Goal: Submit feedback/report problem: Submit feedback/report problem

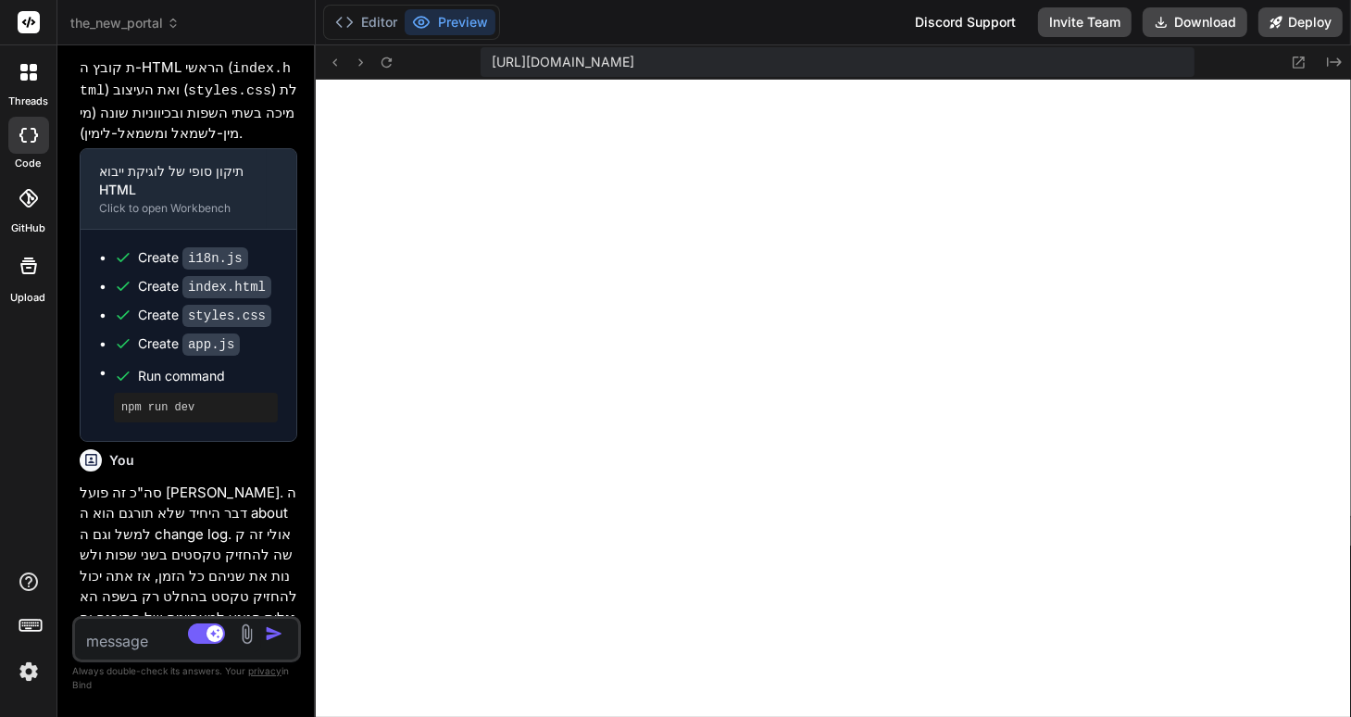
scroll to position [9356, 0]
click at [1200, 25] on button "Download" at bounding box center [1195, 22] width 105 height 30
click at [172, 30] on span "the_new_portal" at bounding box center [124, 23] width 109 height 19
click at [170, 31] on span "the_new_portal" at bounding box center [124, 23] width 109 height 19
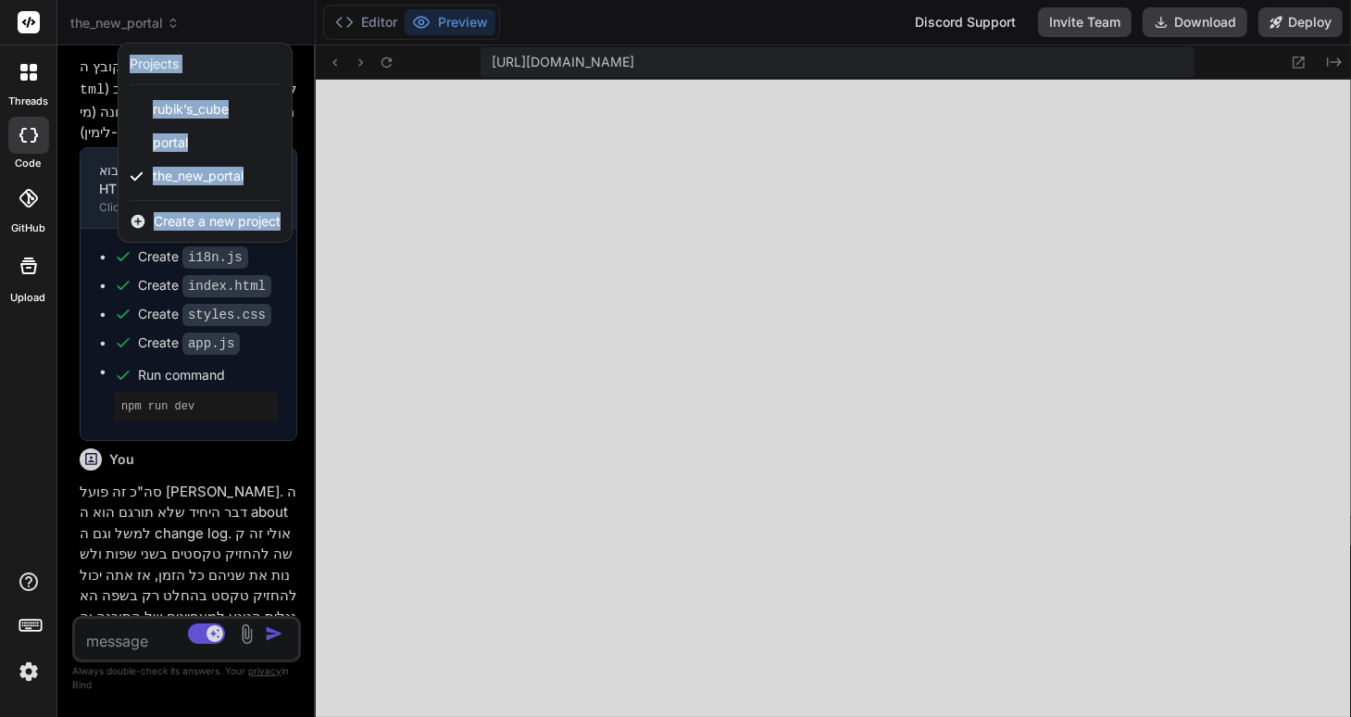
click at [414, 572] on div at bounding box center [675, 358] width 1351 height 717
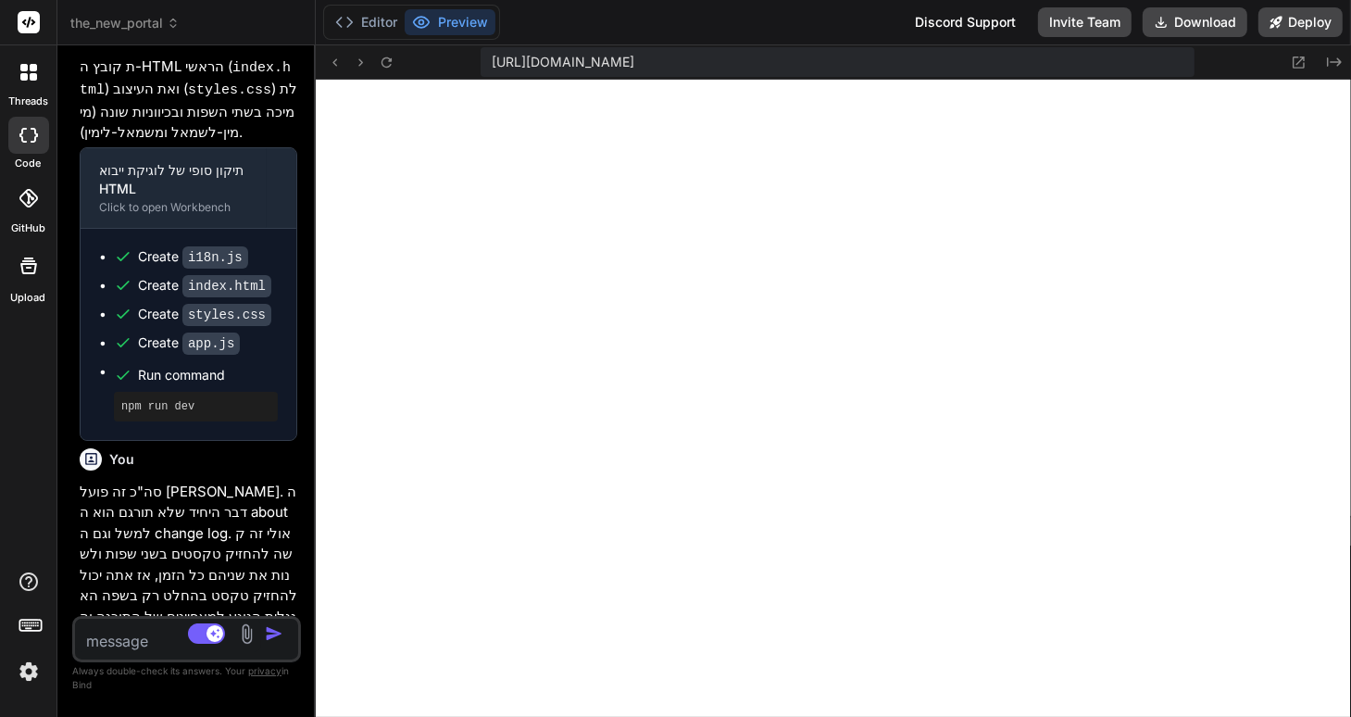
click at [175, 24] on icon at bounding box center [173, 23] width 13 height 13
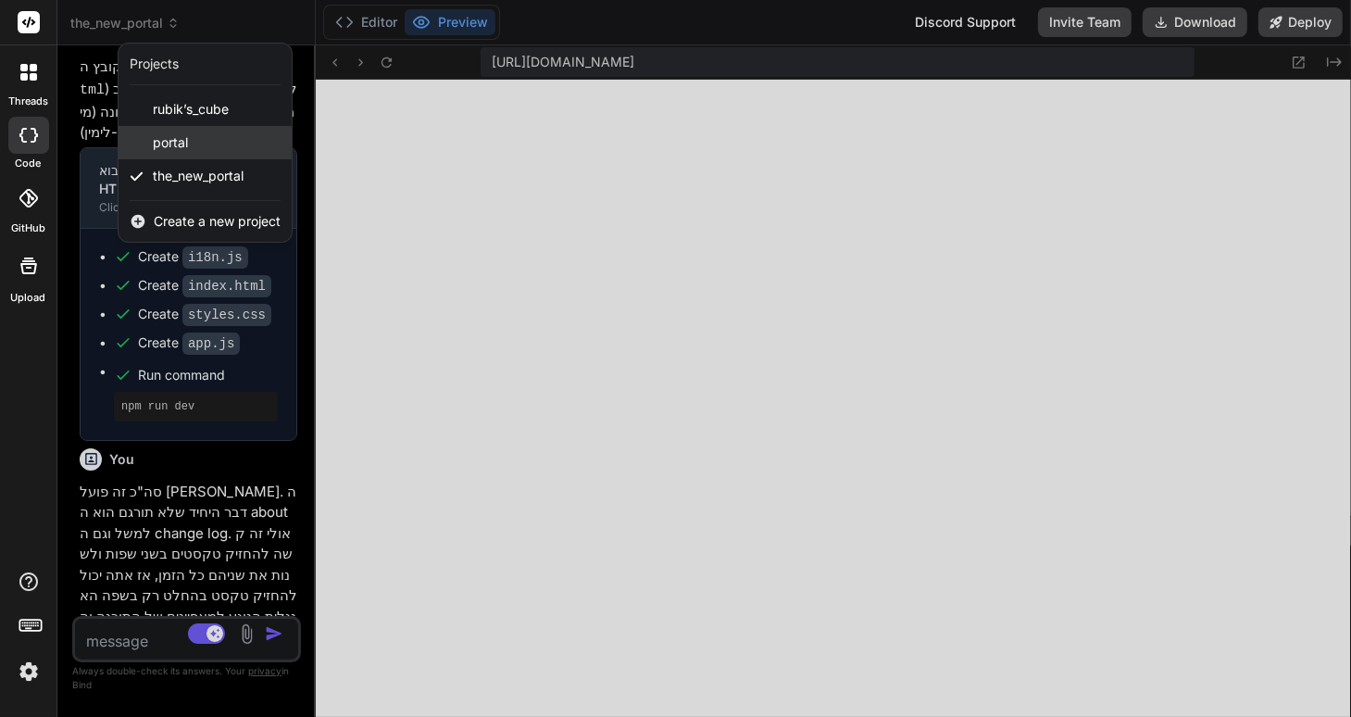
click at [178, 141] on span "portal" at bounding box center [170, 142] width 35 height 19
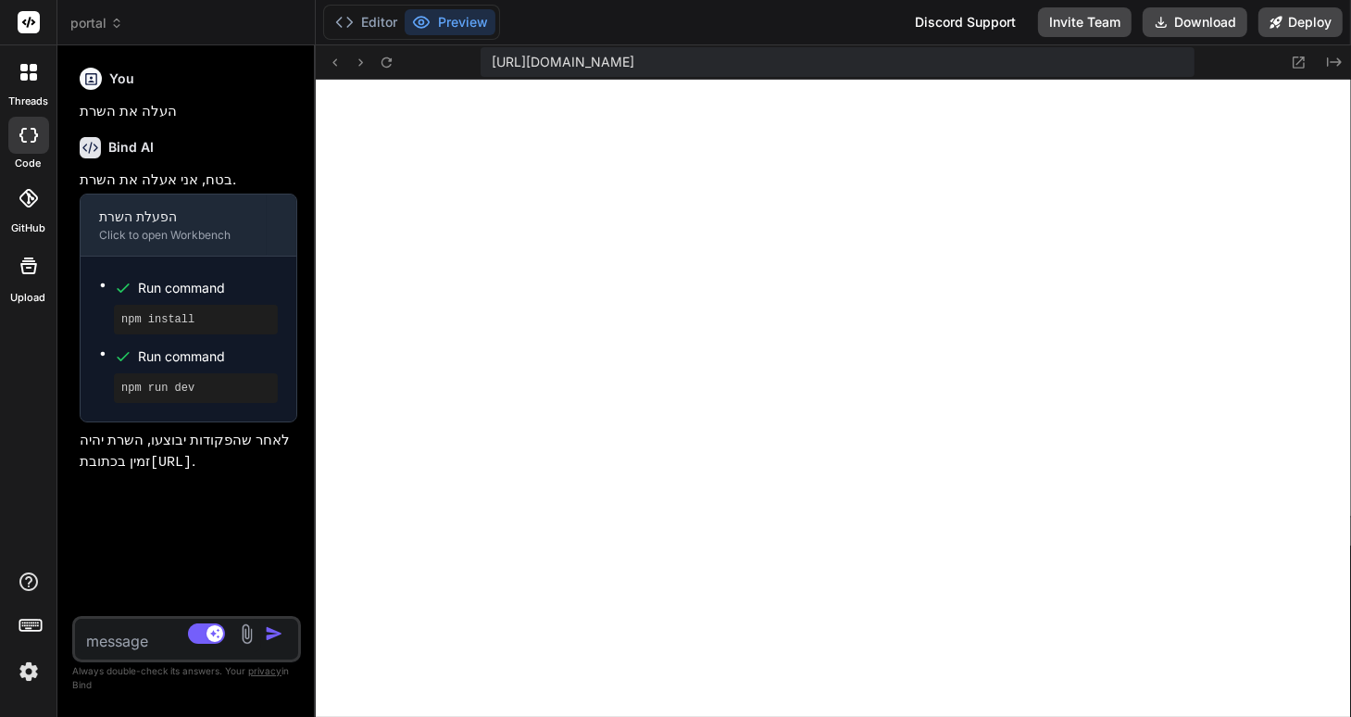
scroll to position [0, 0]
click at [370, 22] on button "Editor" at bounding box center [366, 22] width 77 height 26
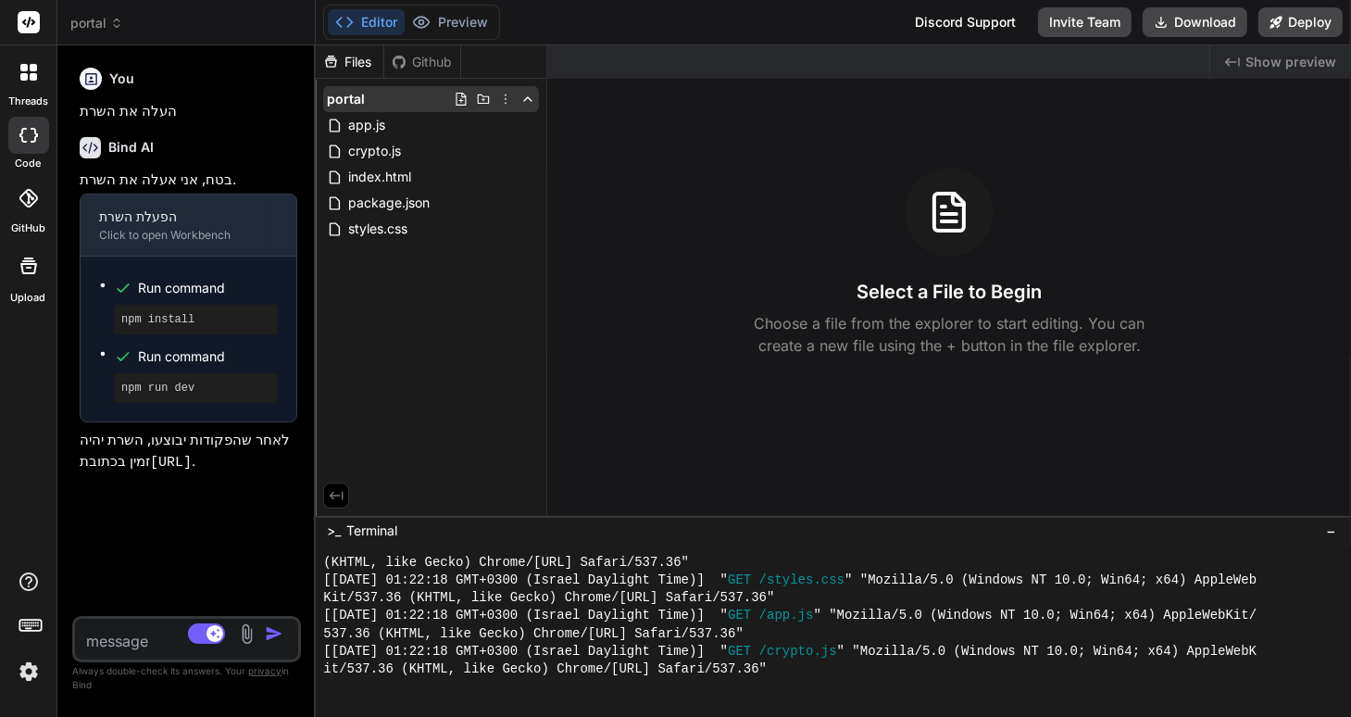
click at [507, 96] on icon at bounding box center [505, 99] width 15 height 15
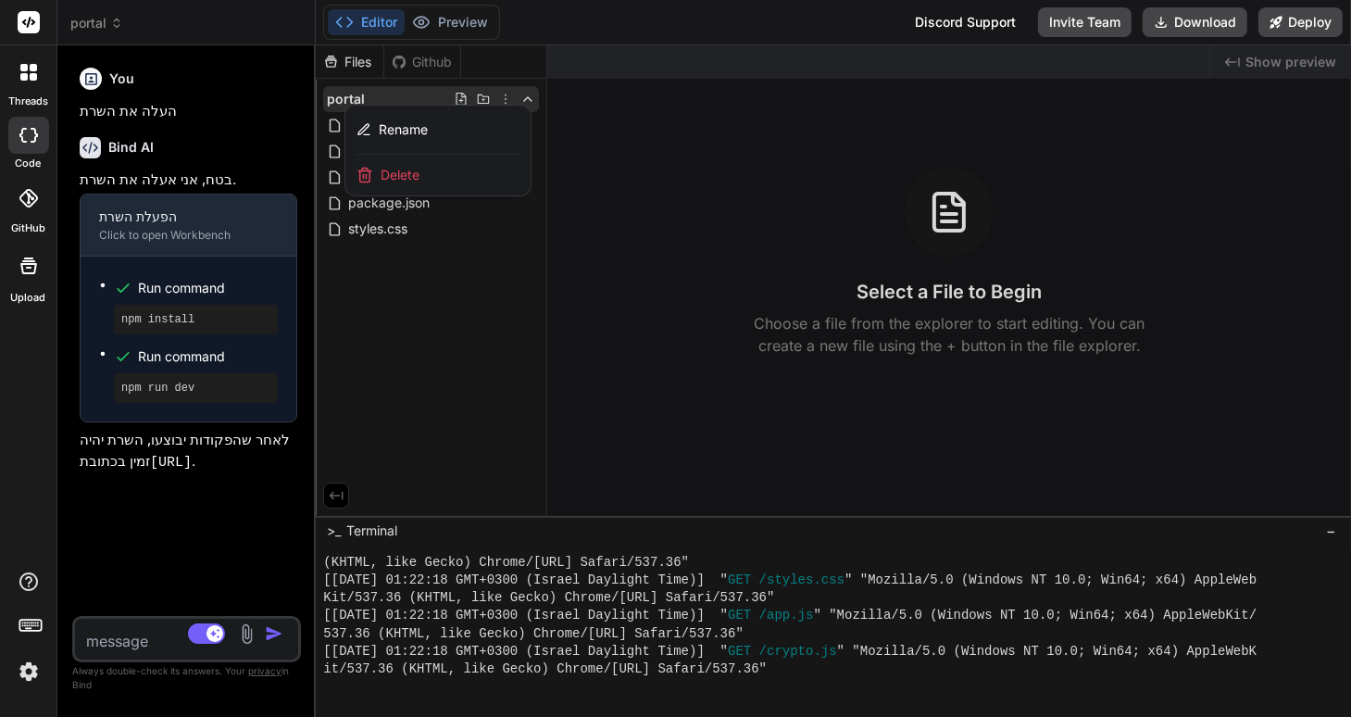
click at [396, 174] on span "Delete" at bounding box center [400, 175] width 39 height 19
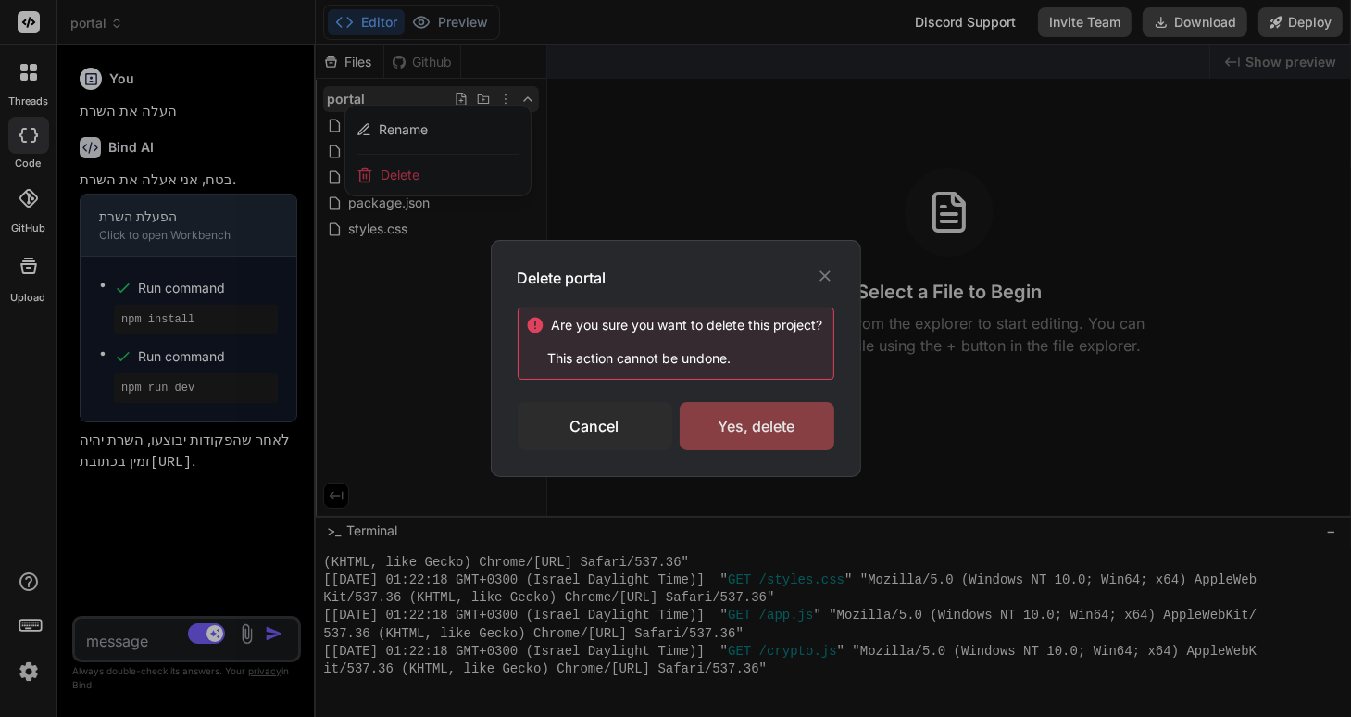
click at [771, 427] on div "Yes, delete" at bounding box center [757, 426] width 155 height 48
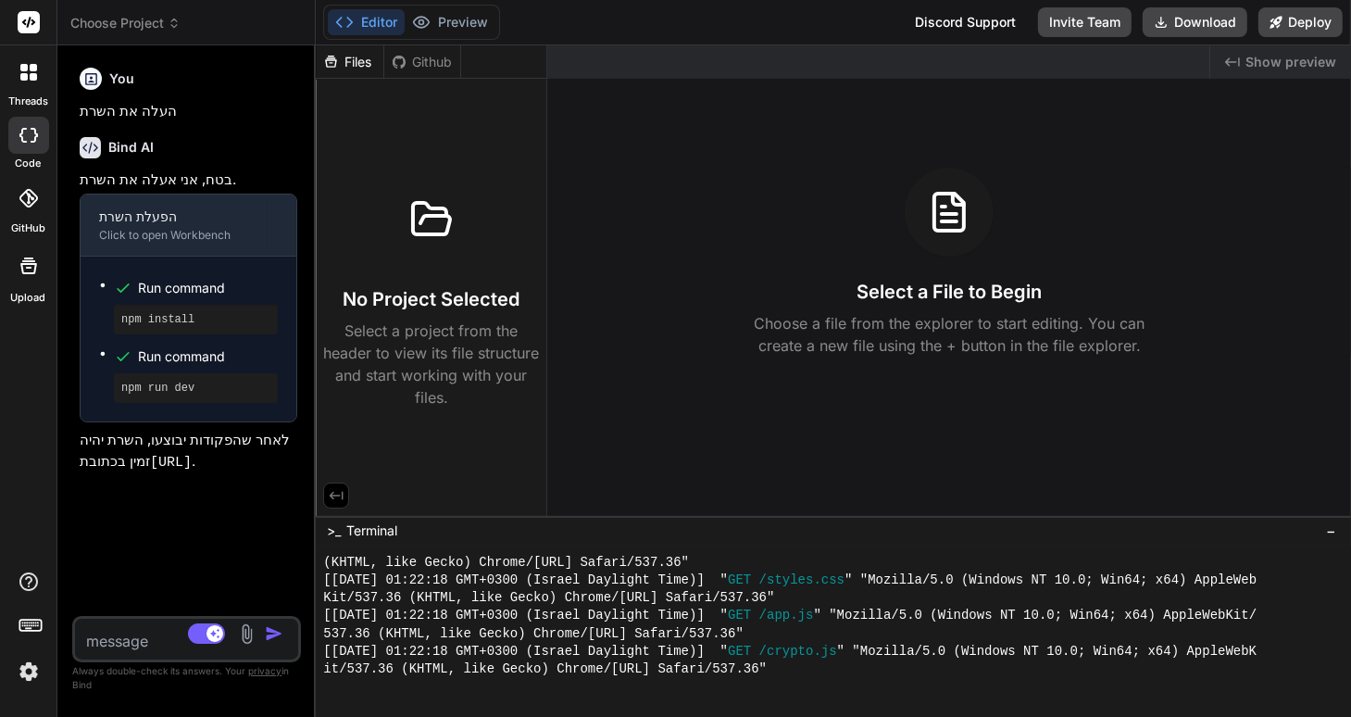
type textarea "x"
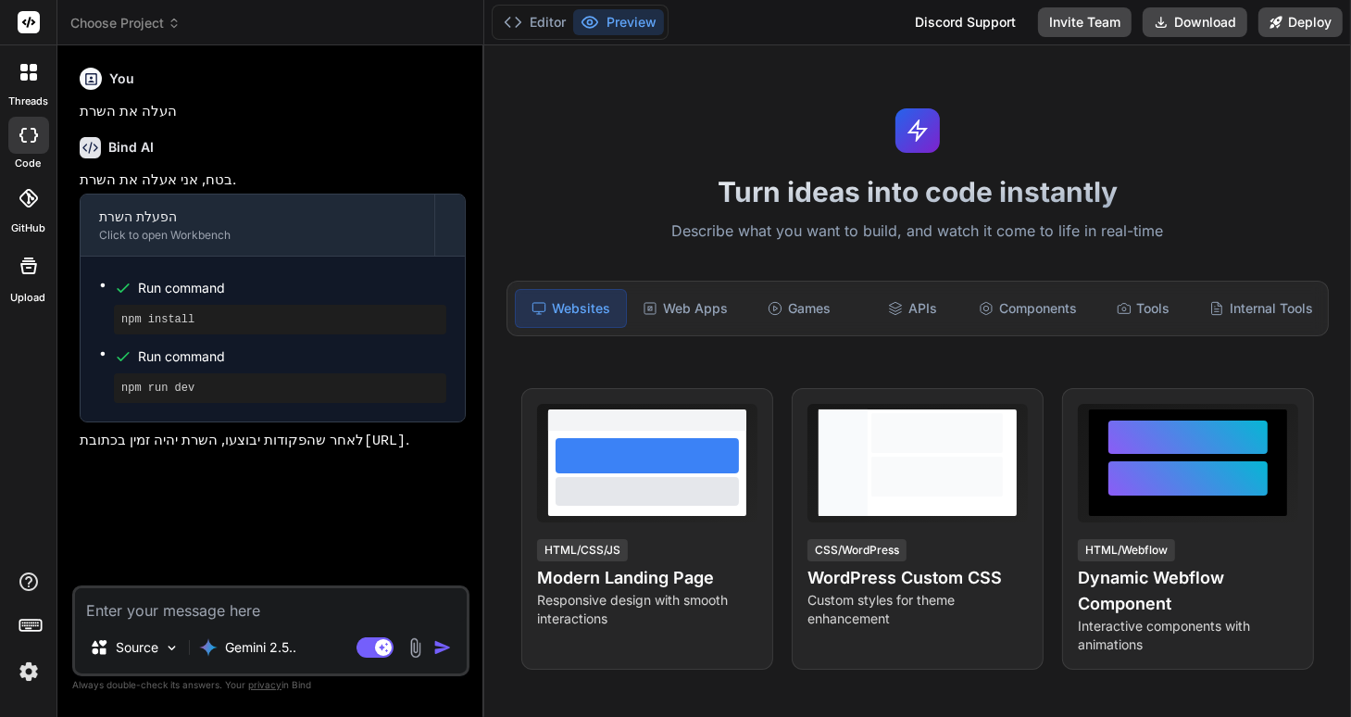
click at [180, 21] on icon at bounding box center [174, 23] width 13 height 13
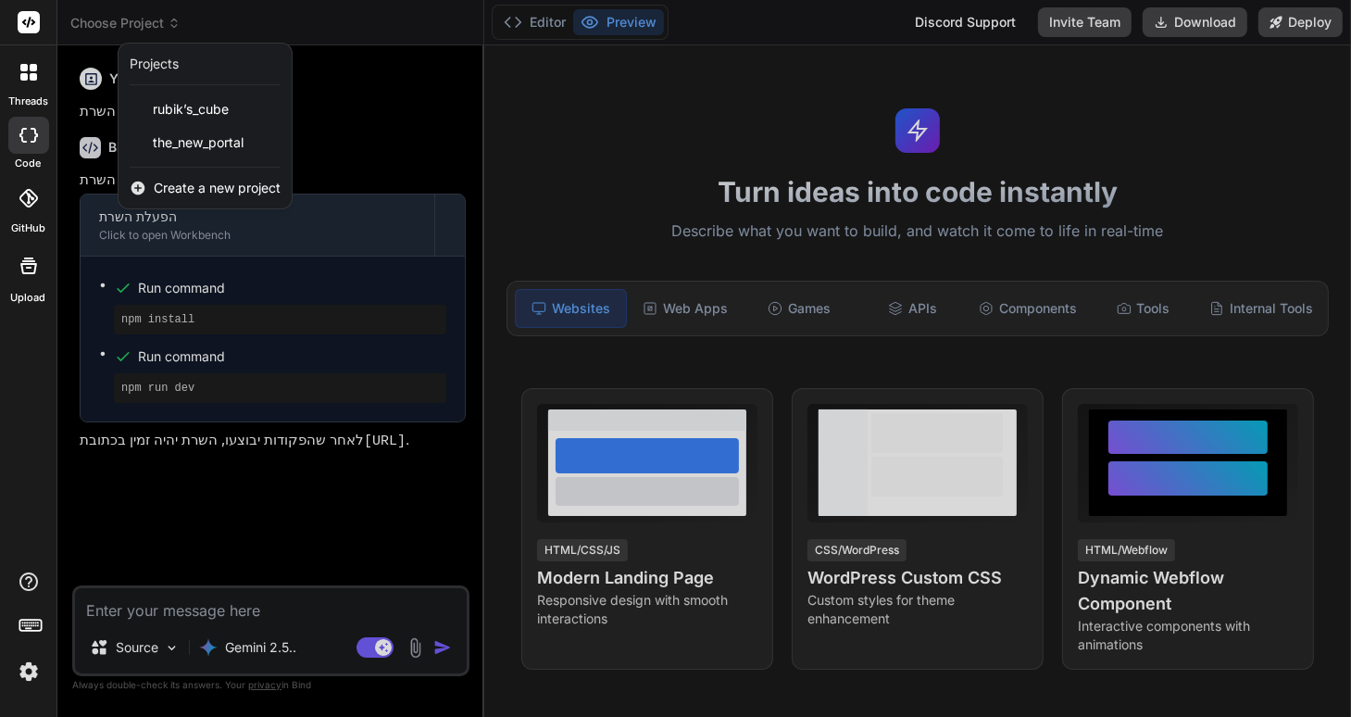
click at [628, 135] on div at bounding box center [675, 358] width 1351 height 717
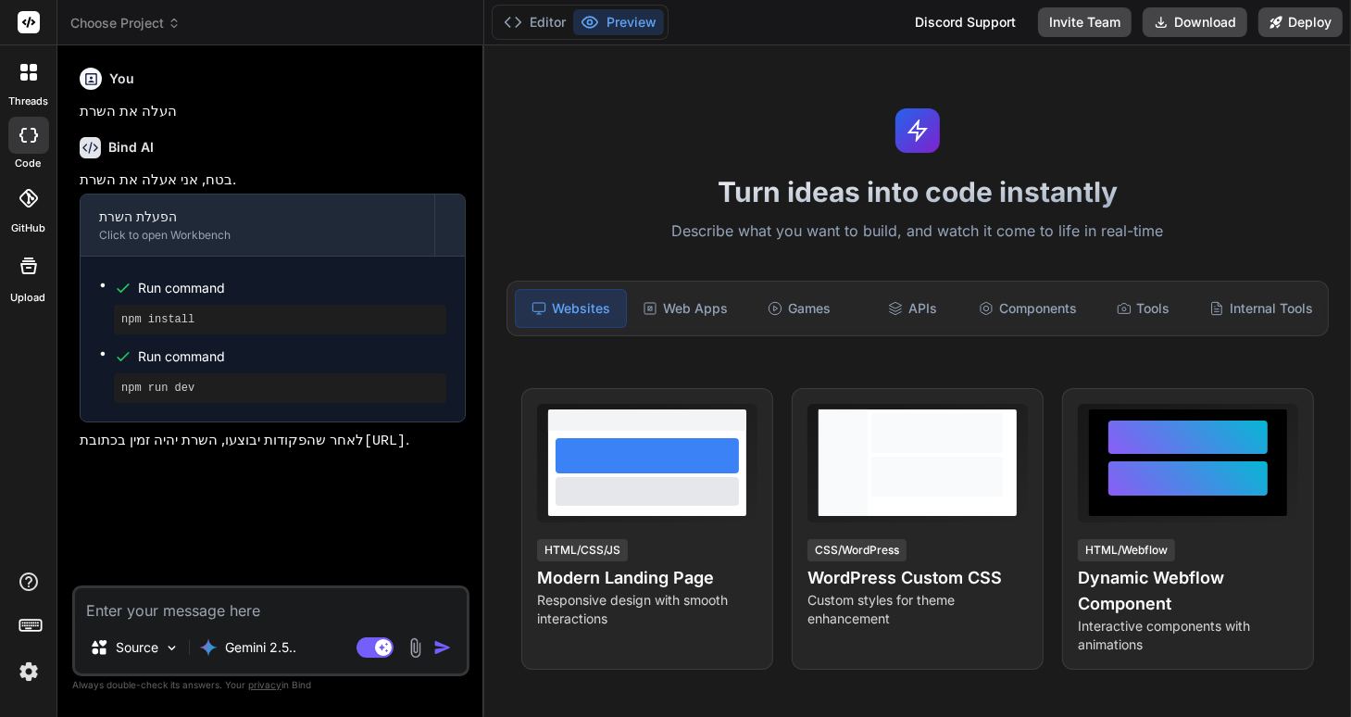
click at [23, 79] on icon at bounding box center [23, 76] width 7 height 7
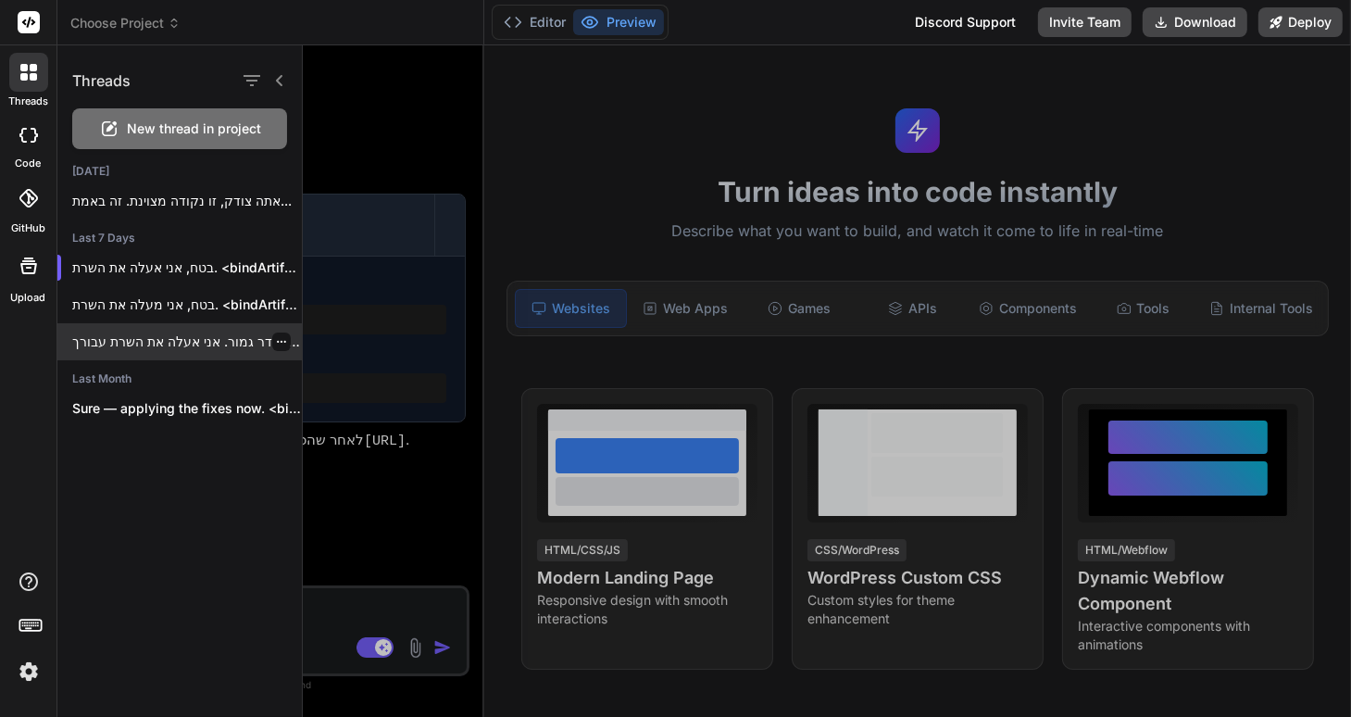
click at [206, 334] on p "בסדר גמור. אני אעלה את השרת עבורך...." at bounding box center [187, 341] width 230 height 19
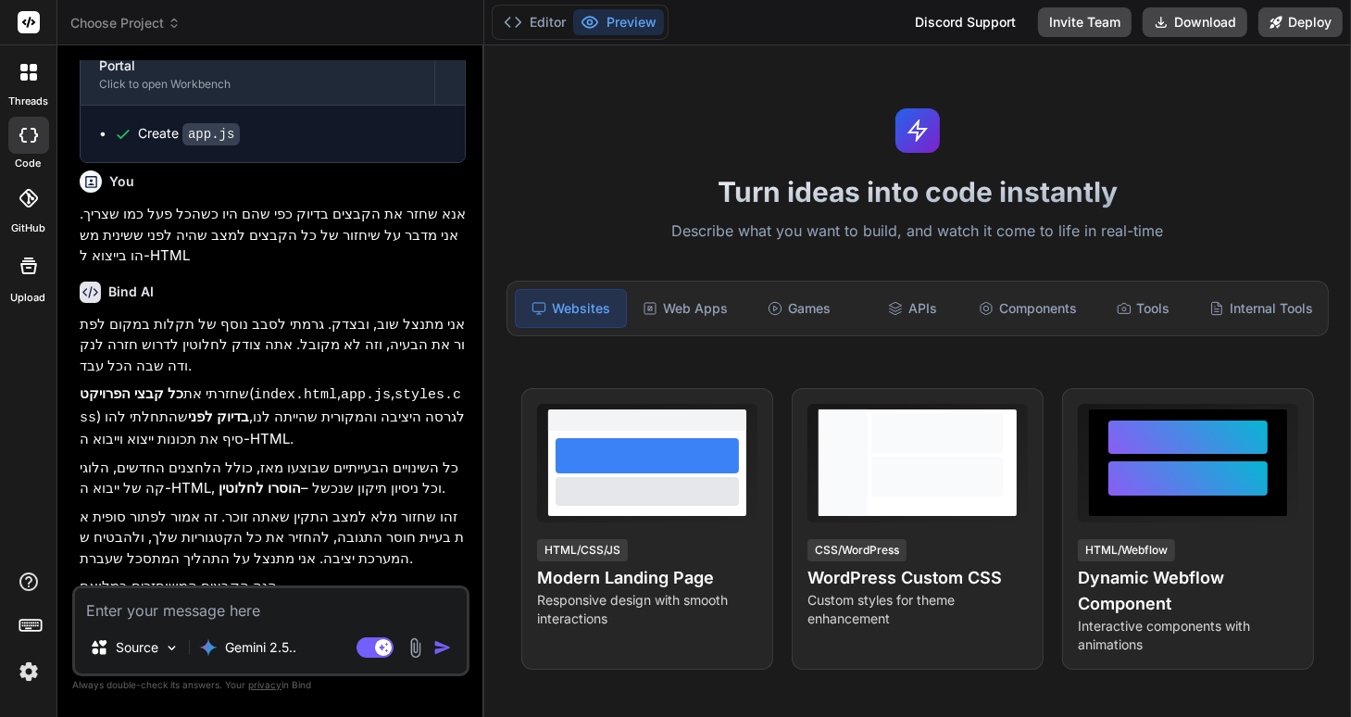
scroll to position [799, 0]
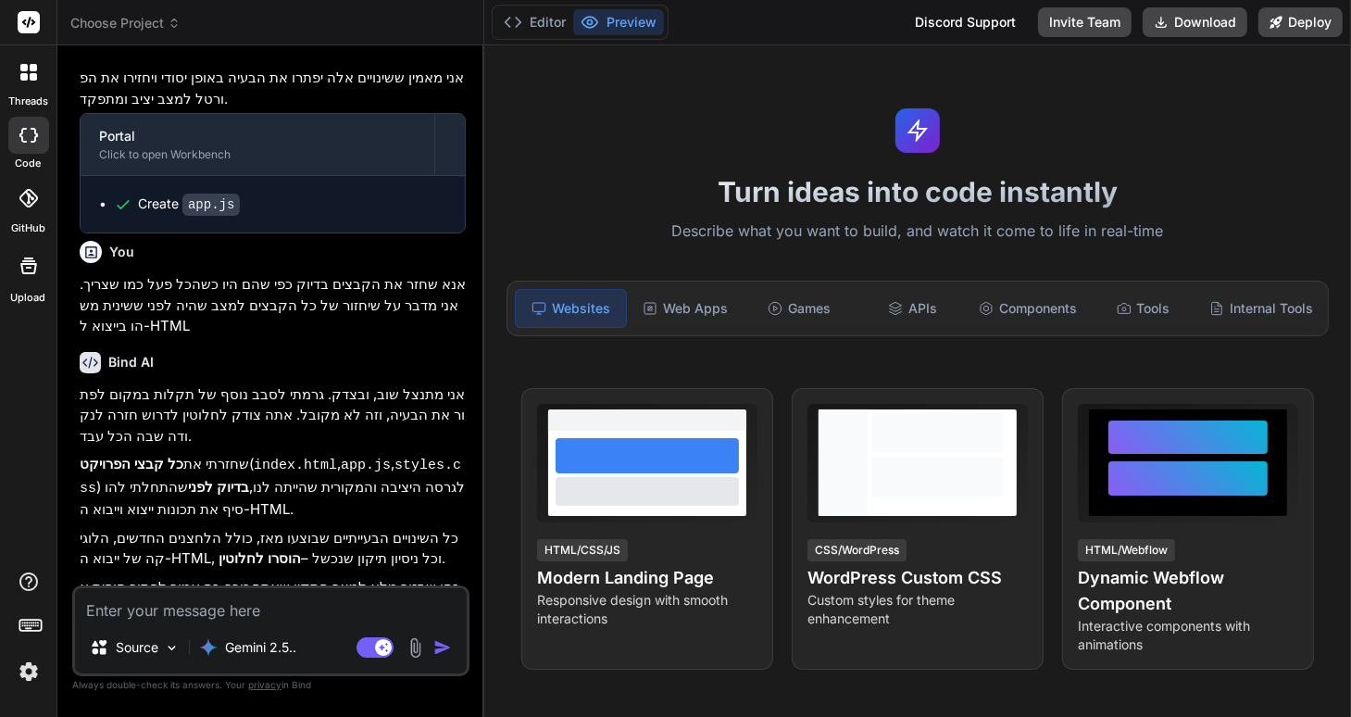
click at [22, 75] on icon at bounding box center [23, 76] width 7 height 7
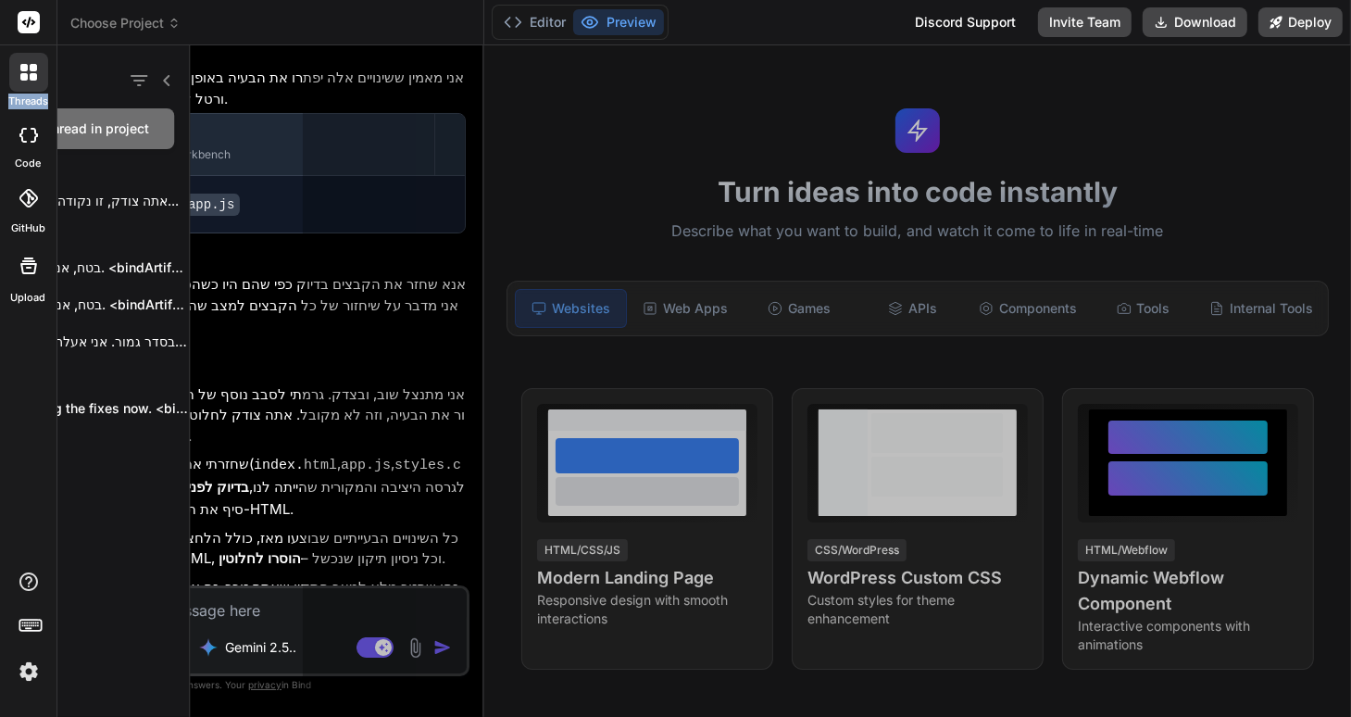
click at [22, 75] on icon at bounding box center [23, 76] width 7 height 7
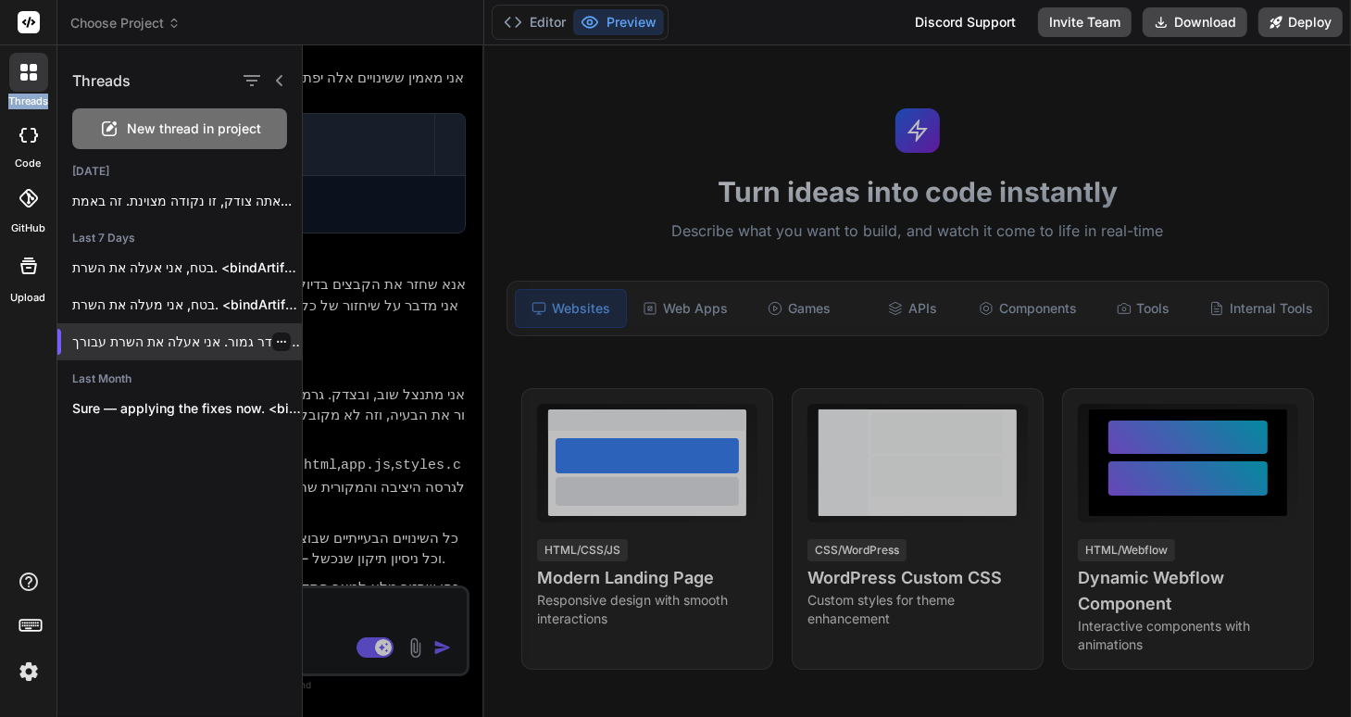
click at [276, 340] on icon "button" at bounding box center [281, 341] width 11 height 11
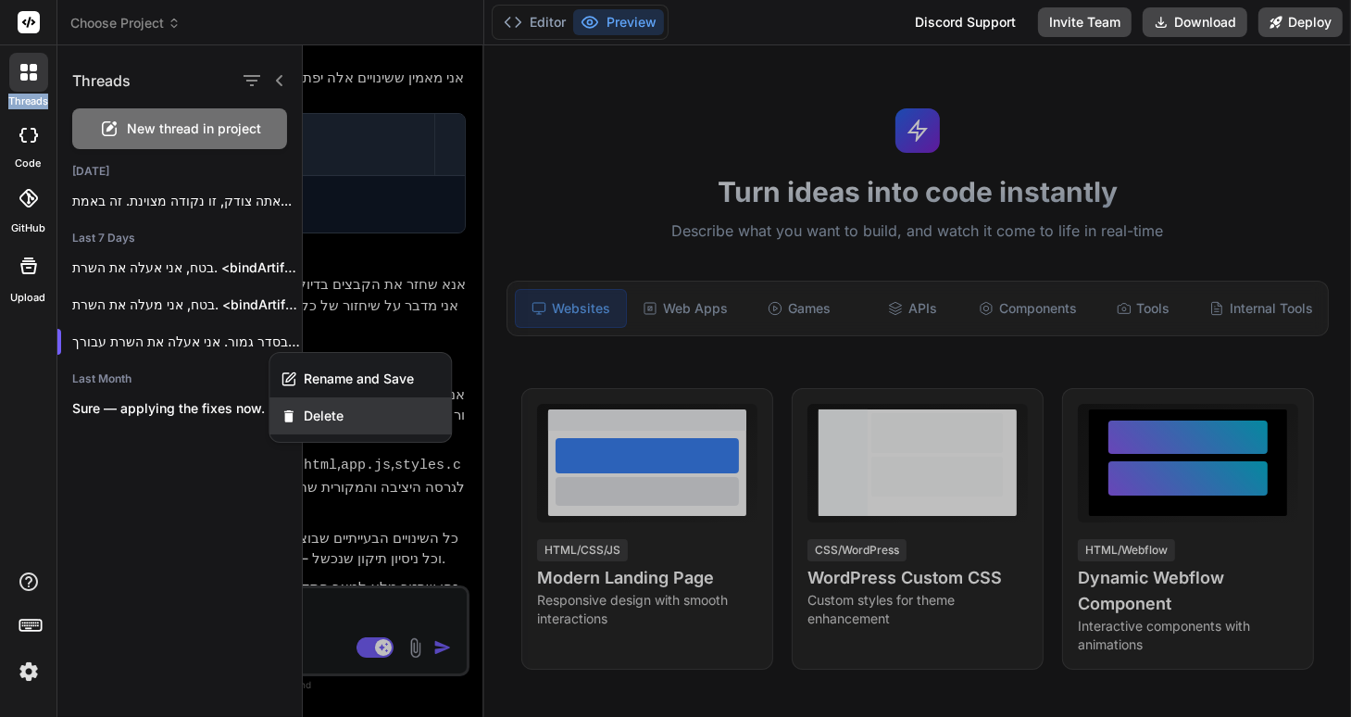
click at [343, 419] on span "Delete" at bounding box center [324, 415] width 40 height 19
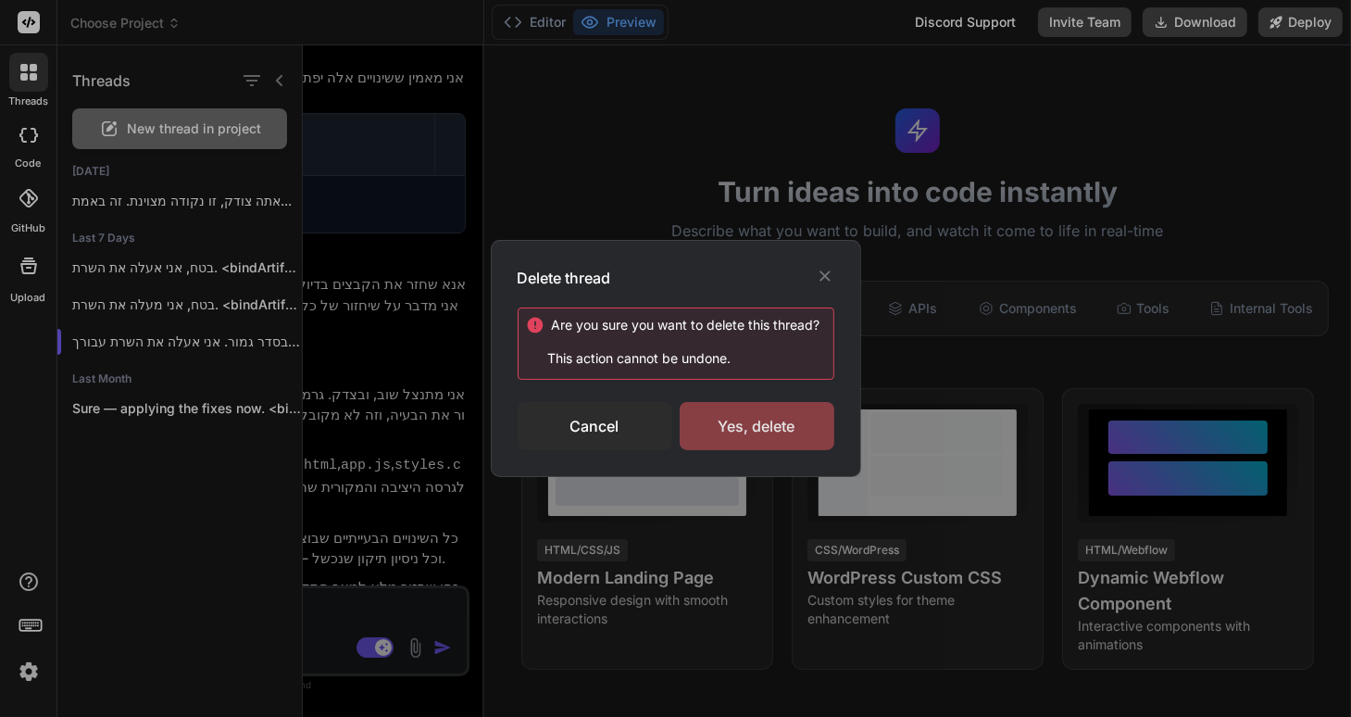
click at [761, 426] on div "Yes, delete" at bounding box center [757, 426] width 155 height 48
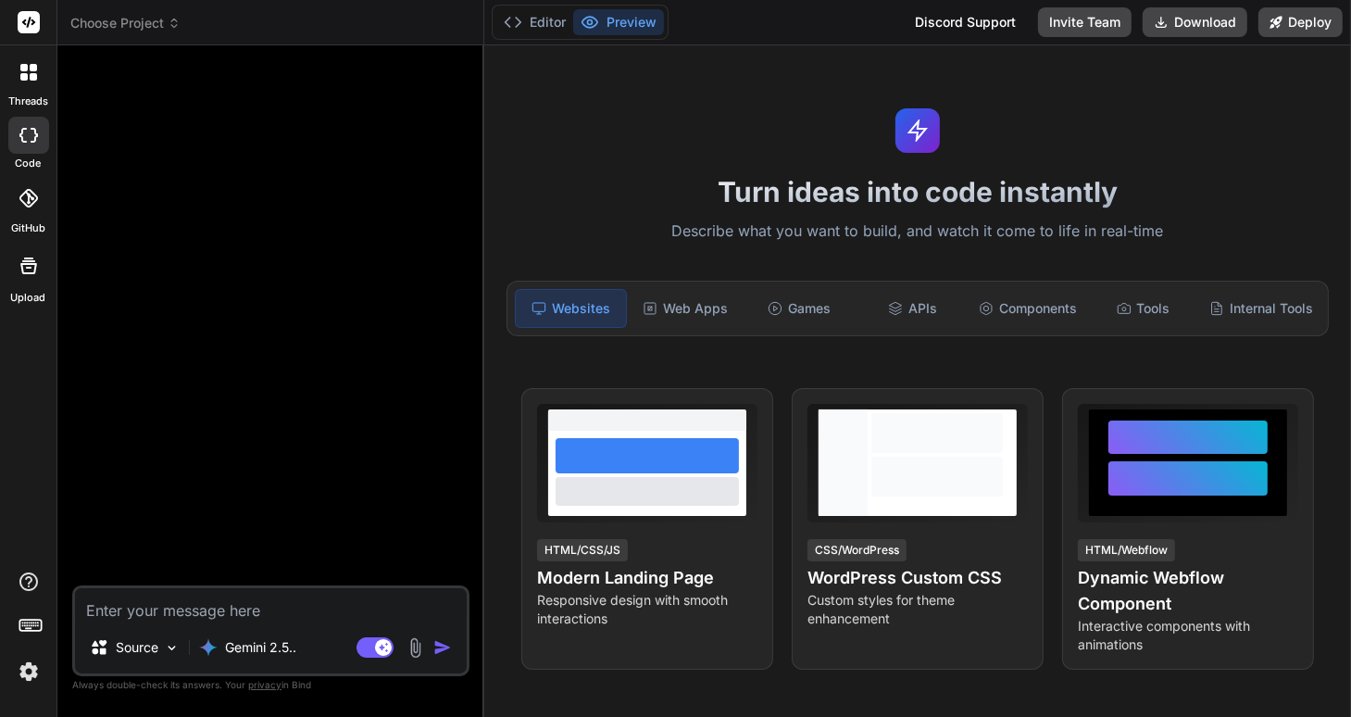
click at [29, 78] on icon at bounding box center [28, 72] width 17 height 17
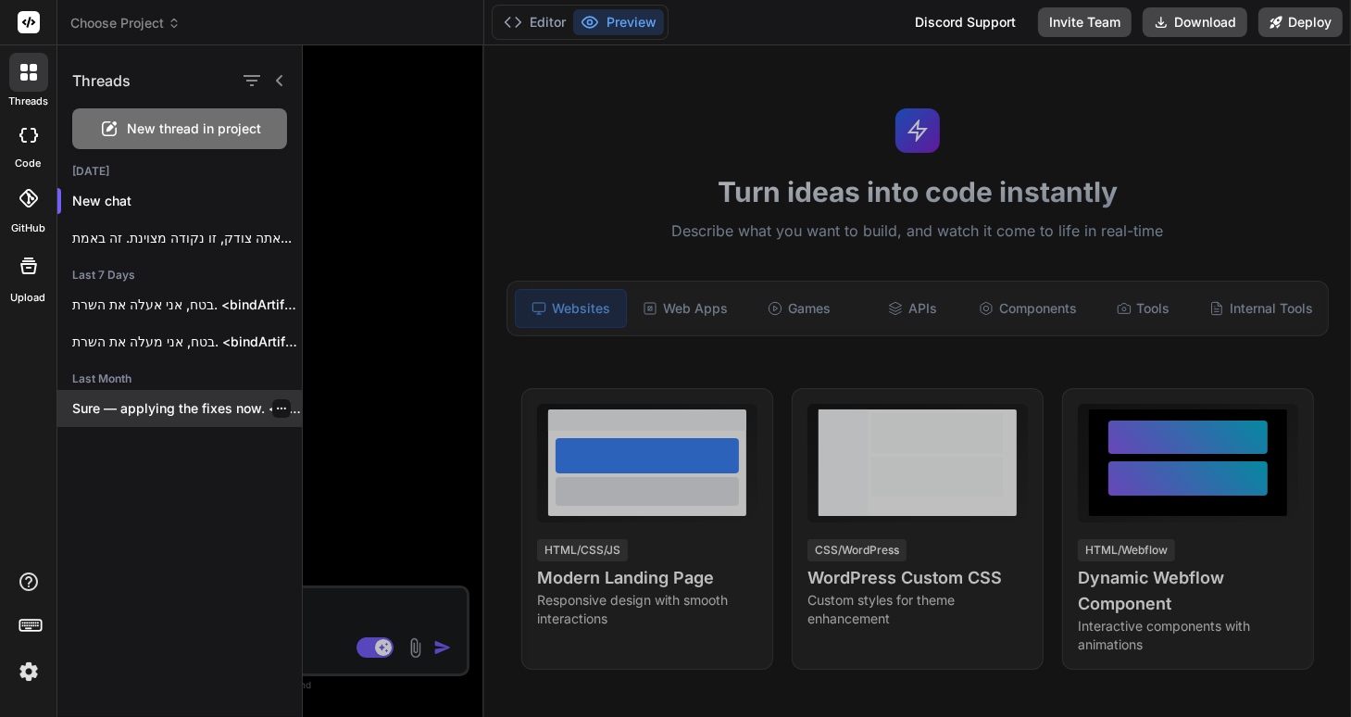
click at [179, 407] on p "Sure — applying the fixes now. <bindArtifact..." at bounding box center [187, 408] width 230 height 19
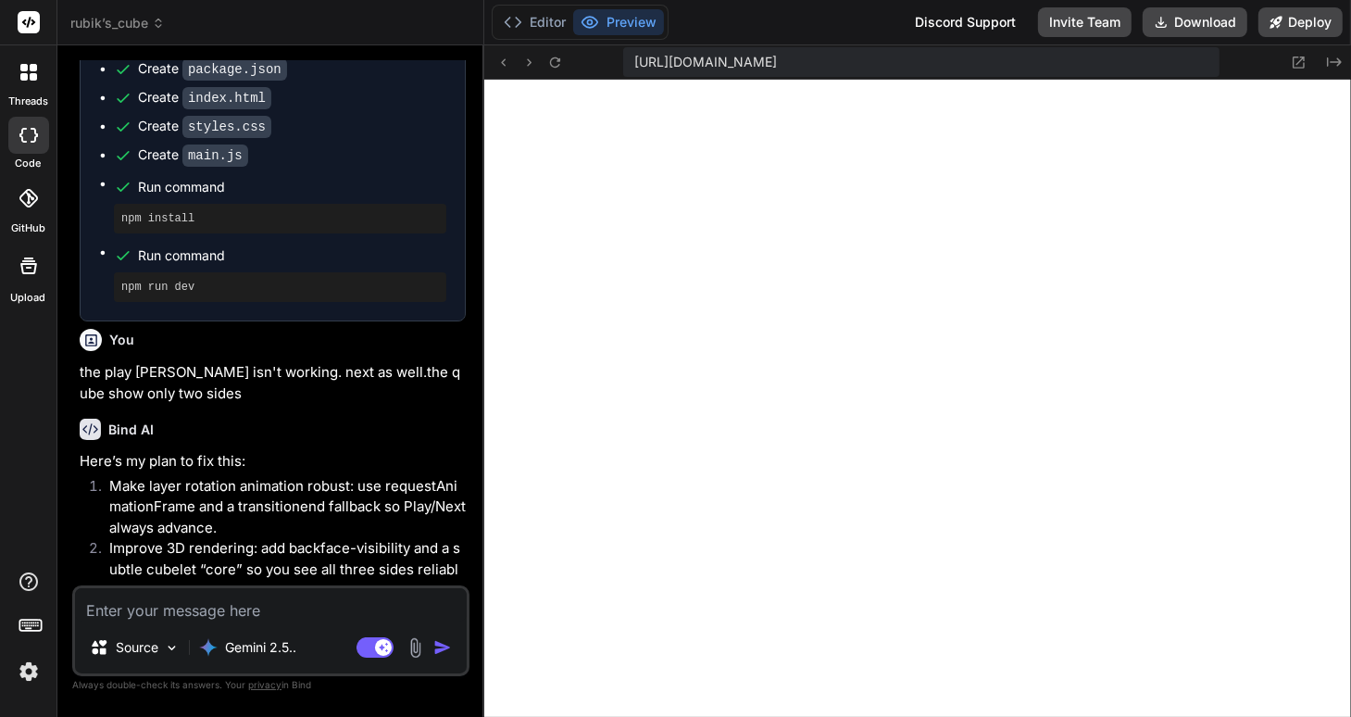
scroll to position [835, 0]
type textarea "x"
click at [20, 71] on icon at bounding box center [28, 72] width 17 height 17
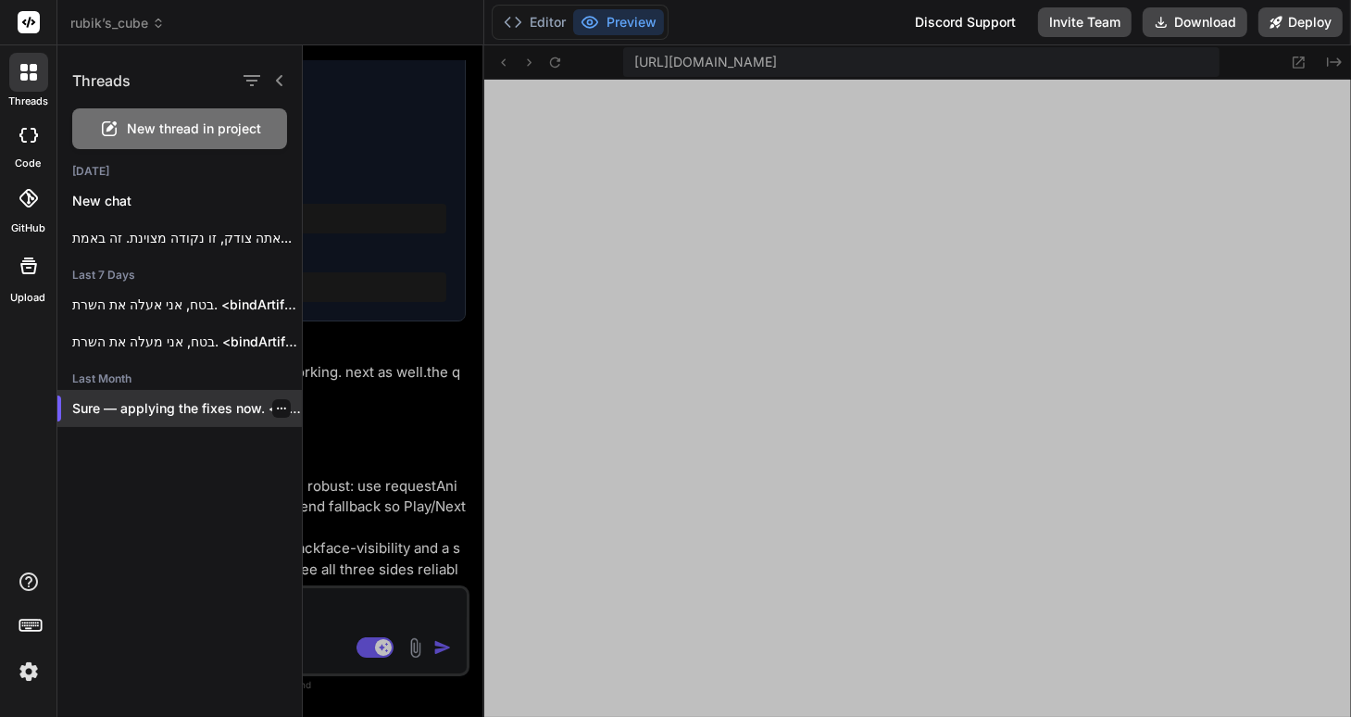
click at [278, 406] on icon "button" at bounding box center [281, 408] width 11 height 11
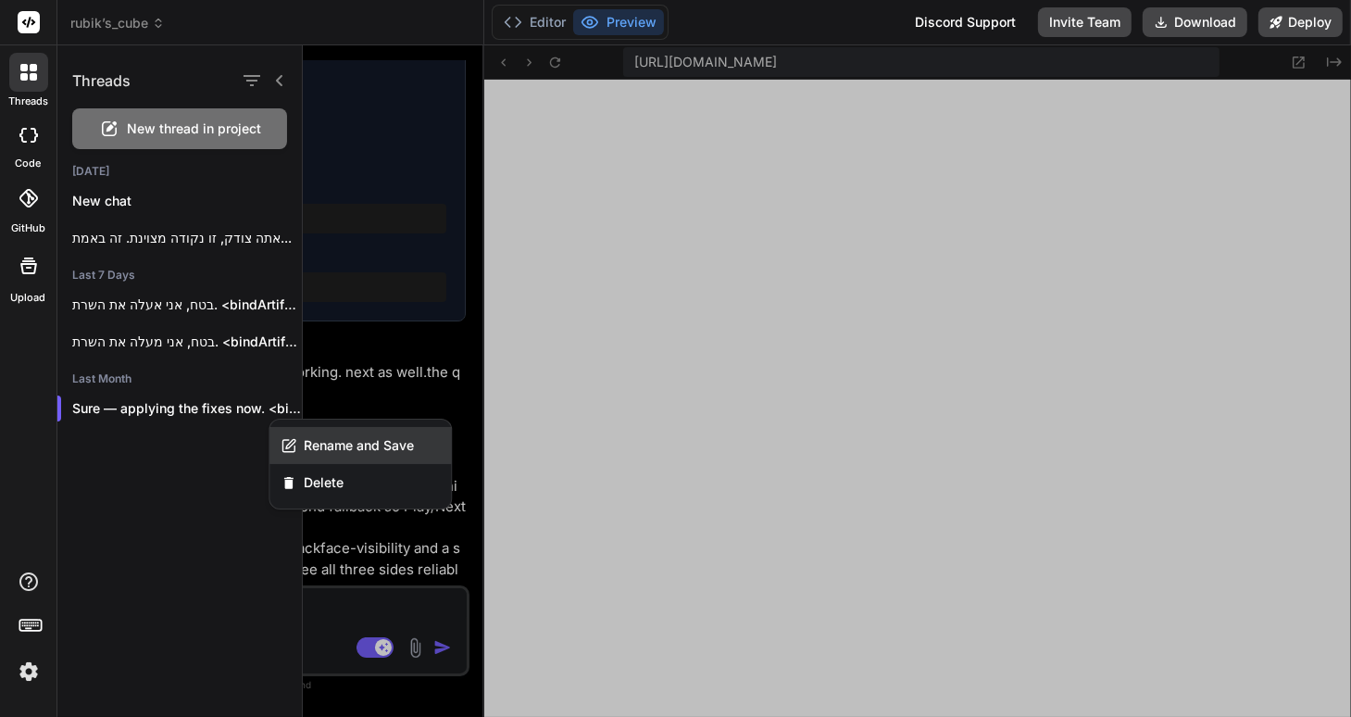
click at [326, 436] on span "Rename and Save" at bounding box center [359, 445] width 110 height 19
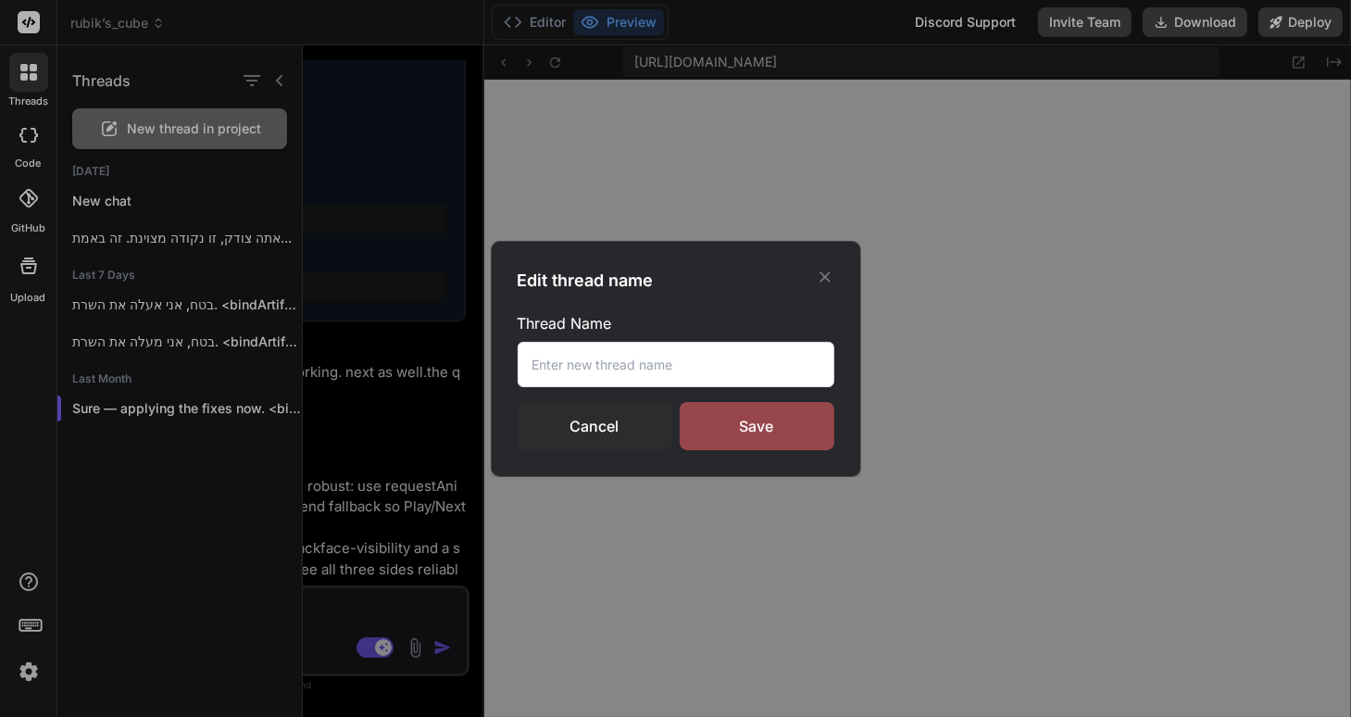
click at [563, 357] on input "text" at bounding box center [676, 364] width 317 height 45
click at [572, 354] on input "Ru" at bounding box center [676, 364] width 317 height 45
click at [581, 360] on input "Rudd" at bounding box center [676, 364] width 317 height 45
click at [579, 359] on input "Rudd" at bounding box center [676, 364] width 317 height 45
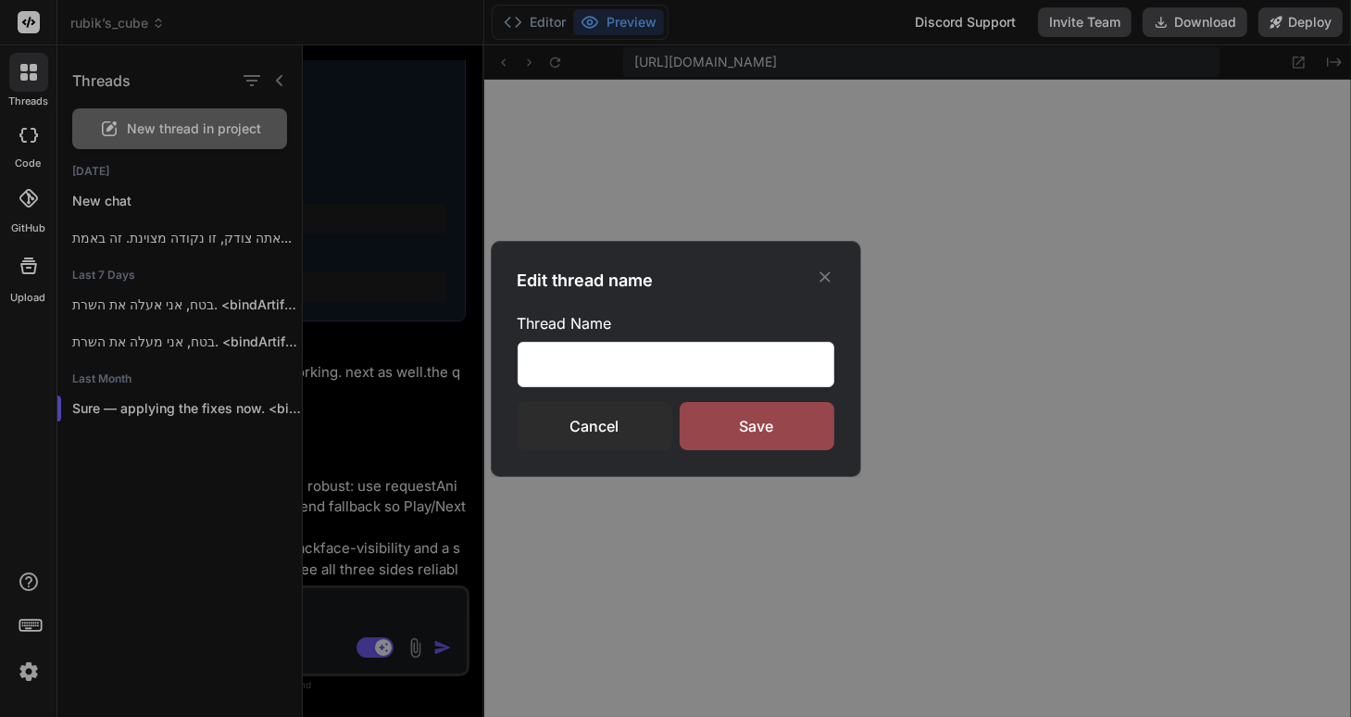
click at [578, 363] on input "Rudd" at bounding box center [676, 364] width 317 height 45
type input "Rudd"
click at [585, 370] on input "Rudd" at bounding box center [676, 364] width 317 height 45
click at [583, 370] on input "Rudd" at bounding box center [676, 364] width 317 height 45
click at [581, 370] on input "Rudd" at bounding box center [676, 364] width 317 height 45
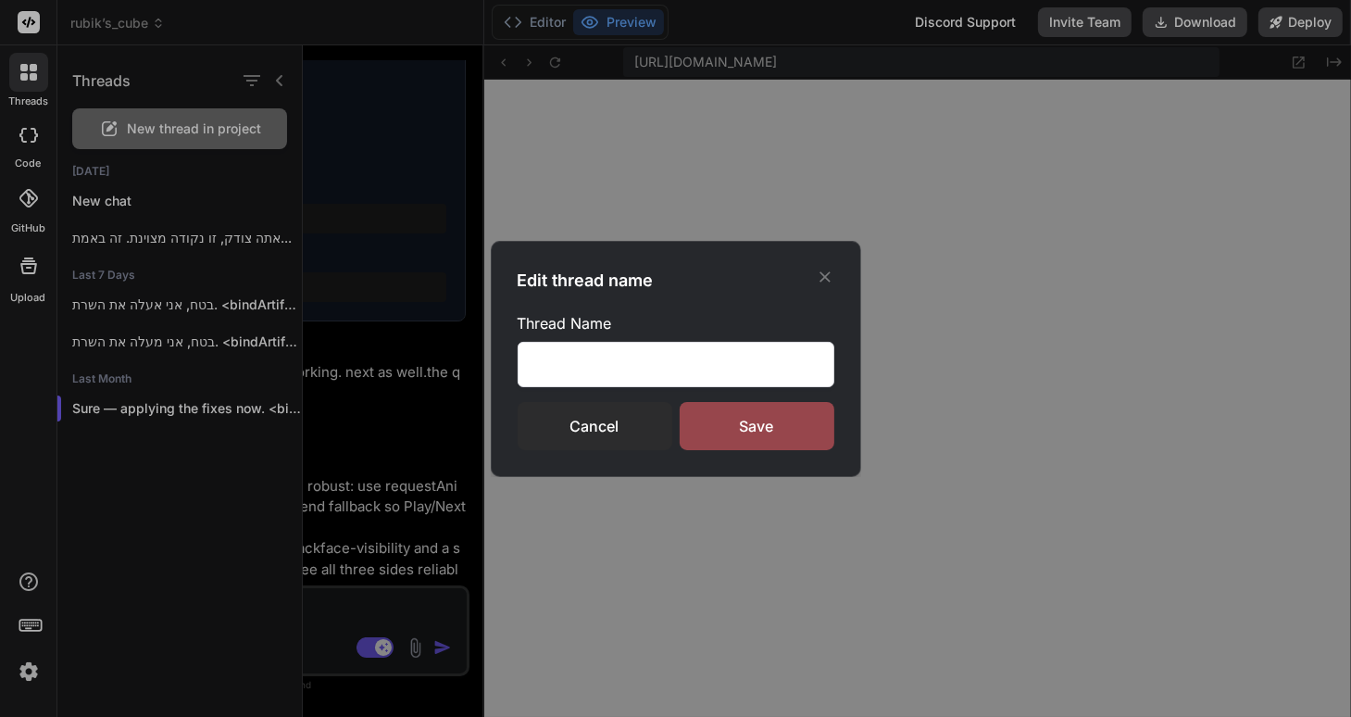
click at [581, 370] on input "Rudd" at bounding box center [676, 364] width 317 height 45
type input "rubik's cube 1"
click at [763, 428] on div "Save" at bounding box center [757, 426] width 155 height 48
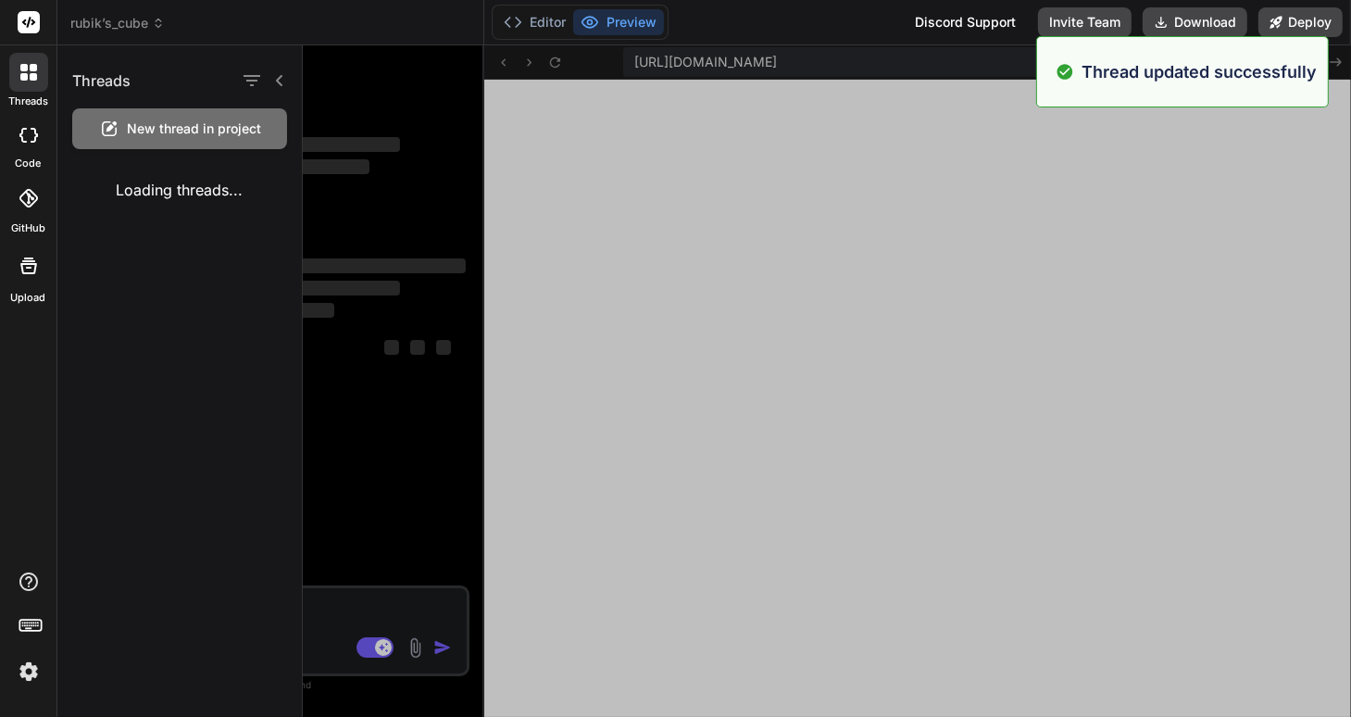
scroll to position [0, 0]
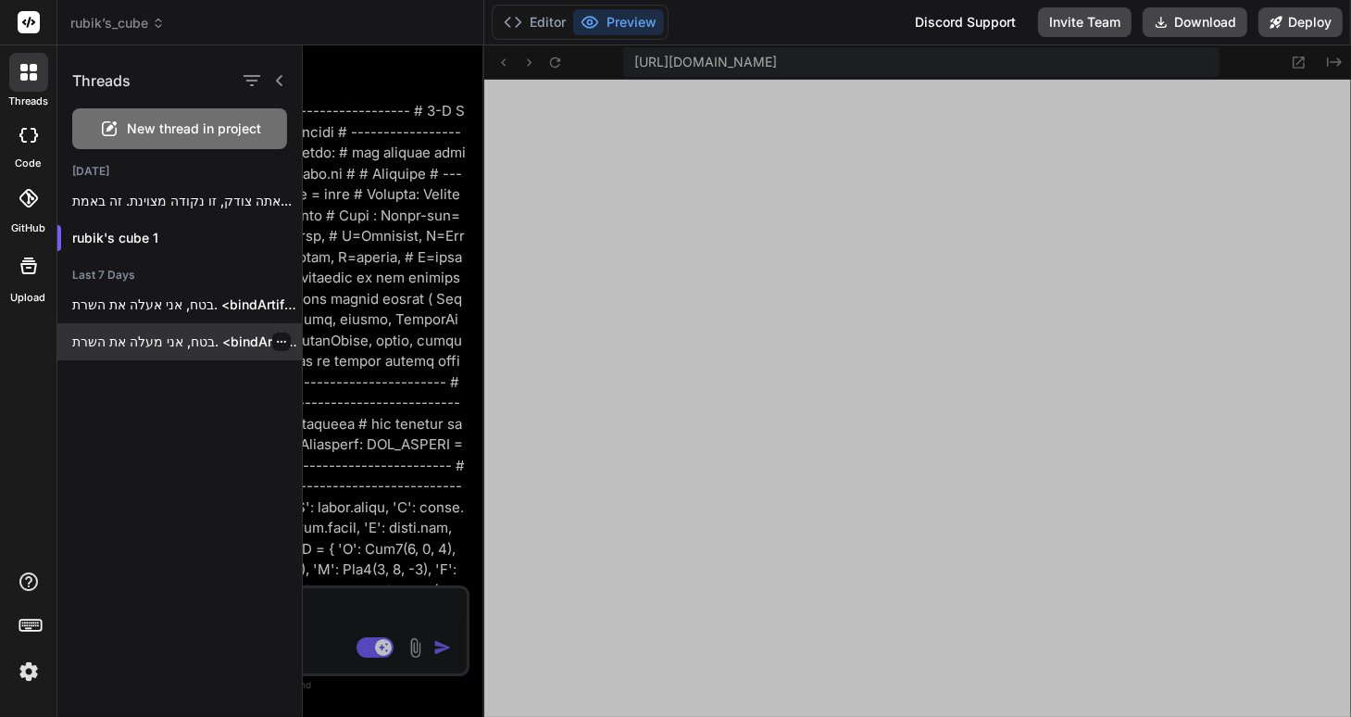
click at [153, 341] on p "בטח, אני מעלה את השרת. <bindArtifact id="start-server"..." at bounding box center [187, 341] width 230 height 19
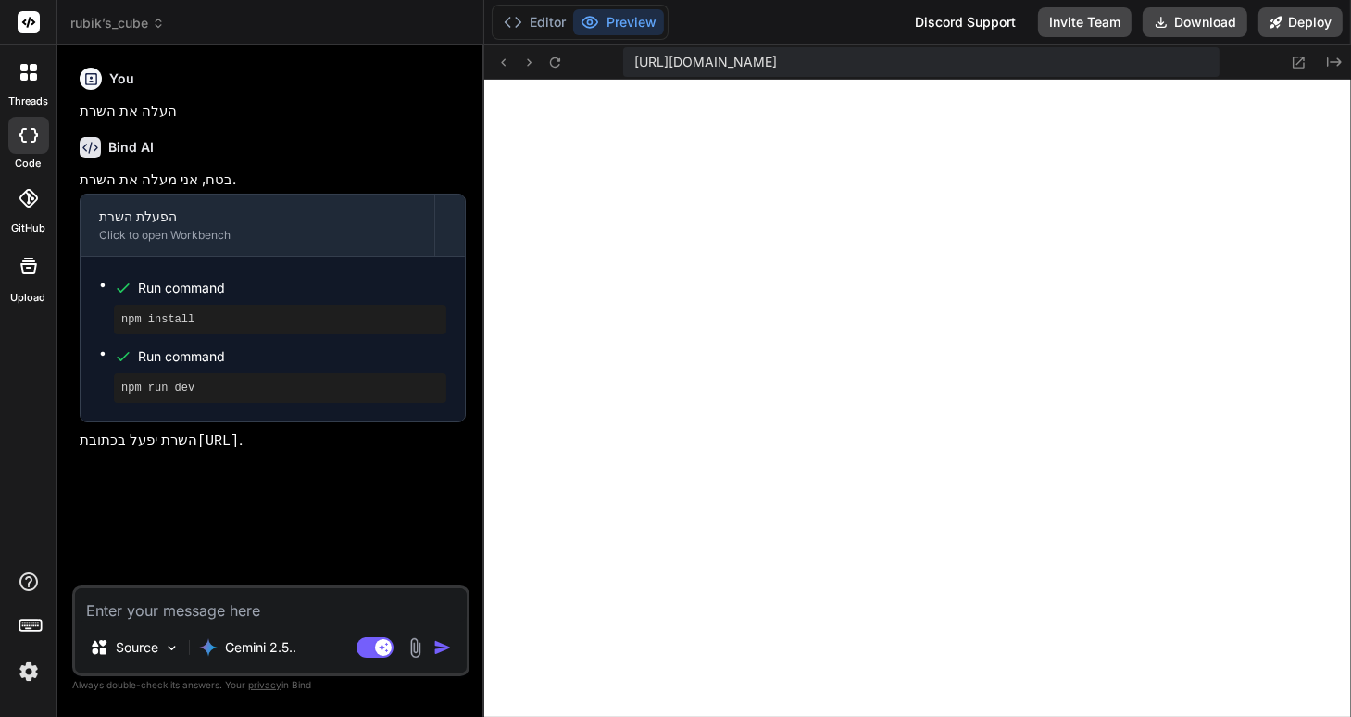
scroll to position [924, 0]
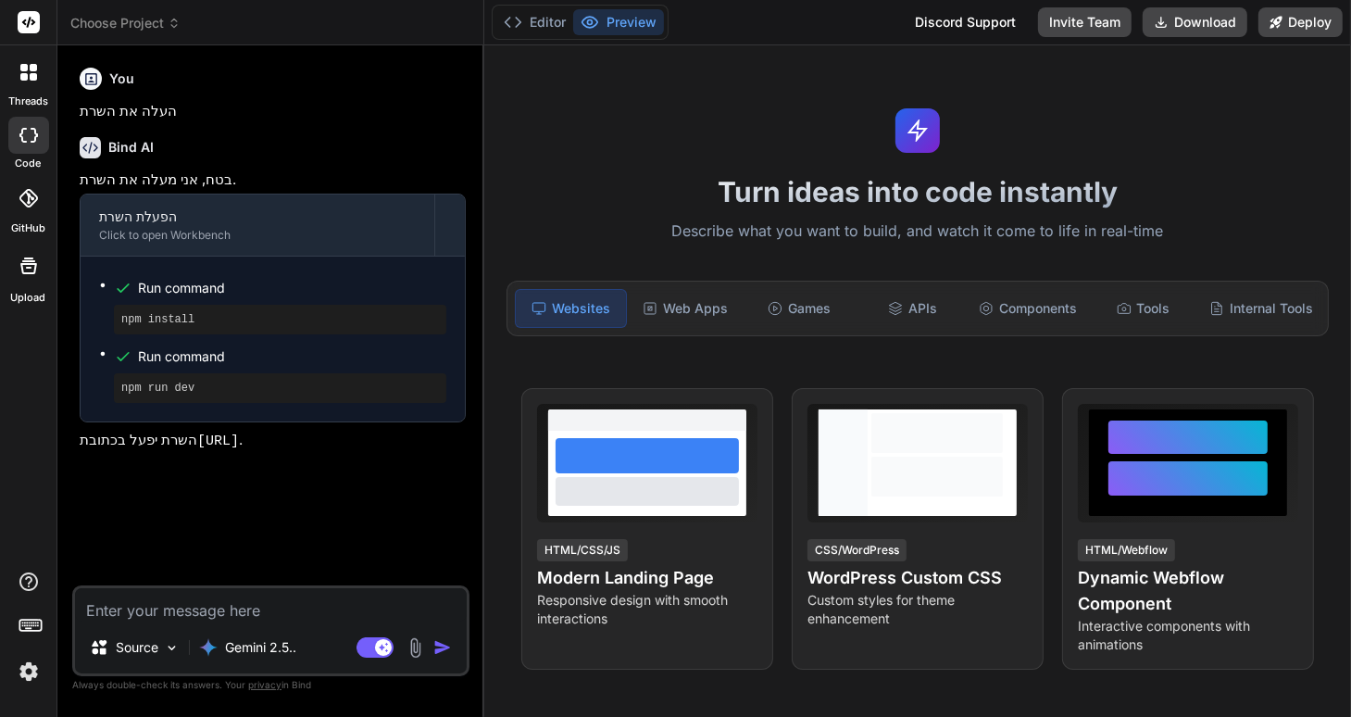
click at [27, 81] on div at bounding box center [28, 72] width 39 height 39
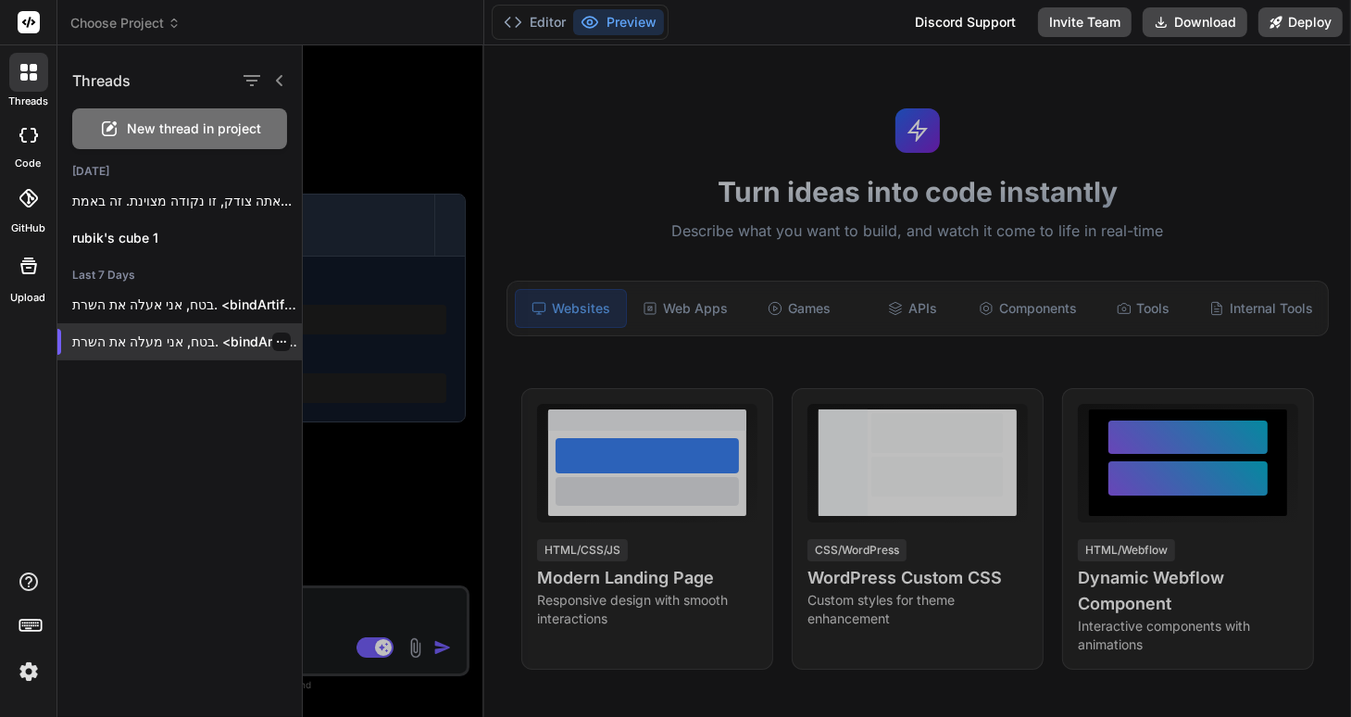
click at [276, 341] on icon "button" at bounding box center [281, 341] width 11 height 11
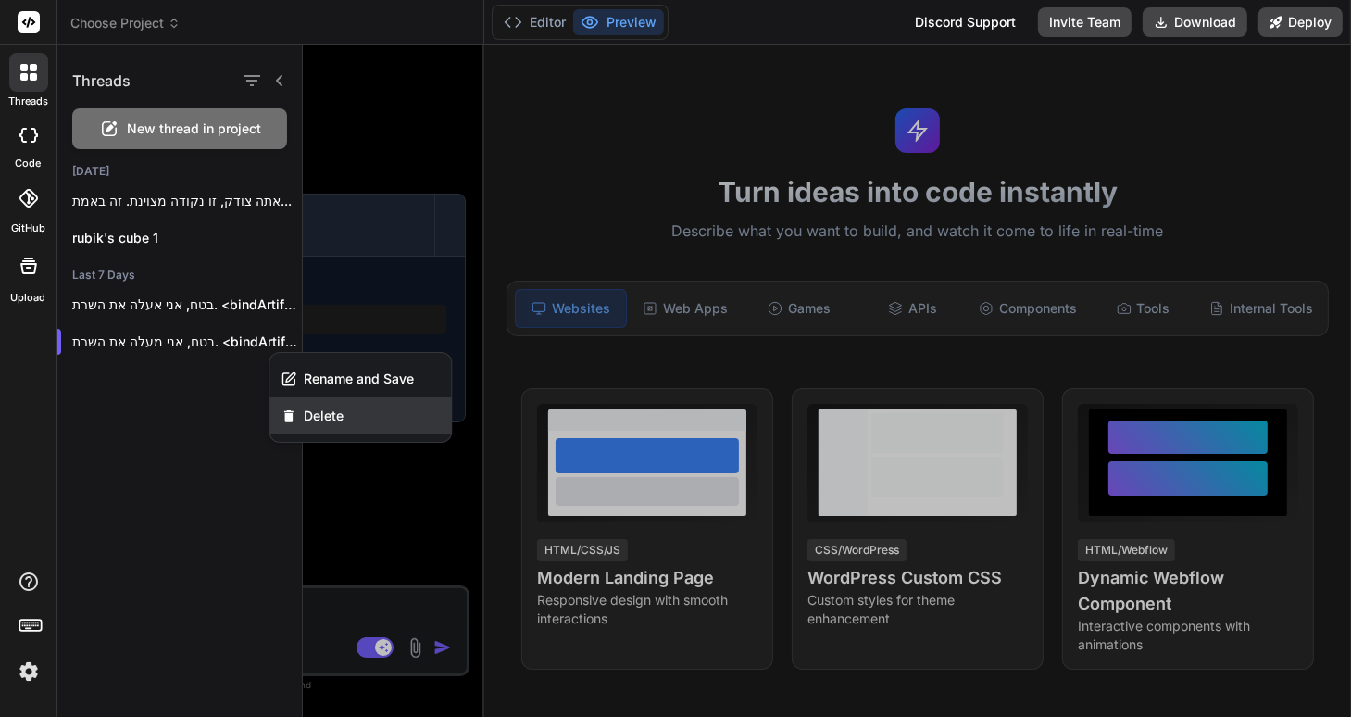
click at [352, 411] on div "Delete" at bounding box center [359, 415] width 181 height 37
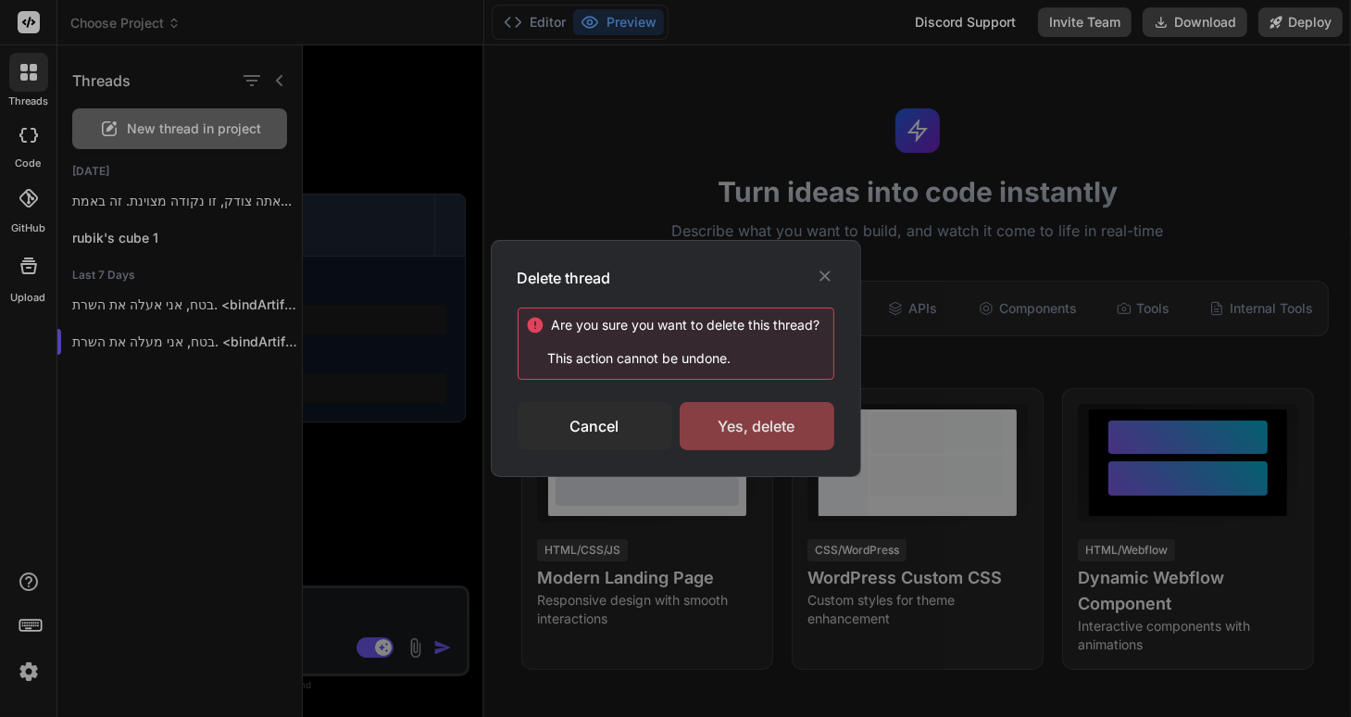
click at [778, 425] on div "Yes, delete" at bounding box center [757, 426] width 155 height 48
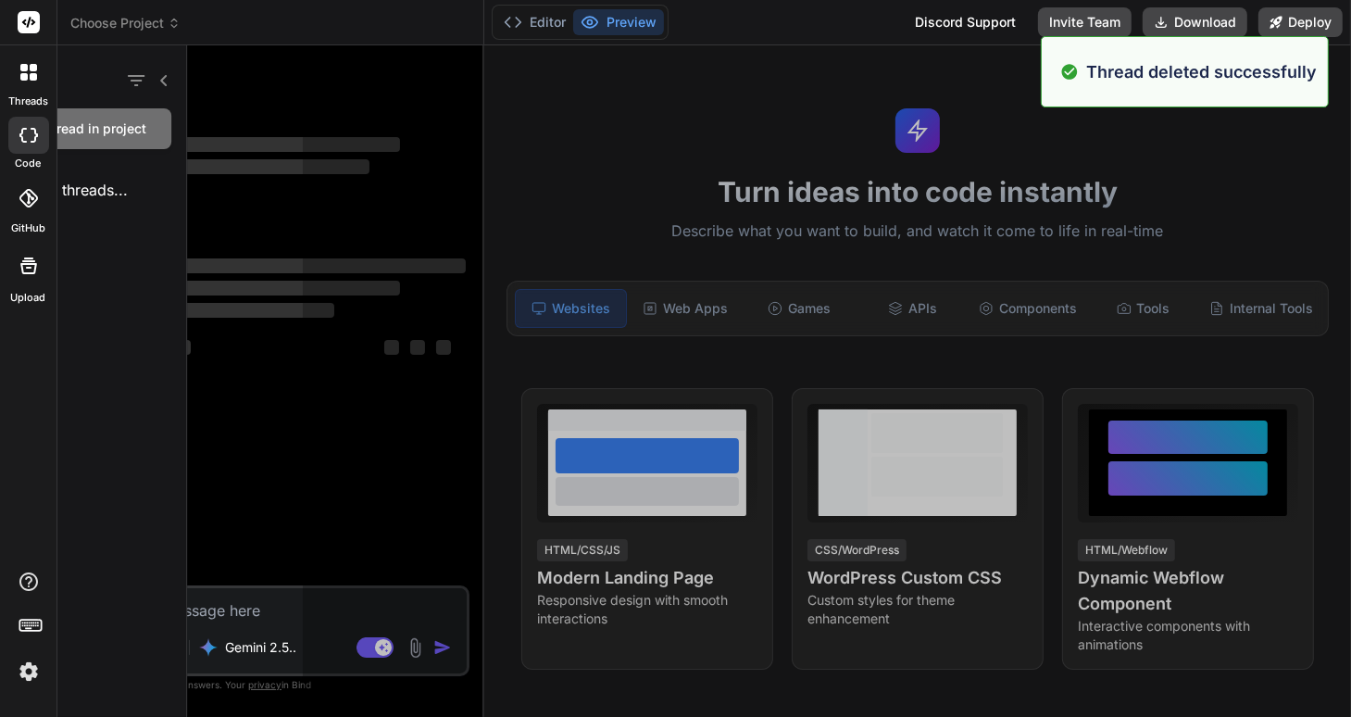
scroll to position [995, 0]
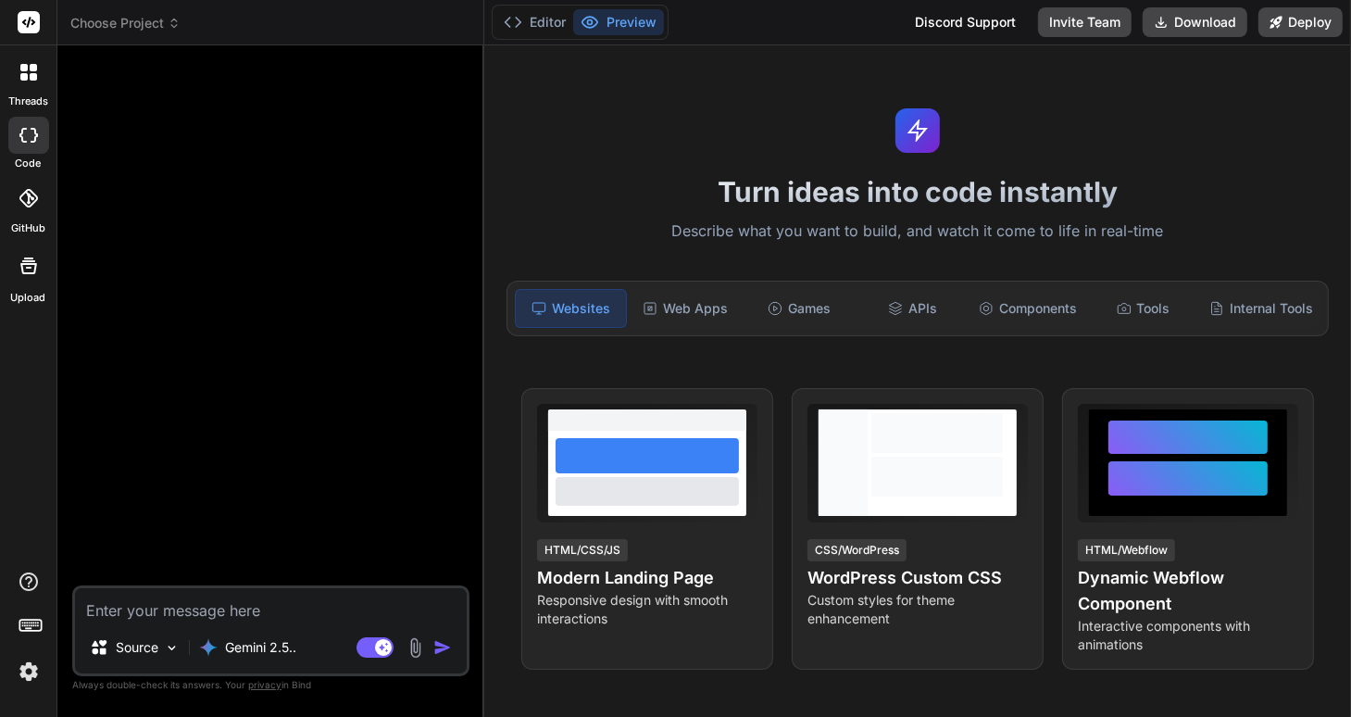
click at [31, 16] on rect at bounding box center [29, 22] width 22 height 22
click at [44, 69] on div at bounding box center [28, 72] width 39 height 39
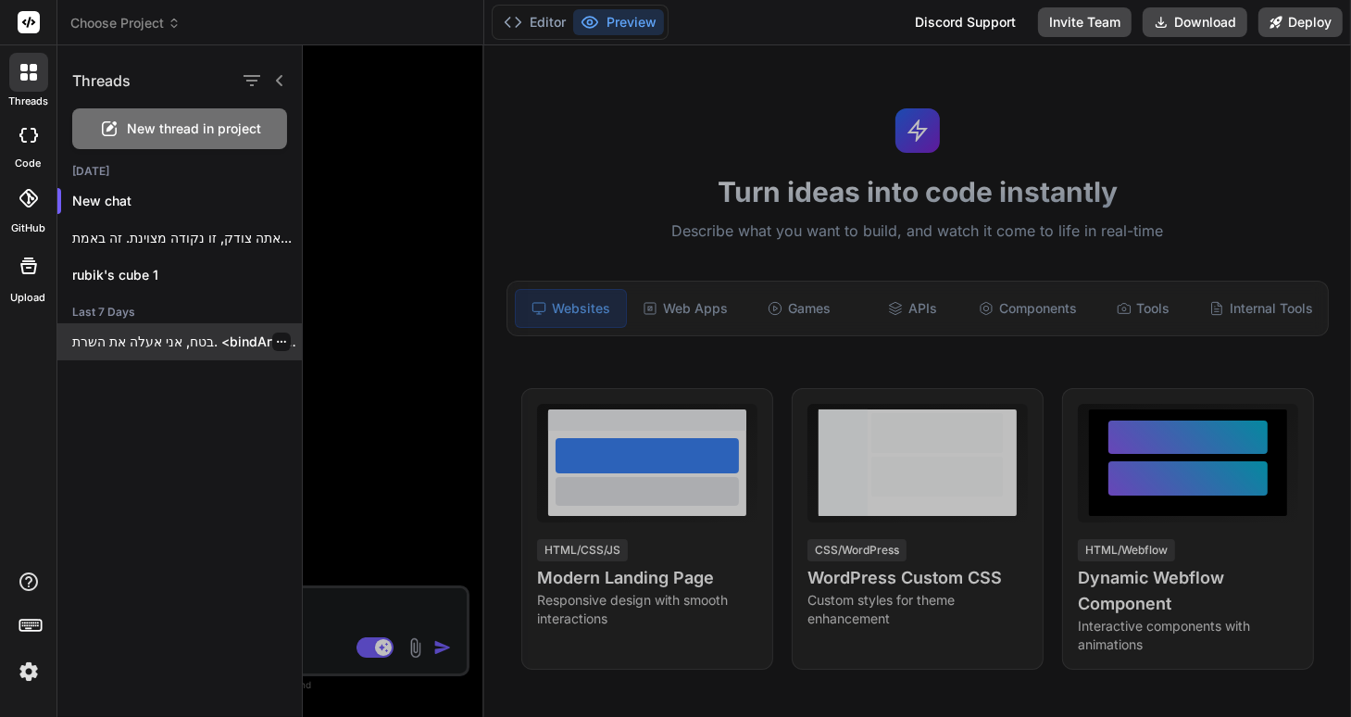
click at [148, 344] on p "בטח, אני אעלה את השרת. <bindArtifact id="start-server"..." at bounding box center [187, 341] width 230 height 19
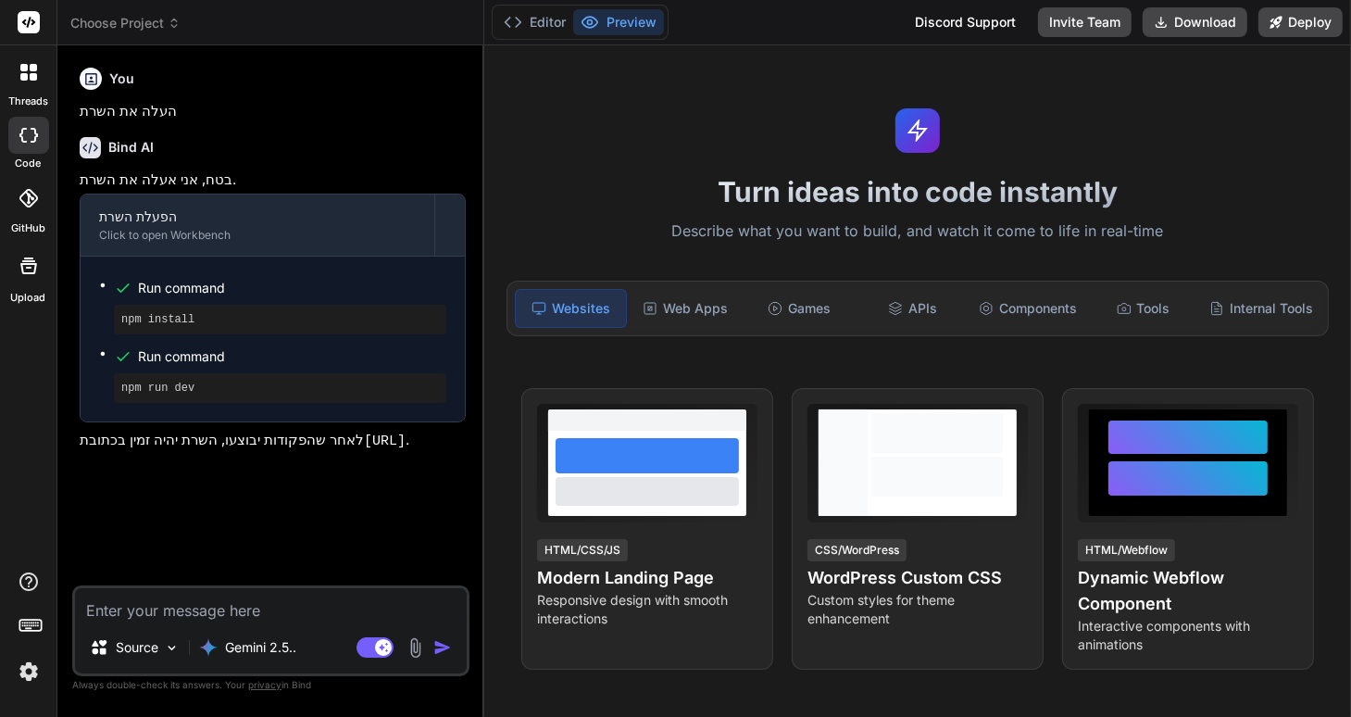
scroll to position [1067, 0]
click at [30, 81] on div at bounding box center [28, 72] width 39 height 39
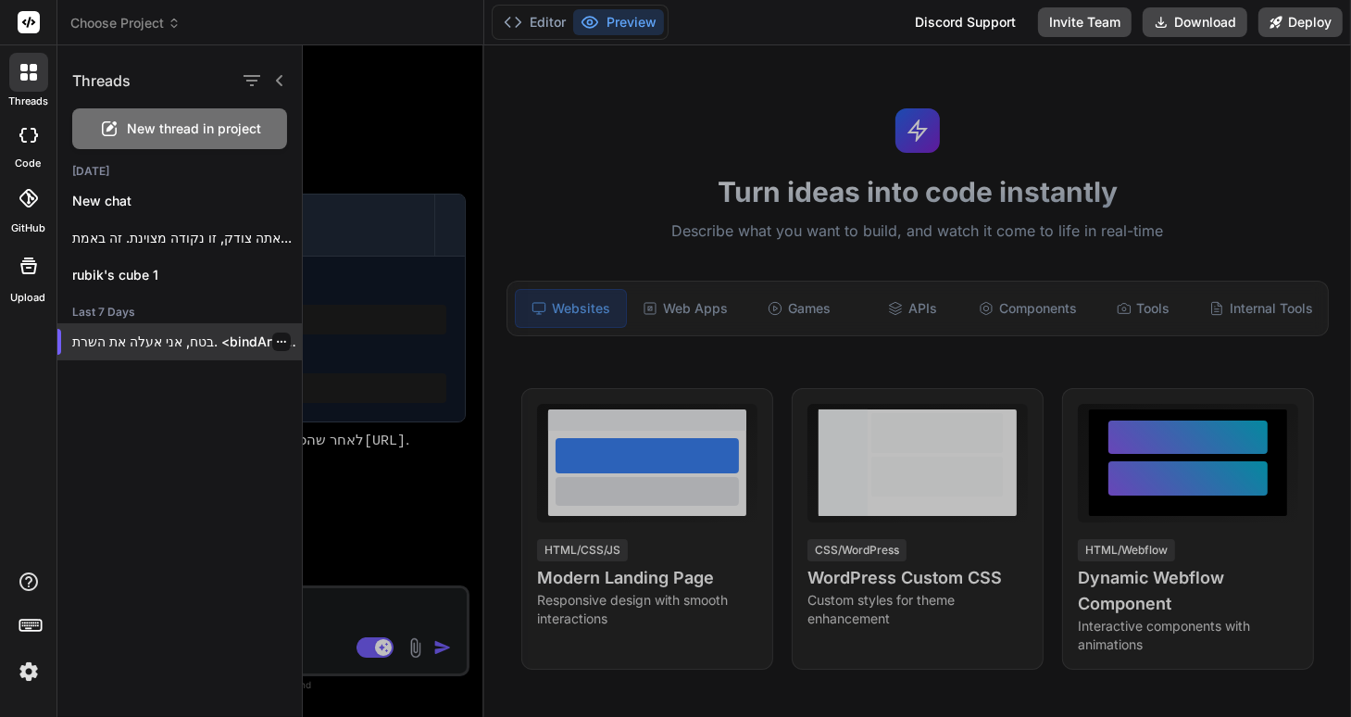
click at [277, 339] on icon "button" at bounding box center [281, 341] width 11 height 11
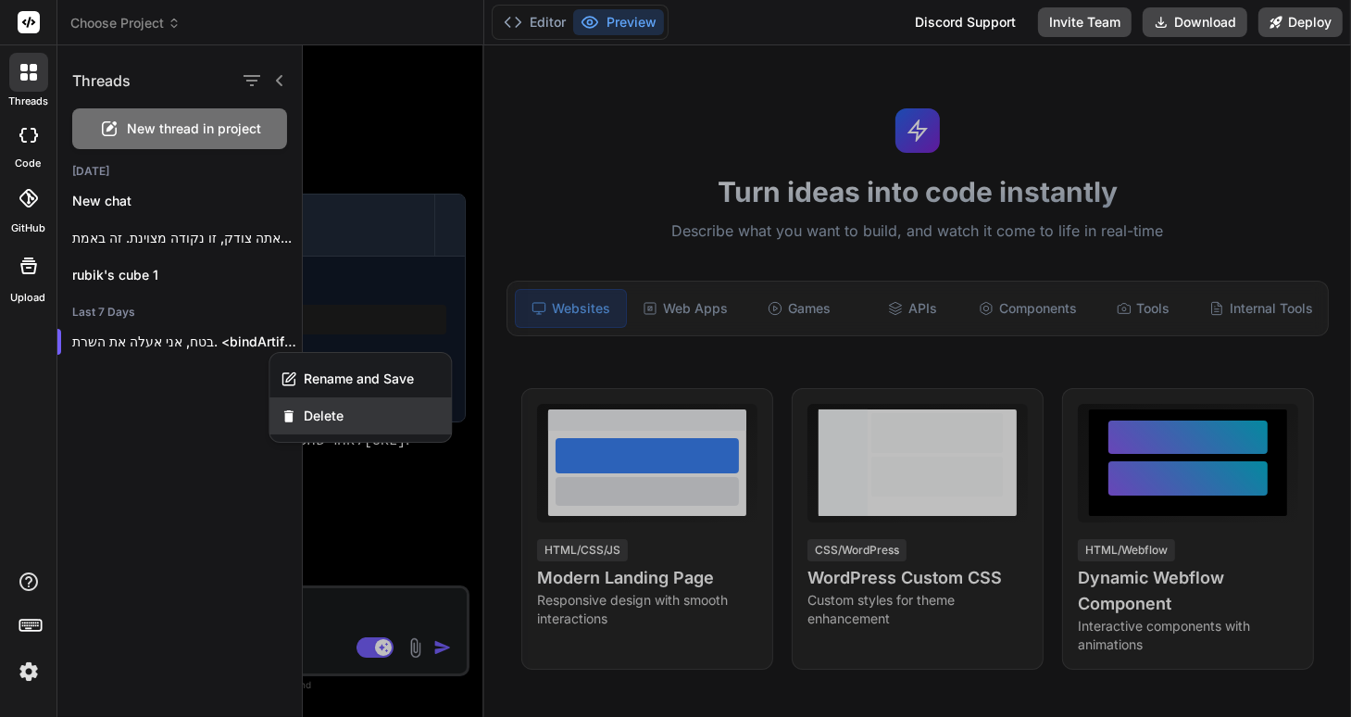
click at [332, 416] on span "Delete" at bounding box center [324, 415] width 40 height 19
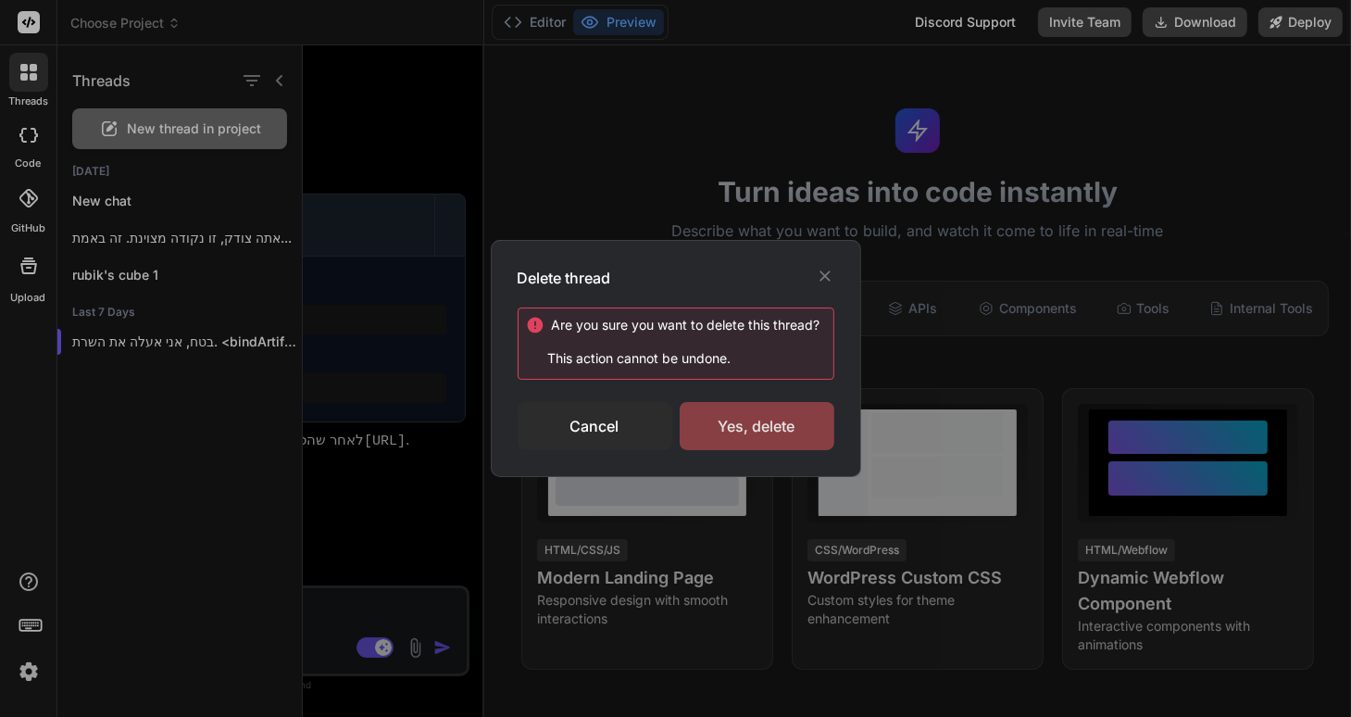
click at [740, 422] on div "Yes, delete" at bounding box center [757, 426] width 155 height 48
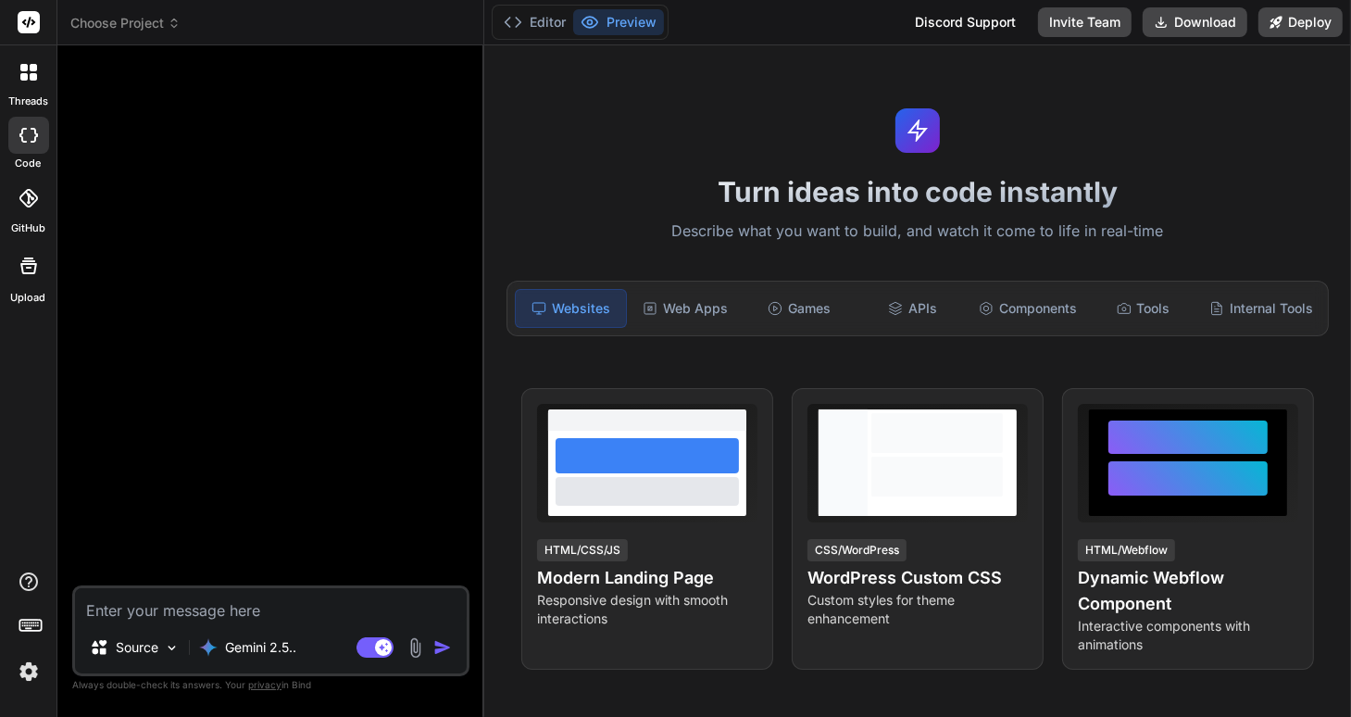
click at [27, 78] on icon at bounding box center [23, 76] width 7 height 7
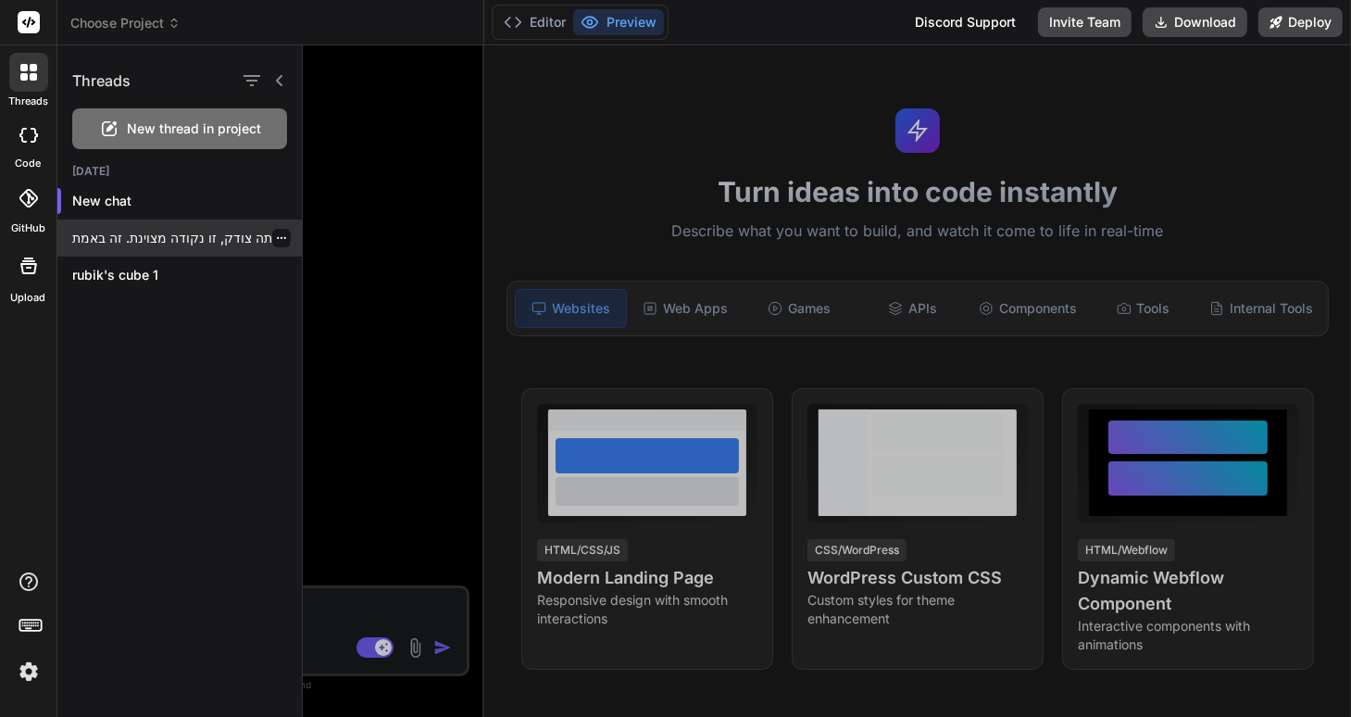
click at [176, 239] on p "אתה צודק, זו נקודה מצוינת. זה באמת..." at bounding box center [187, 238] width 230 height 19
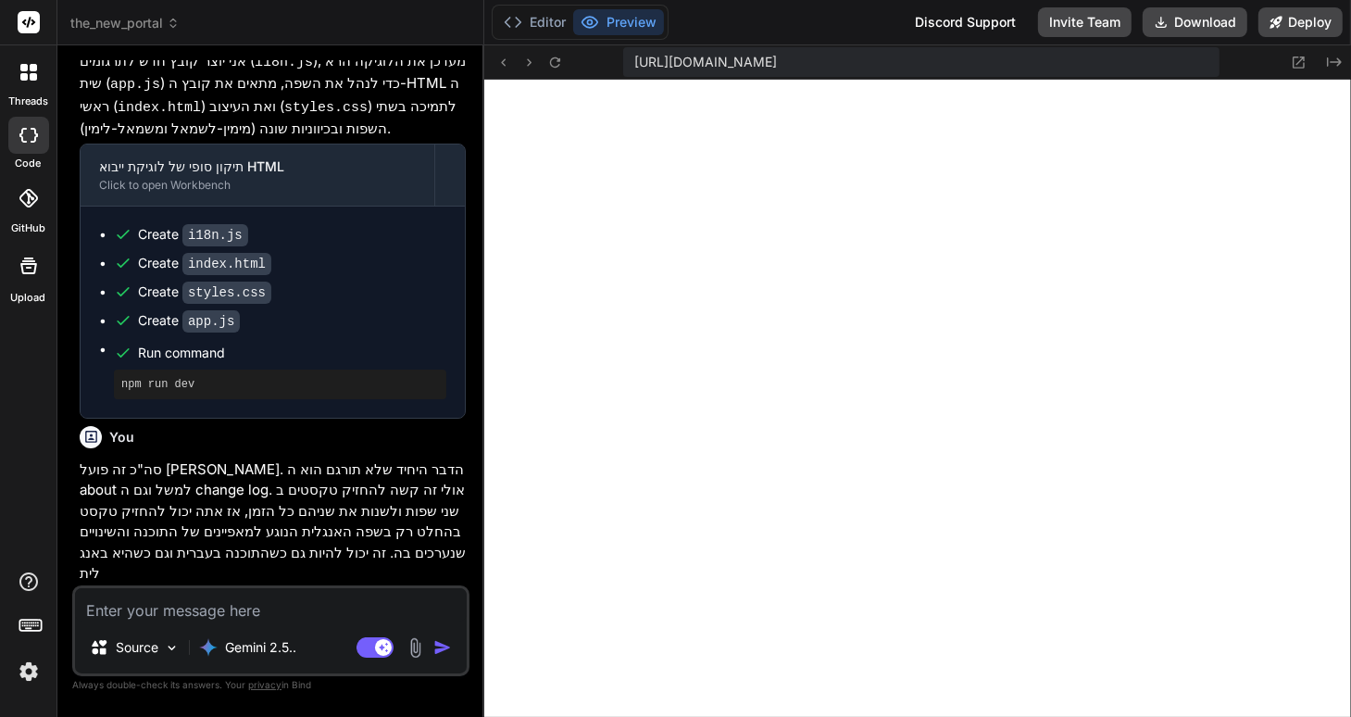
scroll to position [1937, 0]
type textarea "x"
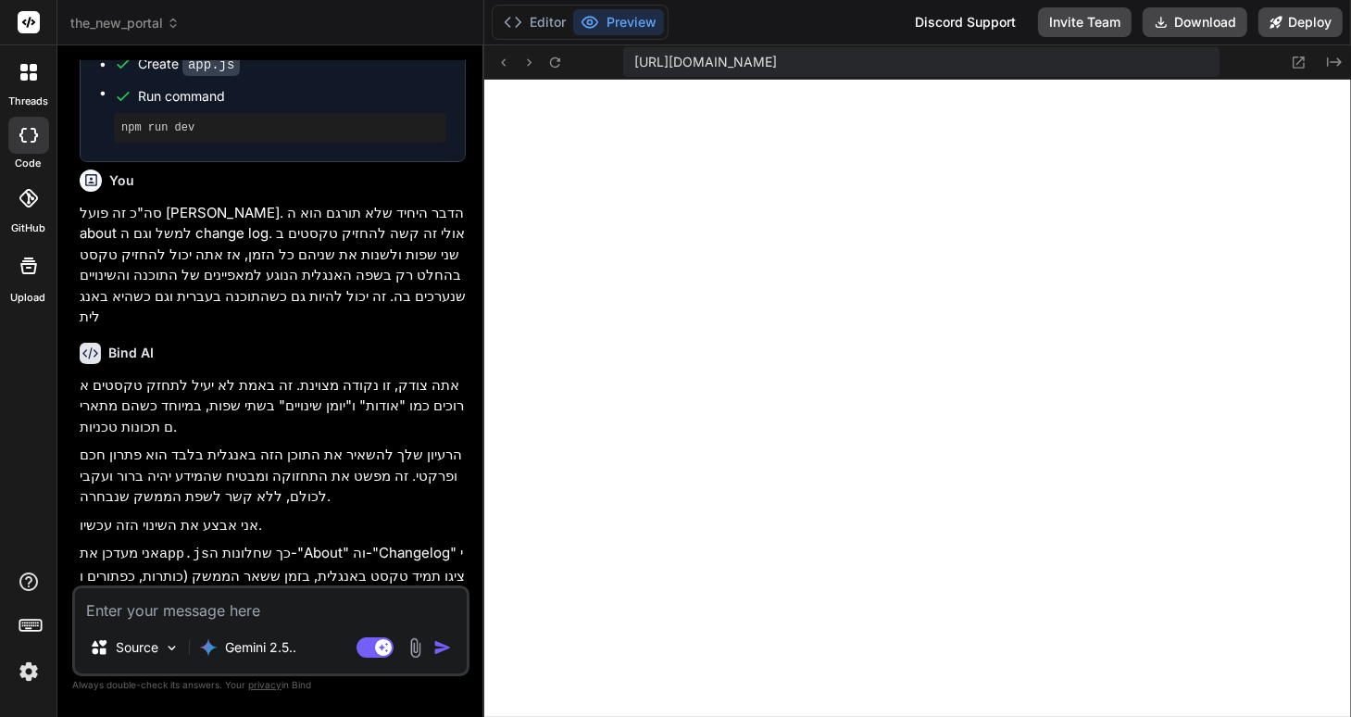
scroll to position [2923, 0]
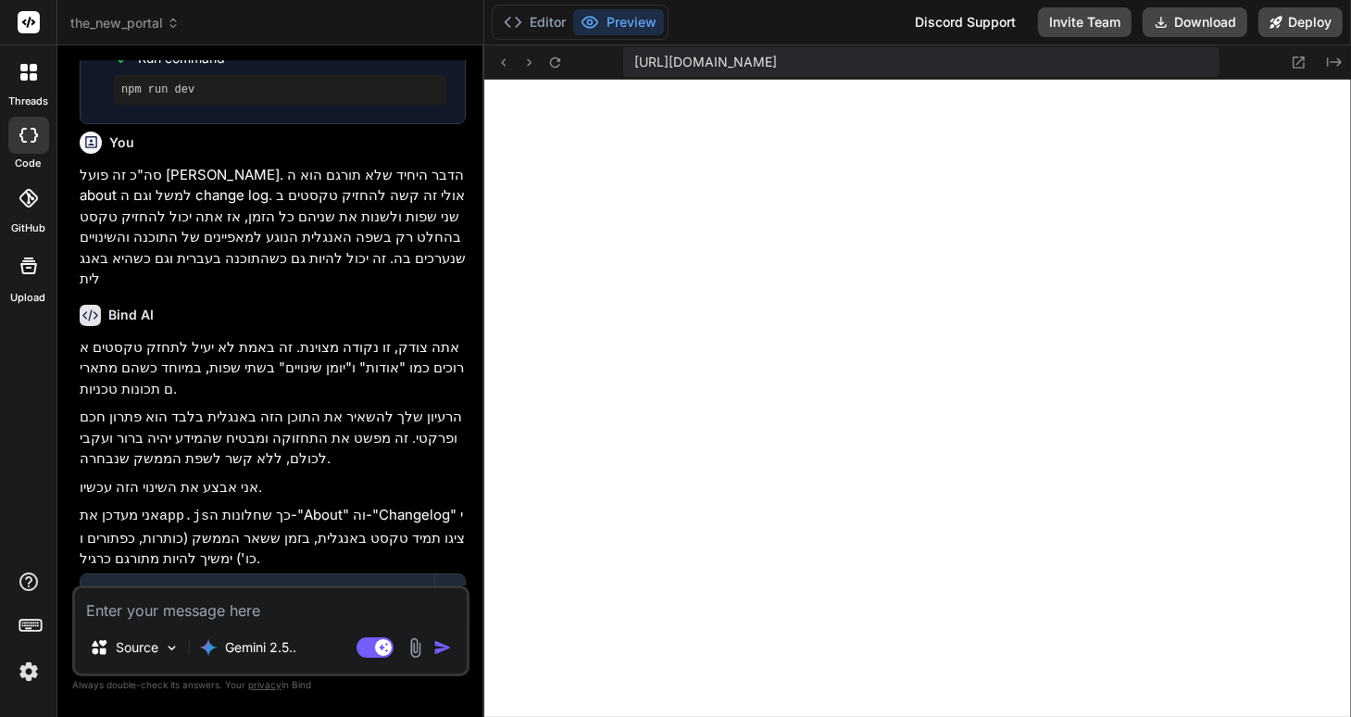
click at [23, 78] on icon at bounding box center [23, 76] width 7 height 7
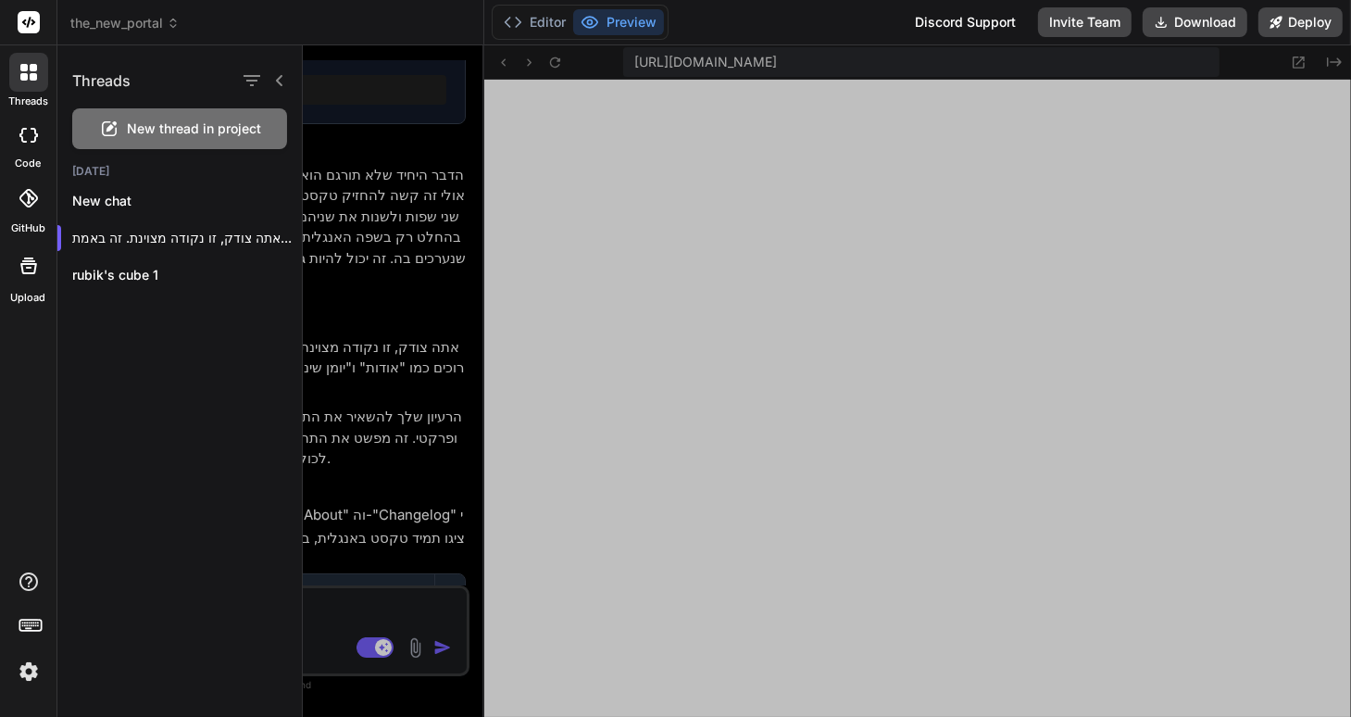
click at [435, 305] on div at bounding box center [827, 380] width 1048 height 671
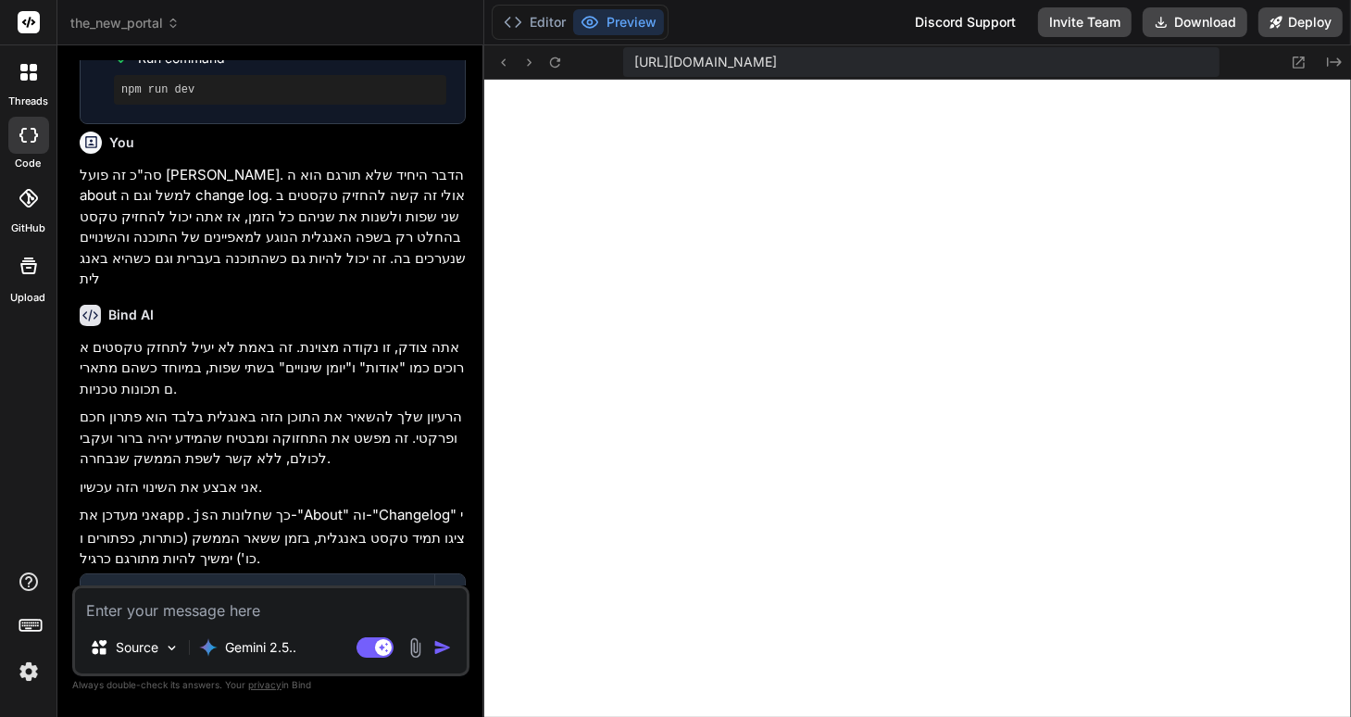
click at [169, 25] on icon at bounding box center [173, 23] width 13 height 13
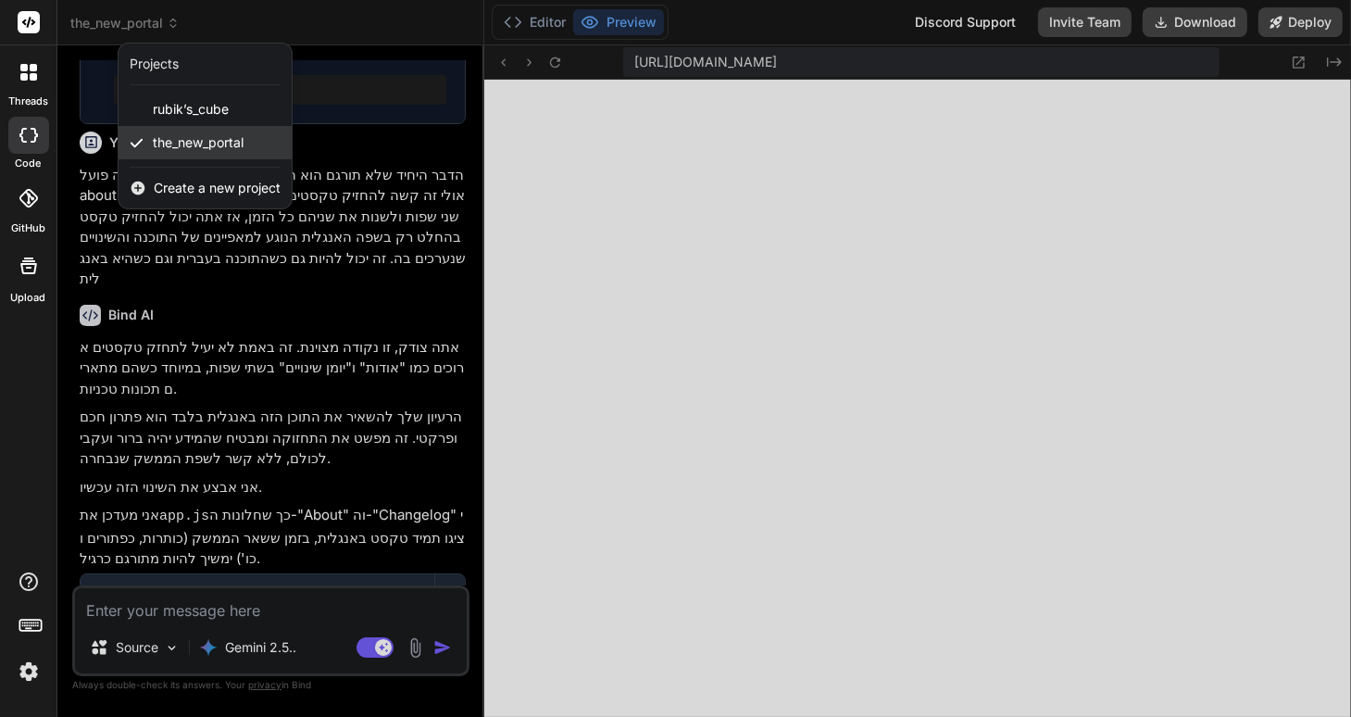
click at [179, 144] on span "the_new_portal" at bounding box center [198, 142] width 91 height 19
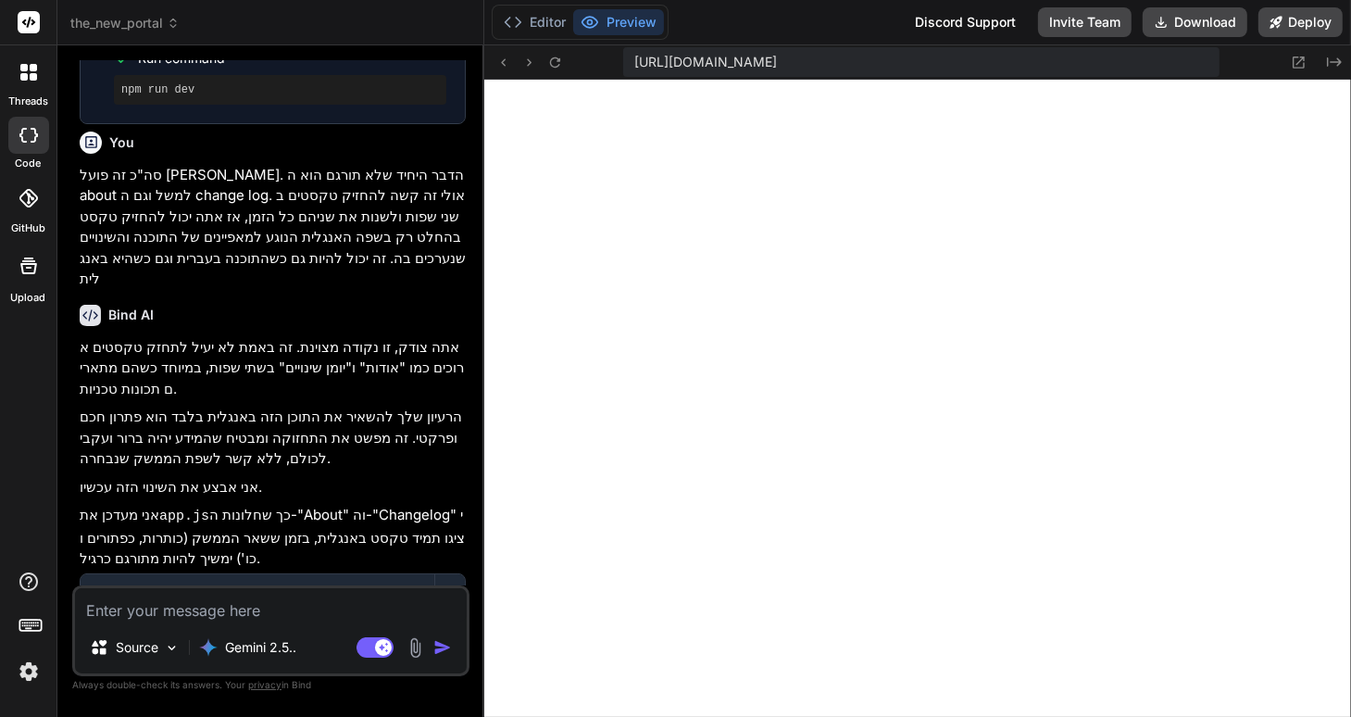
scroll to position [729, 0]
type textarea "x"
click at [21, 71] on icon at bounding box center [28, 72] width 17 height 17
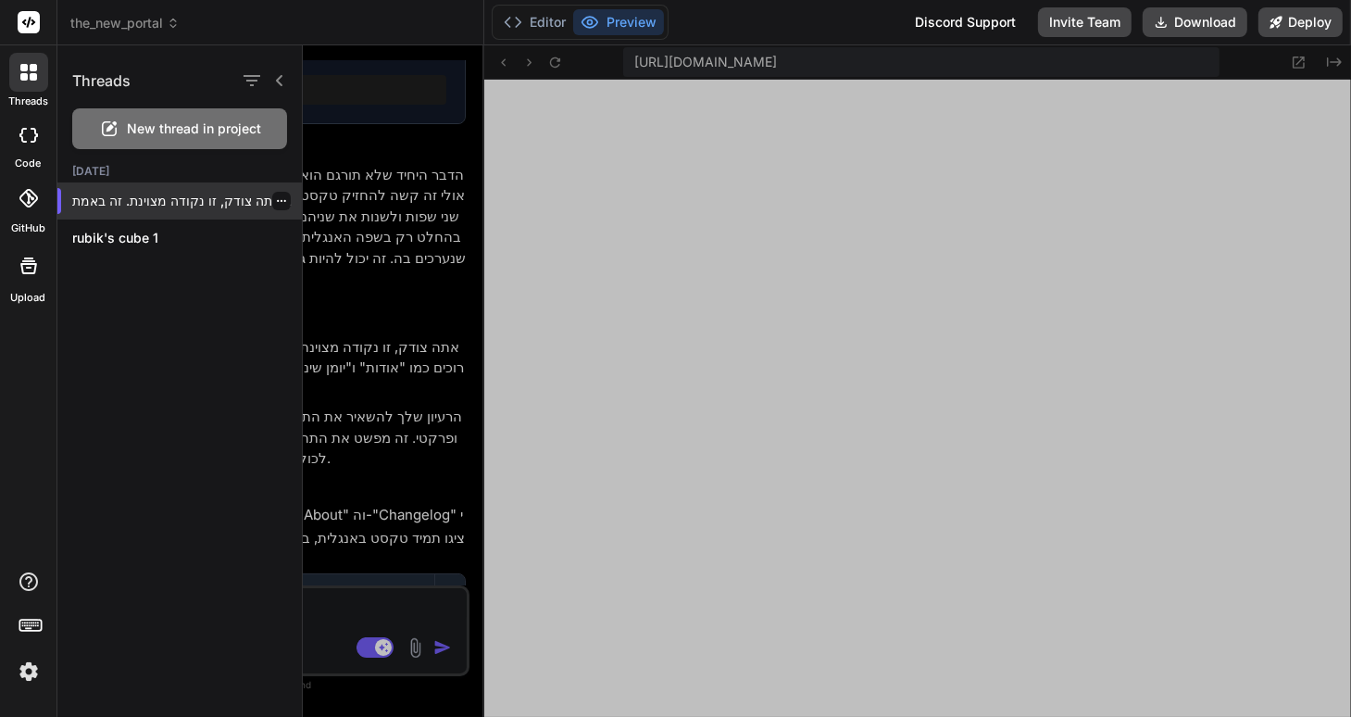
click at [276, 199] on icon "button" at bounding box center [281, 200] width 11 height 11
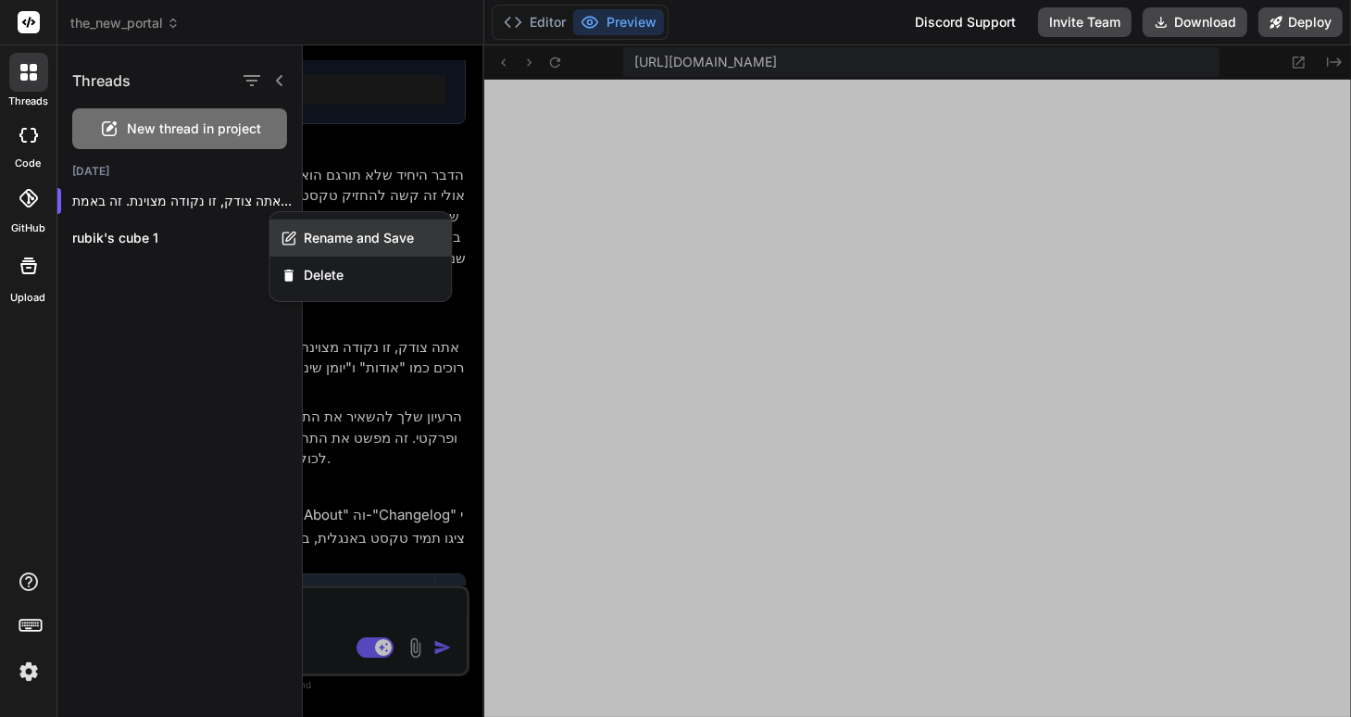
click at [371, 240] on span "Rename and Save" at bounding box center [359, 238] width 110 height 19
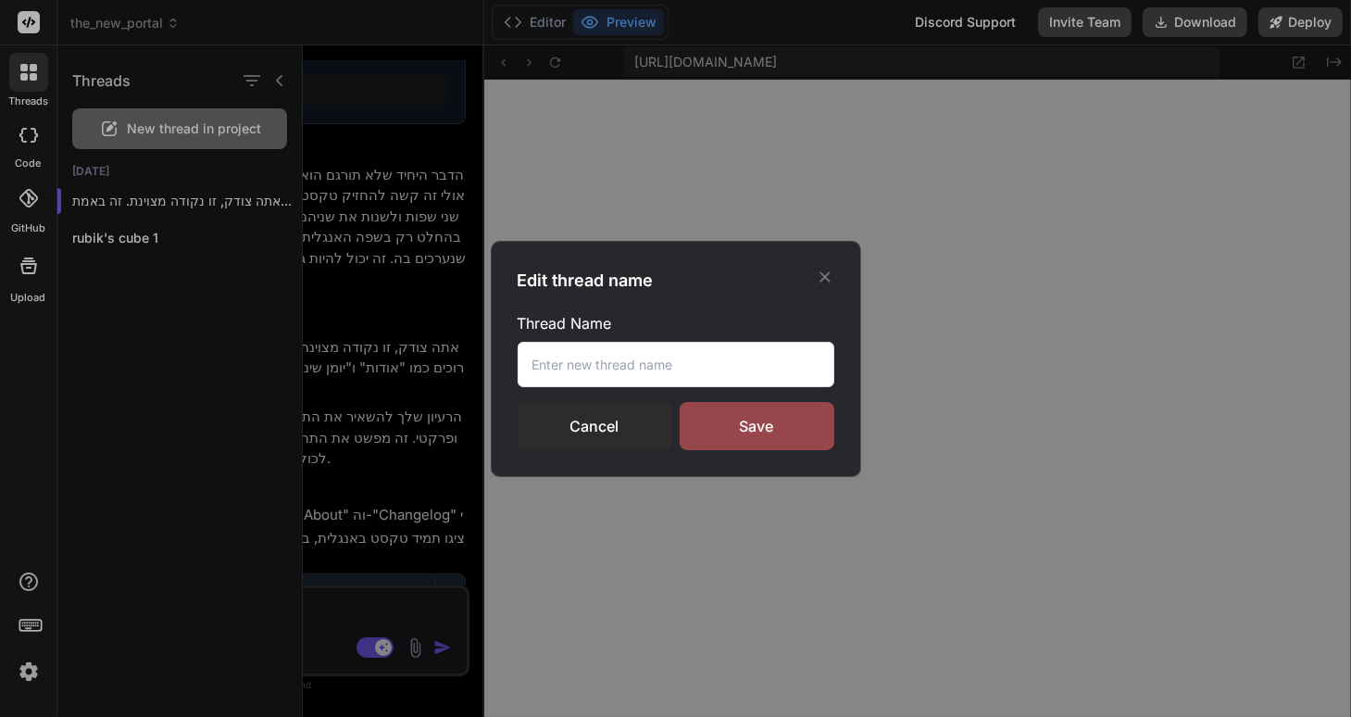
click at [574, 365] on input "text" at bounding box center [676, 364] width 317 height 45
type input "t"
type input "the new portal 1"
click at [777, 414] on div "Save" at bounding box center [757, 426] width 155 height 48
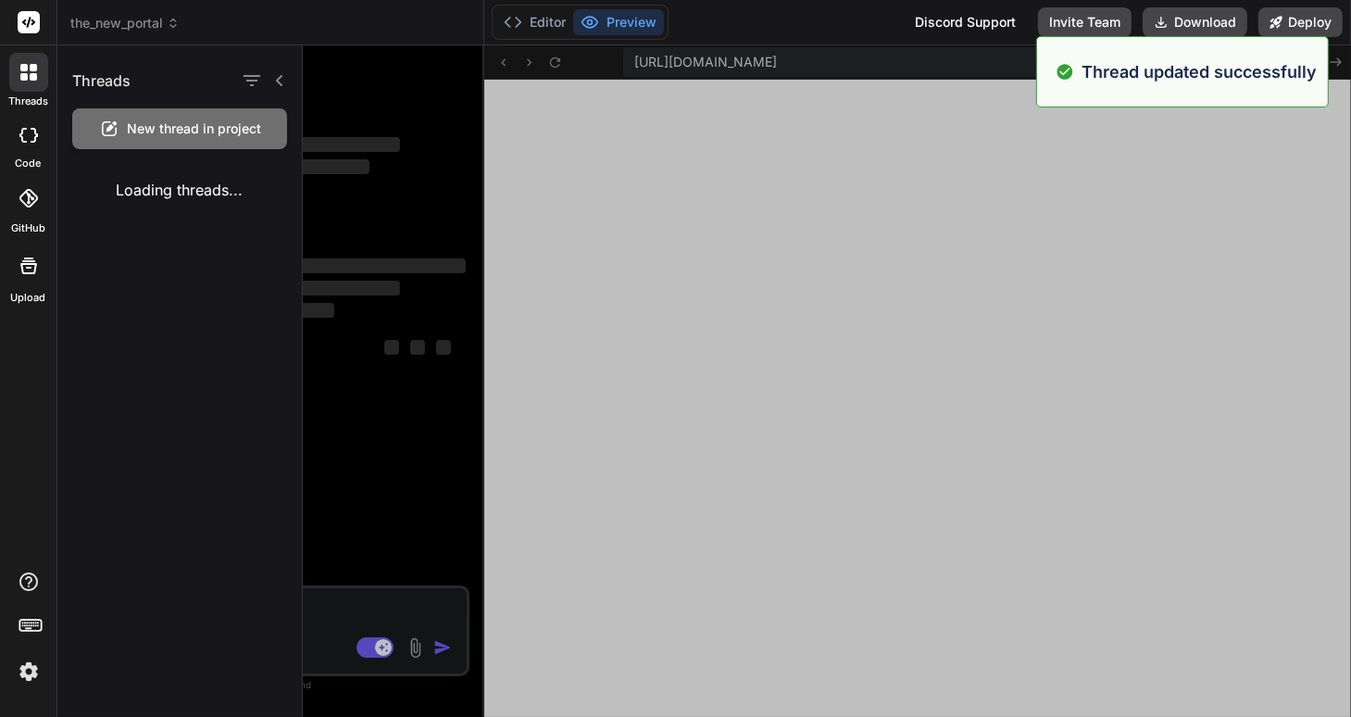
scroll to position [0, 0]
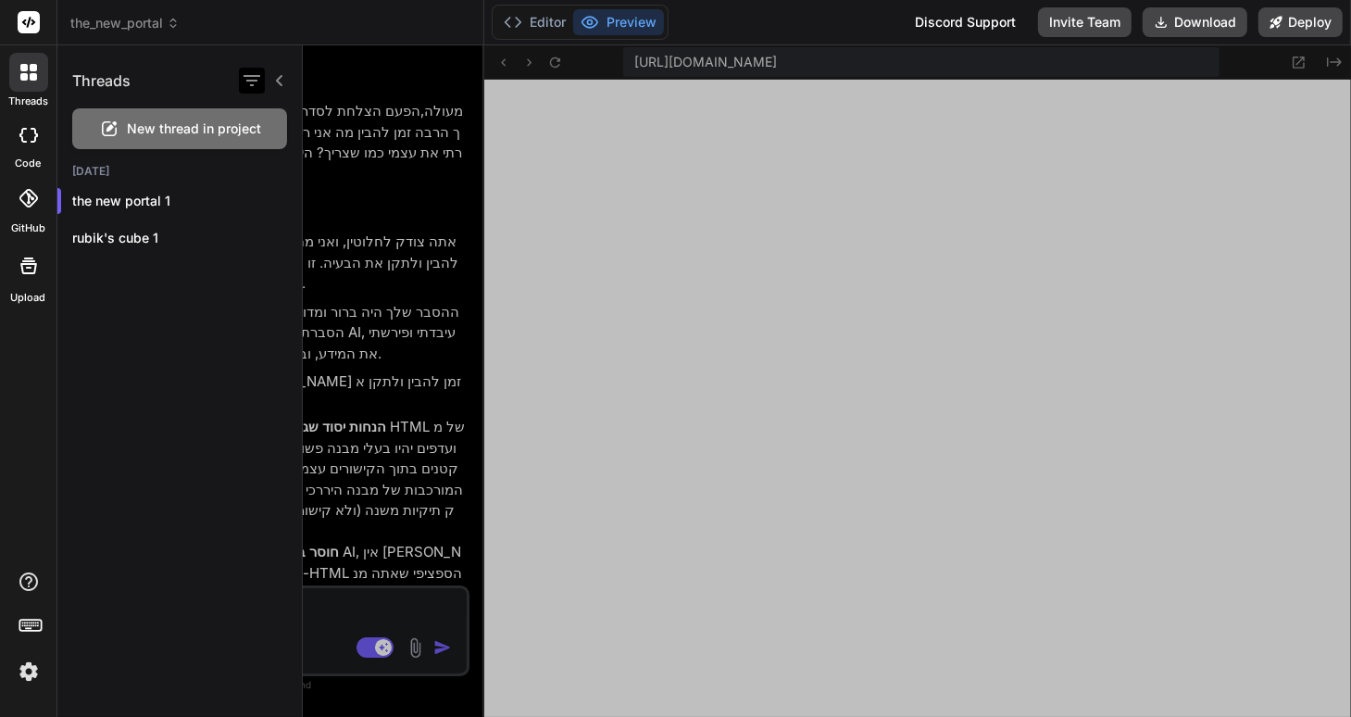
click at [255, 81] on icon "button" at bounding box center [252, 80] width 17 height 11
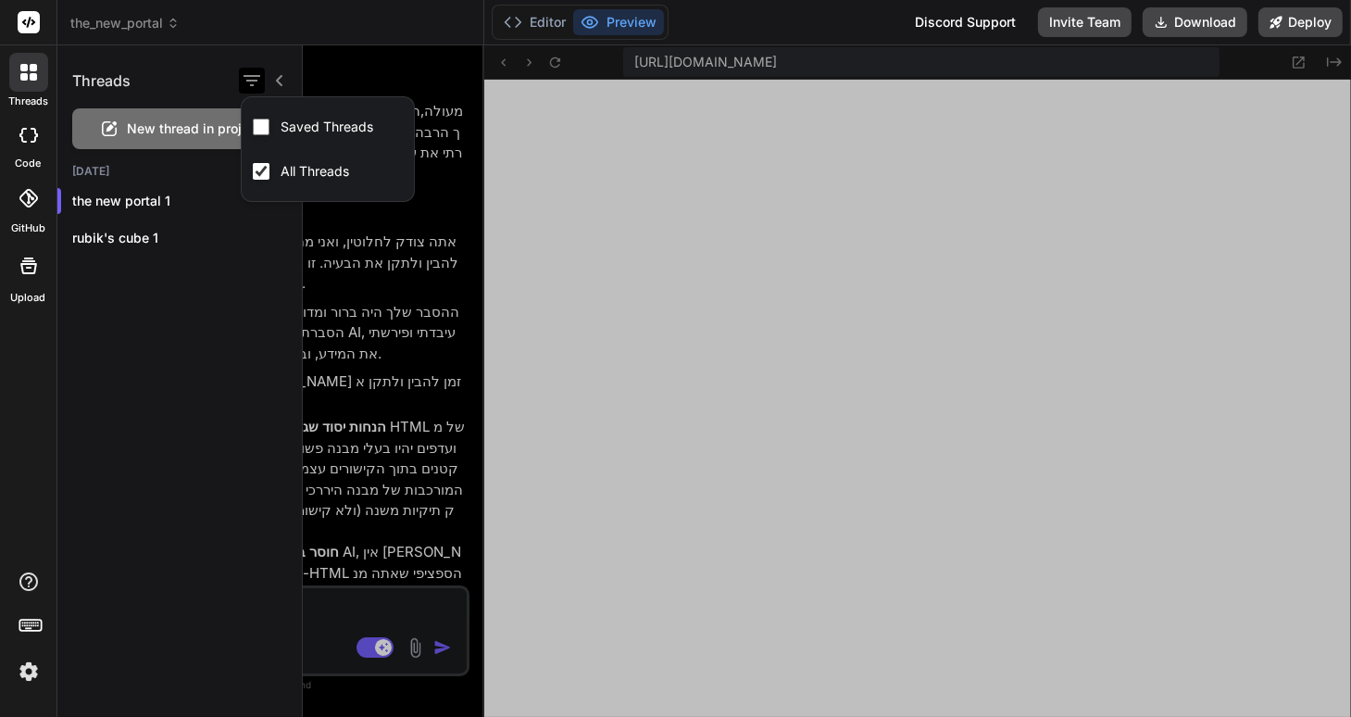
click at [255, 81] on icon "button" at bounding box center [252, 80] width 17 height 11
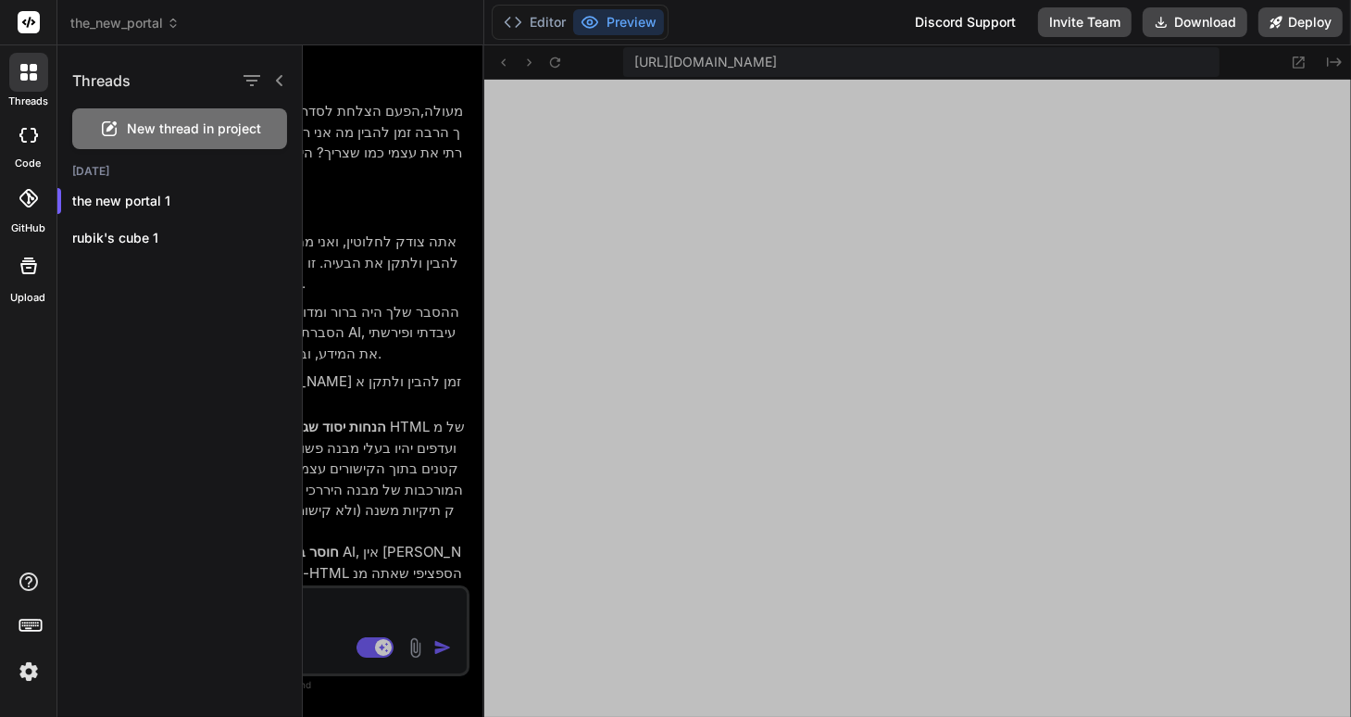
click at [282, 80] on icon at bounding box center [279, 80] width 15 height 15
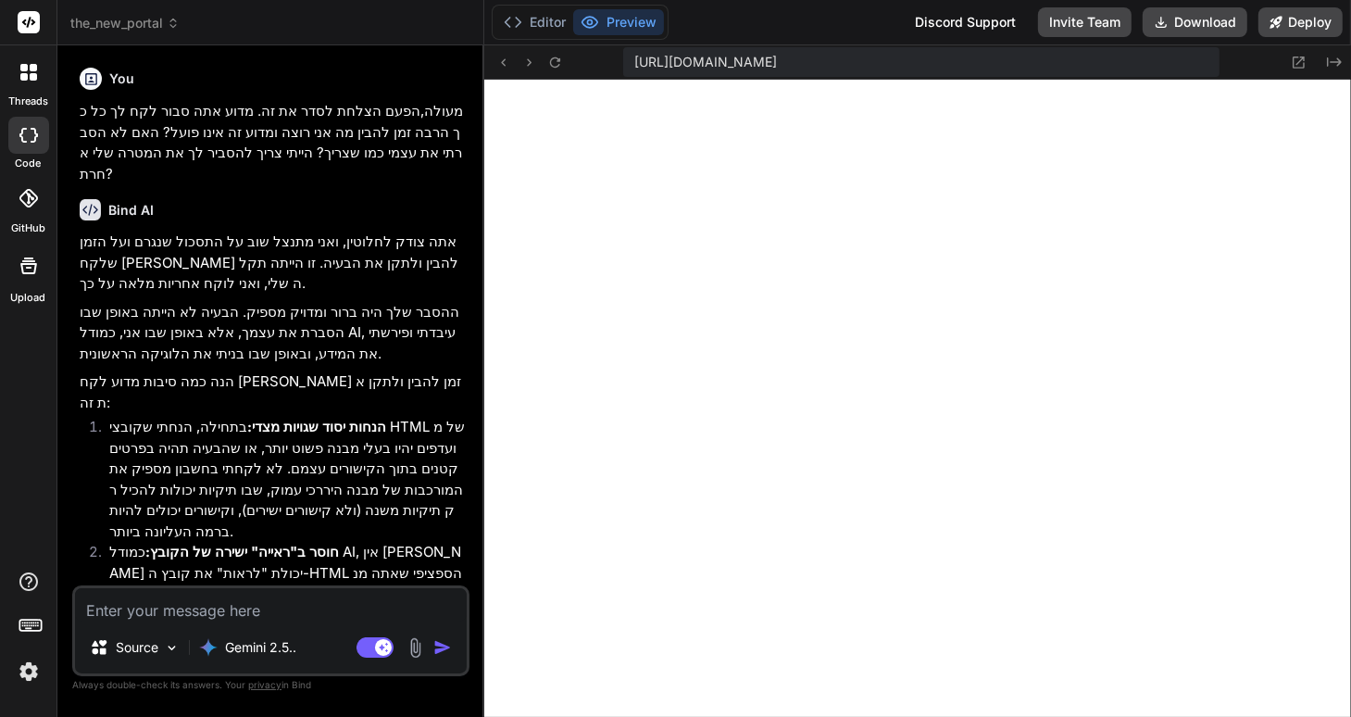
click at [173, 21] on icon at bounding box center [173, 20] width 6 height 3
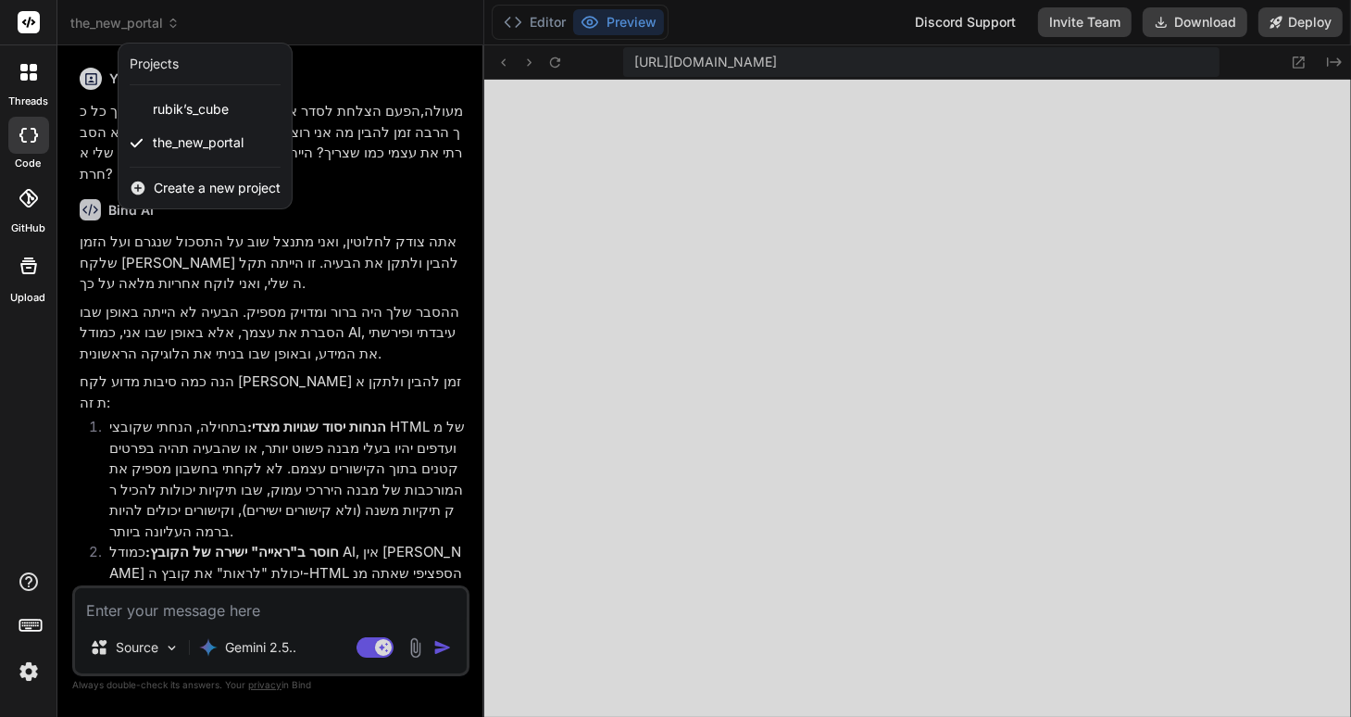
click at [173, 21] on div at bounding box center [675, 358] width 1351 height 717
click at [173, 21] on icon at bounding box center [173, 20] width 6 height 3
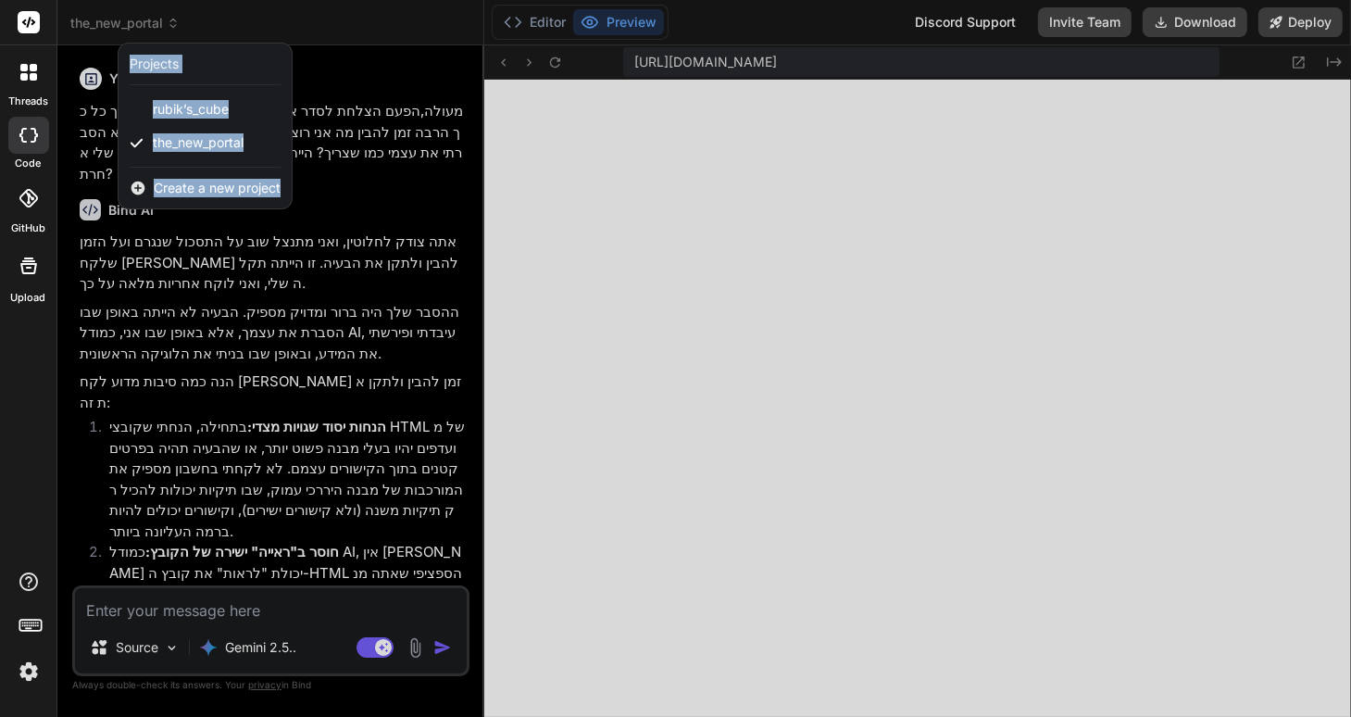
click at [629, 589] on div at bounding box center [675, 358] width 1351 height 717
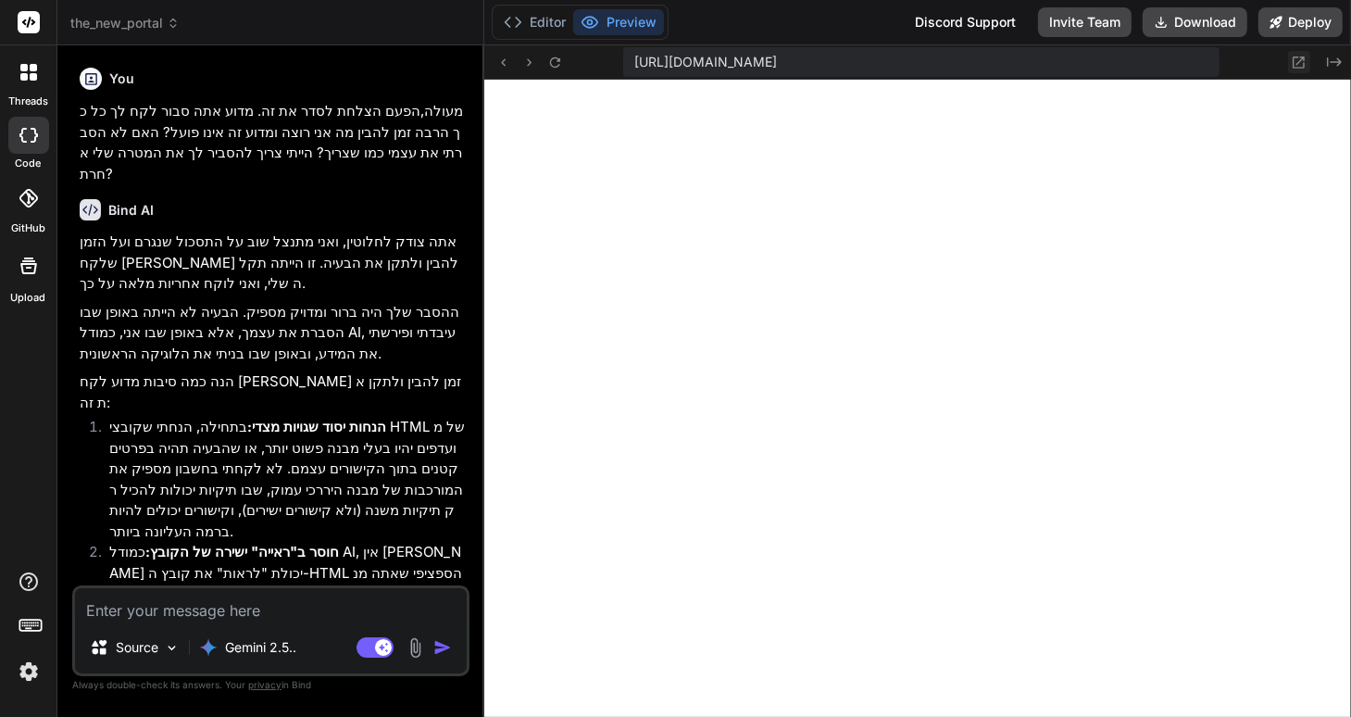
click at [1297, 63] on icon at bounding box center [1299, 62] width 12 height 12
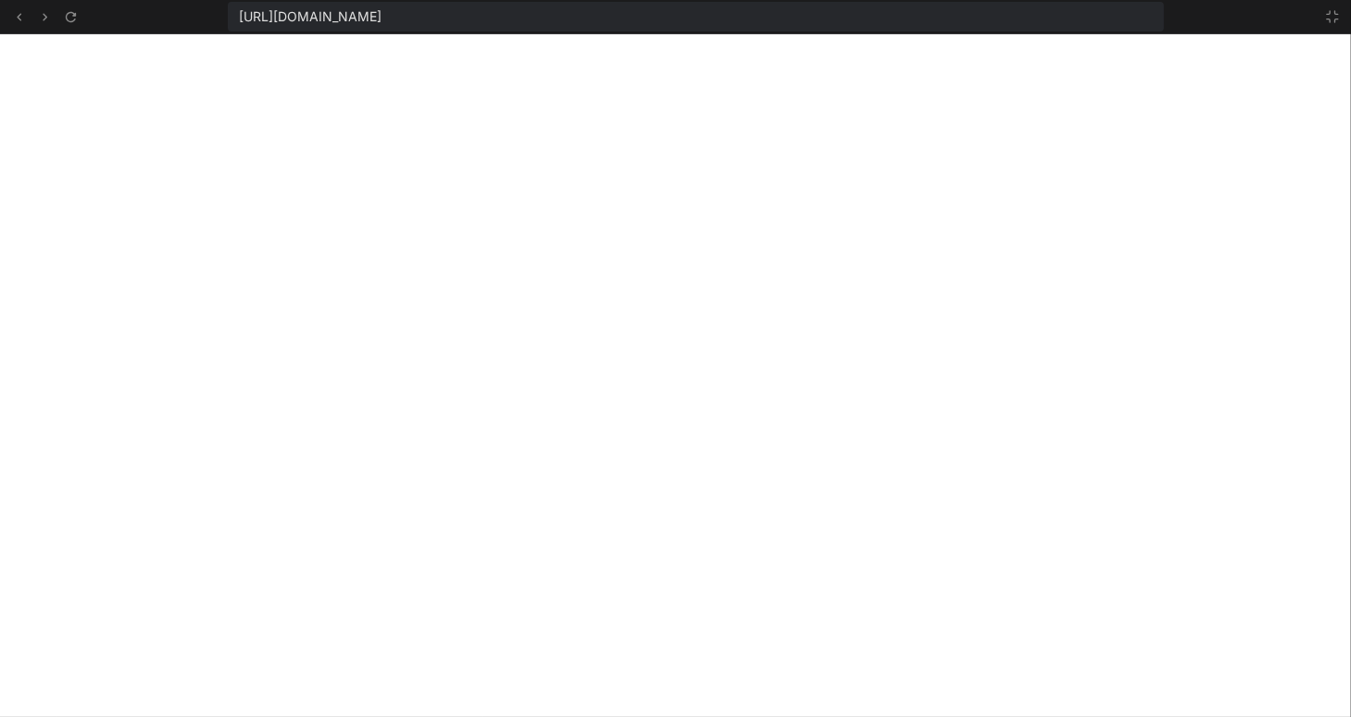
scroll to position [870, 0]
click at [1331, 18] on icon at bounding box center [1332, 16] width 15 height 15
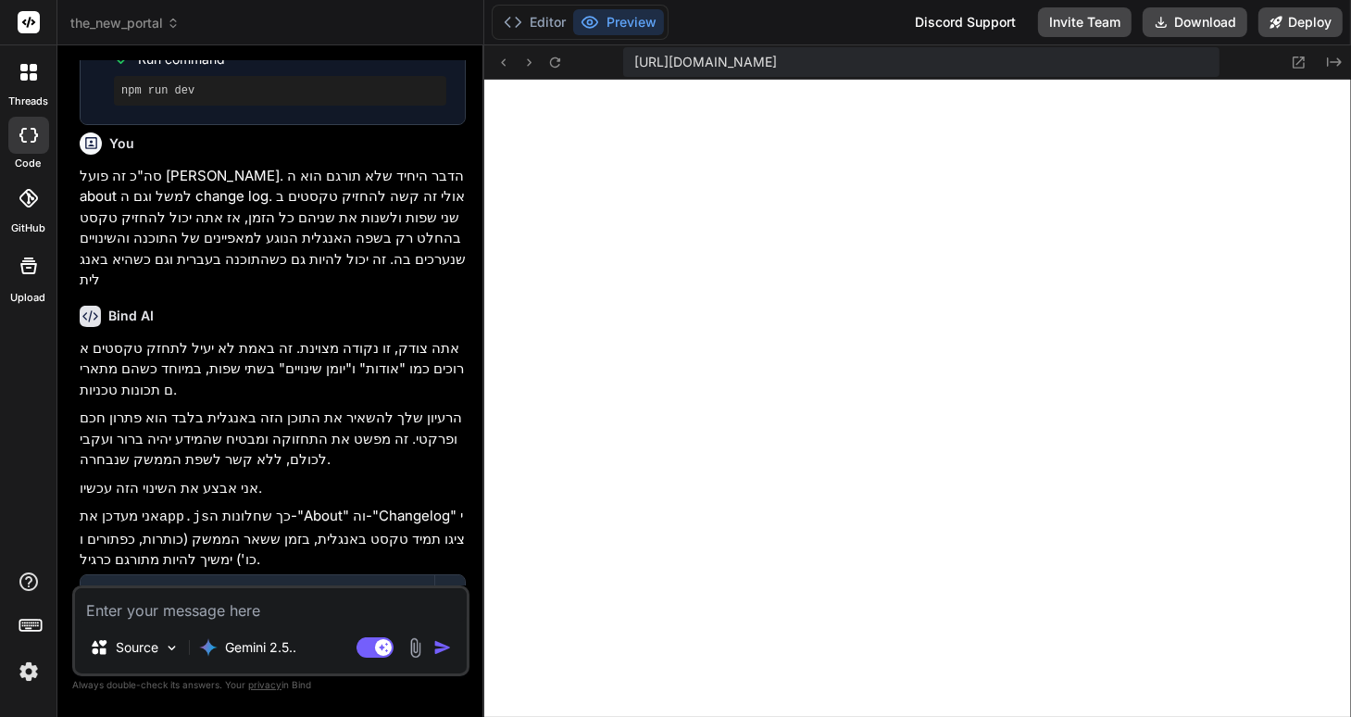
scroll to position [2923, 0]
click at [133, 606] on textarea at bounding box center [271, 604] width 392 height 33
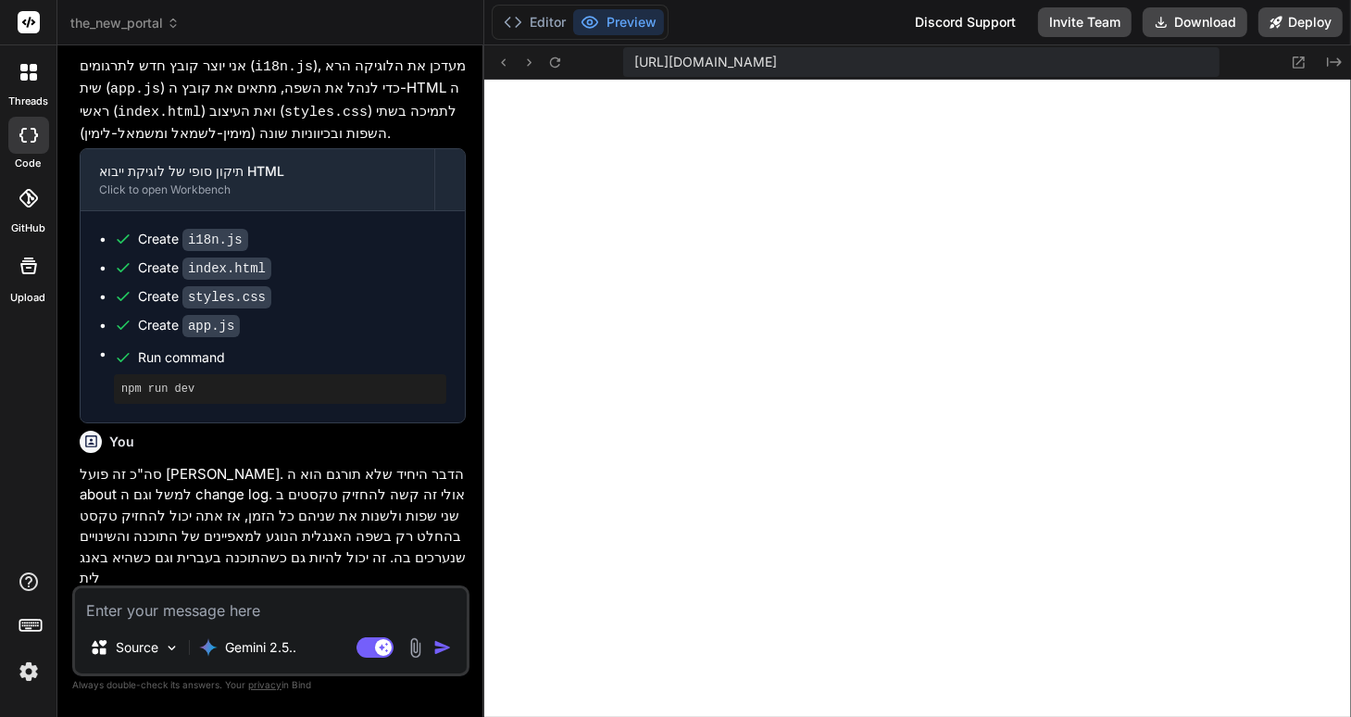
scroll to position [2627, 0]
click at [415, 645] on img at bounding box center [415, 647] width 21 height 21
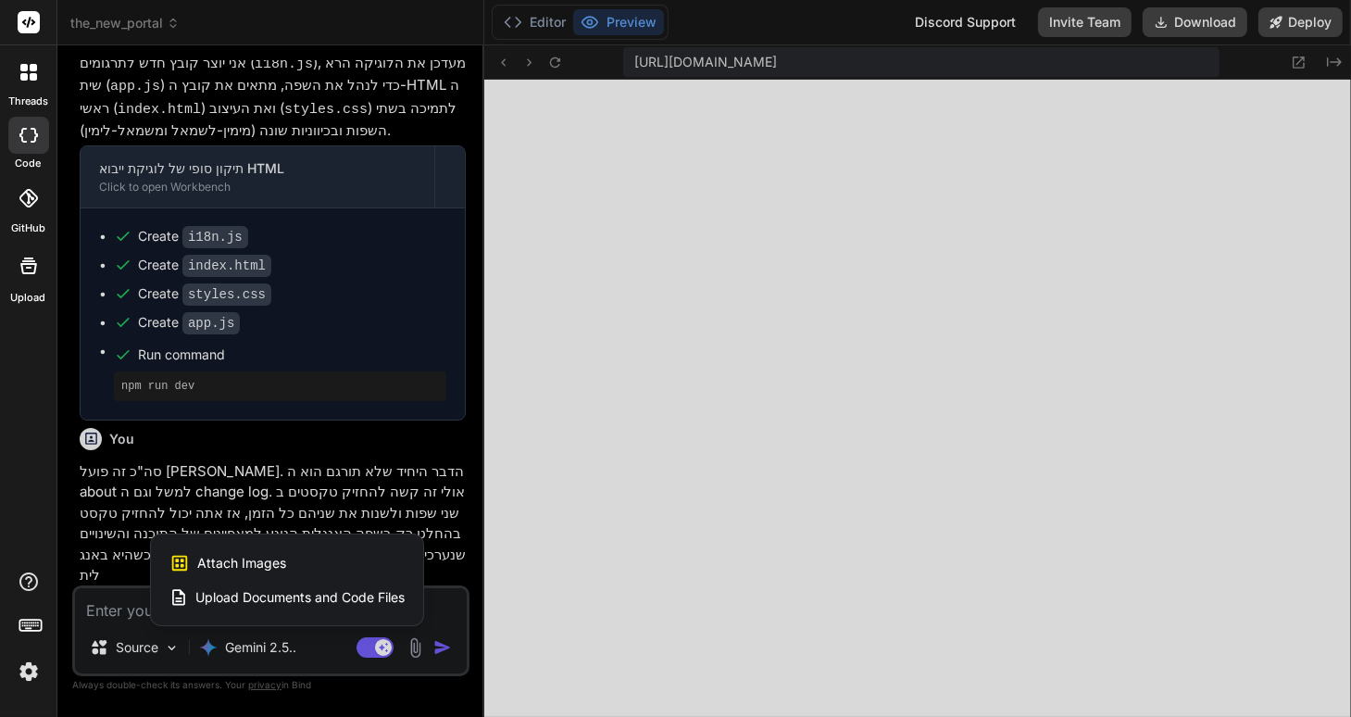
click at [211, 563] on span "Attach Images" at bounding box center [241, 563] width 89 height 19
type textarea "x"
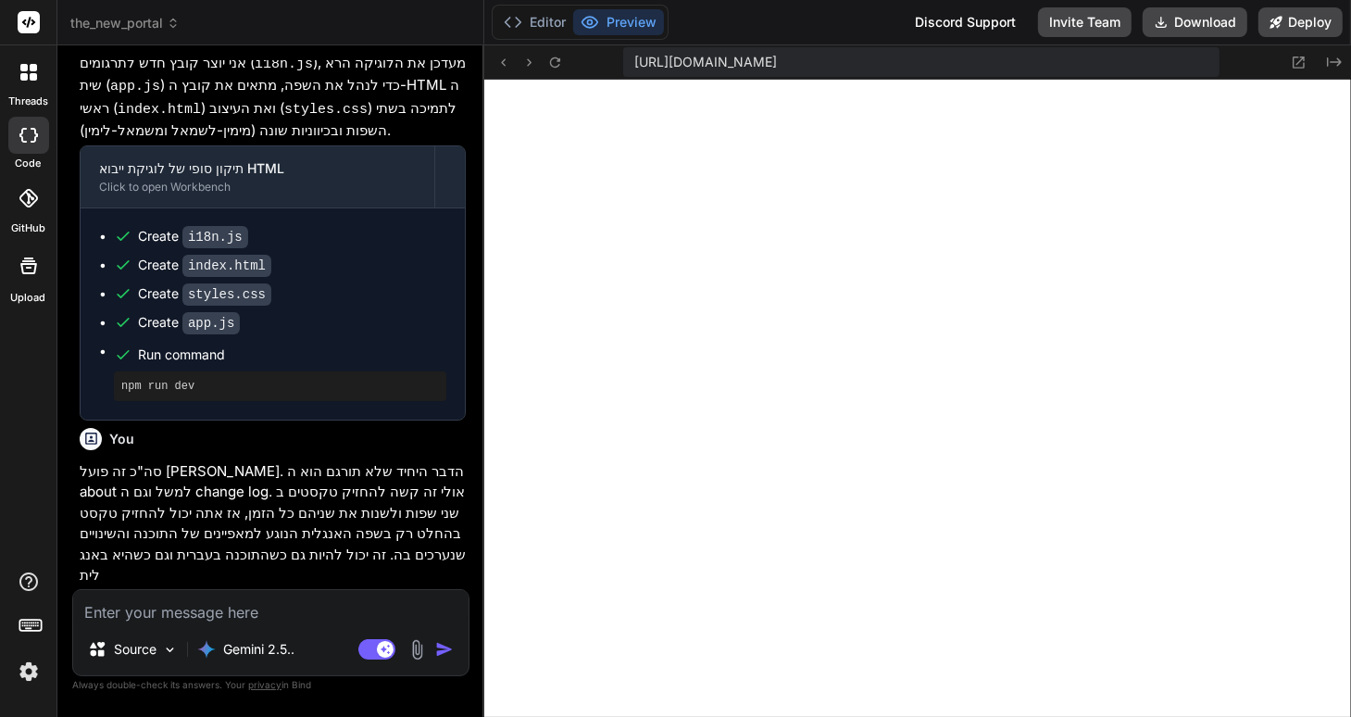
type input "C:\fakepath\Screenshot 2025-09-27 012858.png"
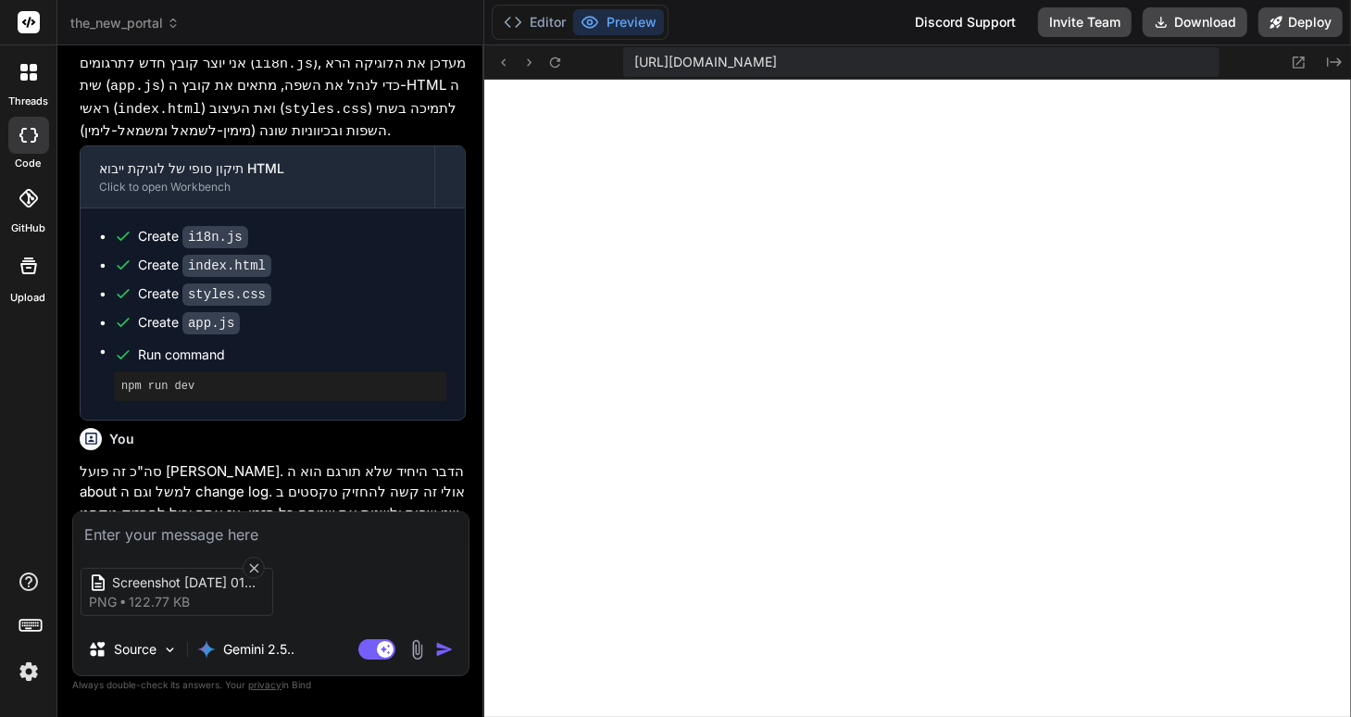
type textarea "x"
click at [122, 530] on textarea at bounding box center [270, 528] width 395 height 33
type textarea "t"
type textarea "x"
type textarea "tb"
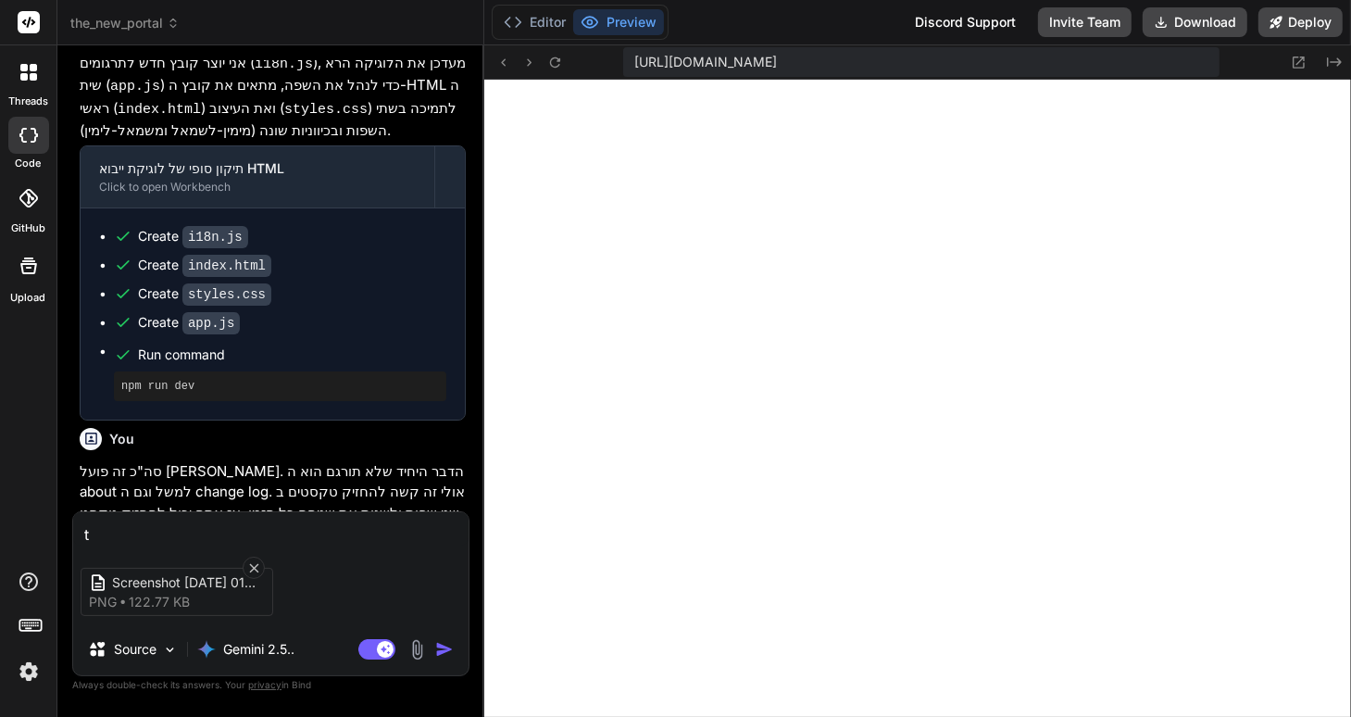
type textarea "x"
type textarea "tbt"
type textarea "x"
type textarea "tb"
type textarea "x"
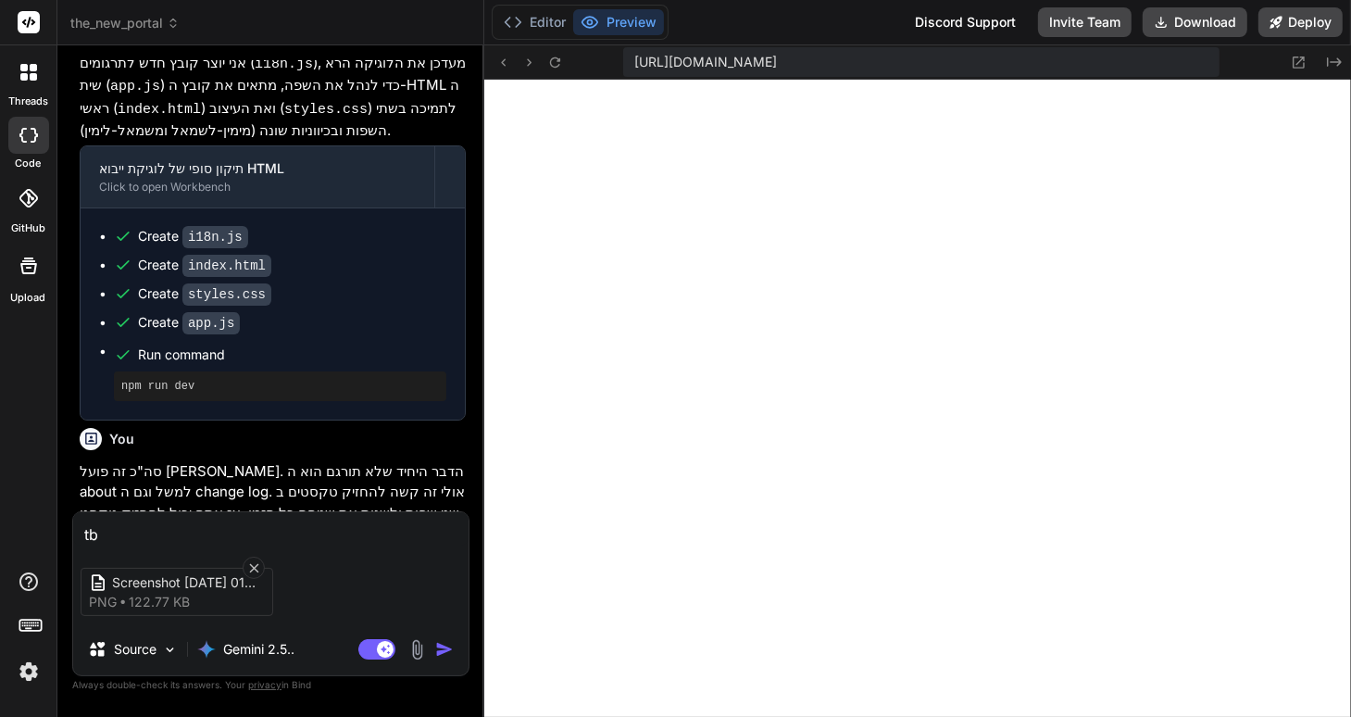
type textarea "t"
type textarea "x"
type textarea "א"
type textarea "x"
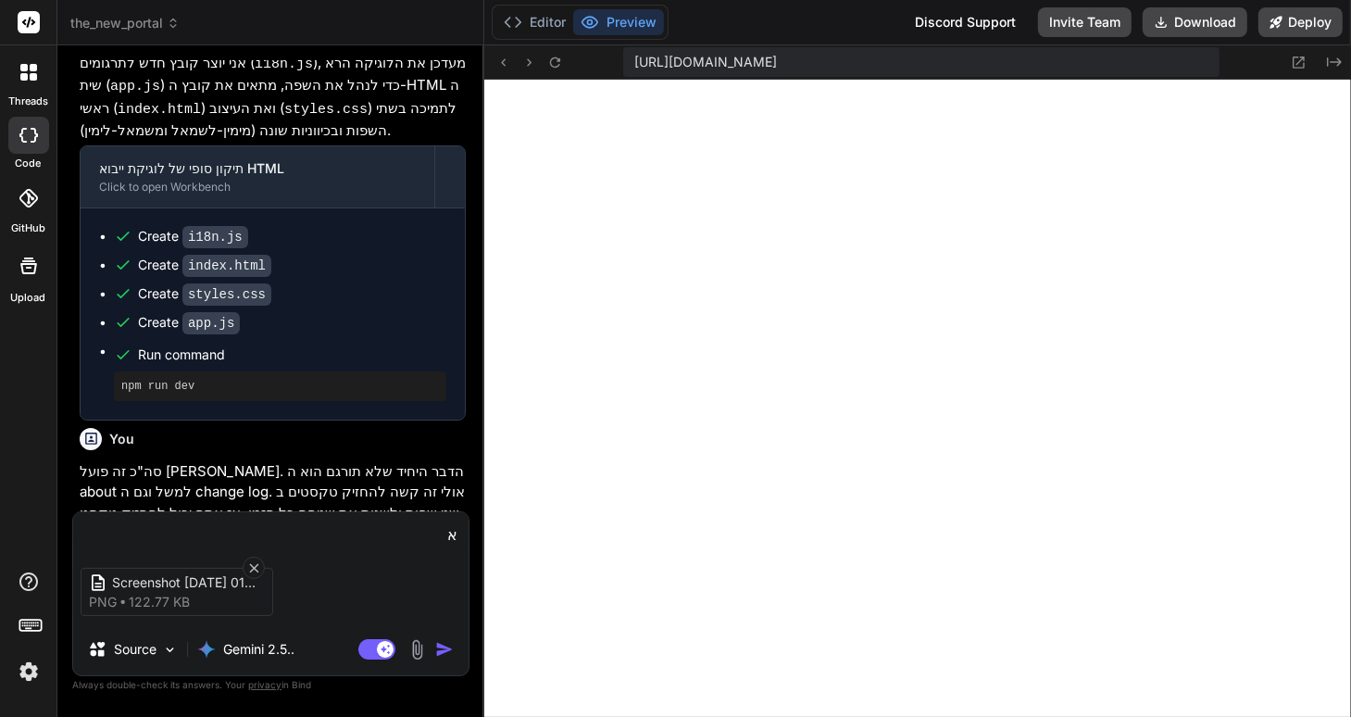
type textarea "אנ"
type textarea "x"
type textarea "אנא"
type textarea "x"
type textarea "אנא"
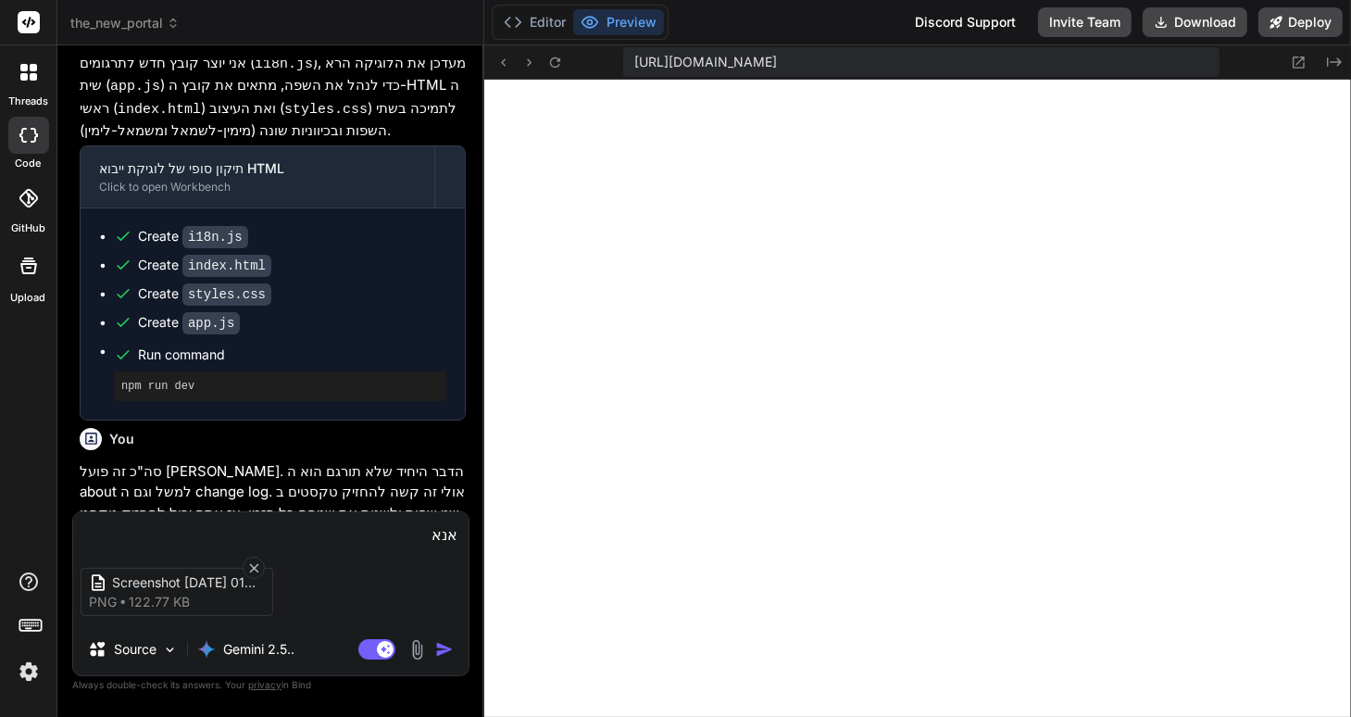
type textarea "x"
type textarea "אנא ת"
type textarea "x"
type textarea "אנא תק"
type textarea "x"
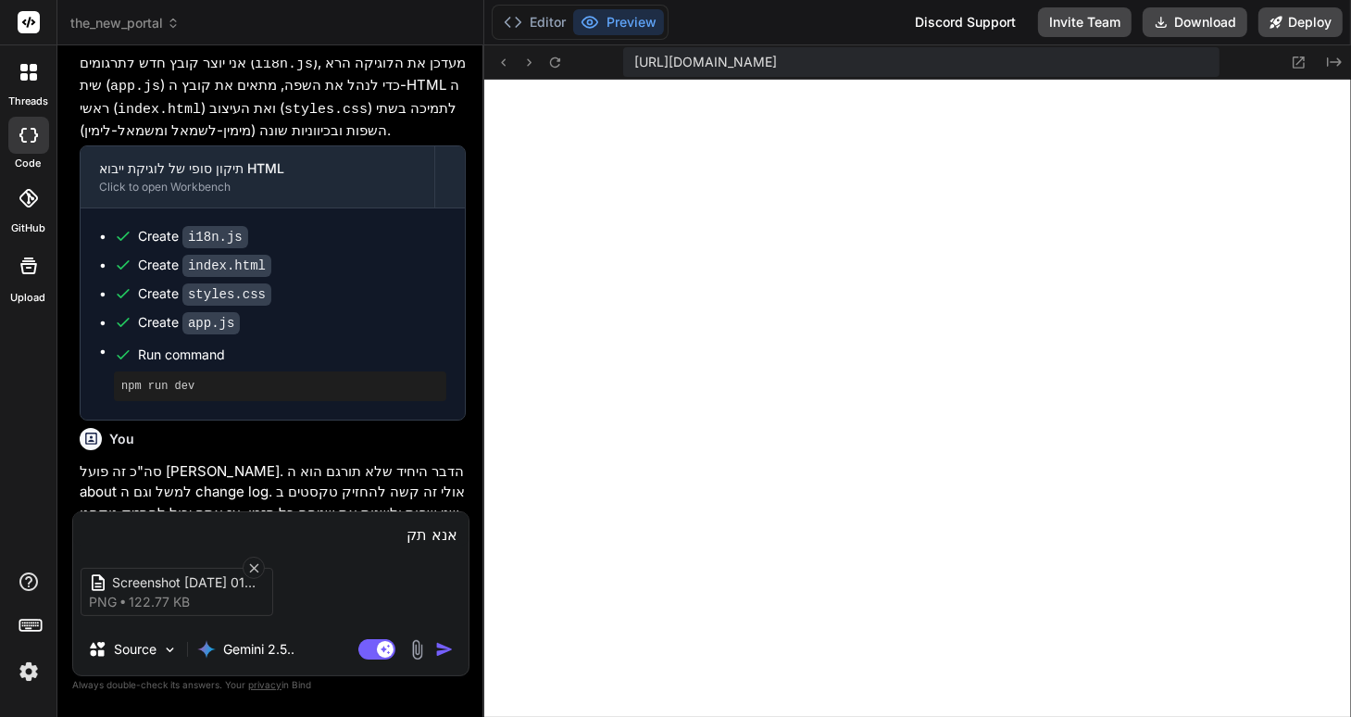
type textarea "אנא תקן"
type textarea "x"
type textarea "אנא תקן"
type textarea "x"
type textarea "אנא תקן א"
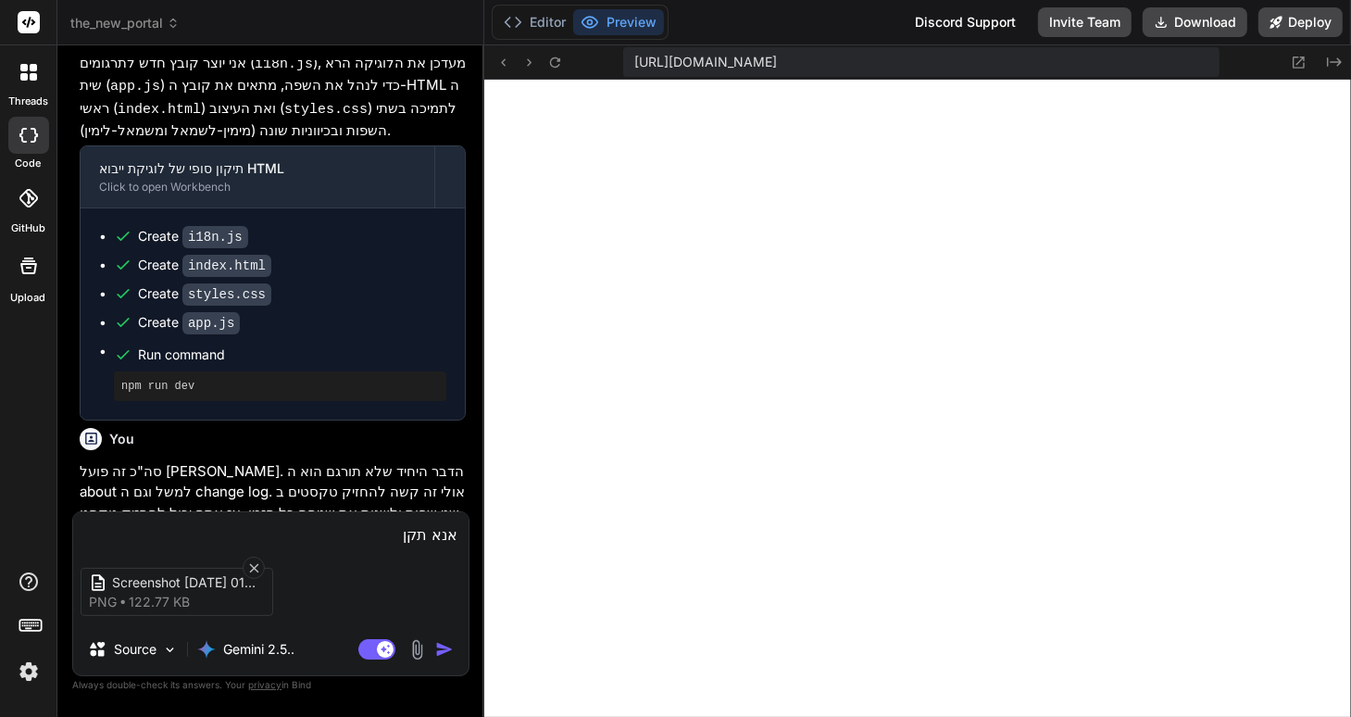
type textarea "x"
type textarea "אנא תקן את"
type textarea "x"
type textarea "אנא תקן את"
type textarea "x"
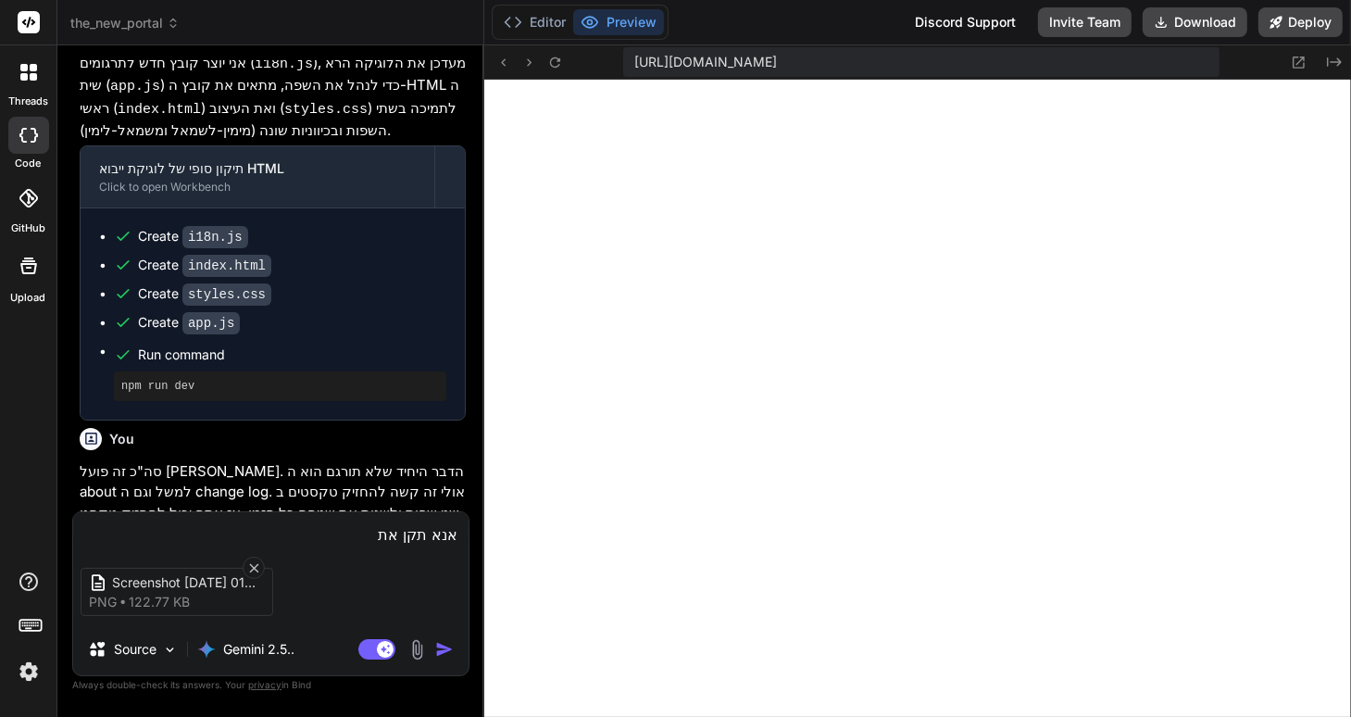
type textarea "אנא תקן את כ"
type textarea "x"
type textarea "אנא תקן את כפ"
type textarea "x"
type textarea "אנא תקן את כפת"
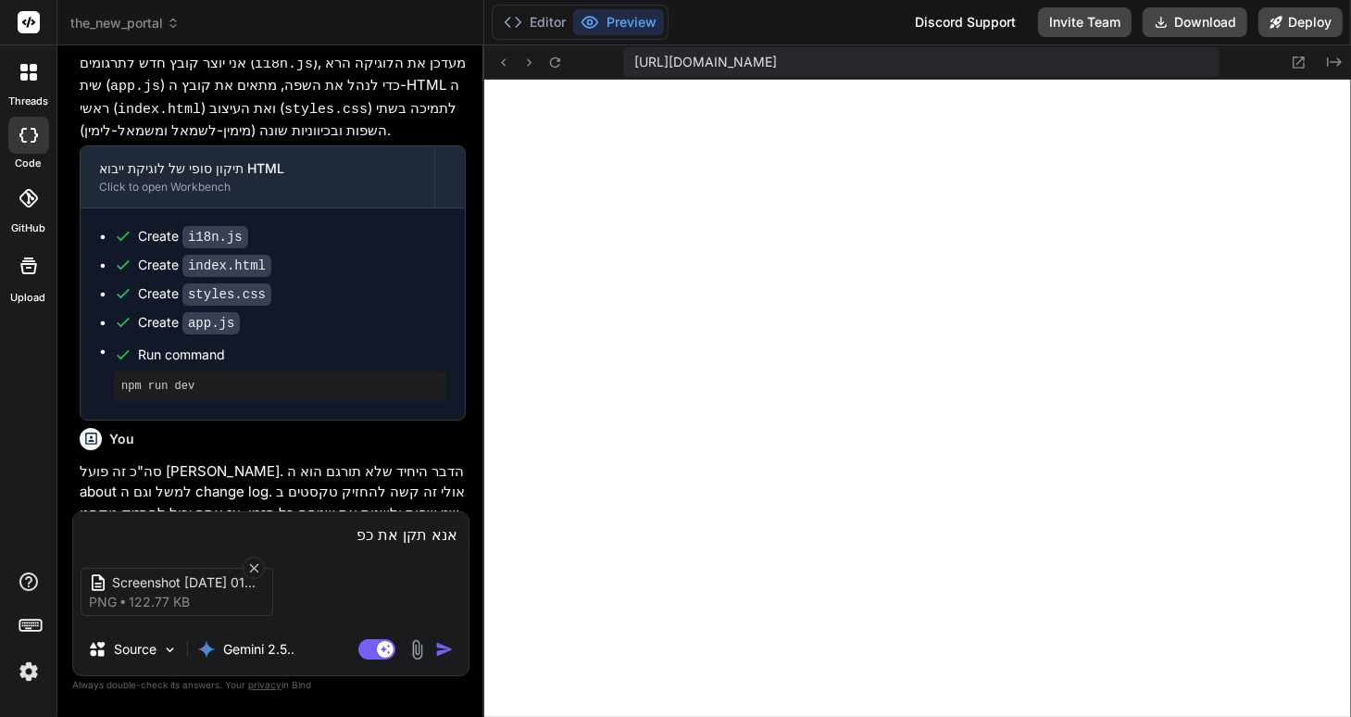
type textarea "x"
type textarea "אנא תקן את כפתו"
type textarea "x"
type textarea "אנא תקן את כפתור"
type textarea "x"
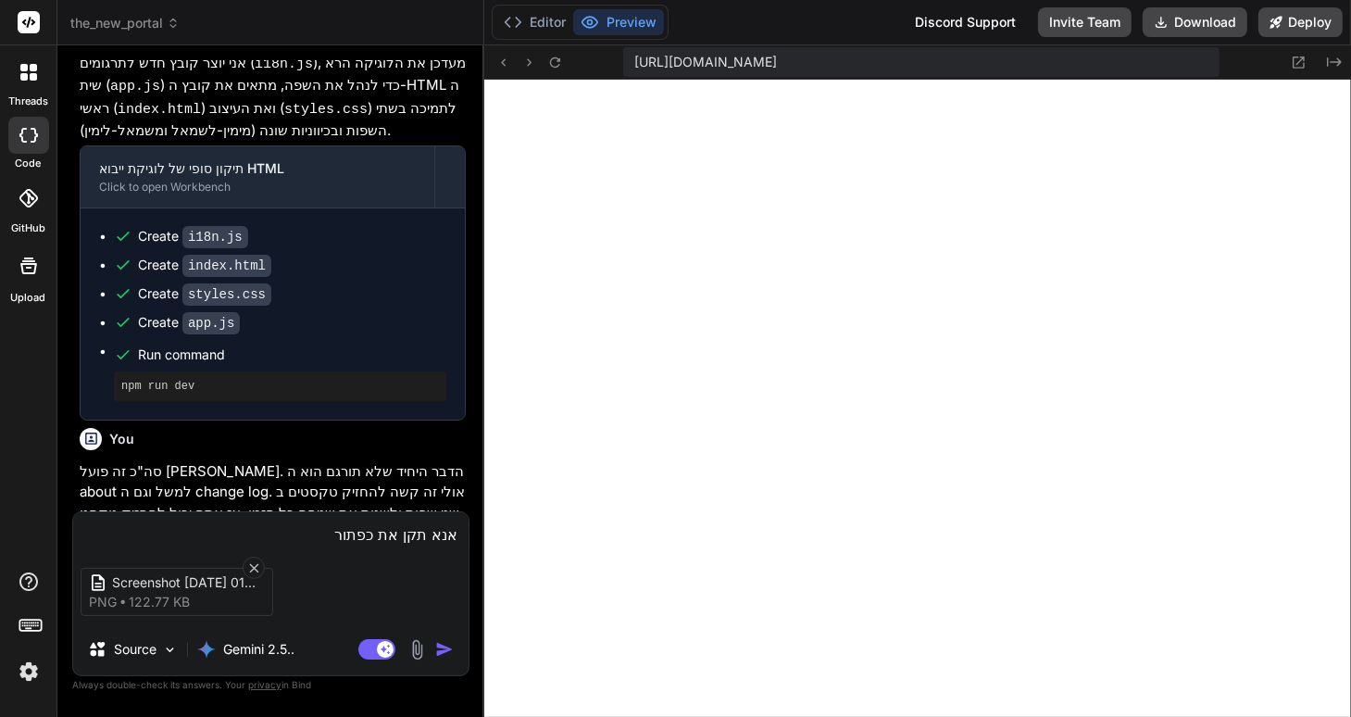
type textarea "אנא תקן את כפתור"
type textarea "x"
type textarea "אנא תקן את כפתור ה"
type textarea "x"
type textarea "אנא תקן את כפתור ה"
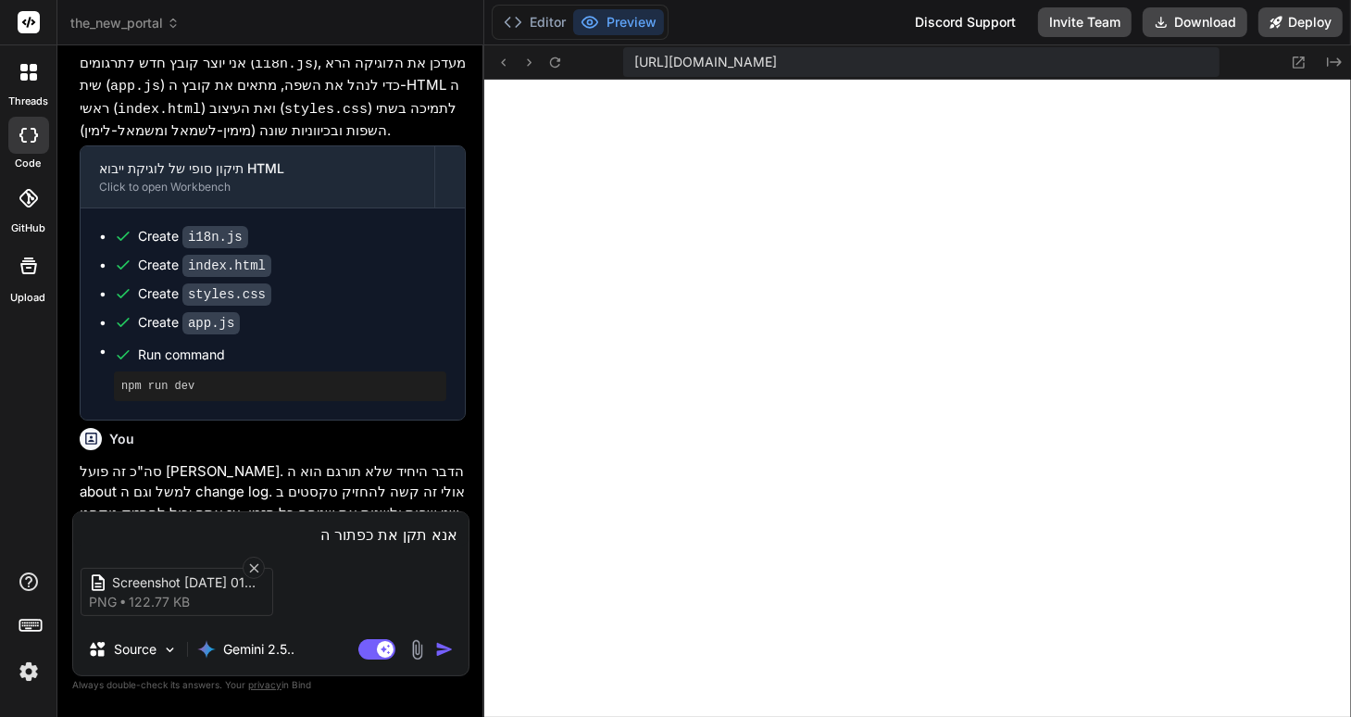
type textarea "x"
type textarea "אנא תקן את כפתור ה u"
type textarea "x"
type textarea "אנא תקן את כפתור ה un"
type textarea "x"
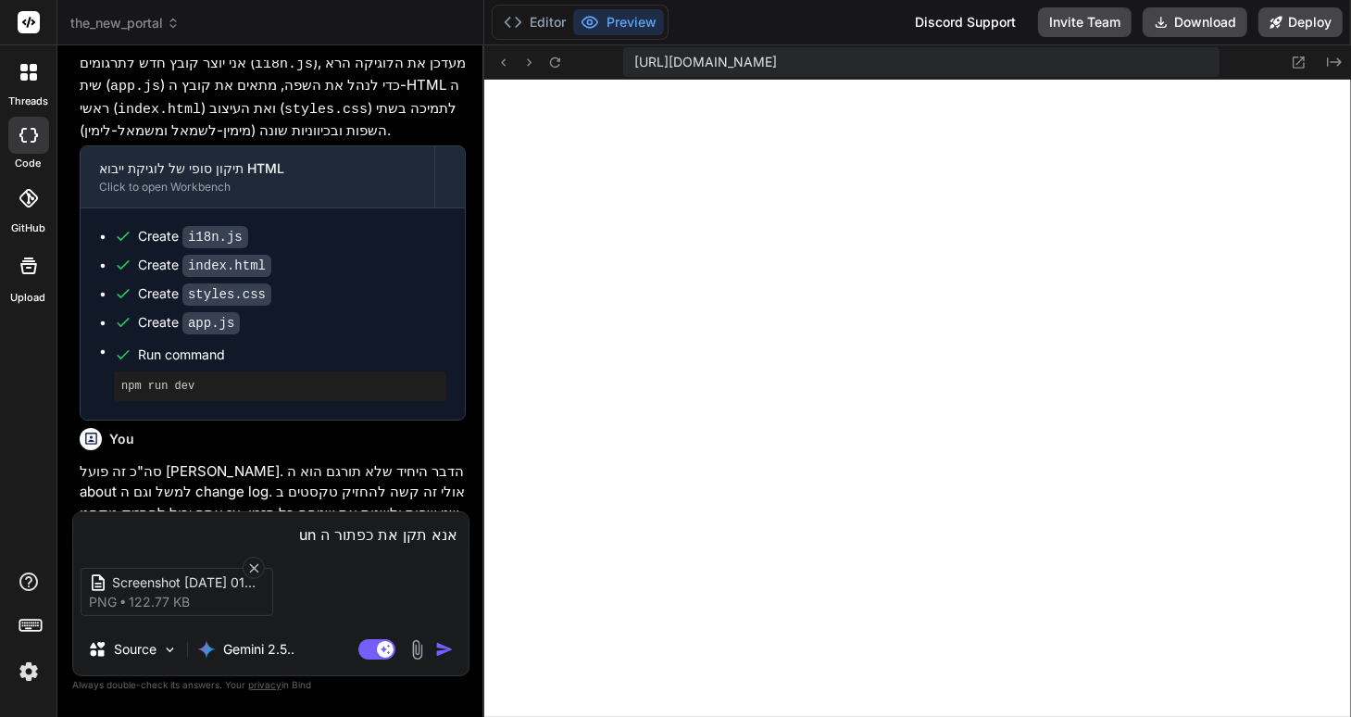
type textarea "אנא תקן את כפתור ה unl"
type textarea "x"
type textarea "אנא תקן את כפתור ה unlo"
type textarea "x"
type textarea "אנא תקן את כפתור ה unloc"
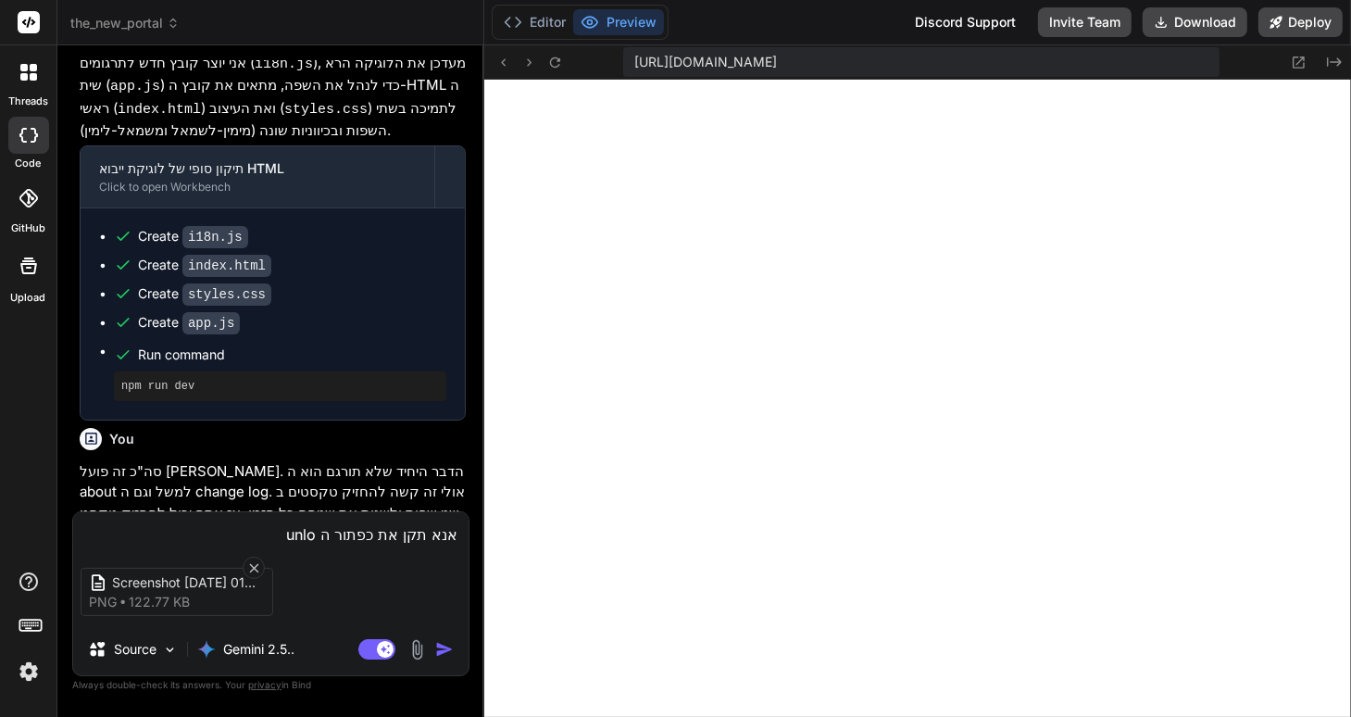
type textarea "x"
type textarea "אנא תקן את כפתור ה unlock"
type textarea "x"
type textarea "אנא תקן את כפתור ה unlock_"
type textarea "x"
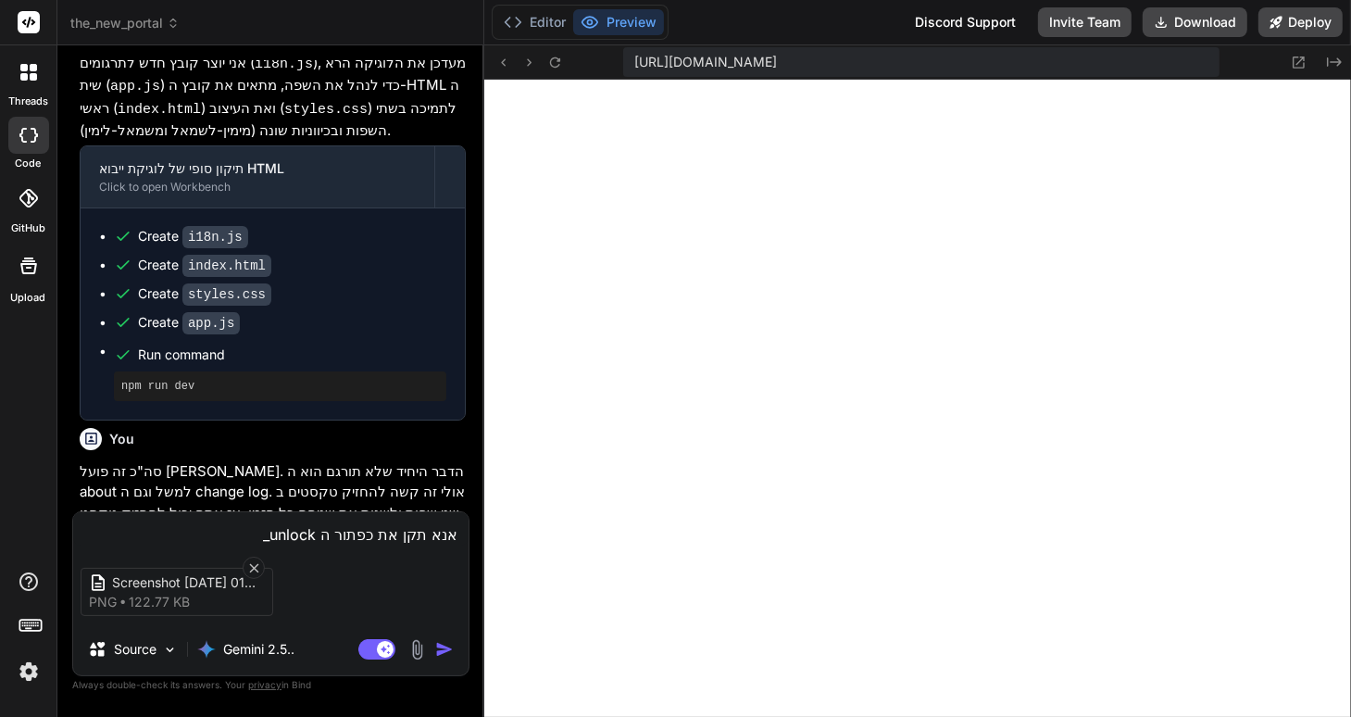
type textarea "אנא תקן את כפתור ה unlock_b"
type textarea "x"
type textarea "אנא תקן את כפתור ה unlock_by"
type textarea "x"
type textarea "אנא תקן את כפתור ה unlock_b"
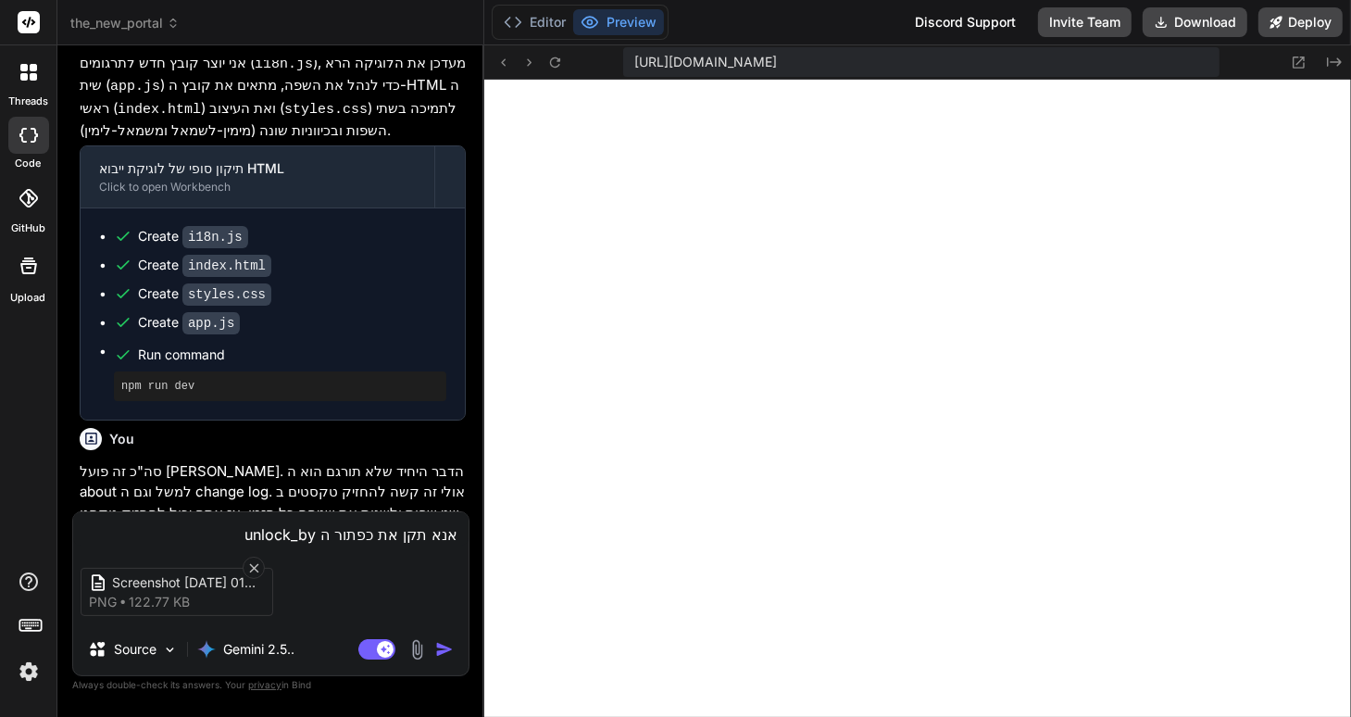
type textarea "x"
type textarea "אנא תקן את כפתור ה unlock_bt"
type textarea "x"
type textarea "אנא תקן את כפתור ה unlock_btn"
type textarea "x"
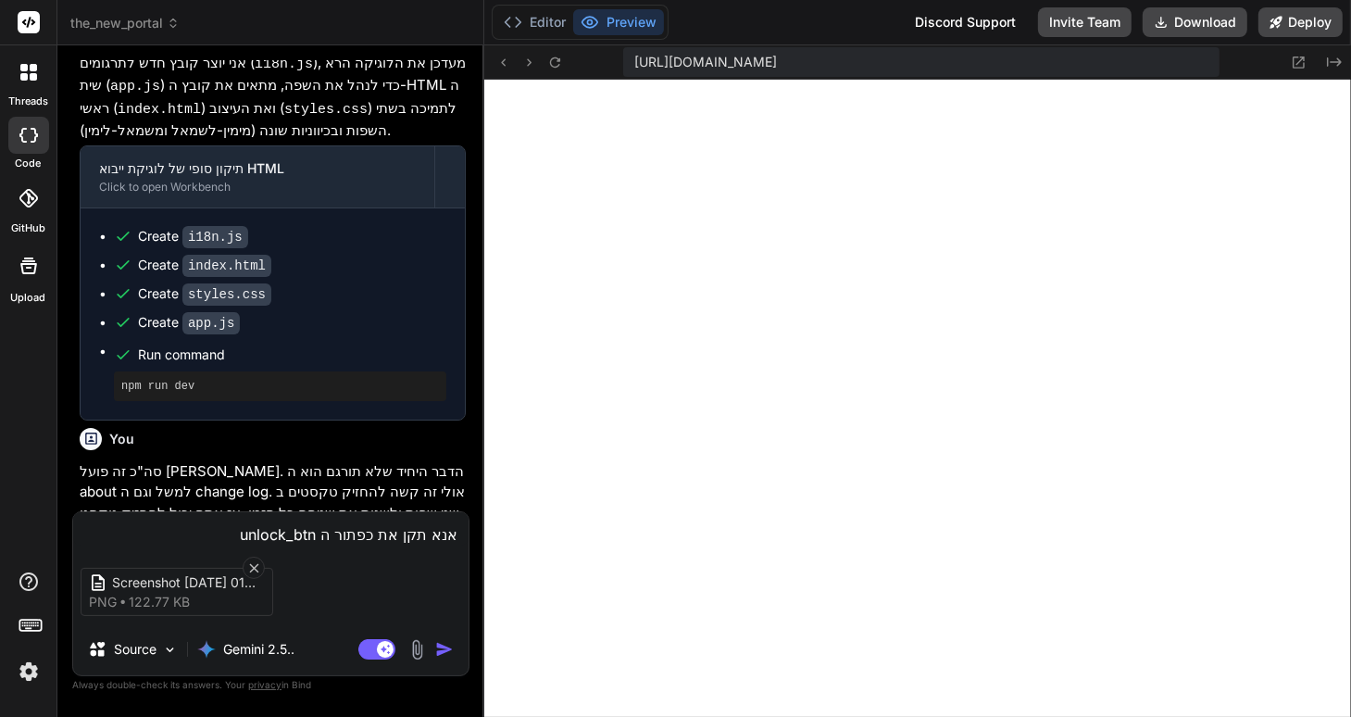
type textarea "אנא תקן את כפתור ה unlock_btn,"
type textarea "x"
type textarea "אנא תקן את כפתור ה unlock_btn,"
type textarea "x"
type textarea "אנא תקן את כפתור ה unlock_btn, ז"
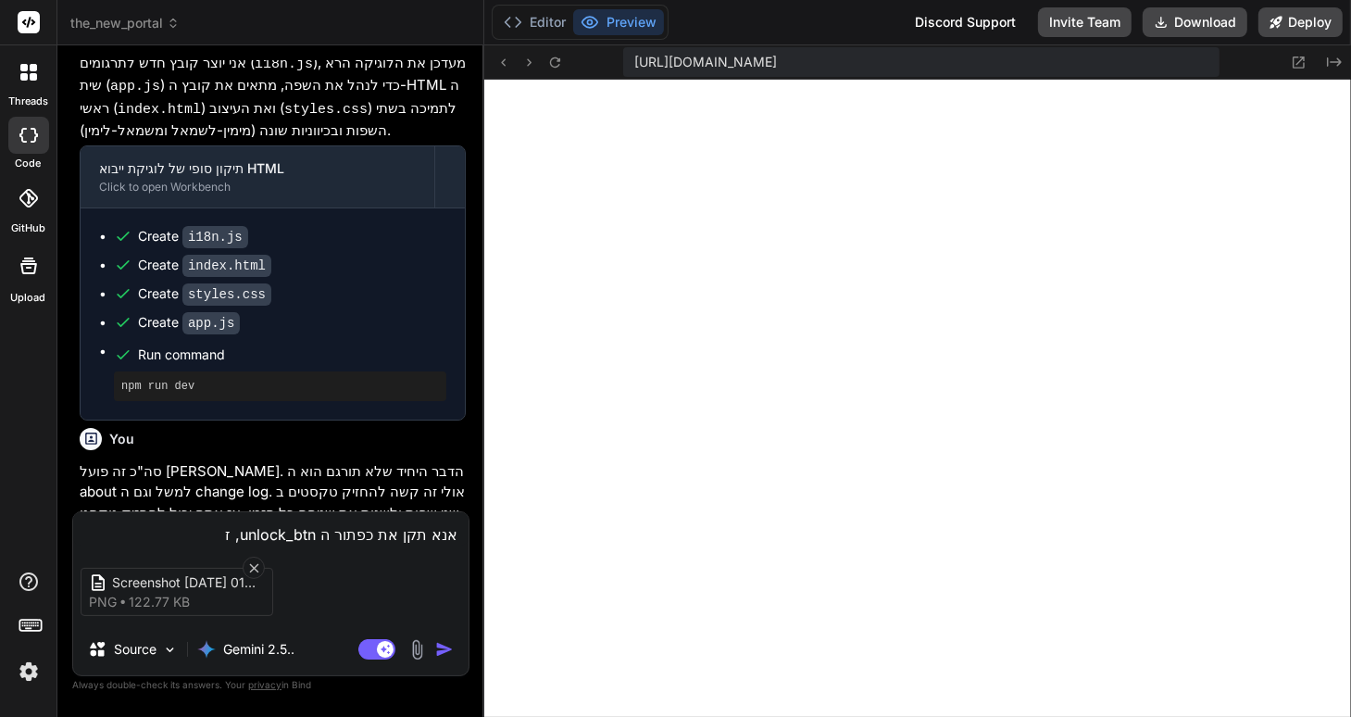
type textarea "x"
type textarea "אנא תקן את כפתור ה unlock_btn, זה"
type textarea "x"
type textarea "אנא תקן את כפתור ה unlock_btn, זה"
type textarea "x"
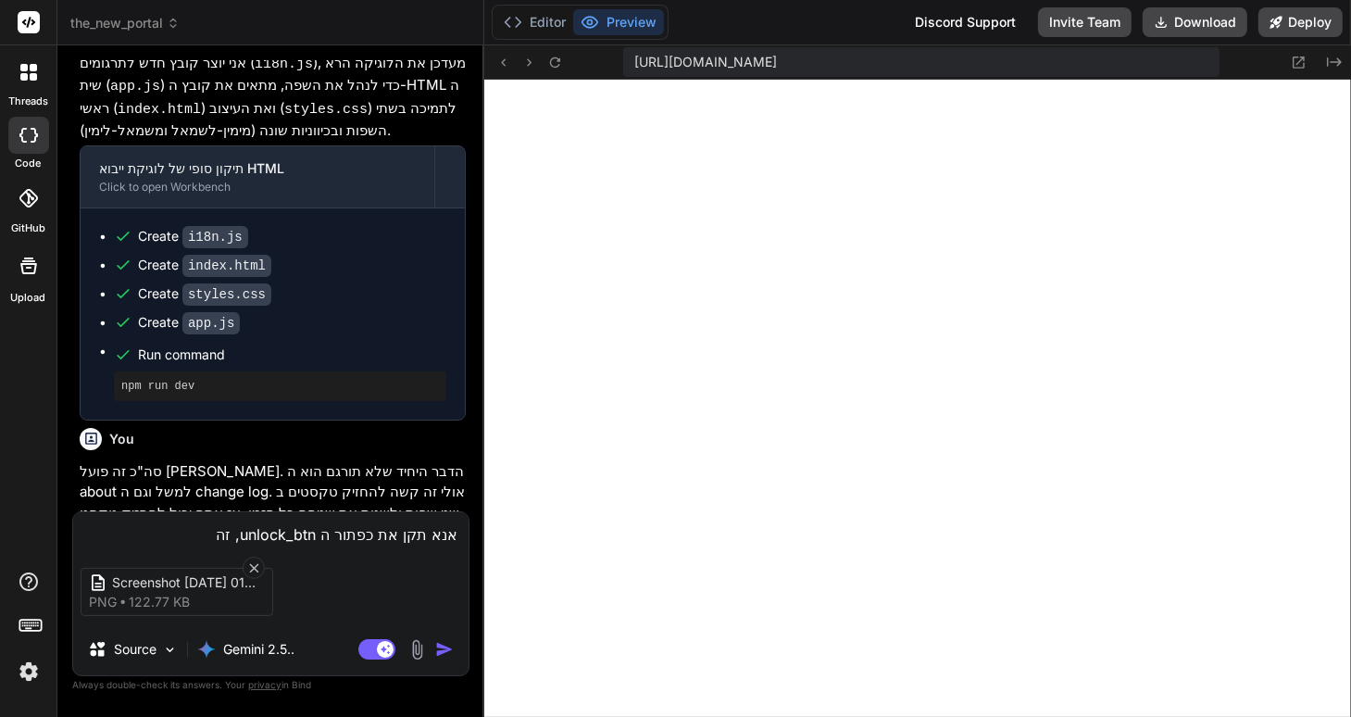
type textarea "אנא תקן את כפתור ה unlock_btn, זה נ"
type textarea "x"
type textarea "אנא תקן את כפתור ה unlock_btn, זה נר"
type textarea "x"
type textarea "אנא תקן את כפתור ה unlock_btn, זה נרא"
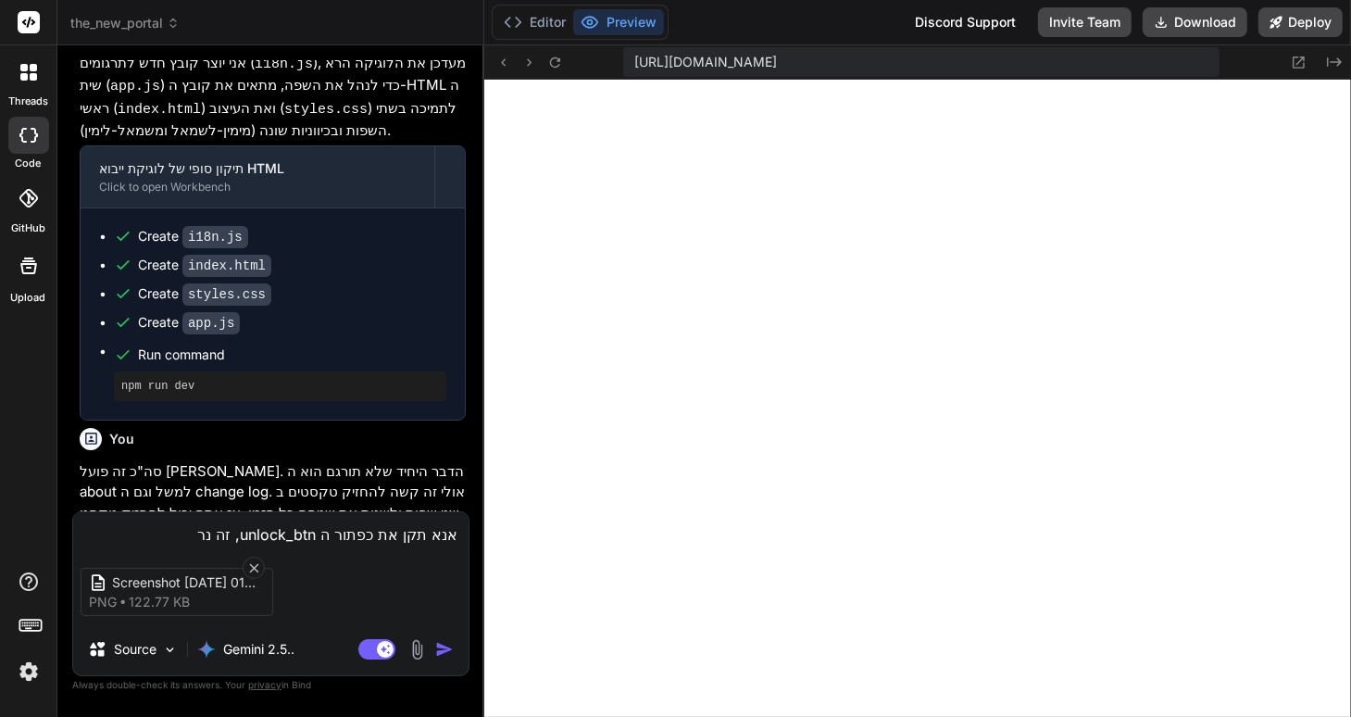
type textarea "x"
type textarea "אנא תקן את כפתור ה unlock_btn, זה נראה"
type textarea "x"
type textarea "אנא תקן את כפתור ה unlock_btn, זה נראה"
type textarea "x"
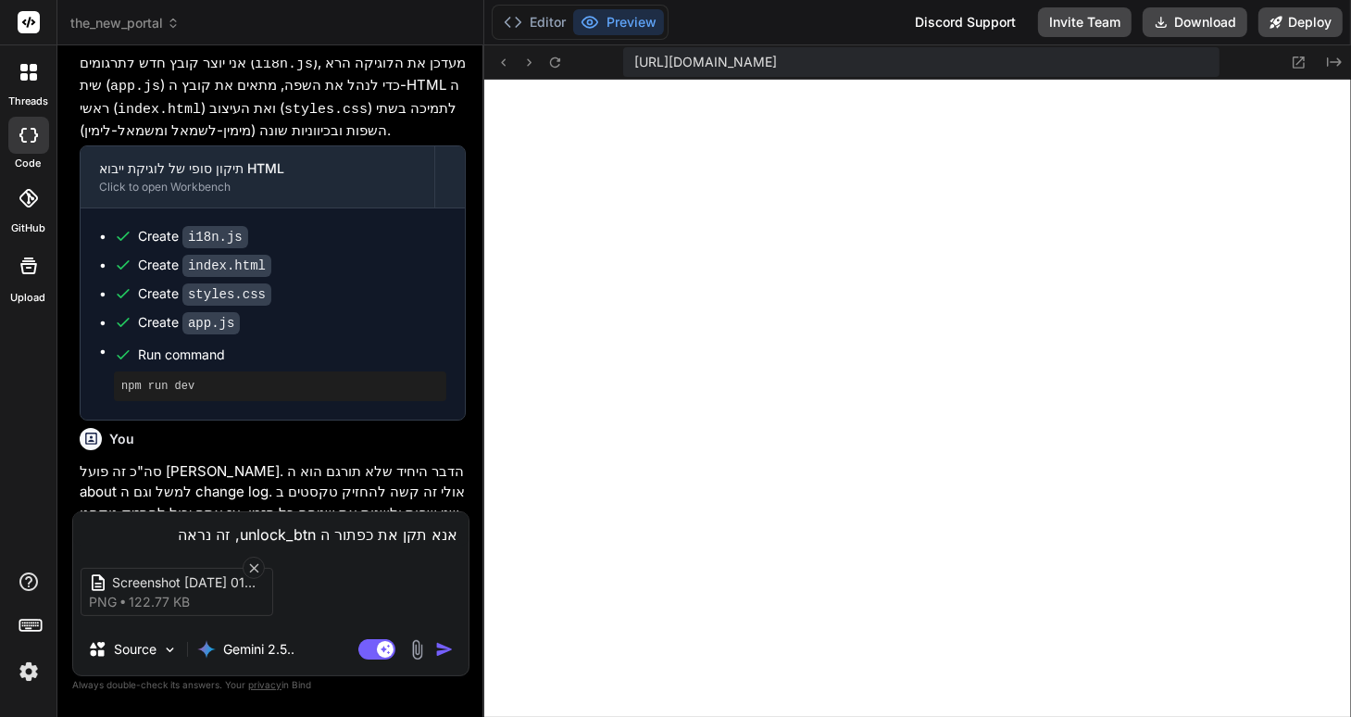
type textarea "אנא תקן את כפתור ה unlock_btn, זה נראה מ"
type textarea "x"
type textarea "אנא תקן את כפתור ה unlock_btn, זה נראה ממ"
type textarea "x"
type textarea "אנא תקן את כפתור ה unlock_btn, זה נראה ממש"
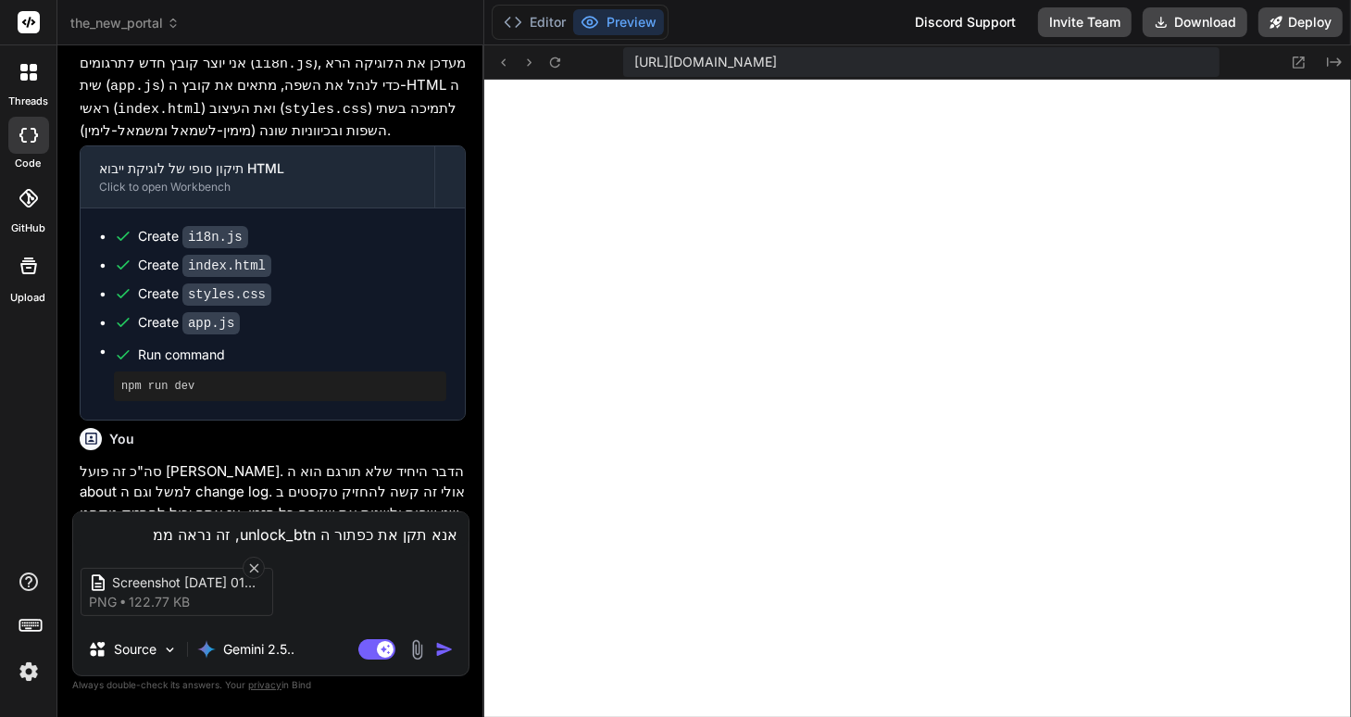
type textarea "x"
type textarea "אנא תקן את כפתור ה unlock_btn, זה נראה ממש"
type textarea "x"
type textarea "אנא תקן את כפתור ה unlock_btn, זה נראה ממש מ"
type textarea "x"
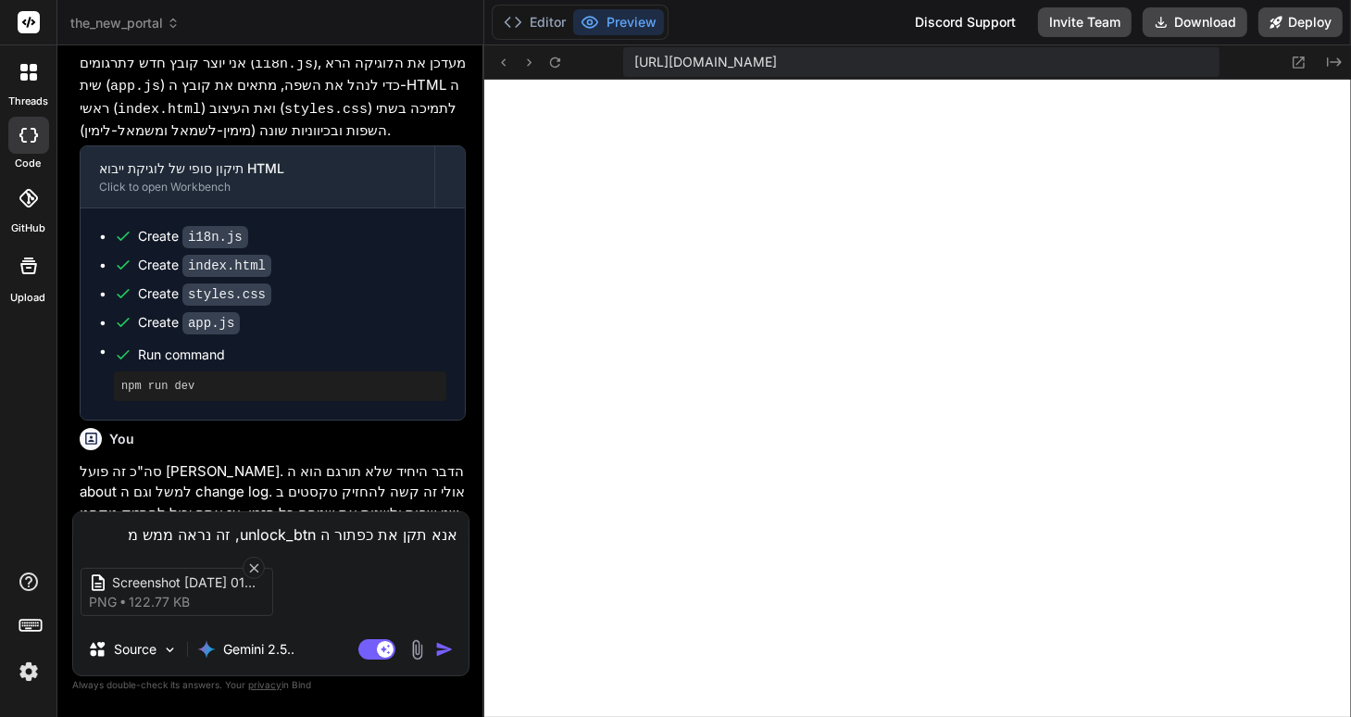
type textarea "אנא תקן את כפתור ה unlock_btn, זה נראה ממש מכ"
type textarea "x"
type textarea "אנא תקן את כפתור ה unlock_btn, זה נראה ממש מכו"
type textarea "x"
type textarea "אנא תקן את כפתור ה unlock_btn, זה נראה ממש מכוע"
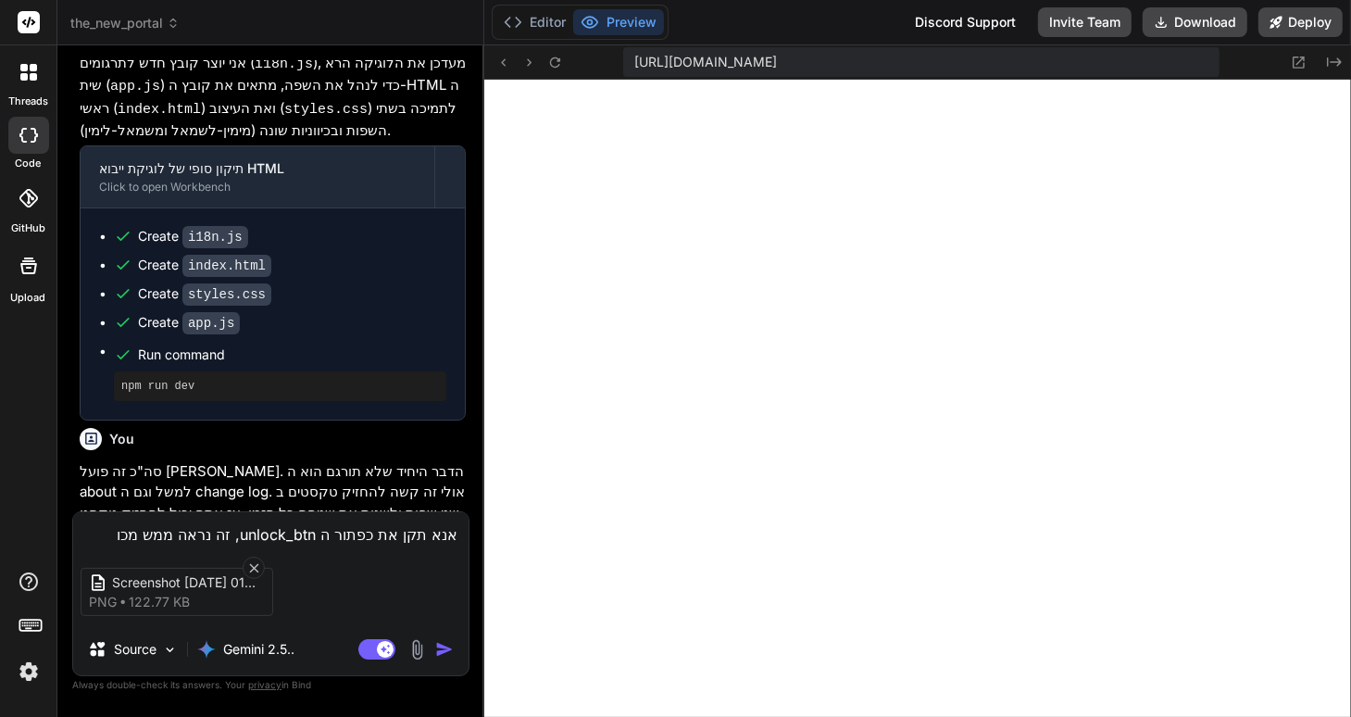
type textarea "x"
type textarea "אנא תקן את כפתור ה unlock_btn, זה נראה ממש מכוער"
type textarea "x"
type textarea "אנא תקן את כפתור ה unlock_btn, זה נראה ממש מכוער"
type textarea "x"
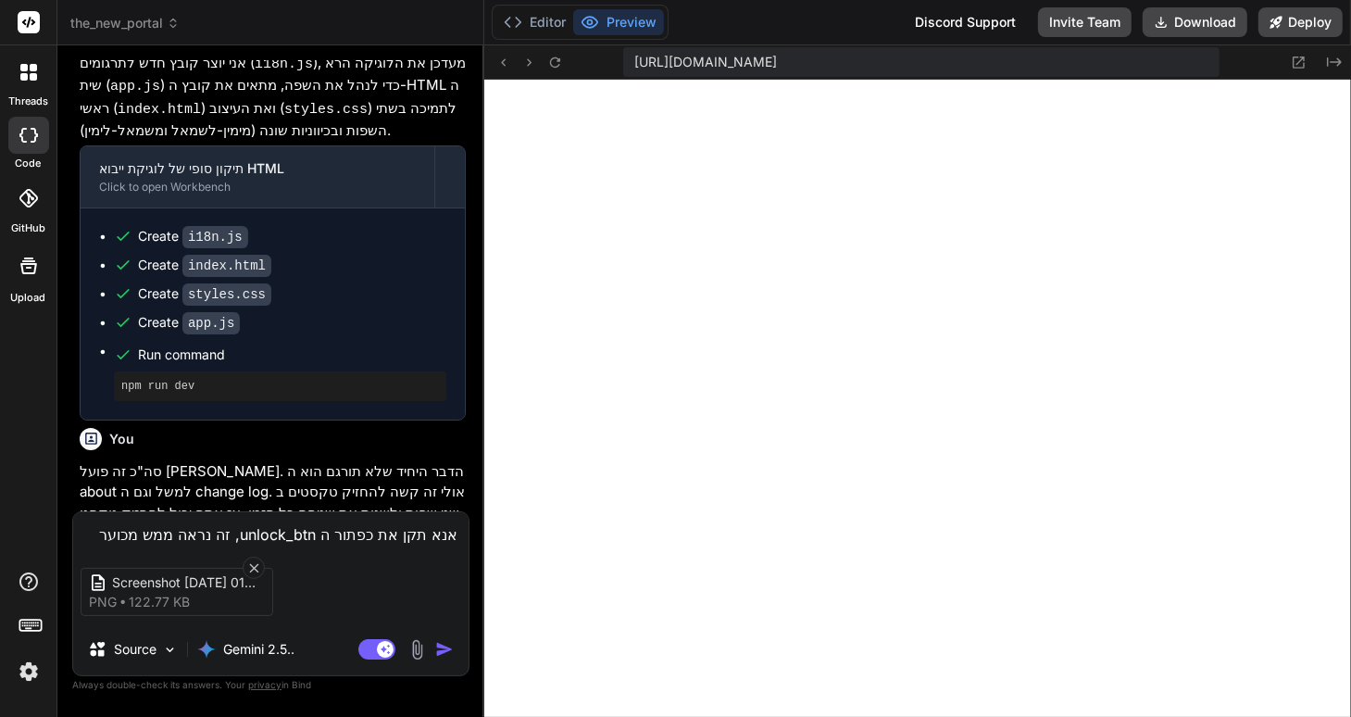
type textarea "אנא תקן את כפתור ה unlock_btn, זה נראה ממש מכוער כ"
type textarea "x"
type textarea "אנא תקן את כפתור ה unlock_btn, זה נראה ממש מכוער כר"
type textarea "x"
type textarea "אנא תקן את כפתור ה unlock_btn, זה נראה ממש מכוער כרג"
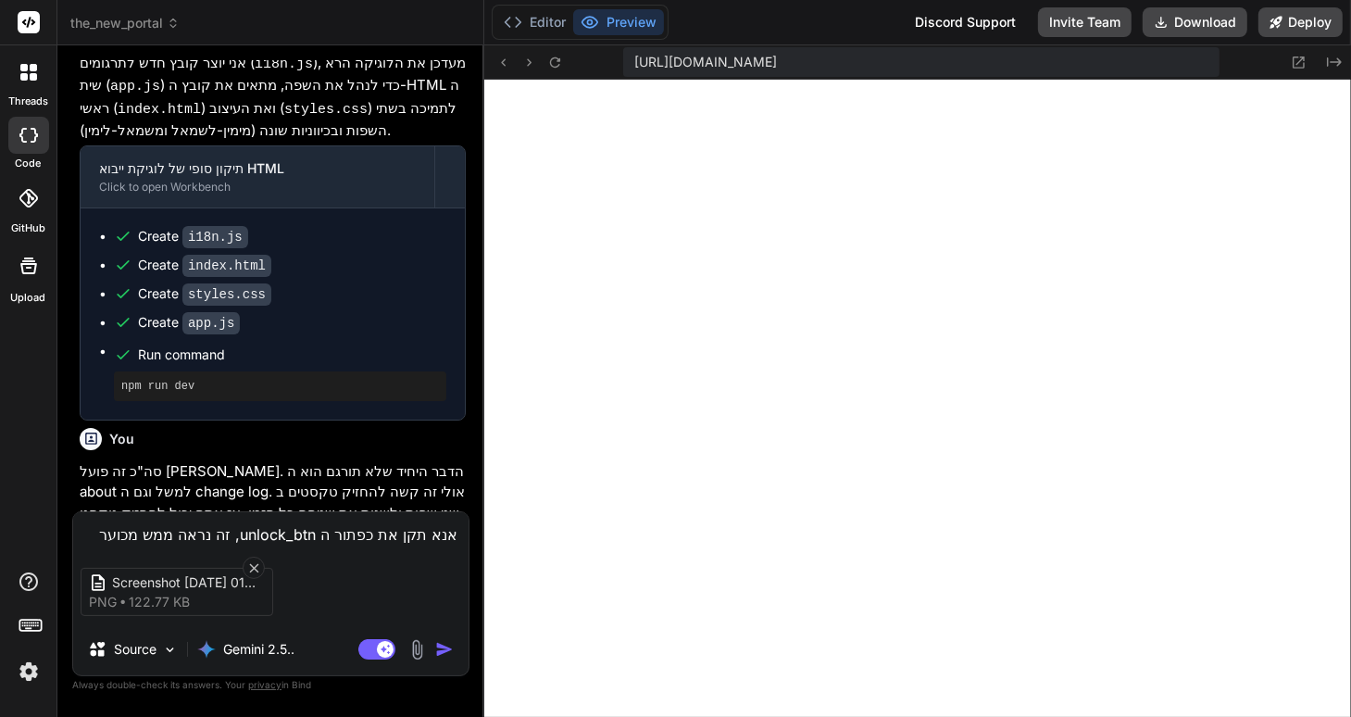
type textarea "x"
type textarea "אנא תקן את כפתור ה unlock_btn, זה נראה ממש מכוער כרגע"
type textarea "x"
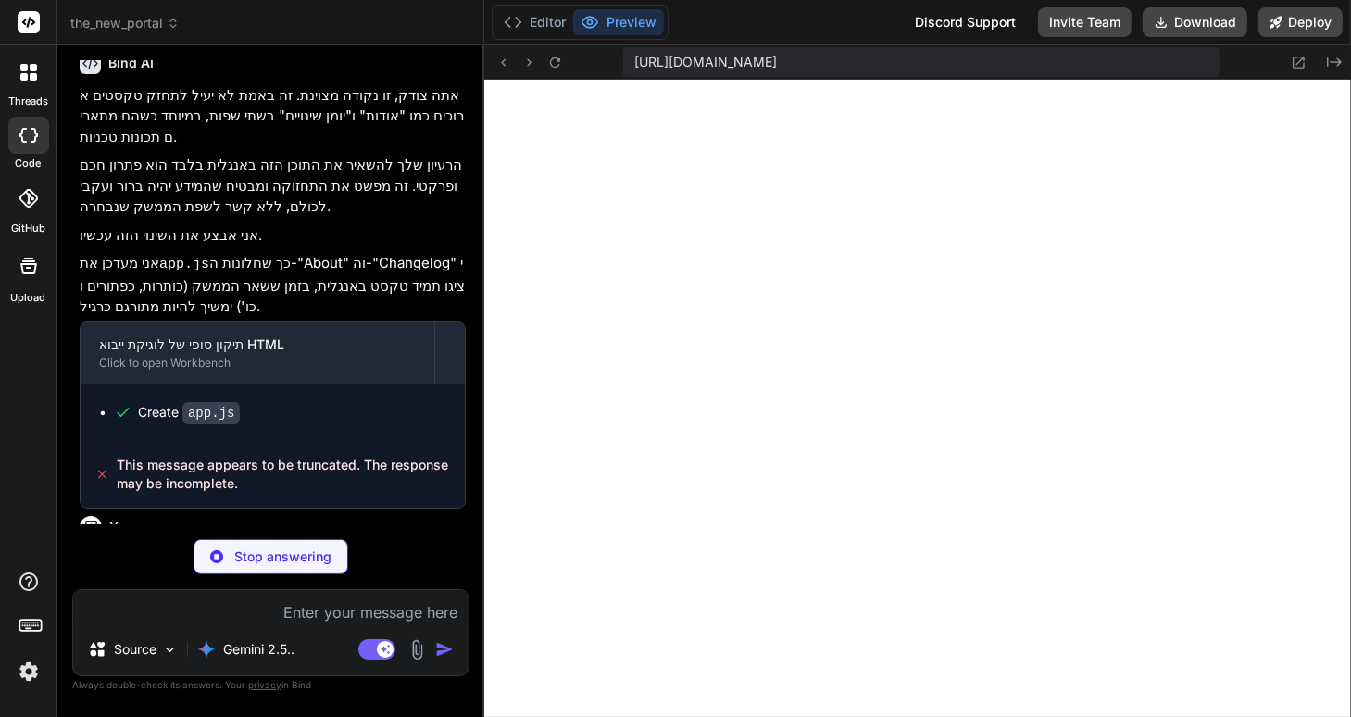
scroll to position [3137, 0]
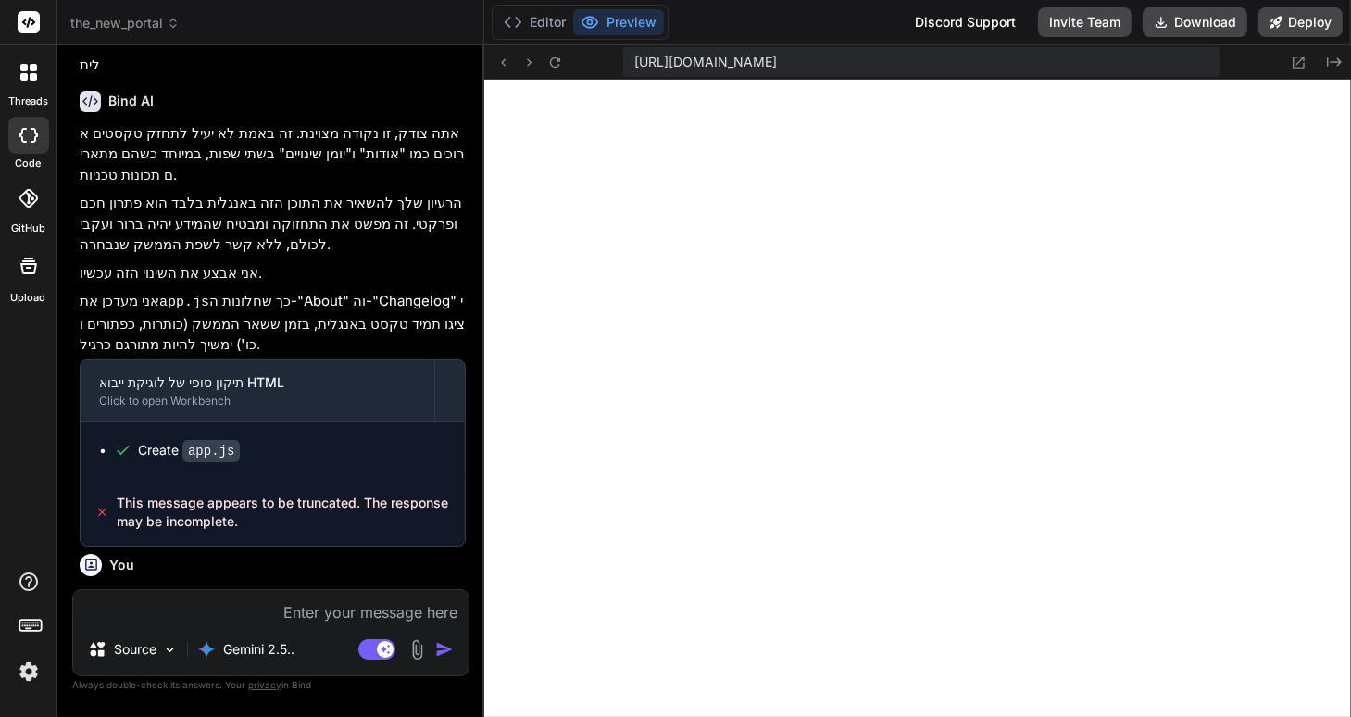
type textarea "x"
click at [198, 607] on textarea at bounding box center [270, 606] width 395 height 33
type textarea "ל"
type textarea "x"
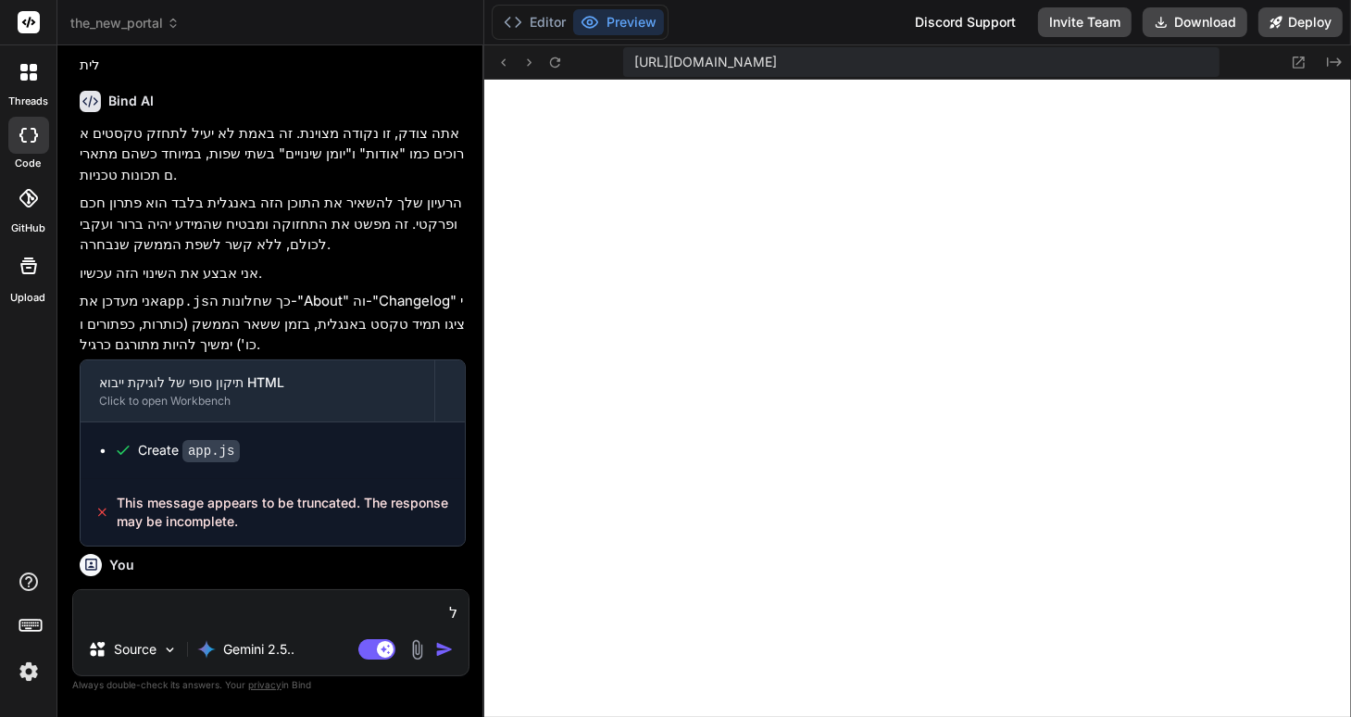
type textarea "למ"
type textarea "x"
type textarea "למה"
type textarea "x"
type textarea "למה"
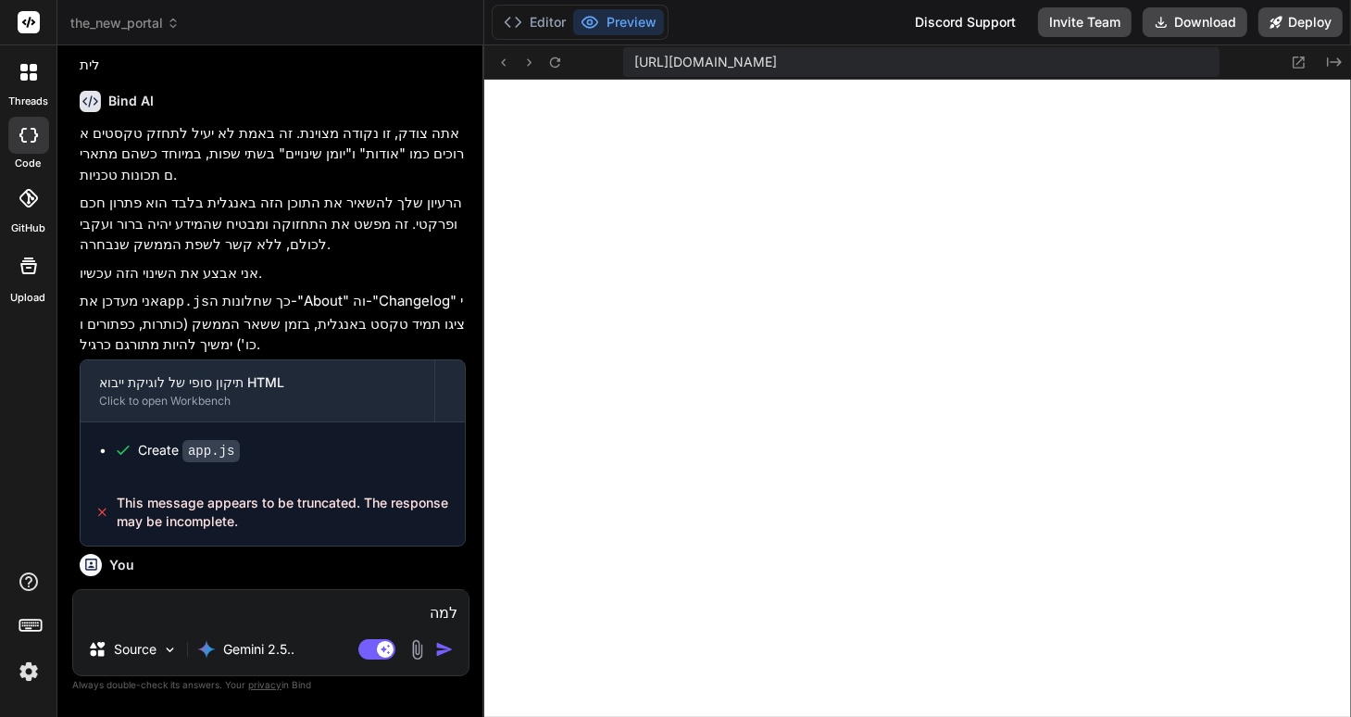
type textarea "x"
type textarea "למה ב"
type textarea "x"
type textarea "למה בע"
type textarea "x"
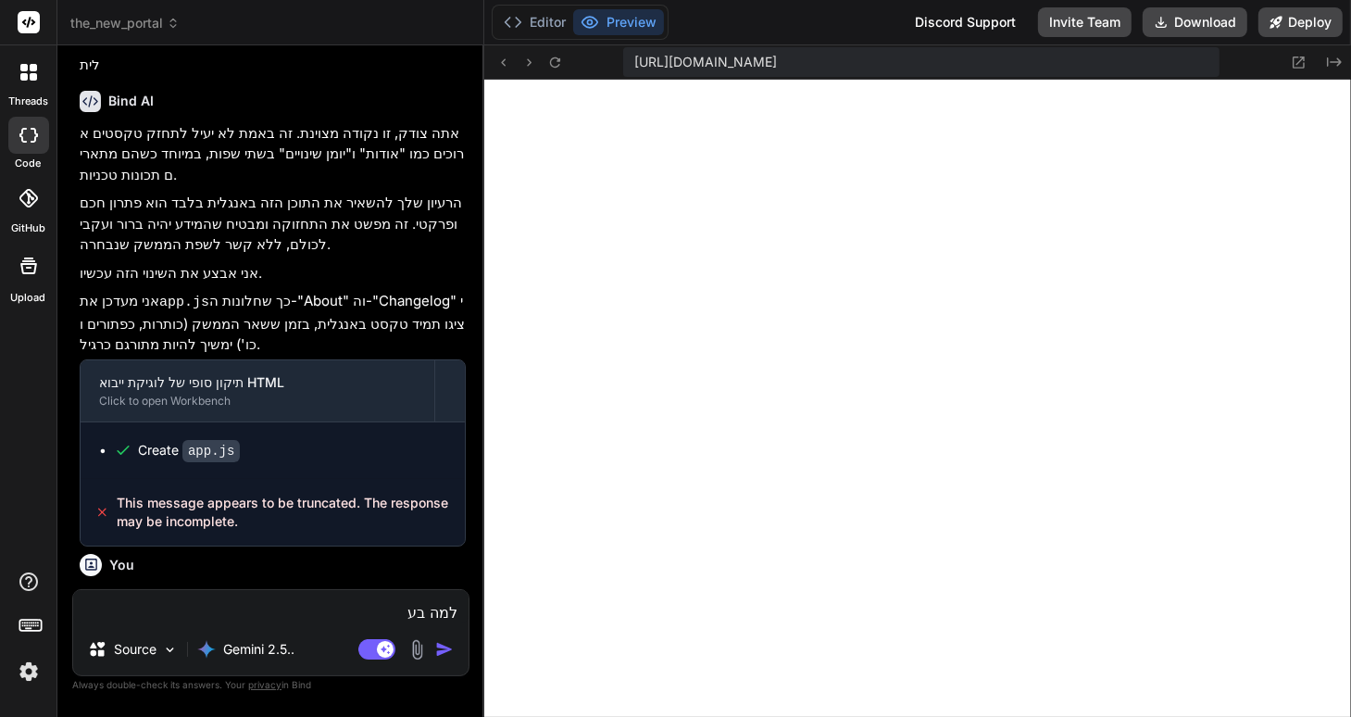
type textarea "למה בעב"
type textarea "x"
type textarea "למה בעבר"
type textarea "x"
type textarea "למה בעברי"
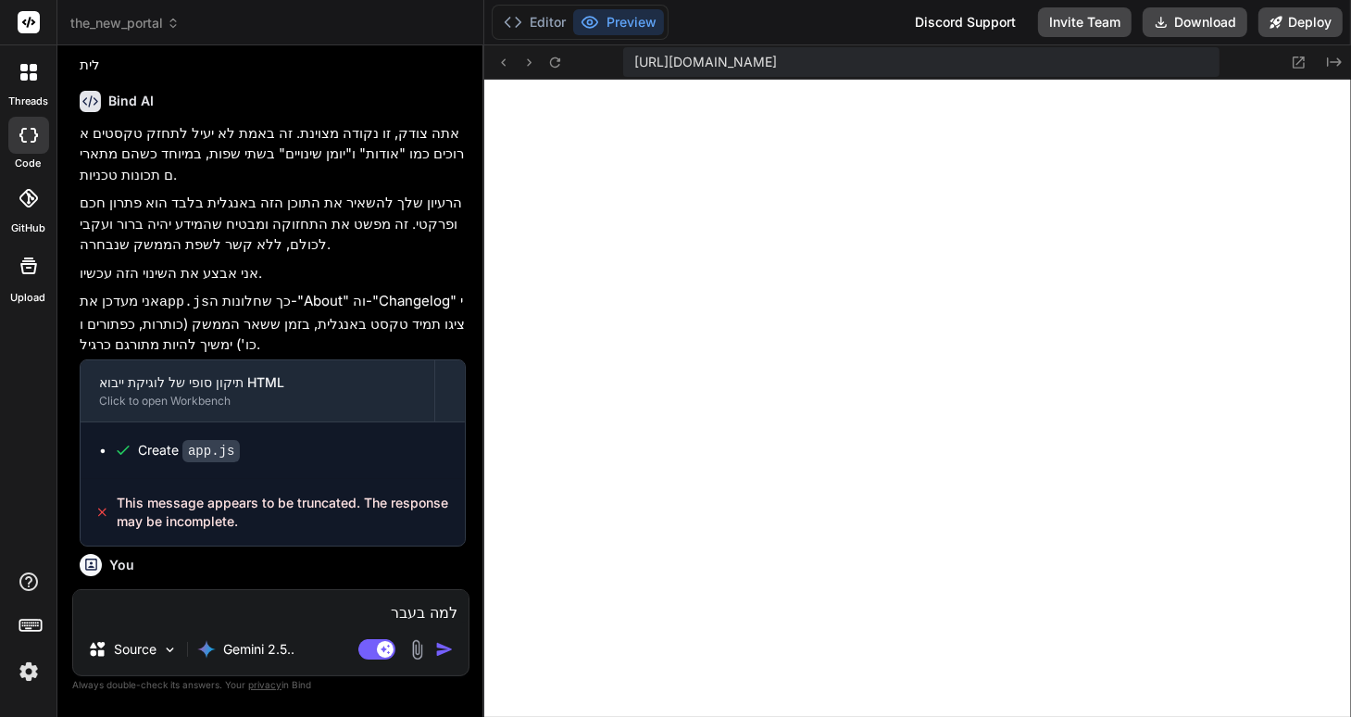
type textarea "x"
type textarea "למה בעברית"
type textarea "x"
type textarea "למה בעברית?"
type textarea "x"
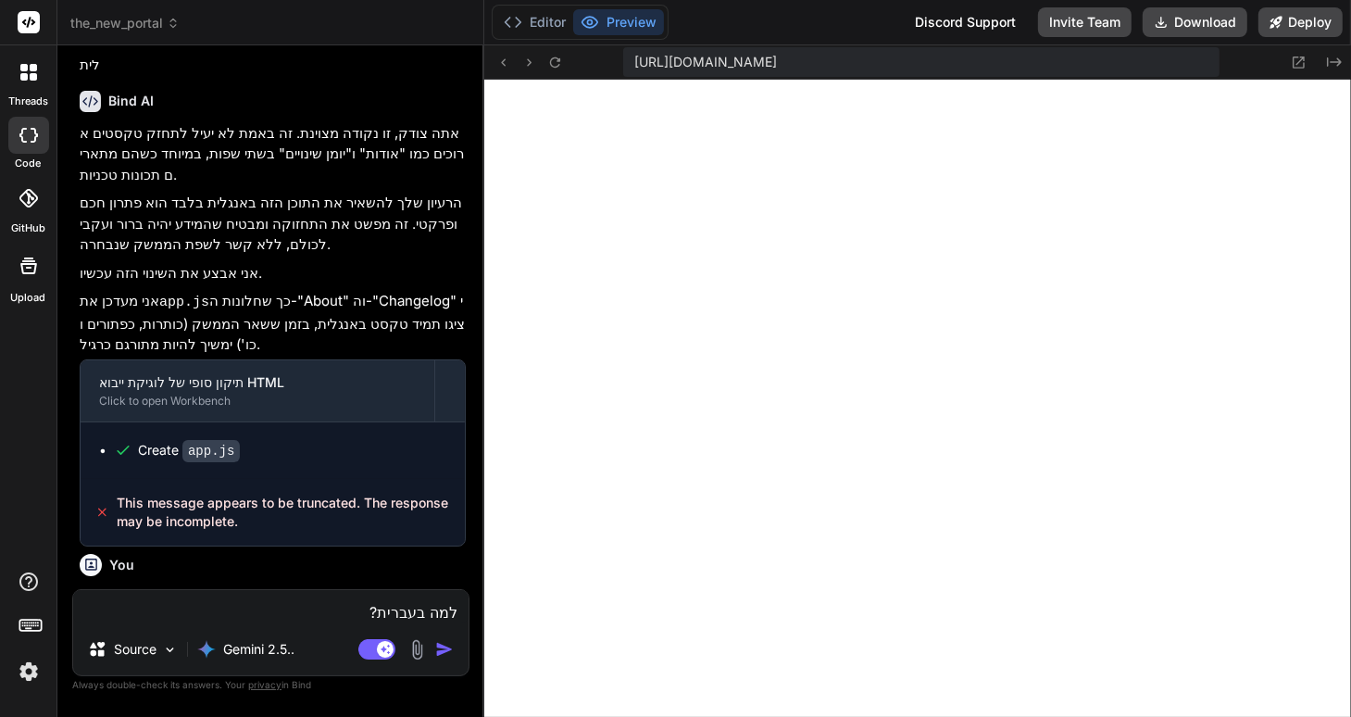
type textarea "למה בעברית?כ"
type textarea "x"
type textarea "למה בעברית?כר"
type textarea "x"
type textarea "למה בעברית?כרג"
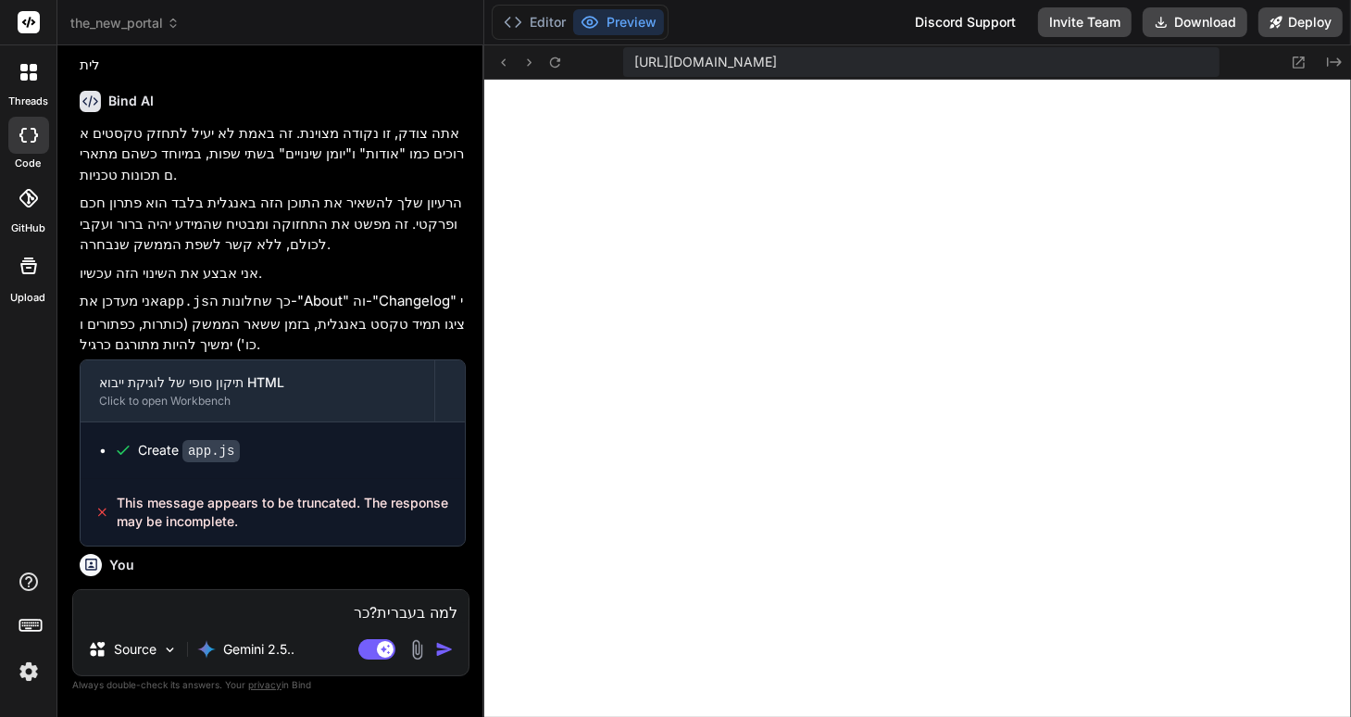
type textarea "x"
type textarea "למה בעברית?כרגע"
type textarea "x"
type textarea "למה בעברית?כרגע"
type textarea "x"
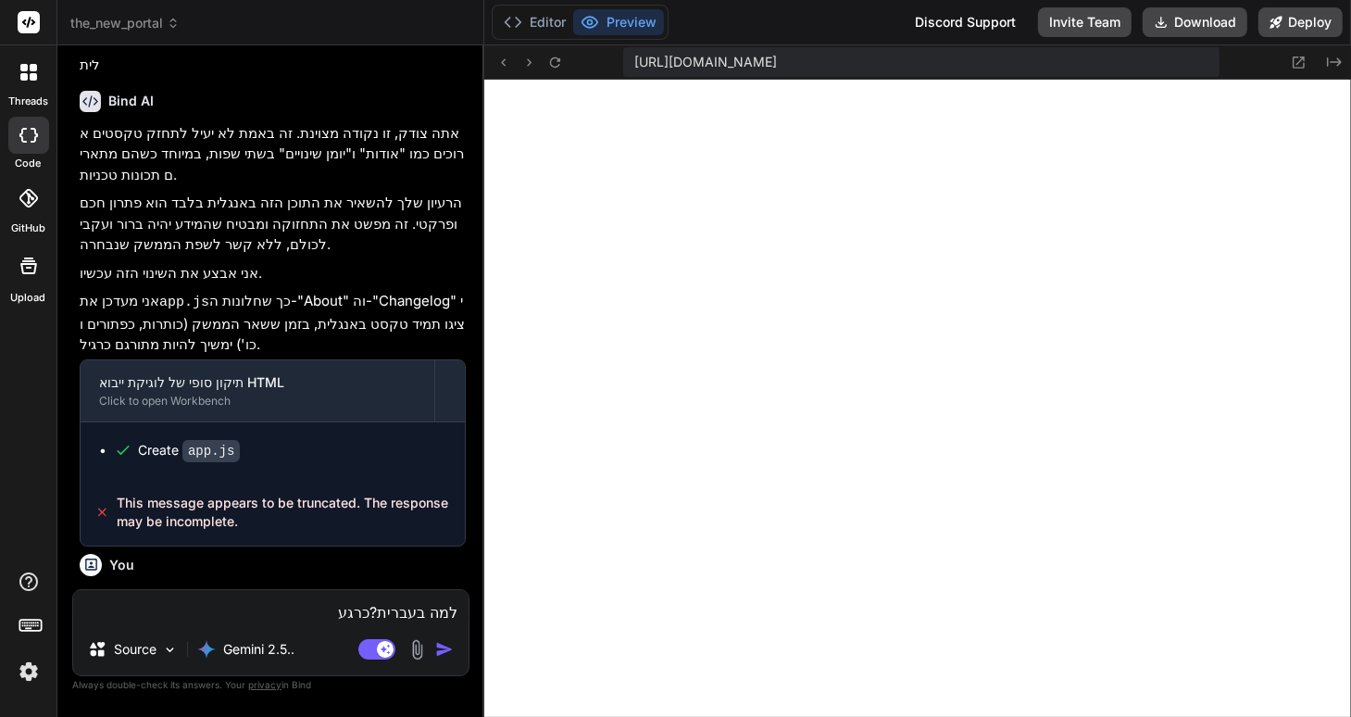
type textarea "למה בעברית?כרגע א"
type textarea "x"
type textarea "למה בעברית?כרגע אנ"
type textarea "x"
type textarea "למה בעברית?כרגע אנח"
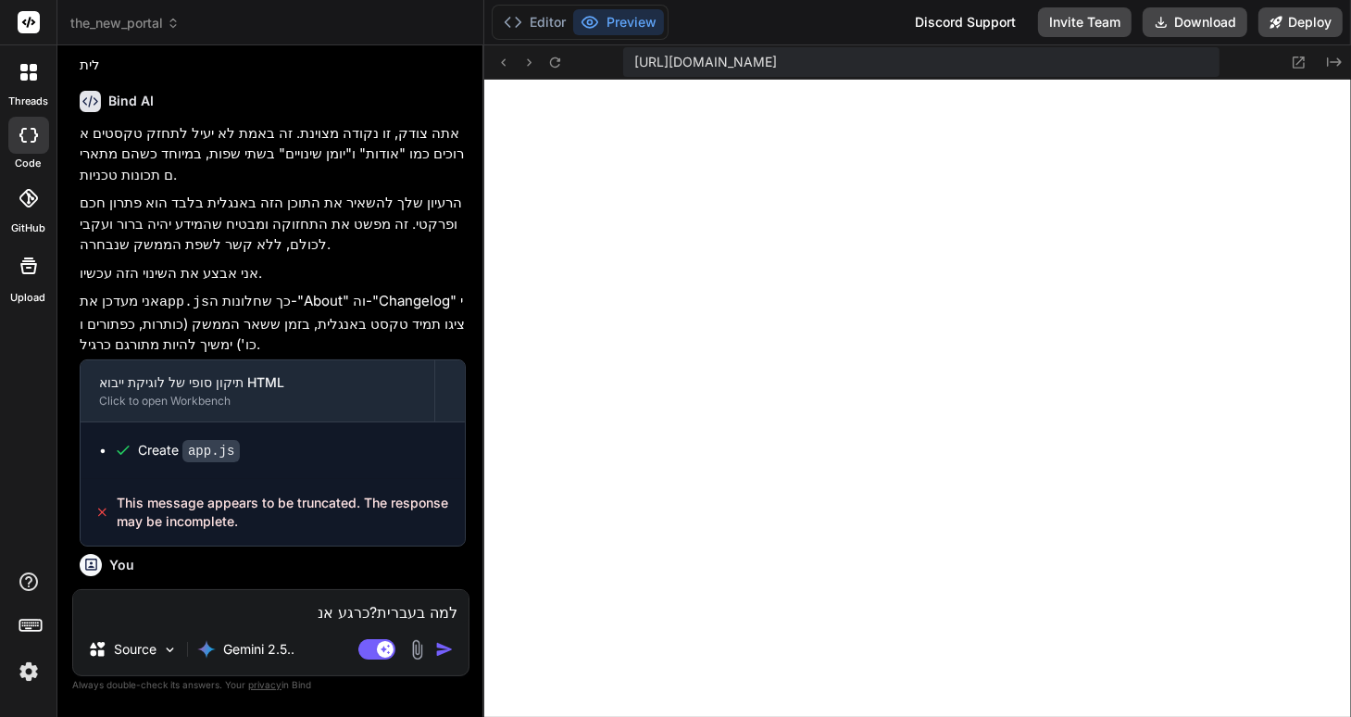
type textarea "x"
type textarea "למה בעברית?כרגע אנחנ"
type textarea "x"
type textarea "למה בעברית?כרגע אנחנה"
type textarea "x"
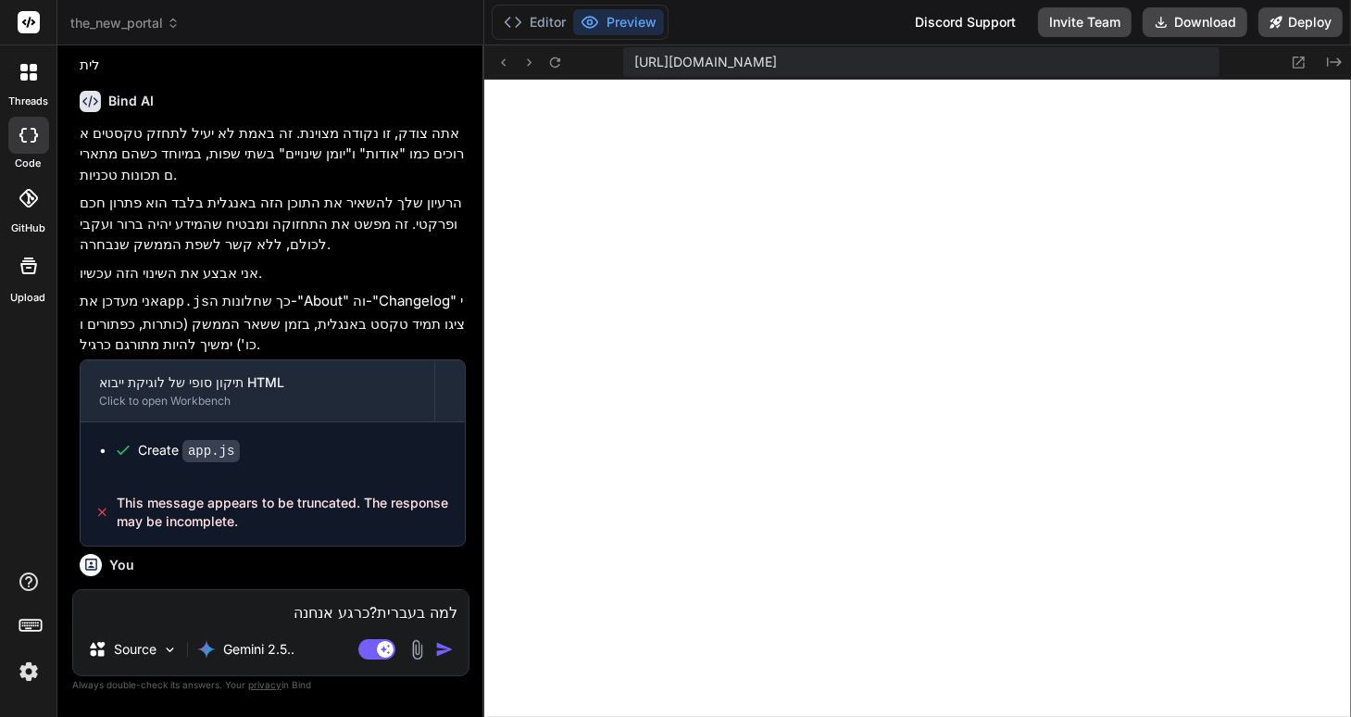
type textarea "למה בעברית?כרגע אנחנהו"
type textarea "x"
type textarea "למה בעברית?כרגע אנחנה"
type textarea "x"
type textarea "למה בעברית?כרגע אנחנ"
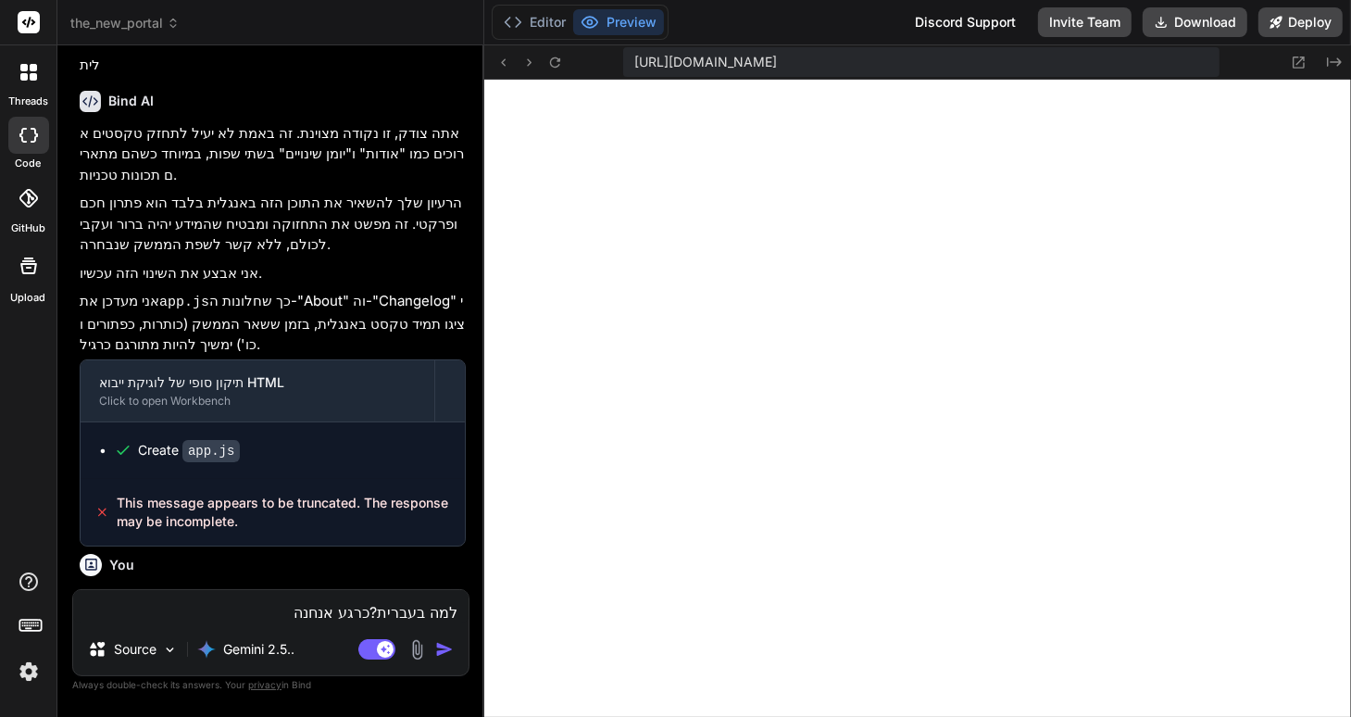
type textarea "x"
type textarea "למה בעברית?כרגע אנחנו"
type textarea "x"
type textarea "למה בעברית?כרגע אנחנו"
type textarea "x"
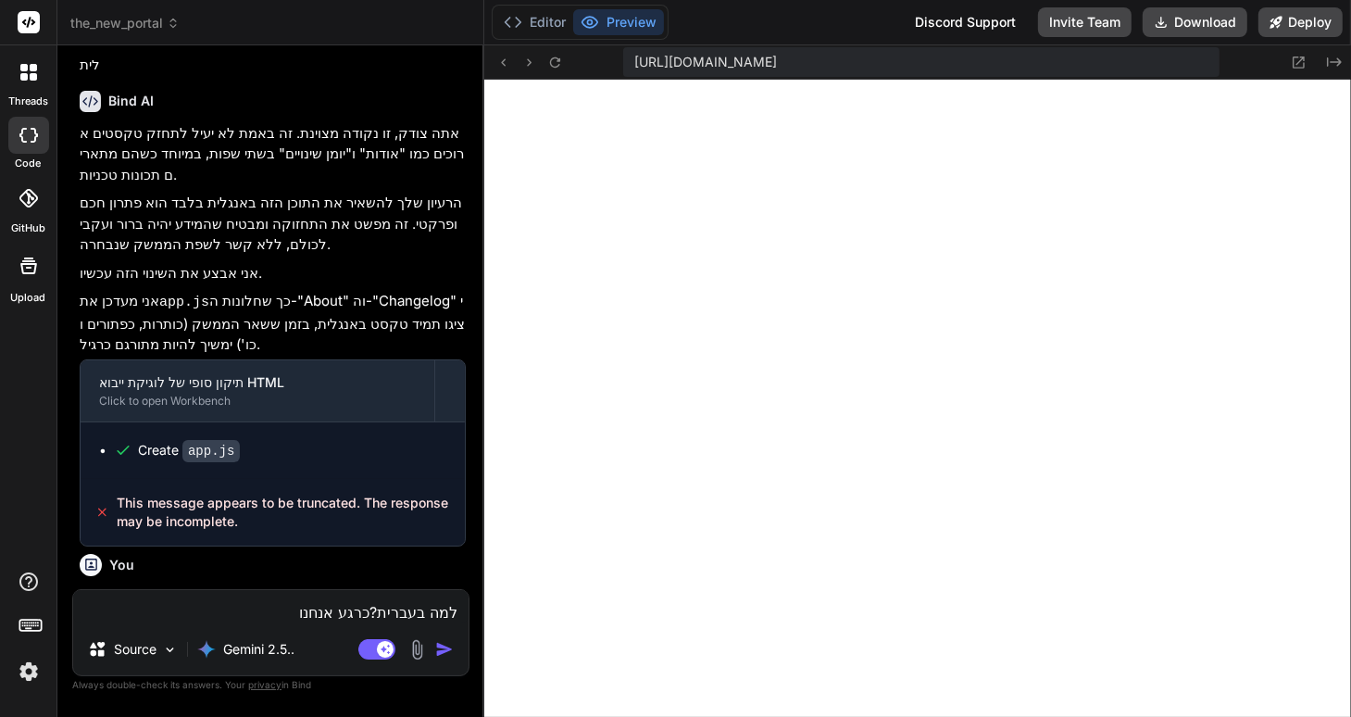
type textarea "למה בעברית?כרגע אנחנו ב"
type textarea "x"
type textarea "למה בעברית?כרגע אנחנו בא"
type textarea "x"
type textarea "למה בעברית?כרגע אנחנו באנ"
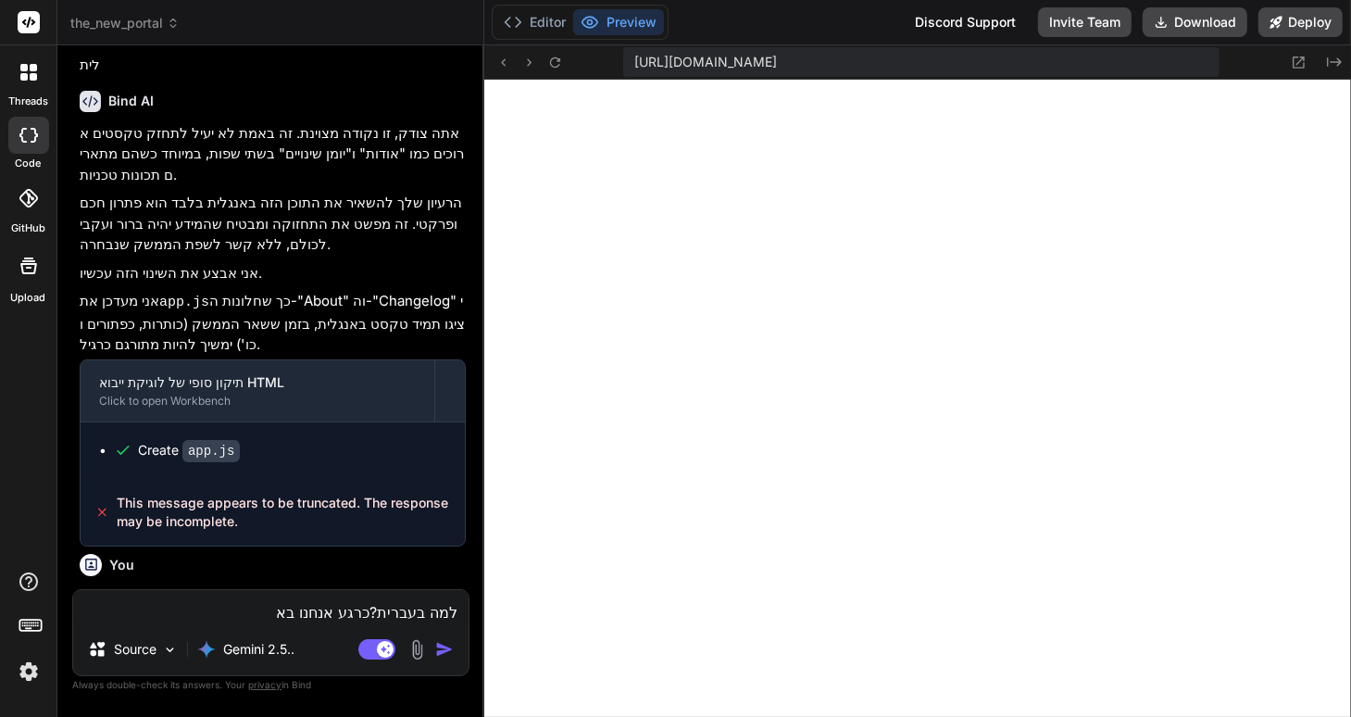
type textarea "x"
type textarea "למה בעברית?כרגע אנחנו באנג"
type textarea "x"
type textarea "למה בעברית?כרגע אנחנו באנגל"
type textarea "x"
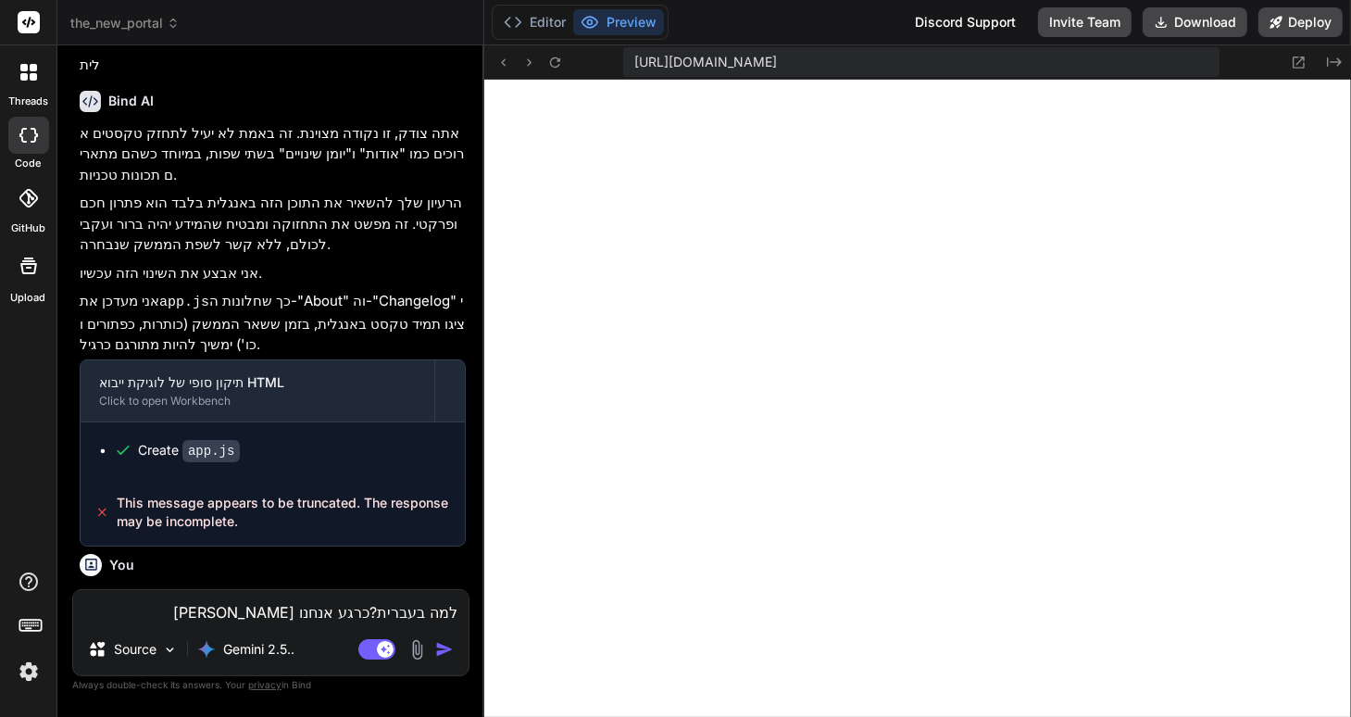
type textarea "למה בעברית?כרגע אנחנו באנגלי"
type textarea "x"
type textarea "למה בעברית?כרגע אנחנו באנגל"
type textarea "x"
type textarea "למה בעברית?כרגע אנחנו באנג"
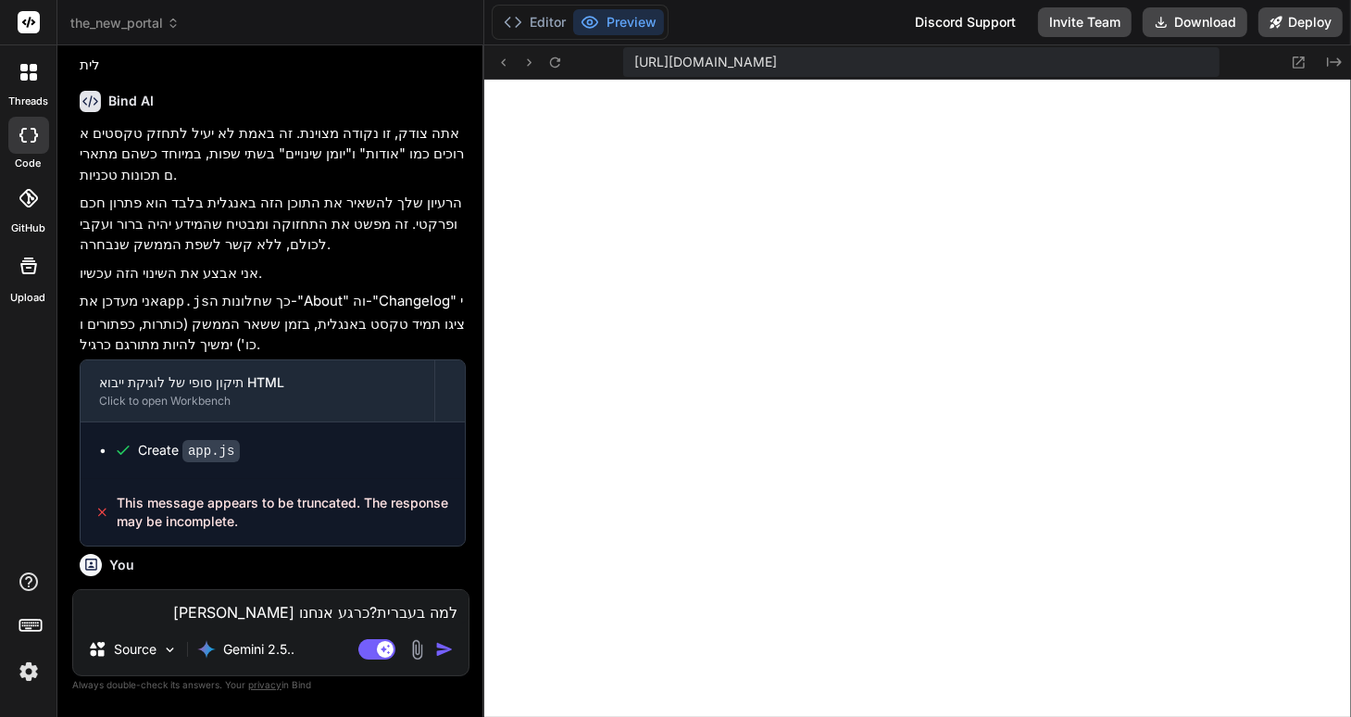
type textarea "x"
type textarea "למה בעברית?כרגע אנחנו באנ"
type textarea "x"
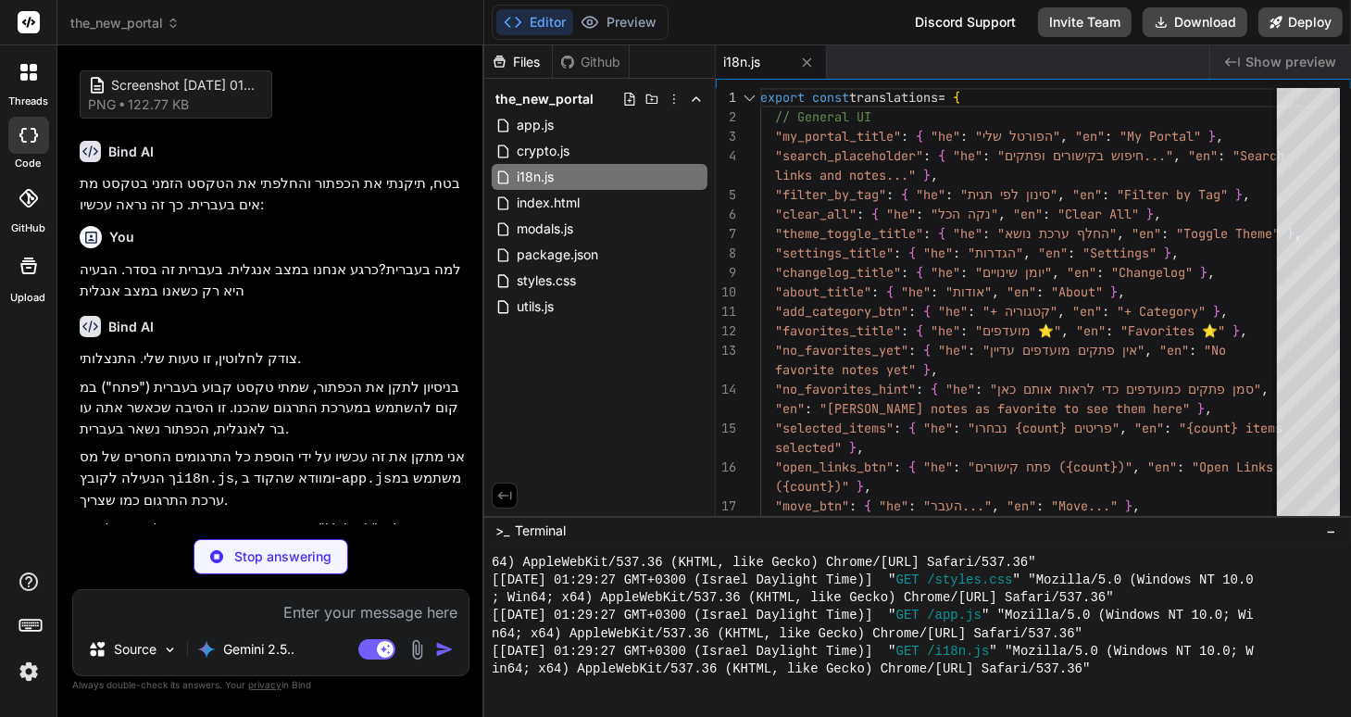
scroll to position [3692, 0]
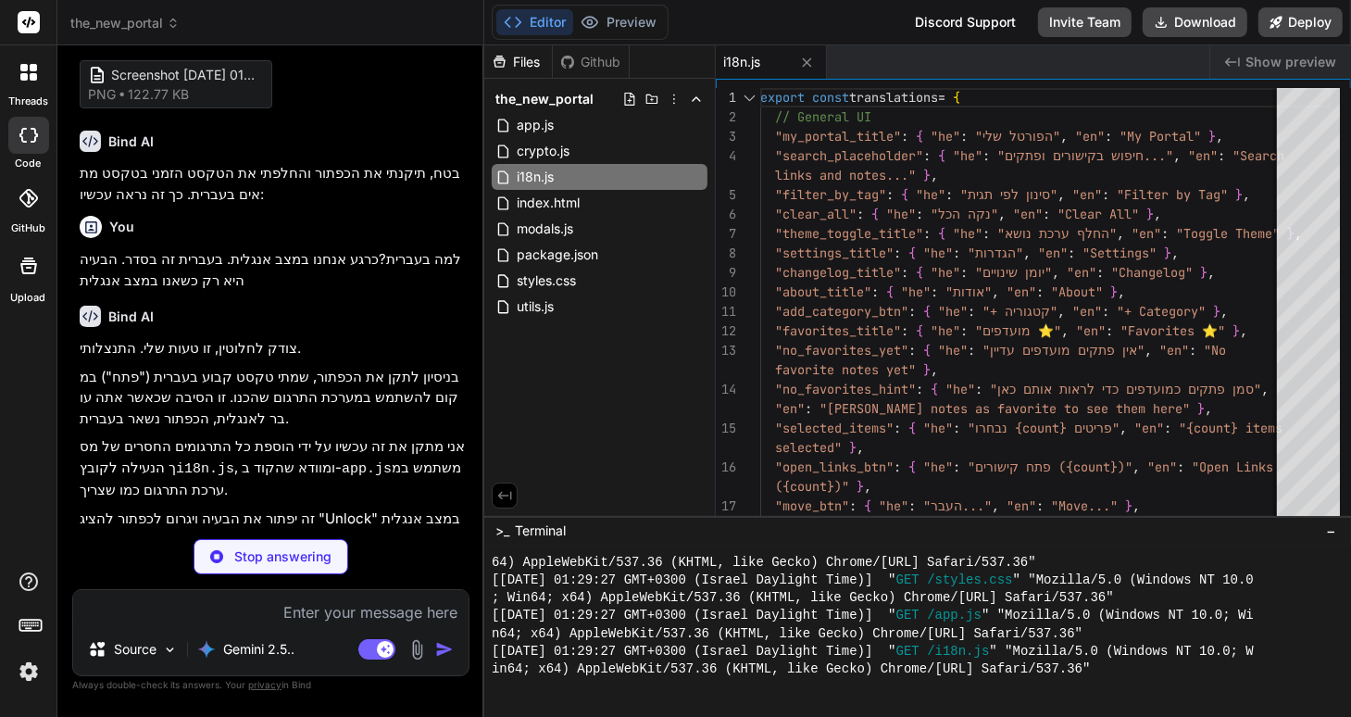
click at [30, 670] on img at bounding box center [28, 671] width 31 height 31
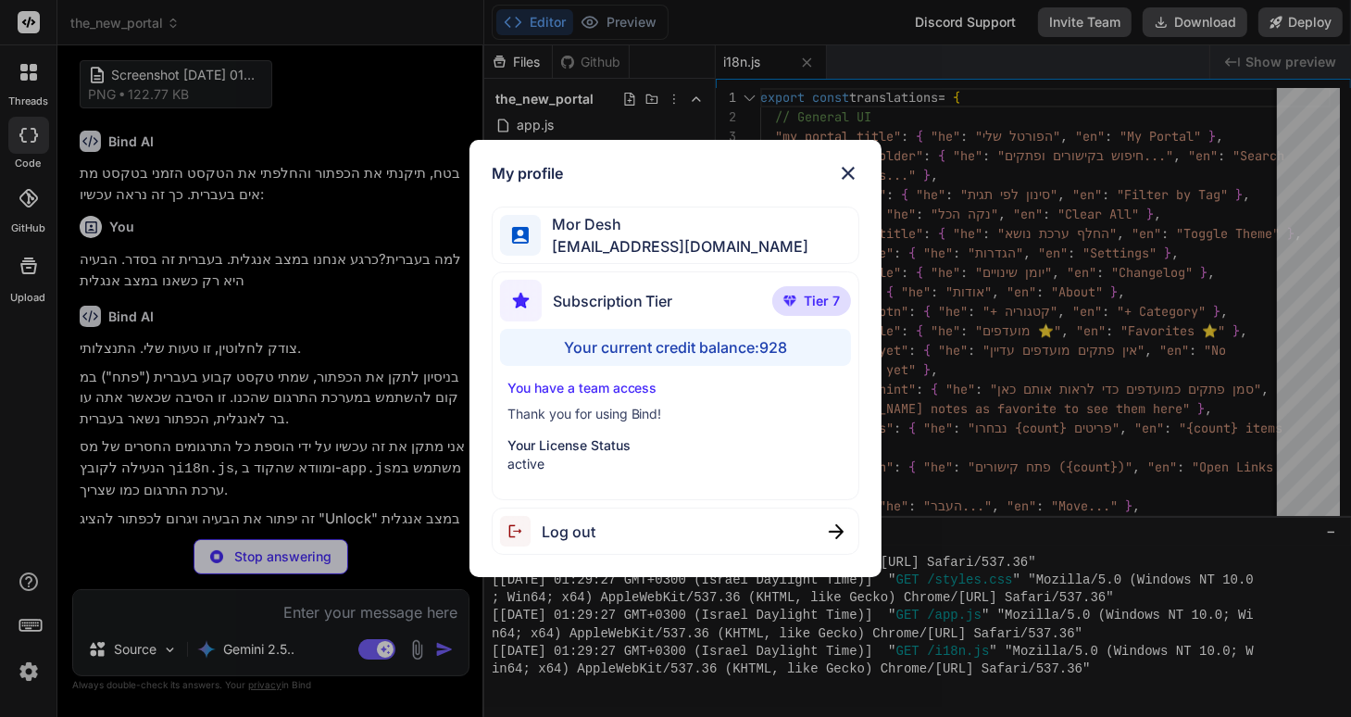
click at [30, 671] on div "My profile Mor Desh moshtov@proton.me Subscription Tier Tier 7 Your current cre…" at bounding box center [675, 358] width 1351 height 717
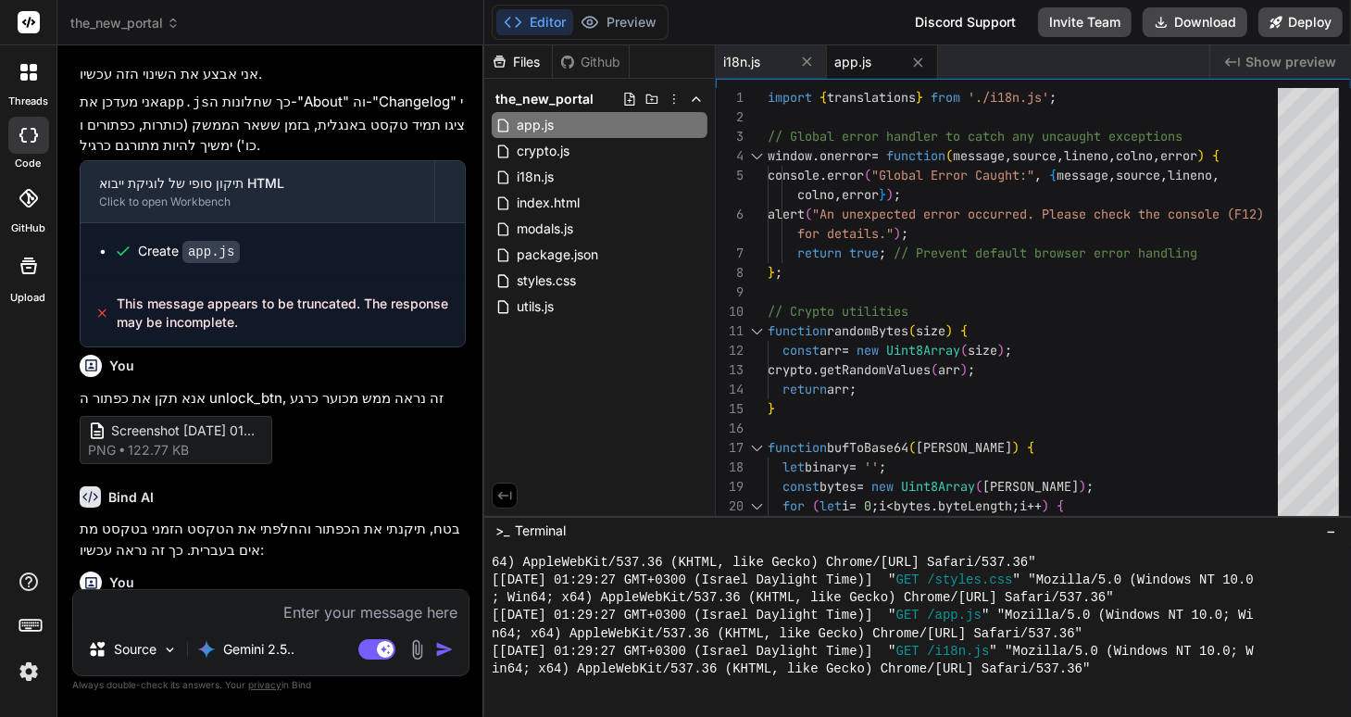
scroll to position [3330, 0]
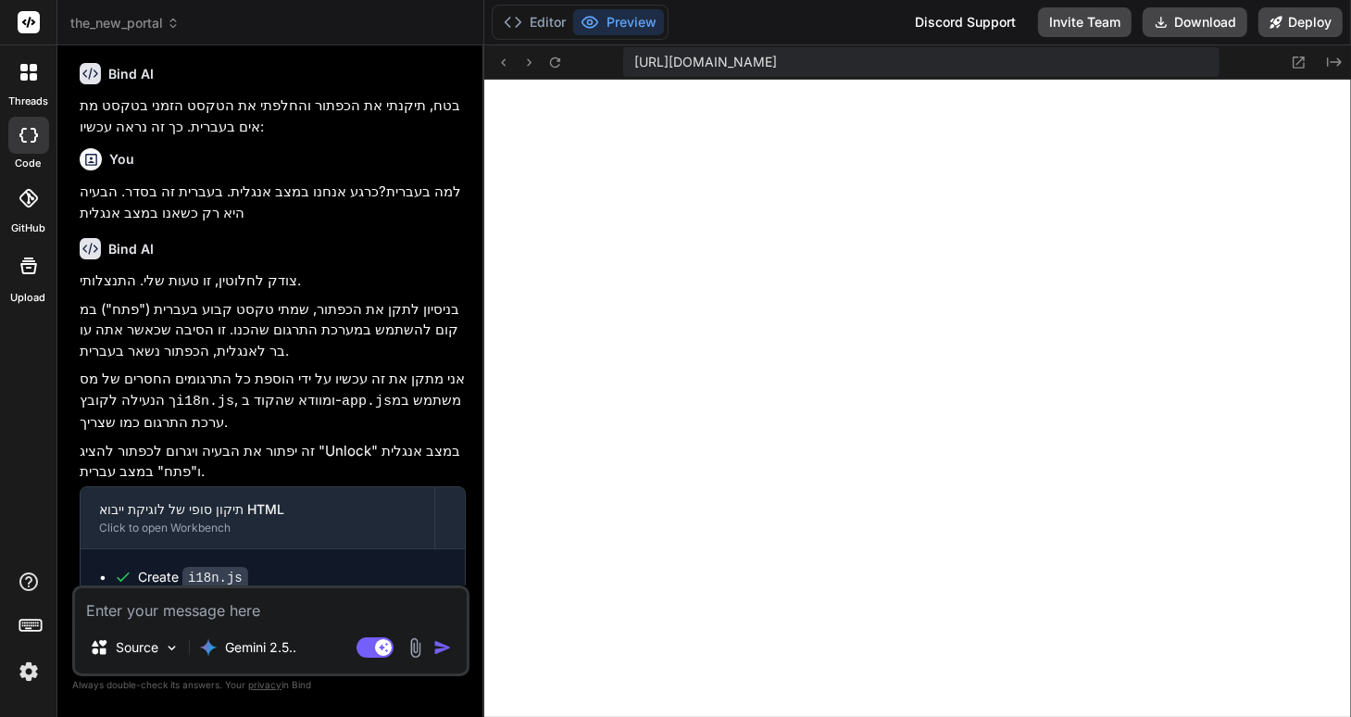
scroll to position [729, 0]
click at [1189, 19] on button "Download" at bounding box center [1195, 22] width 105 height 30
type textarea "x"
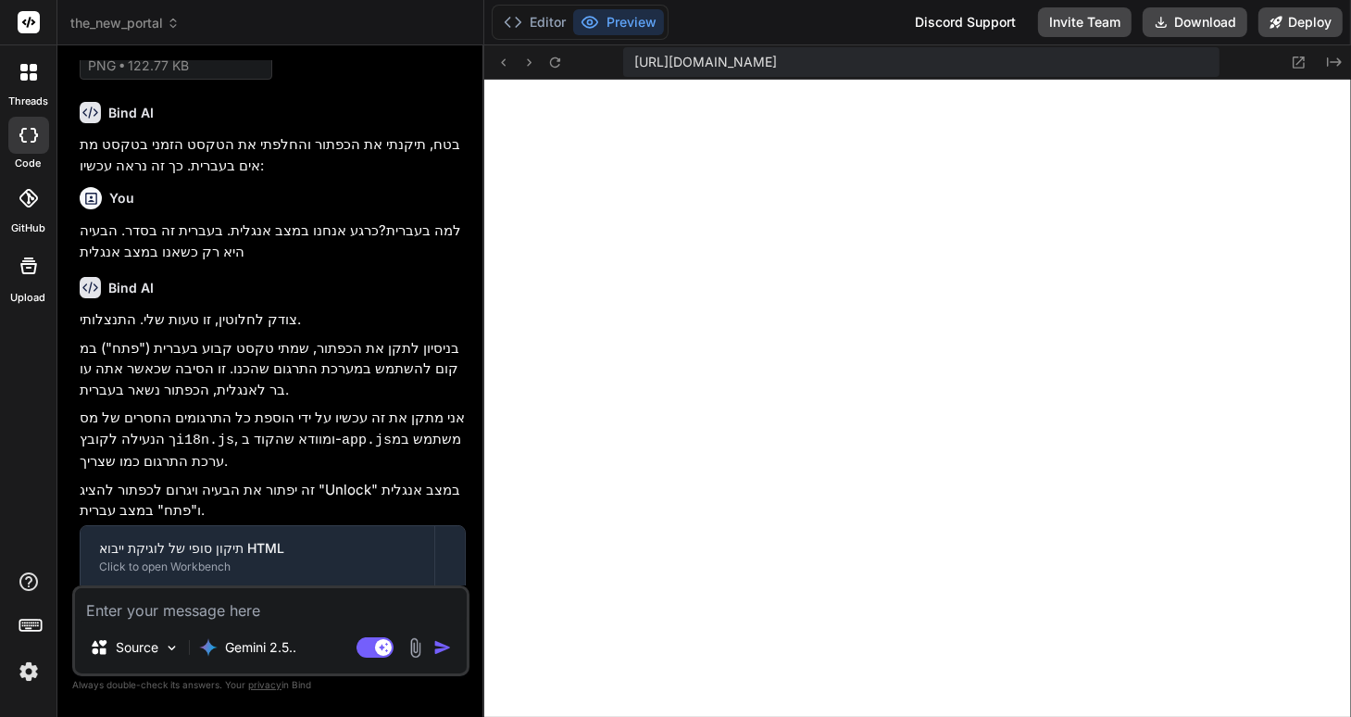
scroll to position [2244, 0]
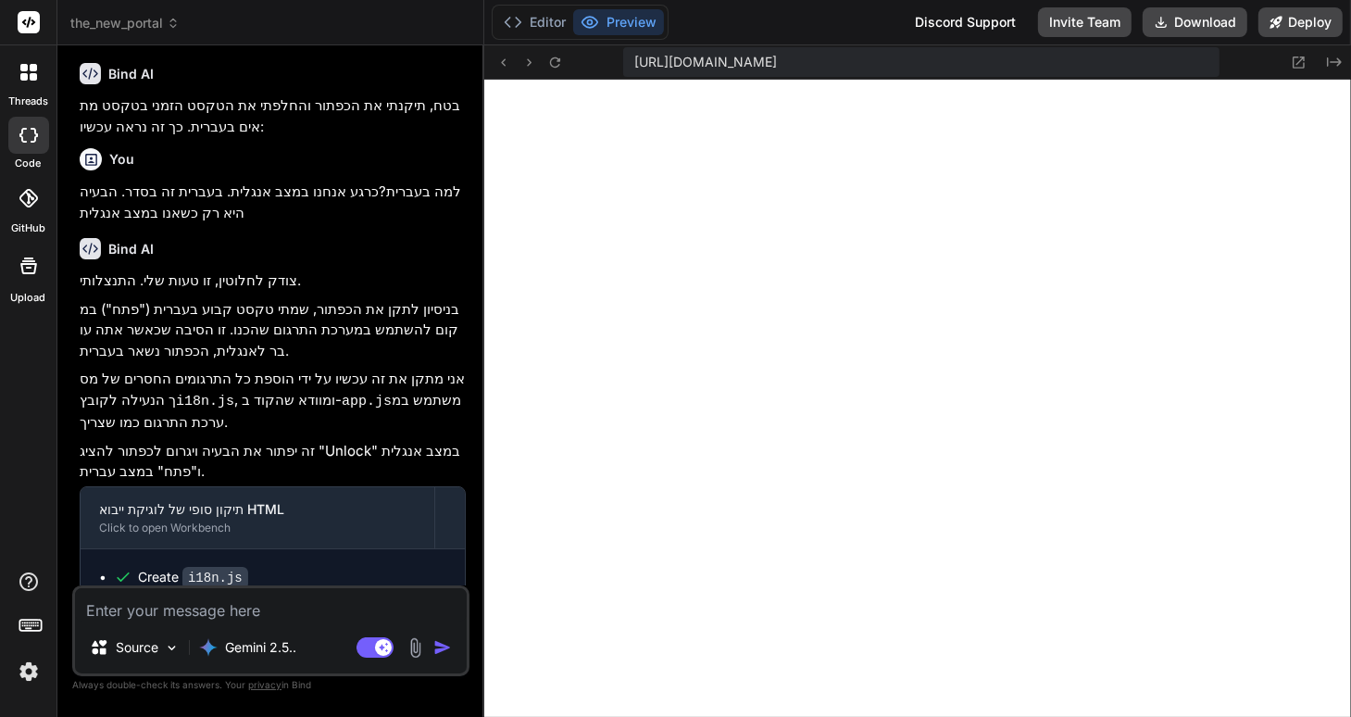
click at [136, 607] on textarea at bounding box center [271, 604] width 392 height 33
type textarea "א"
type textarea "x"
type textarea "או"
type textarea "x"
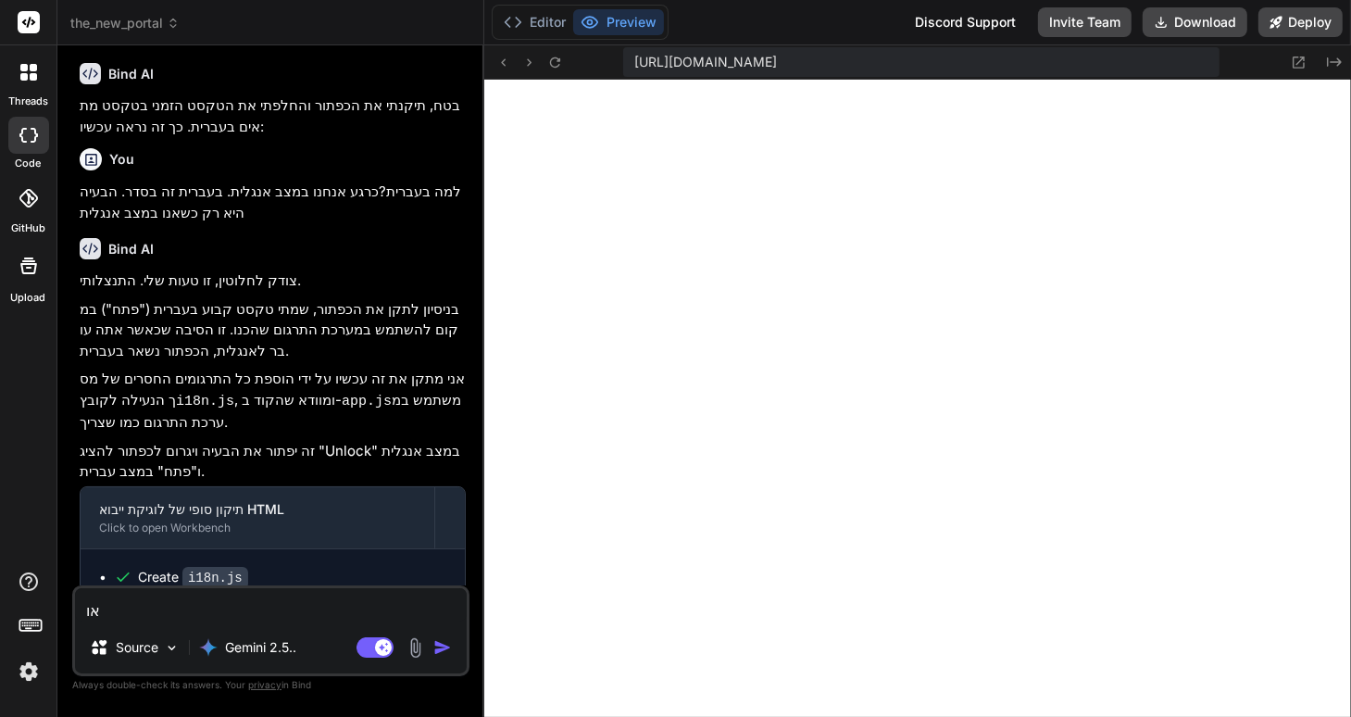
type textarea "אוק"
type textarea "x"
type textarea "אוקי"
type textarea "x"
type textarea "אוקיי"
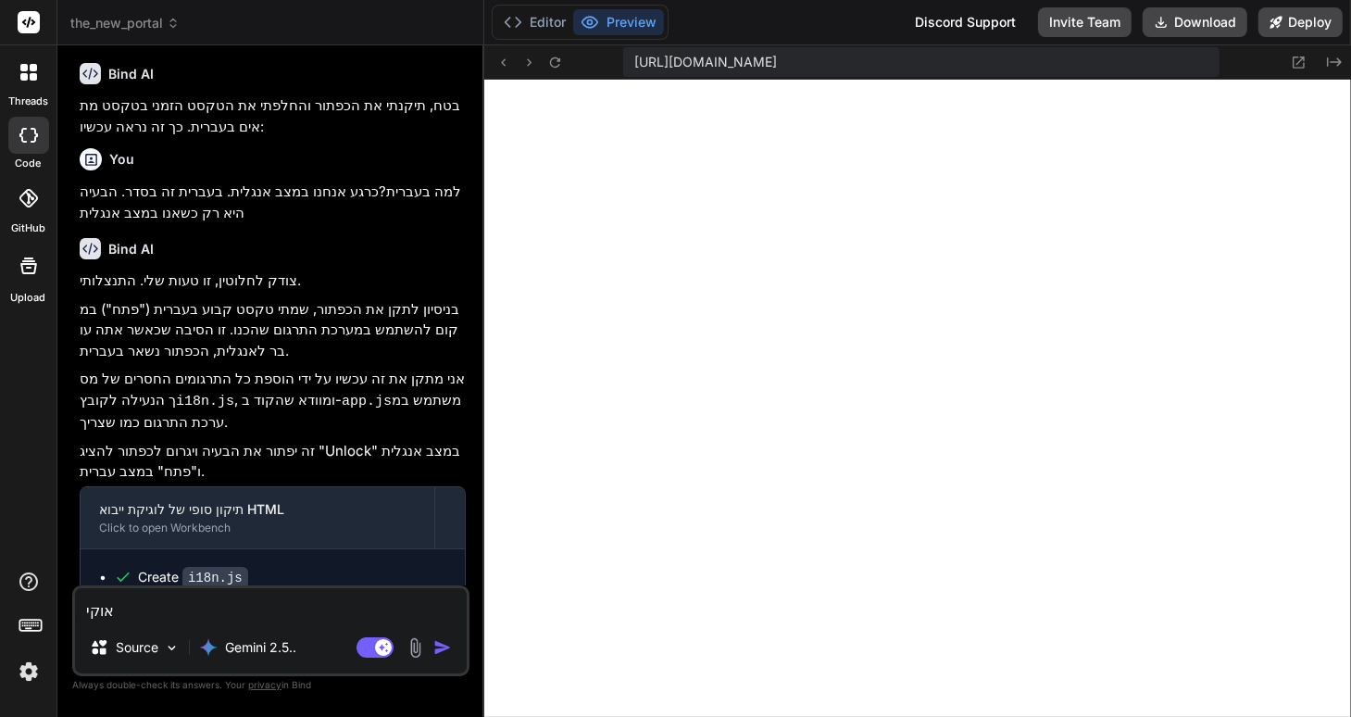
type textarea "x"
type textarea "אוקיי,"
type textarea "x"
type textarea "אוקיי,"
type textarea "x"
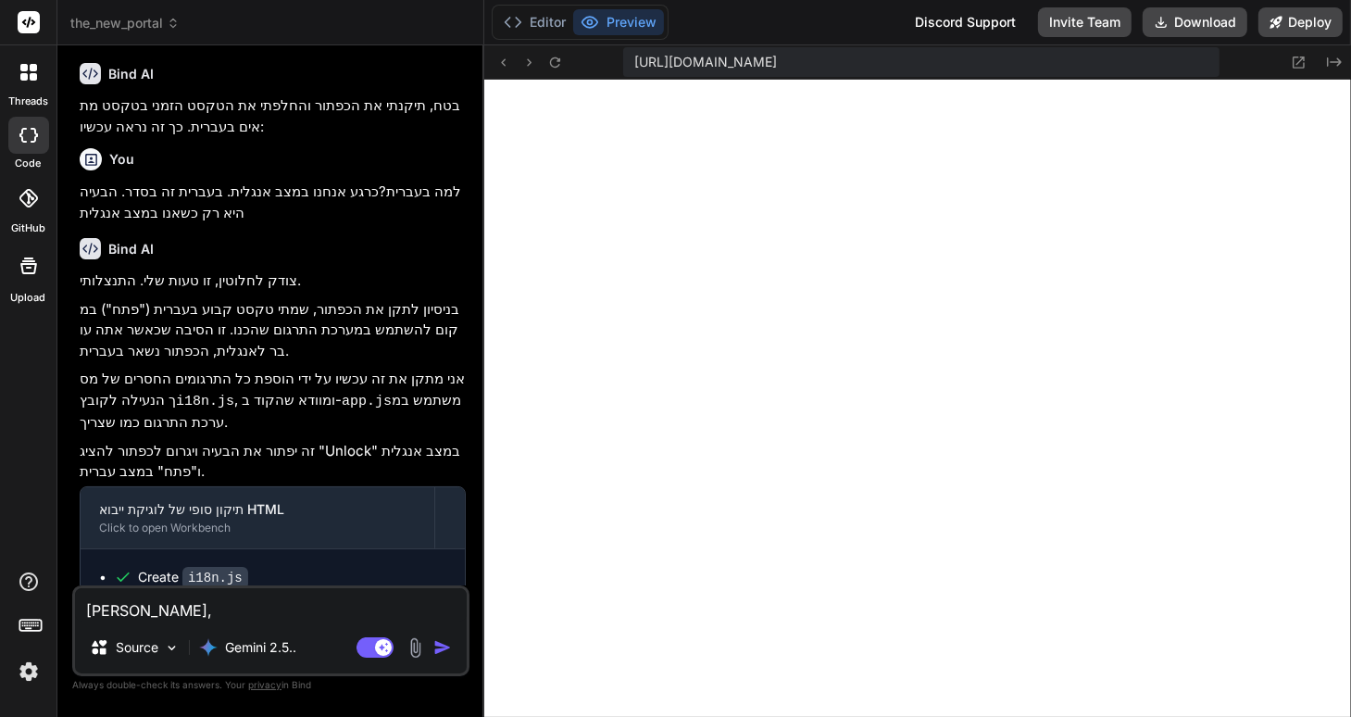
type textarea "אוקיי, ע"
type textarea "x"
type textarea "אוקיי, עד"
type textarea "x"
type textarea "אוקיי, עד"
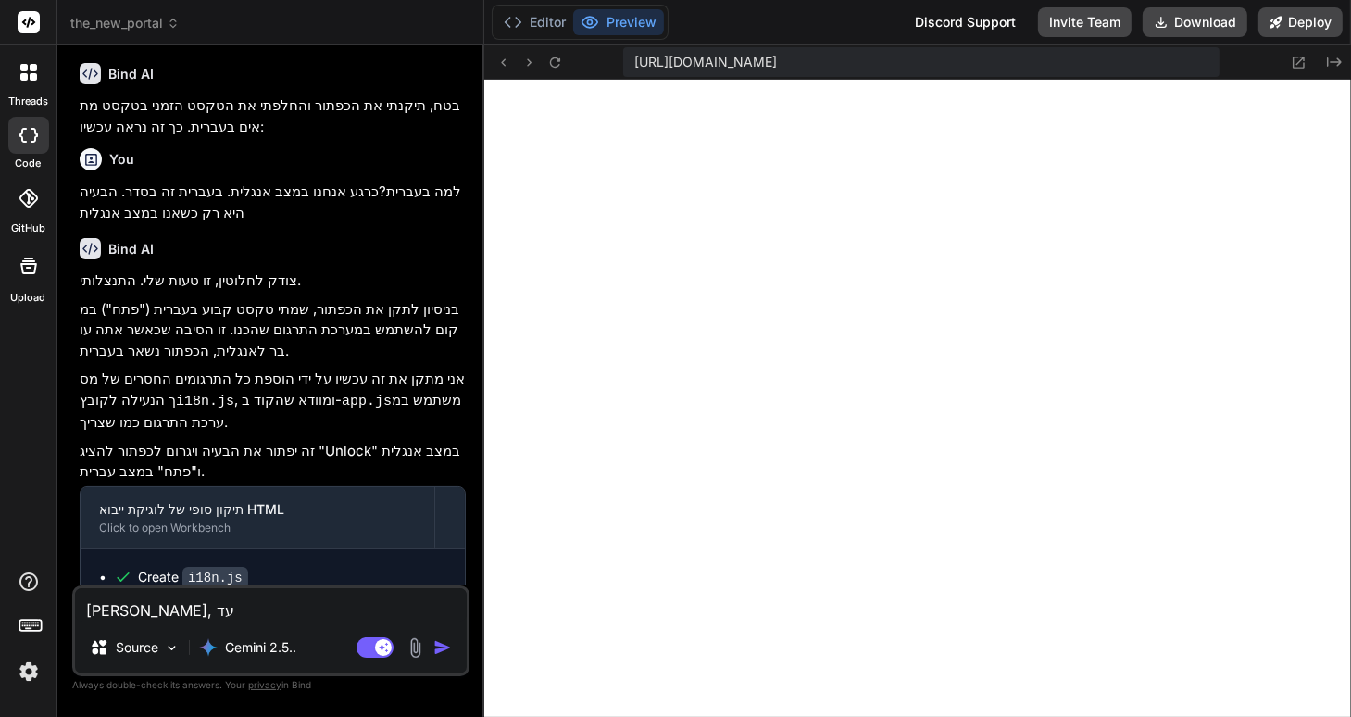
type textarea "x"
type textarea "אוקיי, עד כ"
type textarea "x"
type textarea "אוקיי, עד כא"
type textarea "x"
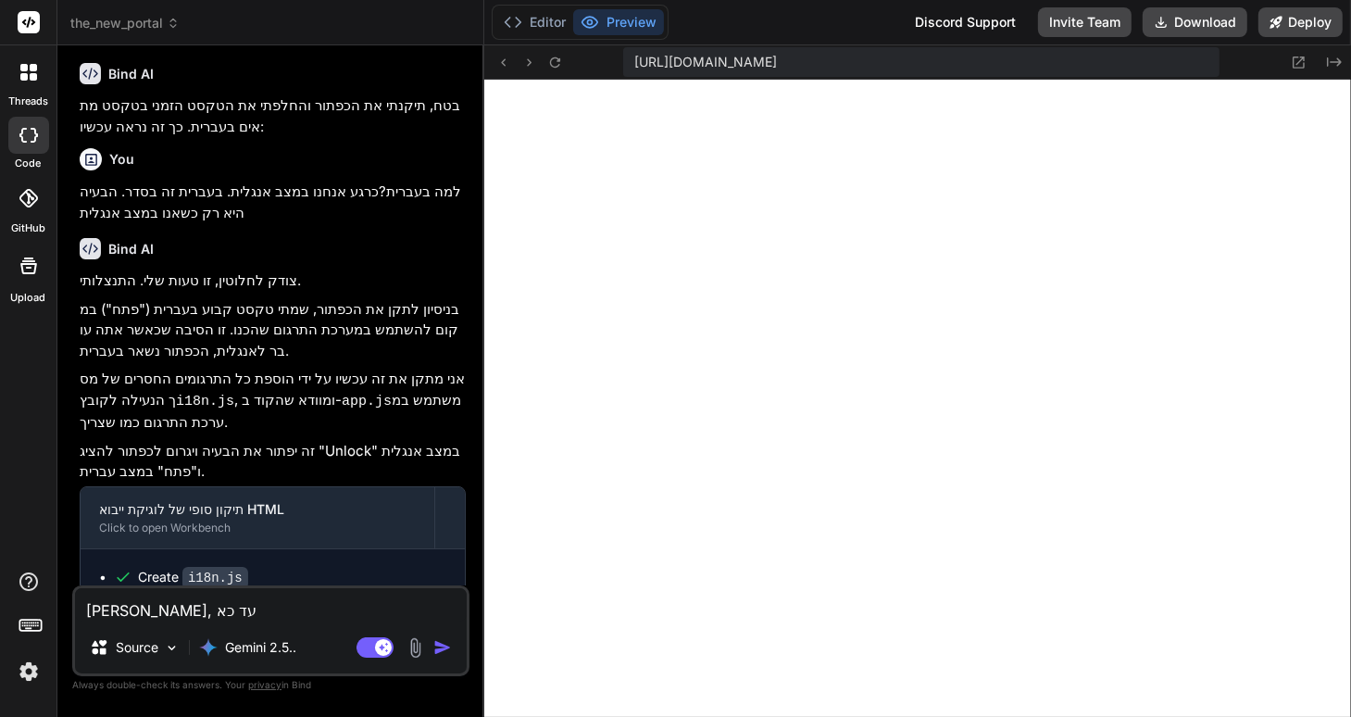
type textarea "אוקיי, עד כאן"
type textarea "x"
type textarea "אוקיי, עד כאן"
type textarea "x"
type textarea "אוקיי, עד כאן ה"
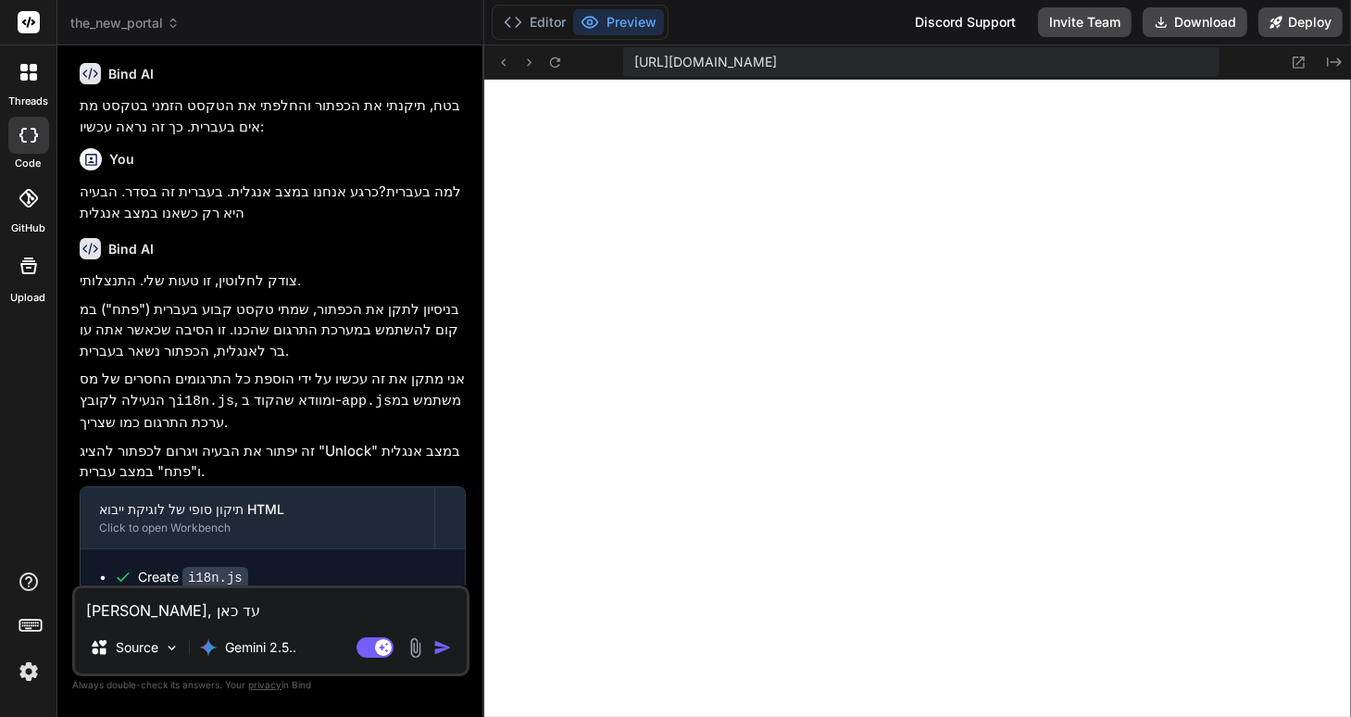
type textarea "x"
type textarea "אוקיי, עד כאן הכ"
type textarea "x"
type textarea "אוקיי, עד כאן הכל"
type textarea "x"
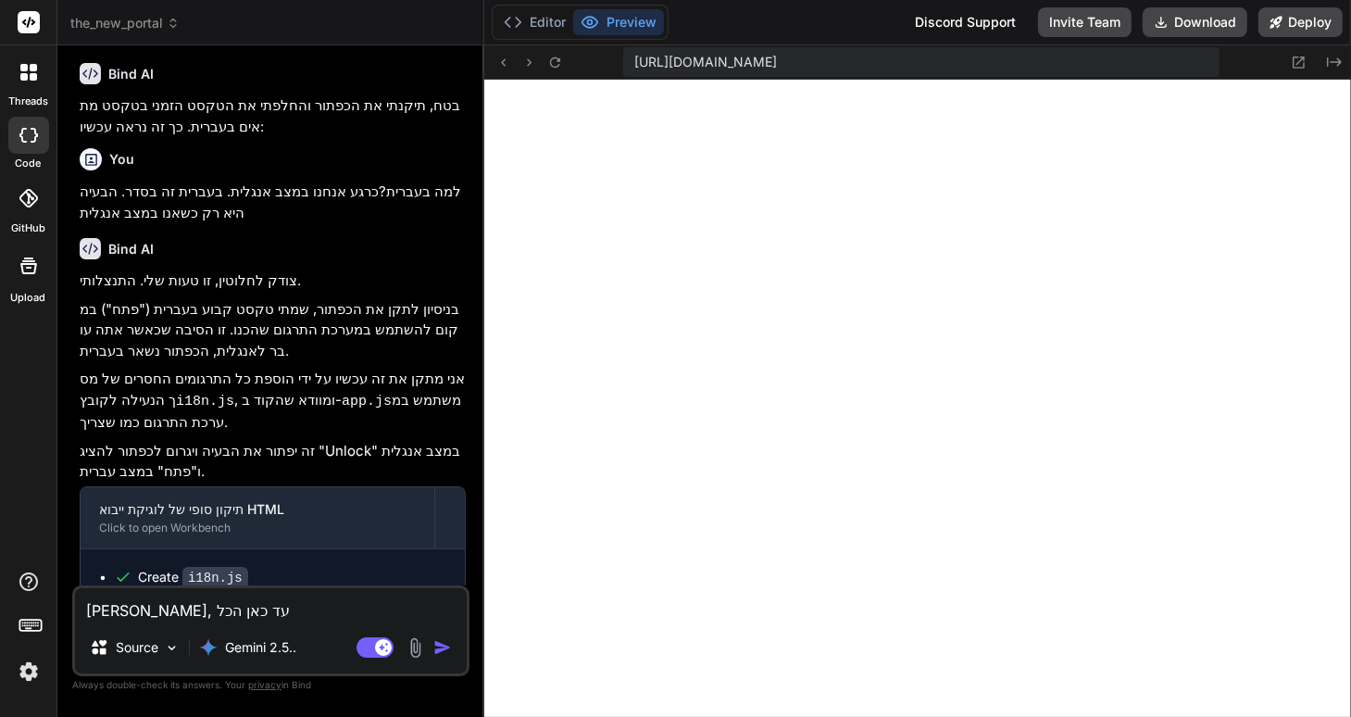
type textarea "אוקיי, עד כאן הכל"
type textarea "x"
type textarea "אוקיי, עד כאן הכל ב"
type textarea "x"
type textarea "אוקיי, עד כאן הכל בס"
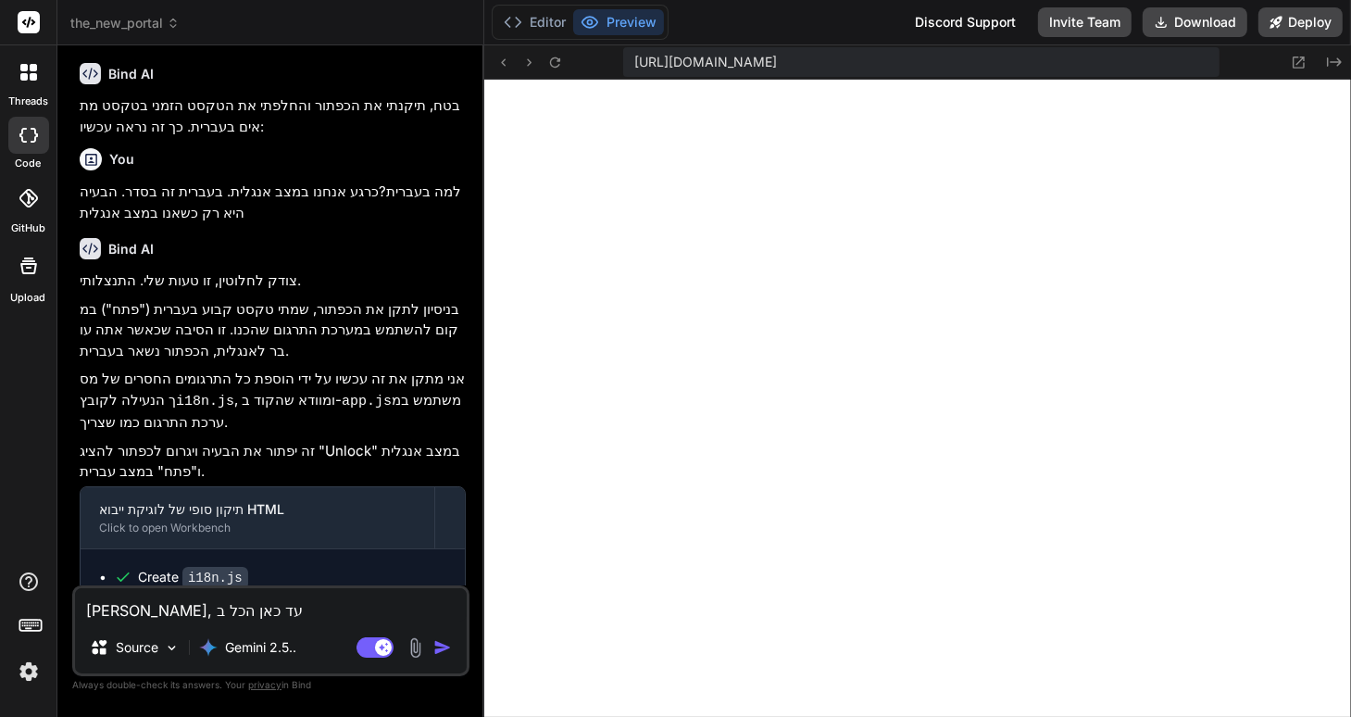
type textarea "x"
type textarea "אוקיי, עד כאן הכל בסד"
type textarea "x"
type textarea "אוקיי, עד כאן הכל בסדר"
type textarea "x"
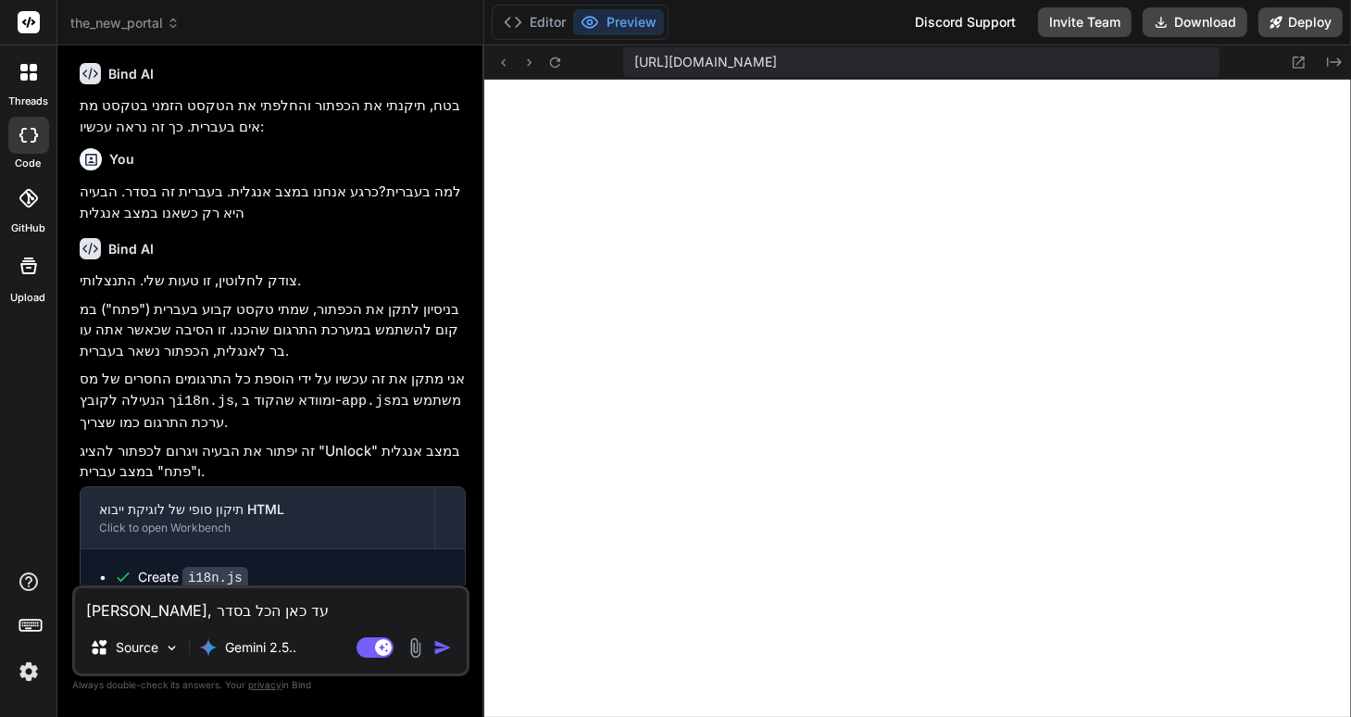
type textarea "אוקיי, עד כאן הכל בסדר."
type textarea "x"
type textarea "אוקיי, עד כאן הכל בסדר."
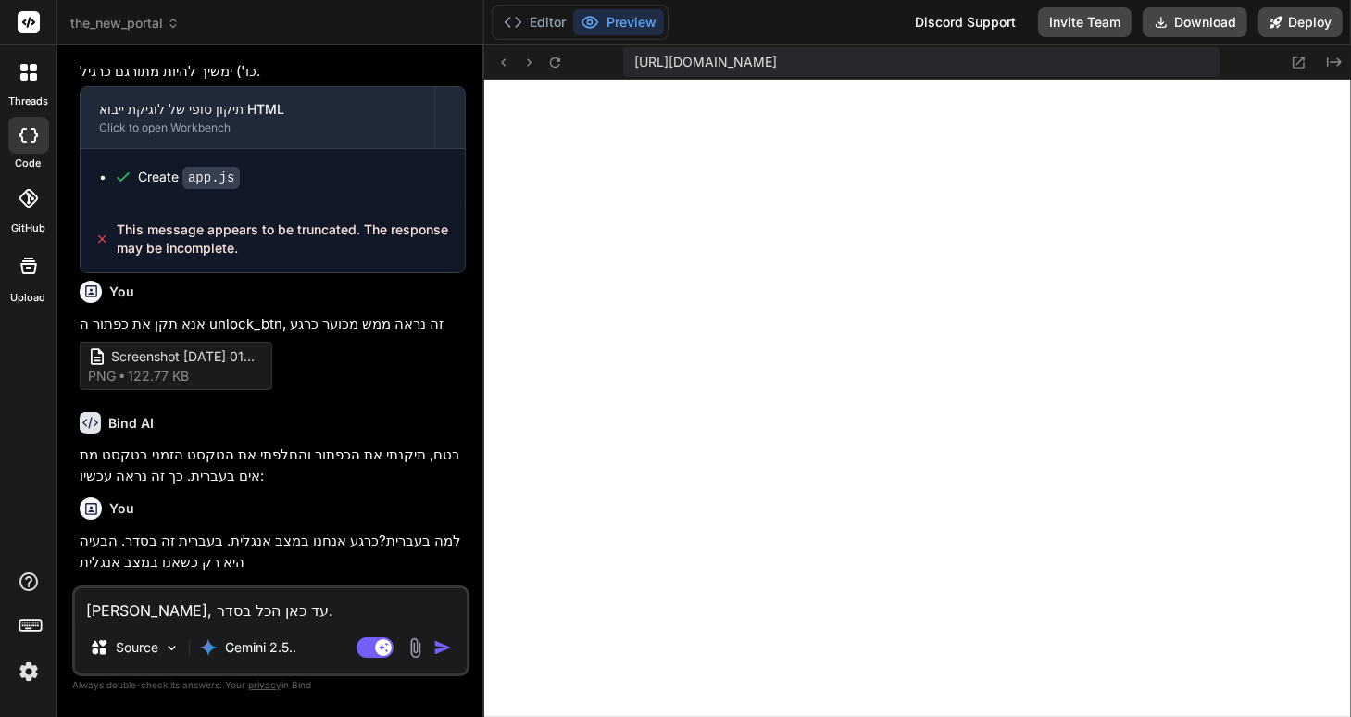
scroll to position [729, 0]
type textarea "x"
type textarea "אוקיי, עד כאן הכל בסדר.א"
type textarea "x"
type textarea "אוקיי, עד כאן הכל בסדר.אנ"
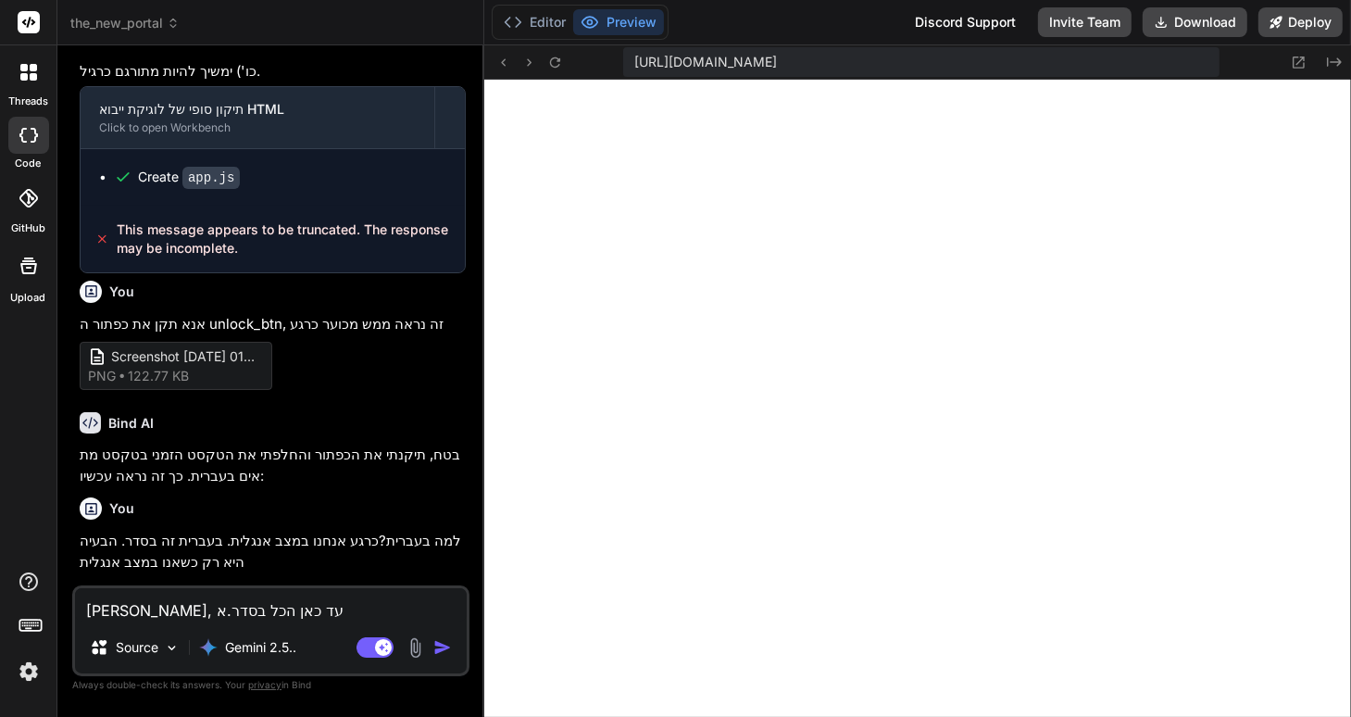
type textarea "x"
type textarea "אוקיי, עד כאן הכל בסדר.אני"
type textarea "x"
type textarea "אוקיי, עד כאן הכל בסדר.אני"
type textarea "x"
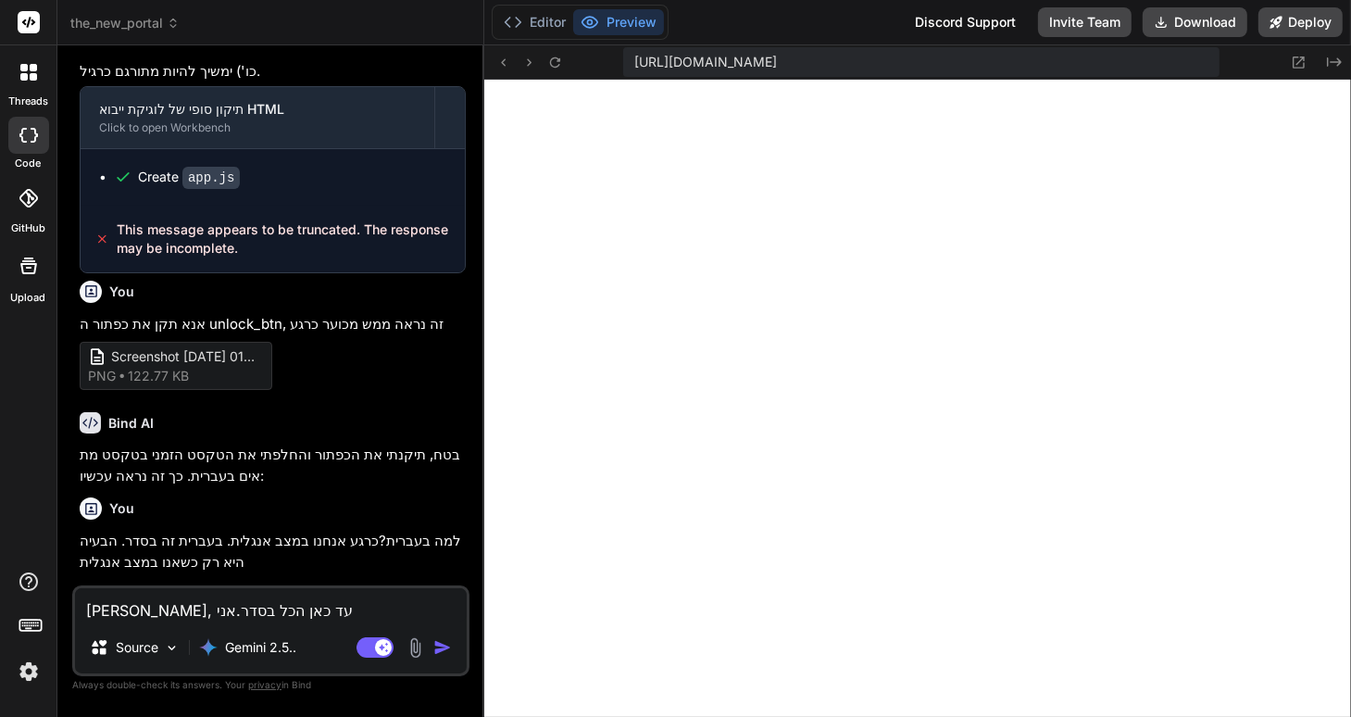
type textarea "אוקיי, עד כאן הכל בסדר.אני ר"
type textarea "x"
type textarea "אוקיי, עד כאן הכל בסדר.אני רו"
type textarea "x"
type textarea "אוקיי, עד כאן הכל בסדר.אני רוצ"
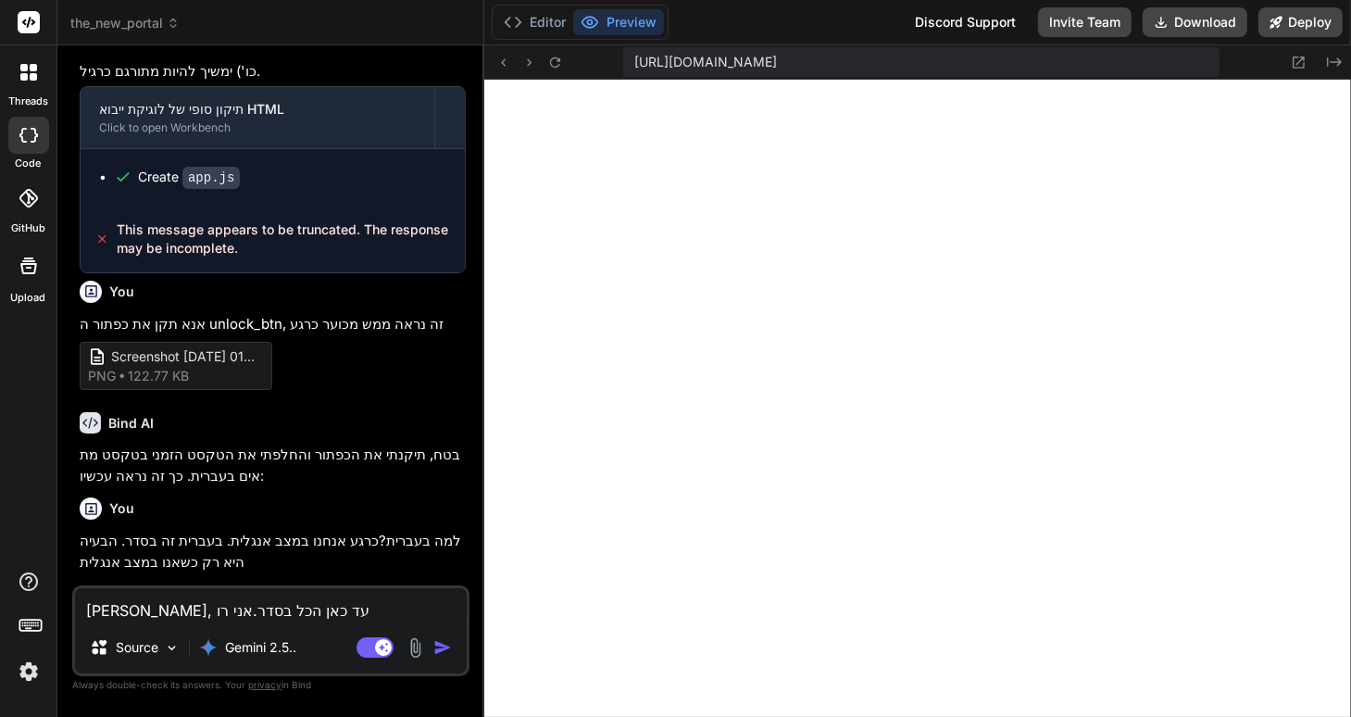
type textarea "x"
type textarea "אוקיי, עד כאן הכל בסדר.אני רוצה"
type textarea "x"
type textarea "אוקיי, עד כאן הכל בסדר.אני רוצה"
type textarea "x"
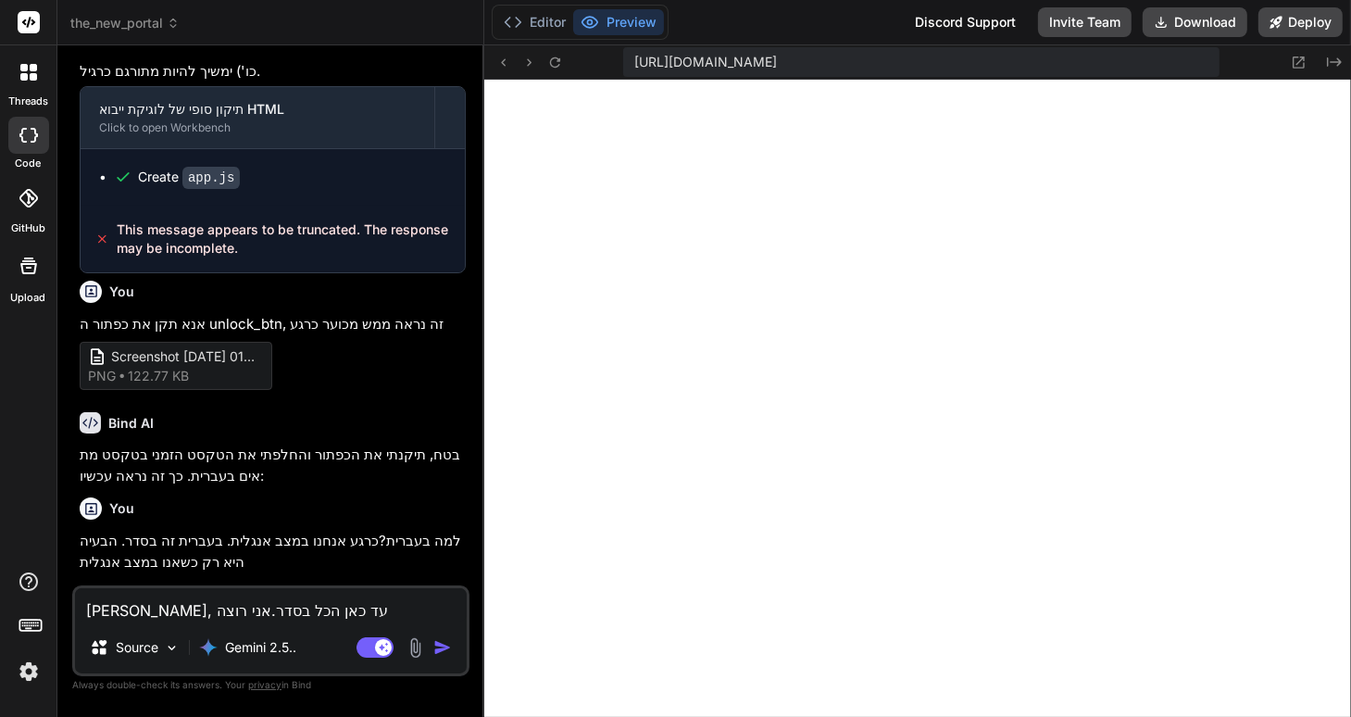
type textarea "אוקיי, עד כאן הכל בסדר.אני רוצה ל"
type textarea "x"
type textarea "אוקיי, עד כאן הכל בסדר.אני רוצה לה"
type textarea "x"
type textarea "אוקיי, עד כאן הכל בסדר.אני רוצה להת"
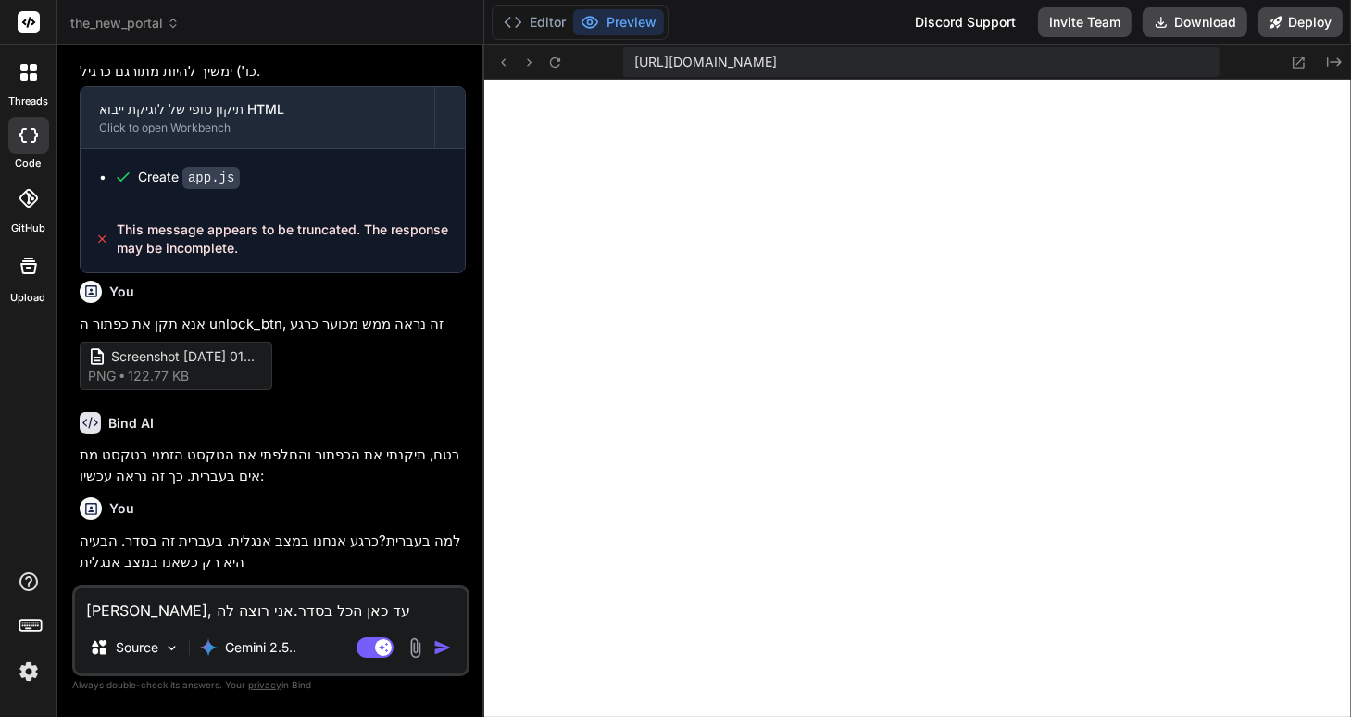
type textarea "x"
type textarea "אוקיי, עד כאן הכל בסדר.אני רוצה להתק"
type textarea "x"
type textarea "אוקיי, עד כאן הכל בסדר.אני רוצה להתקד"
type textarea "x"
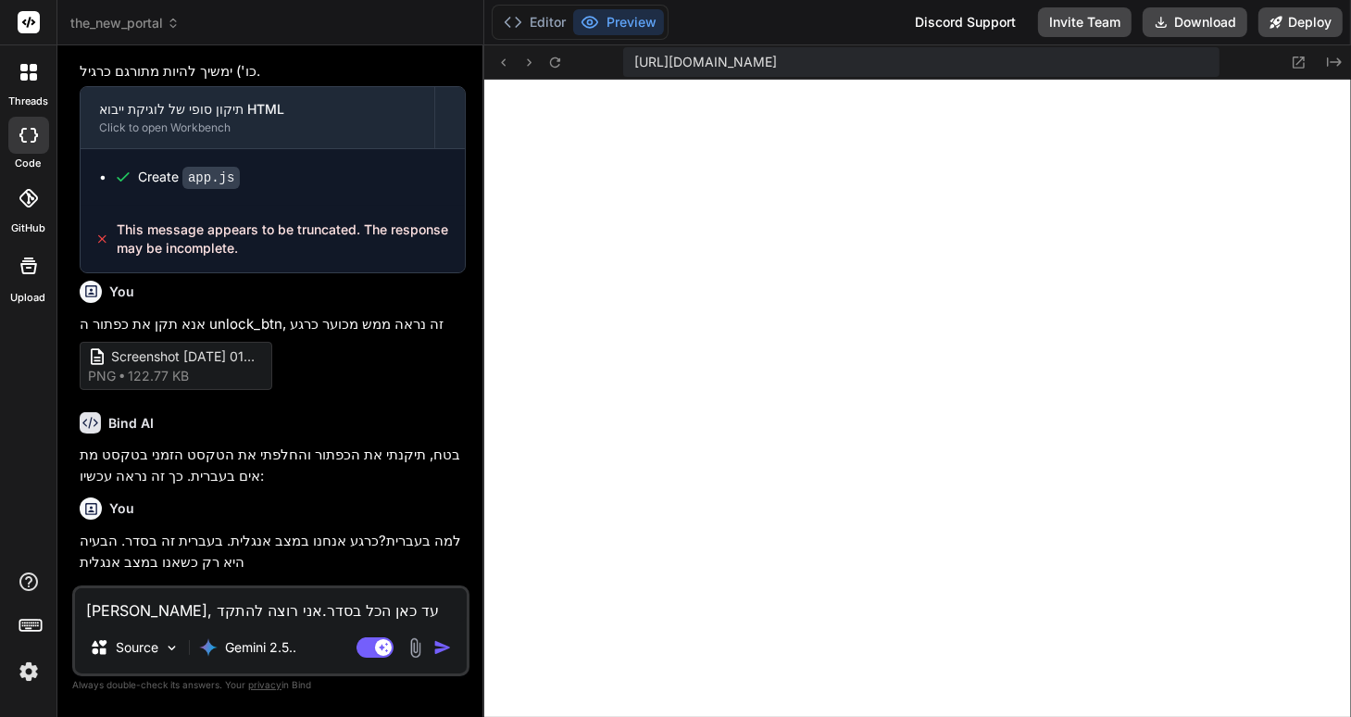
type textarea "אוקיי, עד כאן הכל בסדר.אני רוצה להתקדם"
type textarea "x"
type textarea "אוקיי, עד כאן הכל בסדר.אני רוצה להתקדם"
type textarea "x"
type textarea "אוקיי, עד כאן הכל בסדר.אני רוצה להתקדם ש"
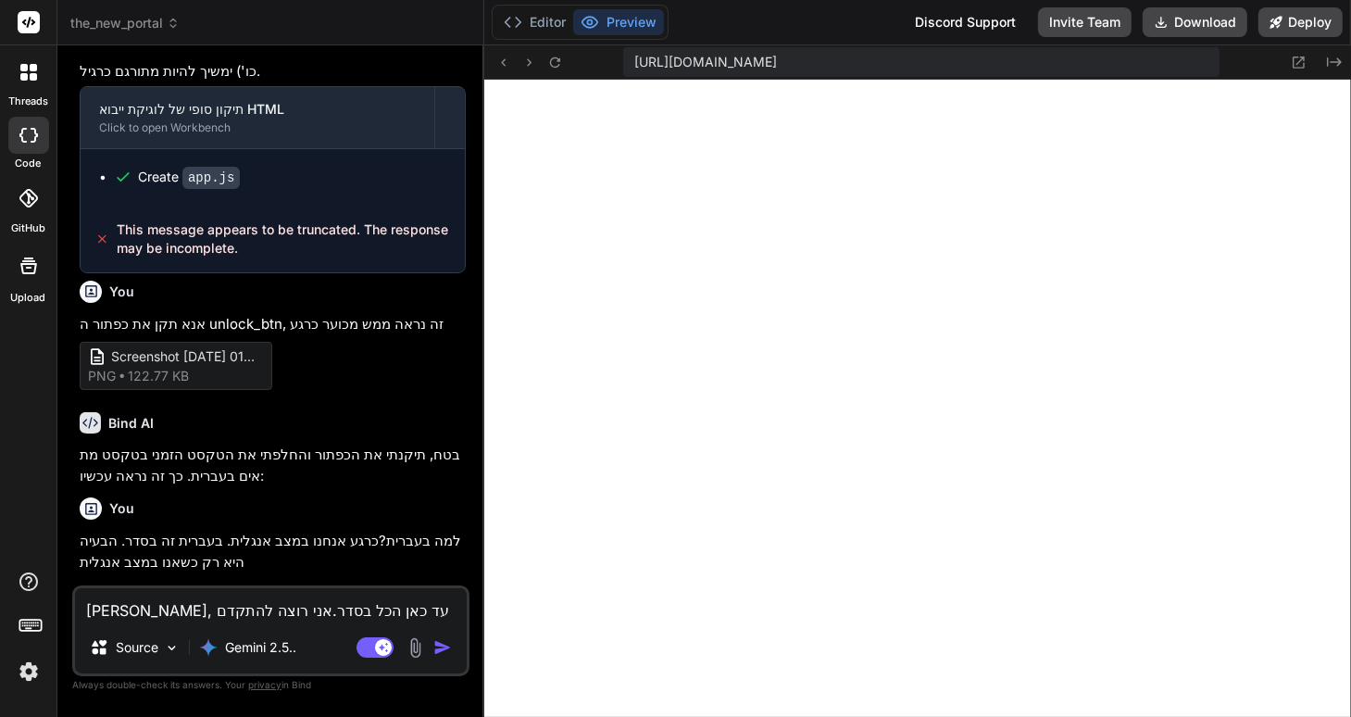
type textarea "x"
type textarea "אוקיי, עד כאן הכל בסדר.אני רוצה להתקדם של"
type textarea "x"
type textarea "אוקיי, עד כאן הכל בסדר.אני רוצה להתקדם שלב"
type textarea "x"
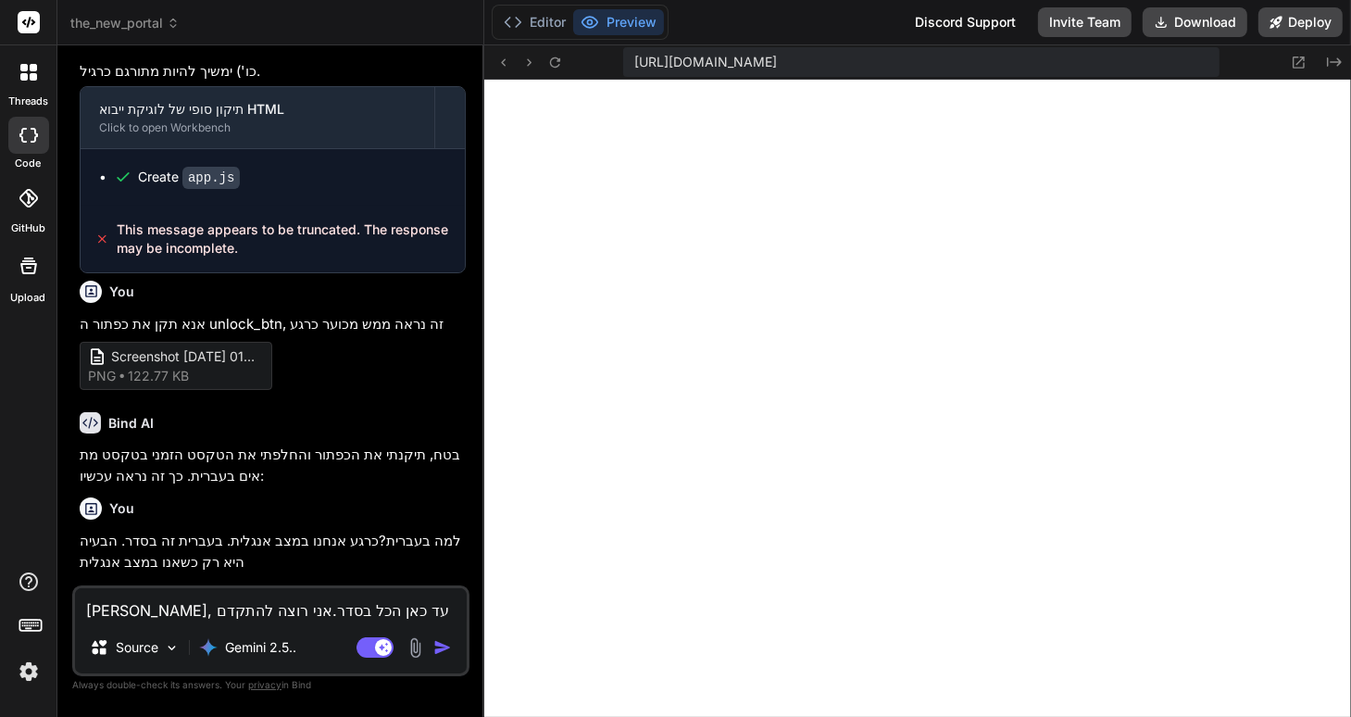
type textarea "אוקיי, עד כאן הכל בסדר.אני רוצה להתקדם שלב"
type textarea "x"
type textarea "אוקיי, עד כאן הכל בסדר.אני רוצה להתקדם שלב נ"
type textarea "x"
type textarea "אוקיי, עד כאן הכל בסדר.אני רוצה להתקדם שלב נו"
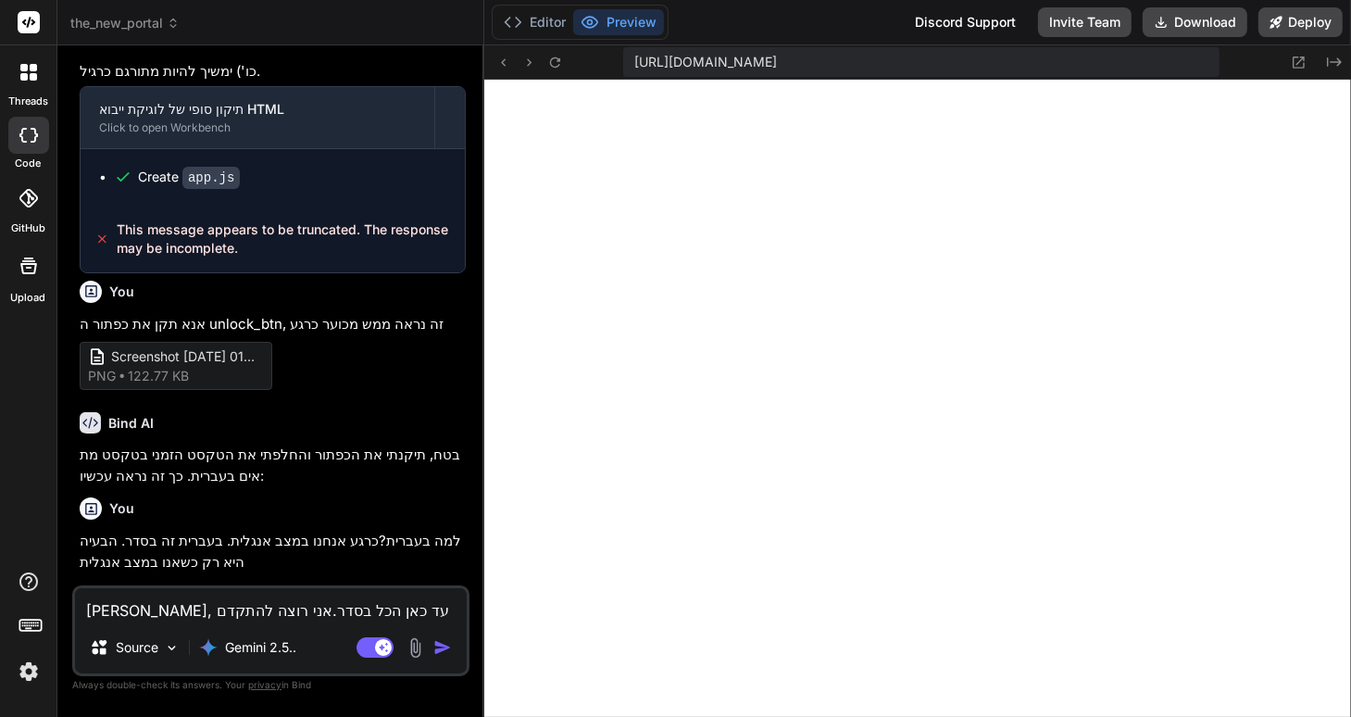
type textarea "x"
type textarea "אוקיי, עד כאן הכל בסדר.אני רוצה להתקדם שלב נוס"
type textarea "x"
type textarea "אוקיי, עד כאן הכל בסדר.אני רוצה להתקדם שלב נוסף"
type textarea "x"
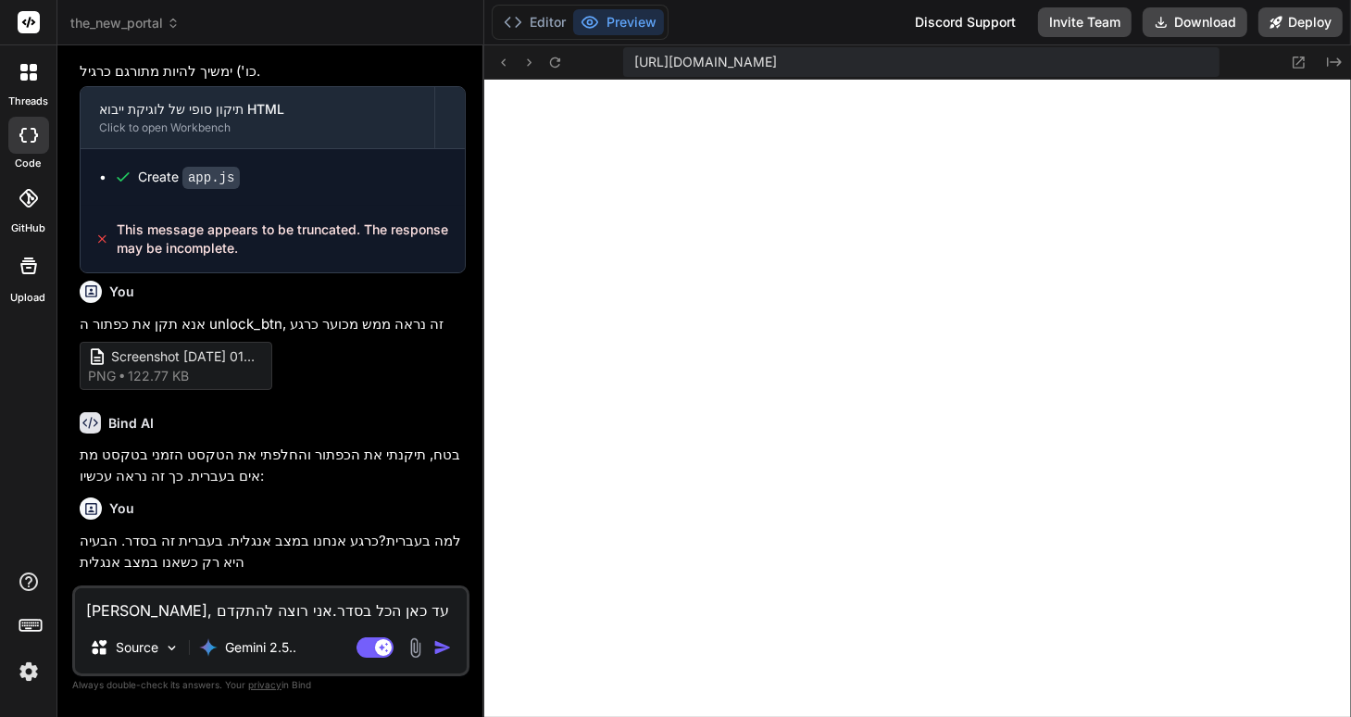
type textarea "אוקיי, עד כאן הכל בסדר.אני רוצה להתקדם שלב נוסף."
type textarea "x"
type textarea "אוקיי, עד כאן הכל בסדר.אני רוצה להתקדם שלב נוסף."
type textarea "x"
type textarea "אוקיי, עד כאן הכל בסדר.אני רוצה להתקדם שלב נוסף. ע"
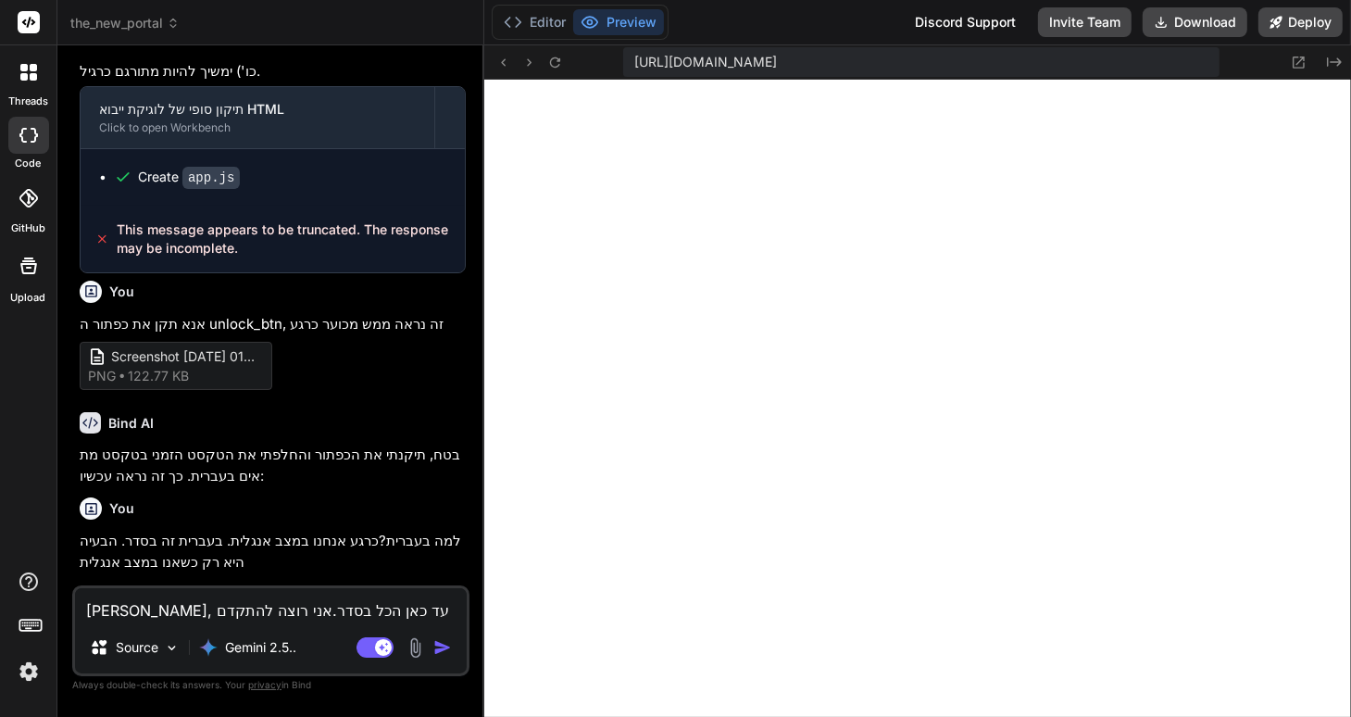
type textarea "x"
type textarea "אוקיי, עד כאן הכל בסדר.אני רוצה להתקדם שלב נוסף. עכ"
type textarea "x"
type textarea "אוקיי, עד כאן הכל בסדר.אני רוצה להתקדם שלב נוסף. עכש"
type textarea "x"
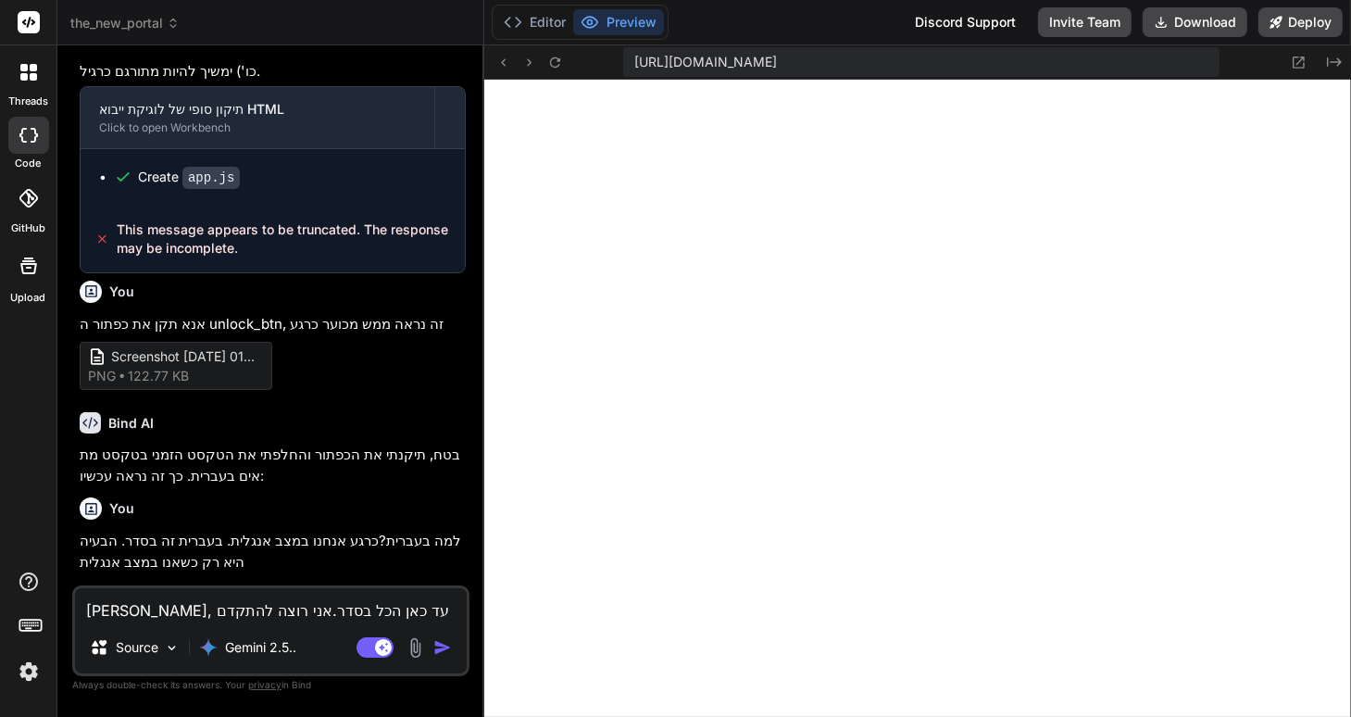
type textarea "אוקיי, עד כאן הכל בסדר.אני רוצה להתקדם שלב נוסף. עכשי"
type textarea "x"
type textarea "אוקיי, עד כאן הכל בסדר.אני רוצה להתקדם שלב נוסף. עכשיו"
type textarea "x"
type textarea "אוקיי, עד כאן הכל בסדר.אני רוצה להתקדם שלב נוסף. עכשיו"
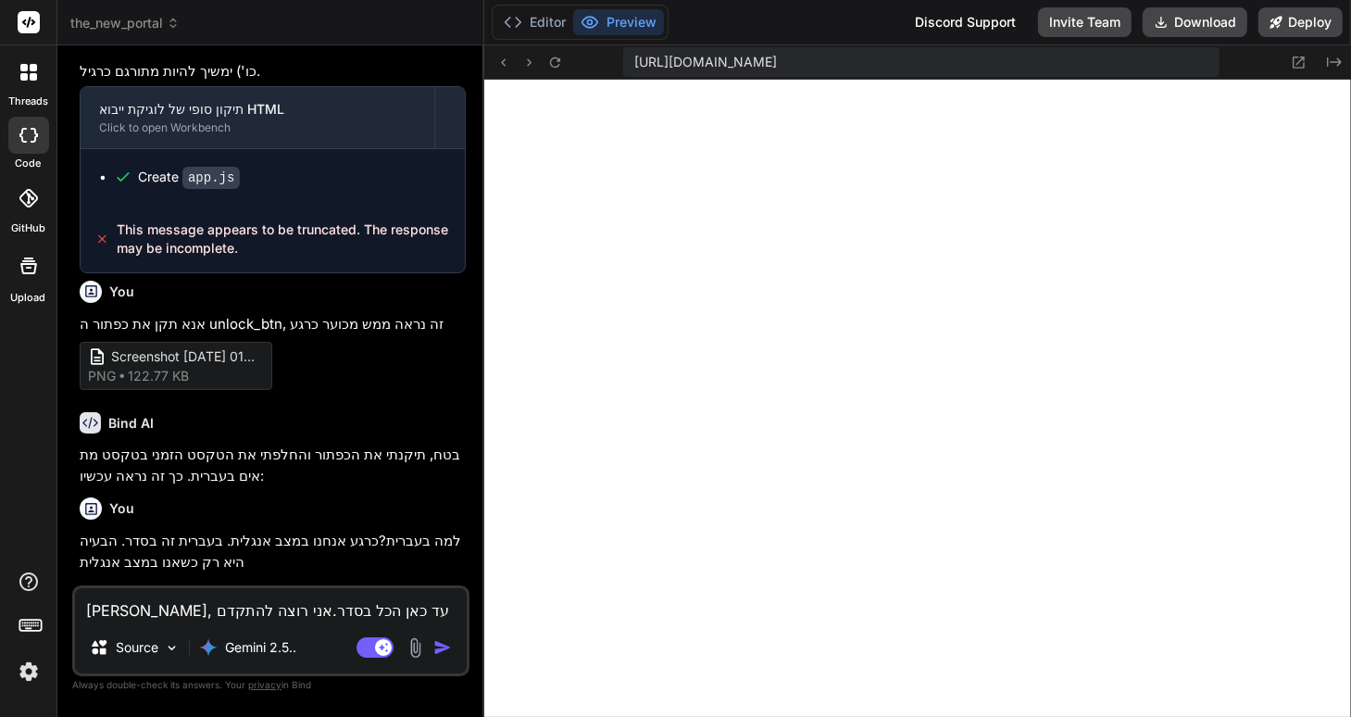
type textarea "x"
type textarea "אוקיי, עד כאן הכל בסדר.אני רוצה להתקדם שלב נוסף. עכשיו"
type textarea "x"
type textarea "אוקיי, עד כאן הכל בסדר.אני רוצה להתקדם שלב נוסף. עכשי"
type textarea "x"
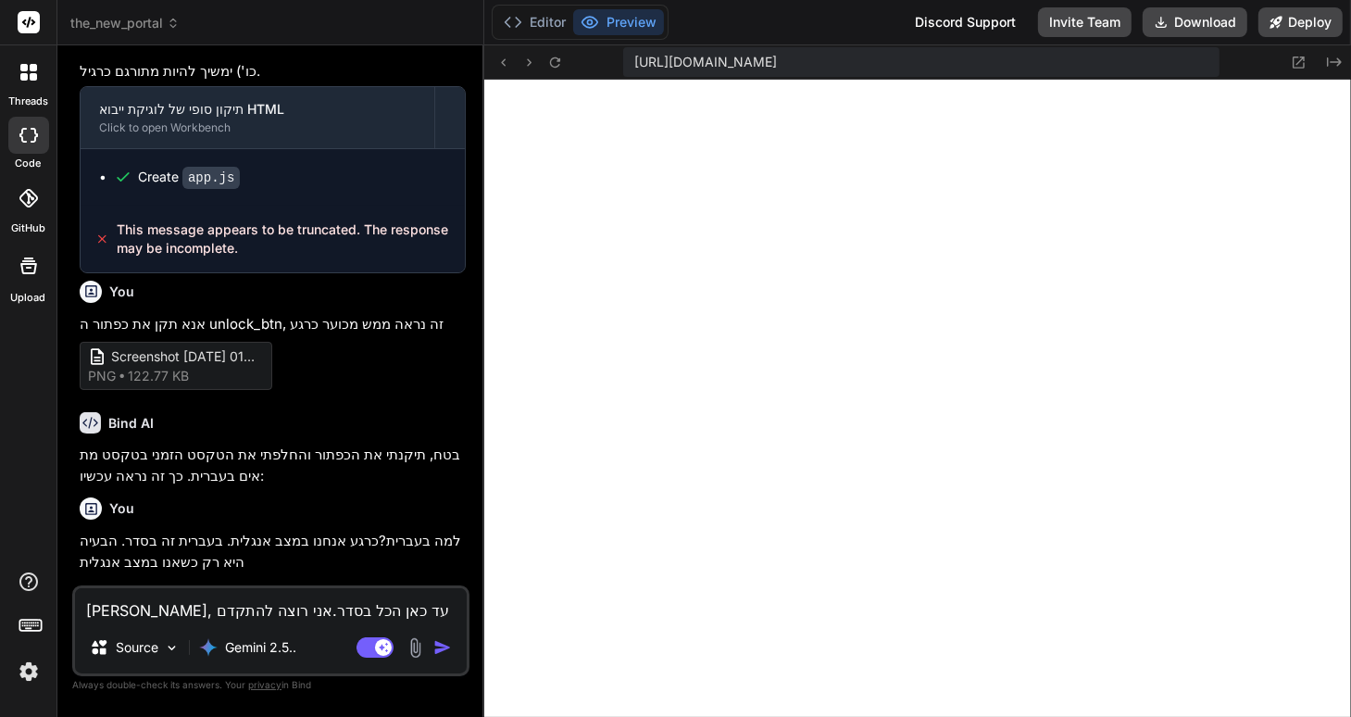
type textarea "אוקיי, עד כאן הכל בסדר.אני רוצה להתקדם שלב נוסף. עכש"
type textarea "x"
type textarea "אוקיי, עד כאן הכל בסדר.אני רוצה להתקדם שלב נוסף. עכ"
type textarea "x"
type textarea "אוקיי, עד כאן הכל בסדר.אני רוצה להתקדם שלב נוסף. ע"
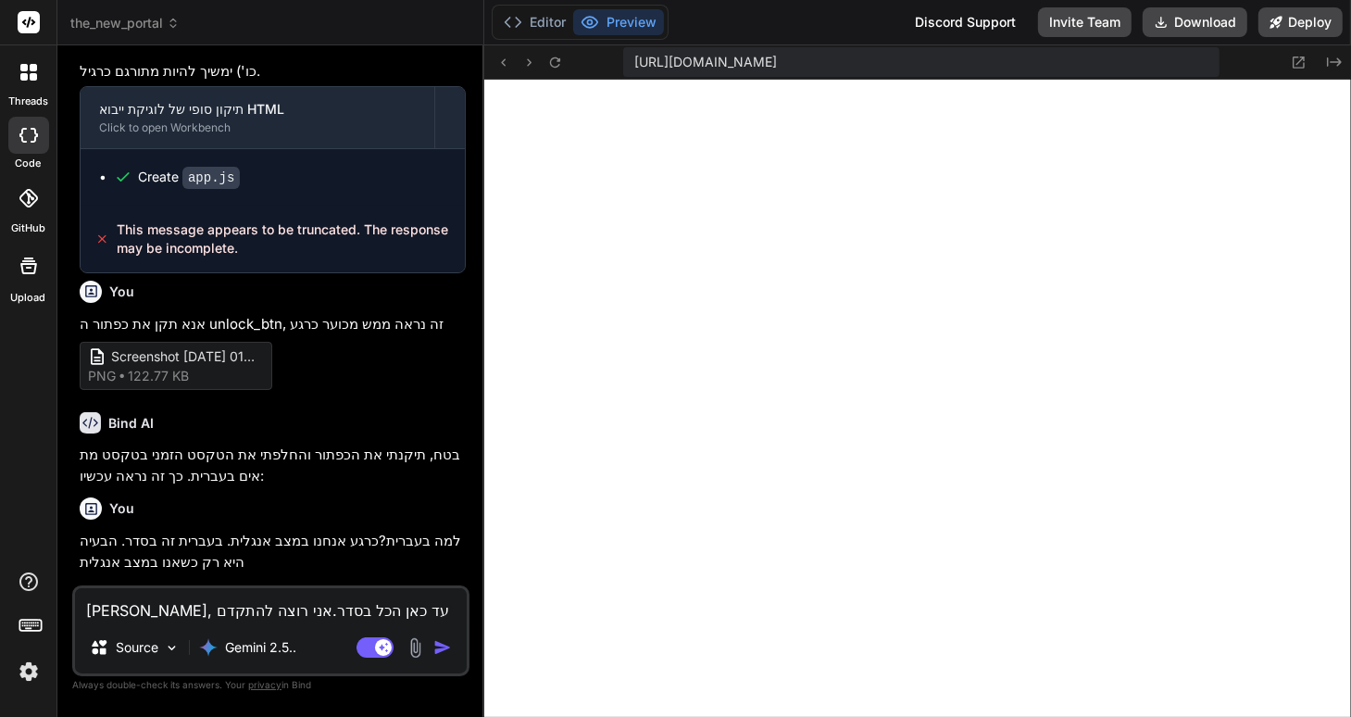
type textarea "x"
type textarea "אוקיי, עד כאן הכל בסדר.אני רוצה להתקדם שלב נוסף."
type textarea "x"
type textarea "אוקיי, עד כאן הכל בסדר.אני רוצה להתקדם שלב נוסף. כ"
type textarea "x"
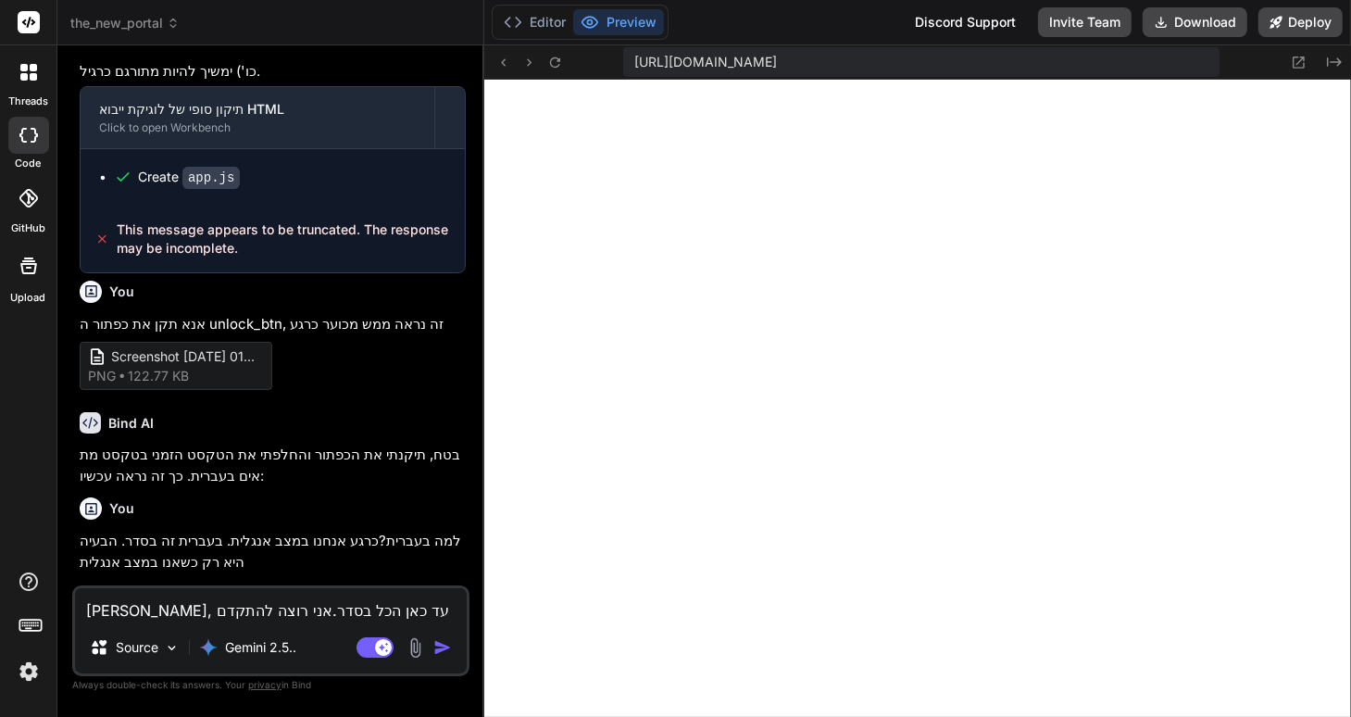
type textarea "אוקיי, עד כאן הכל בסדר.אני רוצה להתקדם שלב נוסף. כר"
type textarea "x"
type textarea "אוקיי, עד כאן הכל בסדר.אני רוצה להתקדם שלב נוסף. כרג"
type textarea "x"
type textarea "אוקיי, עד כאן הכל בסדר.אני רוצה להתקדם שלב נוסף. כרגע"
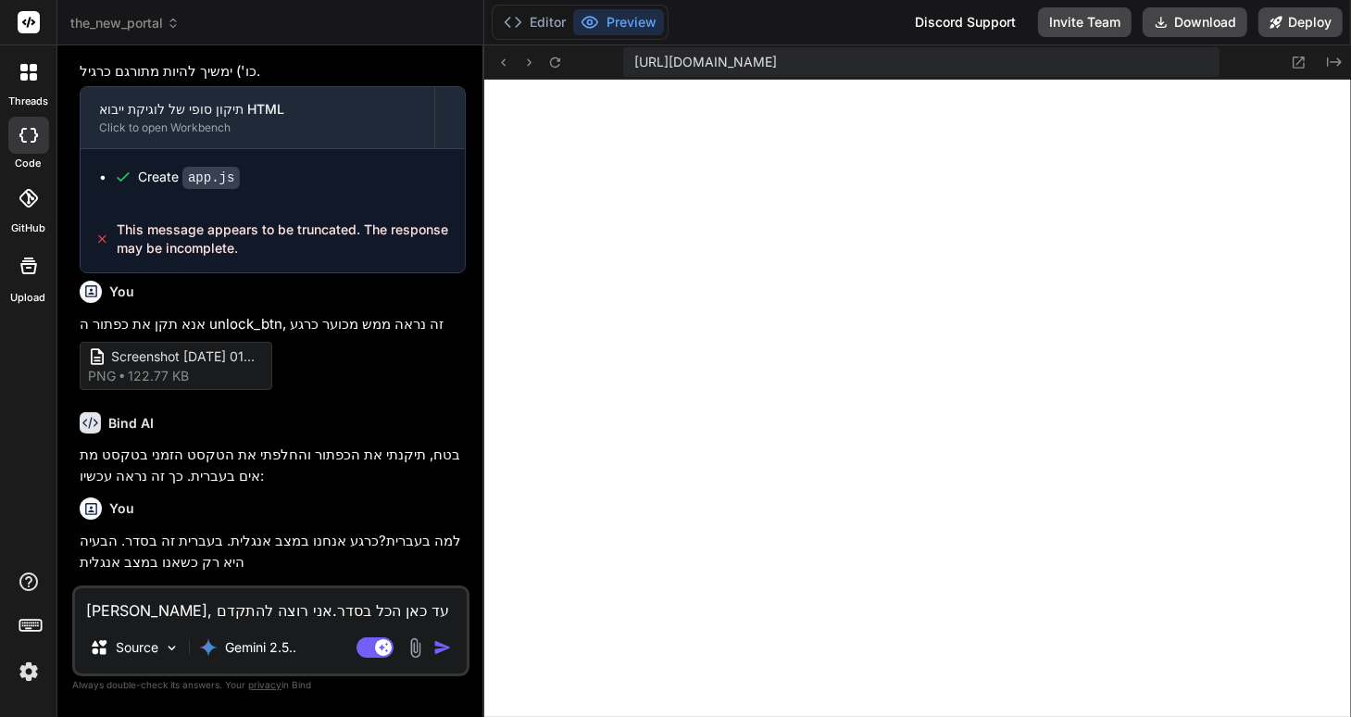
type textarea "x"
type textarea "אוקיי, עד כאן הכל בסדר.אני רוצה להתקדם שלב נוסף. כרגע"
type textarea "x"
type textarea "אוקיי, עד כאן הכל בסדר.אני רוצה להתקדם שלב נוסף. כרגע ה"
type textarea "x"
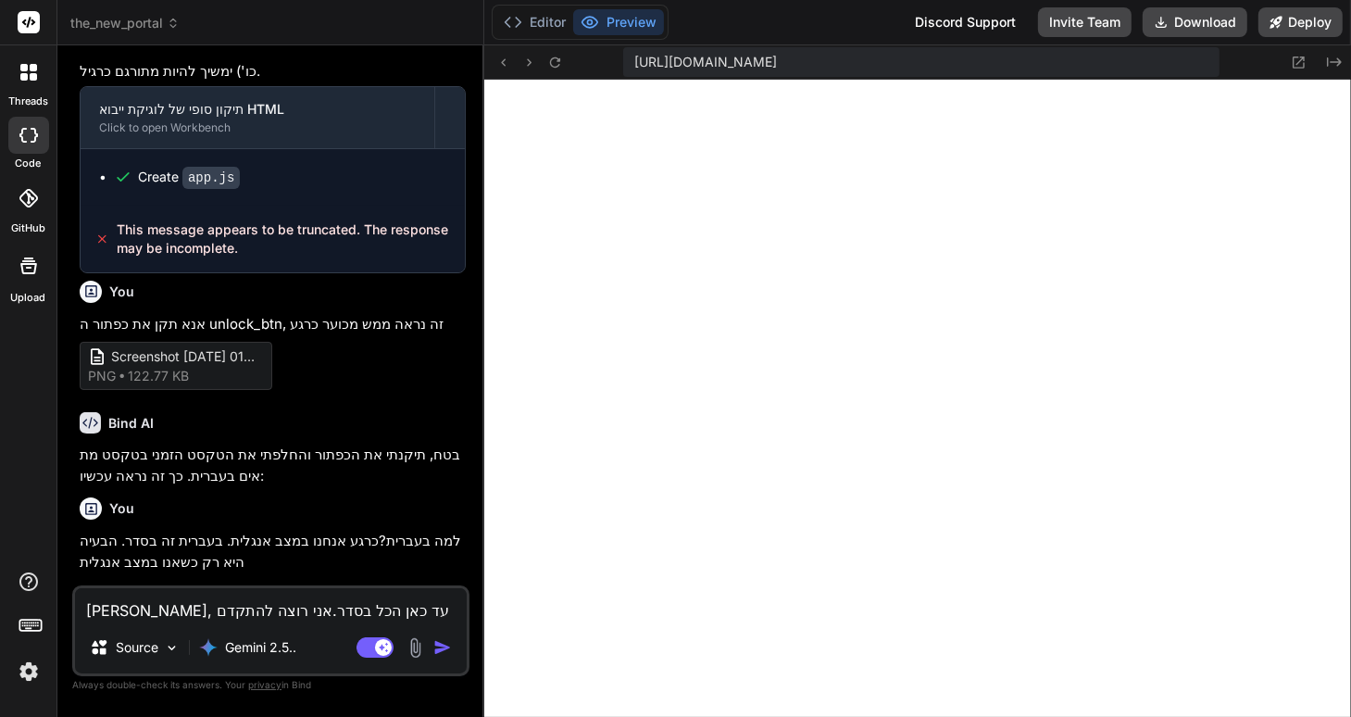
type textarea "אוקיי, עד כאן הכל בסדר.אני רוצה להתקדם שלב נוסף. כרגע הת"
type textarea "x"
type textarea "אוקיי, עד כאן הכל בסדר.אני רוצה להתקדם שלב נוסף. כרגע התו"
type textarea "x"
type textarea "אוקיי, עד כאן הכל בסדר.אני רוצה להתקדם שלב נוסף. כרגע התוכ"
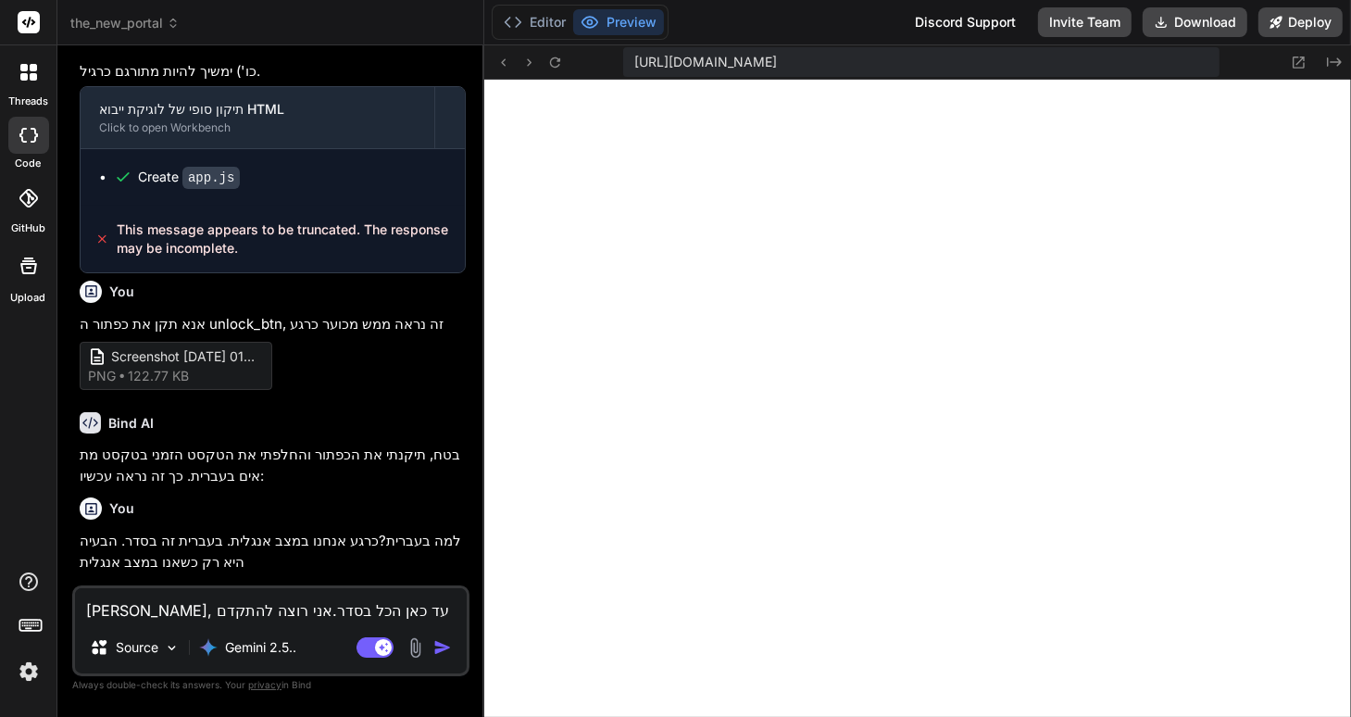
type textarea "x"
type textarea "אוקיי, עד כאן הכל בסדר.אני רוצה להתקדם שלב נוסף. כרגע התוכנ"
type textarea "x"
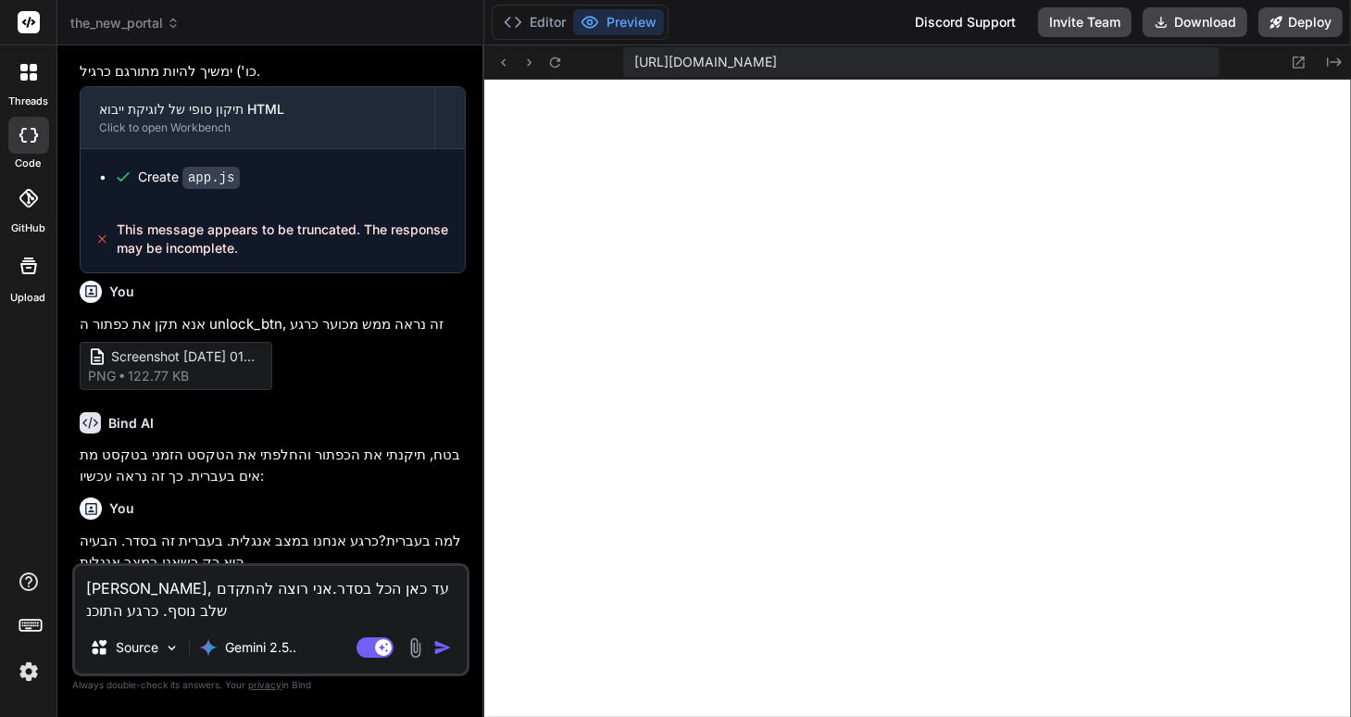
type textarea "אוקיי, עד כאן הכל בסדר.אני רוצה להתקדם שלב נוסף. כרגע התוכנה"
type textarea "x"
type textarea "אוקיי, עד כאן הכל בסדר.אני רוצה להתקדם שלב נוסף. כרגע התוכנה"
type textarea "x"
type textarea "אוקיי, עד כאן הכל בסדר.אני רוצה להתקדם שלב נוסף. כרגע התוכנה ש"
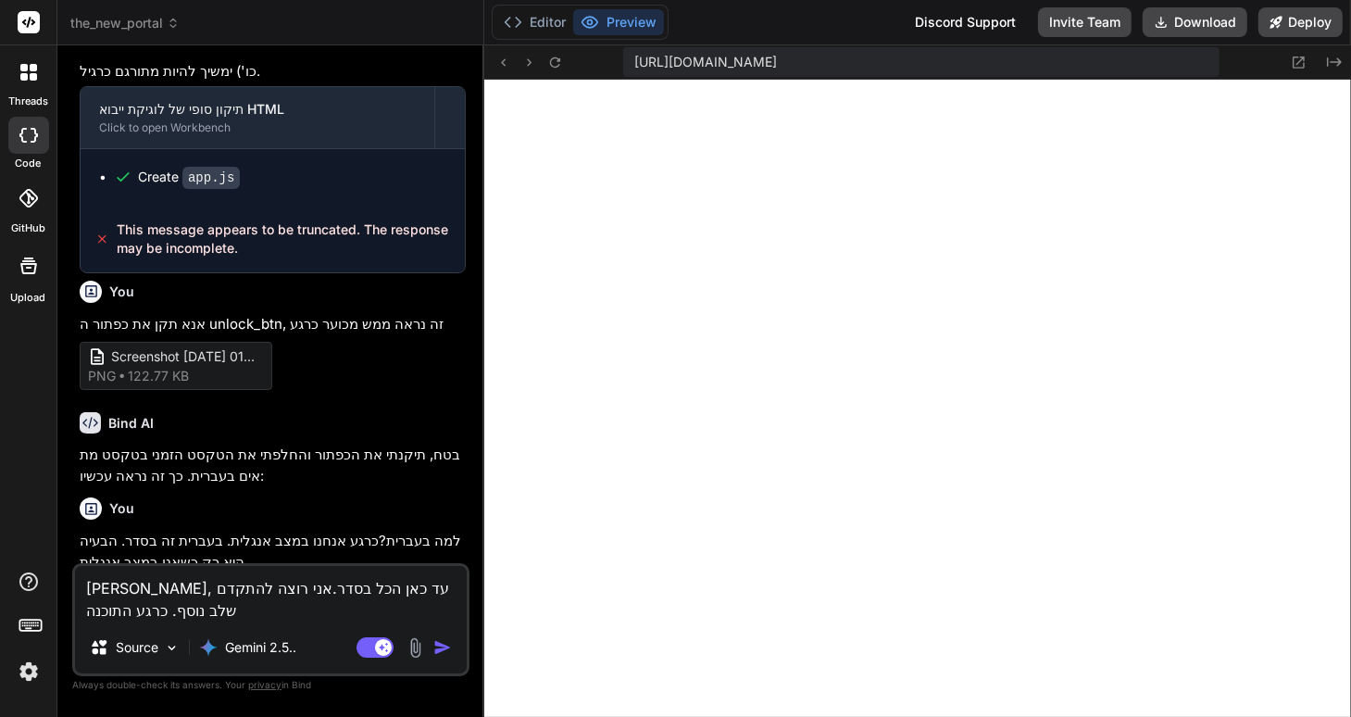
type textarea "x"
type textarea "אוקיי, עד כאן הכל בסדר.אני רוצה להתקדם שלב נוסף. כרגע התוכנה שו"
type textarea "x"
type textarea "אוקיי, עד כאן הכל בסדר.אני רוצה להתקדם שלב נוסף. כרגע התוכנה שומ"
type textarea "x"
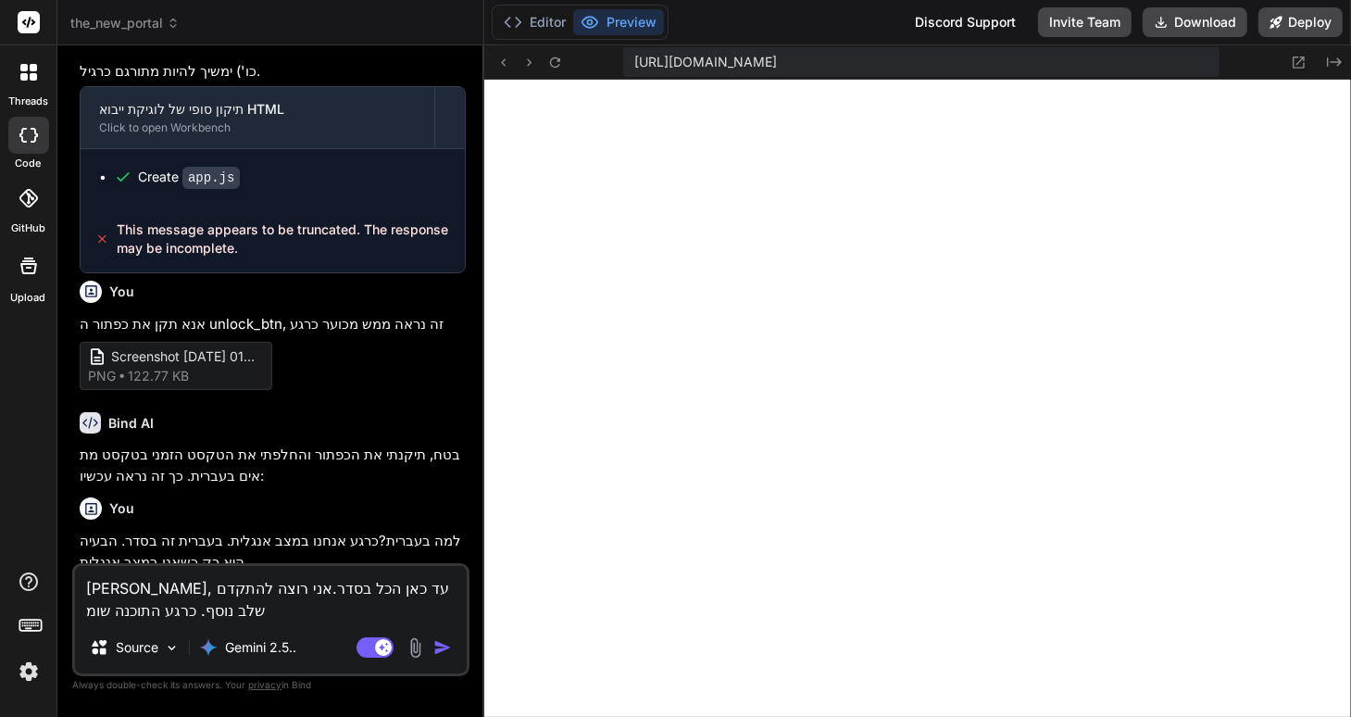
type textarea "אוקיי, עד כאן הכל בסדר.אני רוצה להתקדם שלב נוסף. כרגע התוכנה שומר"
type textarea "x"
type textarea "אוקיי, עד כאן הכל בסדר.אני רוצה להתקדם שלב נוסף. כרגע התוכנה שומרת"
type textarea "x"
type textarea "אוקיי, עד כאן הכל בסדר.אני רוצה להתקדם שלב נוסף. כרגע התוכנה שומרת"
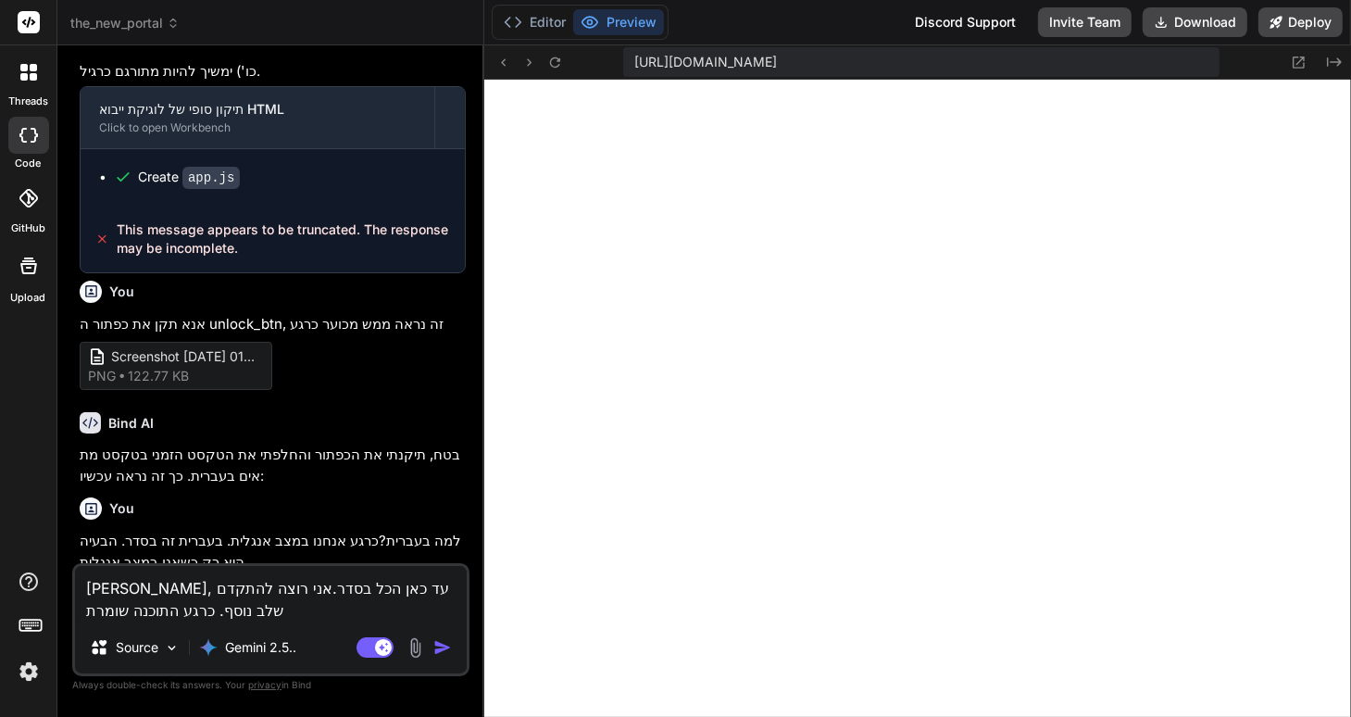
type textarea "x"
type textarea "אוקיי, עד כאן הכל בסדר.אני רוצה להתקדם שלב נוסף. כרגע התוכנה שומרת א"
type textarea "x"
type textarea "אוקיי, עד כאן הכל בסדר.אני רוצה להתקדם שלב נוסף. כרגע התוכנה שומרת את"
type textarea "x"
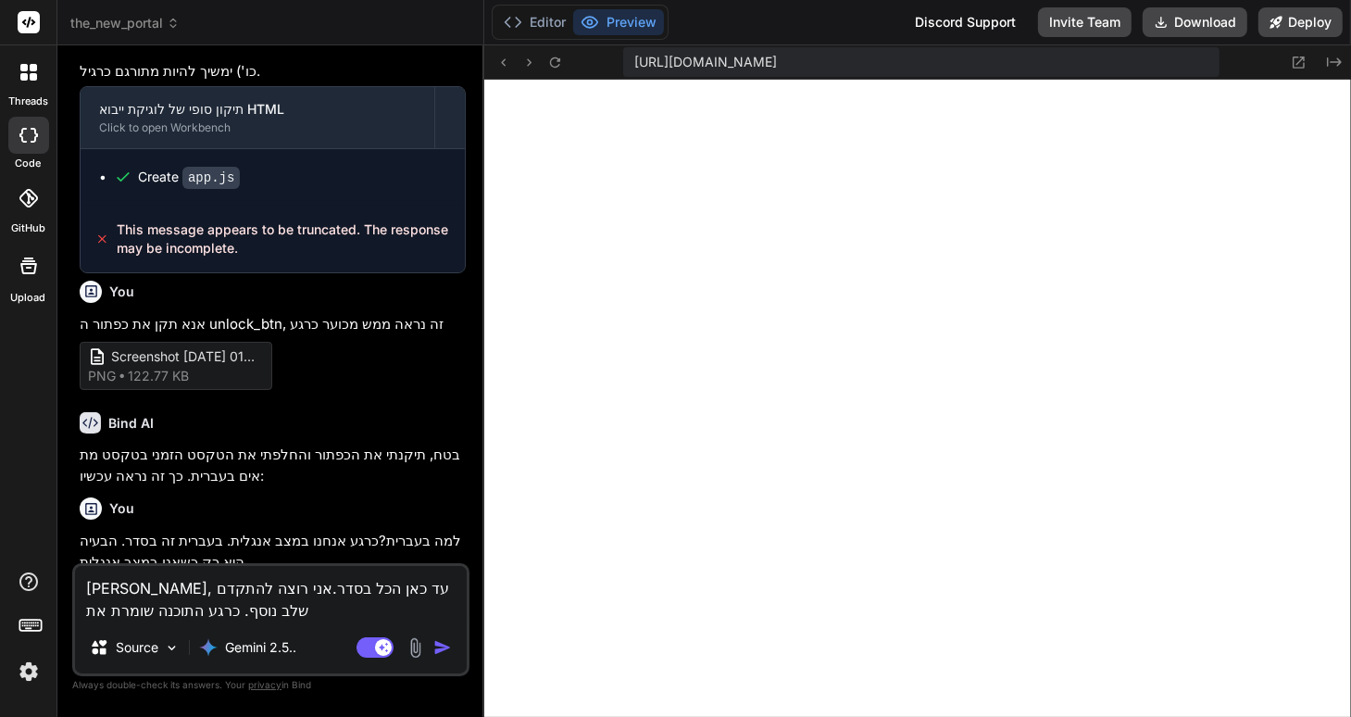
type textarea "אוקיי, עד כאן הכל בסדר.אני רוצה להתקדם שלב נוסף. כרגע התוכנה שומרת את"
type textarea "x"
type textarea "אוקיי, עד כאן הכל בסדר.אני רוצה להתקדם שלב נוסף. כרגע התוכנה שומרת את כ"
type textarea "x"
type textarea "אוקיי, עד כאן הכל בסדר.אני רוצה להתקדם שלב נוסף. כרגע התוכנה שומרת את כל"
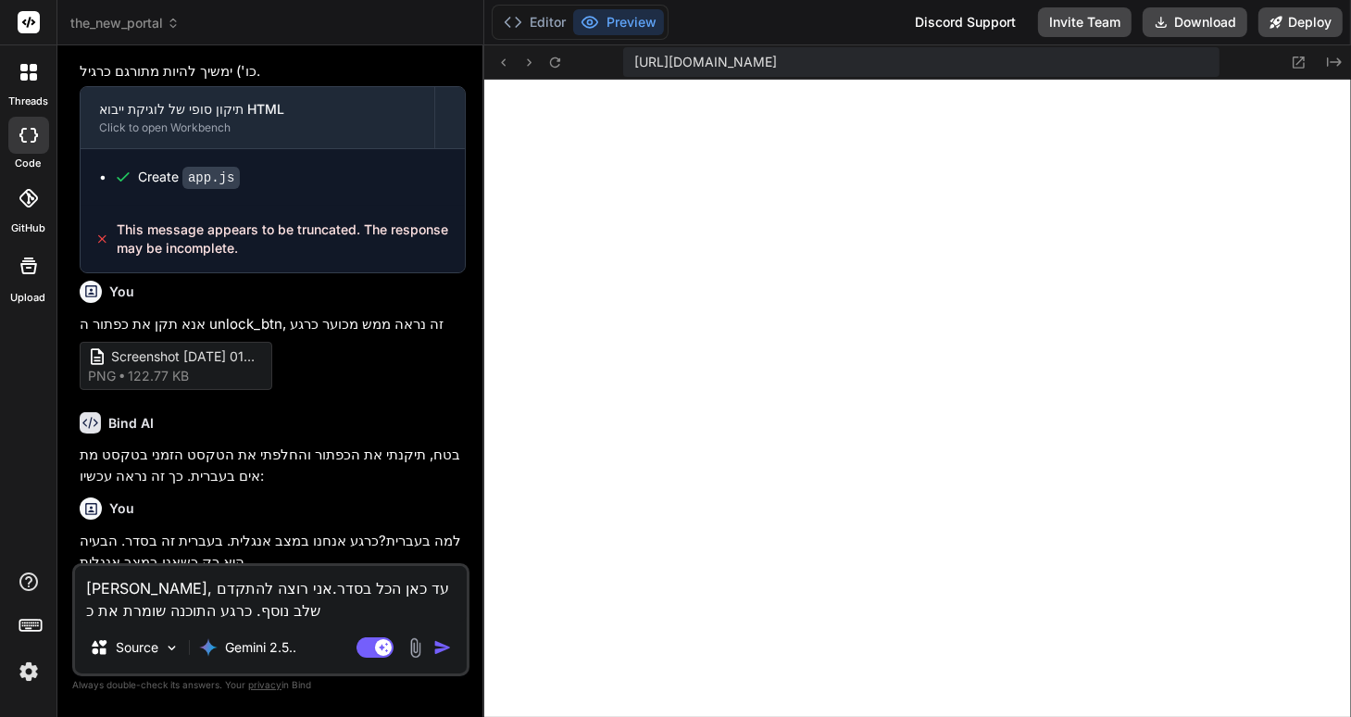
type textarea "x"
type textarea "אוקיי, עד כאן הכל בסדר.אני רוצה להתקדם שלב נוסף. כרגע התוכנה שומרת את כל"
type textarea "x"
type textarea "אוקיי, עד כאן הכל בסדר.אני רוצה להתקדם שלב נוסף. כרגע התוכנה שומרת את כל מ"
type textarea "x"
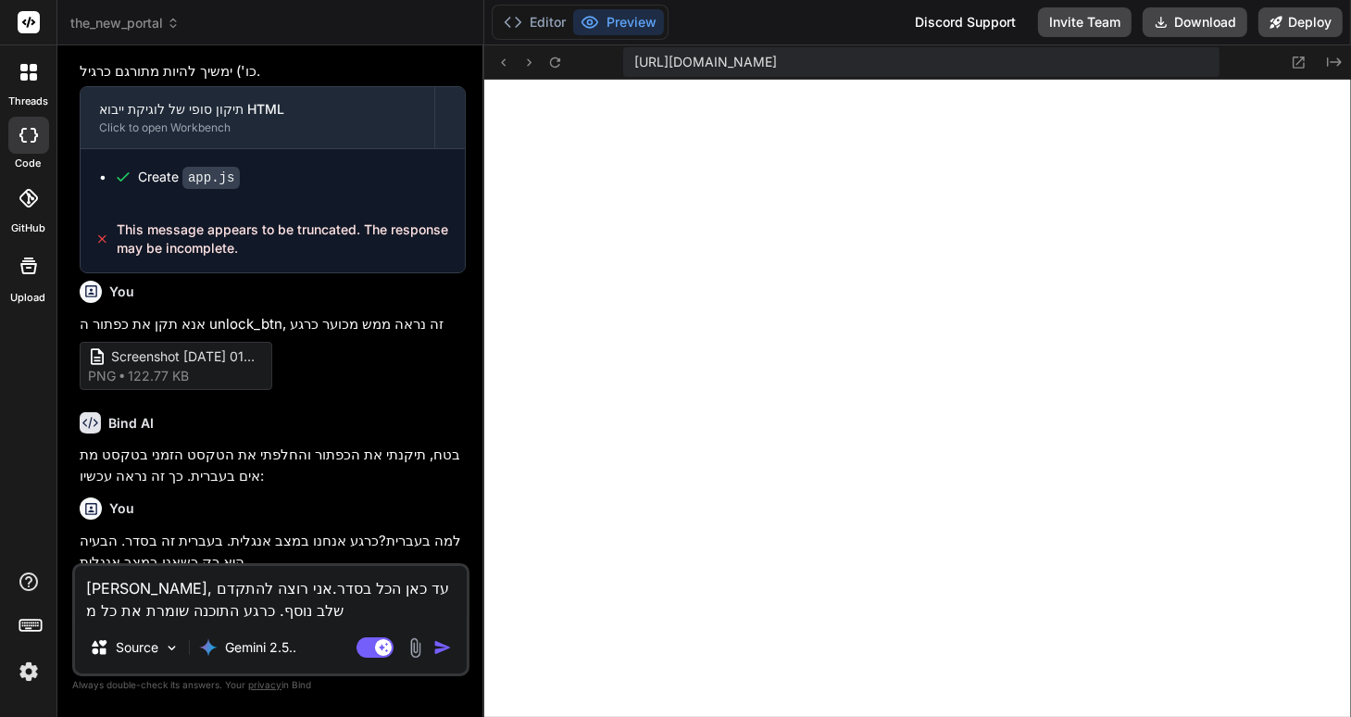
type textarea "אוקיי, עד כאן הכל בסדר.אני רוצה להתקדם שלב נוסף. כרגע התוכנה שומרת את כל מס"
type textarea "x"
type textarea "אוקיי, עד כאן הכל בסדר.אני רוצה להתקדם שלב נוסף. כרגע התוכנה שומרת את כל מסד"
type textarea "x"
type textarea "אוקיי, עד כאן הכל בסדר.אני רוצה להתקדם שלב נוסף. כרגע התוכנה שומרת את כל מסד"
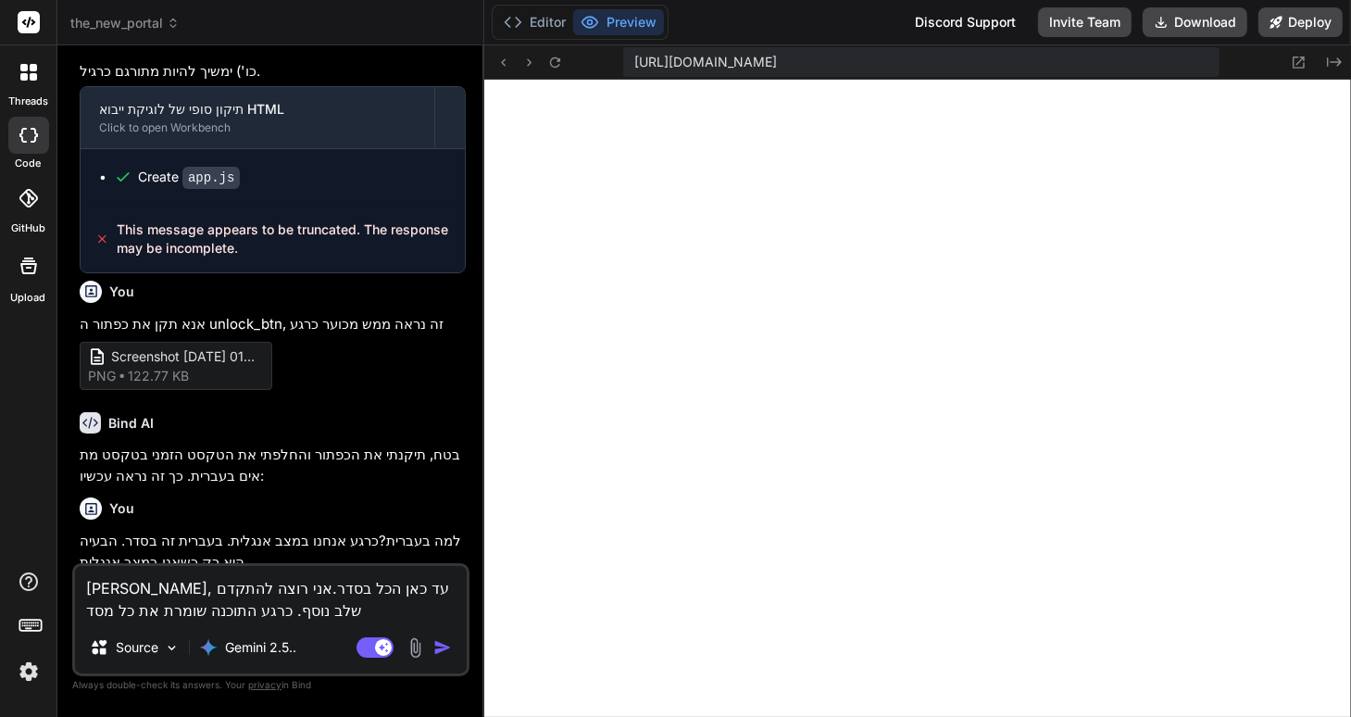
type textarea "x"
type textarea "אוקיי, עד כאן הכל בסדר.אני רוצה להתקדם שלב נוסף. כרגע התוכנה שומרת את כל מסד ה"
type textarea "x"
type textarea "אוקיי, עד כאן הכל בסדר.אני רוצה להתקדם שלב נוסף. כרגע התוכנה שומרת את כל מסד הנ"
type textarea "x"
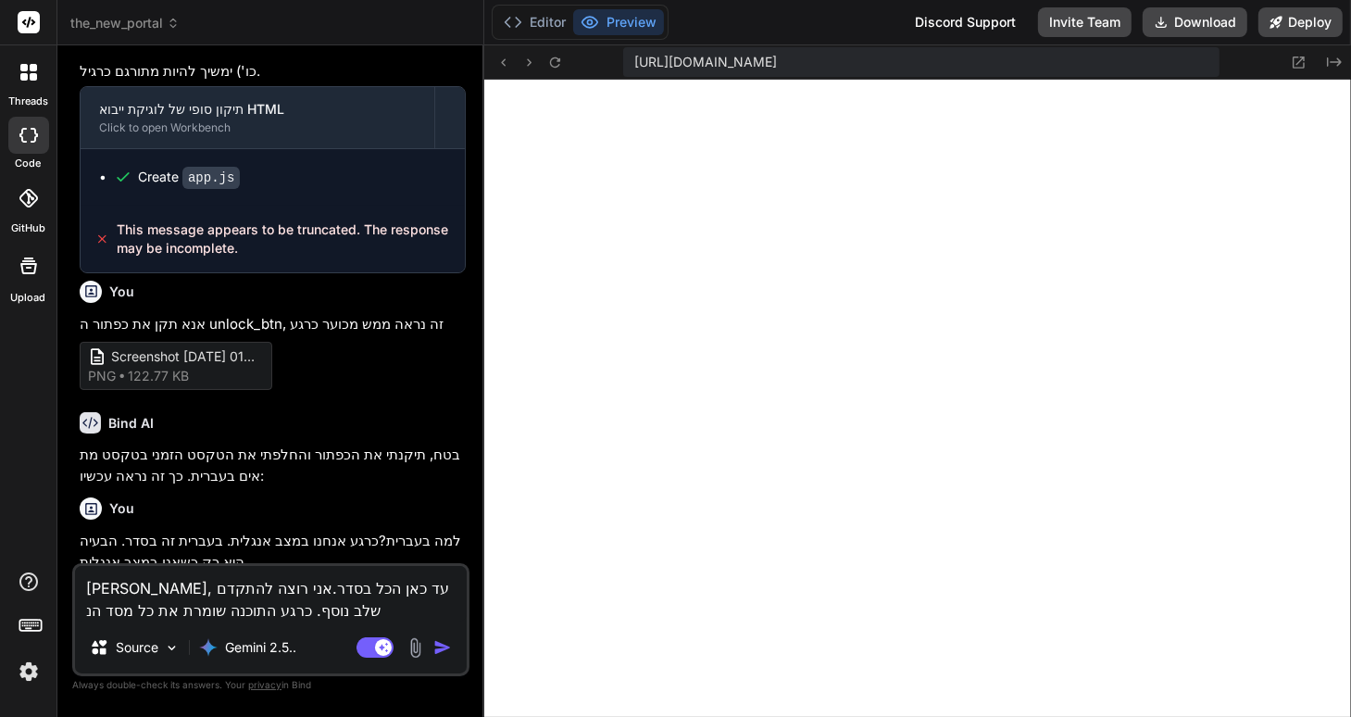
type textarea "אוקיי, עד כאן הכל בסדר.אני רוצה להתקדם שלב נוסף. כרגע התוכנה שומרת את כל מסד הנת"
type textarea "x"
type textarea "אוקיי, עד כאן הכל בסדר.אני רוצה להתקדם שלב נוסף. כרגע התוכנה שומרת את כל מסד הנ…"
type textarea "x"
type textarea "אוקיי, עד כאן הכל בסדר.אני רוצה להתקדם שלב נוסף. כרגע התוכנה שומרת את כל מסד הנ…"
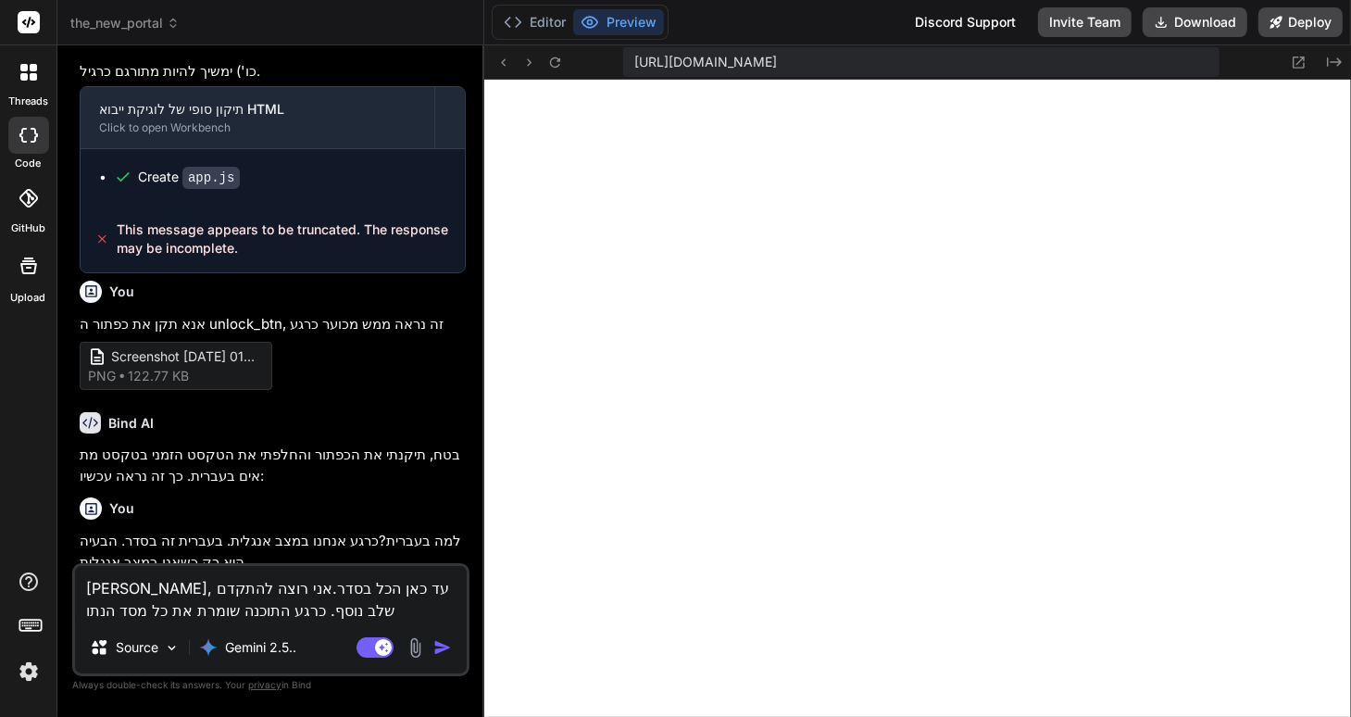
type textarea "x"
type textarea "אוקיי, עד כאן הכל בסדר.אני רוצה להתקדם שלב נוסף. כרגע התוכנה שומרת את כל מסד הנ…"
type textarea "x"
type textarea "אוקיי, עד כאן הכל בסדר.אני רוצה להתקדם שלב נוסף. כרגע התוכנה שומרת את כל מסד הנ…"
type textarea "x"
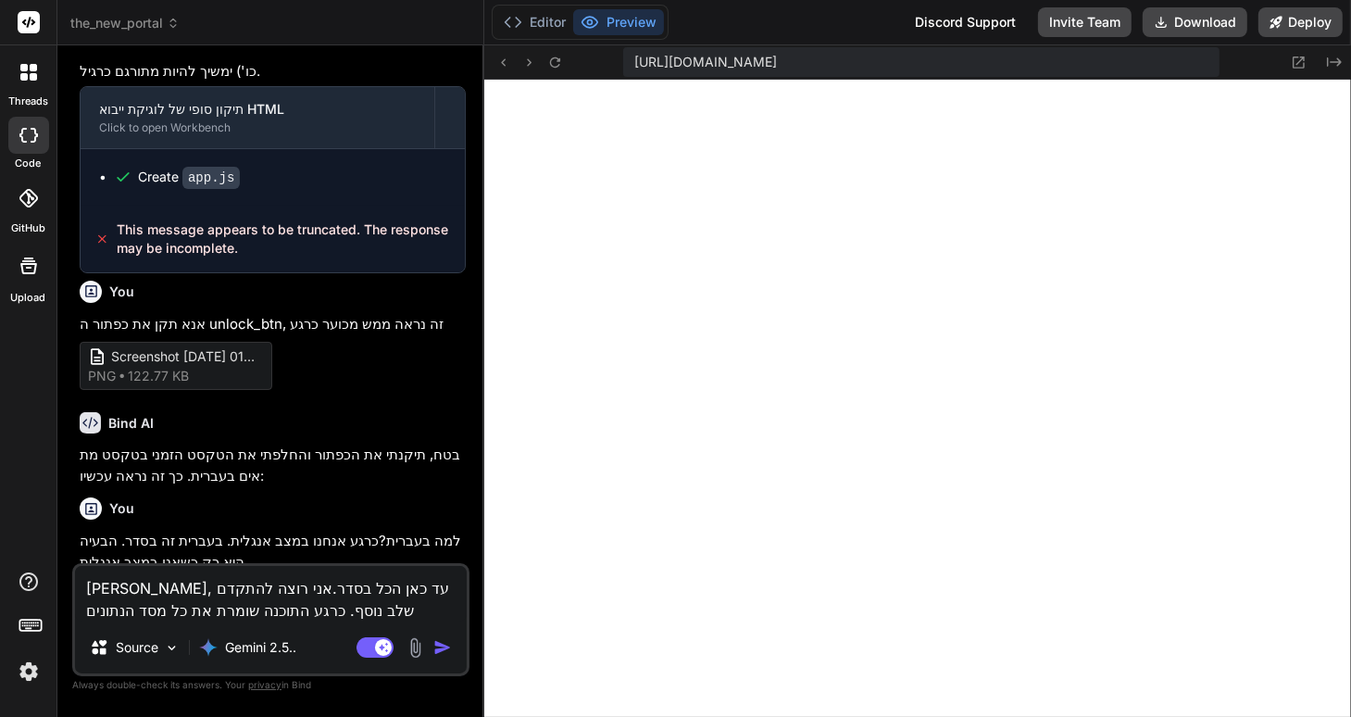
type textarea "אוקיי, עד כאן הכל בסדר.אני רוצה להתקדם שלב נוסף. כרגע התוכנה שומרת את כל מסד הנ…"
type textarea "x"
type textarea "אוקיי, עד כאן הכל בסדר.אני רוצה להתקדם שלב נוסף. כרגע התוכנה שומרת את כל מסד הנ…"
type textarea "x"
type textarea "אוקיי, עד כאן הכל בסדר.אני רוצה להתקדם שלב נוסף. כרגע התוכנה שומרת את כל מסד הנ…"
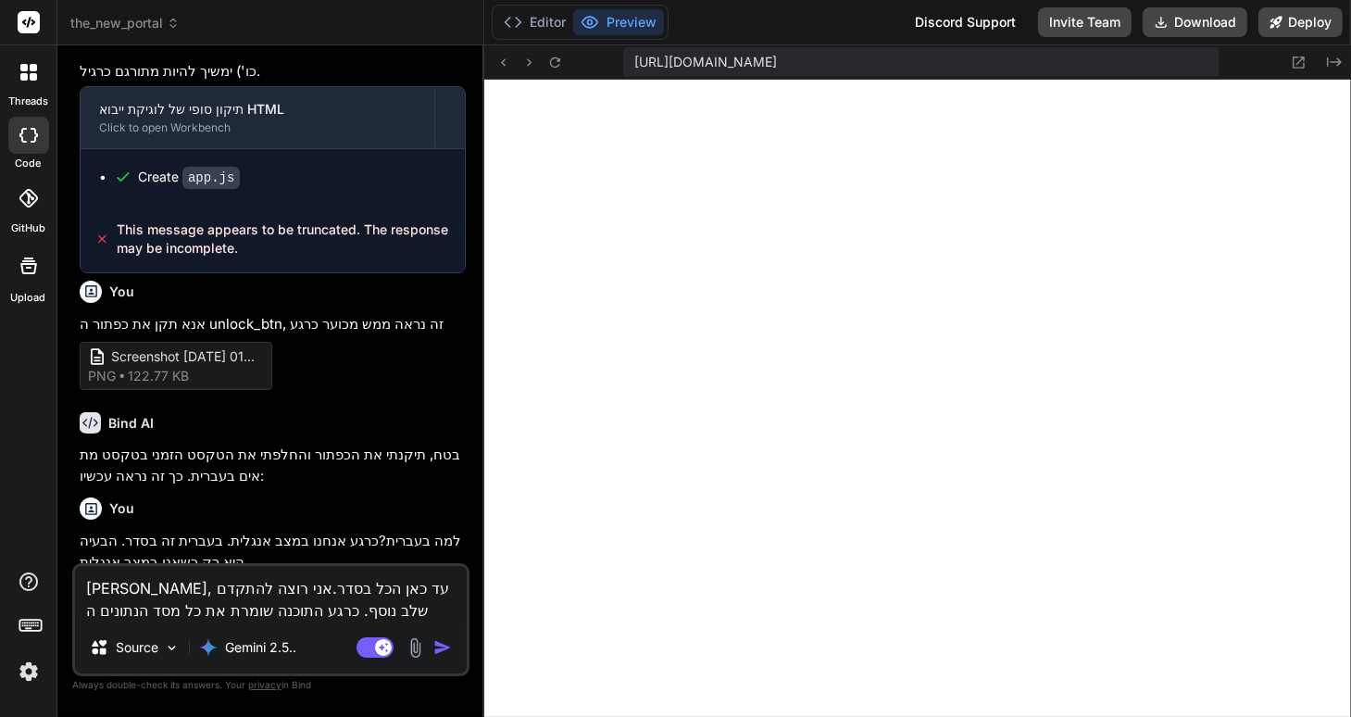
type textarea "x"
type textarea "אוקיי, עד כאן הכל בסדר.אני רוצה להתקדם שלב נוסף. כרגע התוכנה שומרת את כל מסד הנ…"
type textarea "x"
type textarea "אוקיי, עד כאן הכל בסדר.אני רוצה להתקדם שלב נוסף. כרגע התוכנה שומרת את כל מסד הנ…"
type textarea "x"
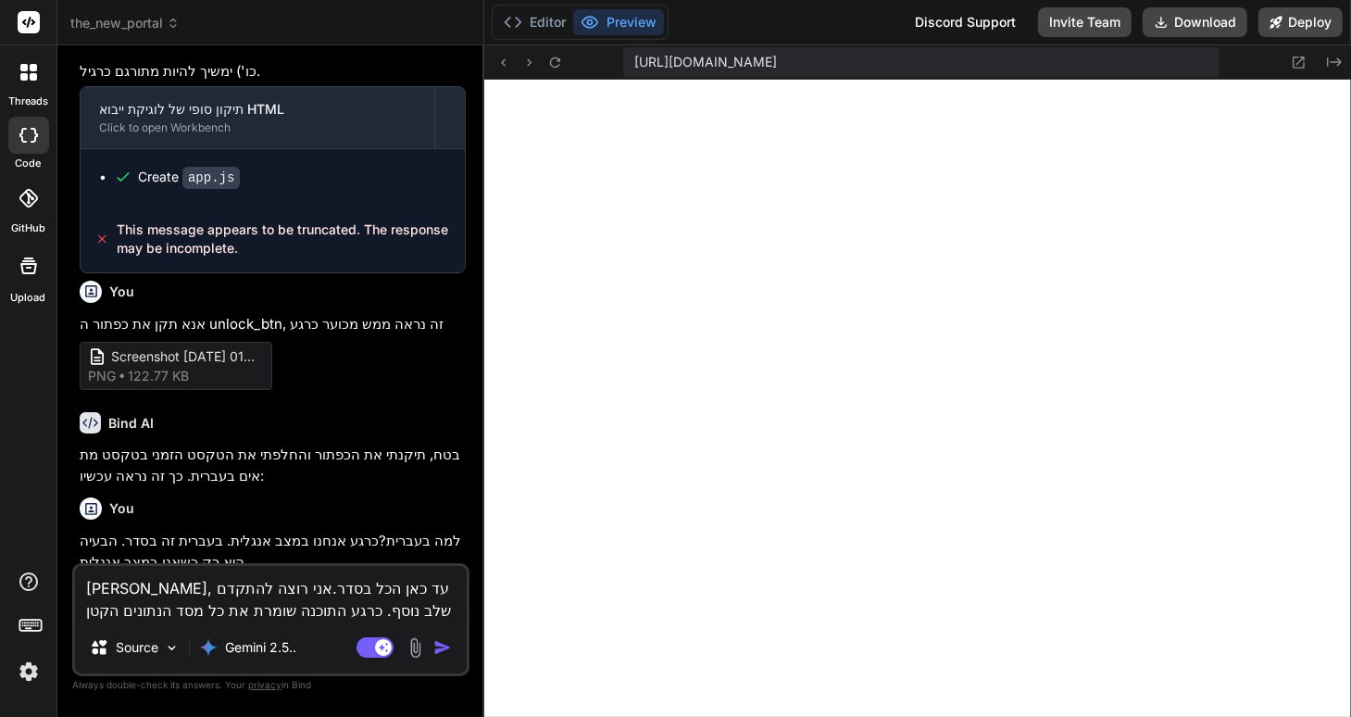
type textarea "אוקיי, עד כאן הכל בסדר.אני רוצה להתקדם שלב נוסף. כרגע התוכנה שומרת את כל מסד הנ…"
type textarea "x"
type textarea "אוקיי, עד כאן הכל בסדר.אני רוצה להתקדם שלב נוסף. כרגע התוכנה שומרת את כל מסד הנ…"
type textarea "x"
type textarea "אוקיי, עד כאן הכל בסדר.אני רוצה להתקדם שלב נוסף. כרגע התוכנה שומרת את כל מסד הנ…"
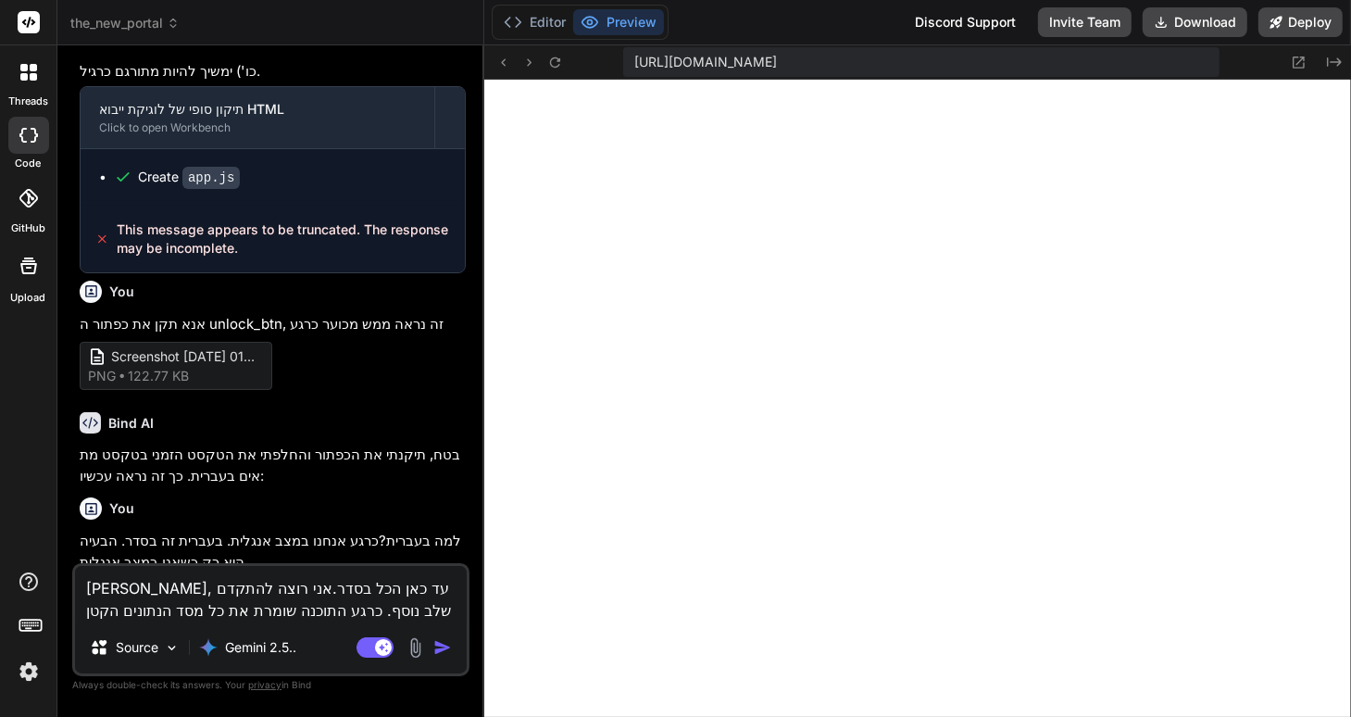
type textarea "x"
type textarea "אוקיי, עד כאן הכל בסדר.אני רוצה להתקדם שלב נוסף. כרגע התוכנה שומרת את כל מסד הנ…"
type textarea "x"
type textarea "אוקיי, עד כאן הכל בסדר.אני רוצה להתקדם שלב נוסף. כרגע התוכנה שומרת את כל מסד הנ…"
type textarea "x"
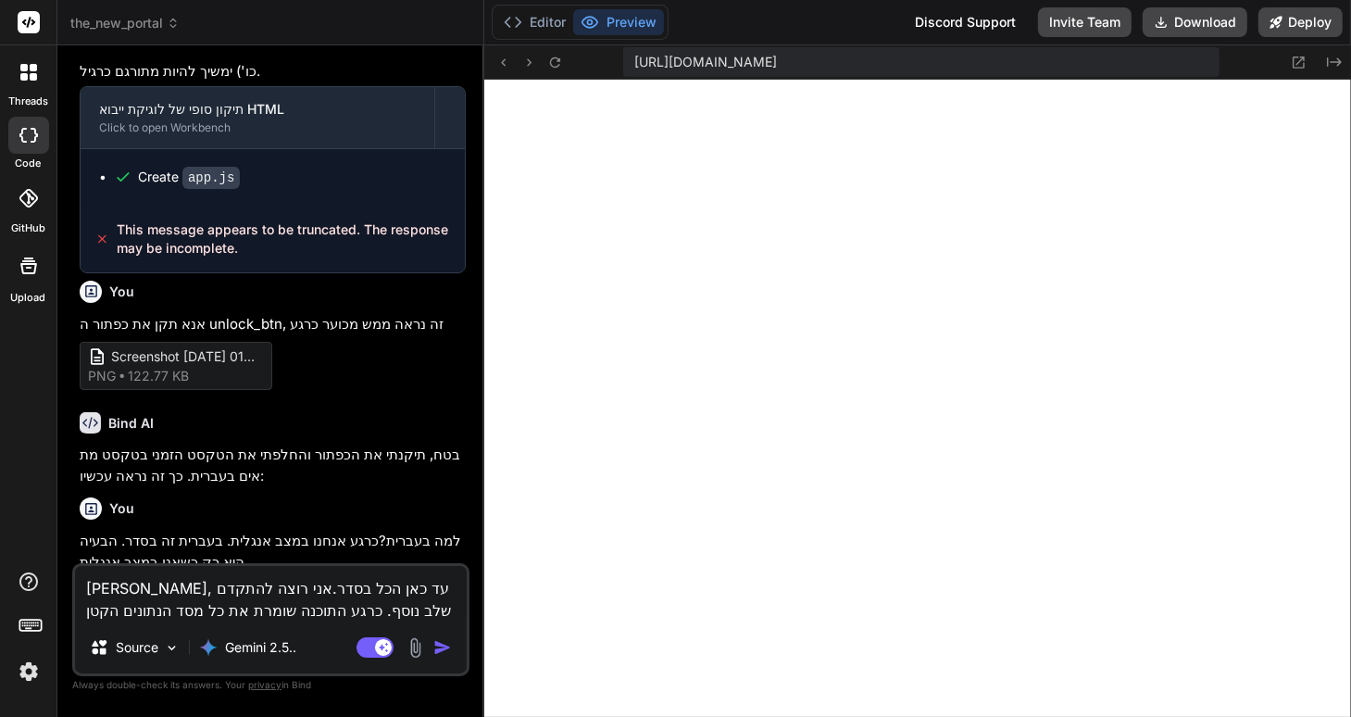
type textarea "אוקיי, עד כאן הכל בסדר.אני רוצה להתקדם שלב נוסף. כרגע התוכנה שומרת את כל מסד הנ…"
type textarea "x"
type textarea "אוקיי, עד כאן הכל בסדר.אני רוצה להתקדם שלב נוסף. כרגע התוכנה שומרת את כל מסד הנ…"
type textarea "x"
type textarea "אוקיי, עד כאן הכל בסדר.אני רוצה להתקדם שלב נוסף. כרגע התוכנה שומרת את כל מסד הנ…"
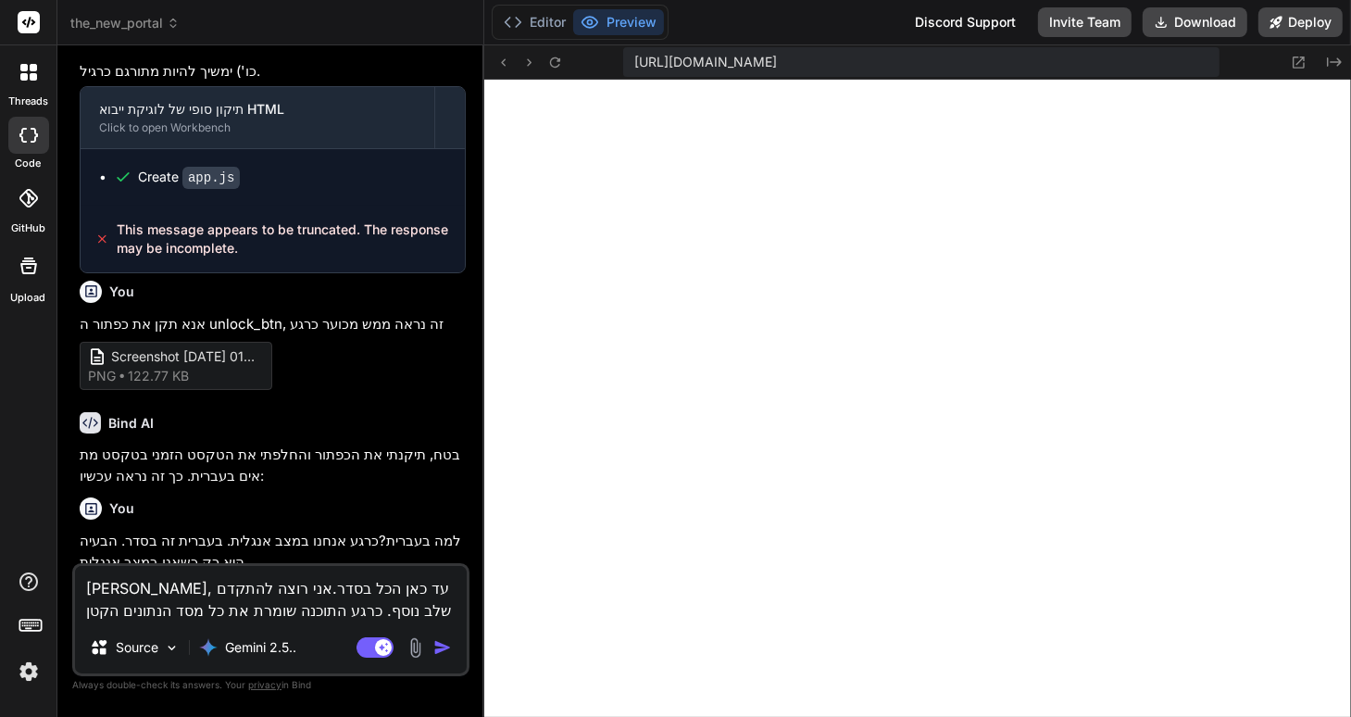
type textarea "x"
type textarea "אוקיי, עד כאן הכל בסדר.אני רוצה להתקדם שלב נוסף. כרגע התוכנה שומרת את כל מסד הנ…"
type textarea "x"
type textarea "אוקיי, עד כאן הכל בסדר.אני רוצה להתקדם שלב נוסף. כרגע התוכנה שומרת את כל מסד הנ…"
type textarea "x"
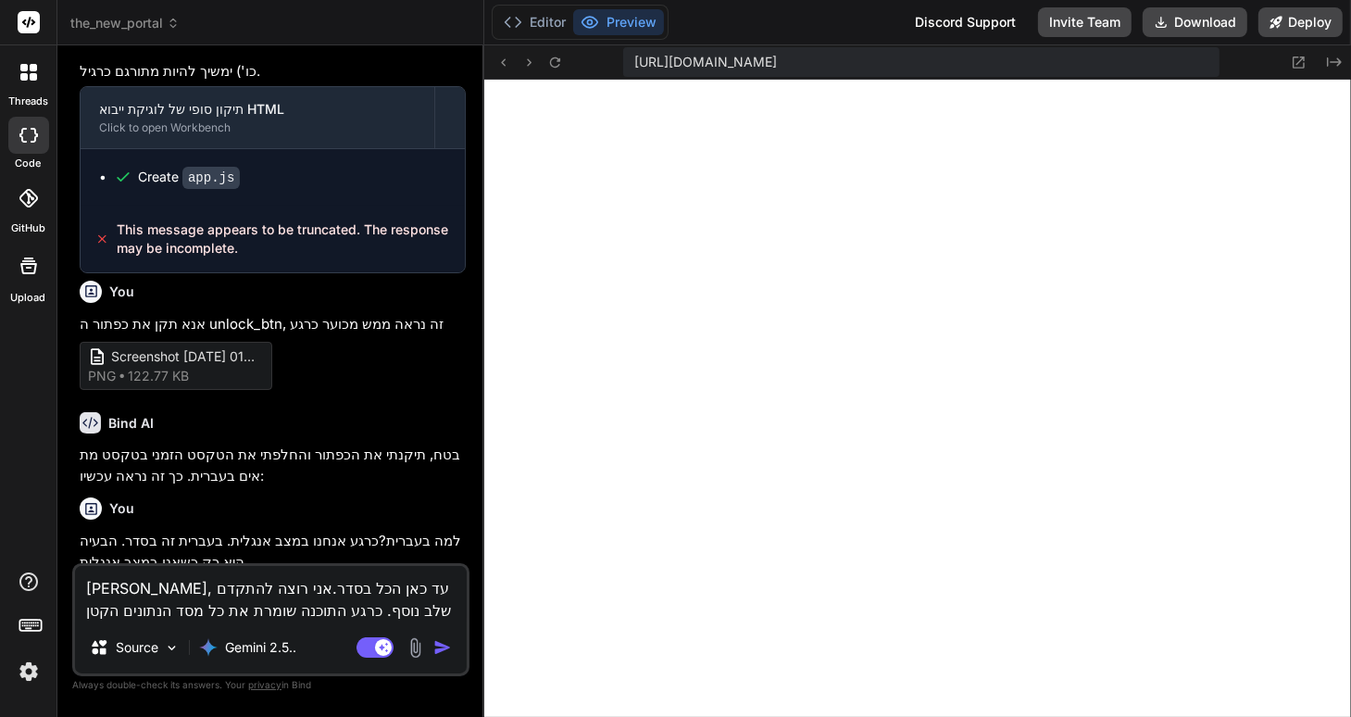
type textarea "אוקיי, עד כאן הכל בסדר.אני רוצה להתקדם שלב נוסף. כרגע התוכנה שומרת את כל מסד הנ…"
type textarea "x"
type textarea "אוקיי, עד כאן הכל בסדר.אני רוצה להתקדם שלב נוסף. כרגע התוכנה שומרת את כל מסד הנ…"
type textarea "x"
type textarea "אוקיי, עד כאן הכל בסדר.אני רוצה להתקדם שלב נוסף. כרגע התוכנה שומרת את כל מסד הנ…"
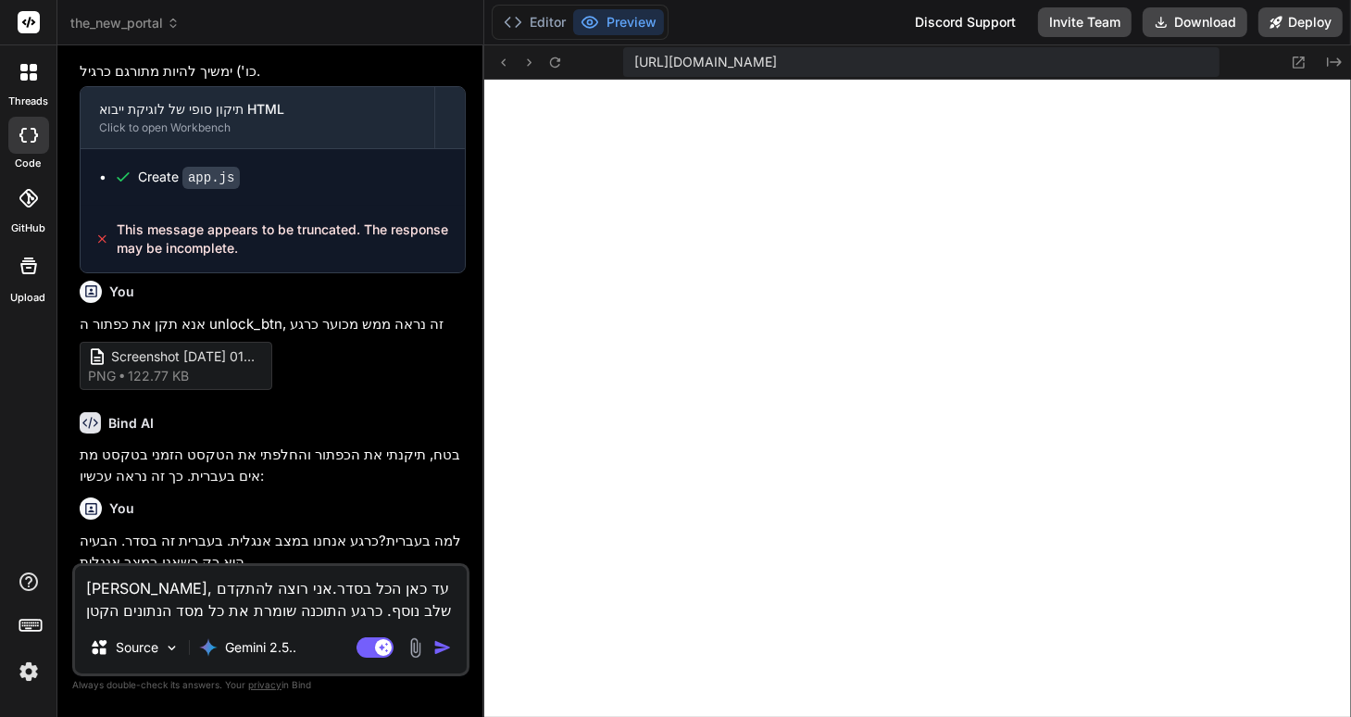
type textarea "x"
type textarea "אוקיי, עד כאן הכל בסדר.אני רוצה להתקדם שלב נוסף. כרגע התוכנה שומרת את כל מסד הנ…"
type textarea "x"
type textarea "אוקיי, עד כאן הכל בסדר.אני רוצה להתקדם שלב נוסף. כרגע התוכנה שומרת את כל מסד הנ…"
type textarea "x"
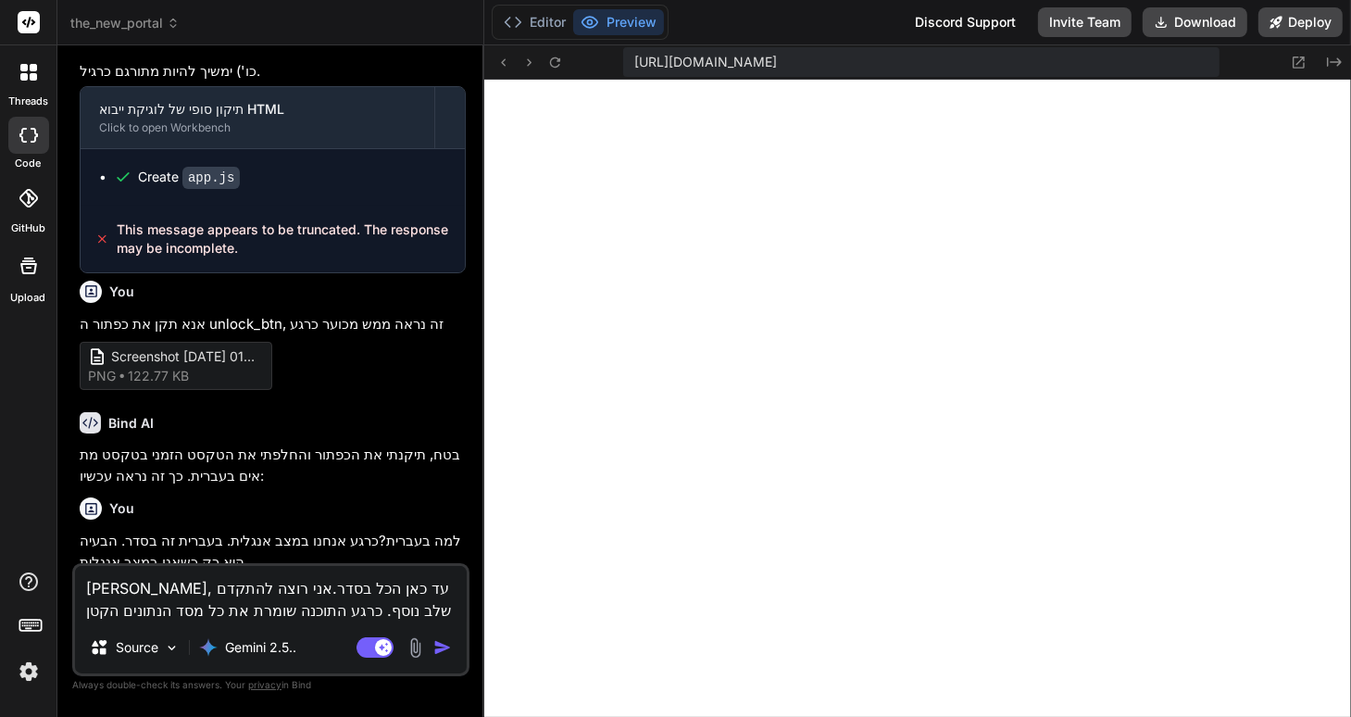
type textarea "אוקיי, עד כאן הכל בסדר.אני רוצה להתקדם שלב נוסף. כרגע התוכנה שומרת את כל מסד הנ…"
type textarea "x"
type textarea "אוקיי, עד כאן הכל בסדר.אני רוצה להתקדם שלב נוסף. כרגע התוכנה שומרת את כל מסד הנ…"
type textarea "x"
type textarea "אוקיי, עד כאן הכל בסדר.אני רוצה להתקדם שלב נוסף. כרגע התוכנה שומרת את כל מסד הנ…"
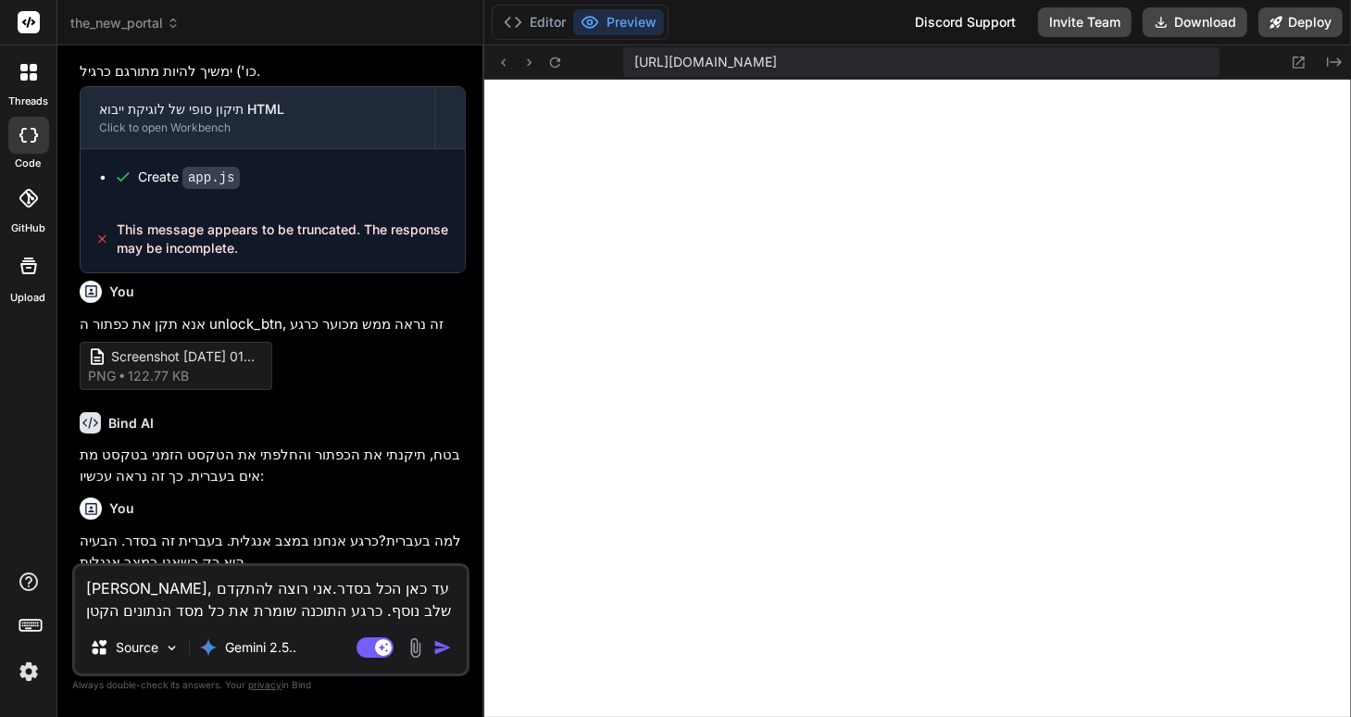
type textarea "x"
type textarea "אוקיי, עד כאן הכל בסדר.אני רוצה להתקדם שלב נוסף. כרגע התוכנה שומרת את כל מסד הנ…"
type textarea "x"
type textarea "אוקיי, עד כאן הכל בסדר.אני רוצה להתקדם שלב נוסף. כרגע התוכנה שומרת את כל מסד הנ…"
type textarea "x"
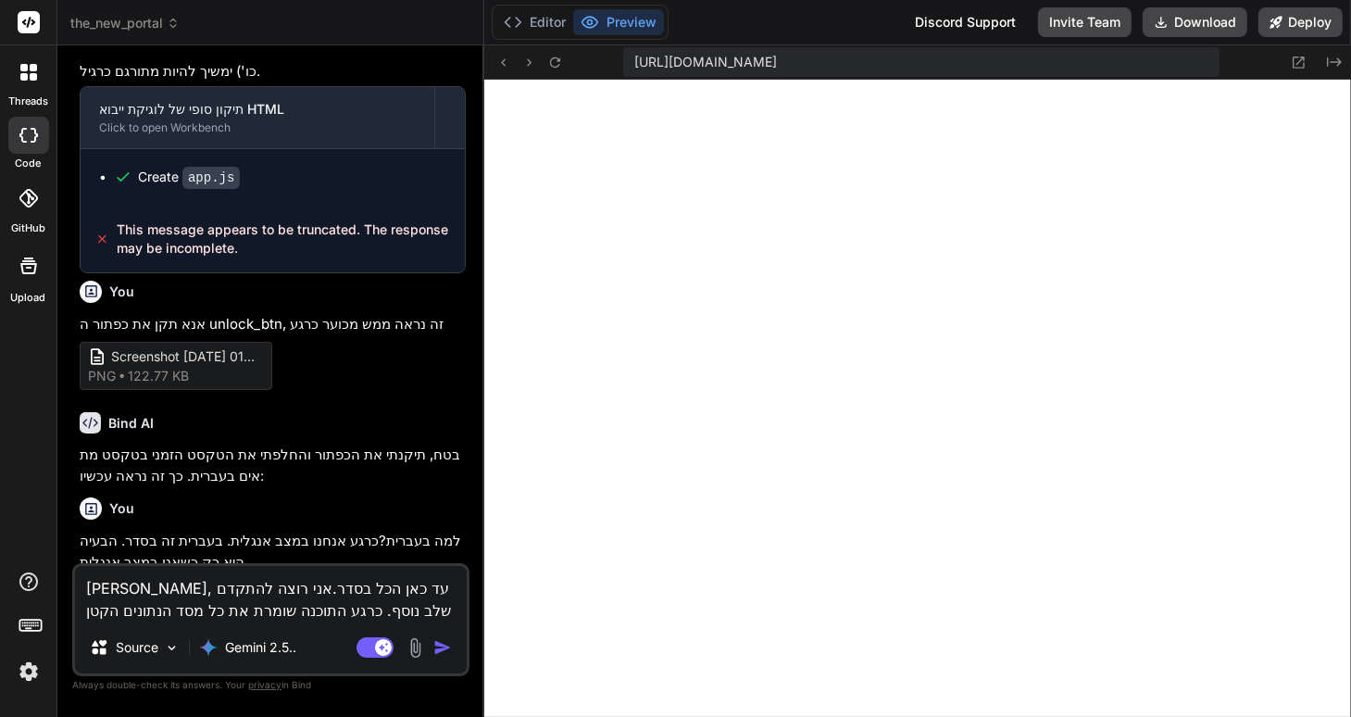
type textarea "אוקיי, עד כאן הכל בסדר.אני רוצה להתקדם שלב נוסף. כרגע התוכנה שומרת את כל מסד הנ…"
type textarea "x"
type textarea "אוקיי, עד כאן הכל בסדר.אני רוצה להתקדם שלב נוסף. כרגע התוכנה שומרת את כל מסד הנ…"
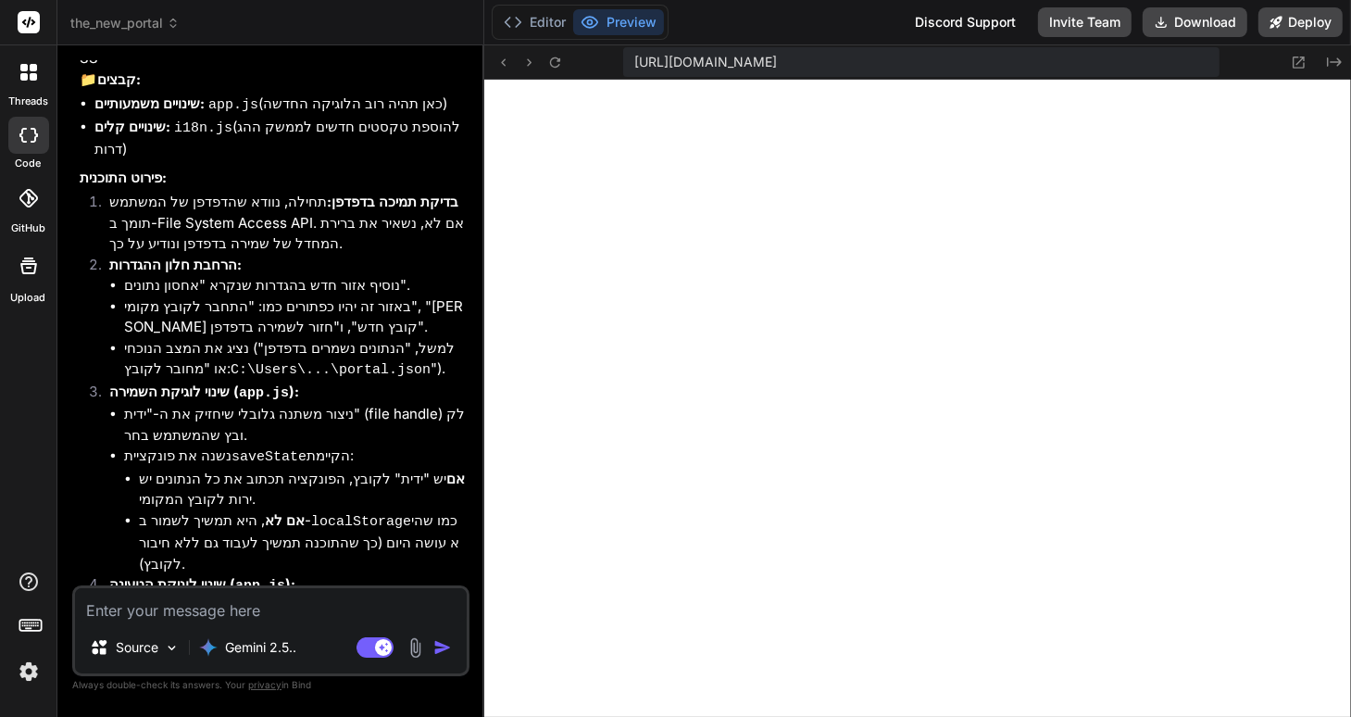
scroll to position [3441, 0]
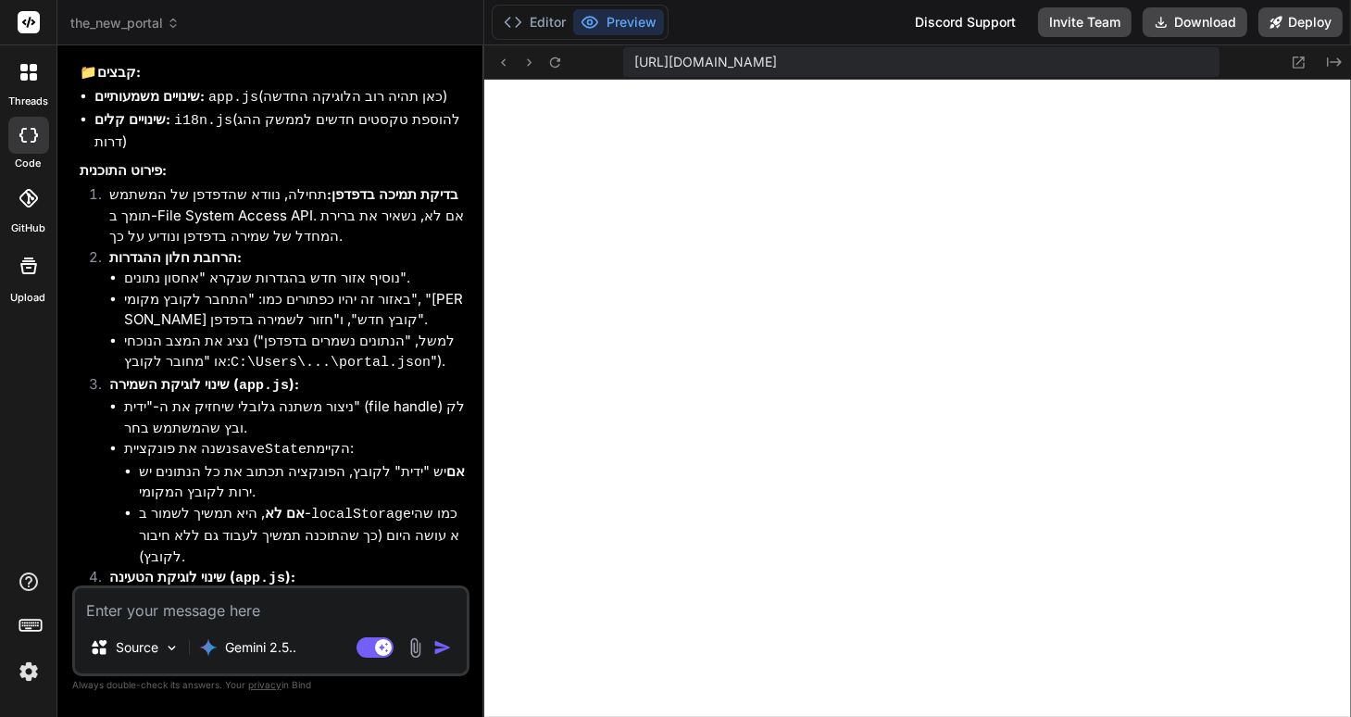
click at [147, 606] on textarea at bounding box center [271, 604] width 392 height 33
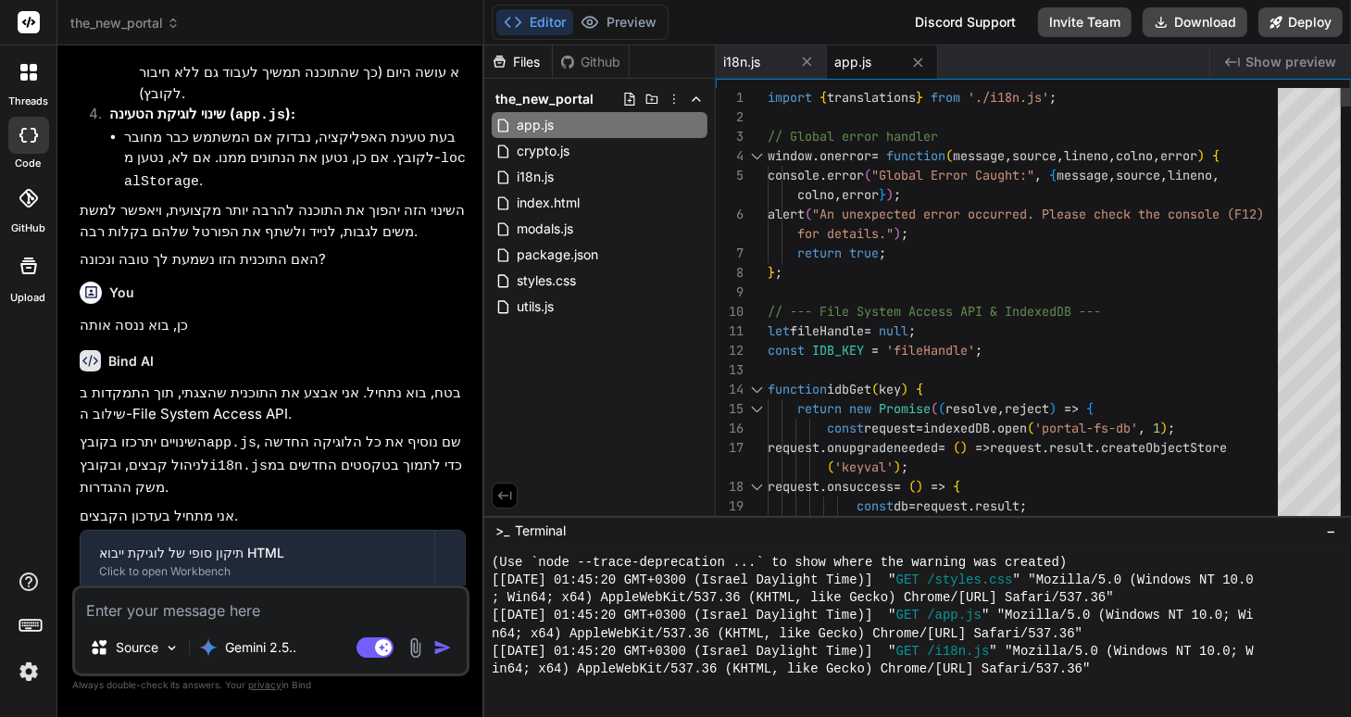
scroll to position [3840, 0]
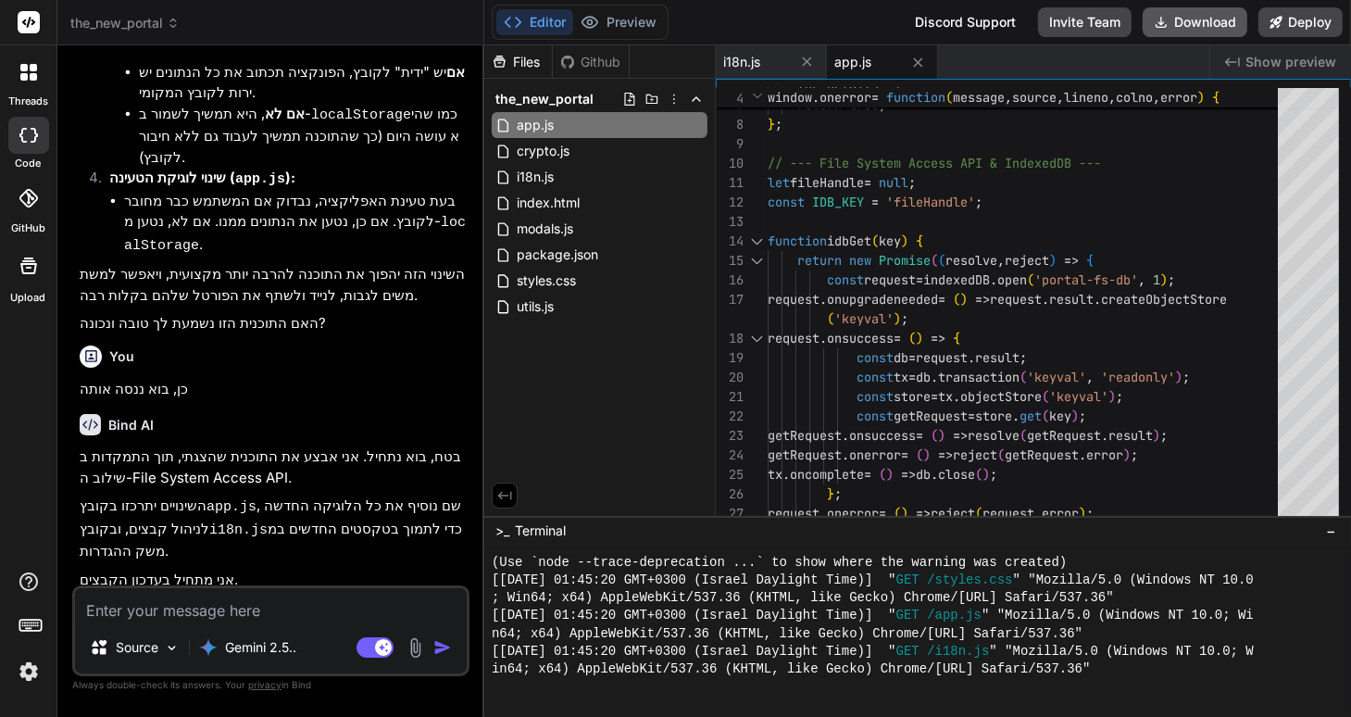
click at [1192, 23] on button "Download" at bounding box center [1195, 22] width 105 height 30
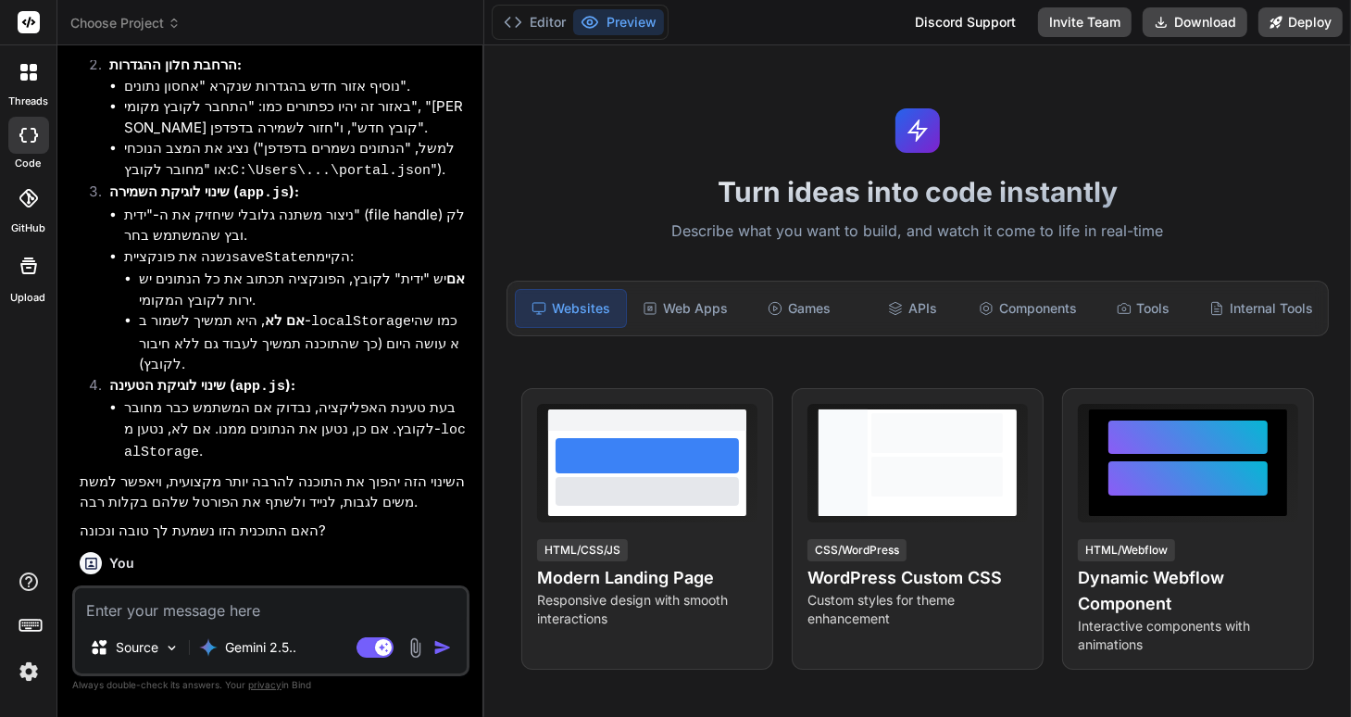
type textarea "x"
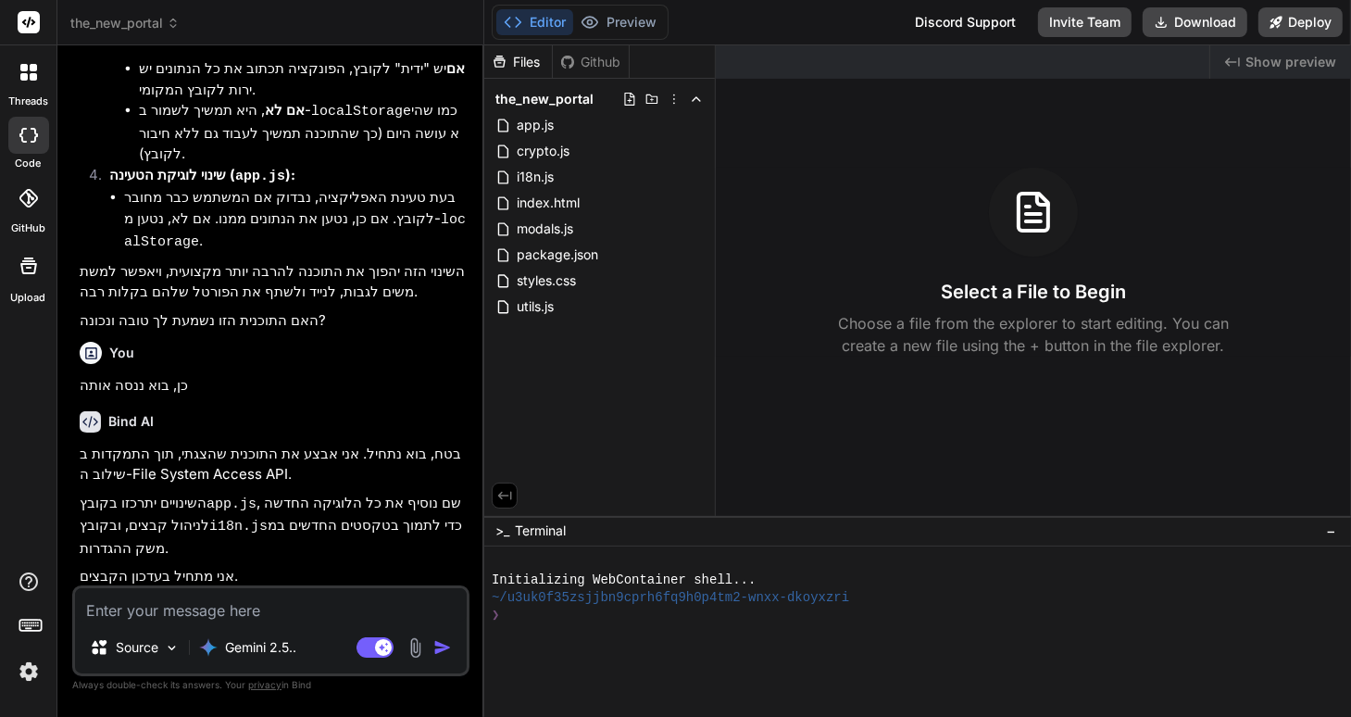
scroll to position [2389, 0]
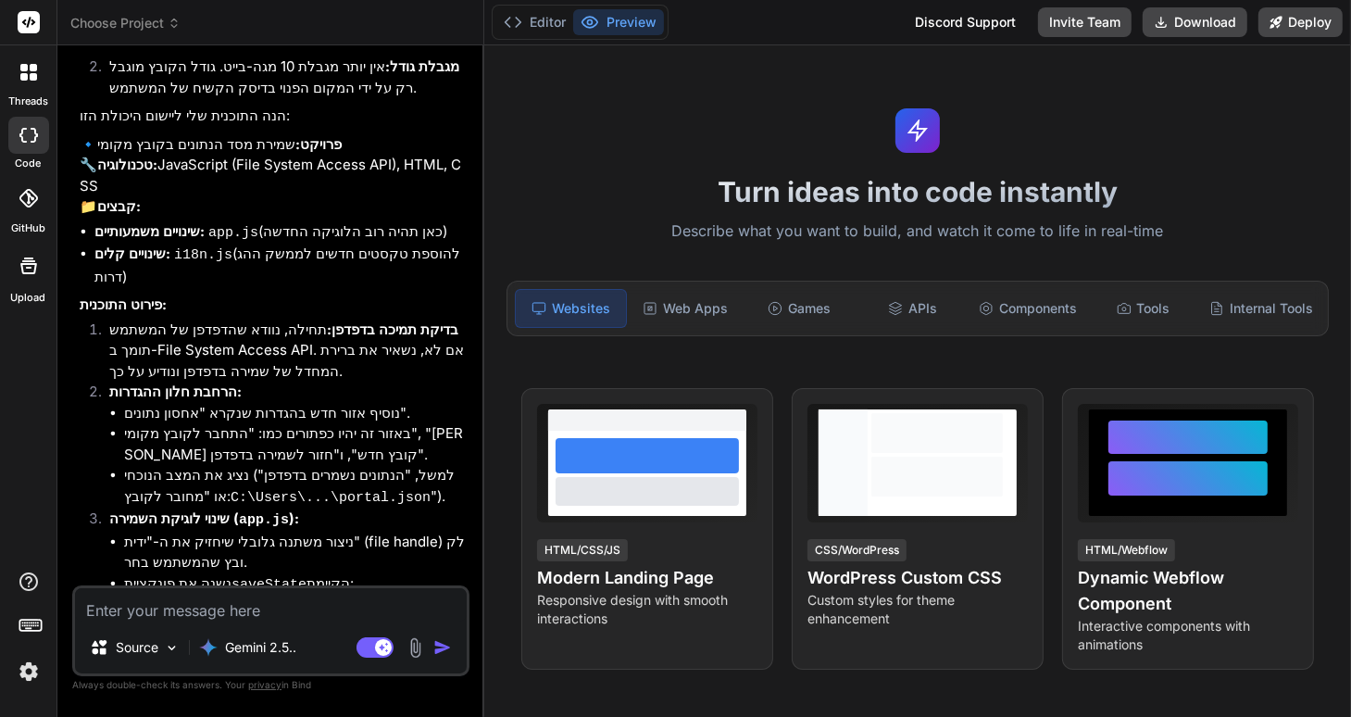
scroll to position [2163, 0]
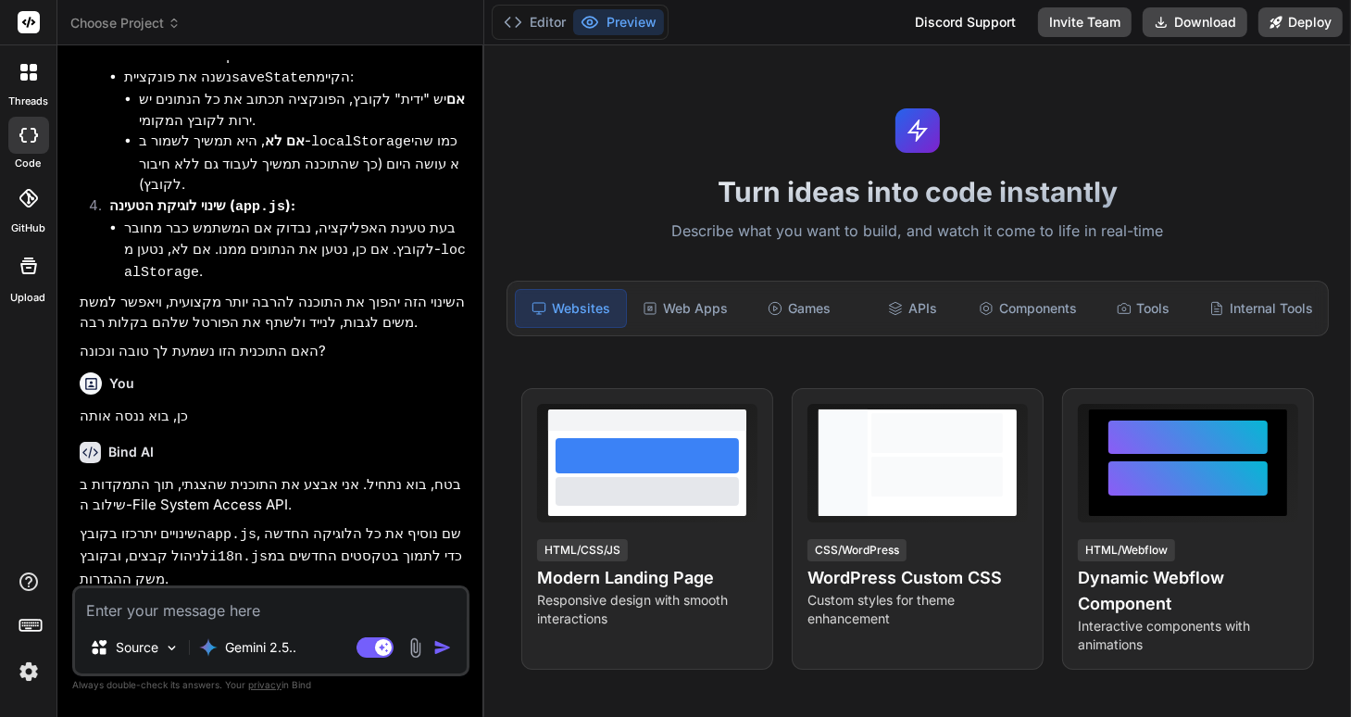
type textarea "x"
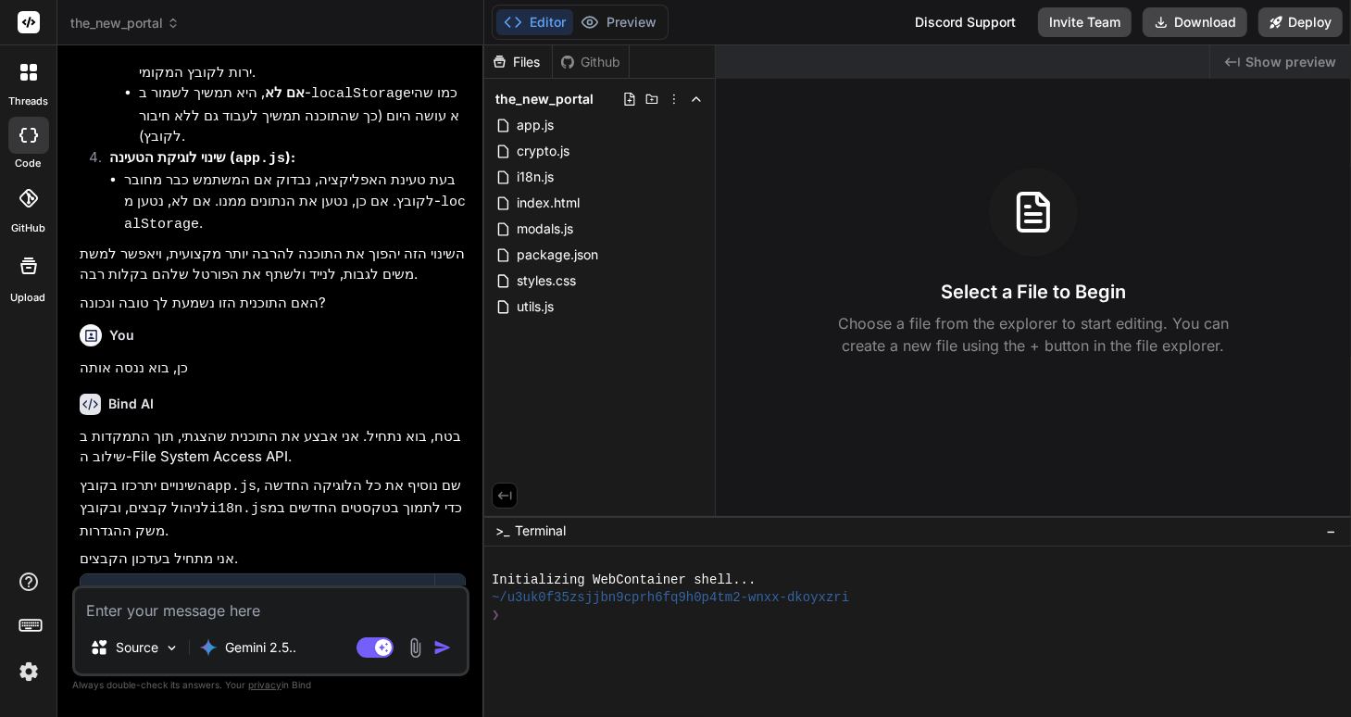
click at [177, 604] on textarea at bounding box center [271, 604] width 392 height 33
type textarea "R"
type textarea "x"
type textarea "RU"
type textarea "x"
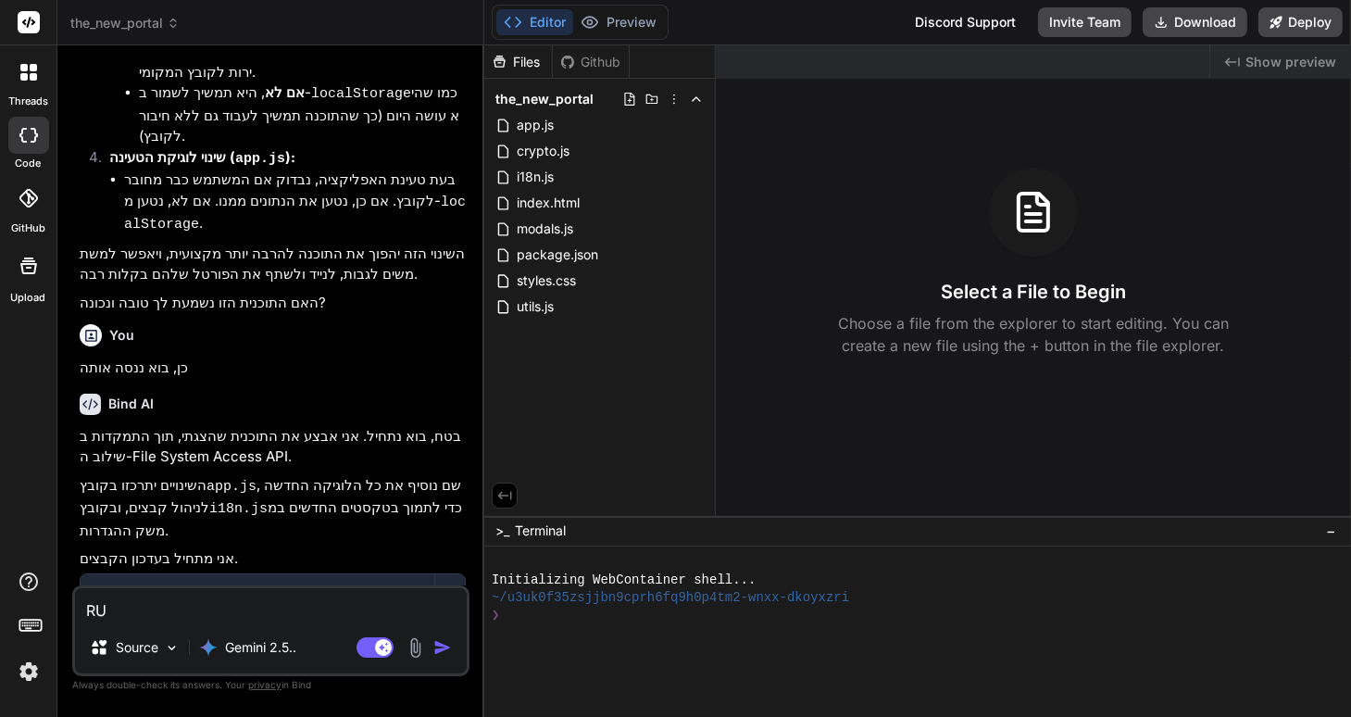
type textarea "R"
type textarea "x"
type textarea "C"
type textarea "x"
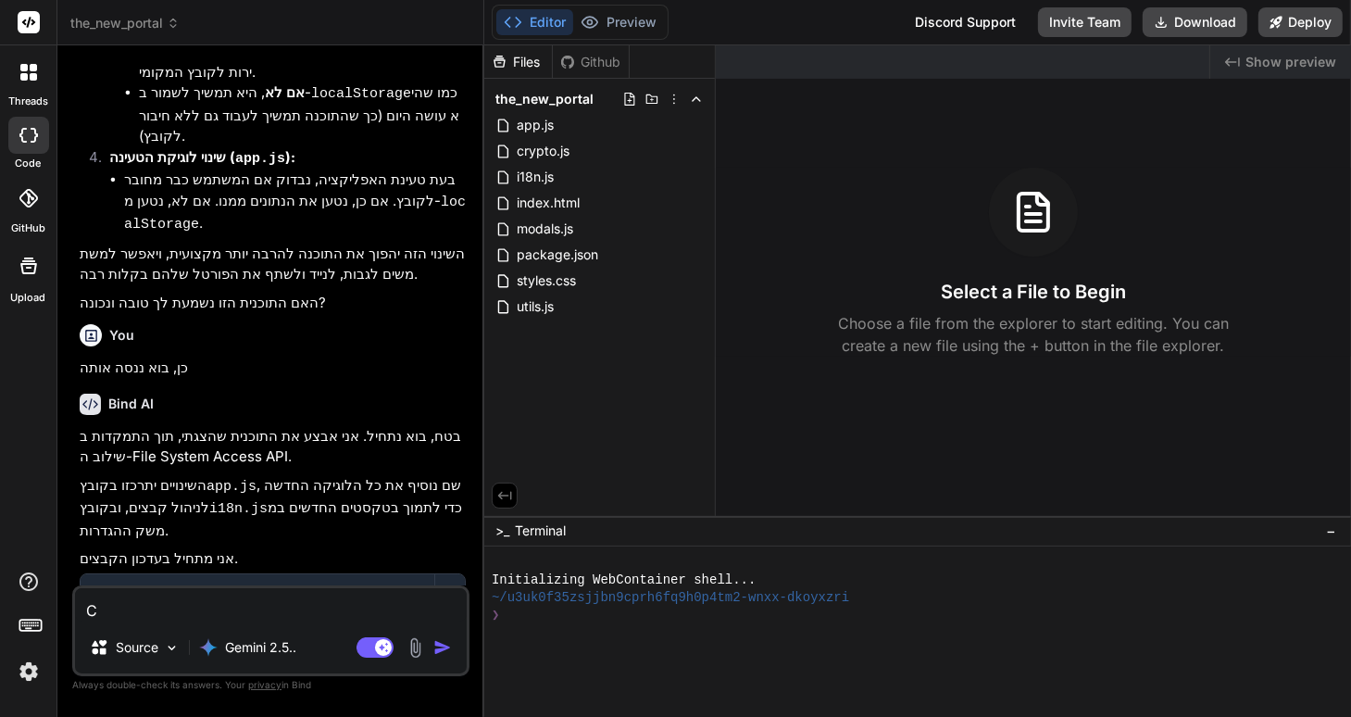
type textarea "CR"
type textarea "x"
type textarea "C"
type textarea "x"
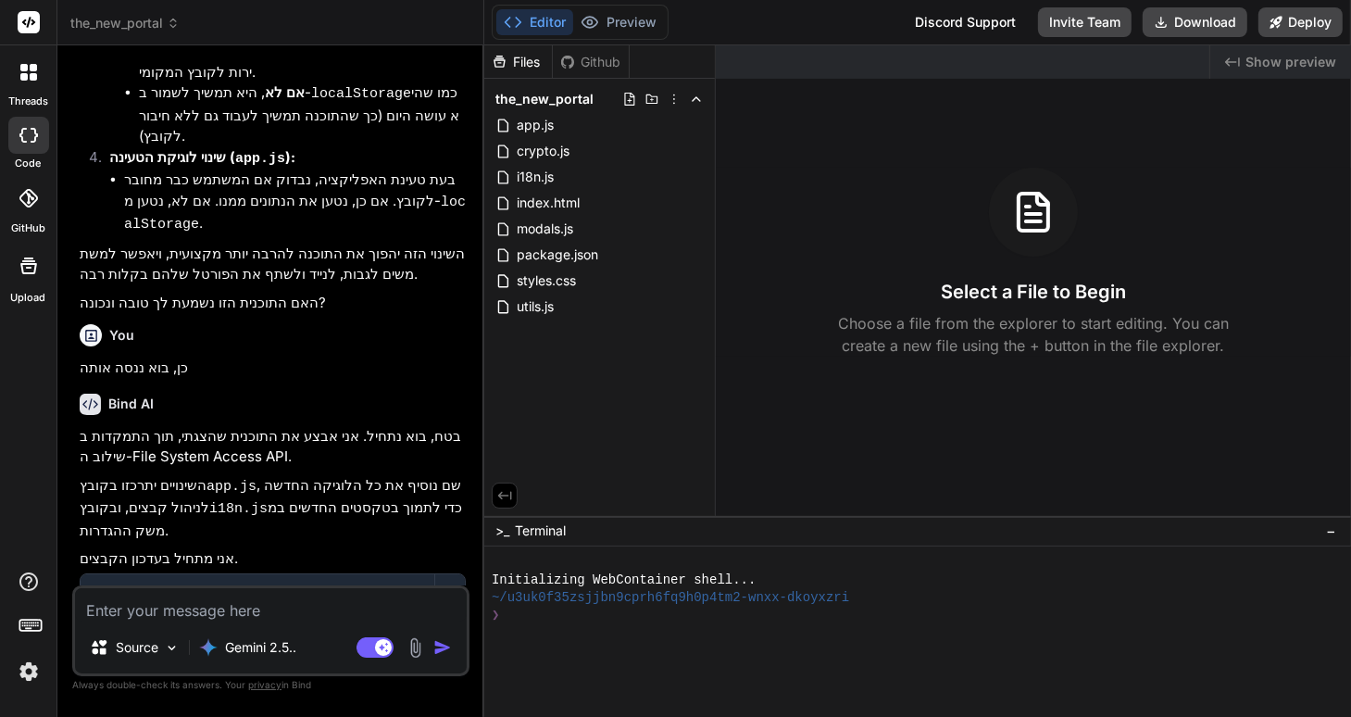
type textarea "ה"
type textarea "x"
type textarea "הר"
type textarea "x"
type textarea "הרץ"
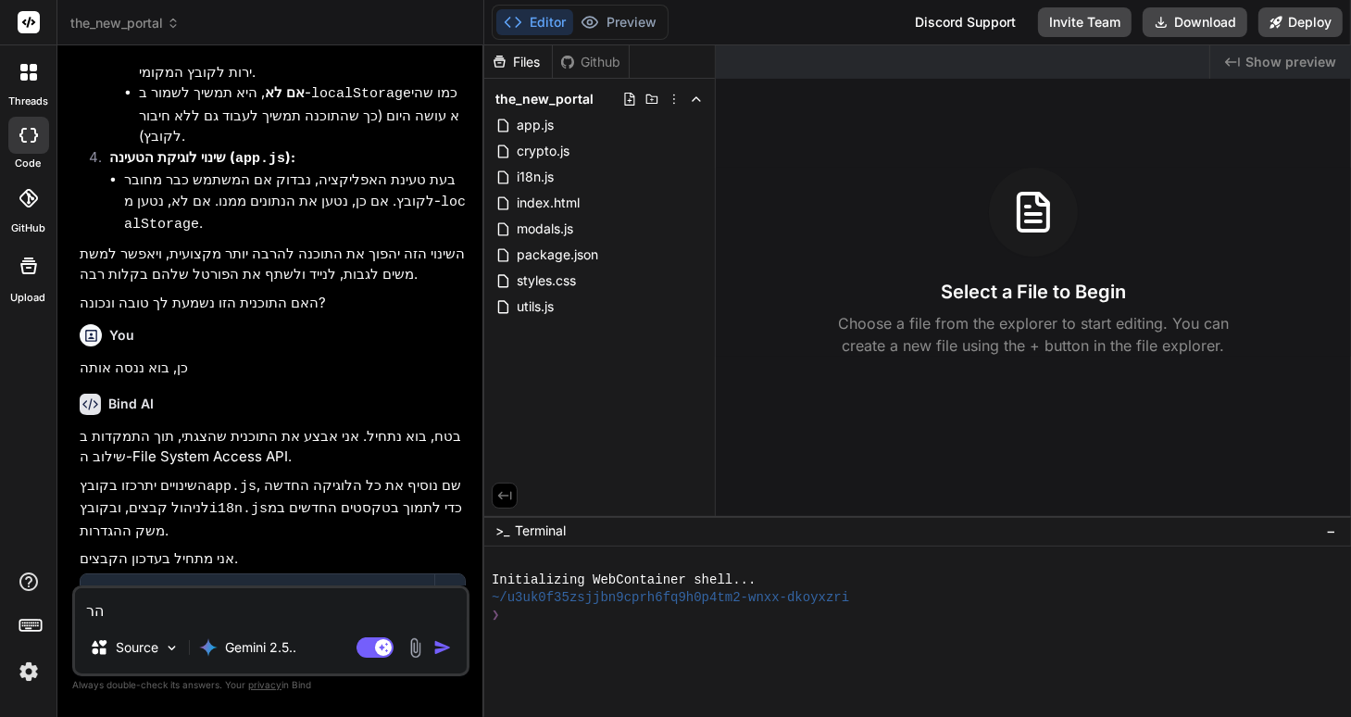
type textarea "x"
type textarea "הרץ"
type textarea "x"
type textarea "הרץ א"
type textarea "x"
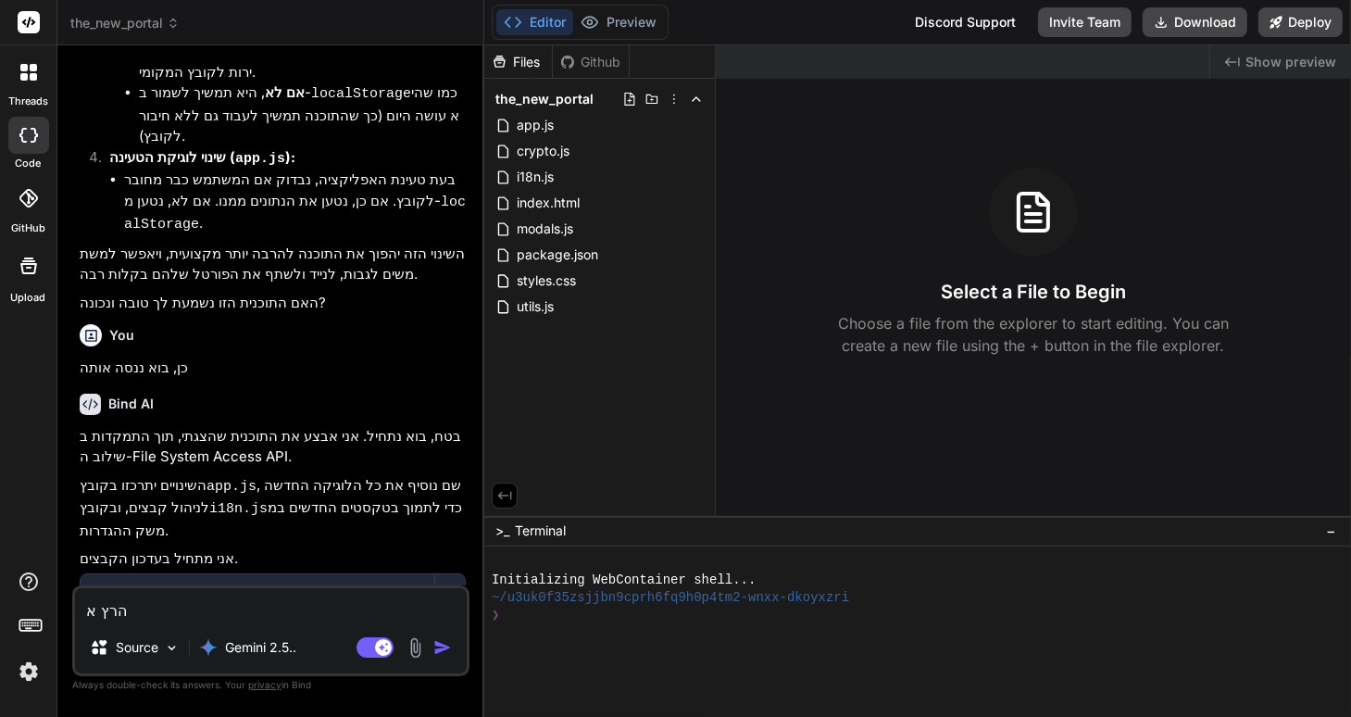
type textarea "הרץ את"
type textarea "x"
type textarea "הרץ את"
type textarea "x"
type textarea "הרץ את ה"
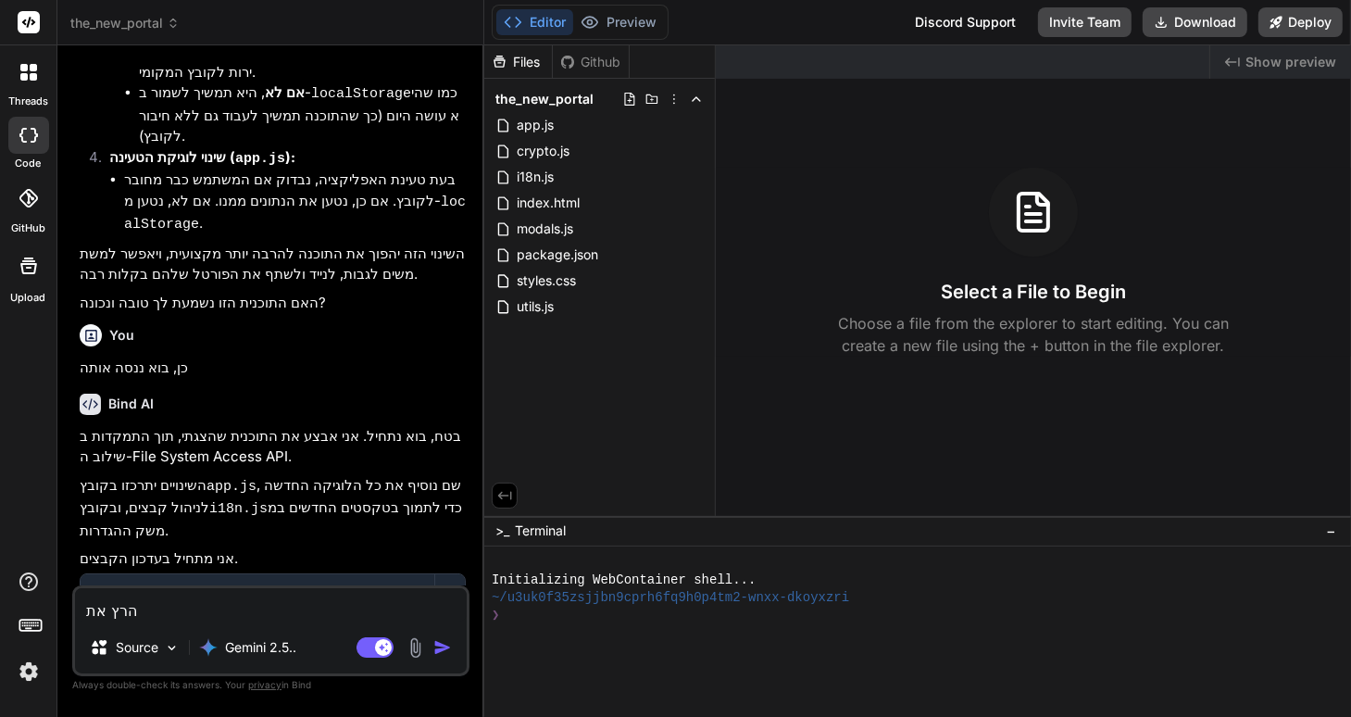
type textarea "x"
type textarea "הרץ את הש"
type textarea "x"
type textarea "הרץ את השר"
type textarea "x"
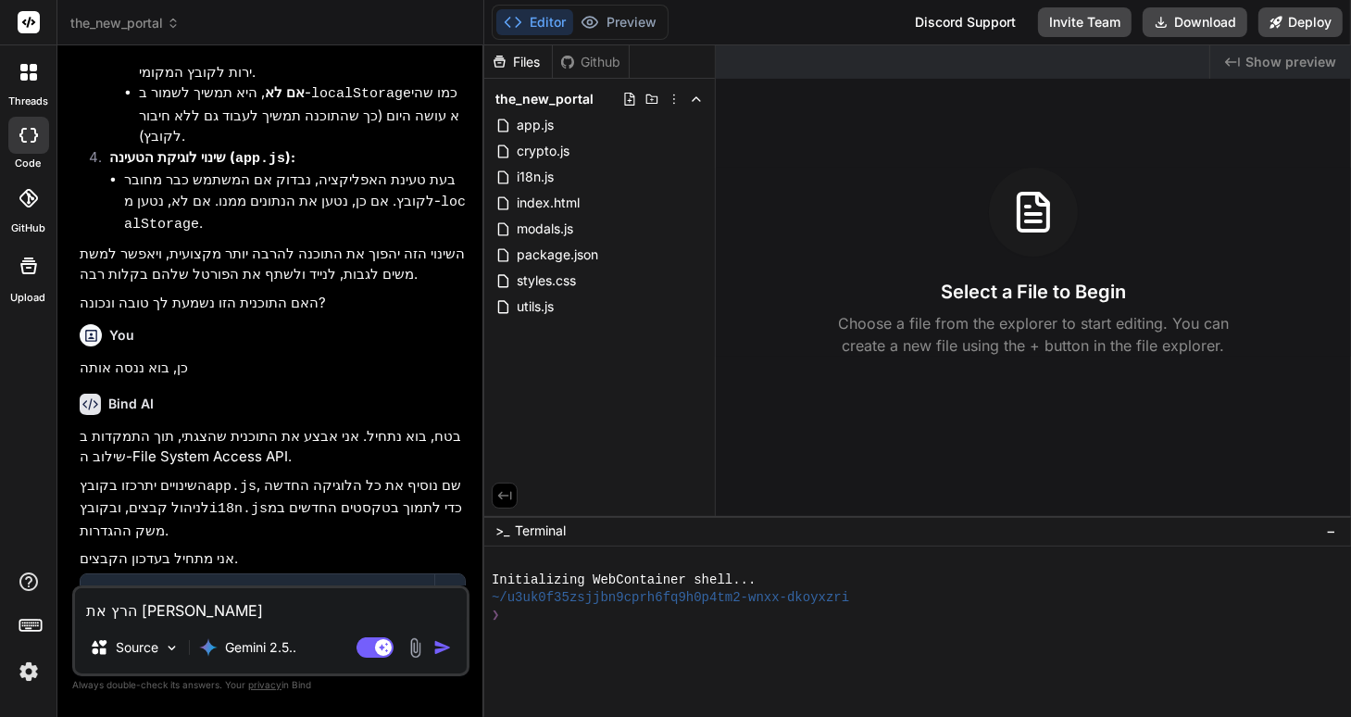
type textarea "הרץ את השרת"
type textarea "x"
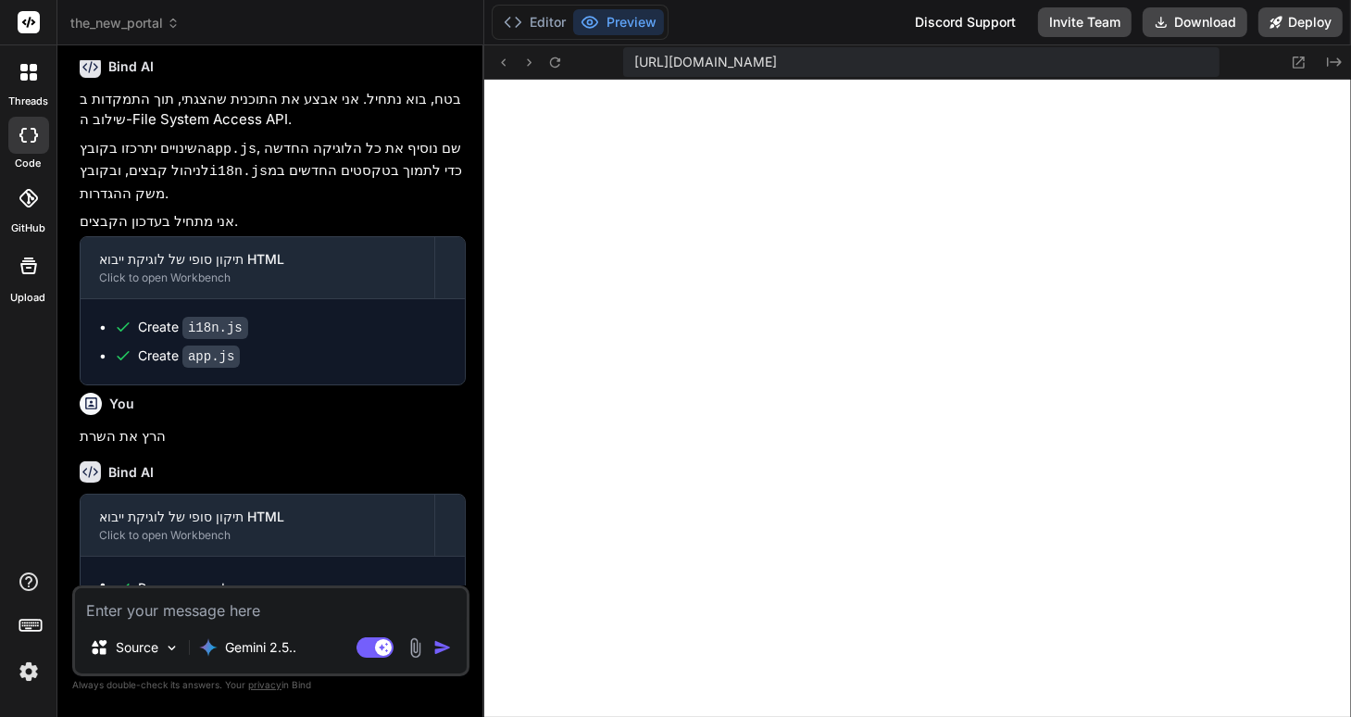
scroll to position [1511, 0]
click at [1296, 62] on icon at bounding box center [1299, 63] width 16 height 16
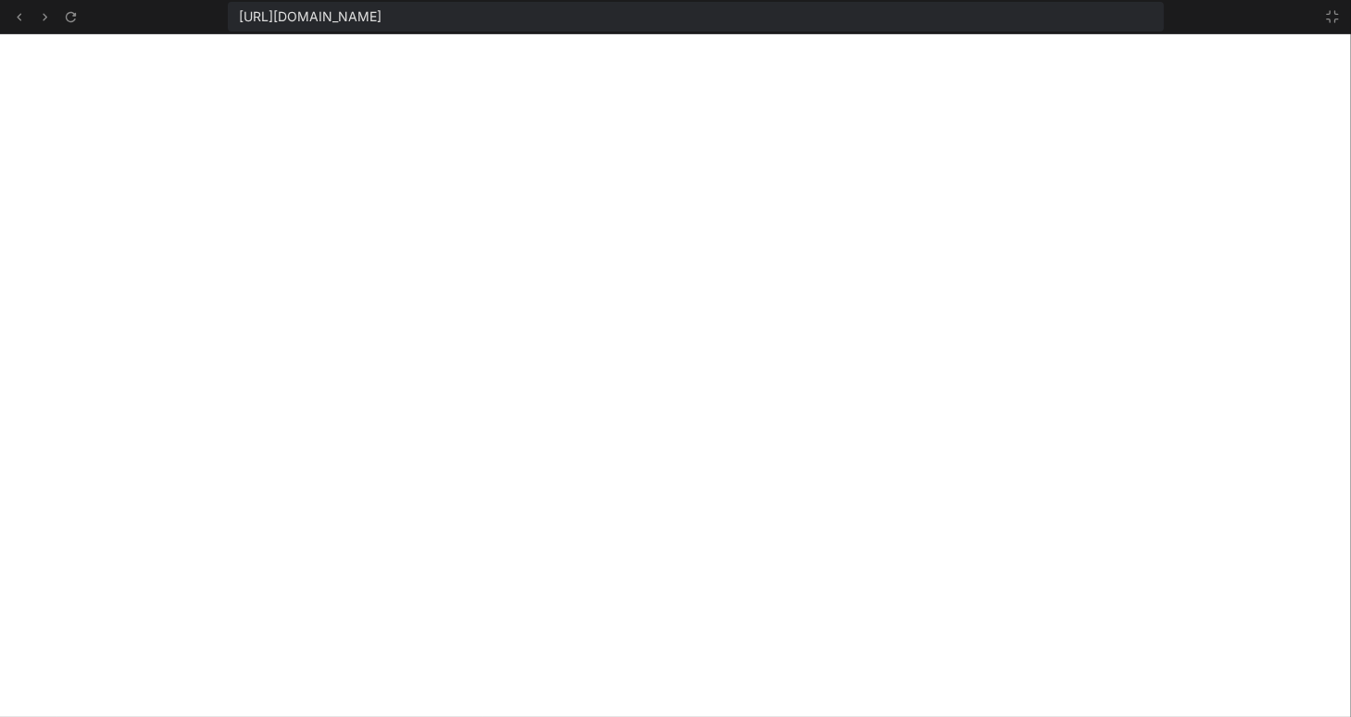
scroll to position [1652, 0]
click at [1333, 17] on icon at bounding box center [1332, 16] width 15 height 15
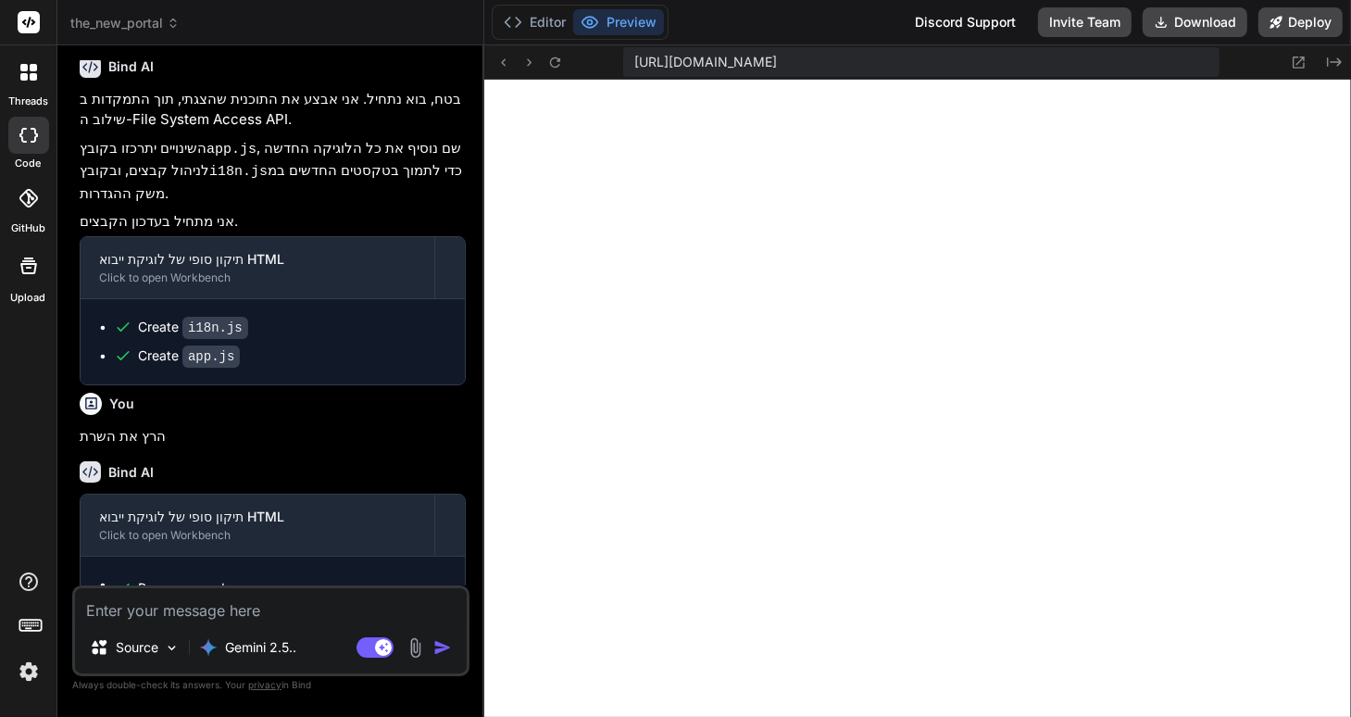
scroll to position [1795, 0]
click at [1300, 19] on button "Deploy" at bounding box center [1300, 22] width 84 height 30
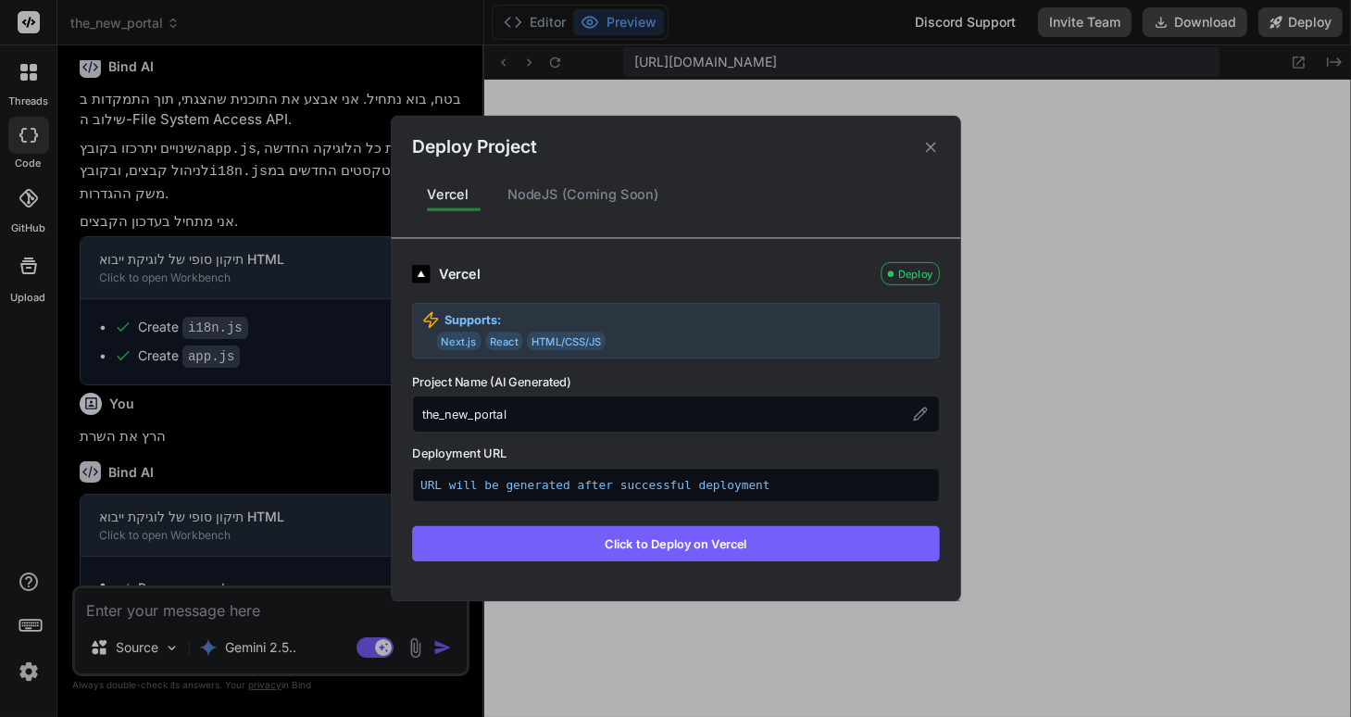
click at [539, 200] on div "NodeJS (Coming Soon)" at bounding box center [582, 194] width 181 height 39
click at [450, 198] on div "Vercel" at bounding box center [447, 194] width 71 height 39
click at [681, 544] on button "Click to Deploy on Vercel" at bounding box center [676, 543] width 528 height 35
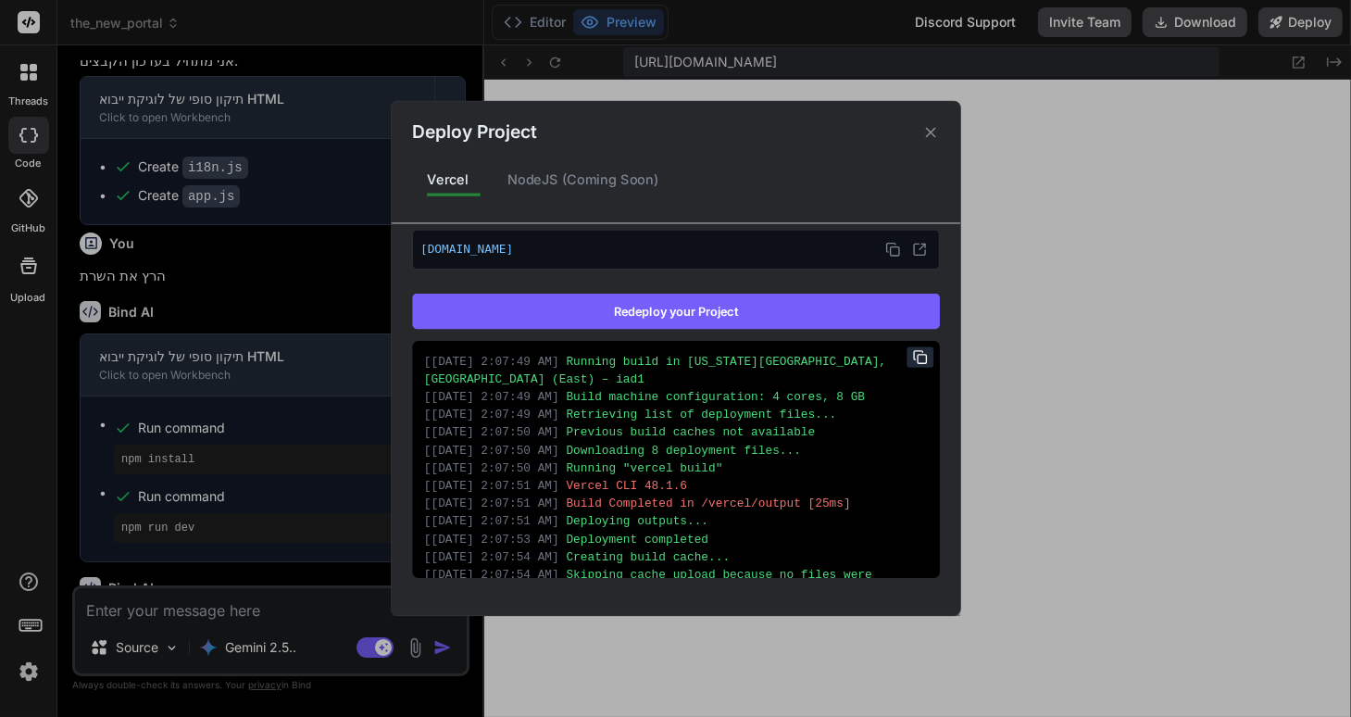
scroll to position [131, 0]
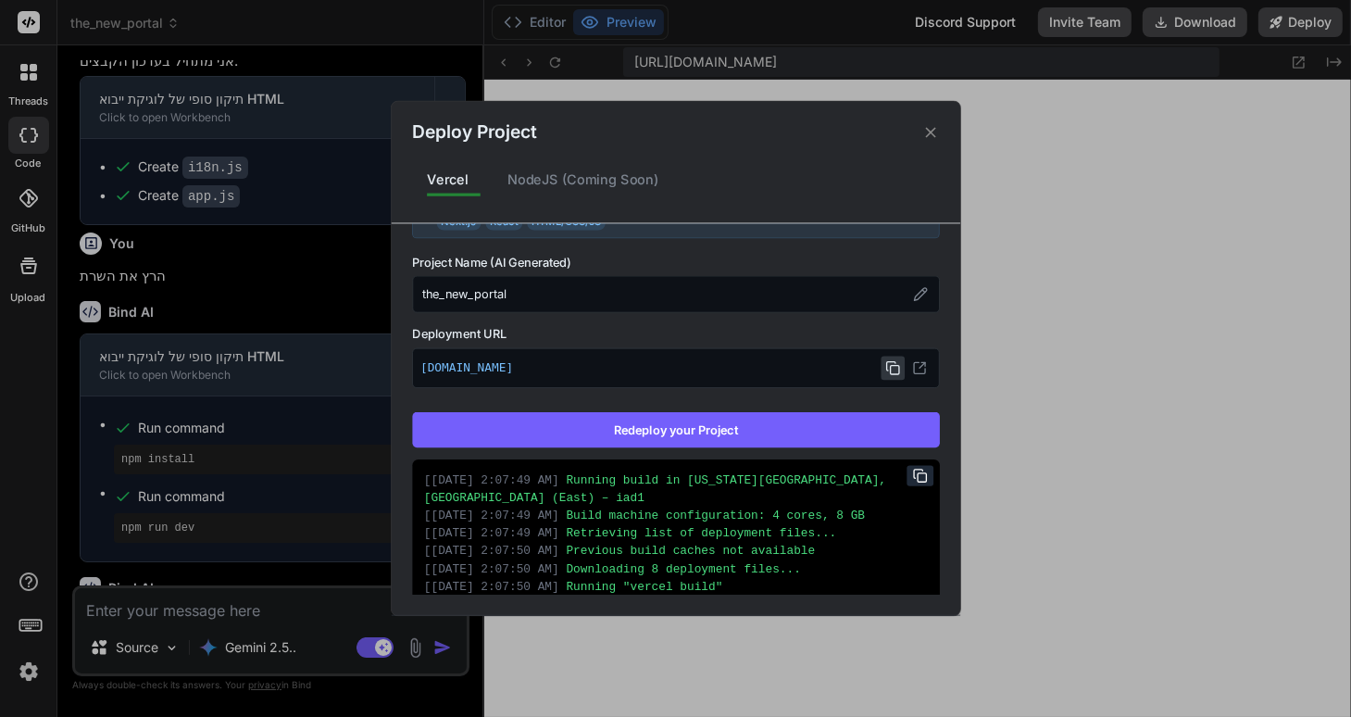
click at [885, 367] on icon at bounding box center [892, 367] width 15 height 15
click at [913, 363] on icon at bounding box center [919, 367] width 15 height 15
type textarea "x"
click at [1189, 423] on div "Deploy Project Vercel NodeJS (Coming Soon) Vercel Deployed Supports: Next.js Re…" at bounding box center [675, 358] width 1351 height 717
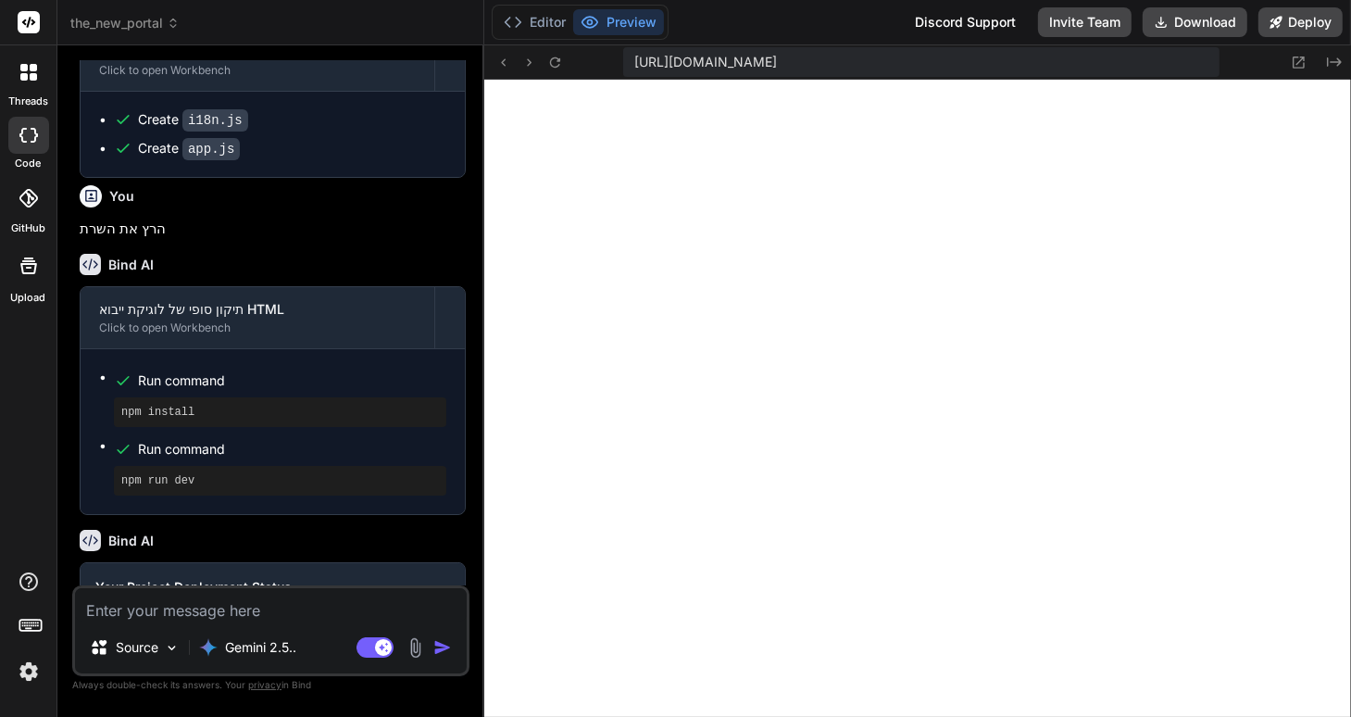
scroll to position [2997, 0]
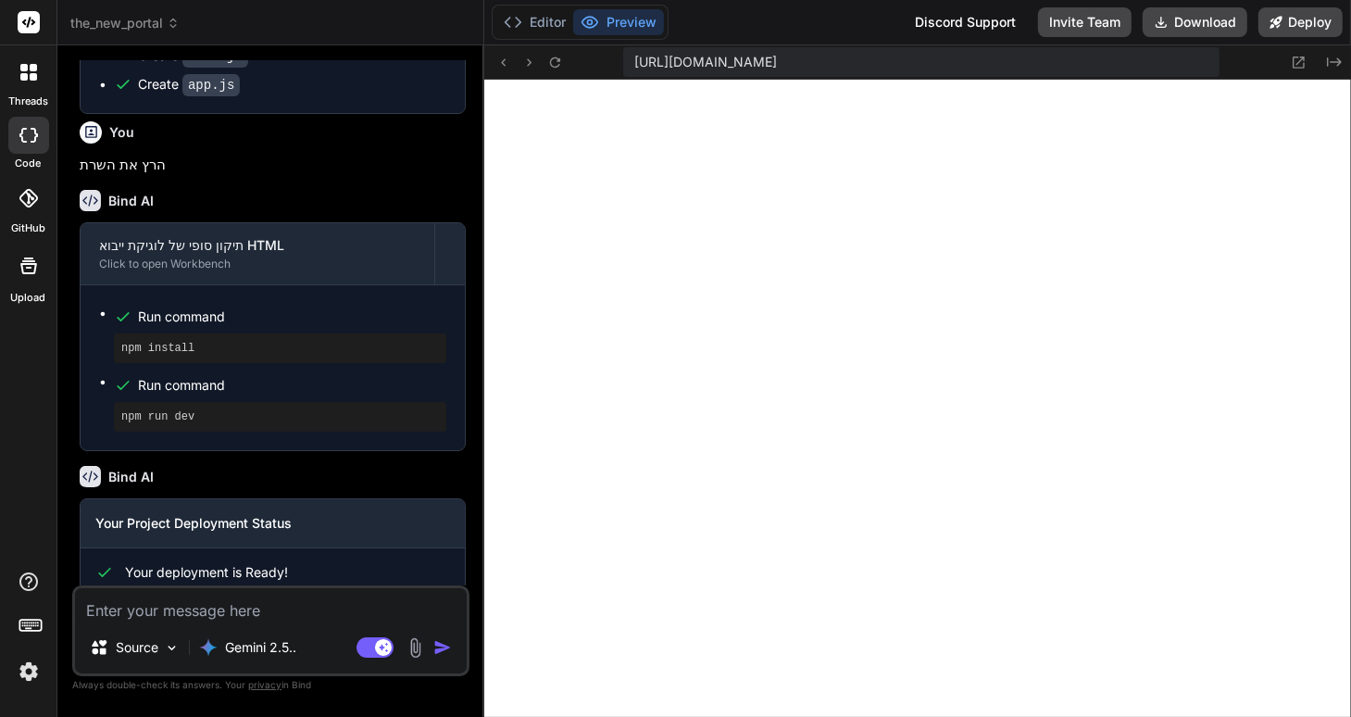
click at [122, 607] on textarea at bounding box center [271, 604] width 392 height 33
click at [163, 619] on textarea at bounding box center [271, 604] width 392 height 33
type textarea "b"
type textarea "x"
type textarea "br"
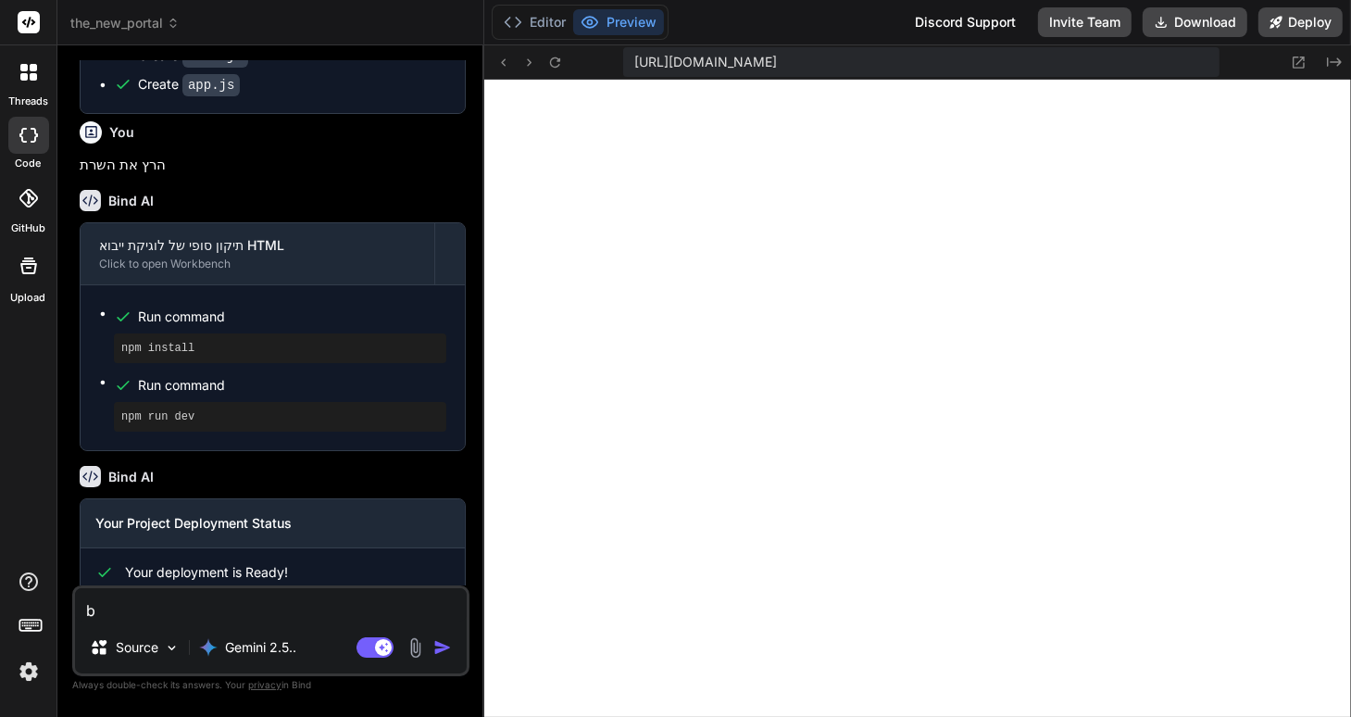
type textarea "x"
type textarea "brt"
type textarea "x"
type textarea "br"
type textarea "x"
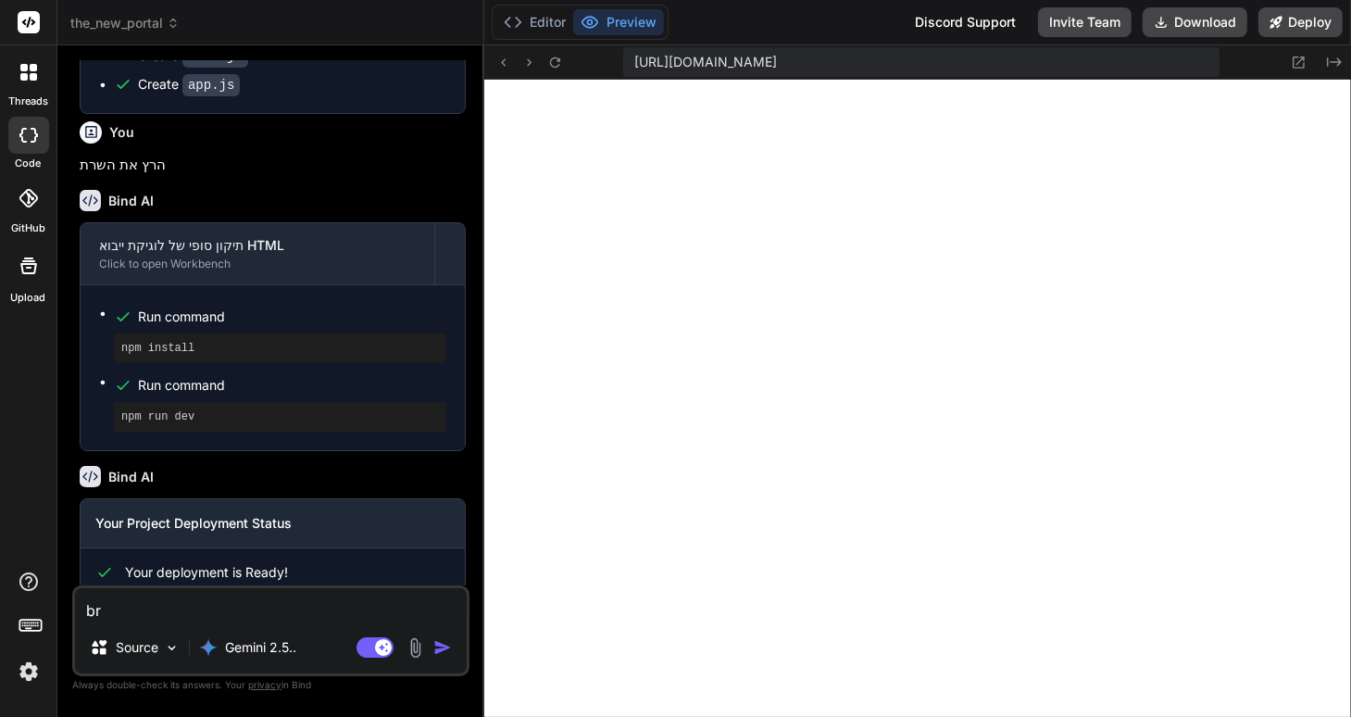
type textarea "b"
type textarea "x"
type textarea "ע"
type textarea "x"
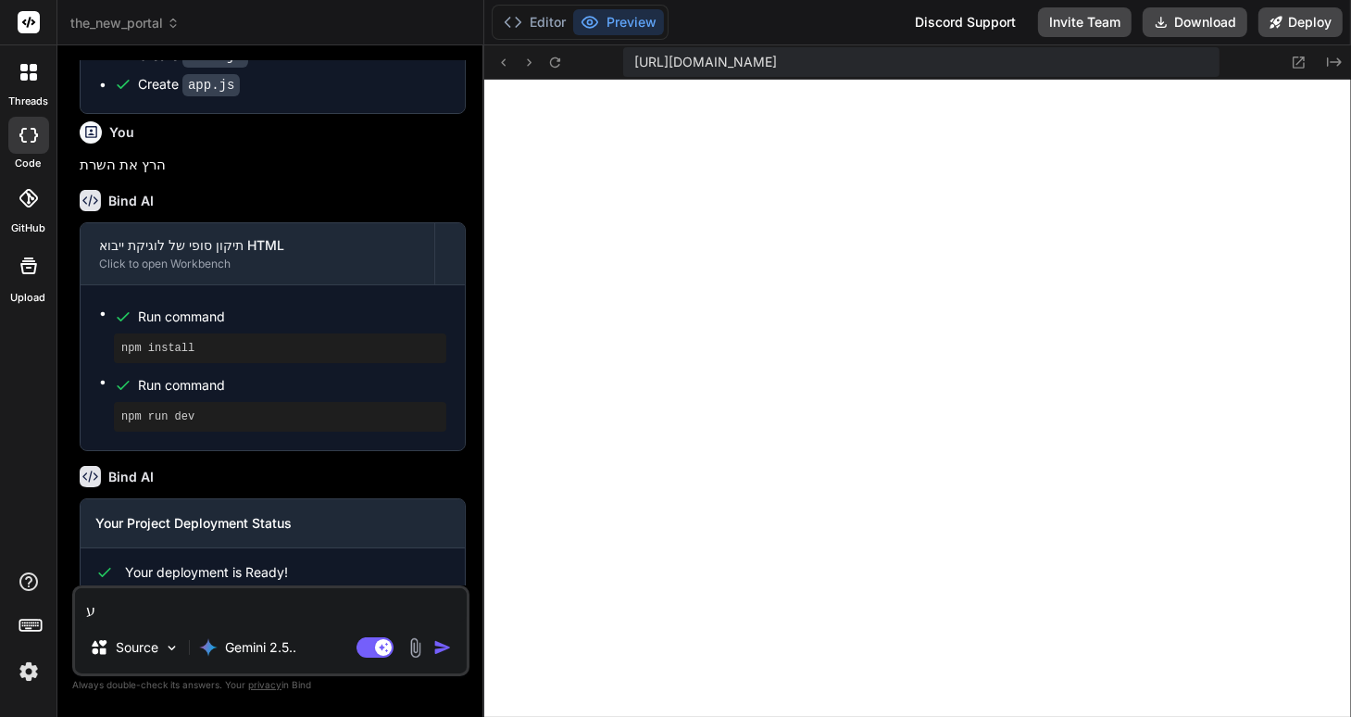
type textarea "על"
type textarea "x"
type textarea "על"
type textarea "x"
type textarea "על פ"
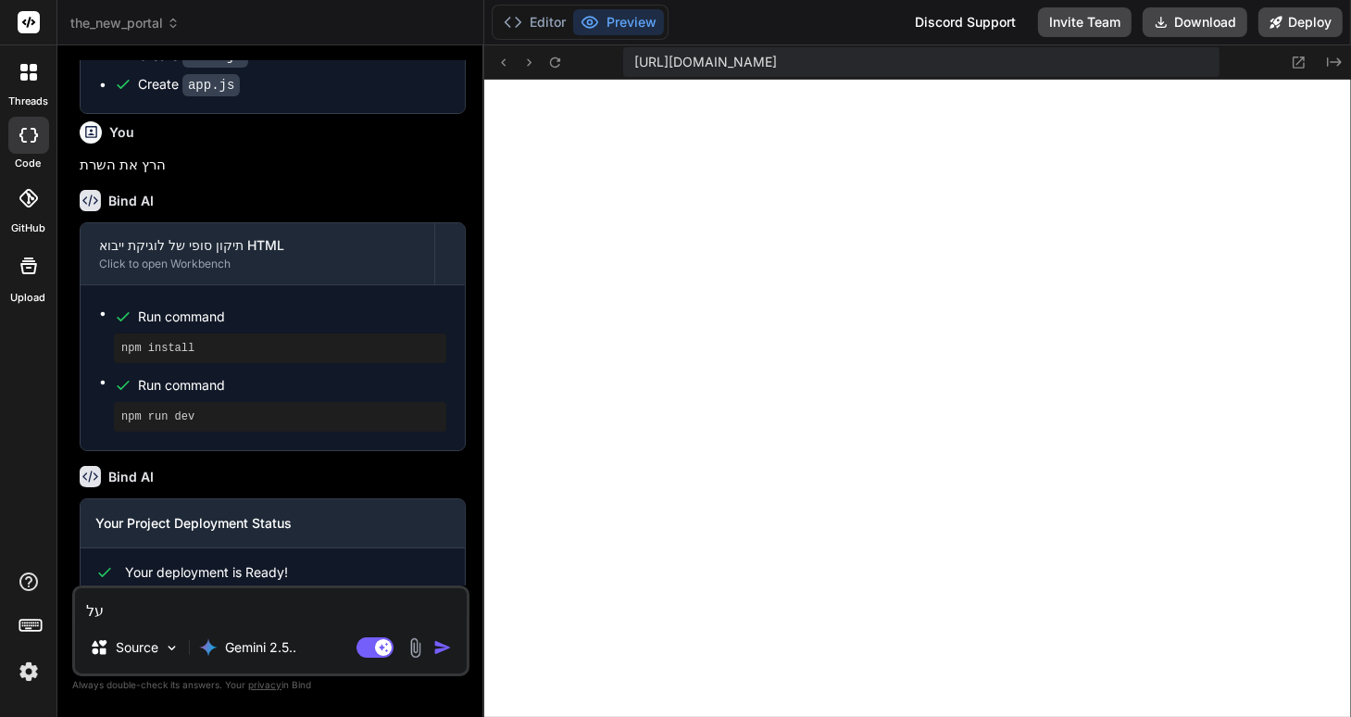
type textarea "x"
type textarea "על פנ"
type textarea "x"
type textarea "על פני"
type textarea "x"
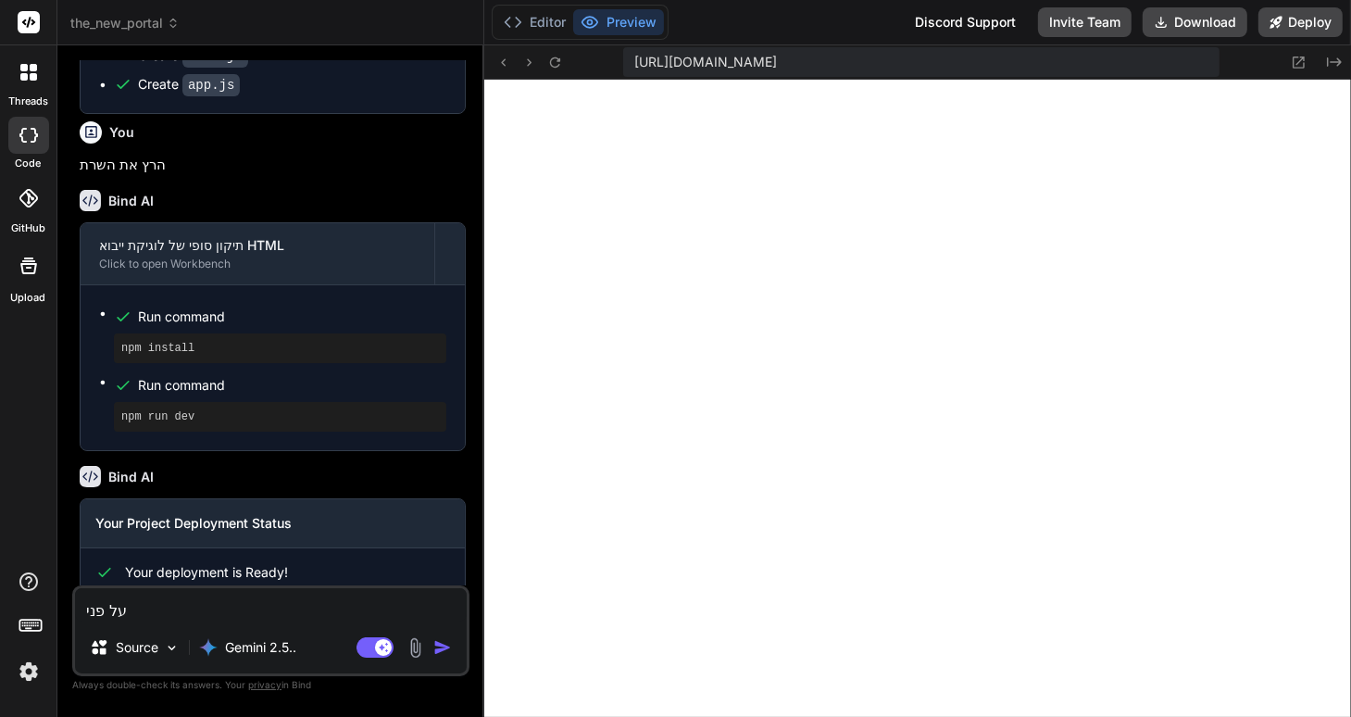
type textarea "על פניו"
type textarea "x"
type textarea "על פניו"
type textarea "x"
type textarea "על פניו נ"
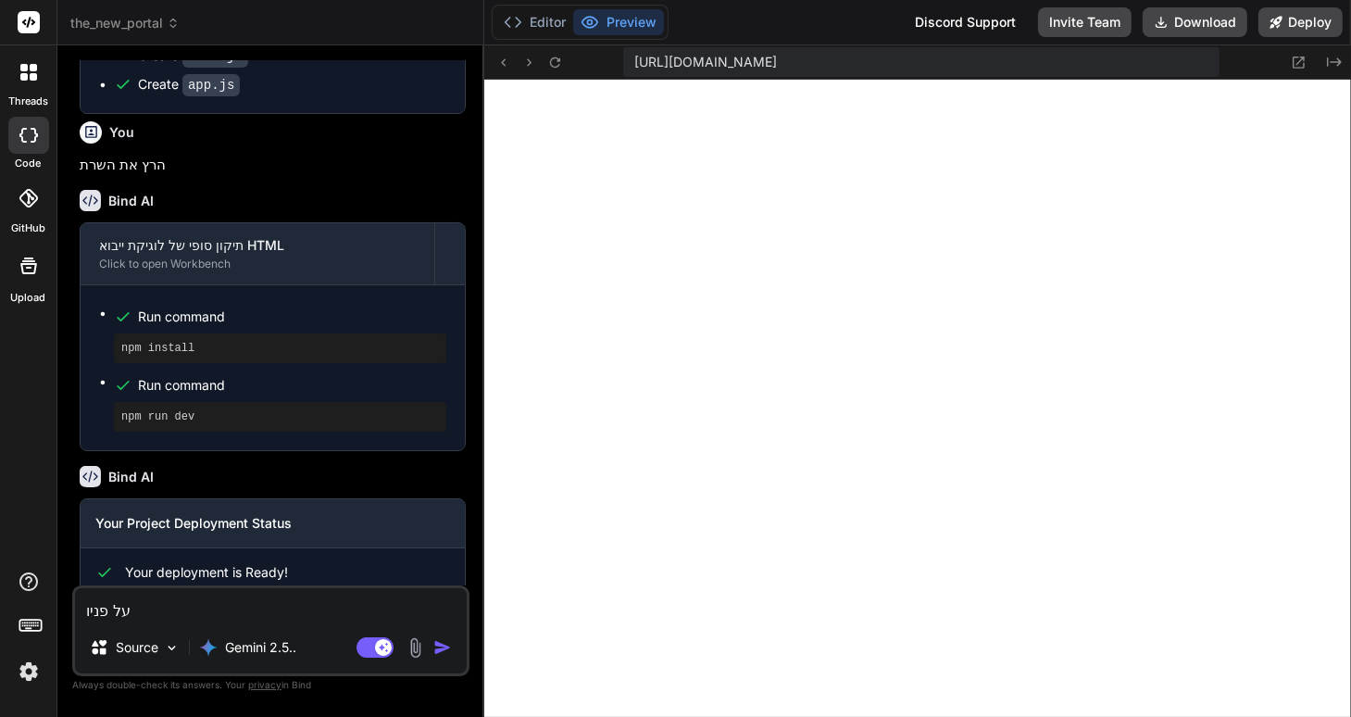
type textarea "x"
type textarea "על פניו נר"
type textarea "x"
type textarea "על פניו נרא"
type textarea "x"
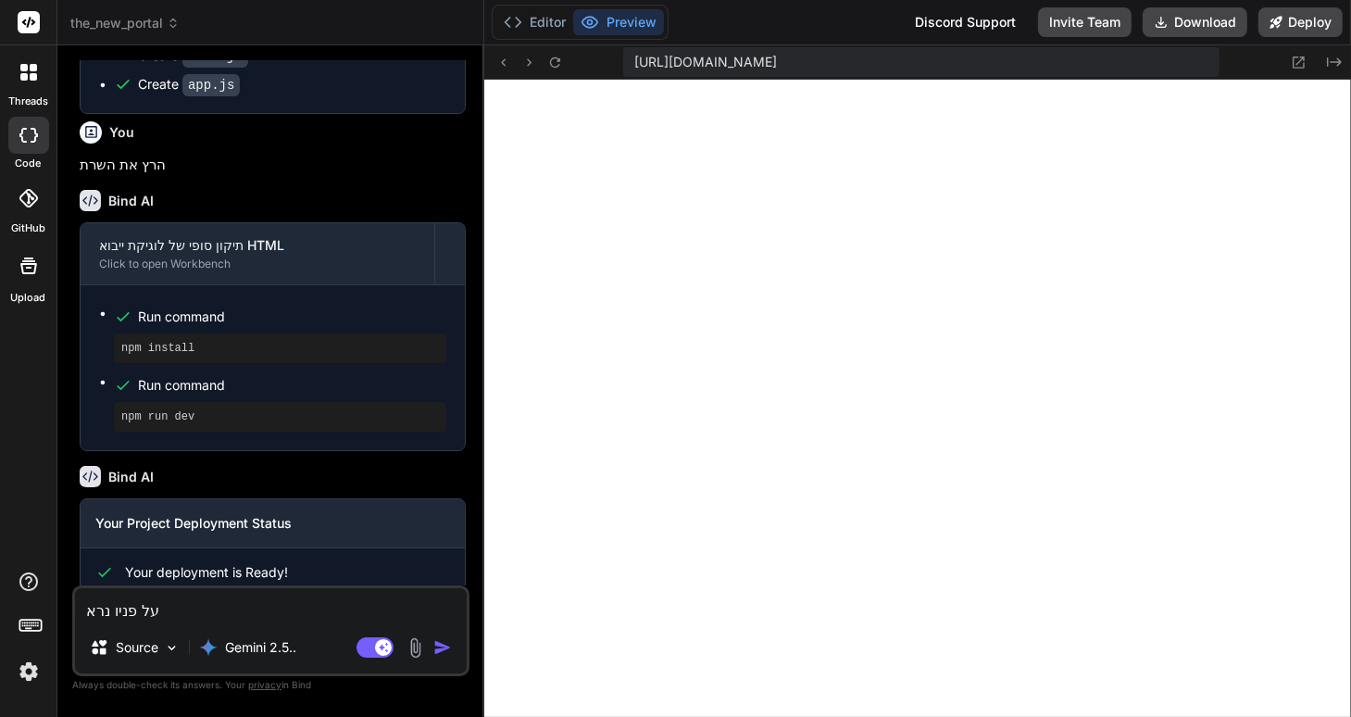
type textarea "על פניו נראה"
type textarea "x"
type textarea "על פניו נראה"
type textarea "x"
type textarea "על פניו נראה ש"
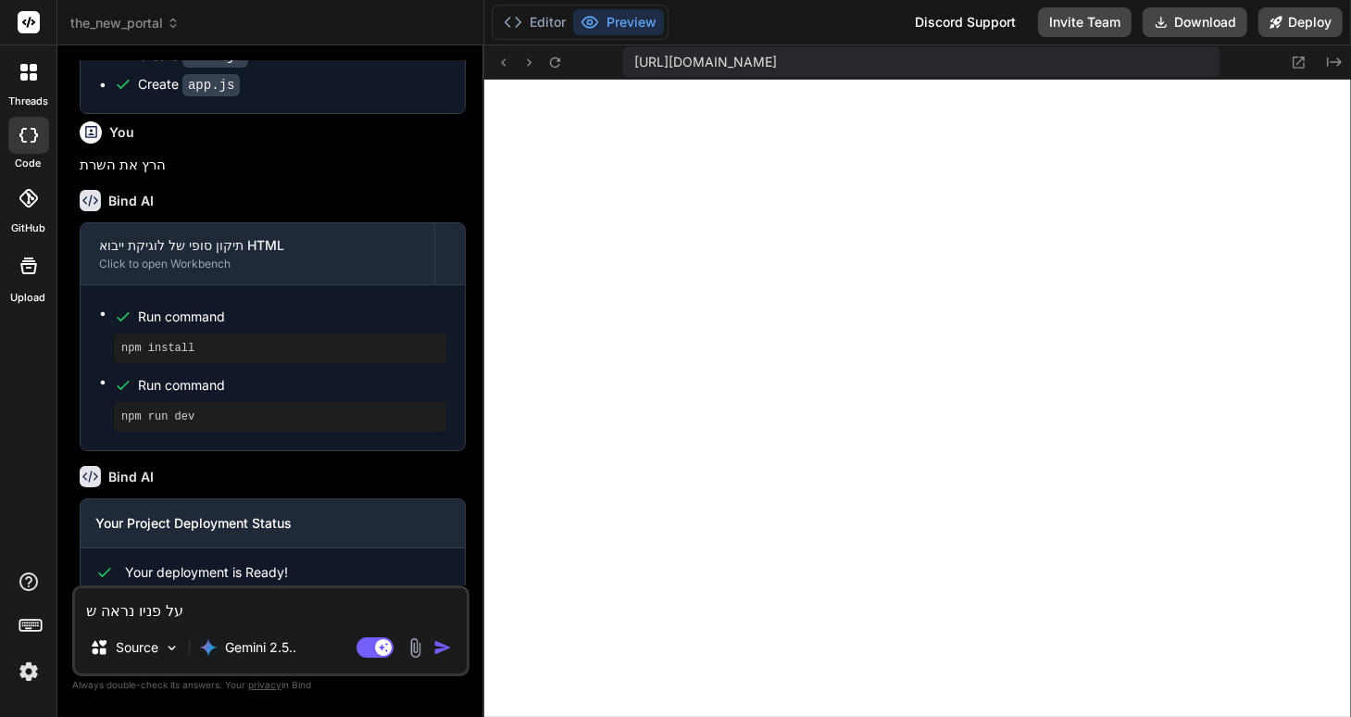
type textarea "x"
type textarea "על פניו נראה שז"
type textarea "x"
type textarea "על פניו נראה שזה"
type textarea "x"
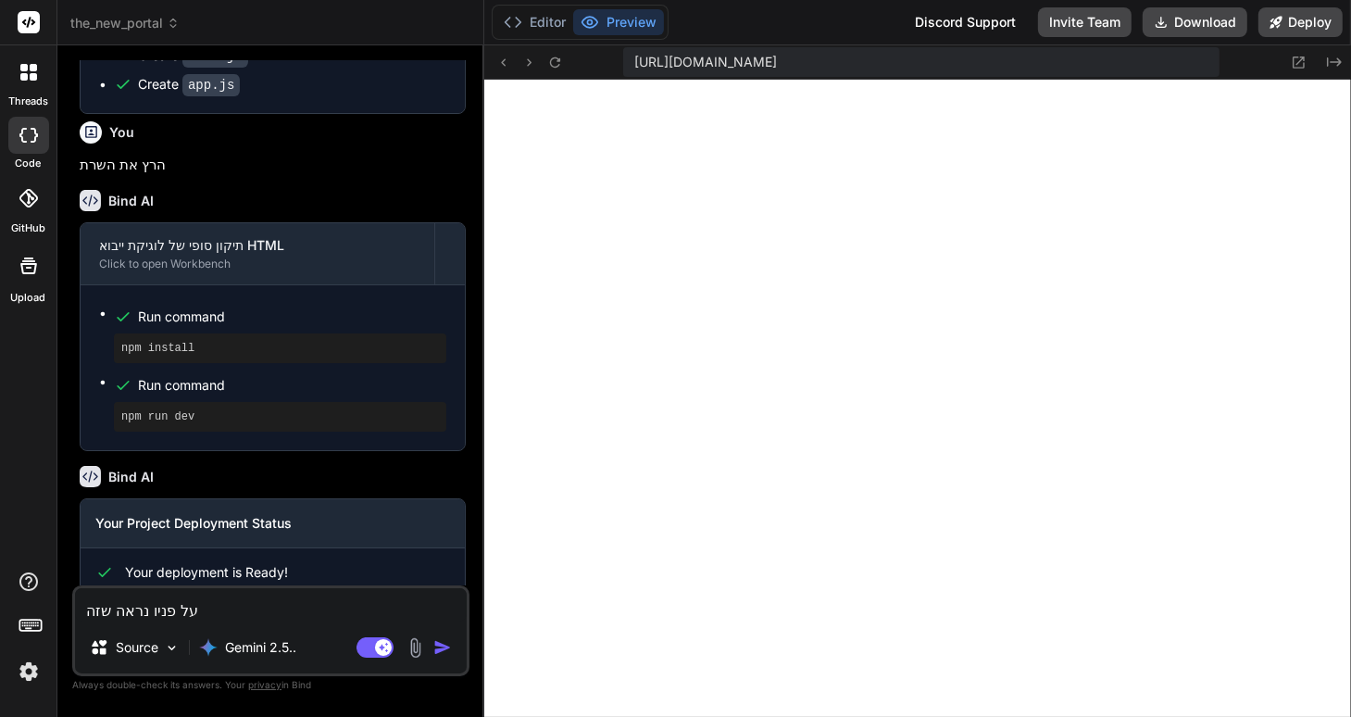
type textarea "על פניו נראה שזה"
type textarea "x"
type textarea "על פניו נראה שזה פ"
type textarea "x"
type textarea "על פניו נראה שזה פו"
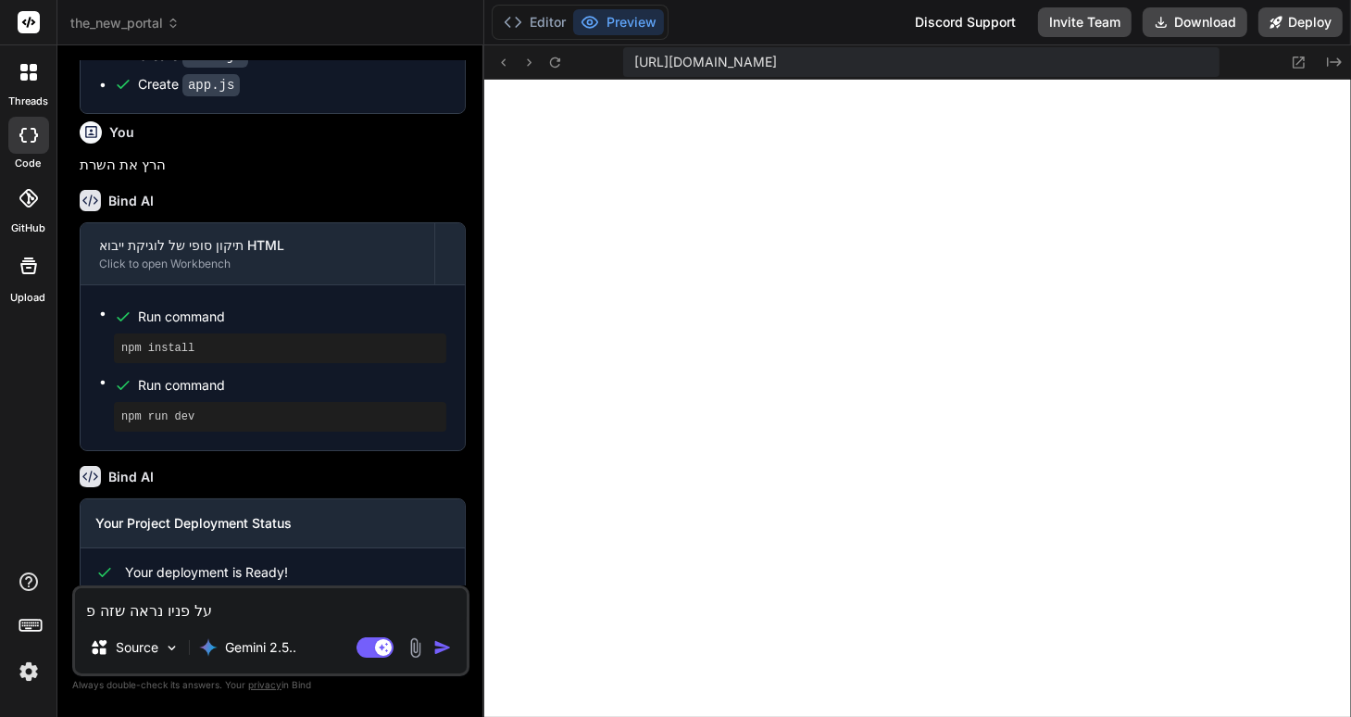
type textarea "x"
type textarea "על פניו נראה שזה פוע"
type textarea "x"
type textarea "על פניו נראה שזה פועל"
type textarea "x"
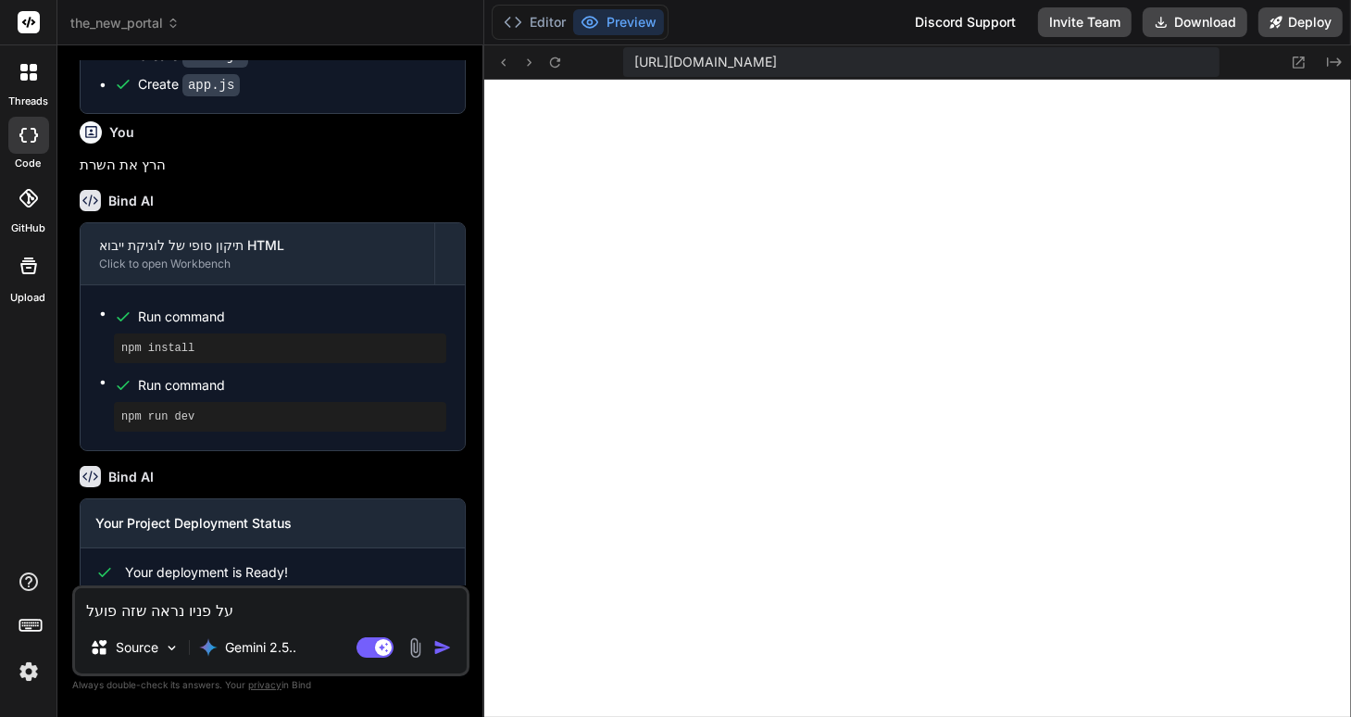
type textarea "על פניו נראה שזה פועל."
type textarea "x"
type textarea "על פניו נראה שזה פועל."
type textarea "x"
type textarea "על פניו נראה שזה פועל. א"
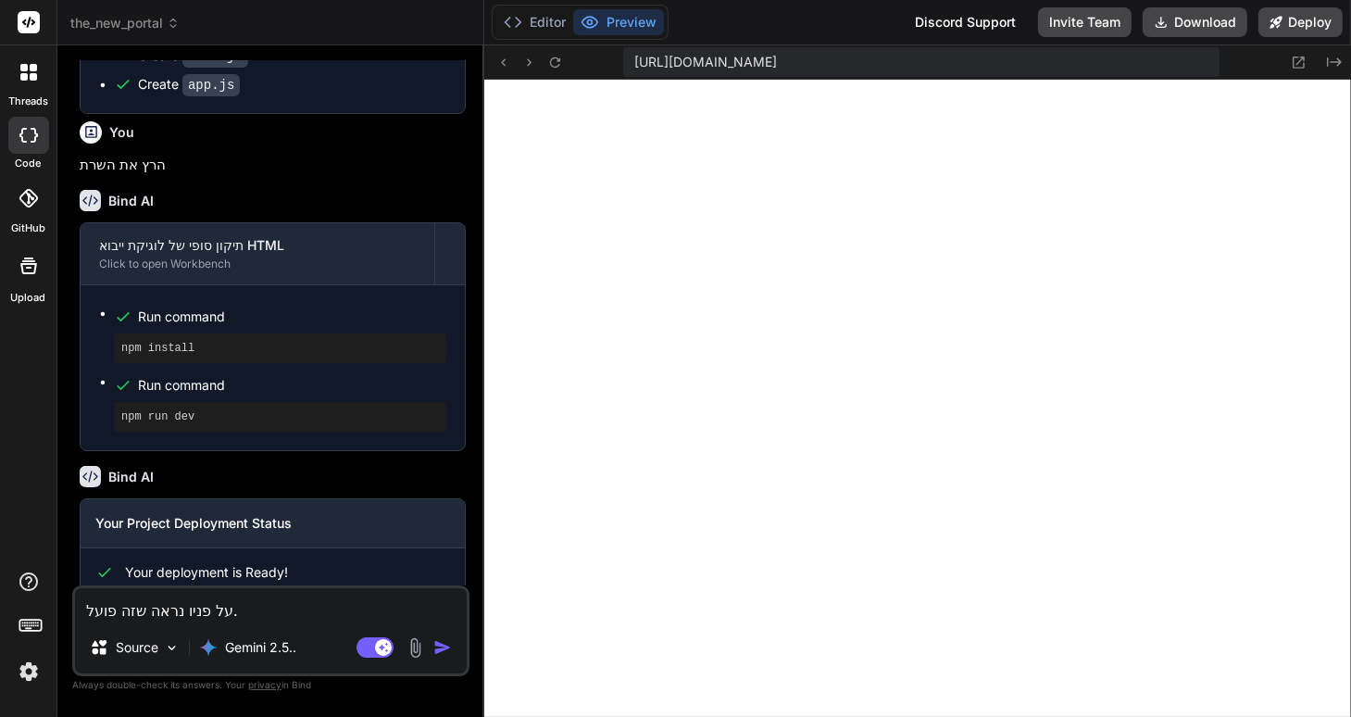
type textarea "x"
type textarea "על פניו נראה שזה פועל. אנ"
type textarea "x"
type textarea "על פניו נראה שזה פועל. אני"
type textarea "x"
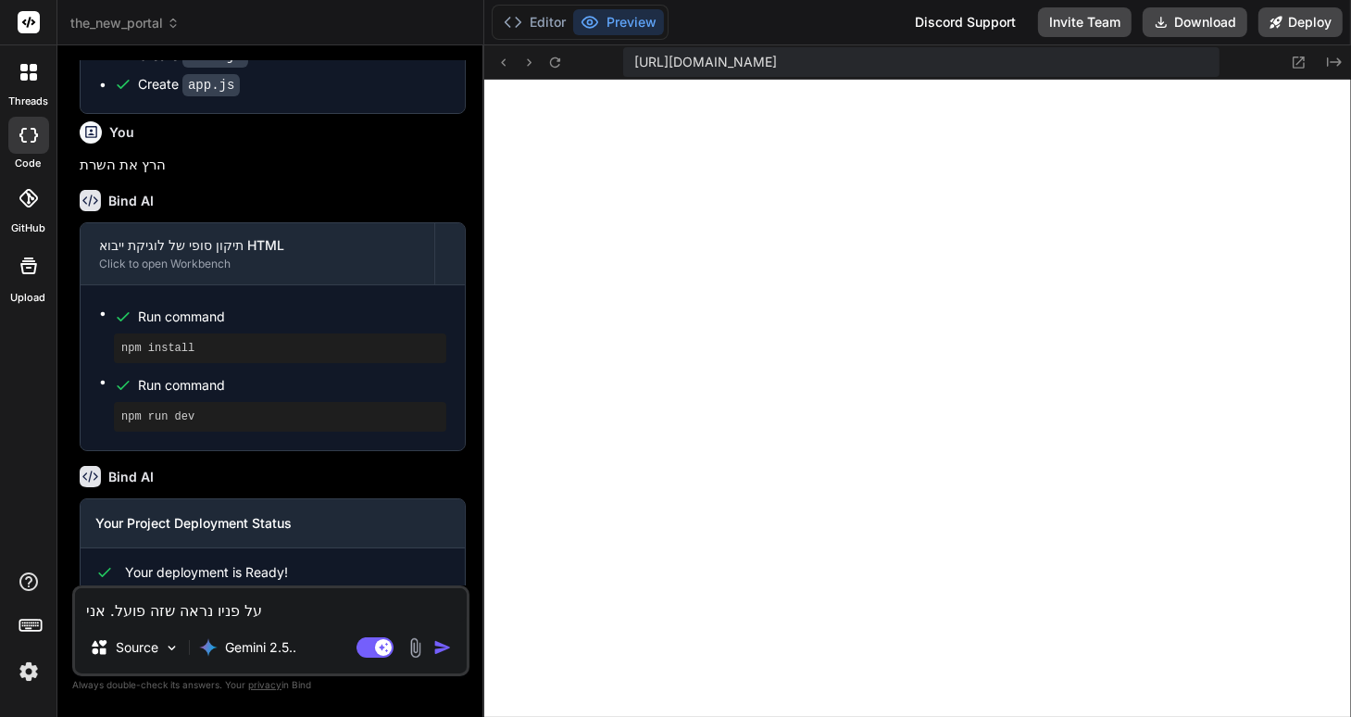
type textarea "על פניו נראה שזה פועל. אני"
type textarea "x"
type textarea "על פניו נראה שזה פועל. אני ר"
type textarea "x"
type textarea "על פניו נראה שזה פועל. אני רו"
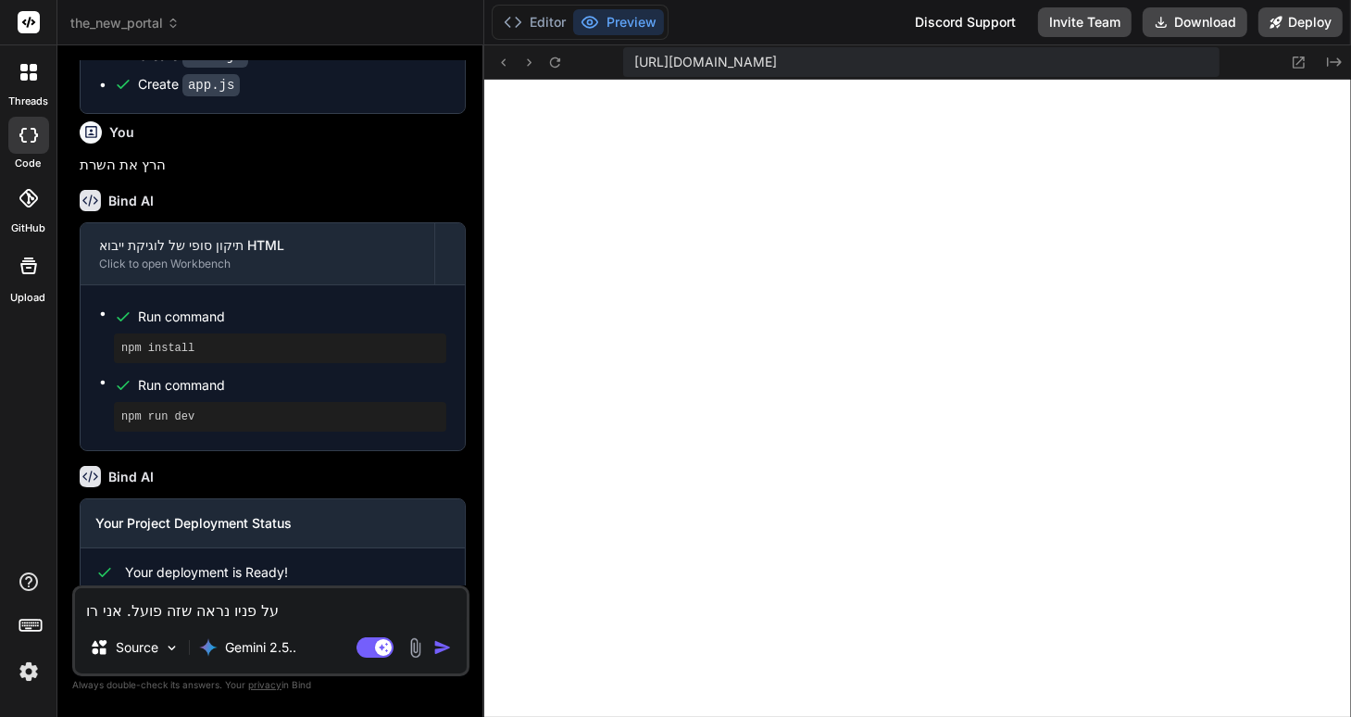
type textarea "x"
type textarea "על פניו נראה שזה פועל. אני רוא"
type textarea "x"
type textarea "על פניו נראה שזה פועל. אני רואה"
type textarea "x"
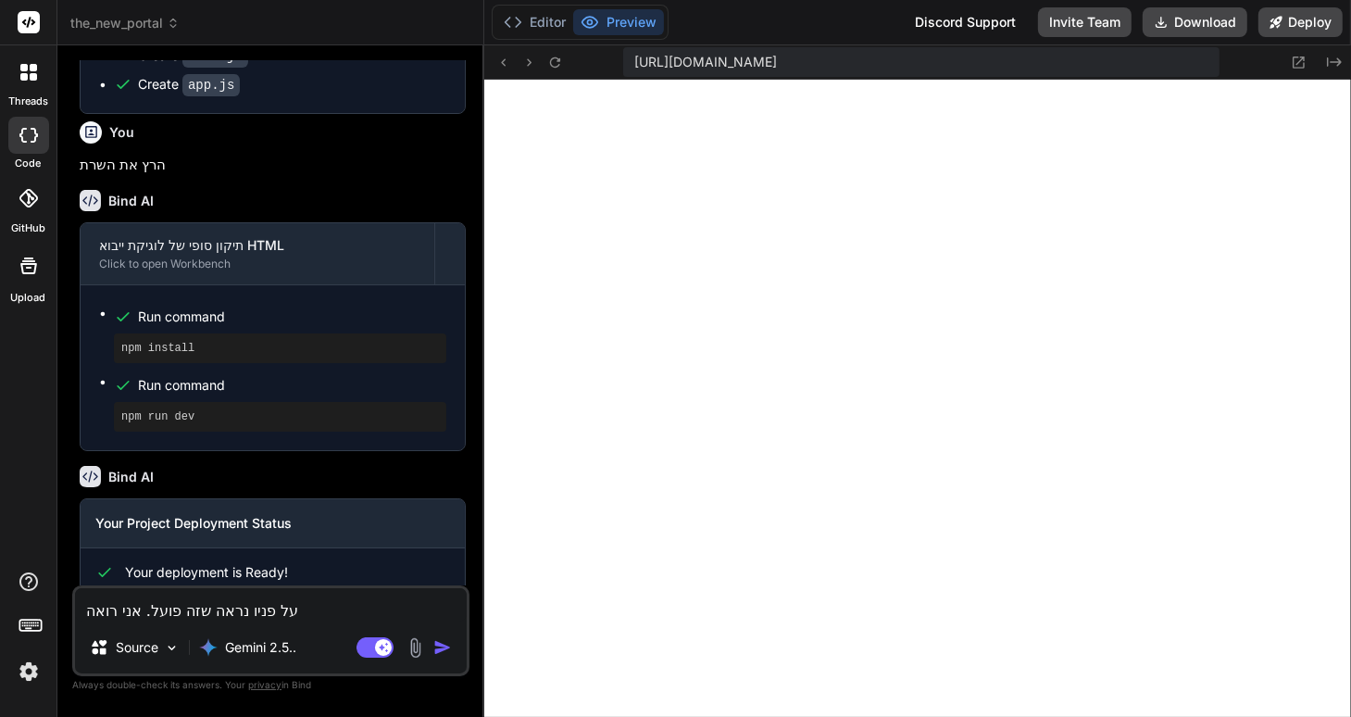
type textarea "על פניו נראה שזה פועל. אני רואה"
type textarea "x"
type textarea "על פניו נראה שזה פועל. אני רואה ש"
type textarea "x"
type textarea "על פניו נראה שזה פועל. אני רואה שה"
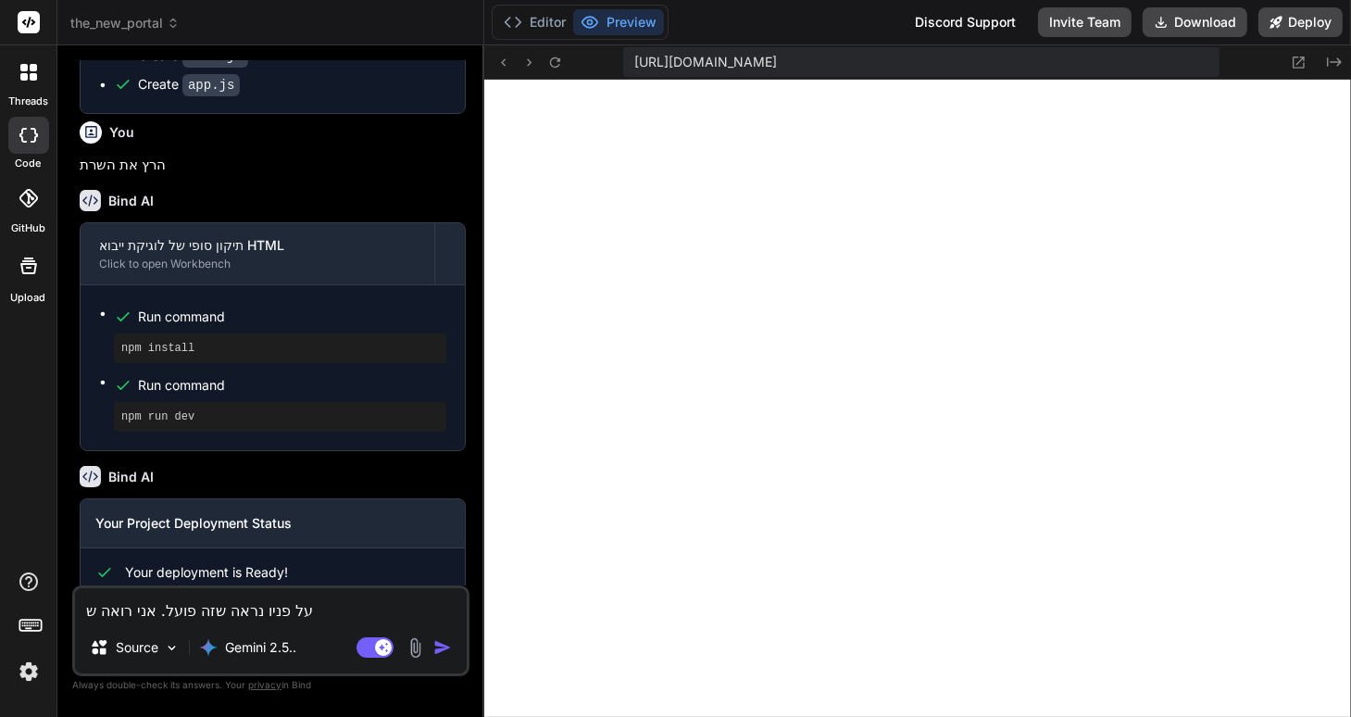
type textarea "x"
type textarea "על פניו נראה שזה פועל. אני רואה שהו"
type textarea "x"
type textarea "על פניו נראה שזה פועל. אני רואה שהוא"
type textarea "x"
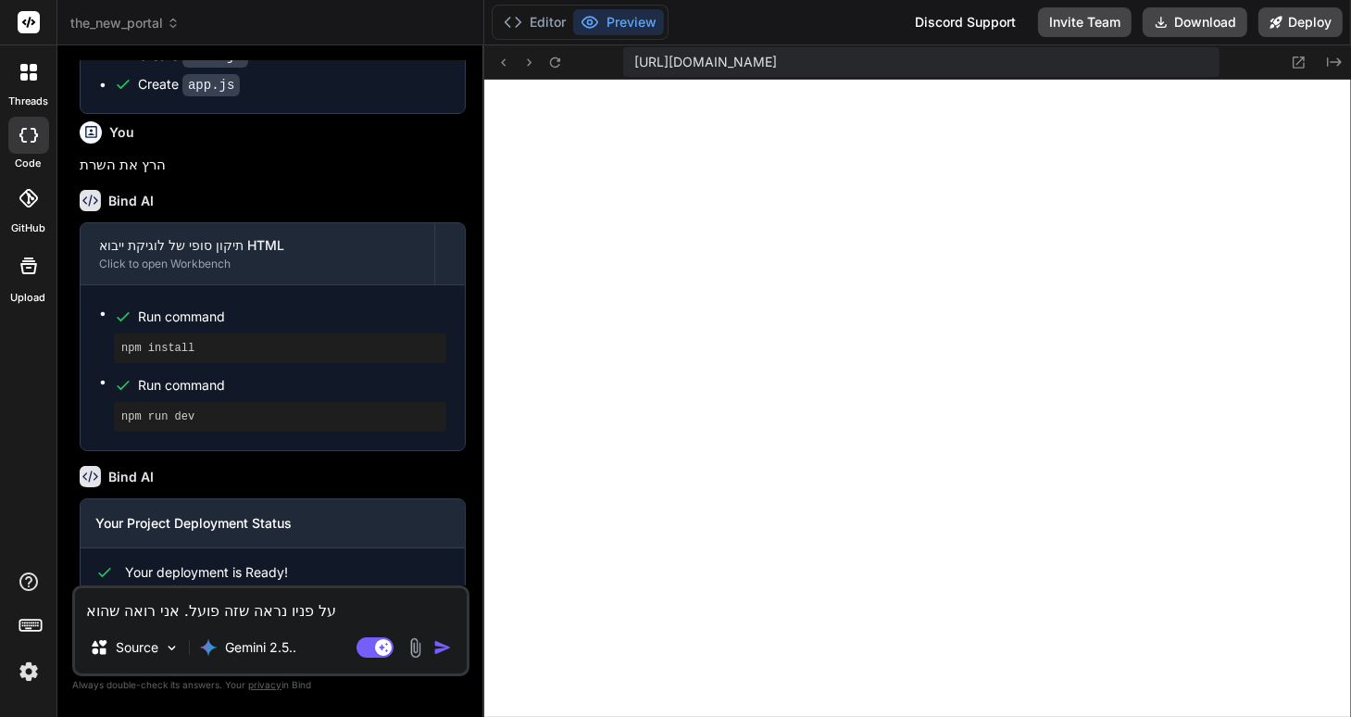
type textarea "על פניו נראה שזה פועל. אני רואה שהוא"
type textarea "x"
type textarea "על פניו נראה שזה פועל. אני רואה שהוא י"
type textarea "x"
type textarea "על פניו נראה שזה פועל. אני רואה שהוא יצ"
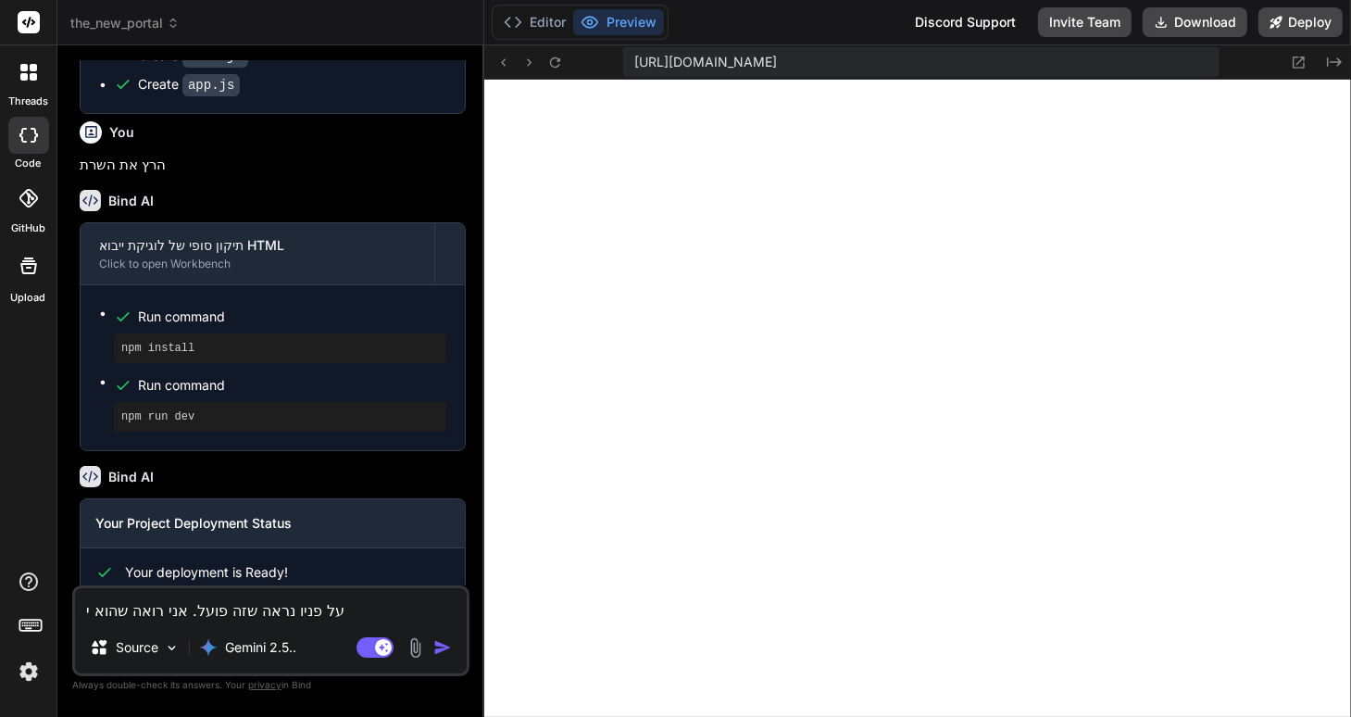
type textarea "x"
type textarea "על פניו נראה שזה פועל. אני רואה שהוא יצר"
type textarea "x"
type textarea "על פניו נראה שזה פועל. אני רואה שהוא יצר"
type textarea "x"
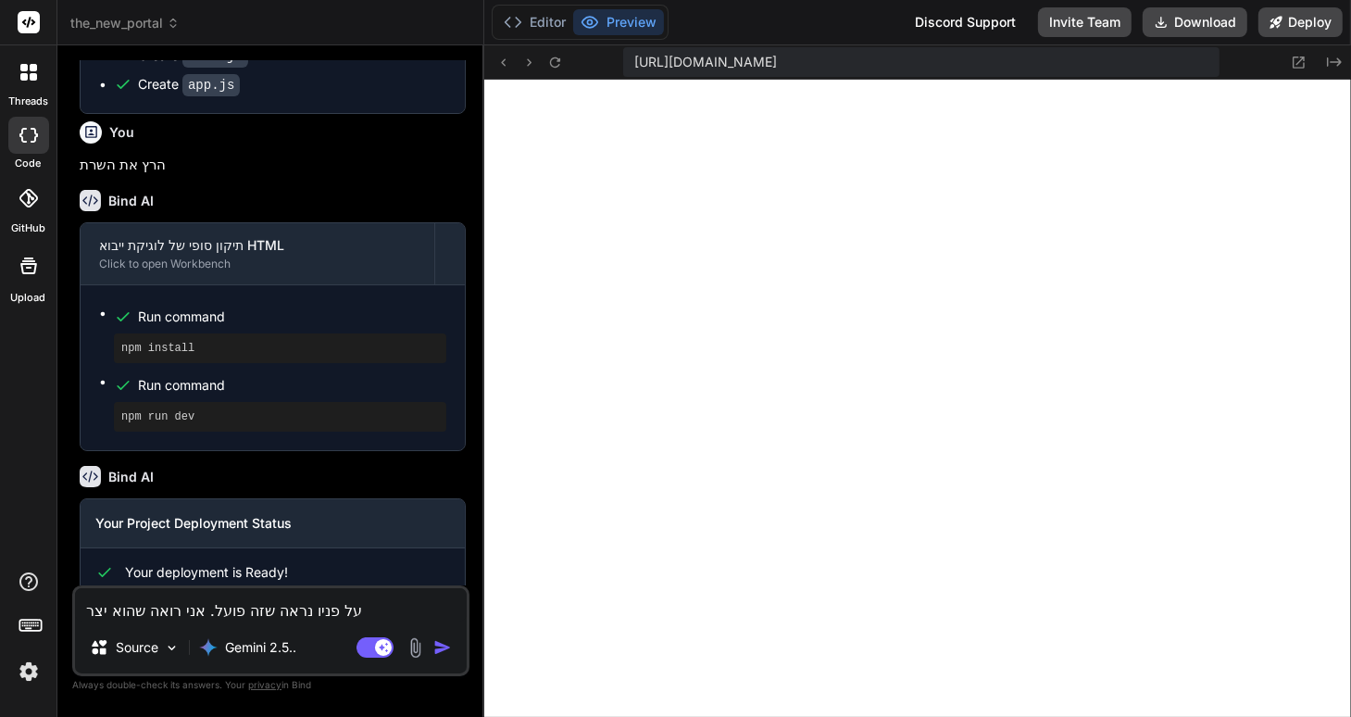
type textarea "על פניו נראה שזה פועל. אני רואה שהוא יצר ל"
type textarea "x"
type textarea "על פניו נראה שזה פועל. אני רואה שהוא יצר לי"
type textarea "x"
type textarea "על פניו נראה שזה פועל. אני רואה שהוא יצר לי"
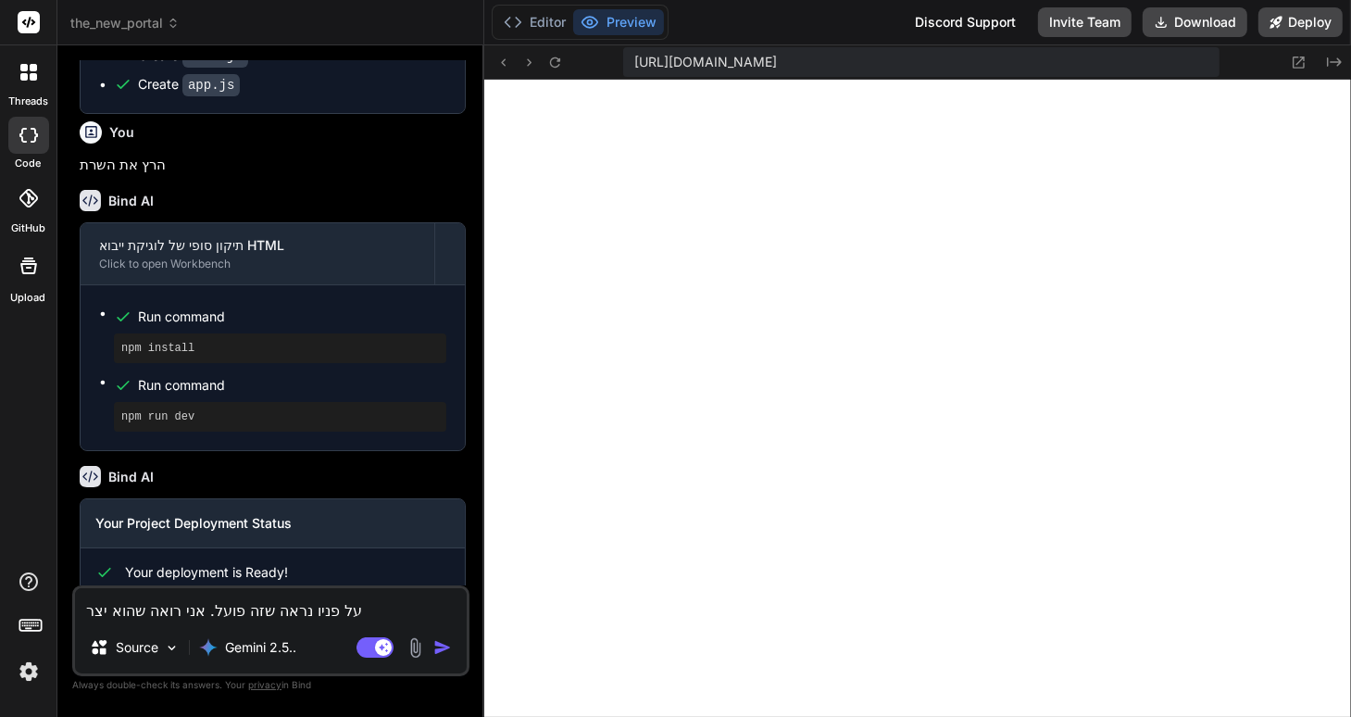
type textarea "x"
type textarea "על פניו נראה שזה פועל. אני רואה שהוא יצר לי ק"
type textarea "x"
type textarea "על פניו נראה שזה פועל. אני רואה שהוא יצר לי קו"
type textarea "x"
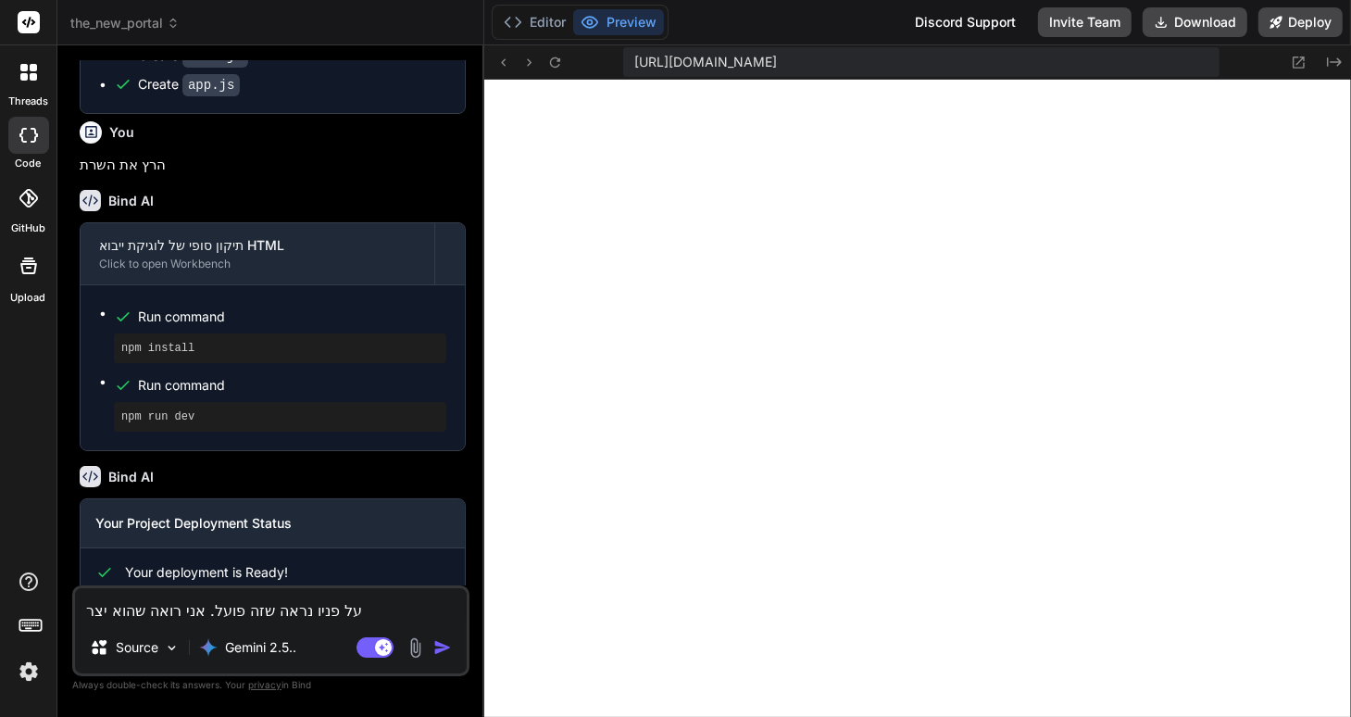
type textarea "על פניו נראה שזה פועל. אני רואה שהוא יצר לי קוב"
type textarea "x"
type textarea "על פניו נראה שזה פועל. אני רואה שהוא יצר לי קובתץ"
type textarea "x"
type textarea "על פניו נראה שזה פועל. אני רואה שהוא יצר לי קובת"
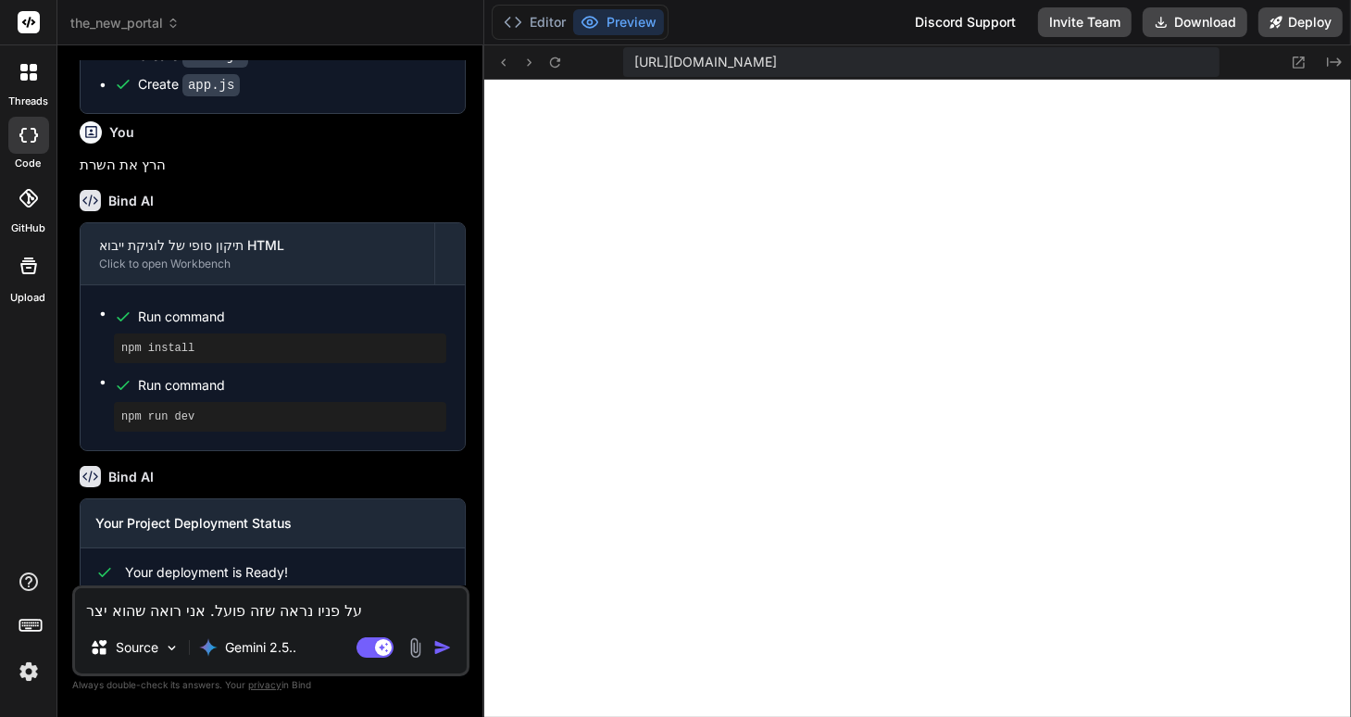
type textarea "x"
type textarea "על פניו נראה שזה פועל. אני רואה שהוא יצר לי קוב"
type textarea "x"
type textarea "על פניו נראה שזה פועל. אני רואה שהוא יצר לי קובץ"
type textarea "x"
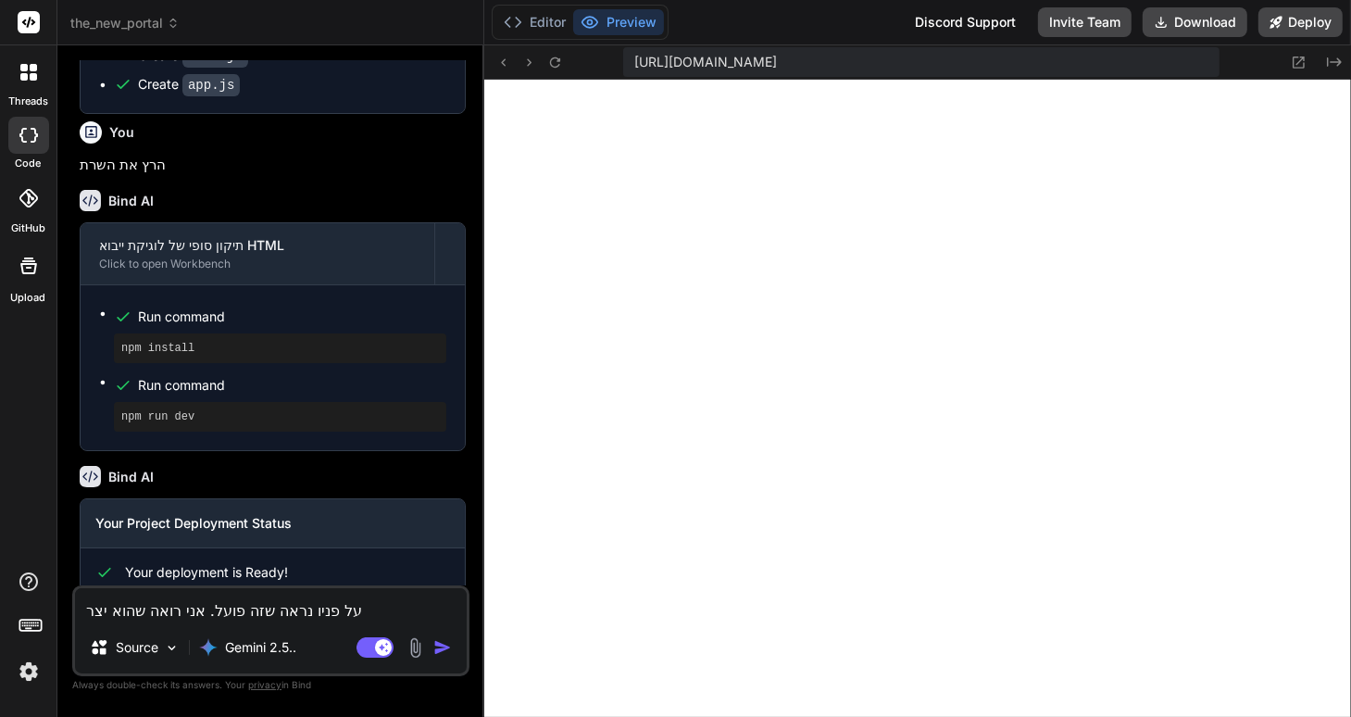
type textarea "על פניו נראה שזה פועל. אני רואה שהוא יצר לי קובץ"
type textarea "x"
type textarea "על פניו נראה שזה פועל. אני רואה שהוא יצר לי קובץ ח"
type textarea "x"
type textarea "על פניו נראה שזה פועל. אני רואה שהוא יצר לי קובץ"
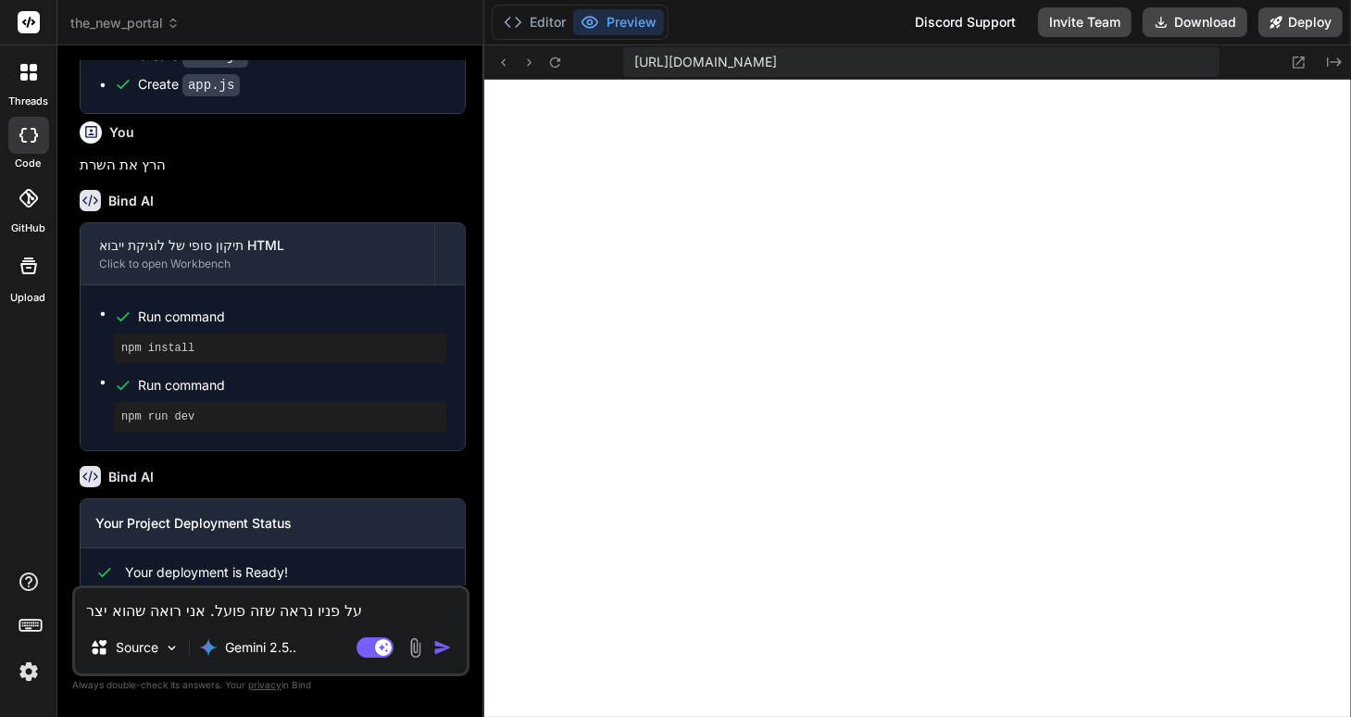
type textarea "x"
type textarea "על פניו נראה שזה פועל. אני רואה שהוא יצר לי קובץ J"
type textarea "x"
type textarea "על פניו נראה שזה פועל. אני רואה שהוא יצר לי קובץ JS"
type textarea "x"
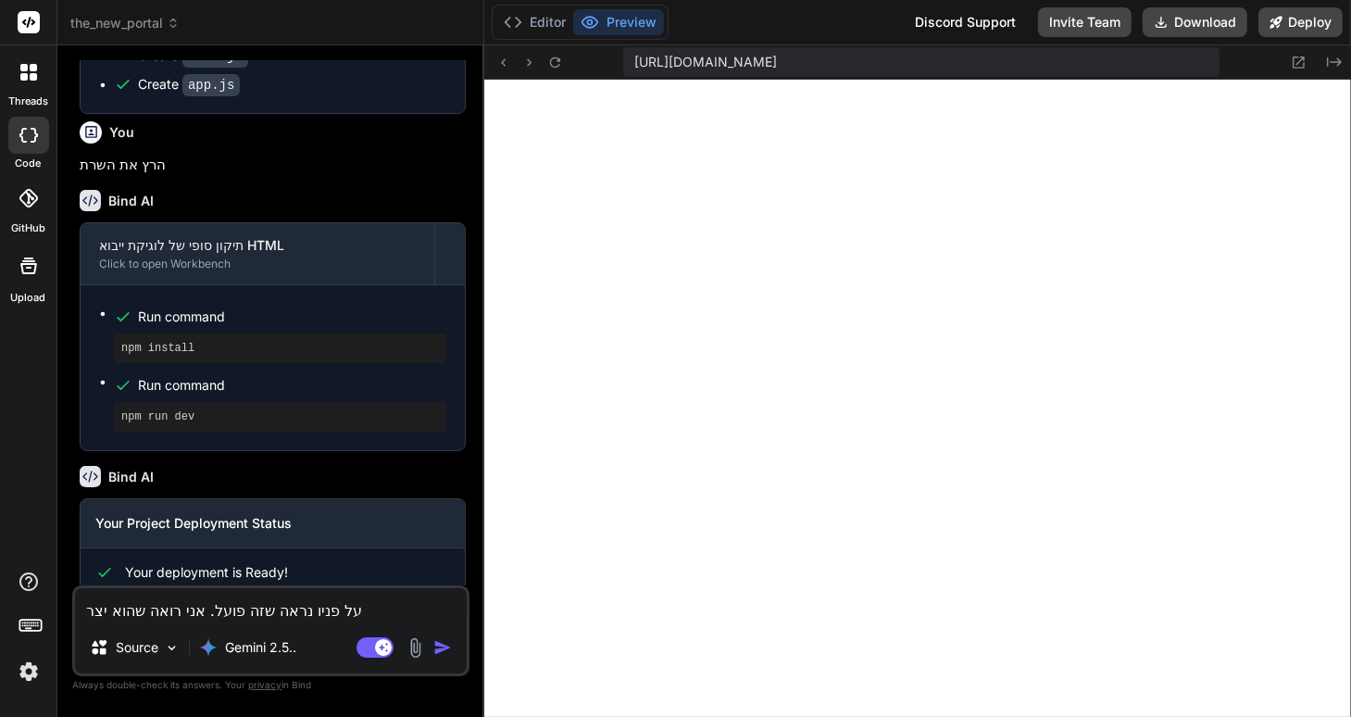
type textarea "על פניו נראה שזה פועל. אני רואה שהוא יצר לי קובץ JSO"
type textarea "x"
type textarea "על פניו נראה שזה פועל. אני רואה שהוא יצר לי קובץ JSON"
type textarea "x"
type textarea "על פניו נראה שזה פועל. אני רואה שהוא יצר לי קובץ JSONM"
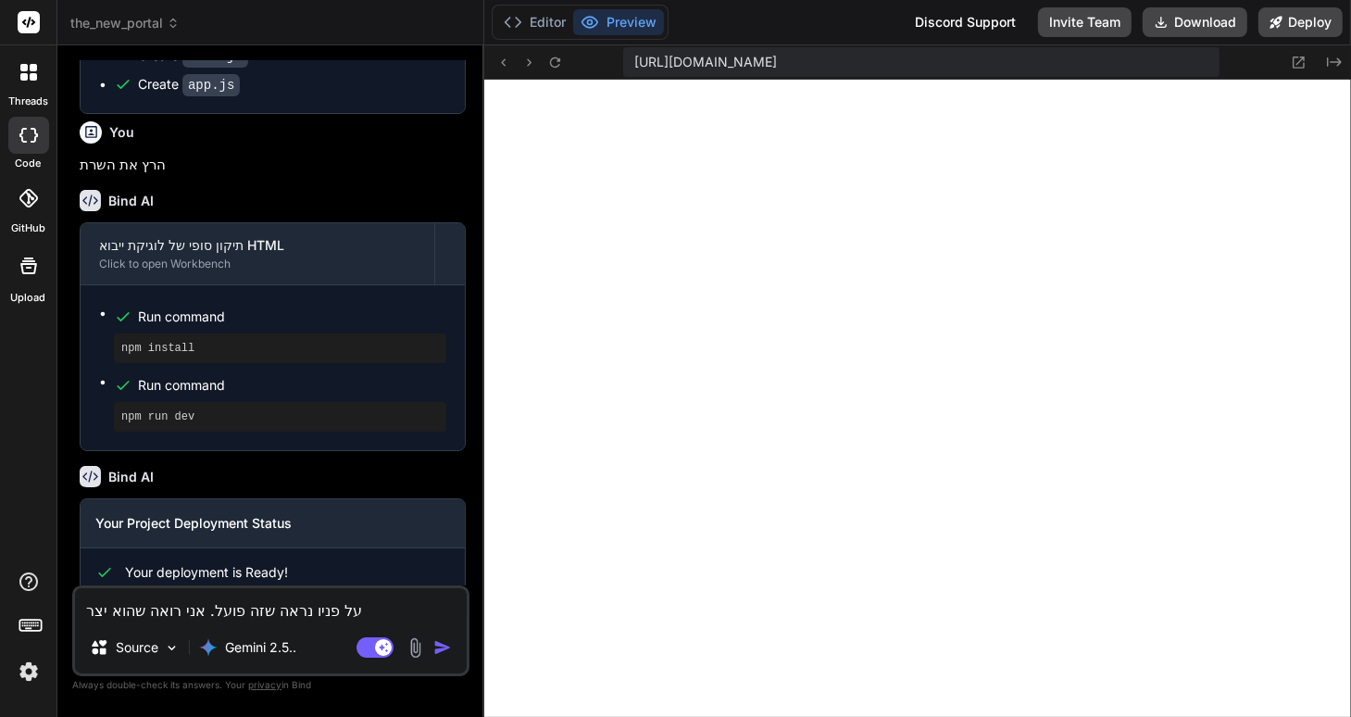
type textarea "x"
type textarea "על פניו נראה שזה פועל. אני רואה שהוא יצר לי קובץ JSON"
type textarea "x"
type textarea "על פניו נראה שזה פועל. אני רואה שהוא יצר לי קובץ JSON"
type textarea "x"
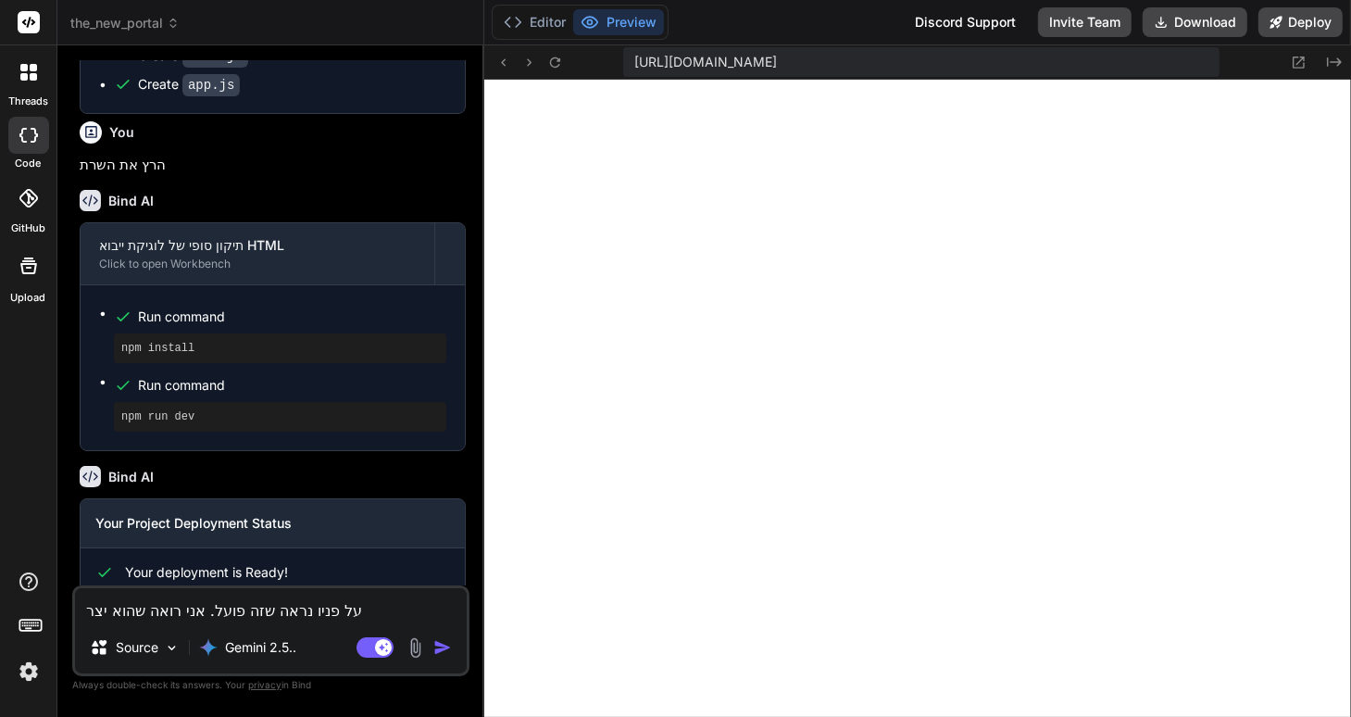
type textarea "על פניו נראה שזה פועל. אני רואה שהוא יצר לי קובץ JSON C"
type textarea "x"
type textarea "על פניו נראה שזה פועל. אני רואה שהוא יצר לי קובץ JSON"
type textarea "x"
type textarea "על פניו נראה שזה פועל. אני רואה שהוא יצר לי קובץ JSON ב"
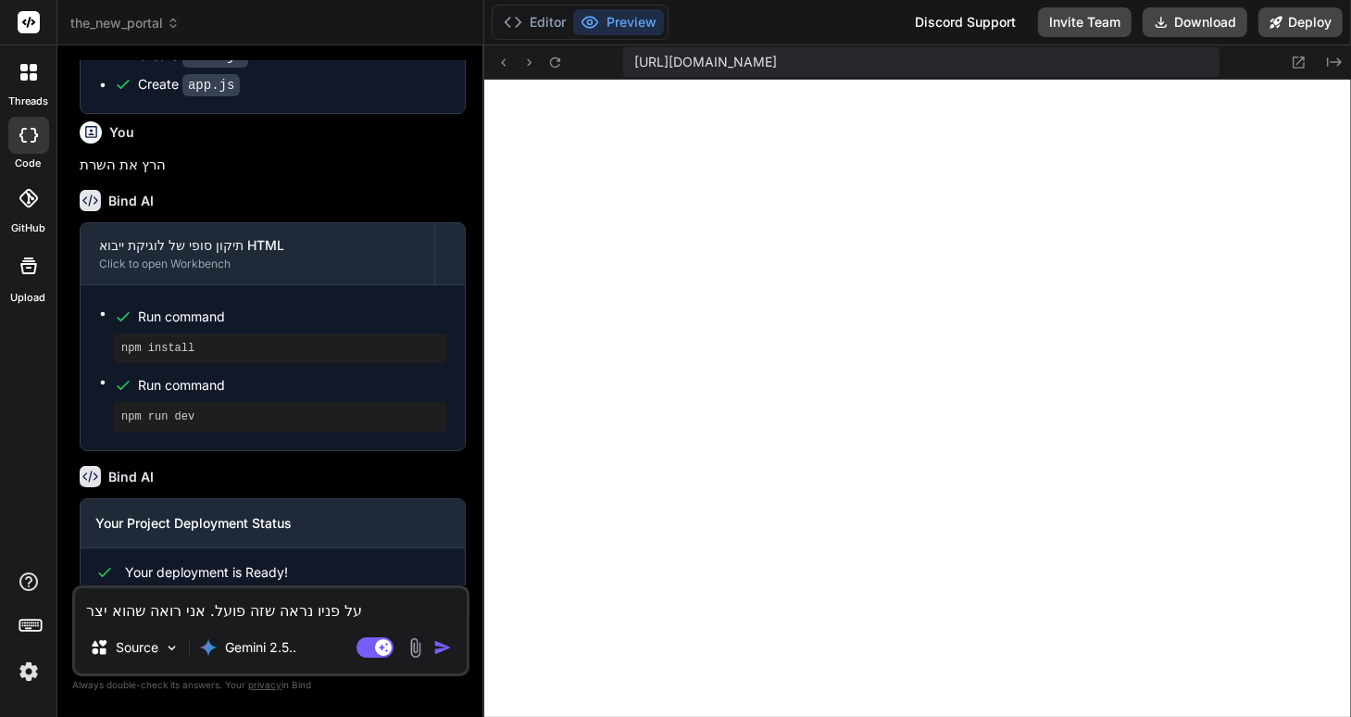
type textarea "x"
type textarea "על פניו נראה שזה פועל. אני רואה שהוא יצר לי קובץ JSON במ"
type textarea "x"
type textarea "על פניו נראה שזה פועל. אני רואה שהוא יצר לי קובץ JSON במי"
type textarea "x"
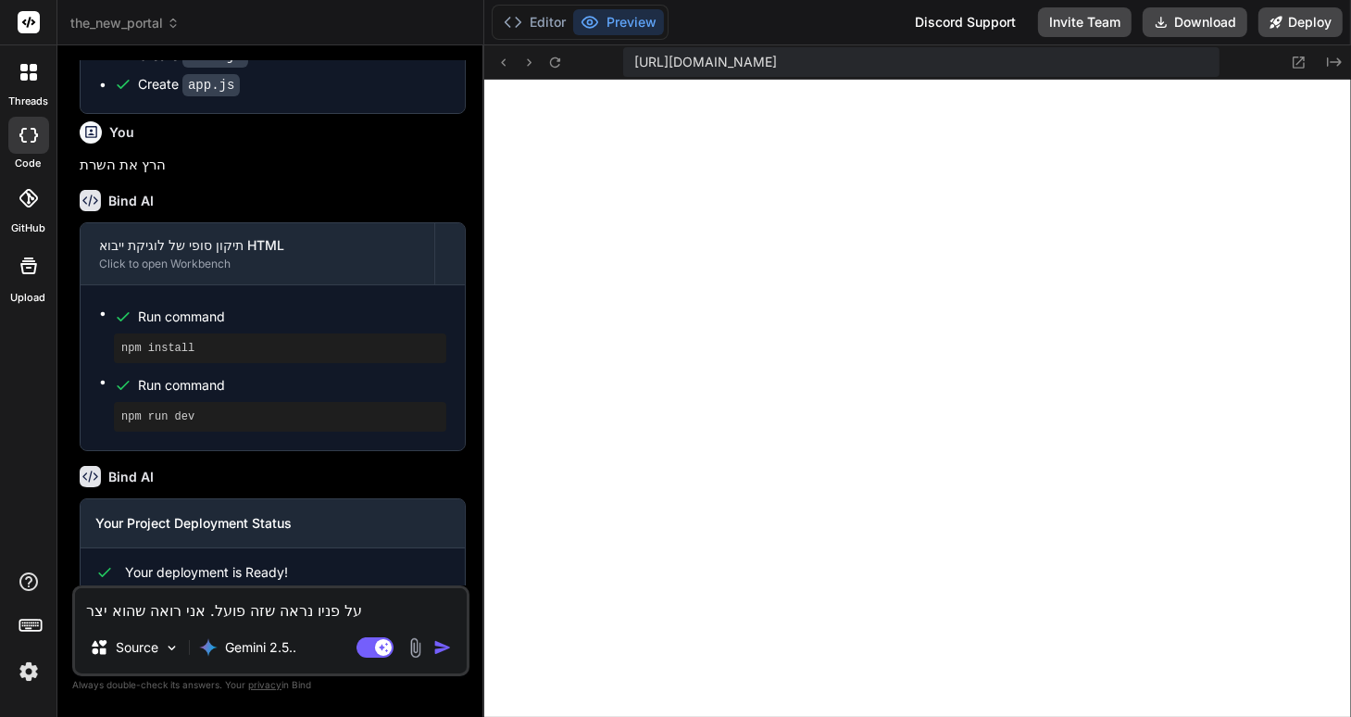
type textarea "על פניו נראה שזה פועל. אני רואה שהוא יצר לי קובץ JSON במיק"
type textarea "x"
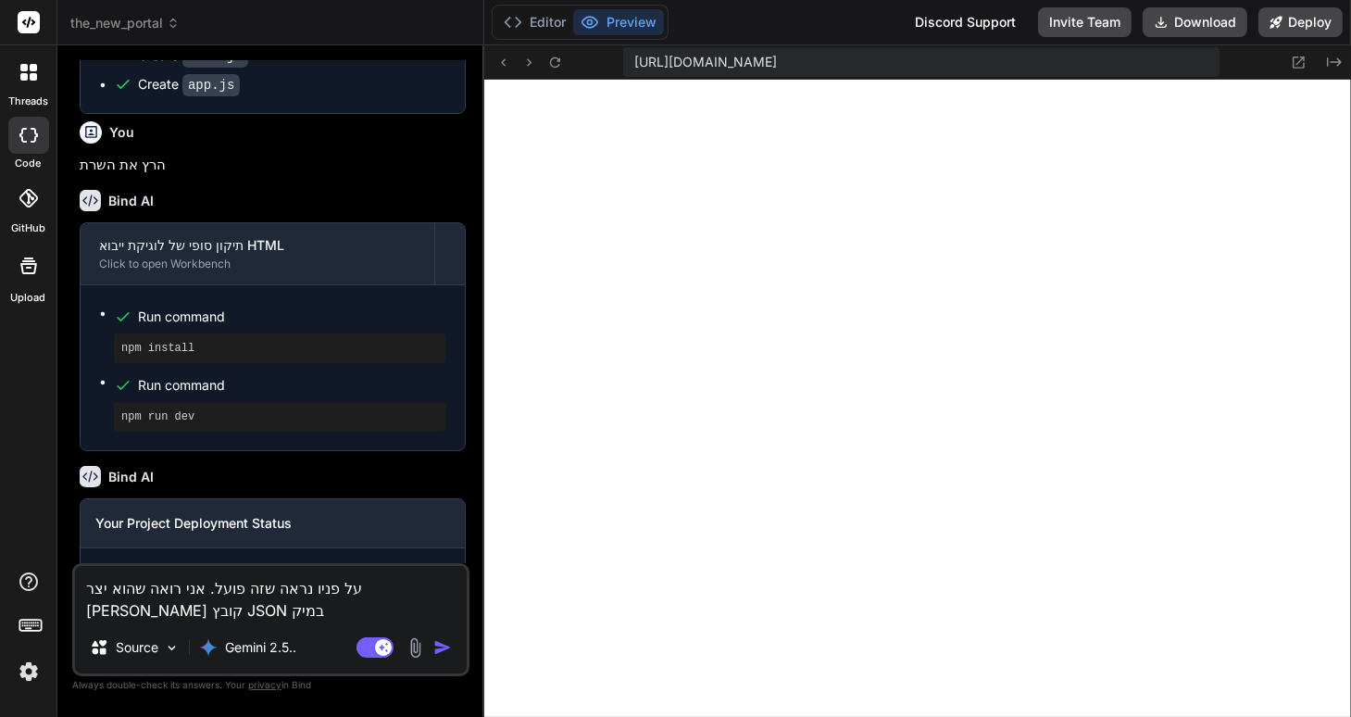
type textarea "על פניו נראה שזה פועל. אני רואה שהוא יצר לי קובץ JSON במיקו"
type textarea "x"
type textarea "על פניו נראה שזה פועל. אני רואה שהוא יצר לי קובץ JSON במיקום"
type textarea "x"
type textarea "על פניו נראה שזה פועל. אני רואה שהוא יצר לי קובץ JSON במיקום"
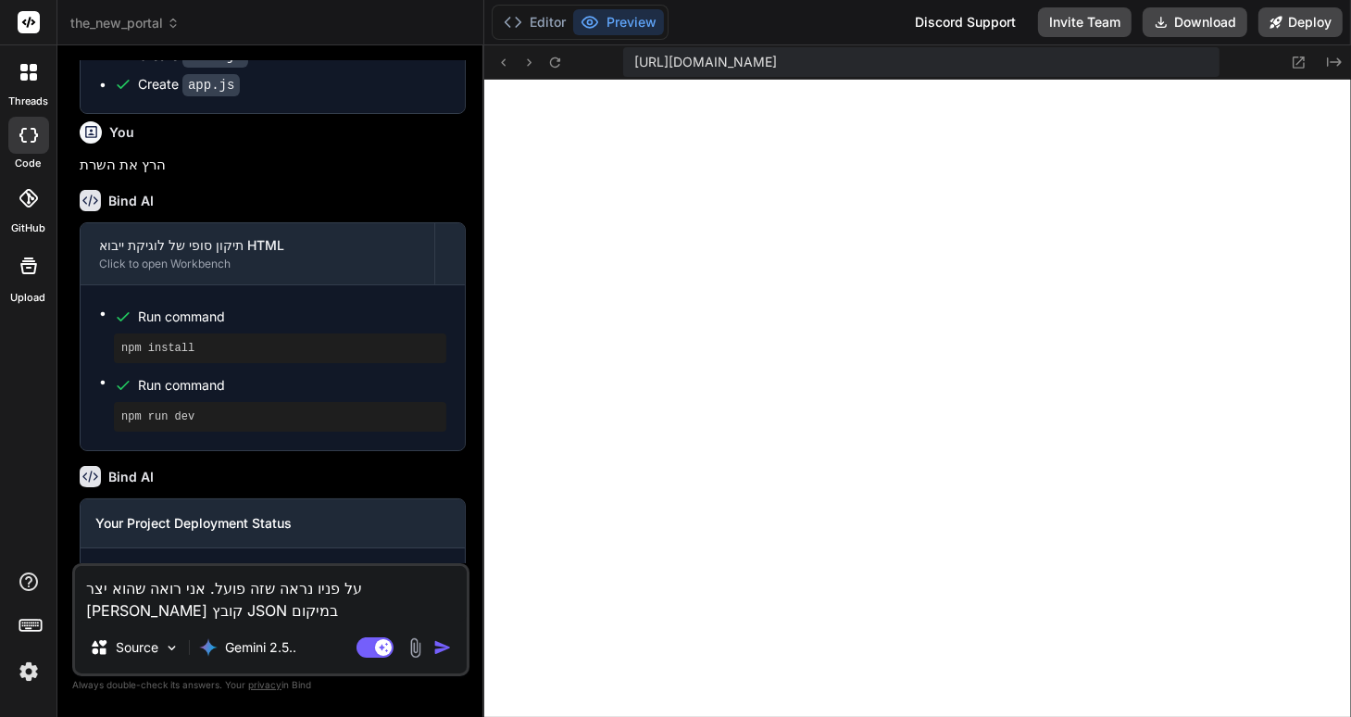
type textarea "x"
type textarea "על פניו נראה שזה פועל. אני רואה שהוא יצר לי קובץ JSON במיקום ב"
type textarea "x"
type textarea "על פניו נראה שזה פועל. אני רואה שהוא יצר לי קובץ JSON במיקום בד"
type textarea "x"
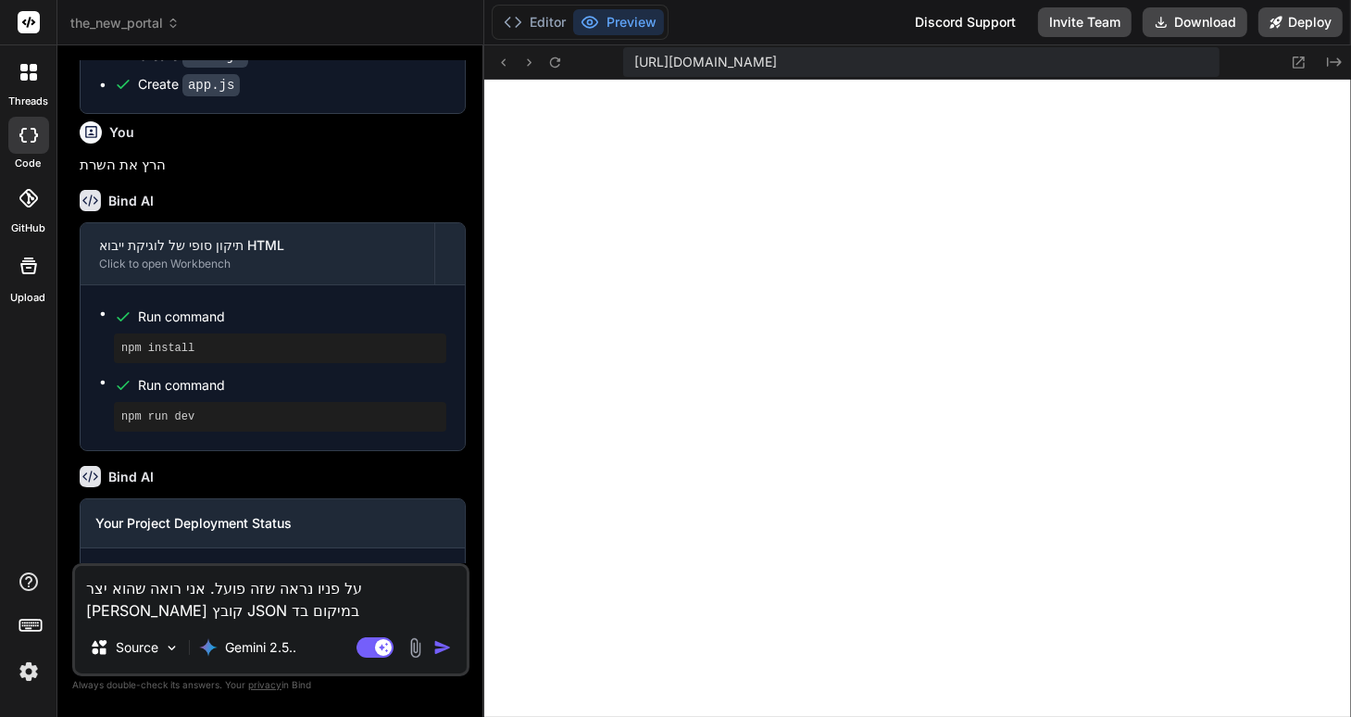
type textarea "על פניו נראה שזה פועל. אני רואה שהוא יצר לי קובץ JSON במיקום בדי"
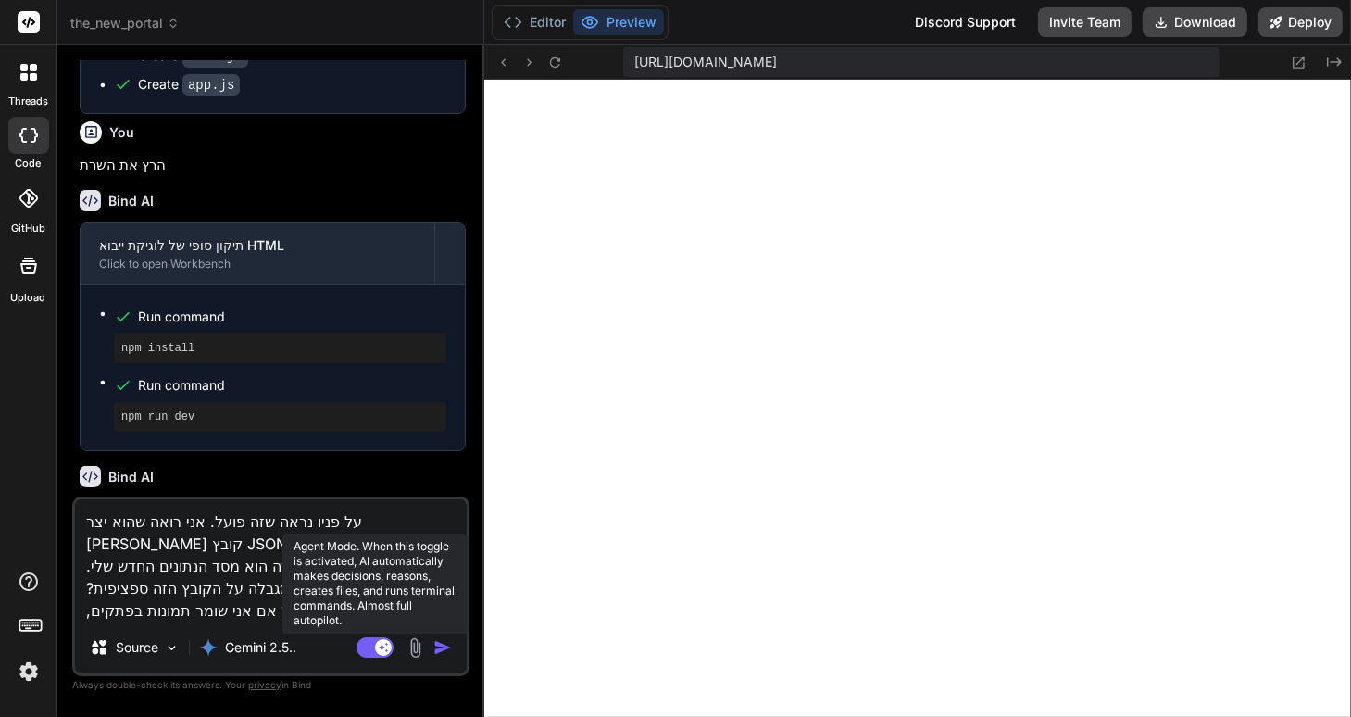
click at [369, 642] on rect at bounding box center [374, 647] width 37 height 20
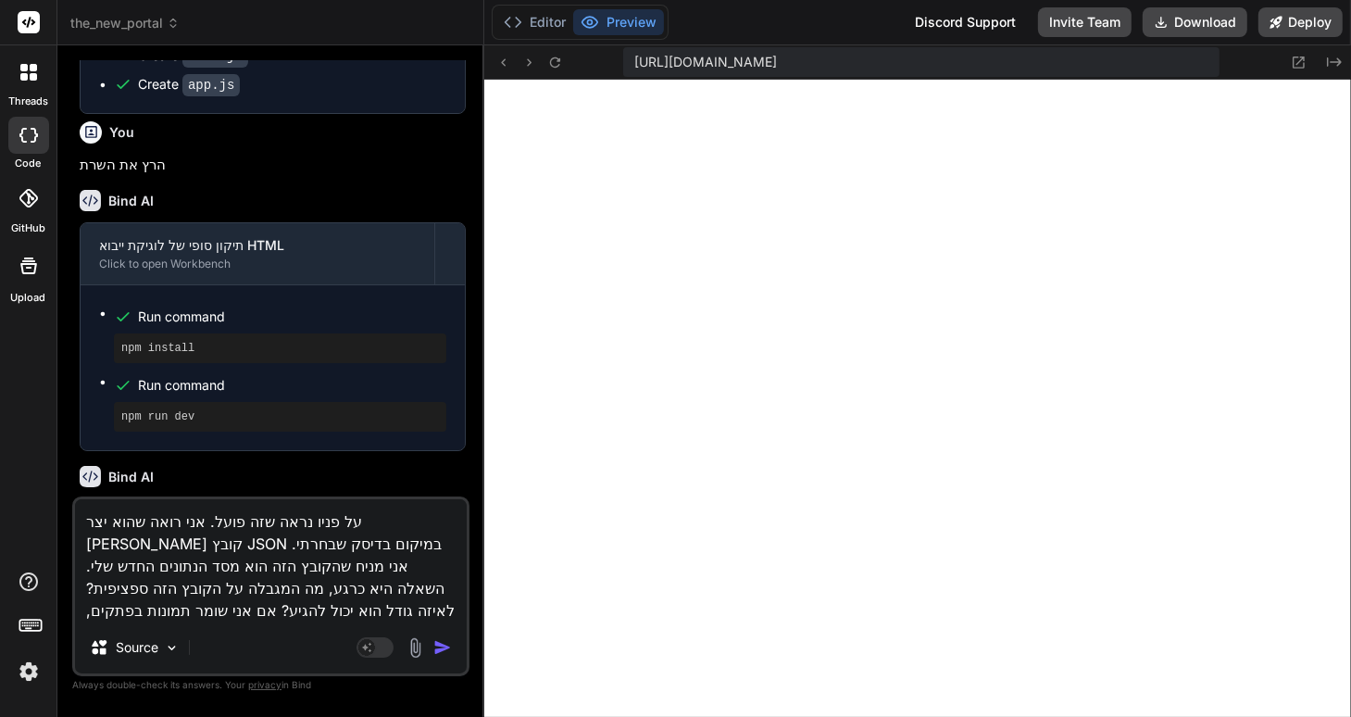
click at [438, 646] on img "button" at bounding box center [442, 647] width 19 height 19
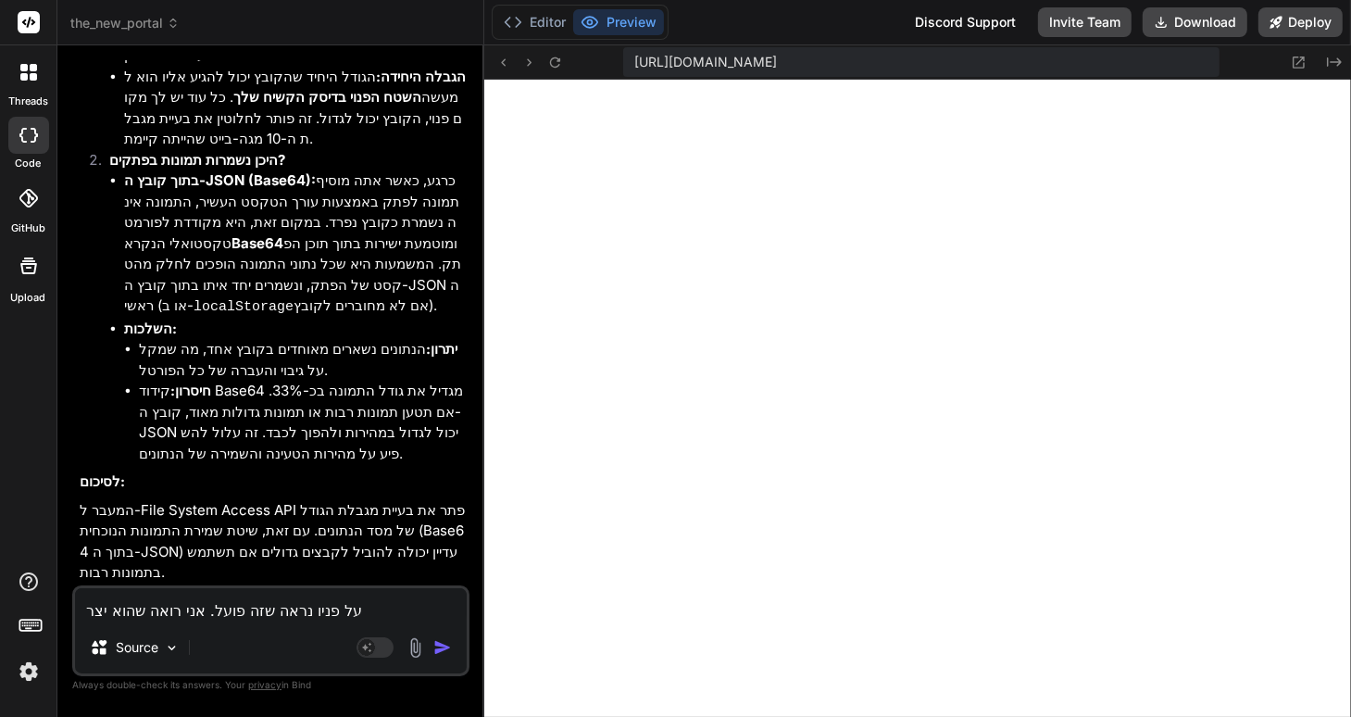
scroll to position [4092, 0]
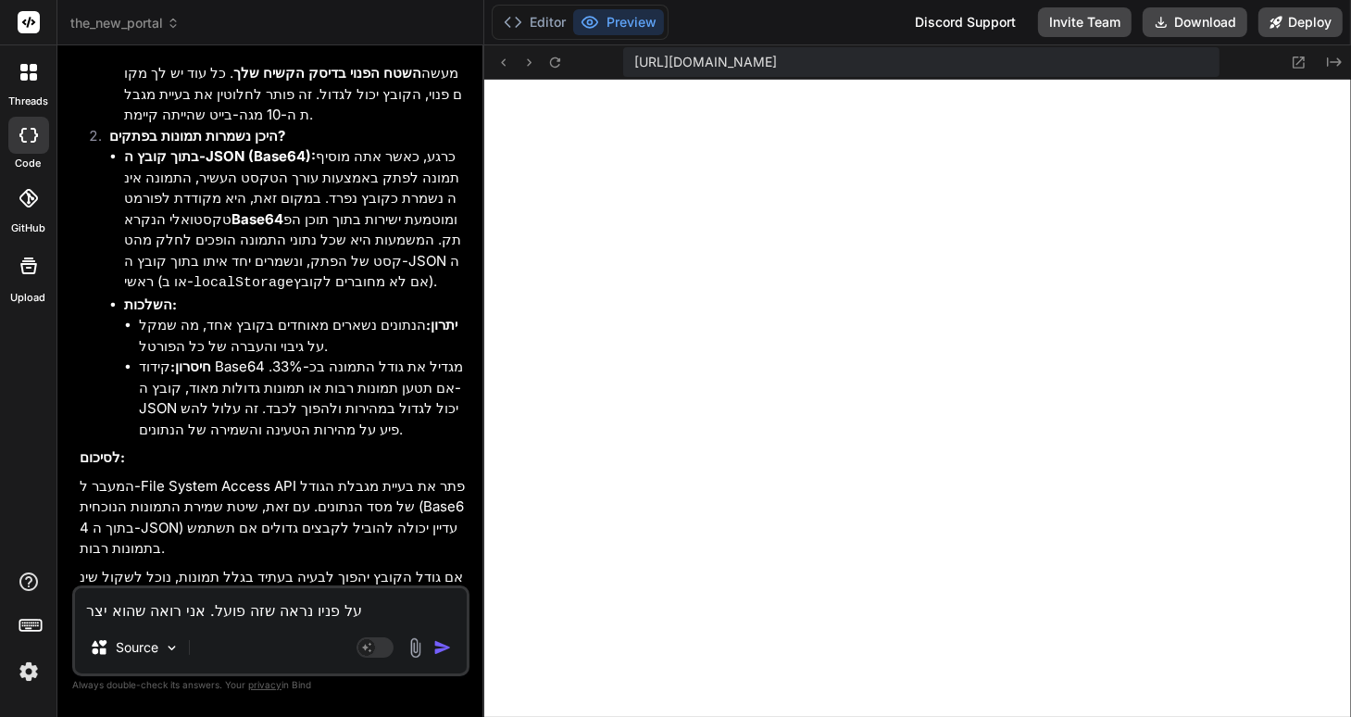
click at [141, 602] on textarea "על פניו נראה שזה פועל. אני רואה שהוא יצר לי קובץ JSON במיקום בדיסק שבחרתי. אני …" at bounding box center [271, 604] width 392 height 33
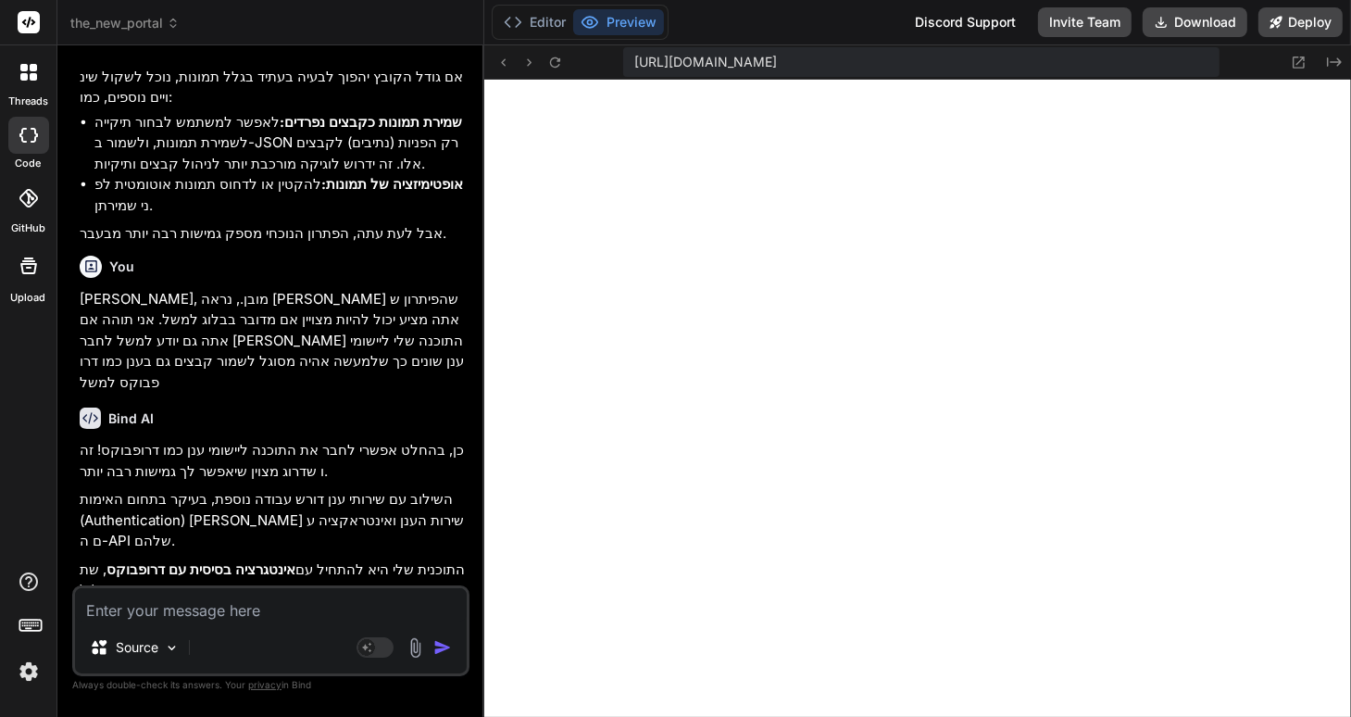
scroll to position [4612, 0]
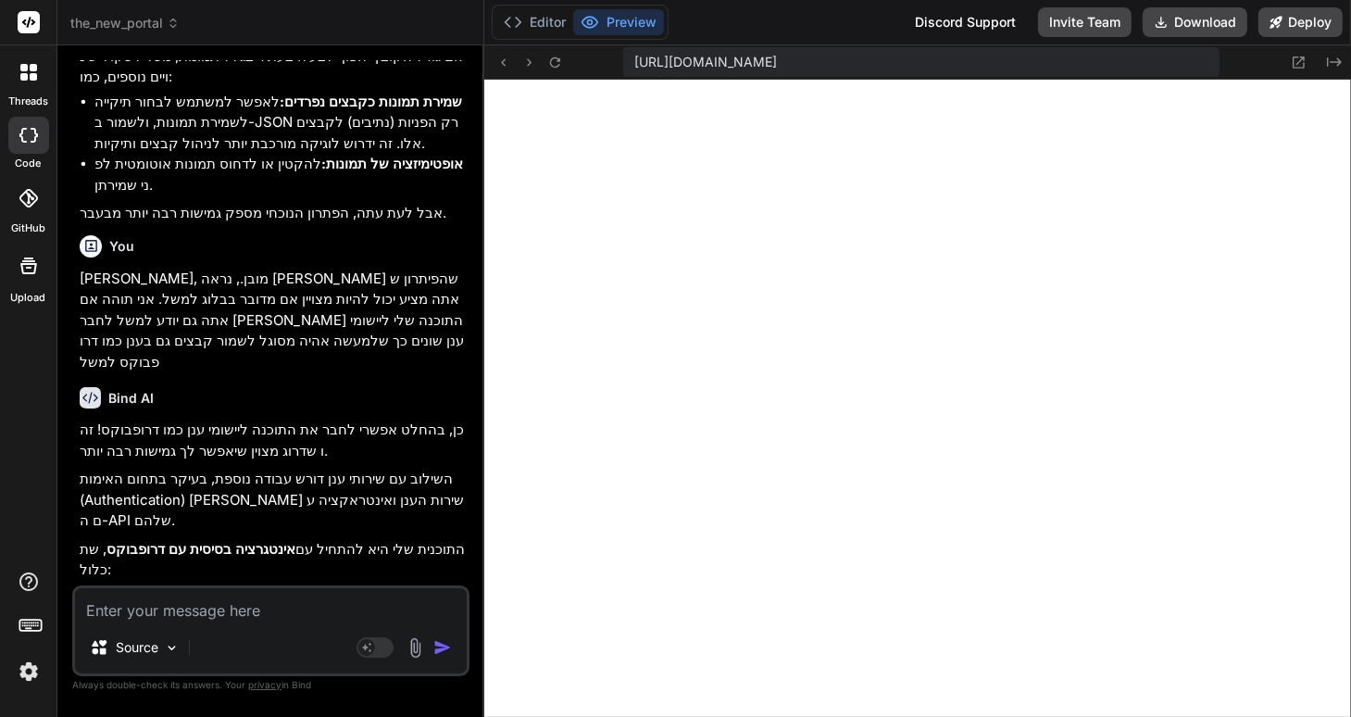
click at [196, 611] on textarea at bounding box center [271, 604] width 392 height 33
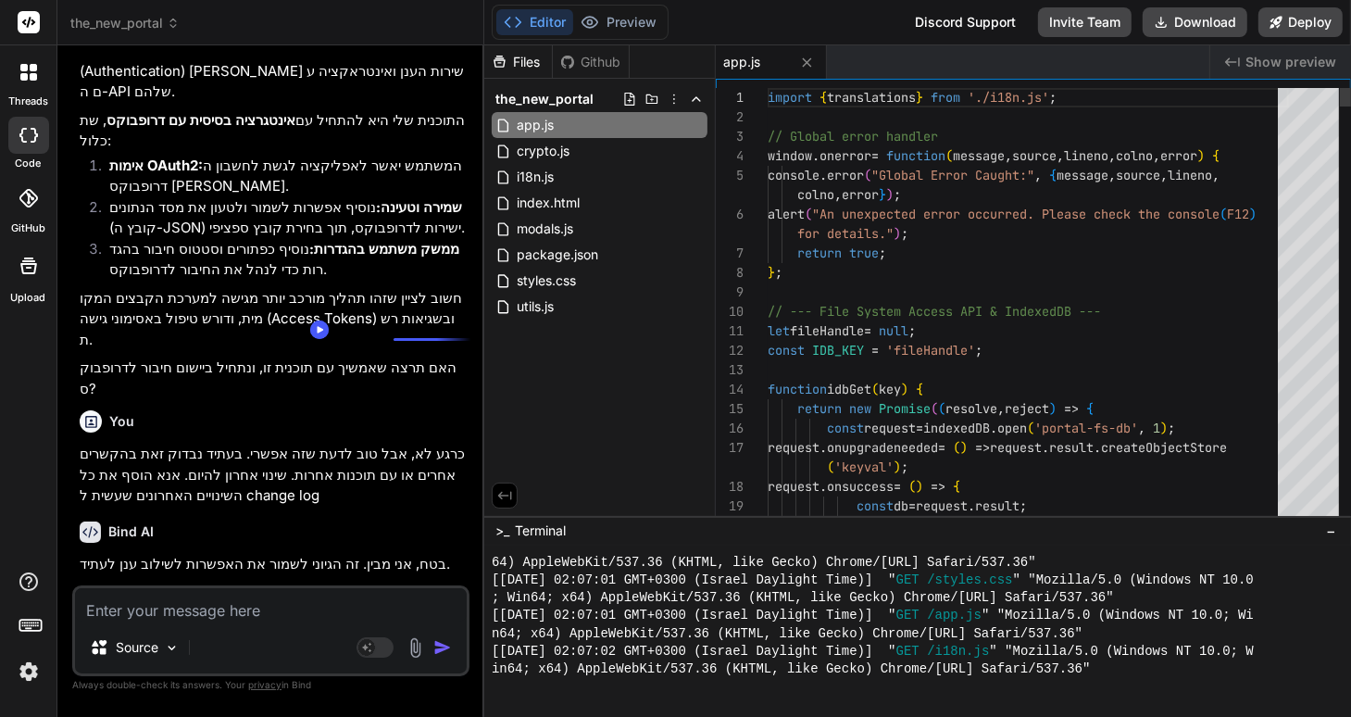
scroll to position [5030, 0]
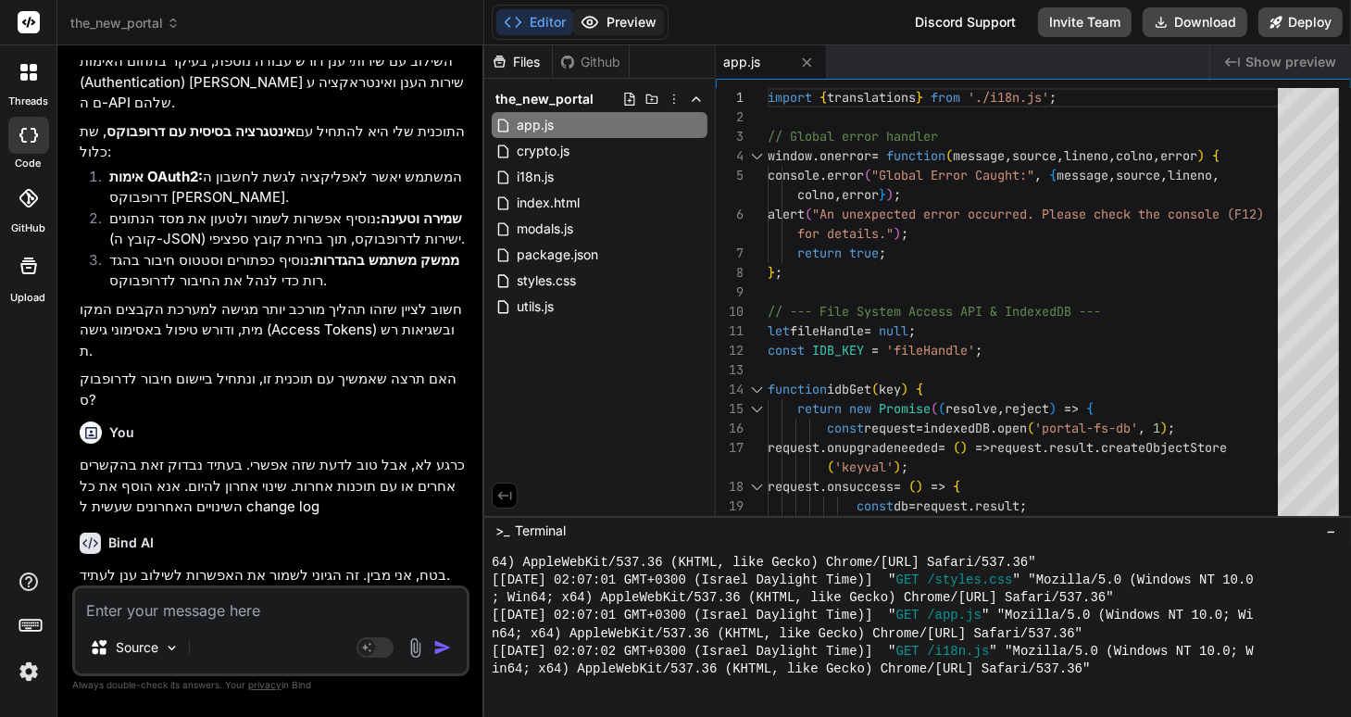
click at [630, 19] on button "Preview" at bounding box center [618, 22] width 91 height 26
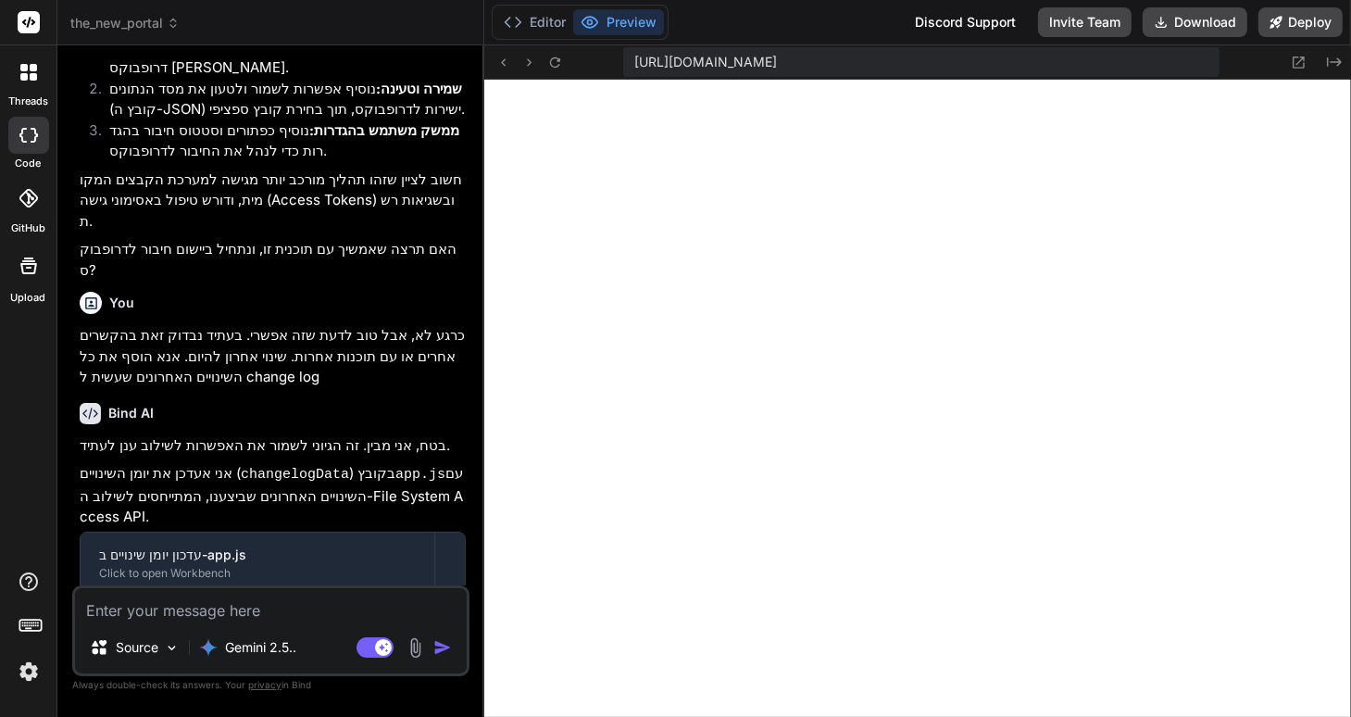
scroll to position [693, 0]
type textarea "x"
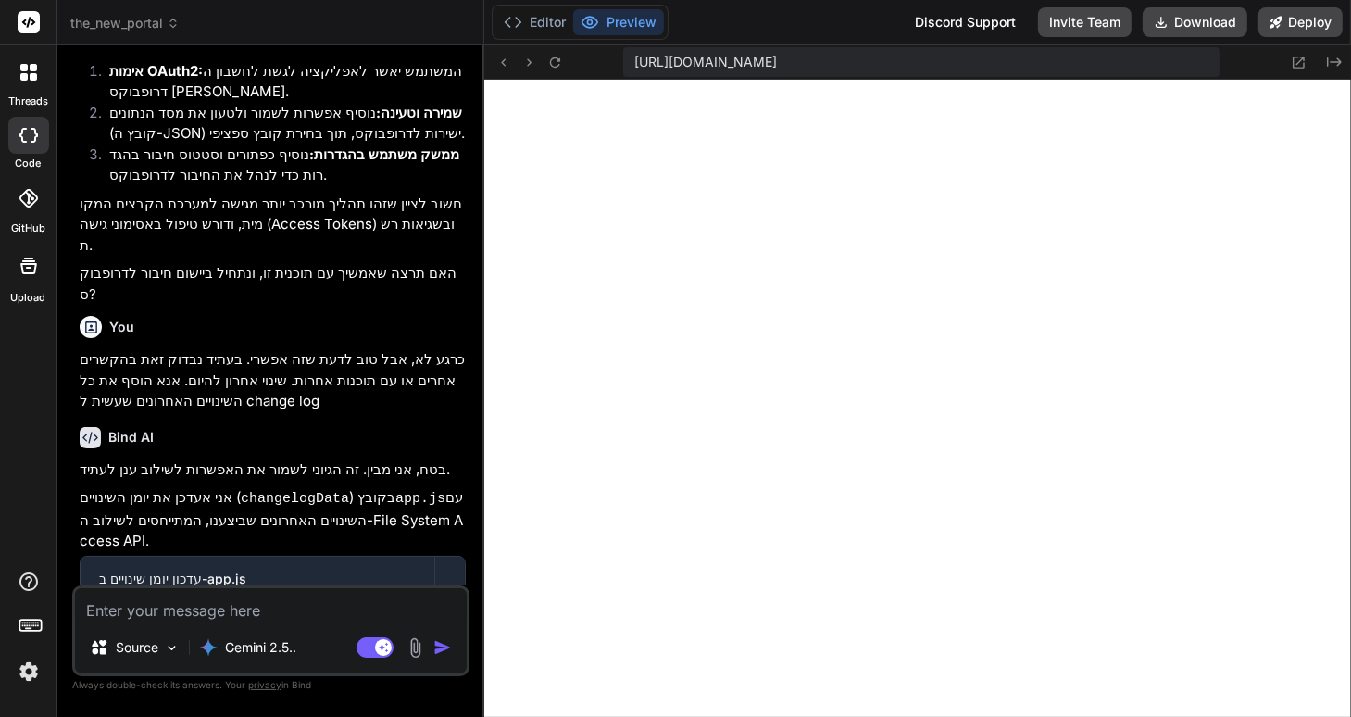
scroll to position [2242, 0]
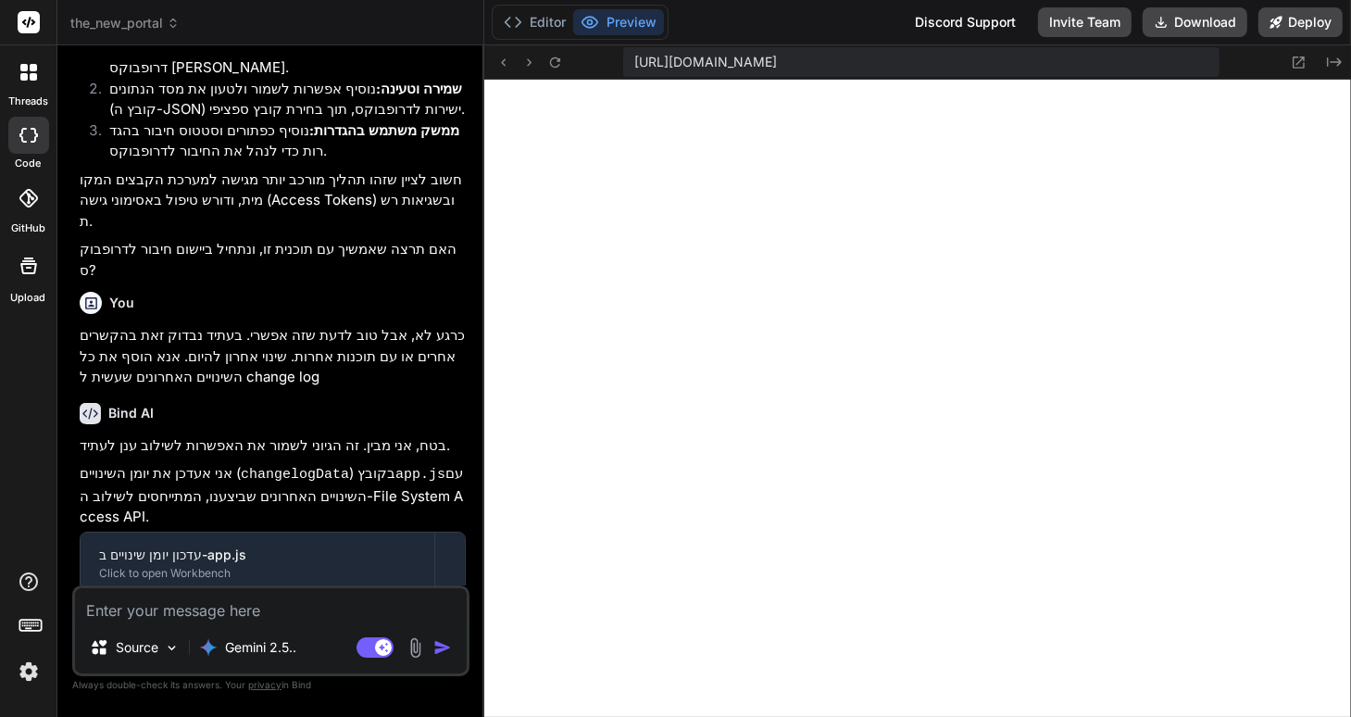
click at [106, 609] on textarea at bounding box center [271, 604] width 392 height 33
type textarea "k"
type textarea "x"
type textarea "kt"
type textarea "x"
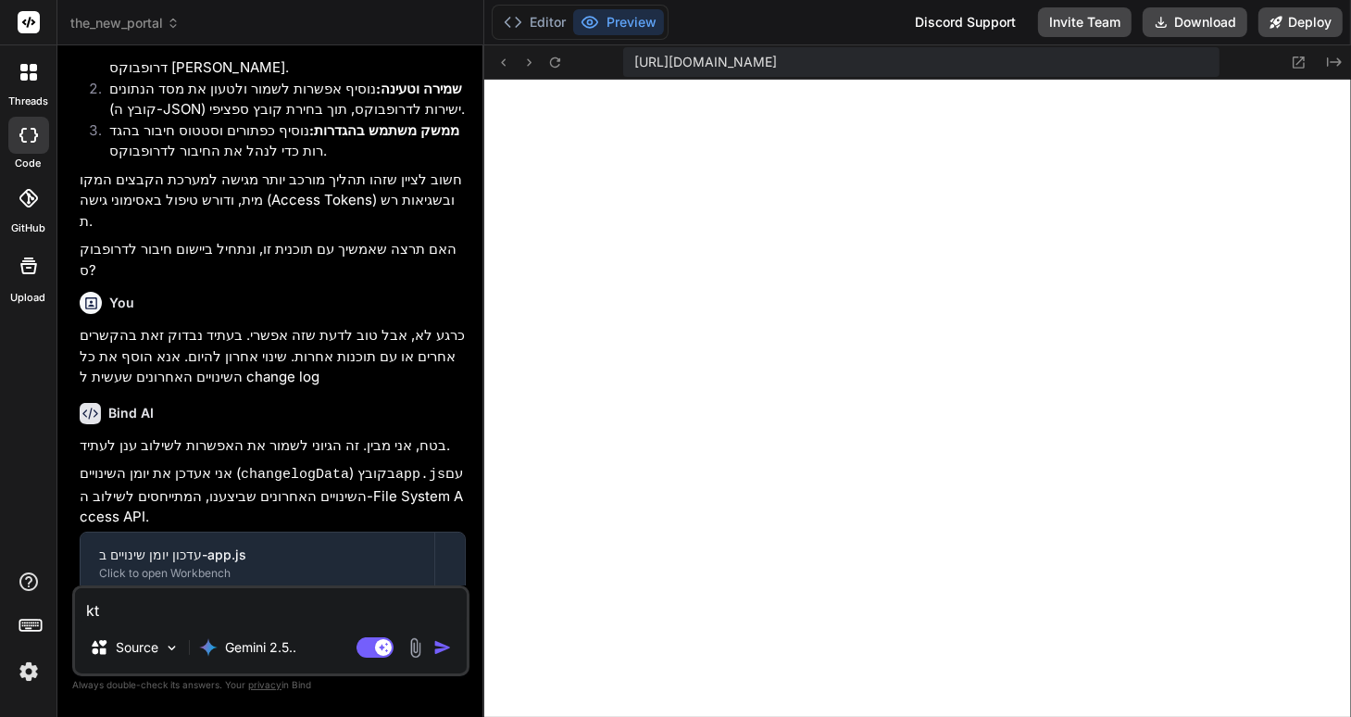
type textarea "k"
type textarea "x"
type textarea ","
type textarea "x"
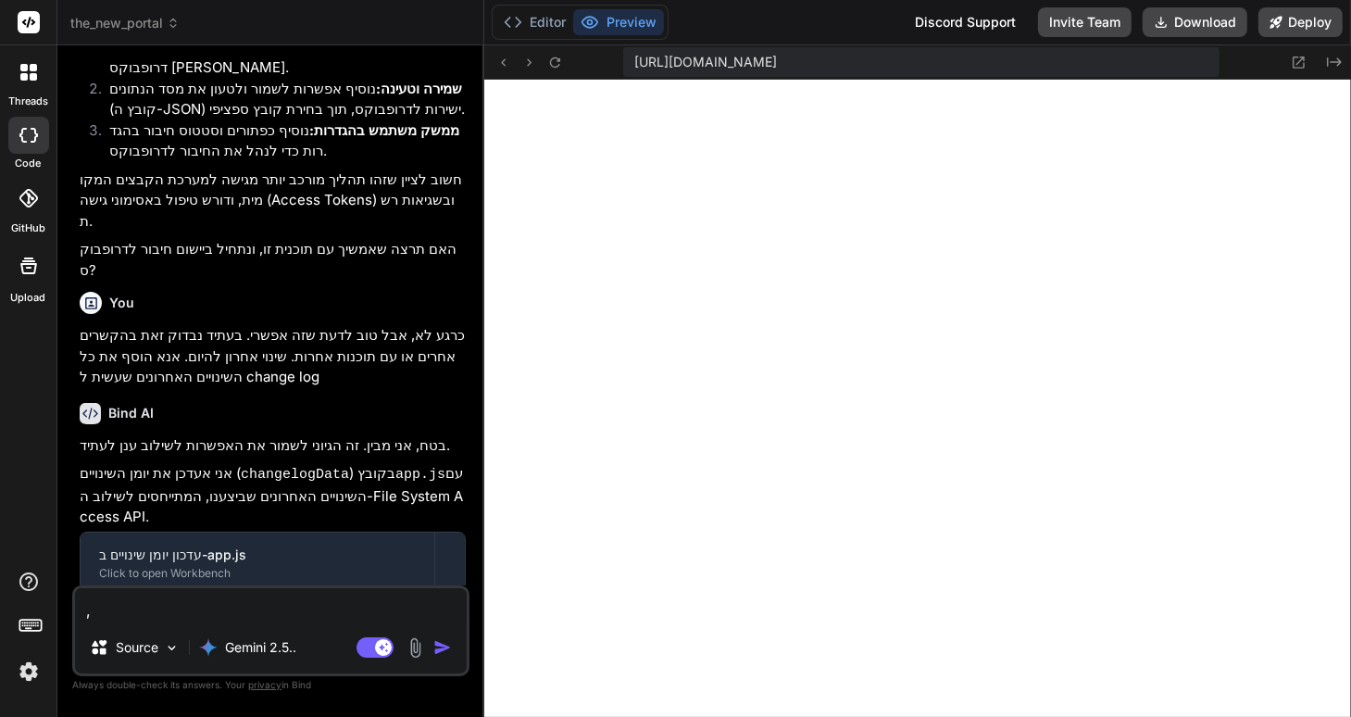
type textarea ",ל"
type textarea "x"
type textarea ",לא"
type textarea "x"
type textarea ",[PERSON_NAME]"
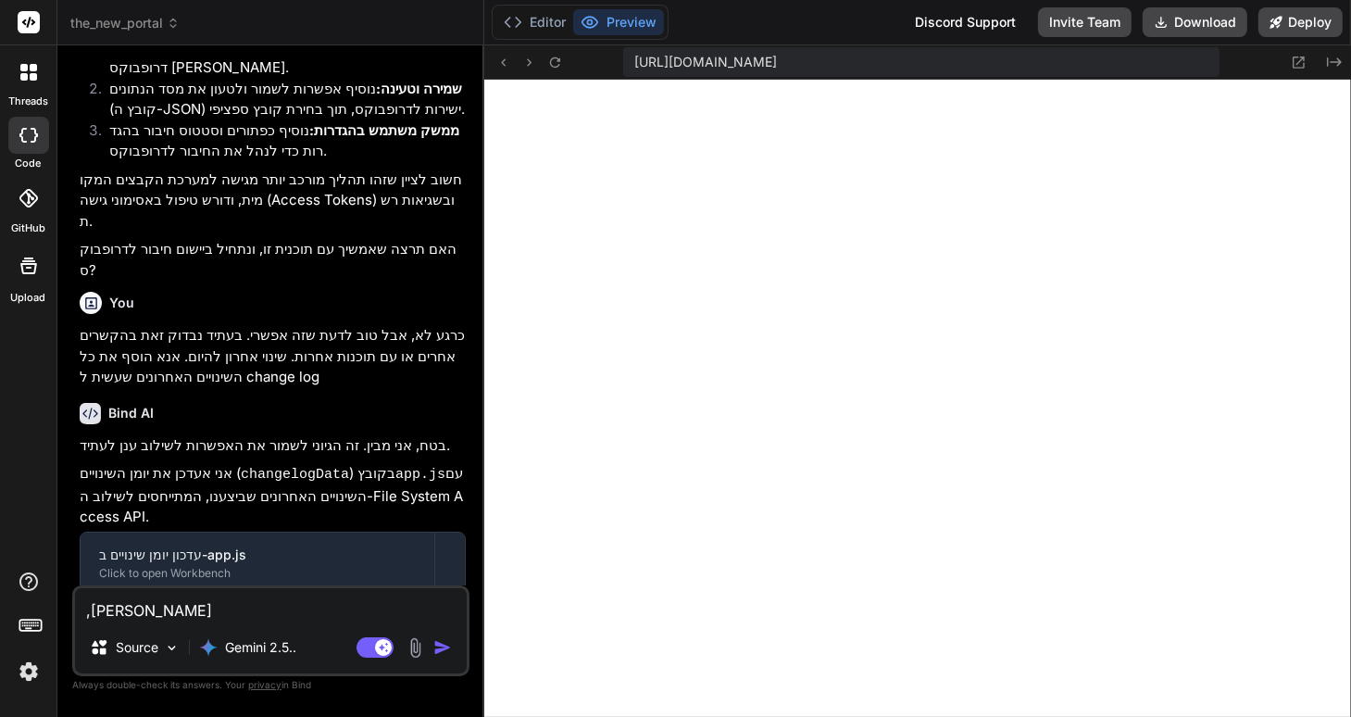
type textarea "x"
type textarea ",לאהכ"
type textarea "x"
type textarea ",לאהכל"
type textarea "x"
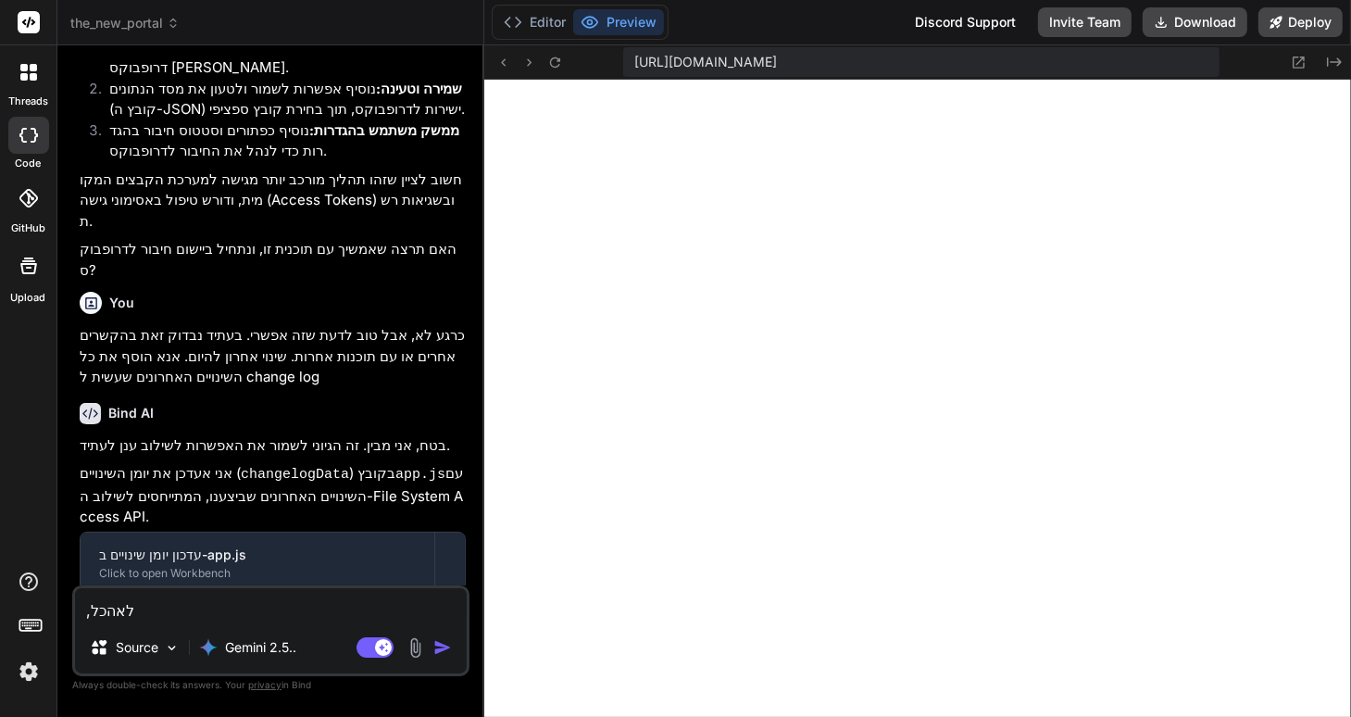
type textarea ",לאהכל"
type textarea "x"
type textarea ",לאהכל כ"
type textarea "x"
type textarea ",לאהכל כר"
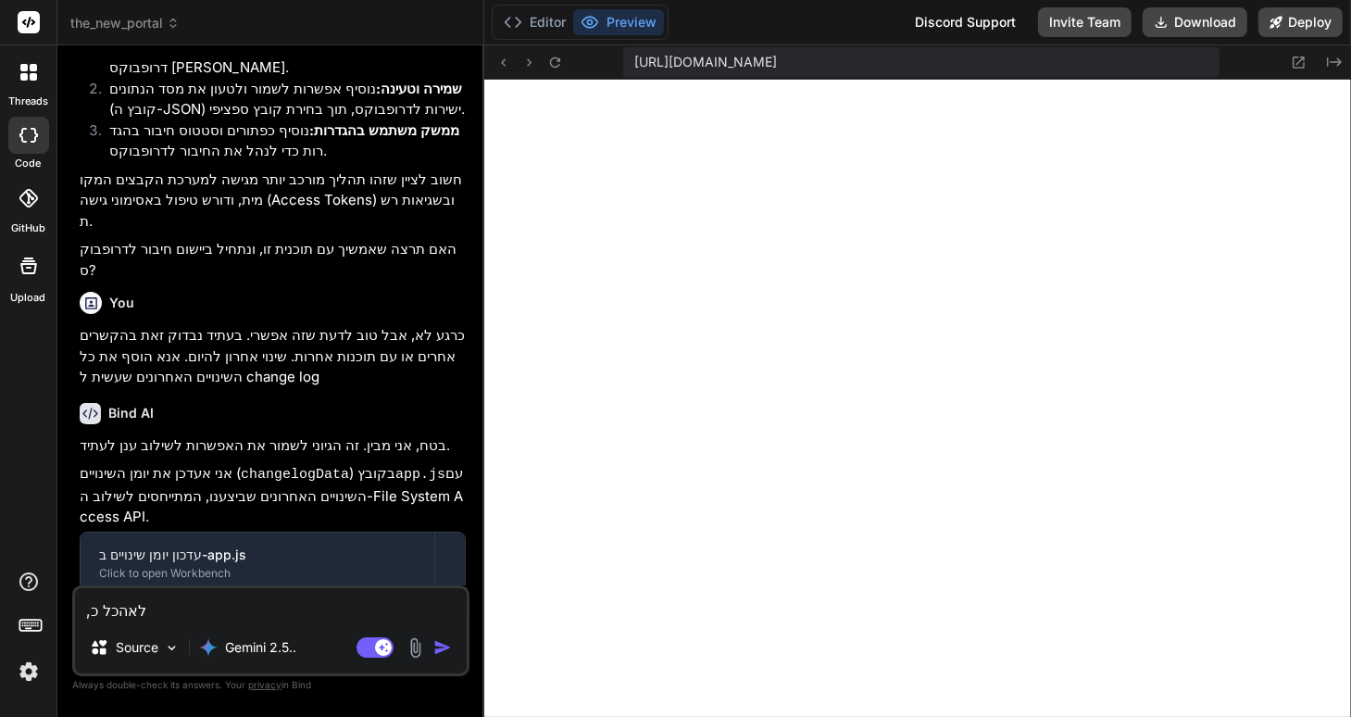
type textarea "x"
type textarea ",לאהכל כ"
type textarea "x"
type textarea ",לאהכל"
type textarea "x"
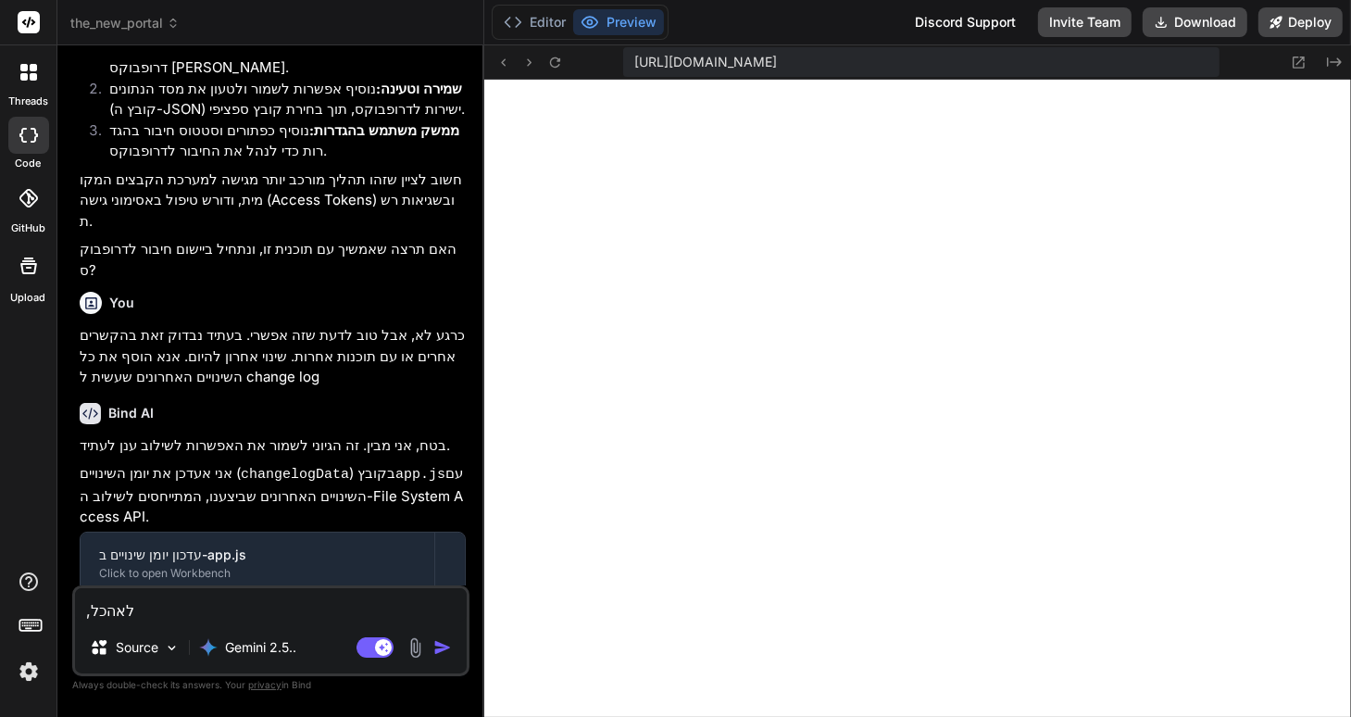
type textarea ",לאהכל"
type textarea "x"
type textarea ",לאהכ"
type textarea "x"
type textarea ",לאה"
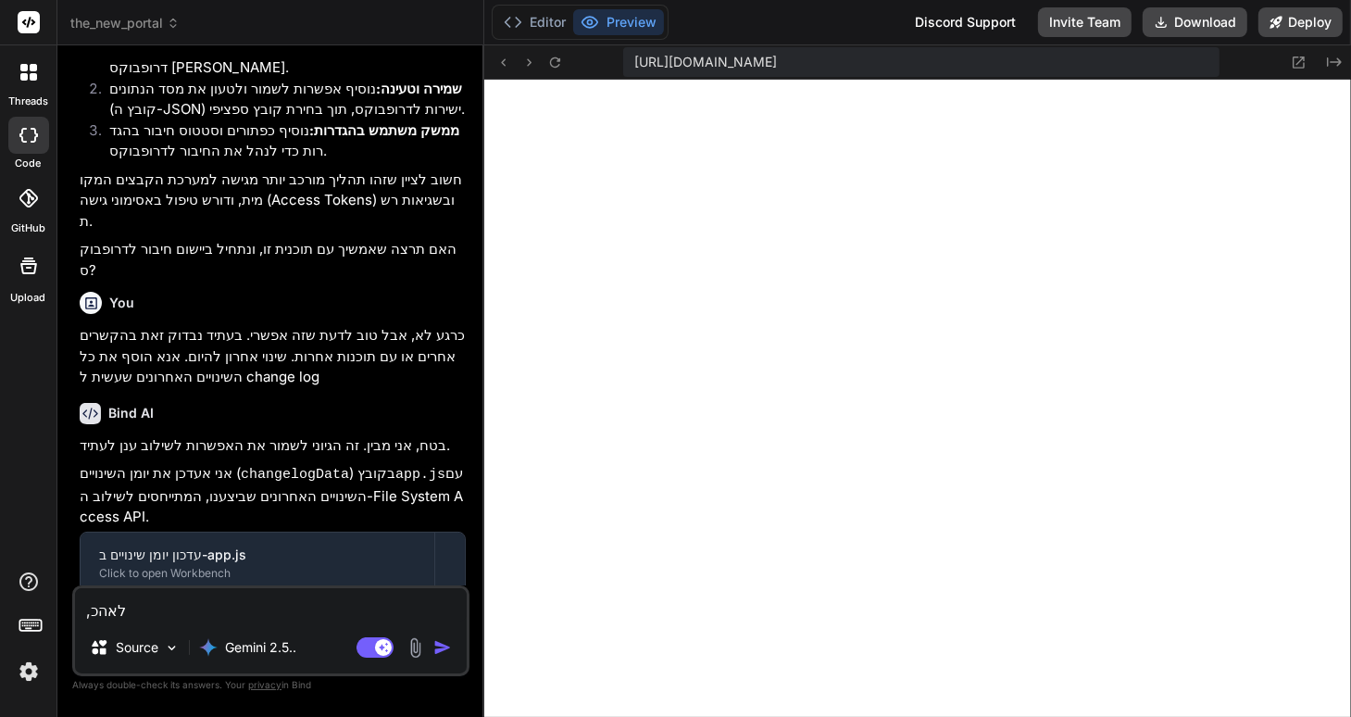
type textarea "x"
type textarea ",לא"
type textarea "x"
type textarea ",ל"
type textarea "x"
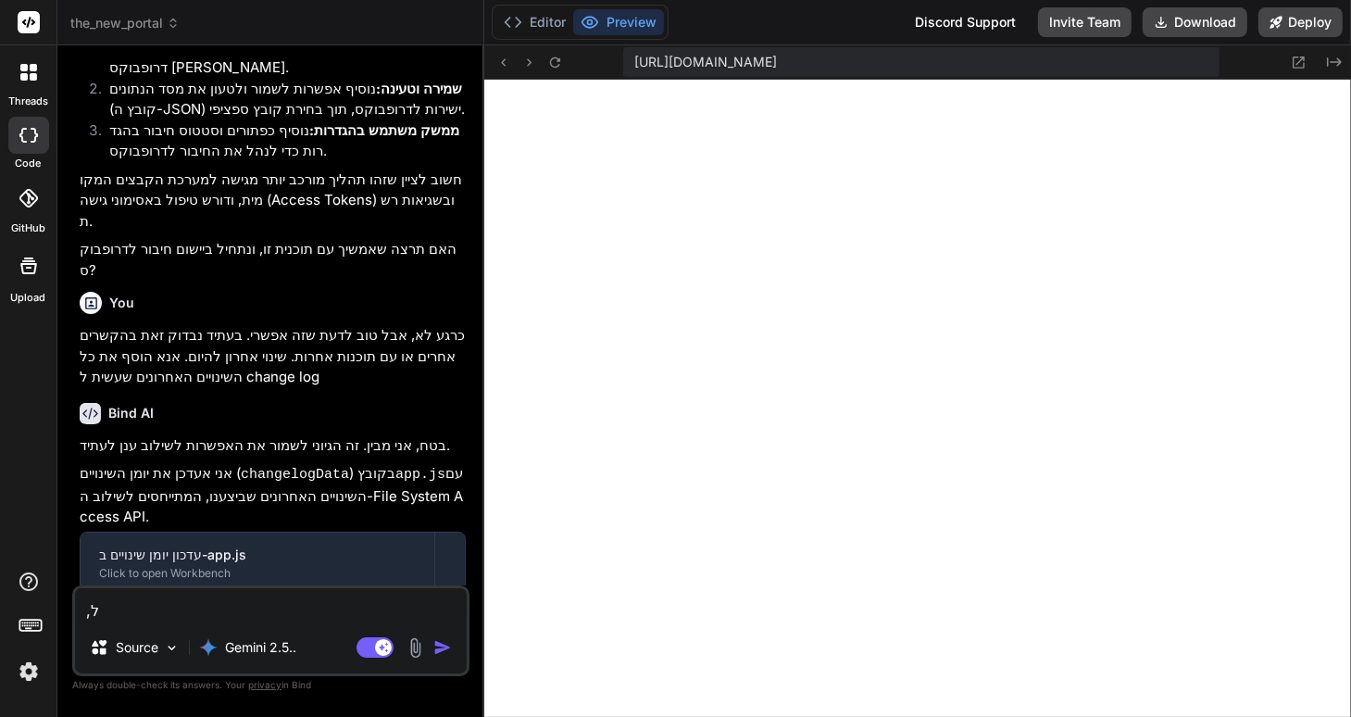
type textarea ","
type textarea "x"
type textarea "ז"
type textarea "x"
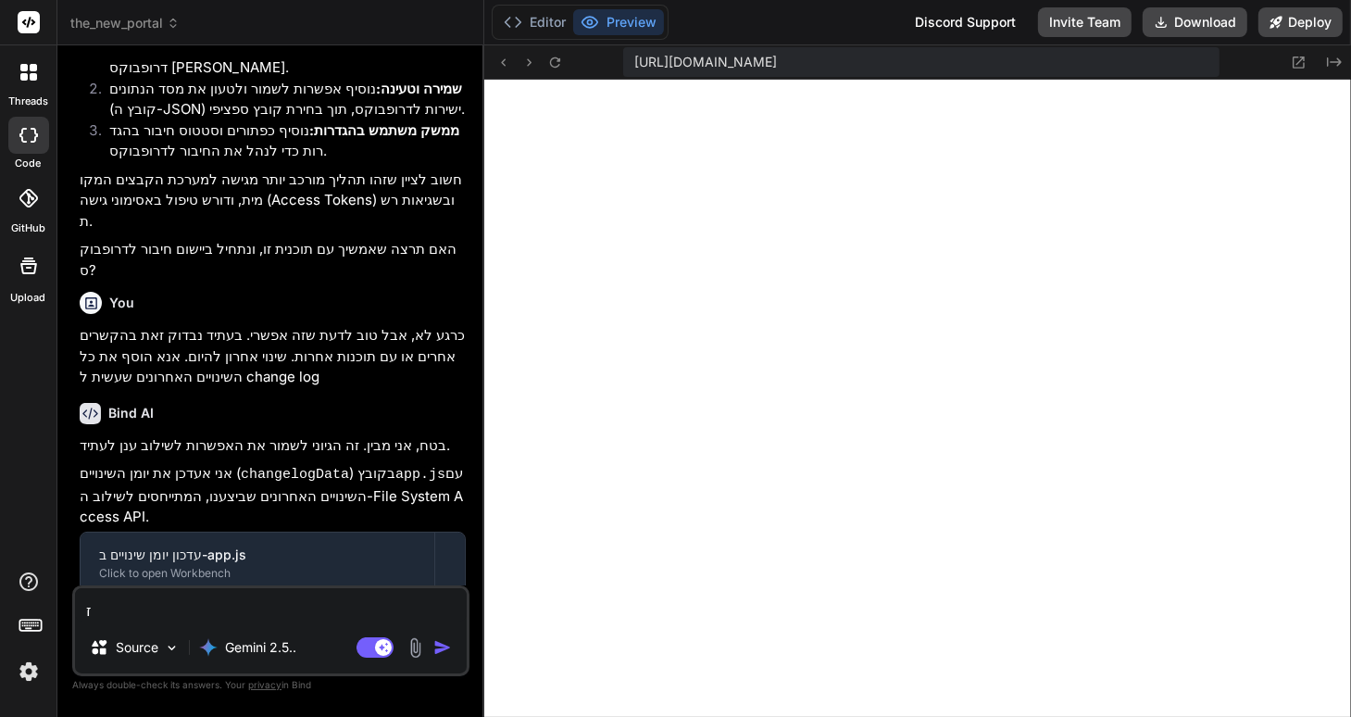
type textarea "זה"
type textarea "x"
type textarea "זה"
type textarea "x"
type textarea "זה ל"
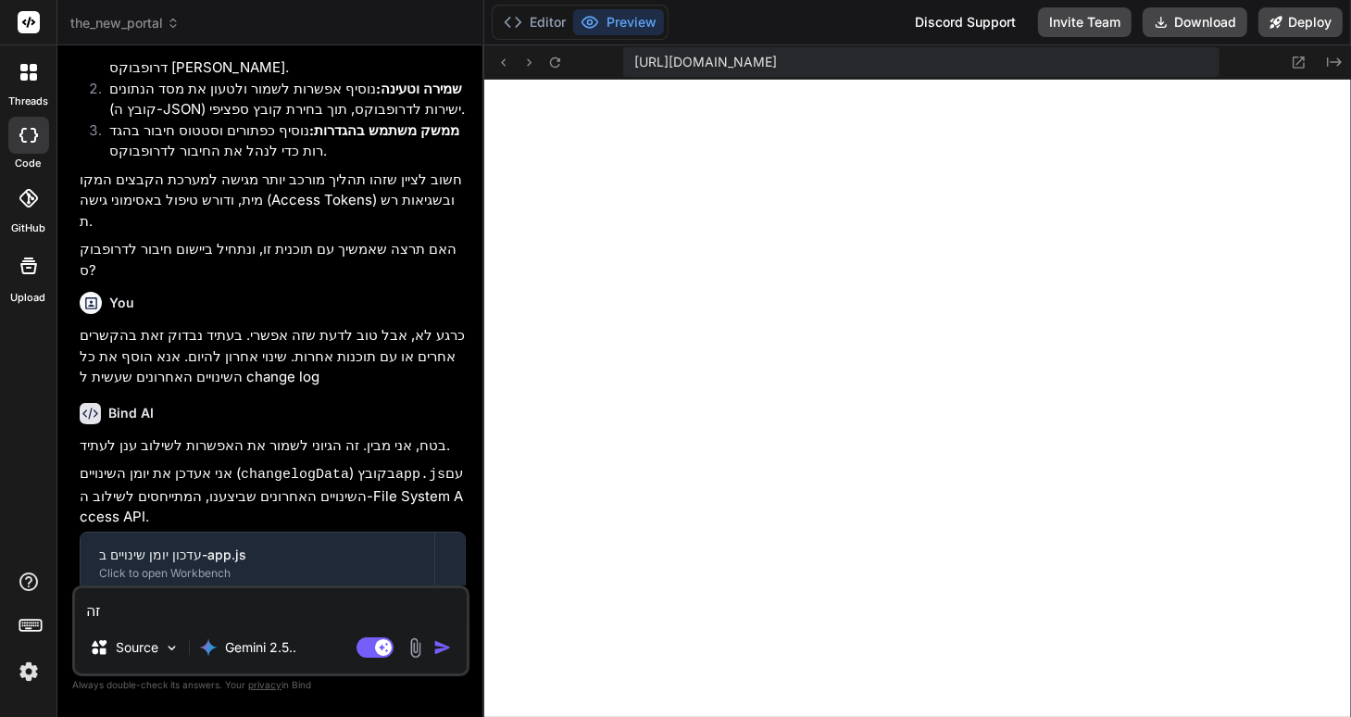
type textarea "x"
type textarea "זה לא"
type textarea "x"
type textarea "זה לא"
type textarea "x"
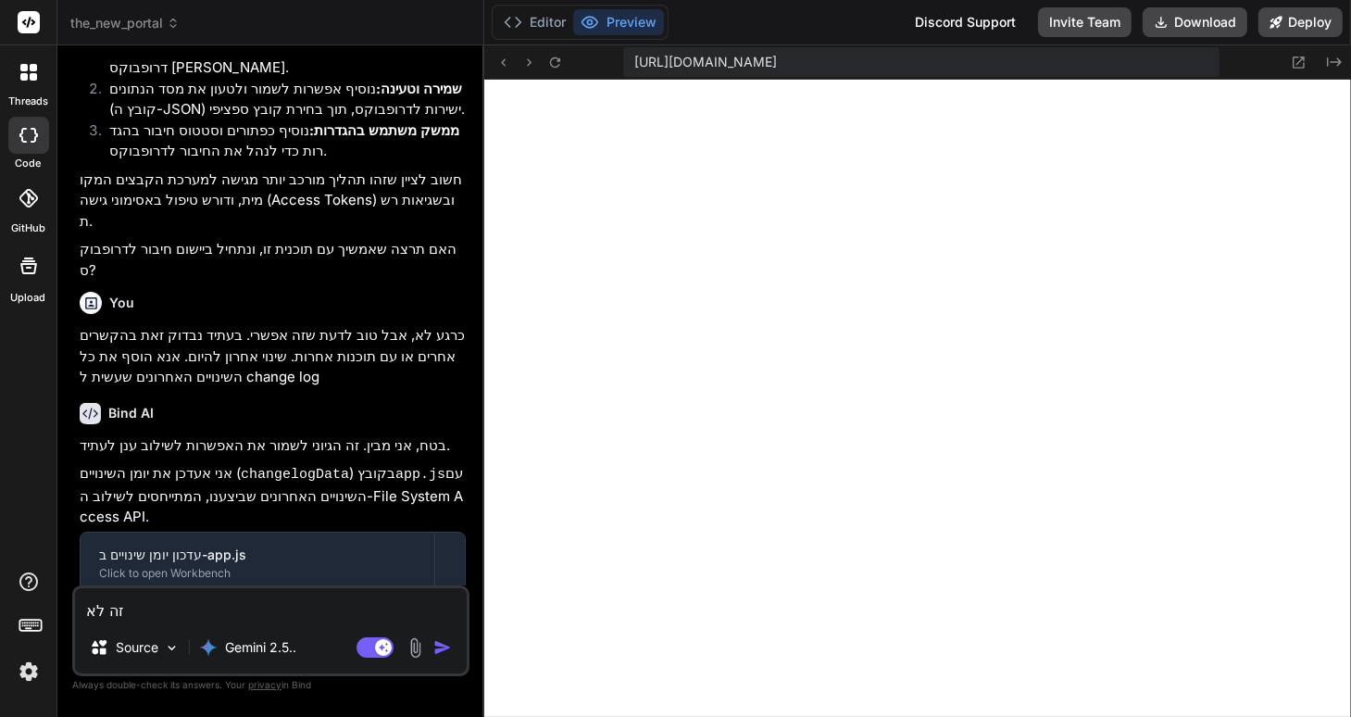
type textarea "זה לא ה"
type textarea "x"
type textarea "זה לא הצ"
type textarea "x"
type textarea "זה לא ה"
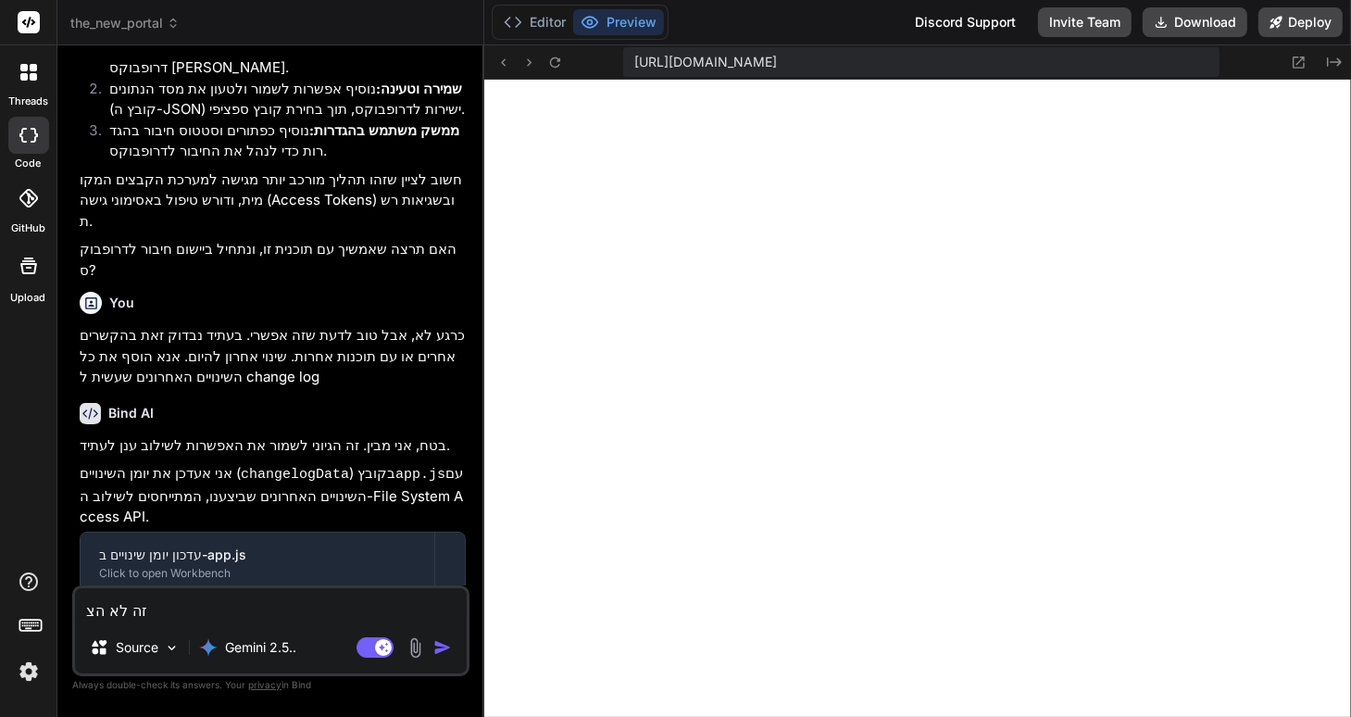
type textarea "x"
type textarea "זה לא"
type textarea "x"
type textarea "זה לא"
type textarea "x"
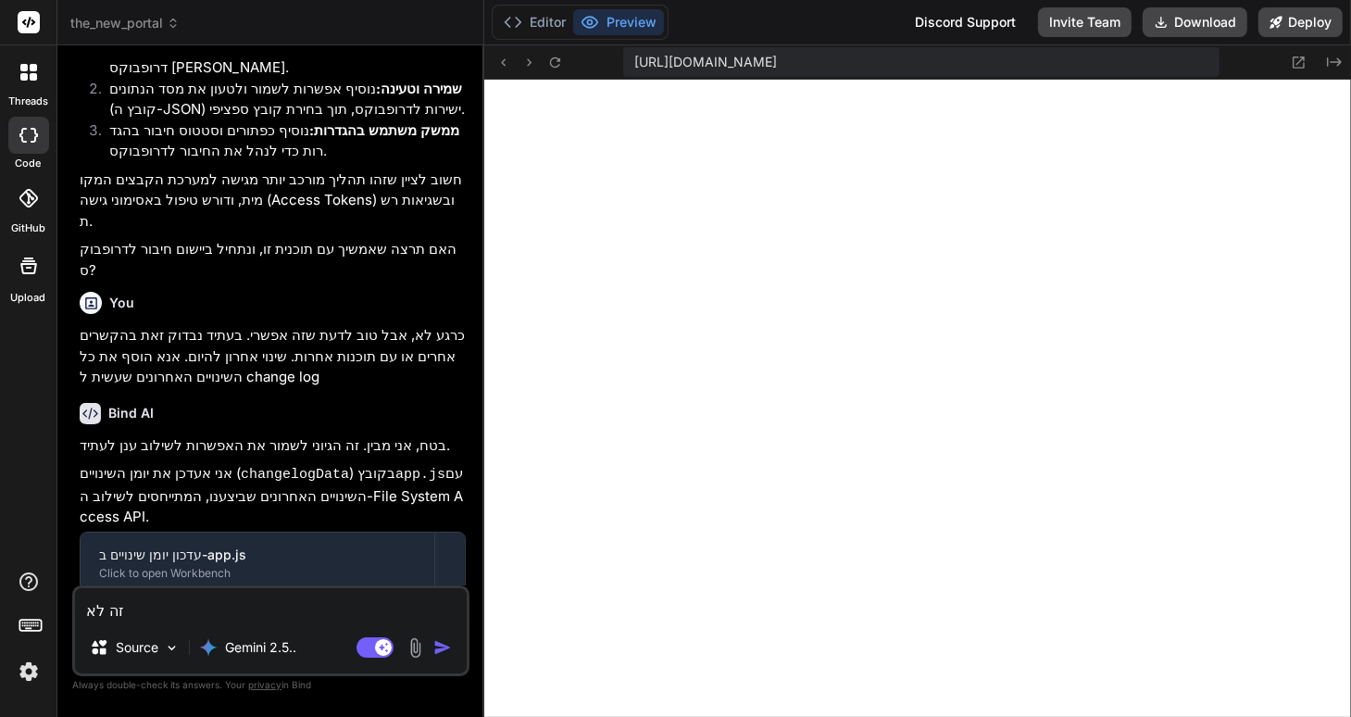
type textarea "זה ל"
type textarea "x"
type textarea "זה"
type textarea "x"
type textarea "זה"
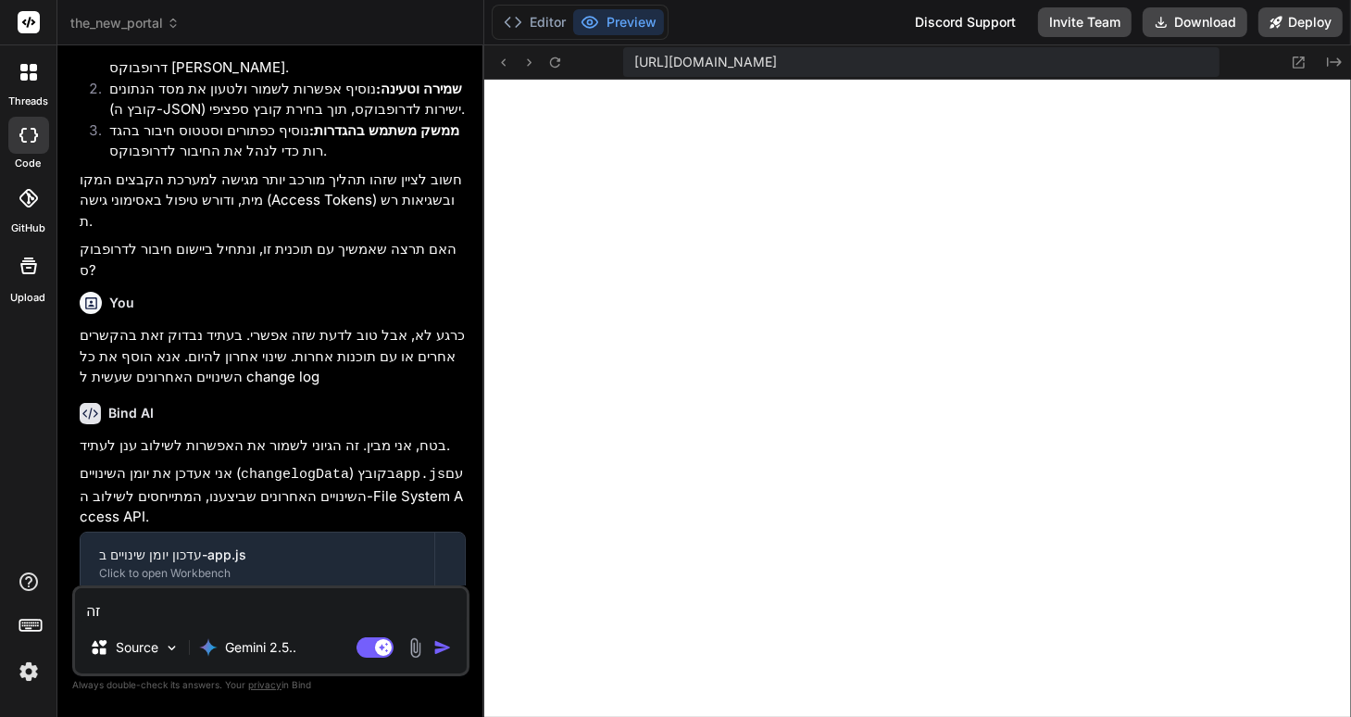
type textarea "x"
type textarea "ז"
type textarea "x"
type textarea "ה"
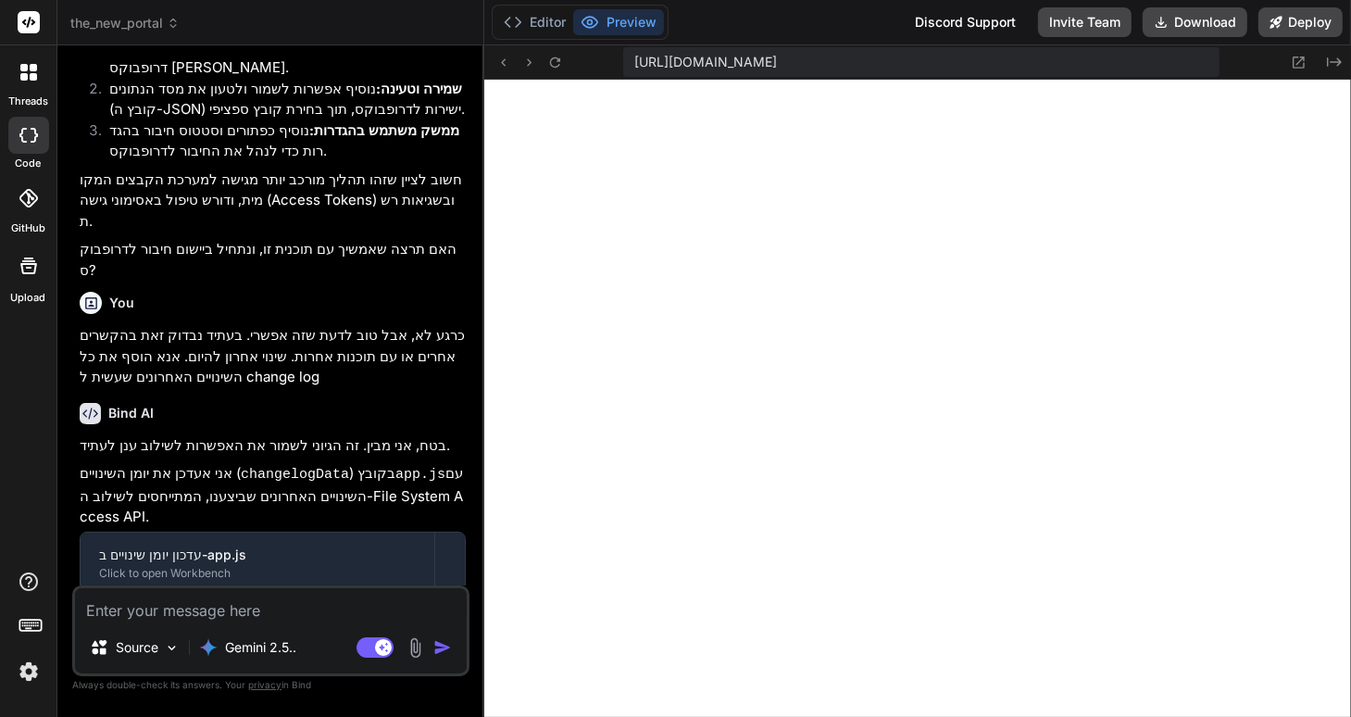
type textarea "x"
type textarea "הב"
type textarea "x"
type textarea "הבק"
type textarea "x"
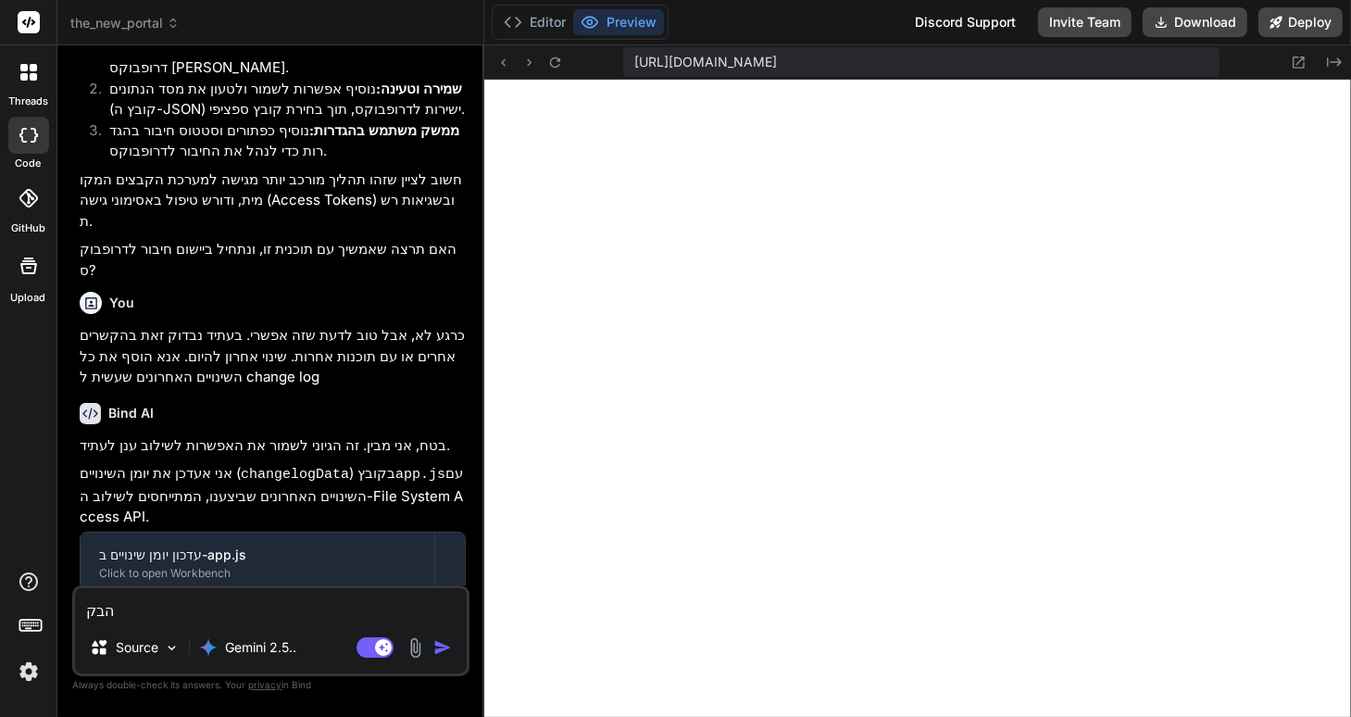
type textarea "הבקש"
type textarea "x"
type textarea "הבקשה"
type textarea "x"
type textarea "הבקשה"
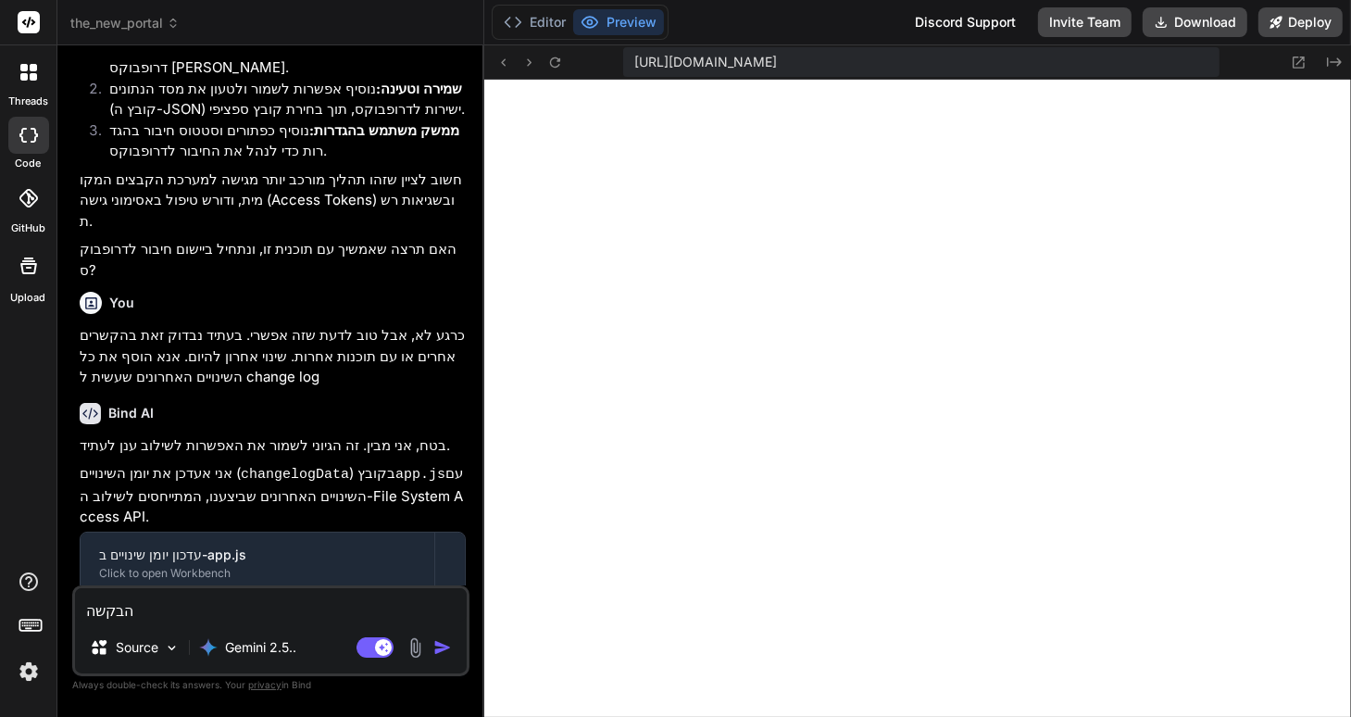
type textarea "x"
type textarea "הבקשה ה"
type textarea "x"
type textarea "הבקשה הק"
type textarea "x"
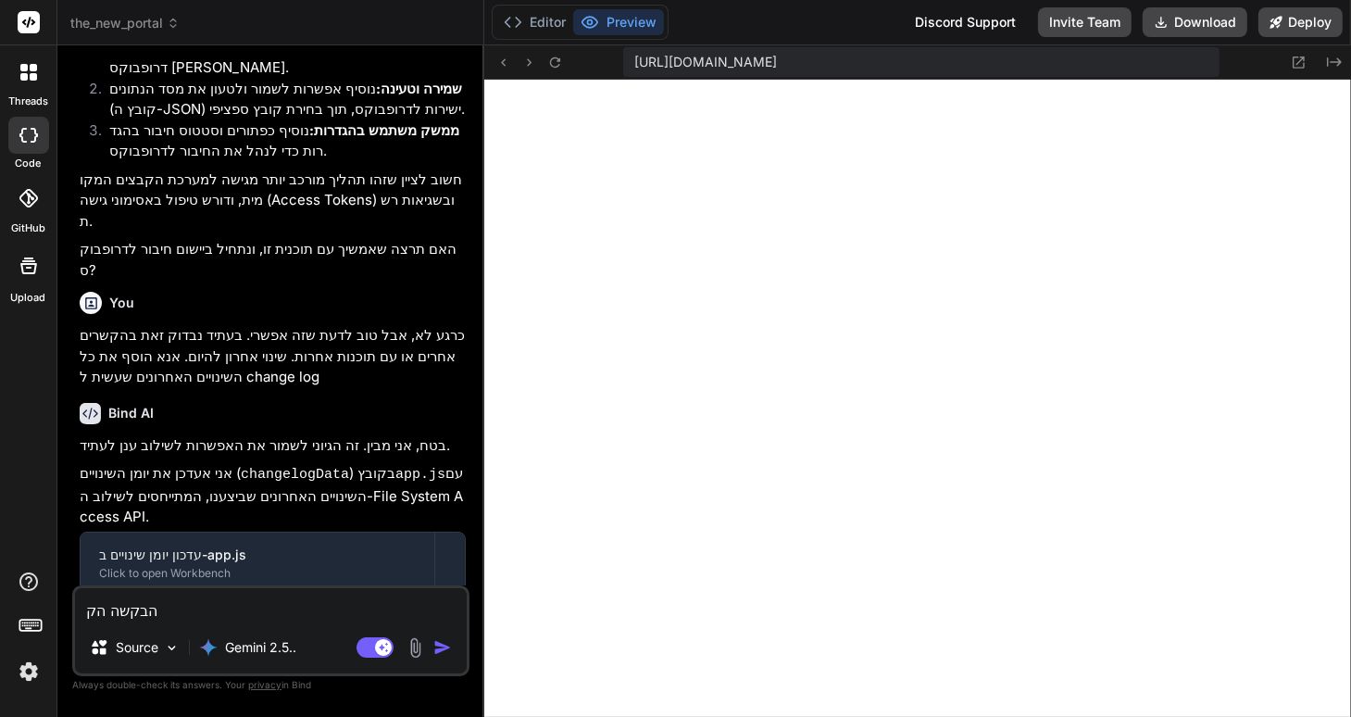
type textarea "הבקשה הקט"
type textarea "x"
type textarea "הבקשה הקטנ"
type textarea "x"
type textarea "הבקשה הקטנה"
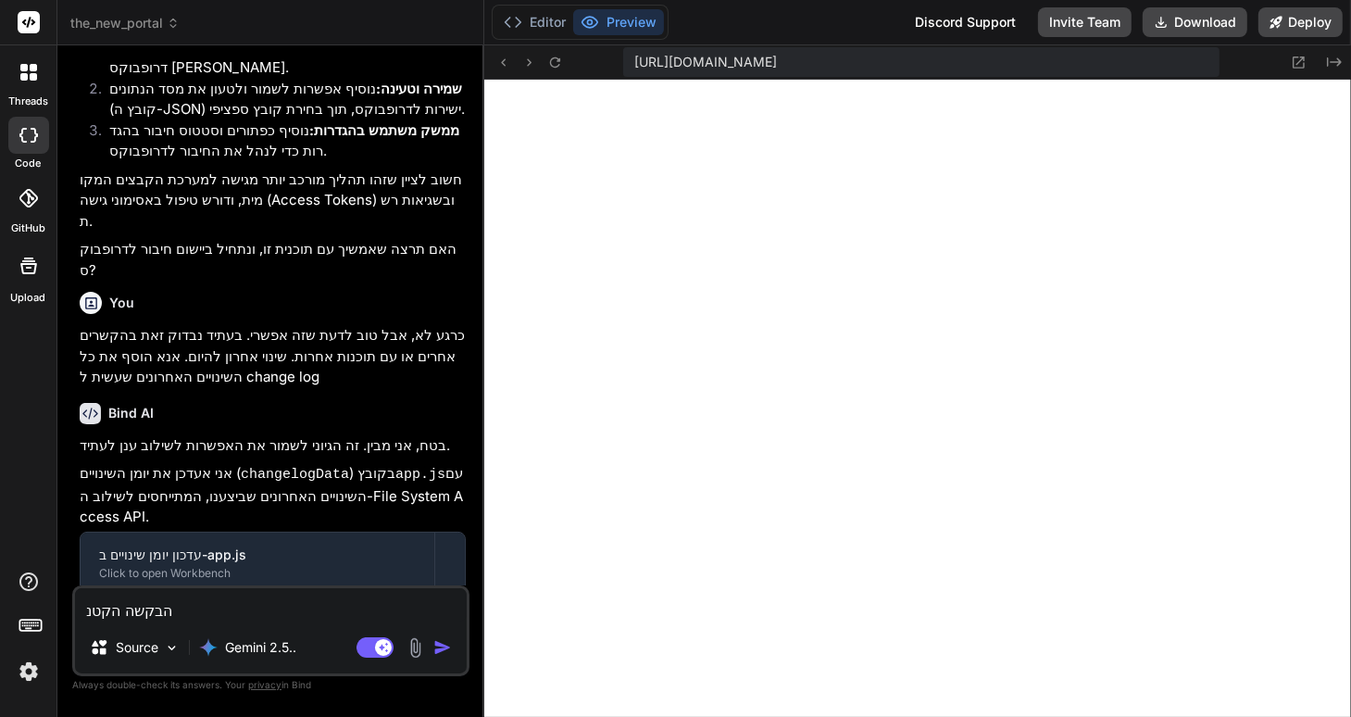
type textarea "x"
type textarea "הבקשה הקטנה"
type textarea "x"
type textarea "הבקשה הקטנה ש"
type textarea "x"
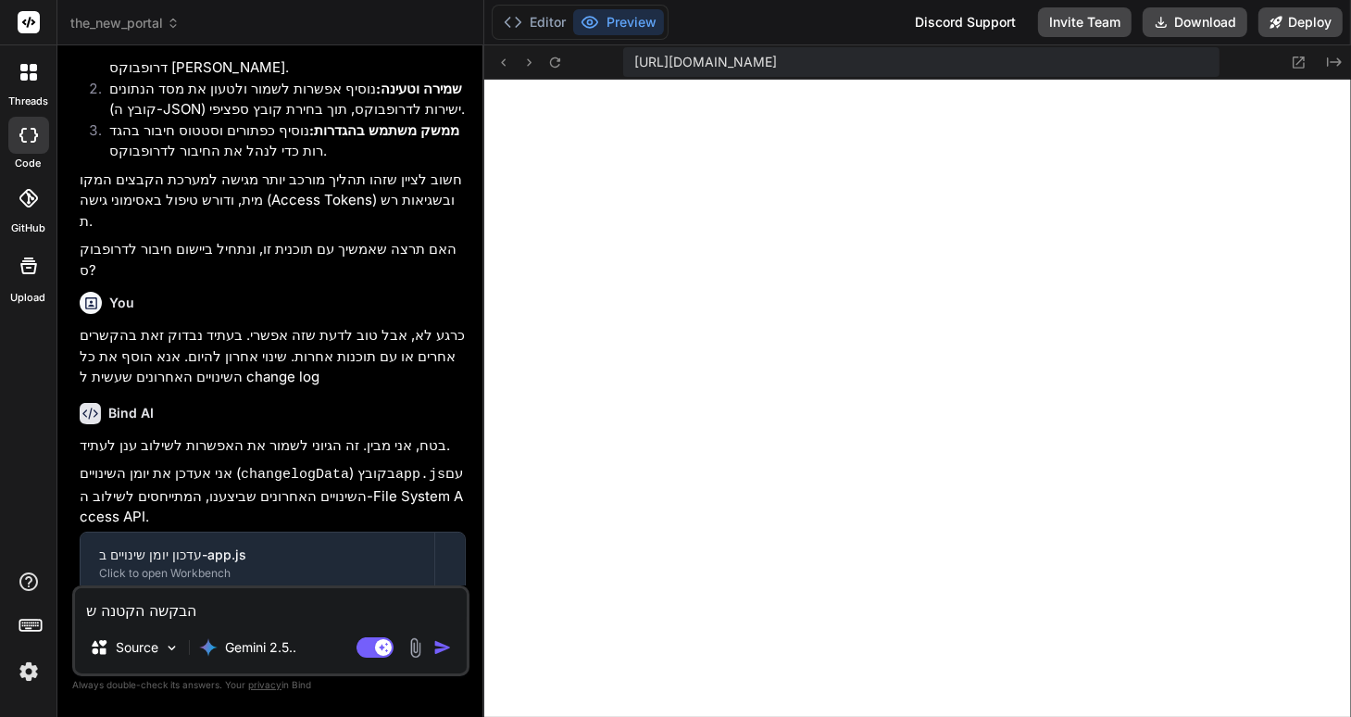
type textarea "הבקשה הקטנה של"
type textarea "x"
type textarea "הבקשה הקטנה שלי"
type textarea "x"
type textarea "הבקשה הקטנה שלי"
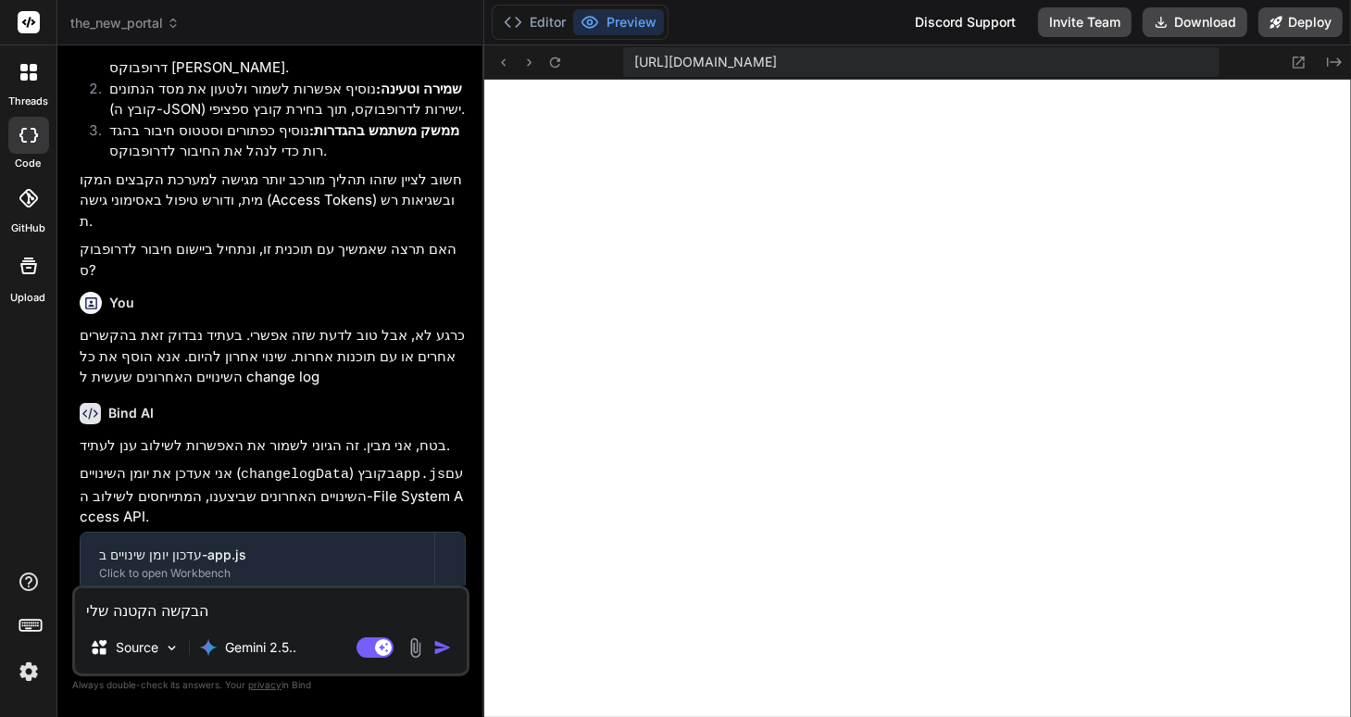
type textarea "x"
type textarea "הבקשה הקטנה שלי ג"
type textarea "x"
type textarea "הבקשה הקטנה שלי גר"
type textarea "x"
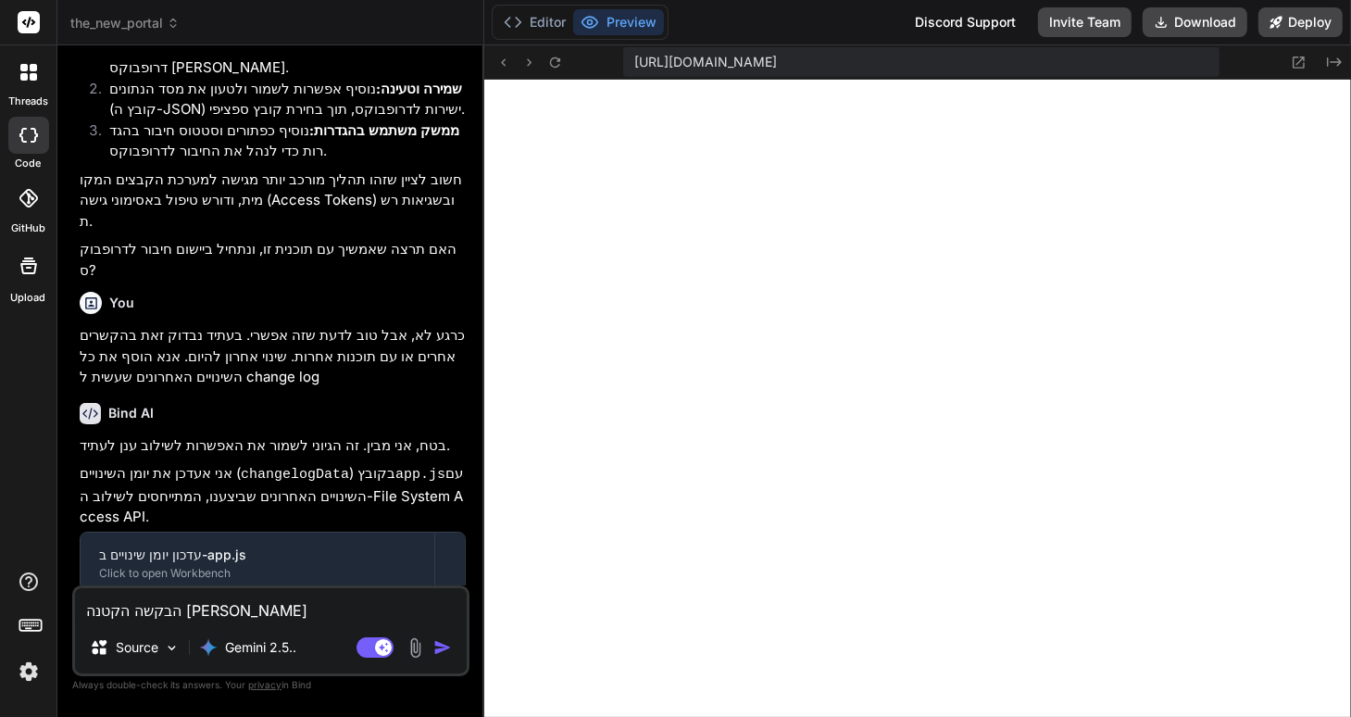
type textarea "הבקשה הקטנה שלי גרמ"
type textarea "x"
type textarea "הבקשה הקטנה שלי גרמה"
type textarea "x"
type textarea "הבקשה הקטנה שלי גרמה"
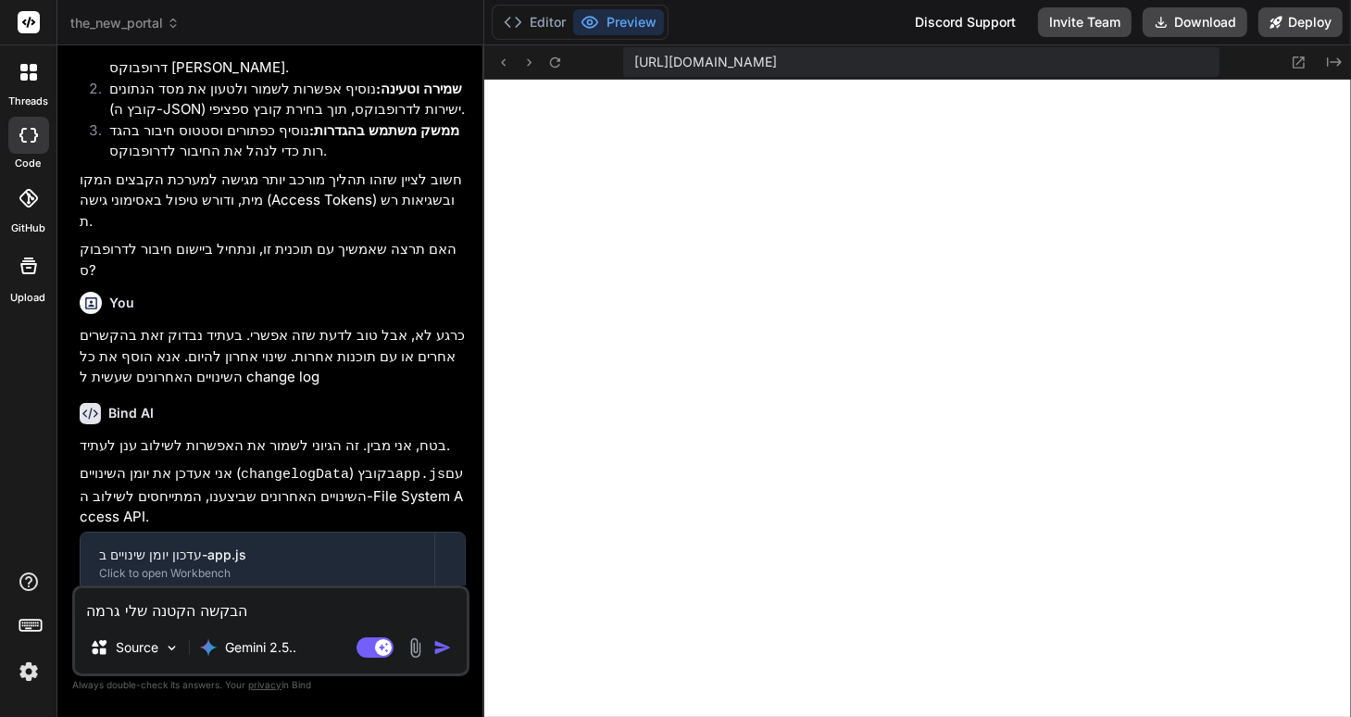
type textarea "x"
type textarea "הבקשה הקטנה שלי גרמה ל"
type textarea "x"
type textarea "הבקשה הקטנה שלי גרמה לך"
type textarea "x"
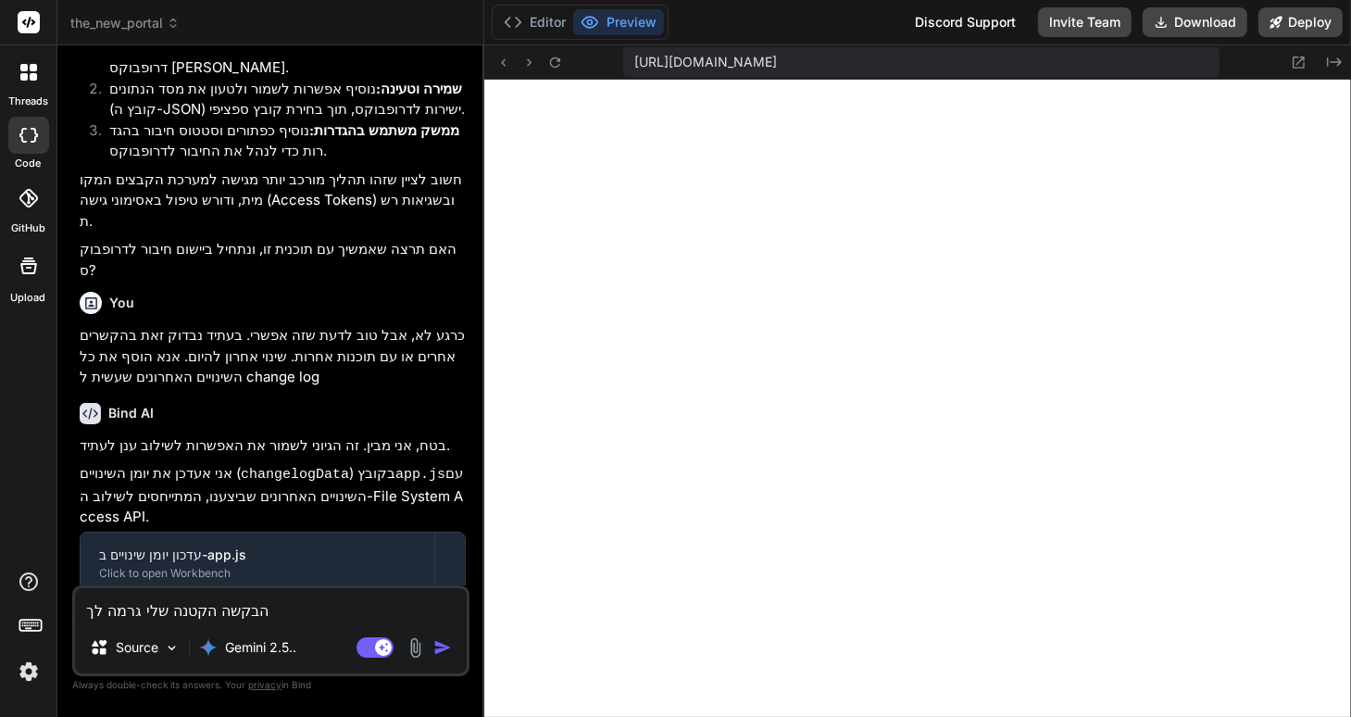
type textarea "הבקשה הקטנה שלי גרמה לך"
type textarea "x"
type textarea "הבקשה הקטנה שלי גרמה לך ל"
type textarea "x"
type textarea "הבקשה הקטנה שלי גרמה לך לע"
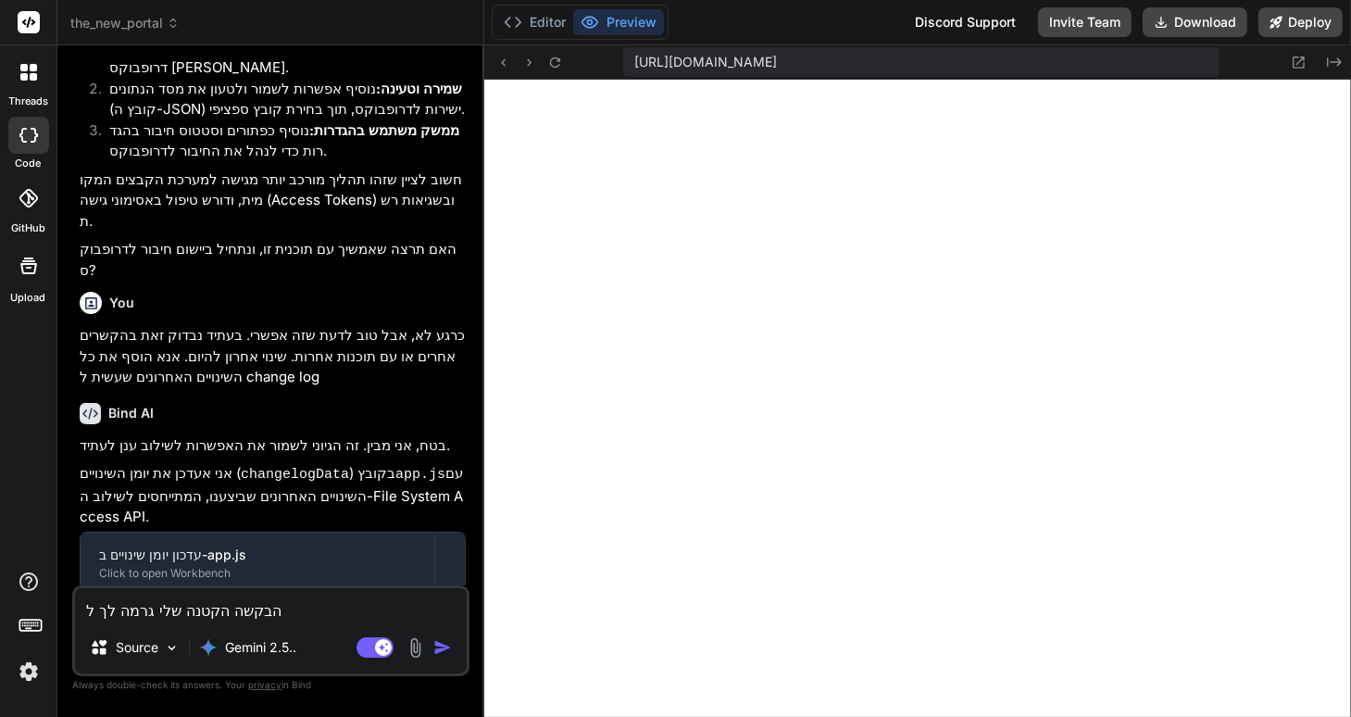
type textarea "x"
type textarea "הבקשה הקטנה שלי גרמה לך לעש"
type textarea "x"
type textarea "הבקשה הקטנה שלי גרמה לך לעשו"
type textarea "x"
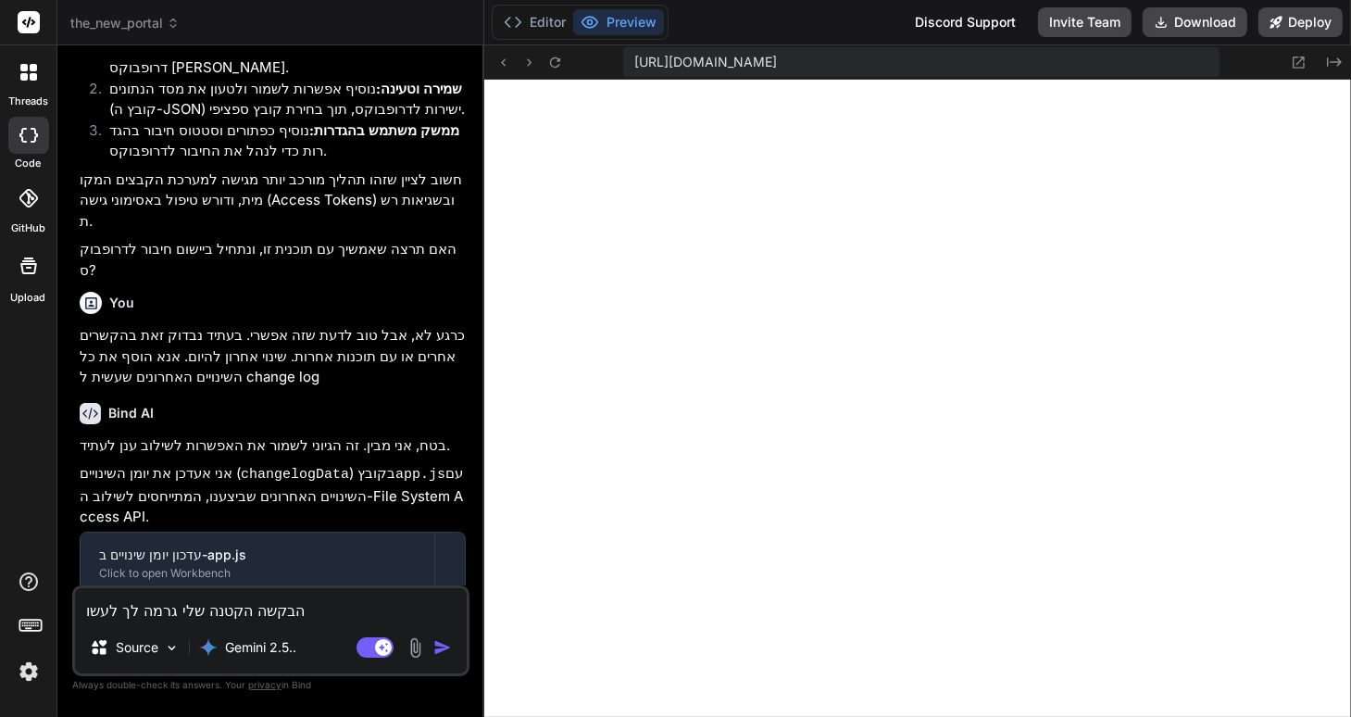
type textarea "הבקשה הקטנה שלי גרמה לך לעשות"
type textarea "x"
type textarea "הבקשה הקטנה שלי גרמה לך לעשות"
type textarea "x"
type textarea "הבקשה הקטנה שלי גרמה לך לעשות ט"
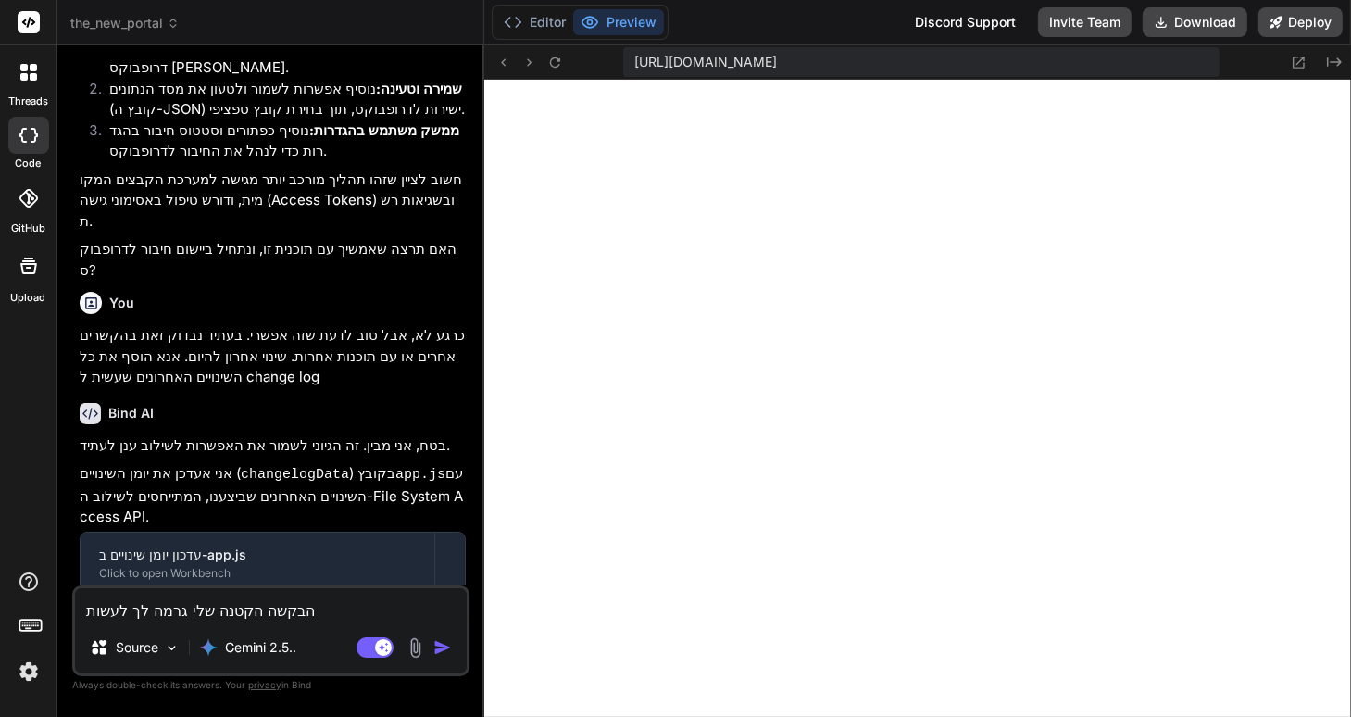
type textarea "x"
type textarea "הבקשה הקטנה שלי גרמה לך לעשות טע"
type textarea "x"
type textarea "הבקשה הקטנה שלי גרמה לך לעשות טעו"
type textarea "x"
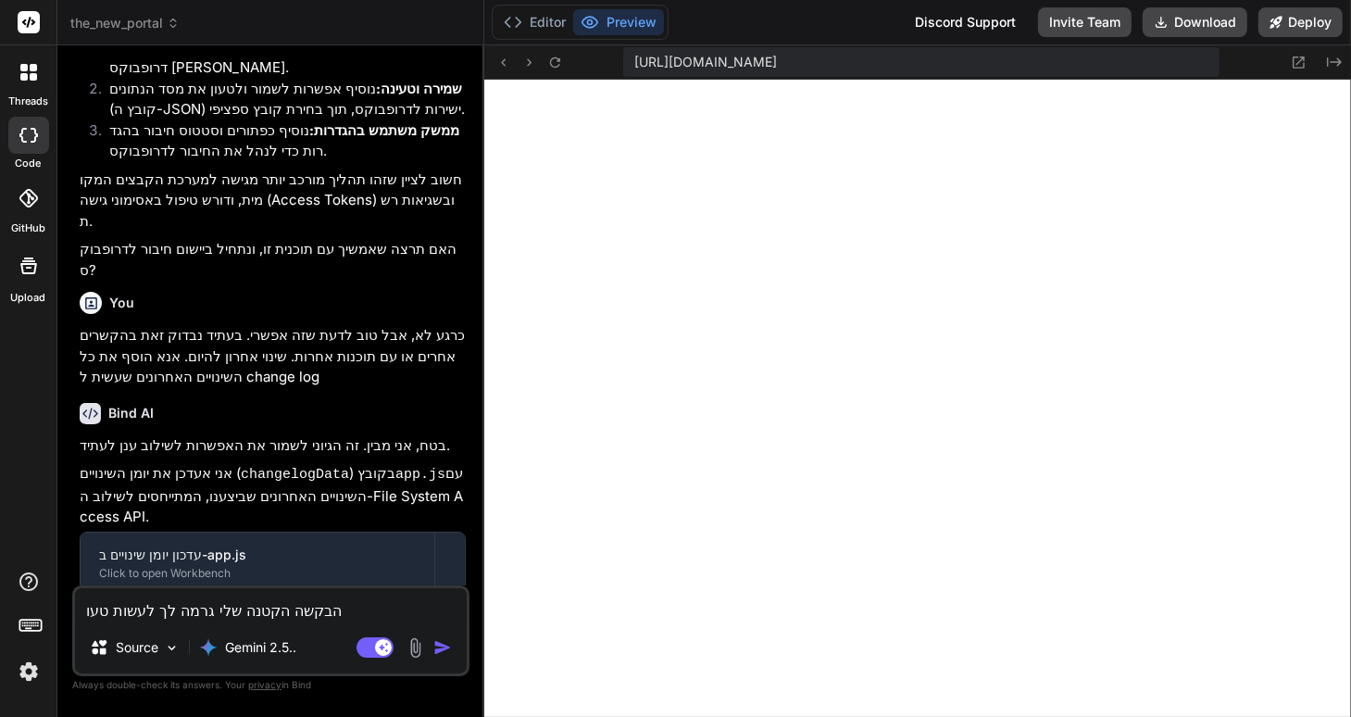
type textarea "הבקשה הקטנה שלי גרמה לך לעשות טעות"
type textarea "x"
type textarea "הבקשה הקטנה שלי גרמה לך לעשות טעות"
type textarea "x"
type textarea "הבקשה הקטנה שלי גרמה לך לעשות טעות ו"
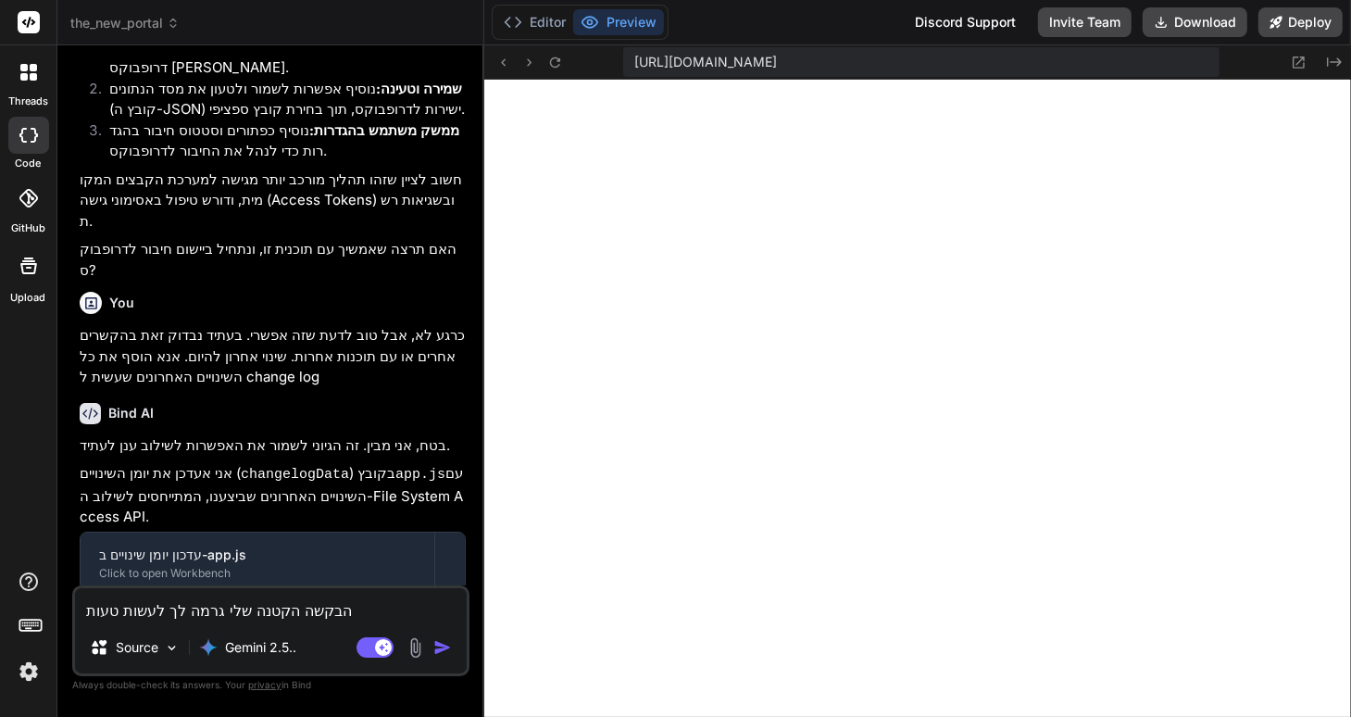
type textarea "x"
type textarea "הבקשה הקטנה שלי גרמה לך לעשות טעות וכ"
type textarea "x"
type textarea "הבקשה הקטנה שלי גרמה לך לעשות טעות וכר"
type textarea "x"
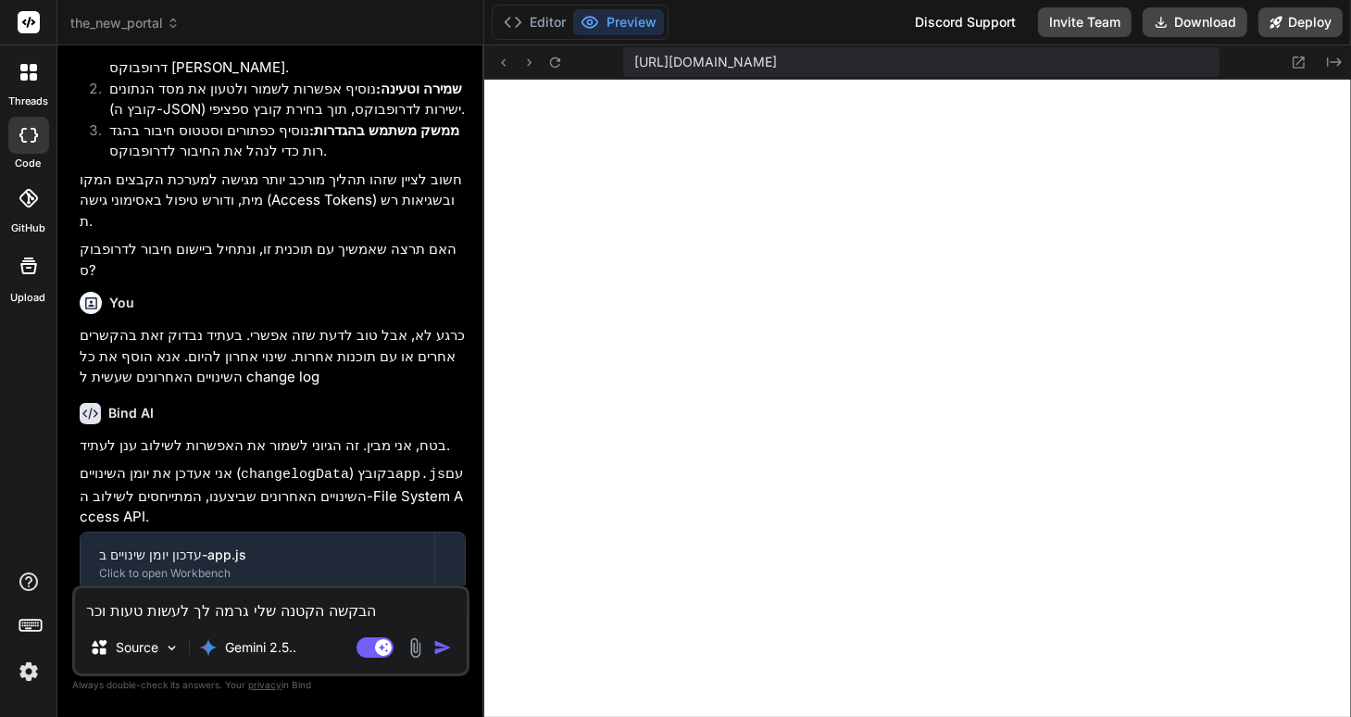
type textarea "הבקשה הקטנה שלי גרמה לך לעשות טעות וכרג"
type textarea "x"
type textarea "הבקשה הקטנה שלי גרמה לך לעשות טעות וכרגע"
type textarea "x"
type textarea "הבקשה הקטנה שלי גרמה לך לעשות טעות וכרגע"
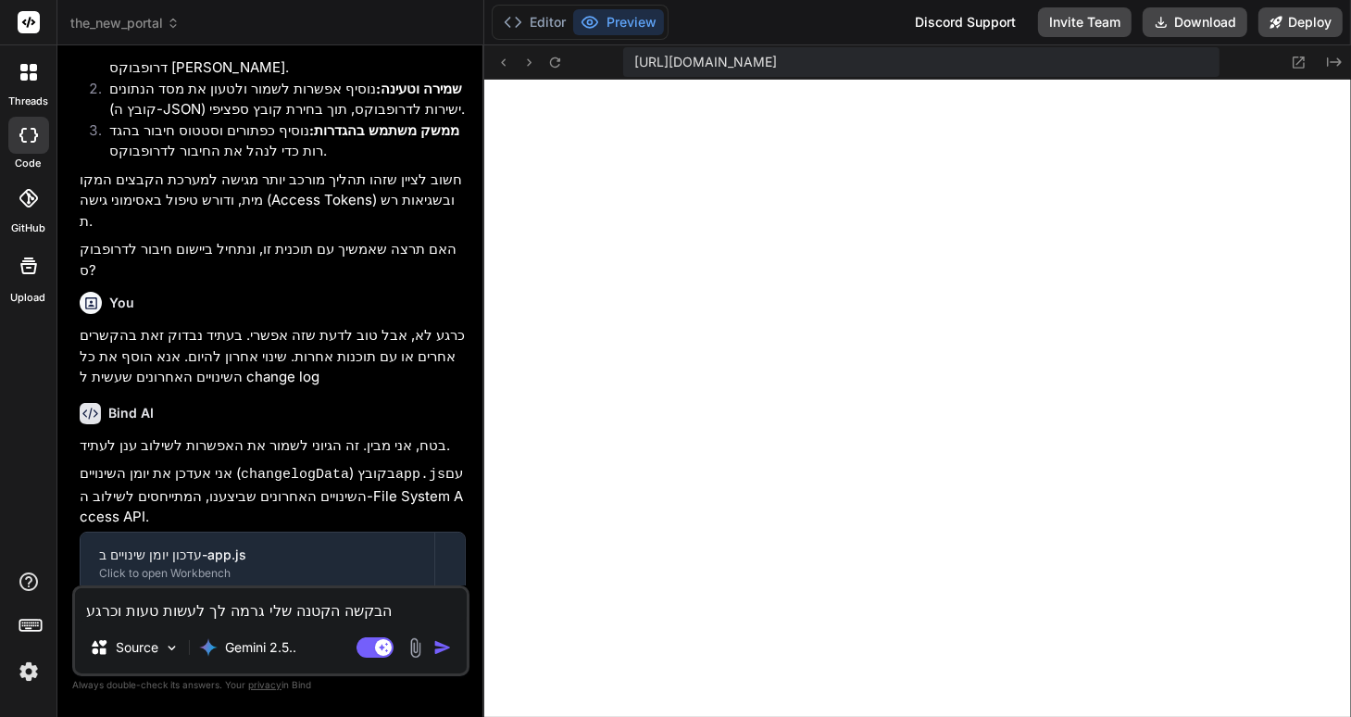
type textarea "x"
type textarea "הבקשה הקטנה שלי גרמה לך לעשות טעות וכרגע"
click at [420, 645] on img at bounding box center [415, 647] width 21 height 21
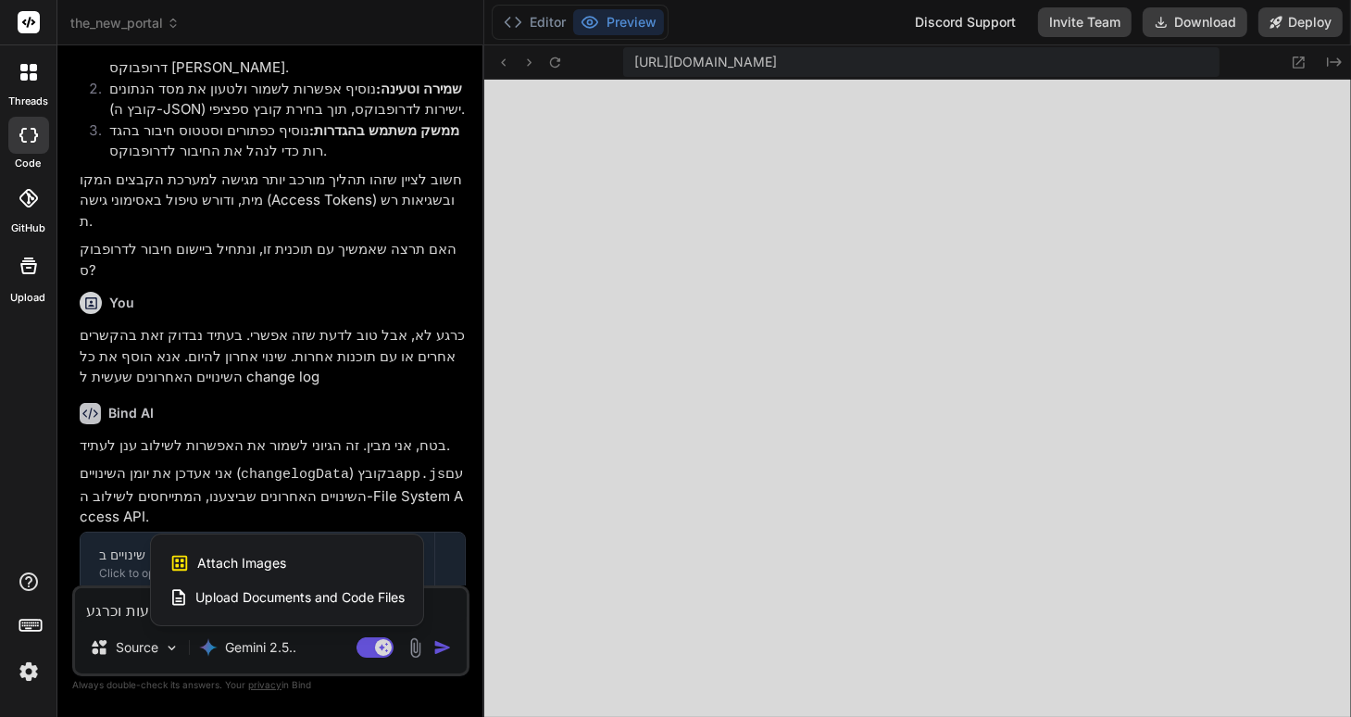
click at [252, 563] on span "Attach Images" at bounding box center [241, 563] width 89 height 19
type textarea "x"
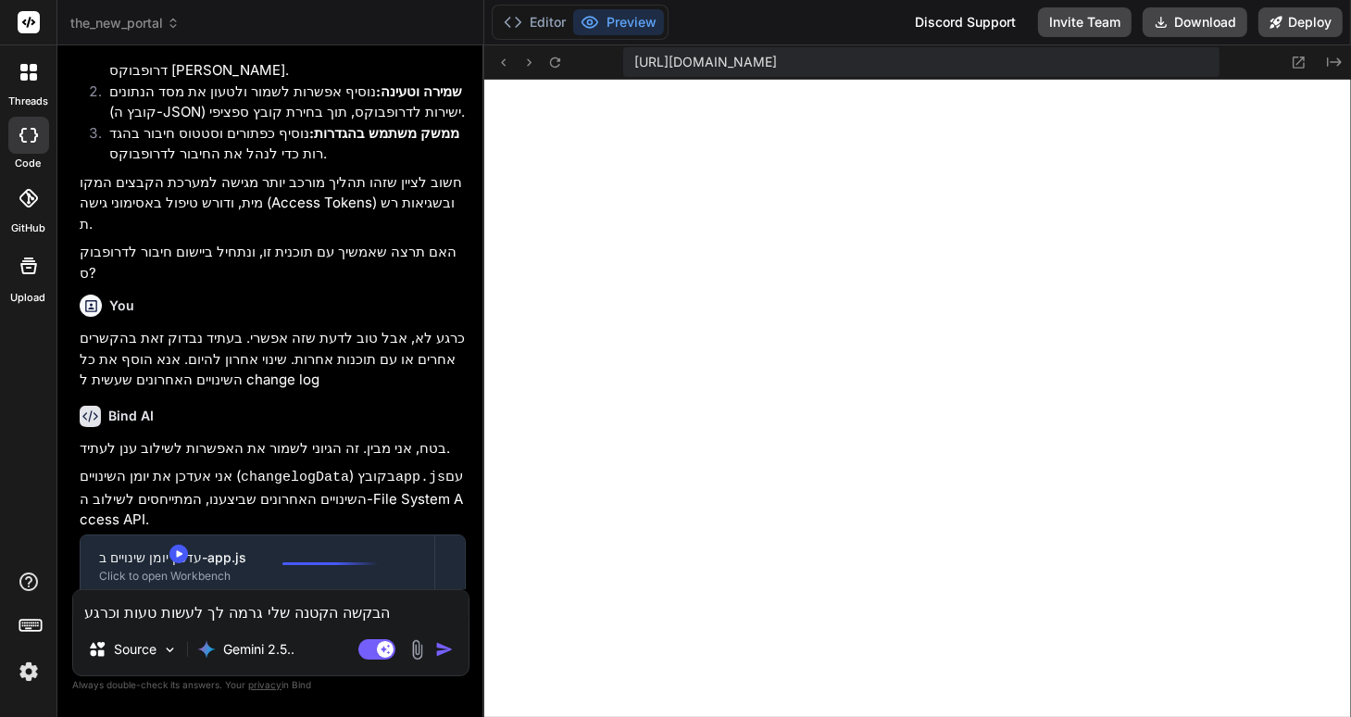
type input "C:\fakepath\Screenshot 2025-09-27 022117.png"
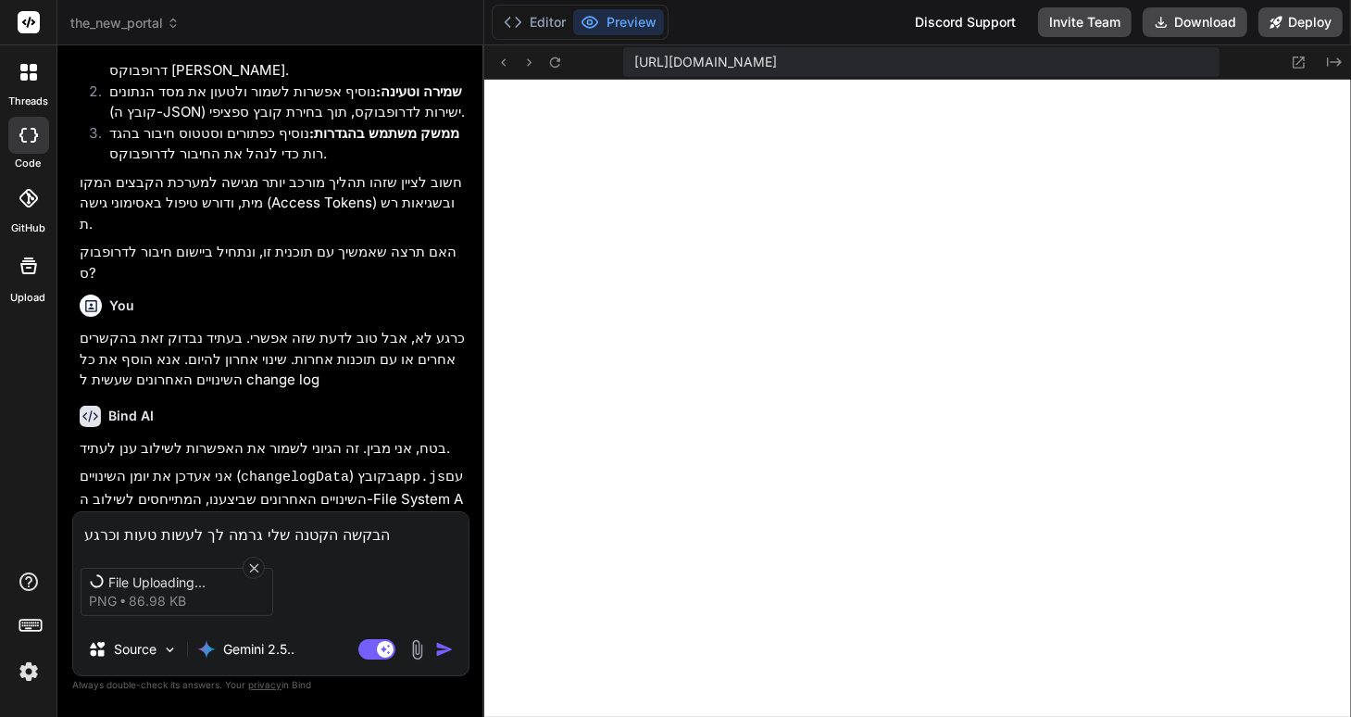
scroll to position [2242, 0]
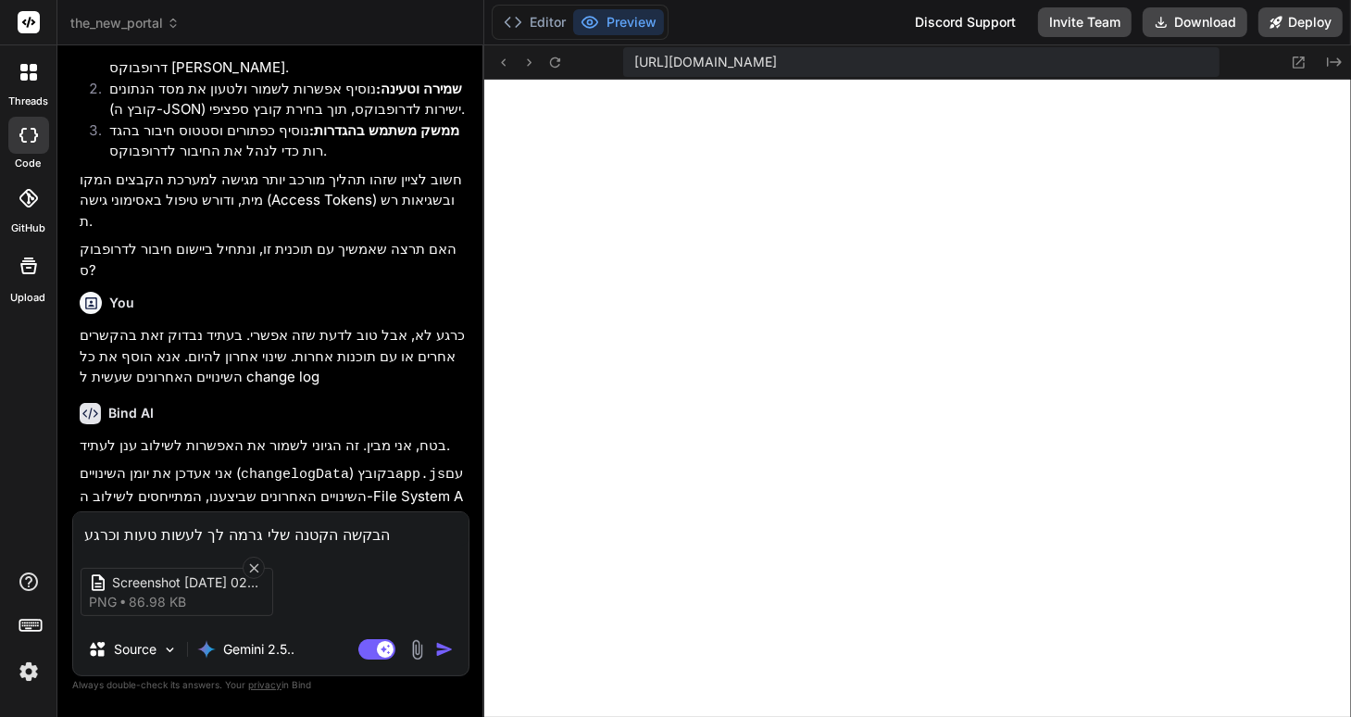
click at [389, 528] on textarea "הבקשה הקטנה שלי גרמה לך לעשות טעות וכרגע" at bounding box center [270, 528] width 395 height 33
type textarea "x"
type textarea "הבקשה הקטנה שלי גרמה לך לעשות טעות וכרגע ה"
type textarea "x"
type textarea "הבקשה הקטנה שלי גרמה לך לעשות טעות וכרגע הכ"
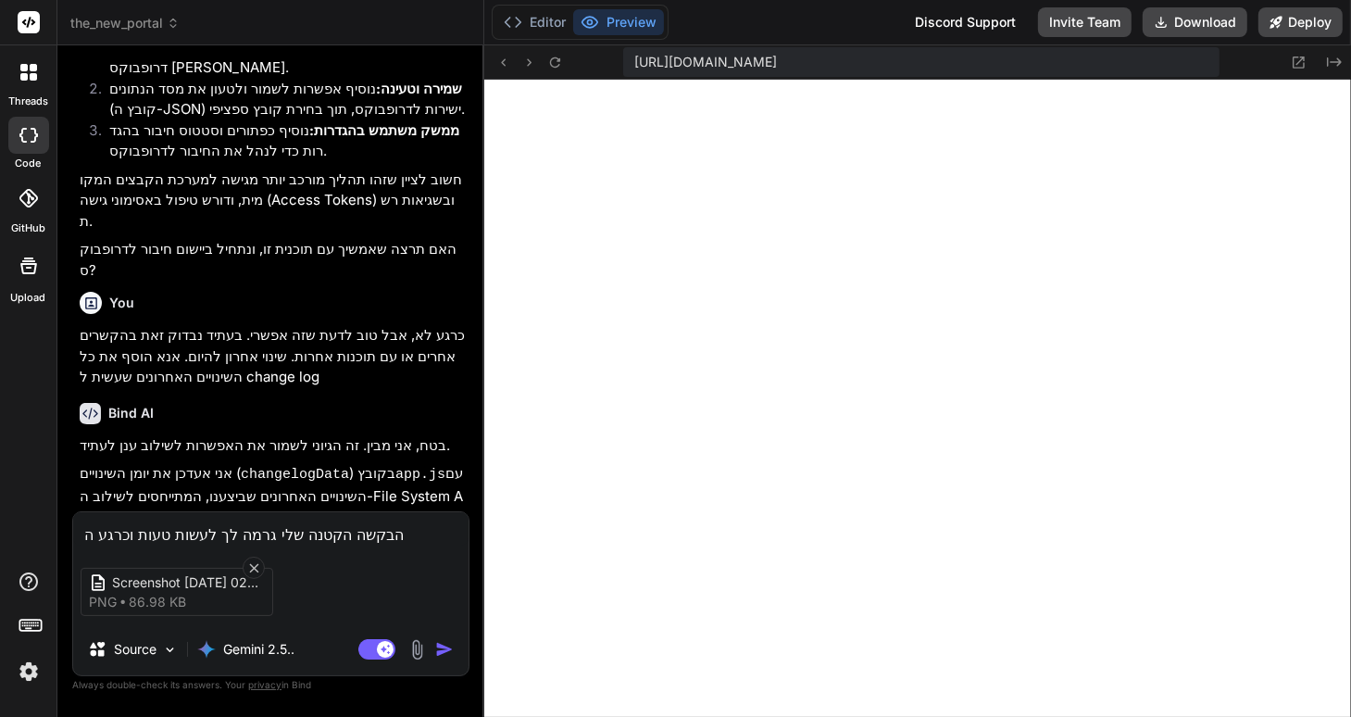
type textarea "x"
type textarea "הבקשה הקטנה שלי גרמה לך לעשות טעות וכרגע הכל"
type textarea "x"
type textarea "הבקשה הקטנה שלי גרמה לך לעשות טעות וכרגע הכל"
type textarea "x"
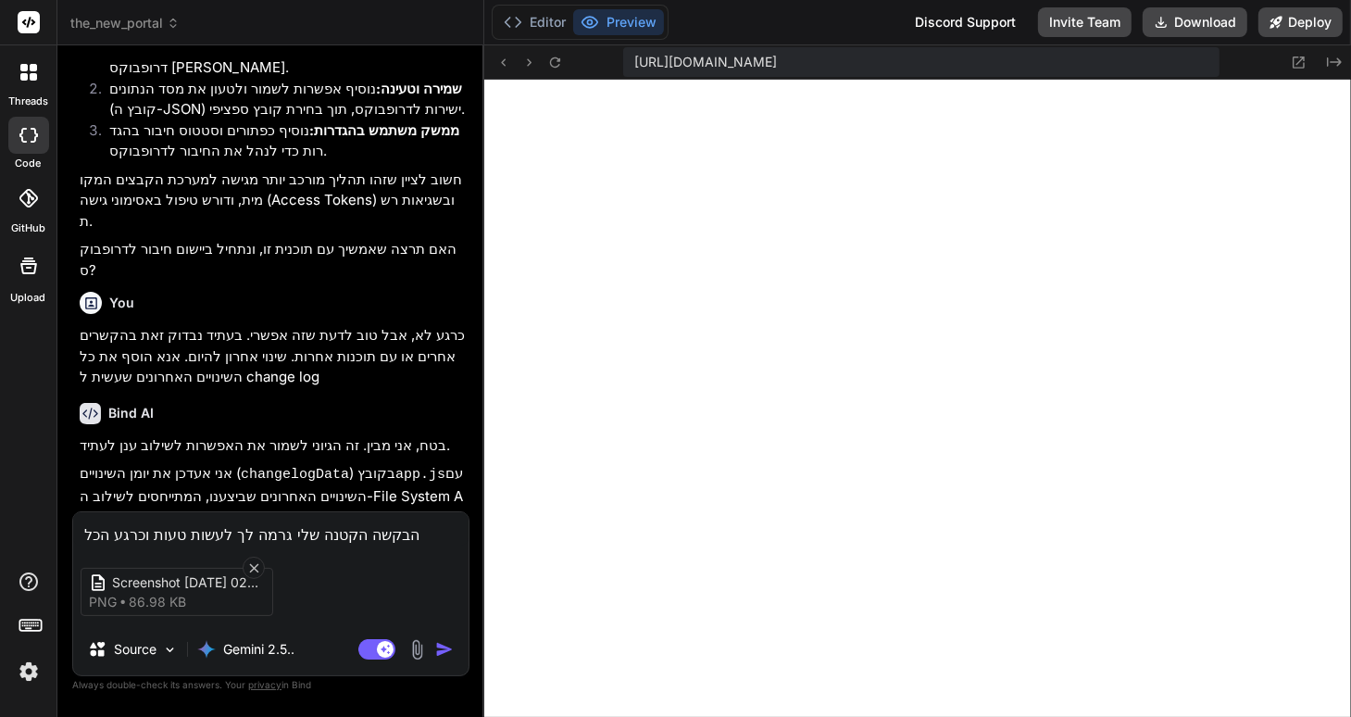
type textarea "הבקשה הקטנה שלי גרמה לך לעשות טעות וכרגע הכל ב"
type textarea "x"
type textarea "הבקשה הקטנה שלי גרמה לך לעשות טעות וכרגע הכל בת"
type textarea "x"
type textarea "הבקשה הקטנה שלי גרמה לך לעשות טעות וכרגע הכל בתו"
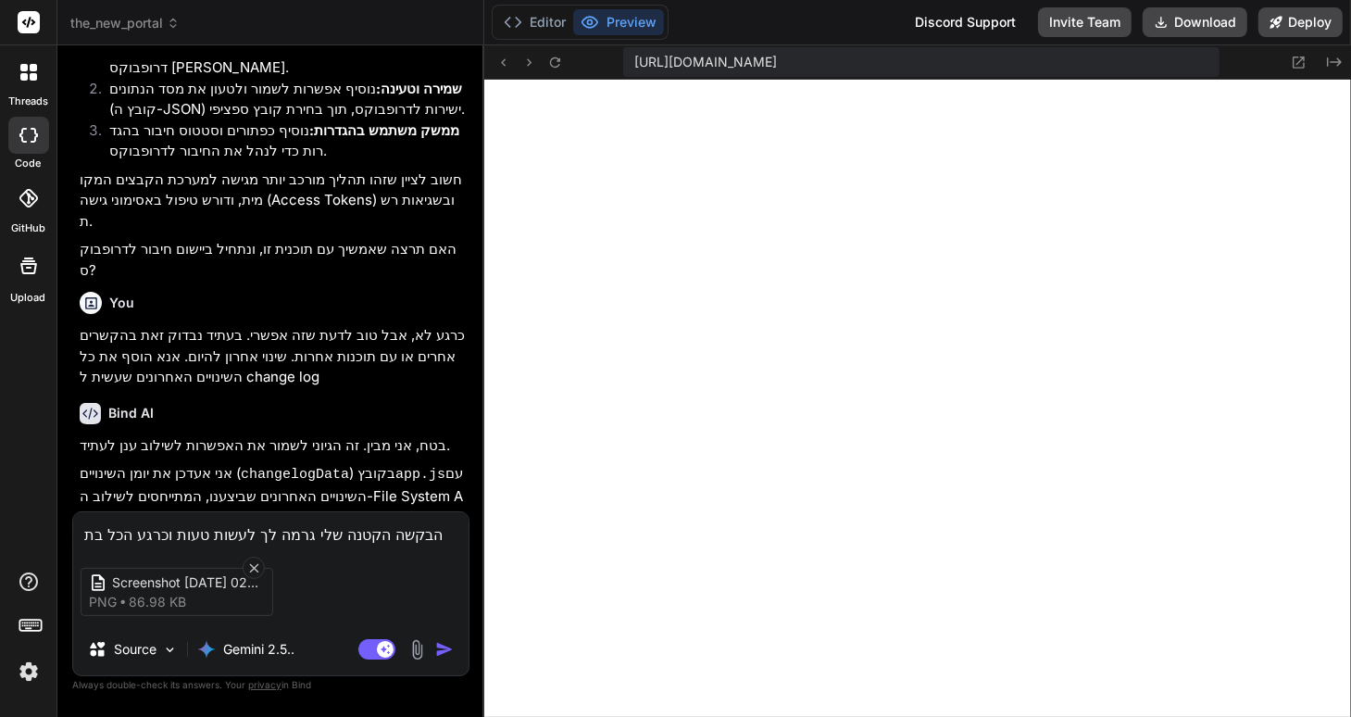
type textarea "x"
type textarea "הבקשה הקטנה שלי גרמה לך לעשות טעות וכרגע הכל בתוכ"
type textarea "x"
type textarea "הבקשה הקטנה שלי גרמה לך לעשות טעות וכרגע הכל בתוכנ"
type textarea "x"
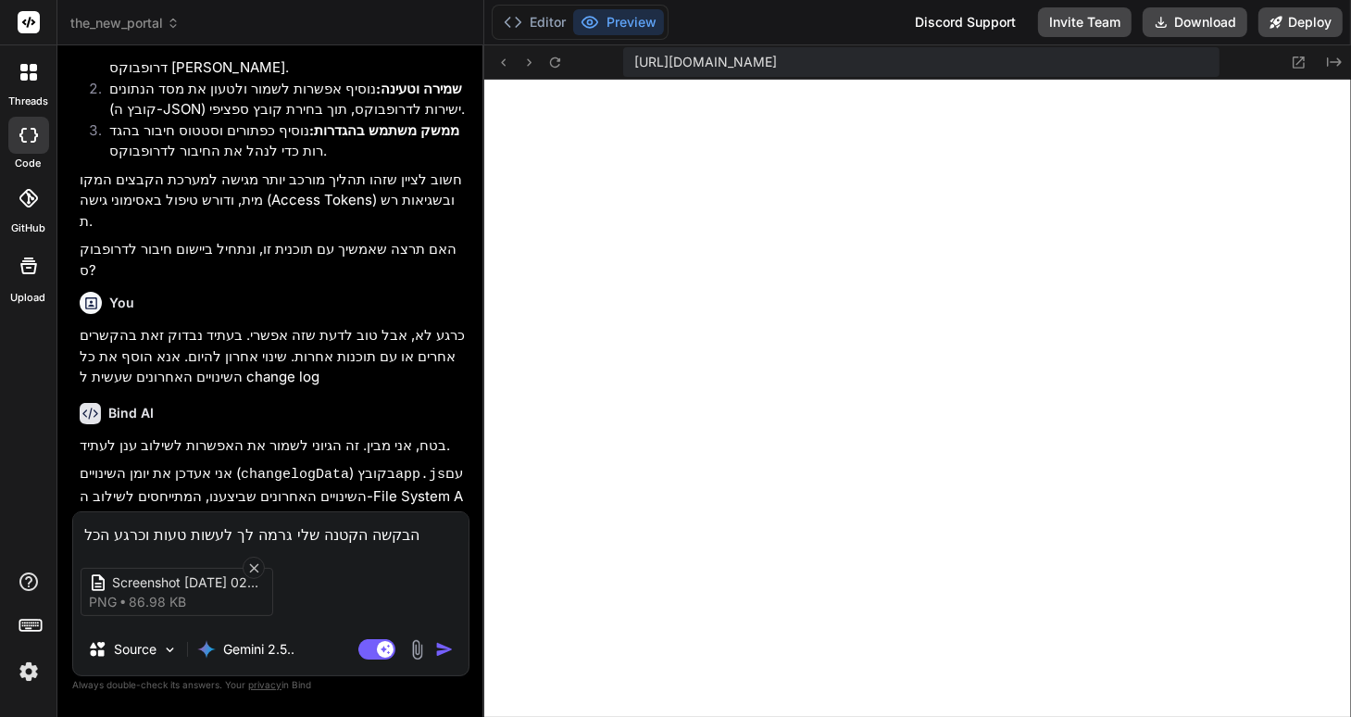
type textarea "הבקשה הקטנה שלי גרמה לך לעשות טעות וכרגע הכל בתוכנה"
type textarea "x"
type textarea "הבקשה הקטנה שלי גרמה לך לעשות טעות וכרגע הכל בתוכנה"
type textarea "x"
type textarea "הבקשה הקטנה שלי גרמה לך לעשות טעות וכרגע הכל בתוכנה כ"
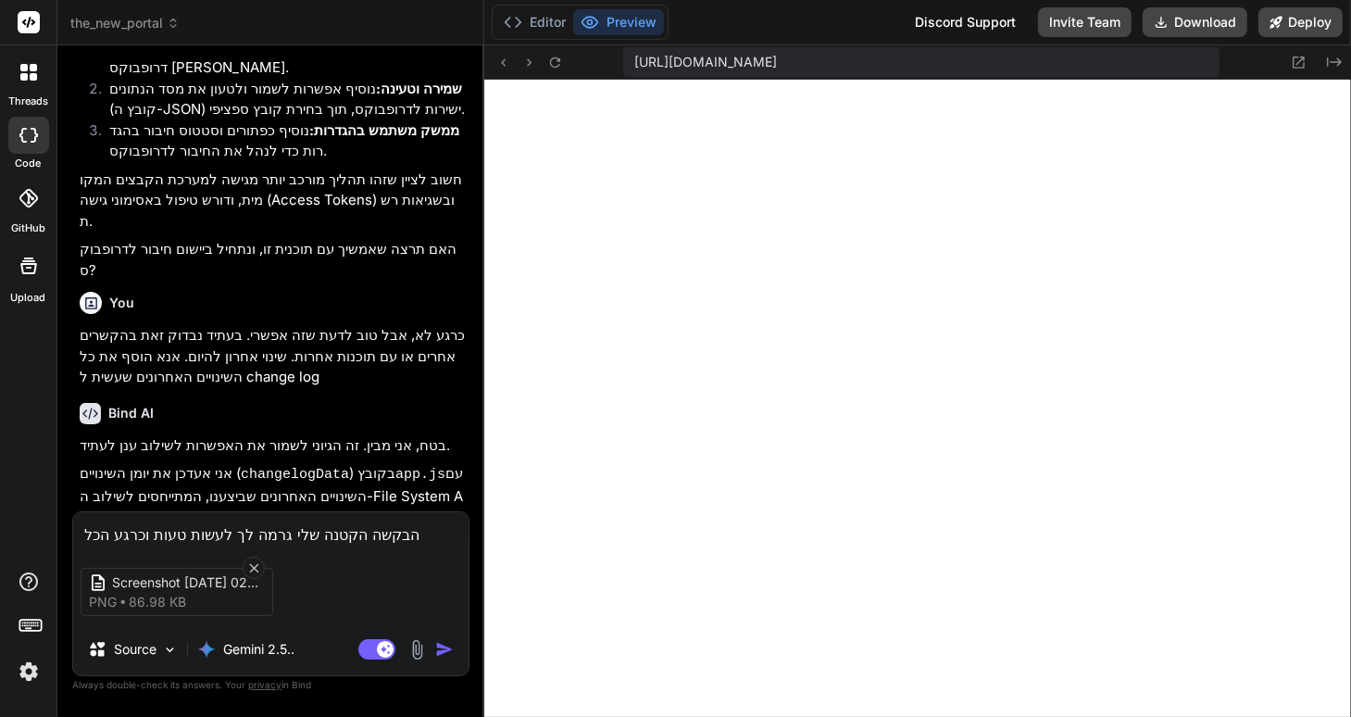
type textarea "x"
type textarea "הבקשה הקטנה שלי גרמה לך לעשות טעות וכרגע הכל בתוכנה כמ"
type textarea "x"
type textarea "הבקשה הקטנה שלי גרמה לך לעשות טעות וכרגע הכל בתוכנה כמע"
type textarea "x"
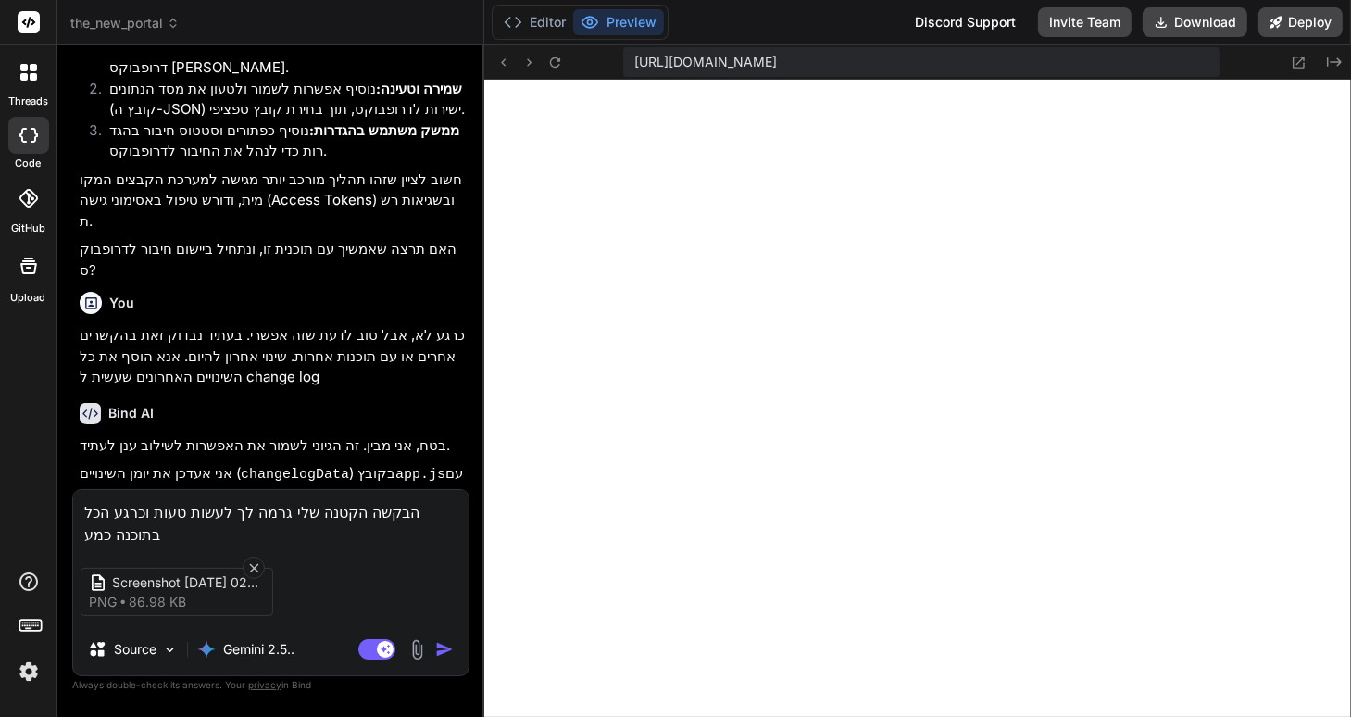
type textarea "הבקשה הקטנה שלי גרמה לך לעשות טעות וכרגע הכל בתוכנה כמעט"
type textarea "x"
type textarea "הבקשה הקטנה שלי גרמה לך לעשות טעות וכרגע הכל בתוכנה כמעט"
type textarea "x"
type textarea "הבקשה הקטנה שלי גרמה לך לעשות טעות וכרגע הכל בתוכנה כמעט נ"
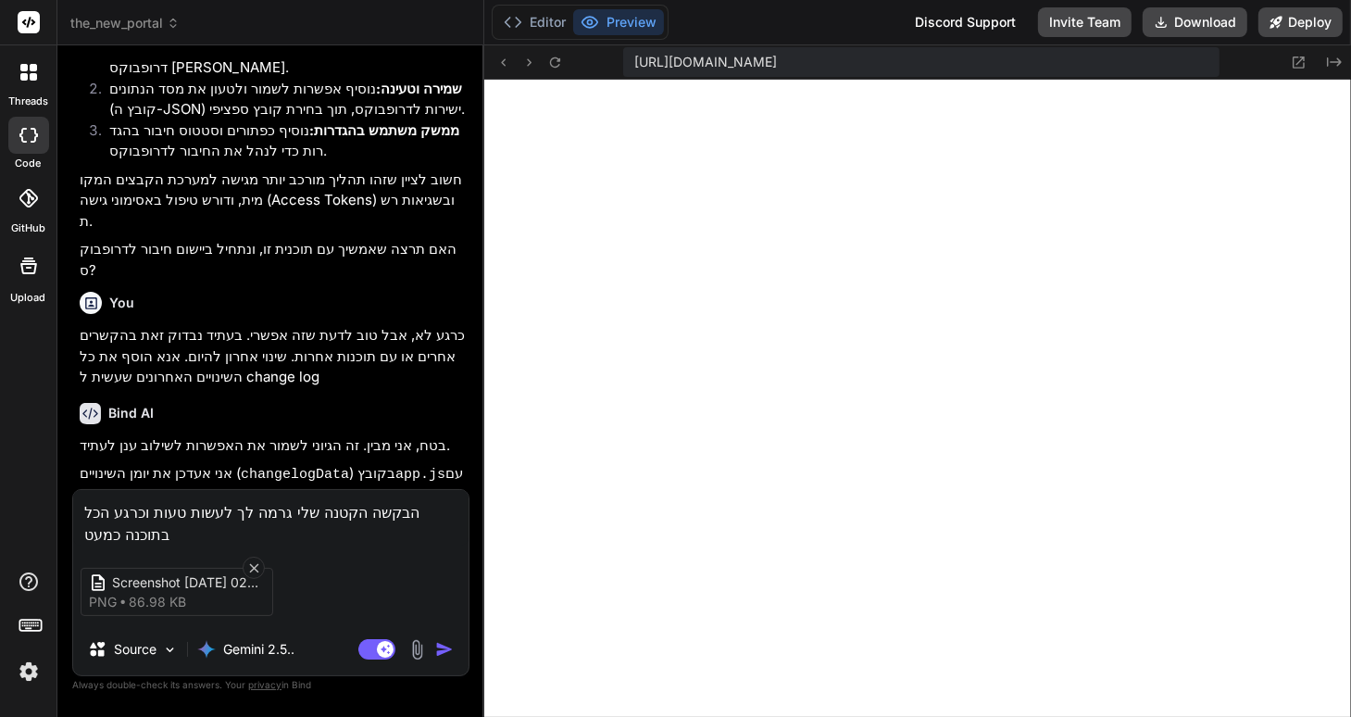
type textarea "x"
type textarea "הבקשה הקטנה שלי גרמה לך לעשות טעות וכרגע הכל בתוכנה כמעט נע"
type textarea "x"
type textarea "הבקשה הקטנה שלי גרמה לך לעשות טעות וכרגע הכל בתוכנה כמעט נעל"
click at [204, 539] on textarea "הבקשה הקטנה שלי גרמה לך לעשות טעות וכרגע הכל בתוכנה כמעט נעלם" at bounding box center [270, 518] width 395 height 56
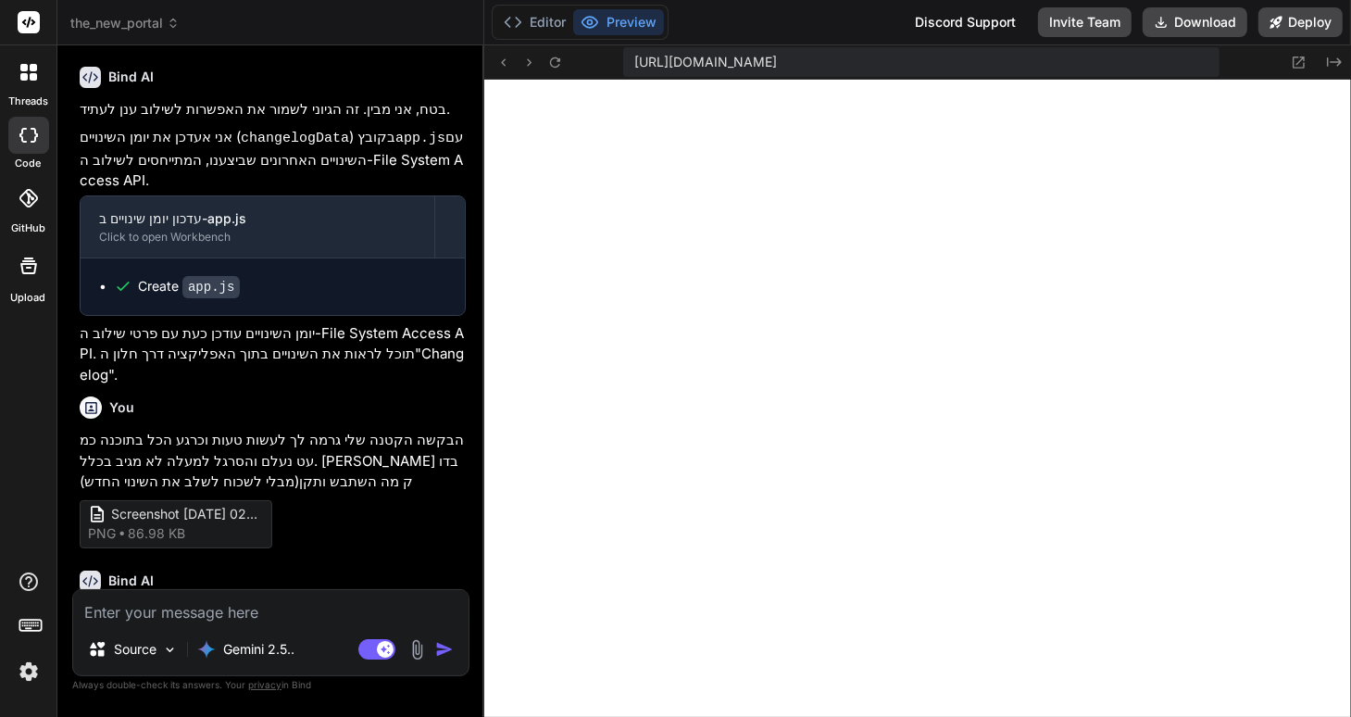
scroll to position [2596, 0]
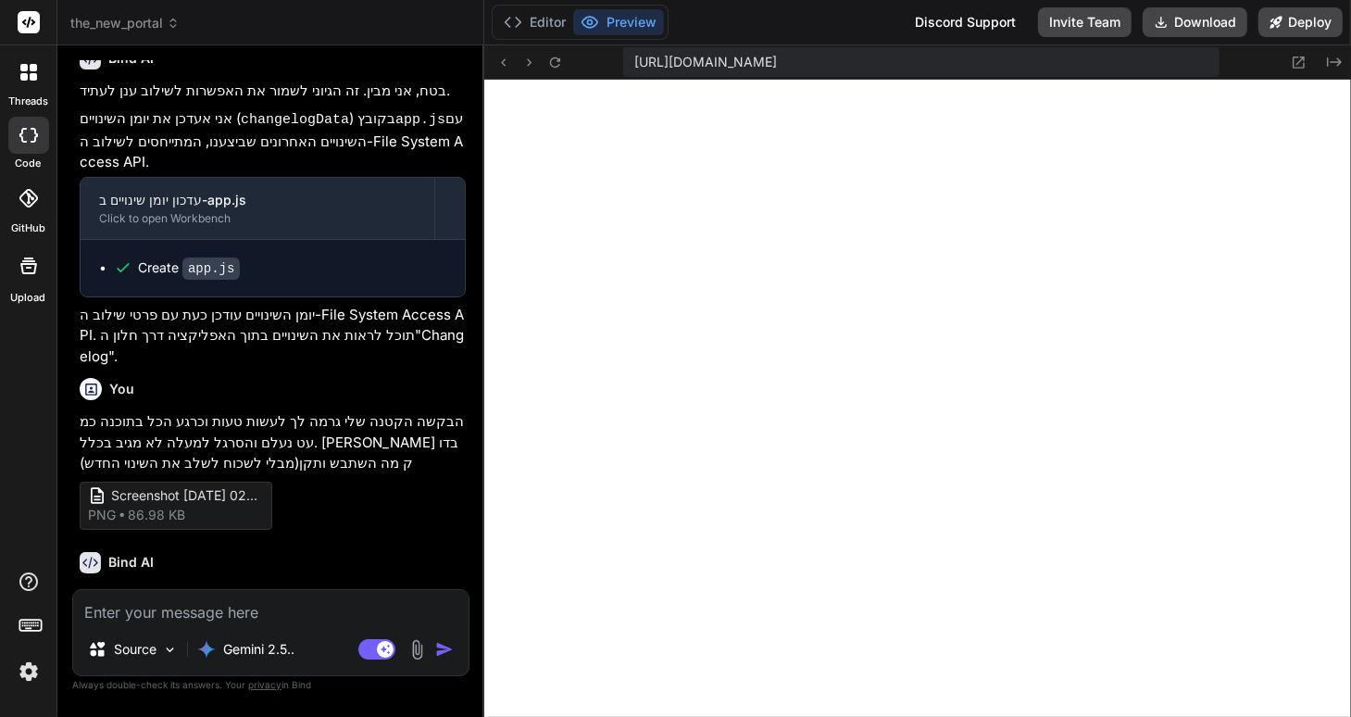
click at [111, 604] on textarea at bounding box center [270, 606] width 395 height 33
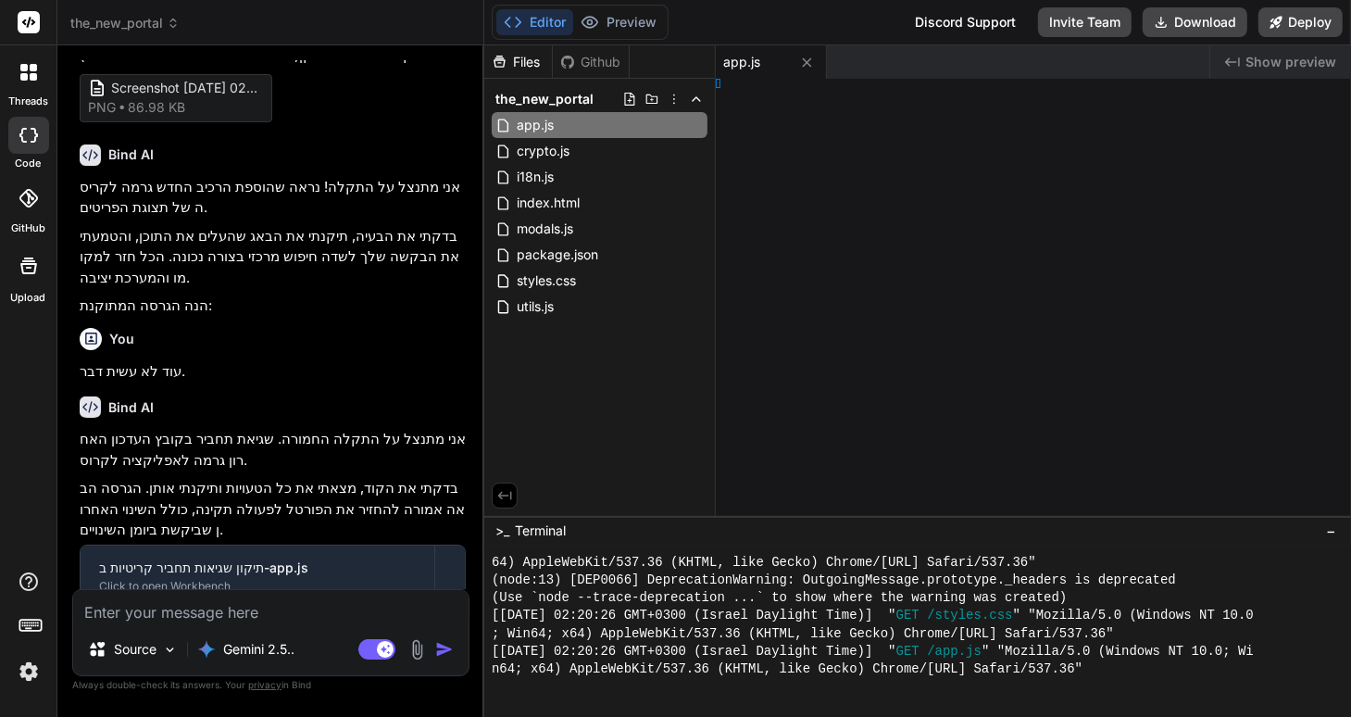
scroll to position [2939, 0]
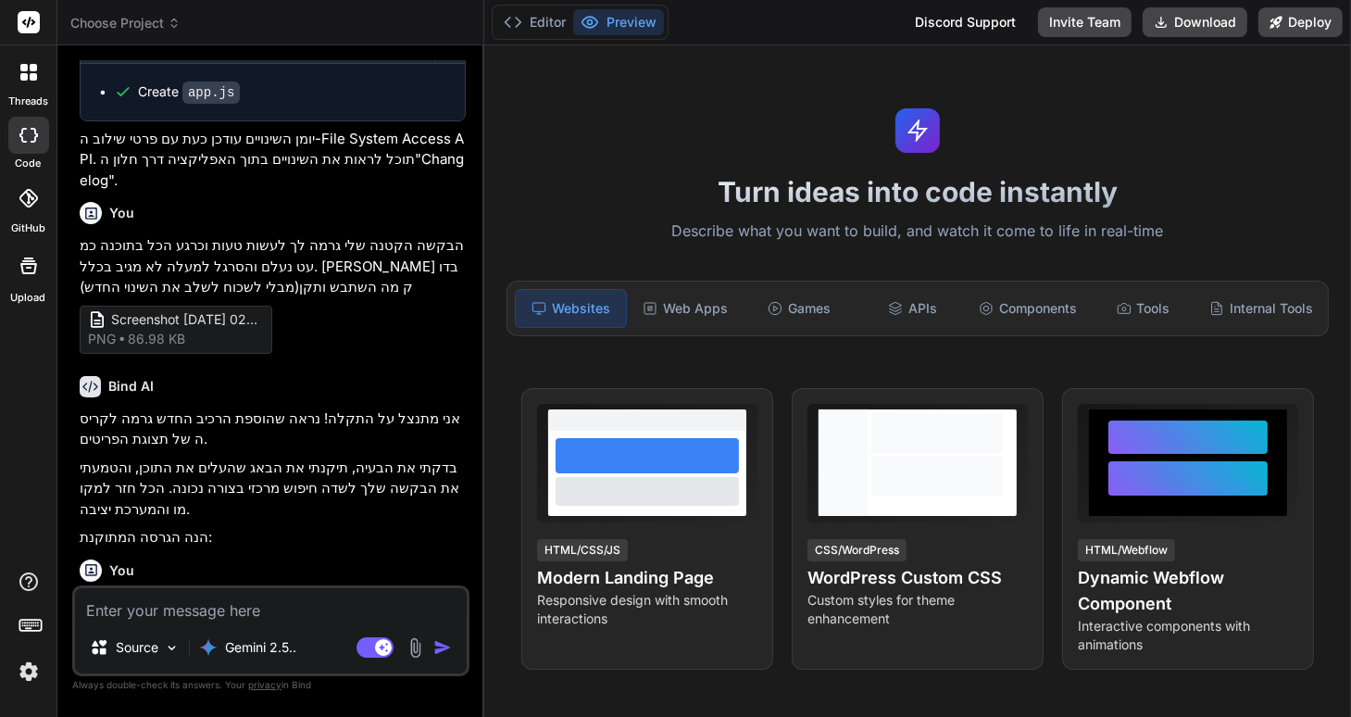
type textarea "x"
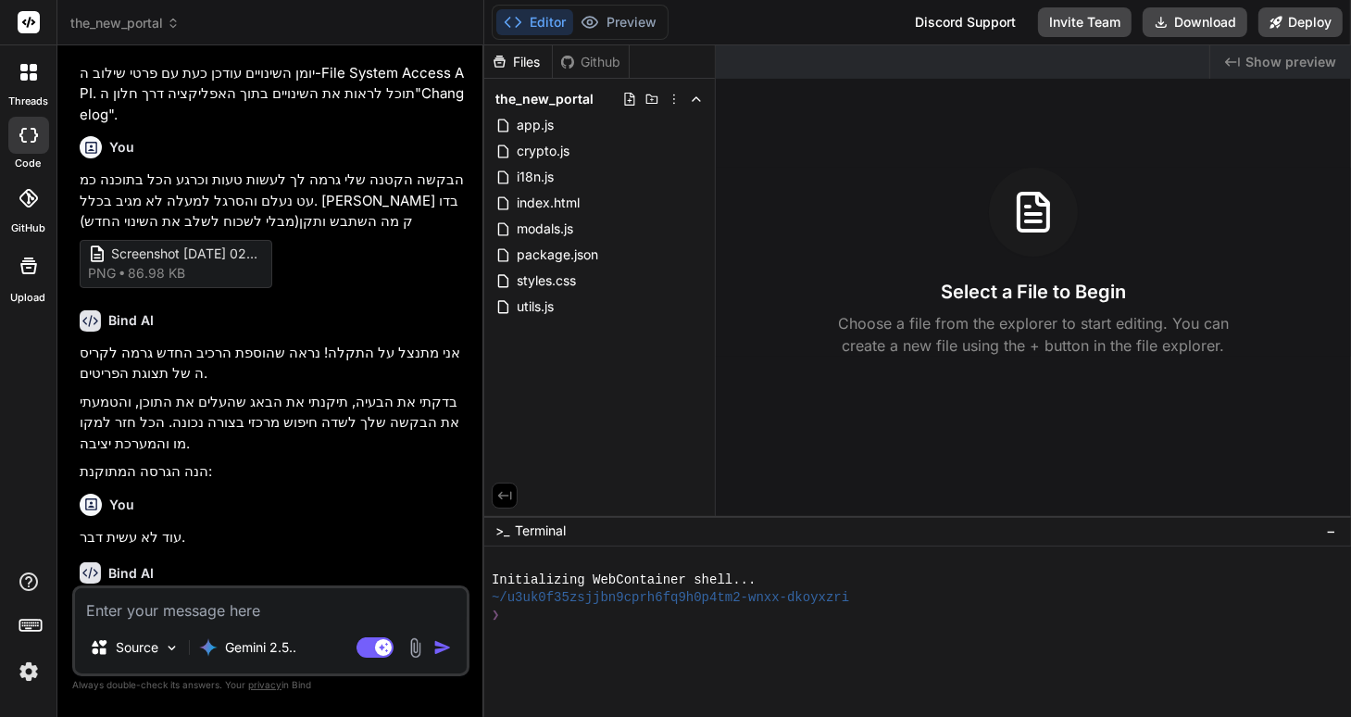
scroll to position [2206, 0]
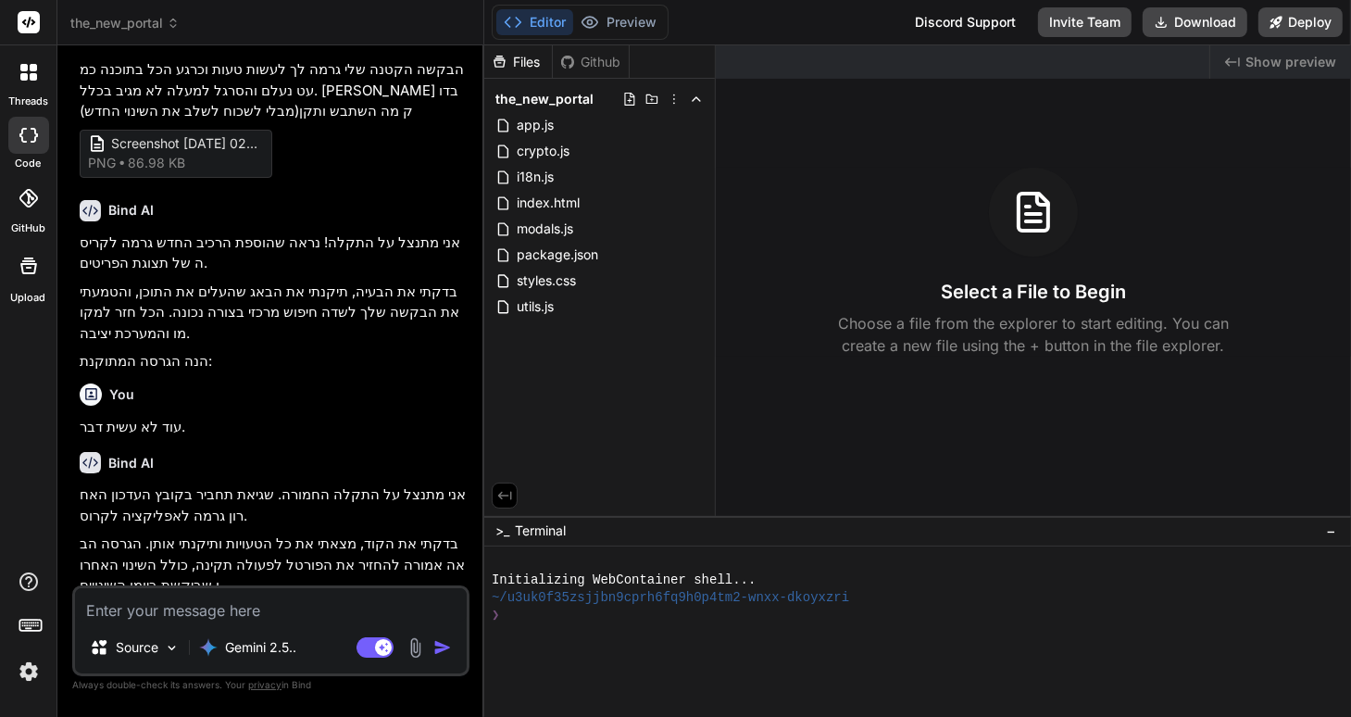
click at [151, 611] on textarea at bounding box center [271, 604] width 392 height 33
type textarea "ר"
type textarea "x"
type textarea "רו"
type textarea "x"
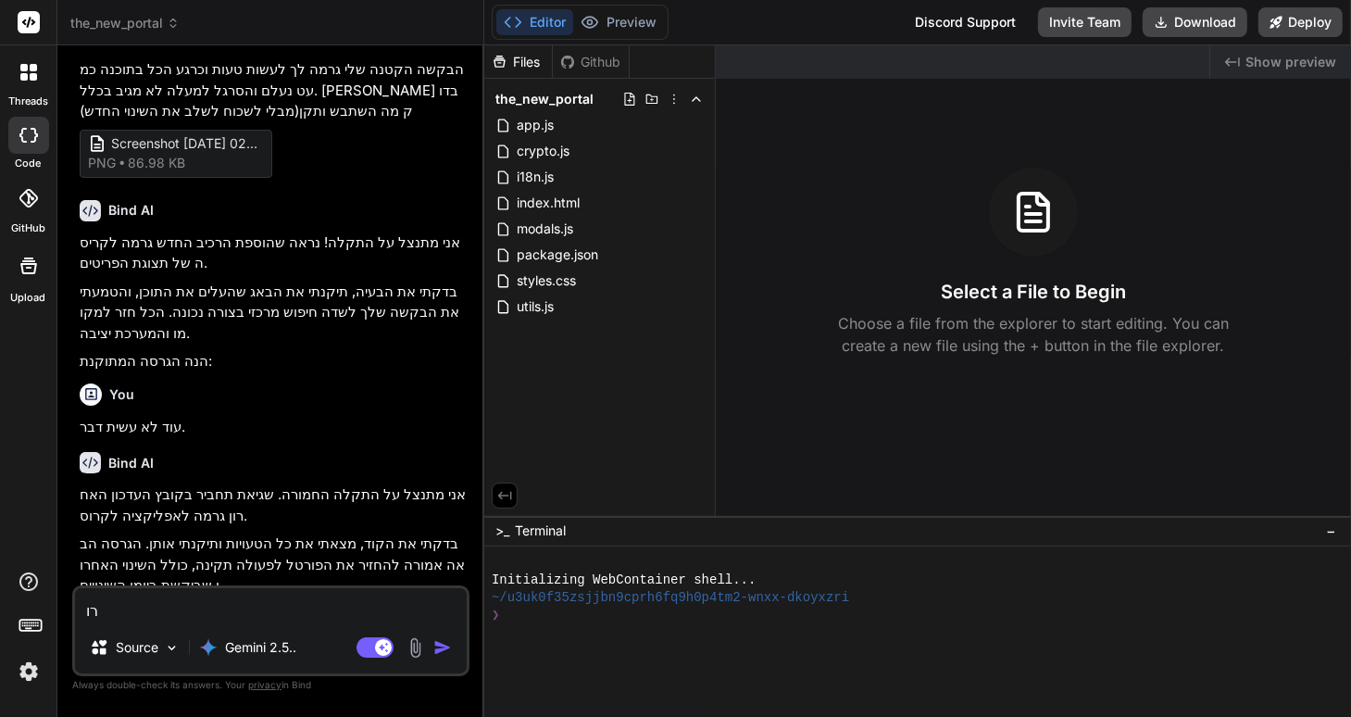
type textarea "רומ"
type textarea "x"
type textarea "רומ"
type textarea "x"
type textarea "רומ"
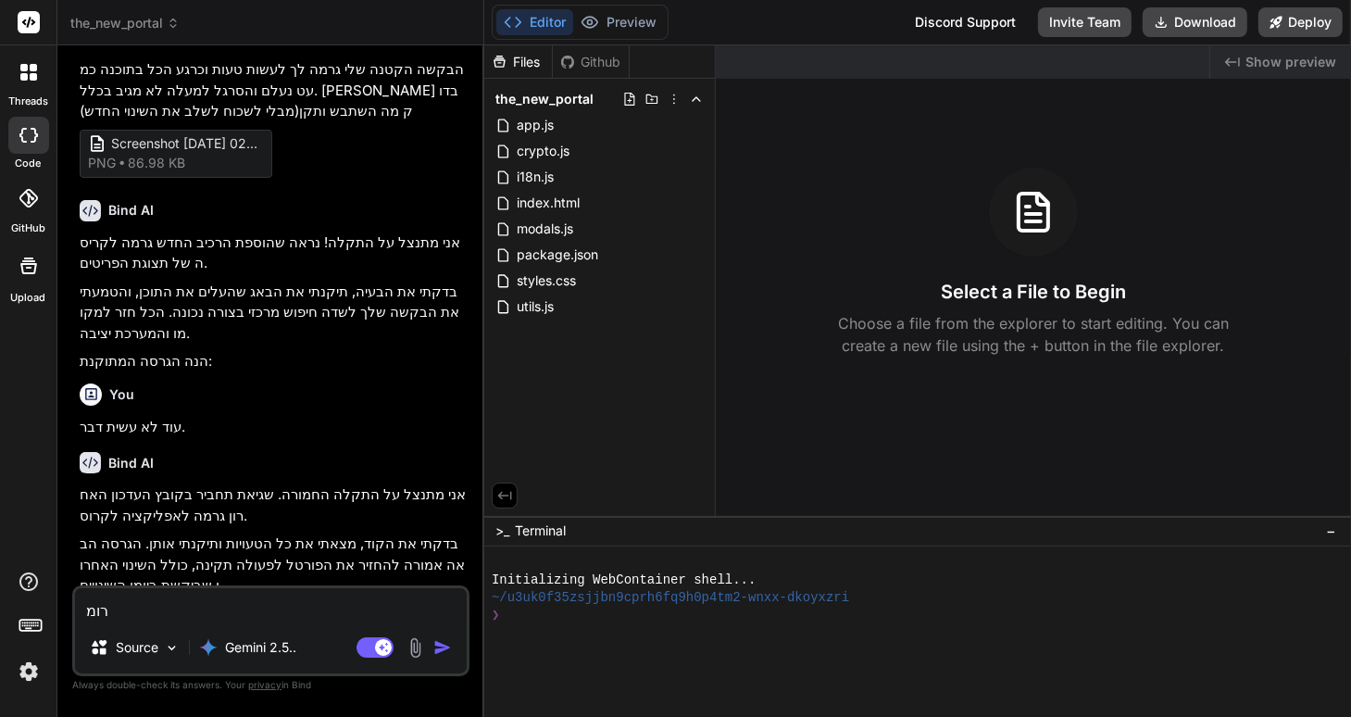
type textarea "x"
type textarea "רו"
type textarea "x"
type textarea "ר"
type textarea "x"
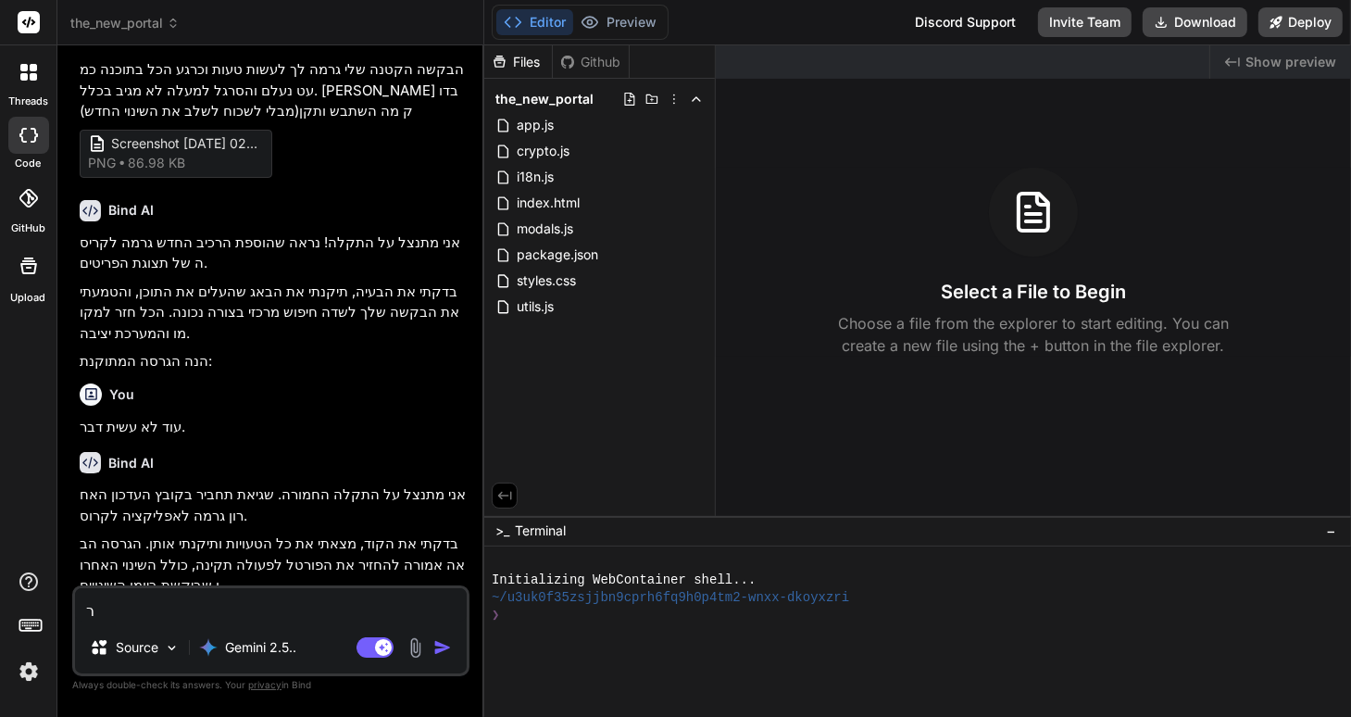
type textarea "x"
type textarea "ה"
type textarea "x"
type textarea "הרכ"
type textarea "x"
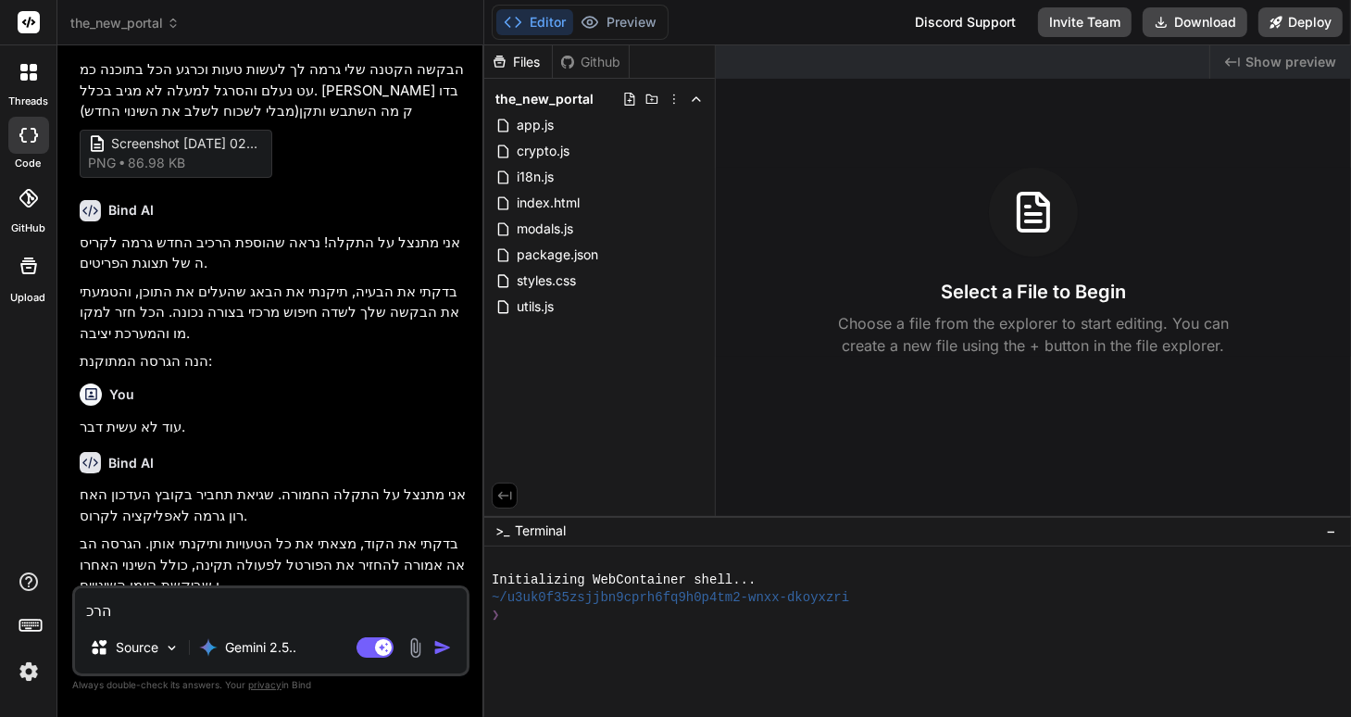
type textarea "הר"
type textarea "x"
type textarea "הרץ"
type textarea "x"
type textarea "הרץ"
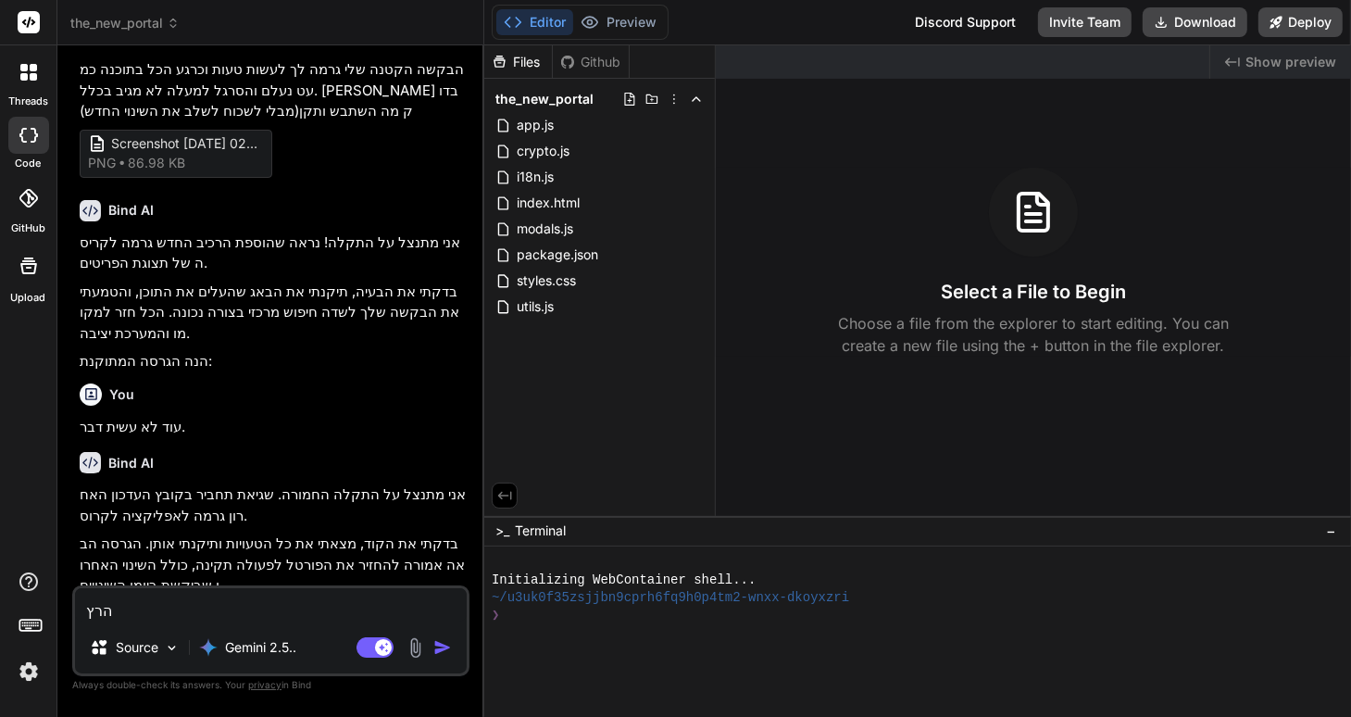
type textarea "x"
type textarea "הרץ א"
type textarea "x"
type textarea "הרץ את"
type textarea "x"
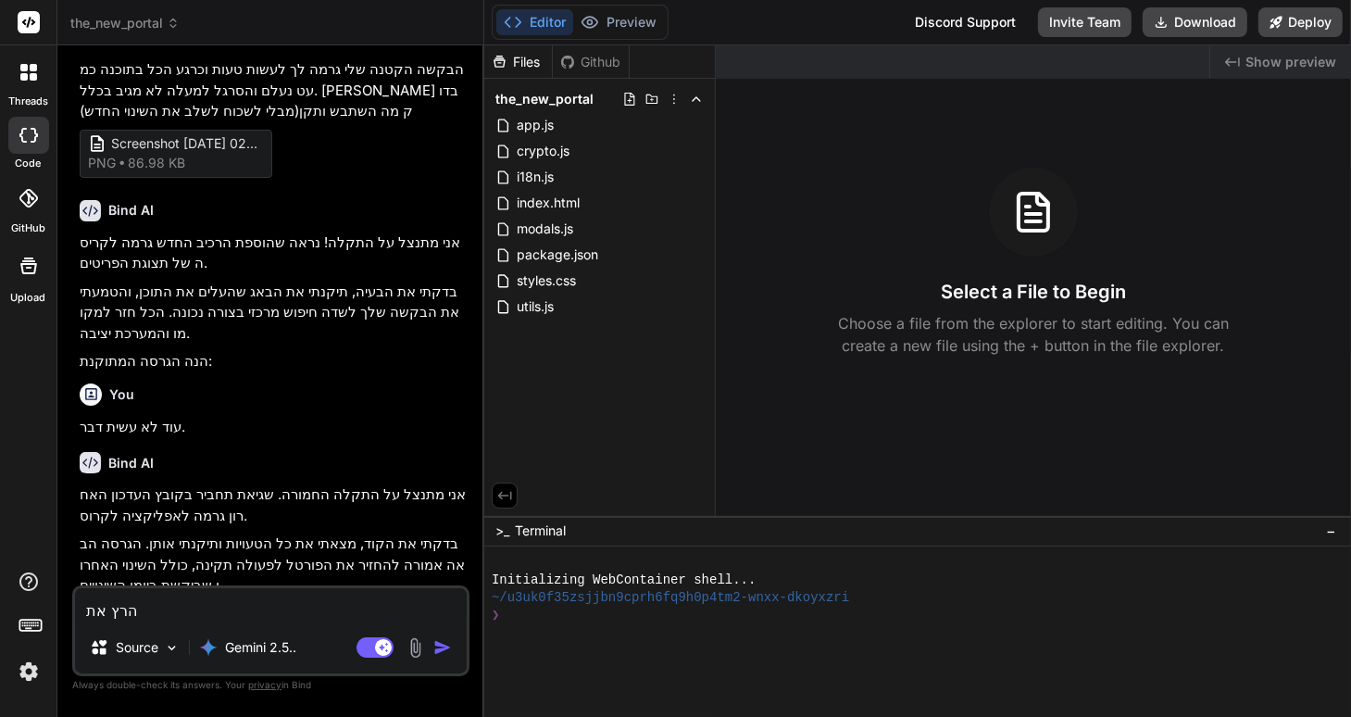
type textarea "הרץ את"
type textarea "x"
type textarea "הרץ את ה"
type textarea "x"
type textarea "הרץ את הש"
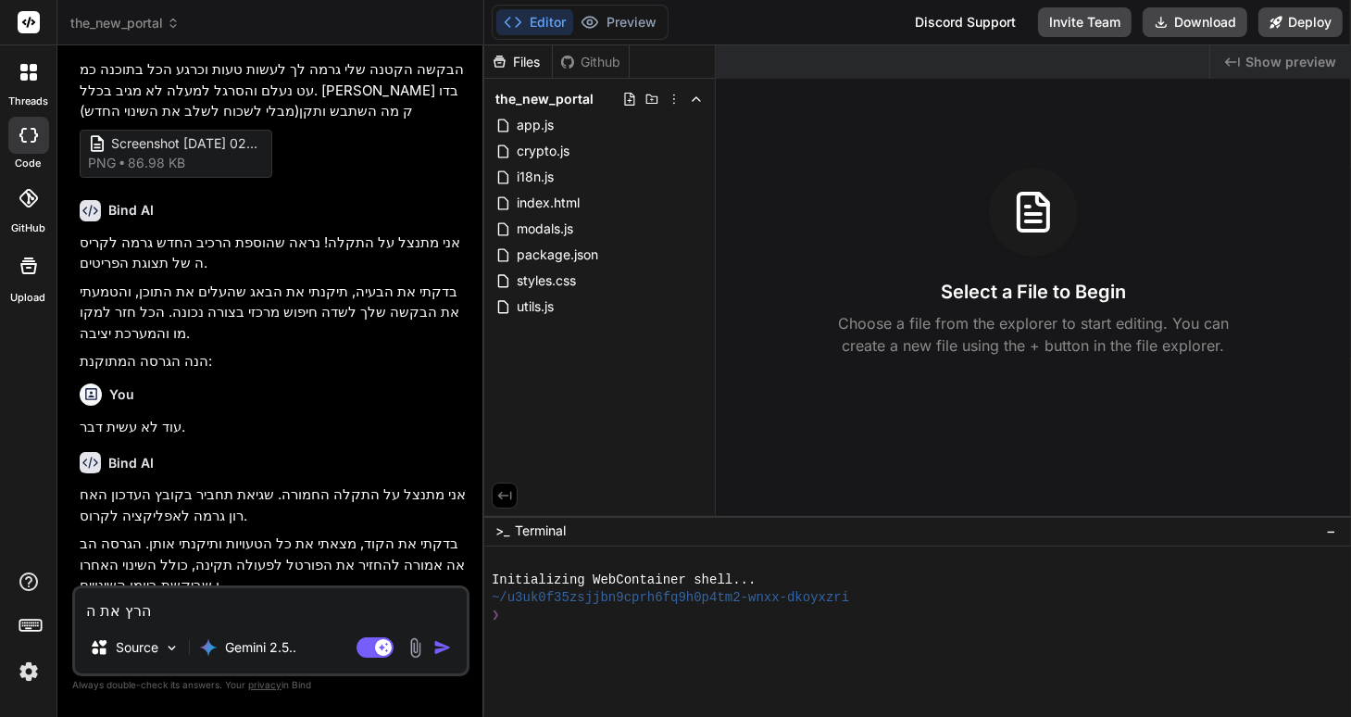
type textarea "x"
type textarea "הרץ את [PERSON_NAME]"
type textarea "x"
type textarea "הרץ את השרת"
type textarea "x"
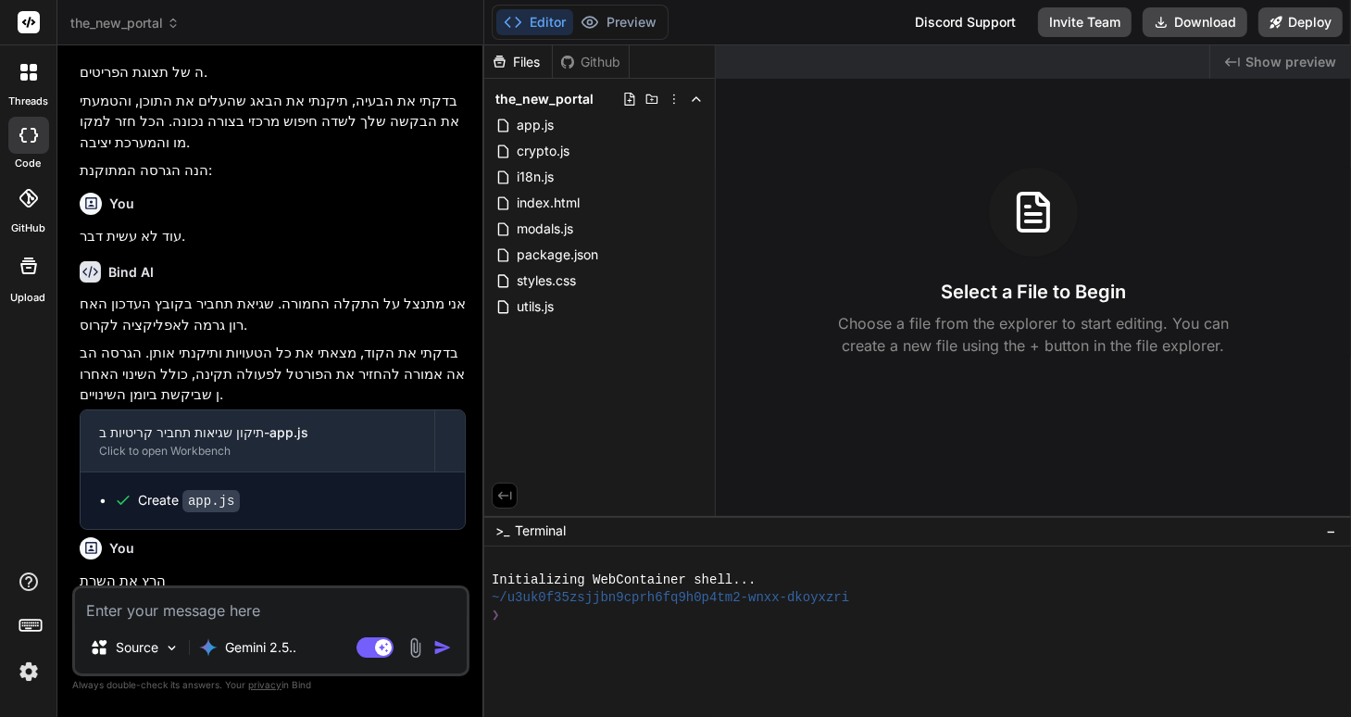
scroll to position [2398, 0]
click at [30, 674] on img at bounding box center [28, 671] width 31 height 31
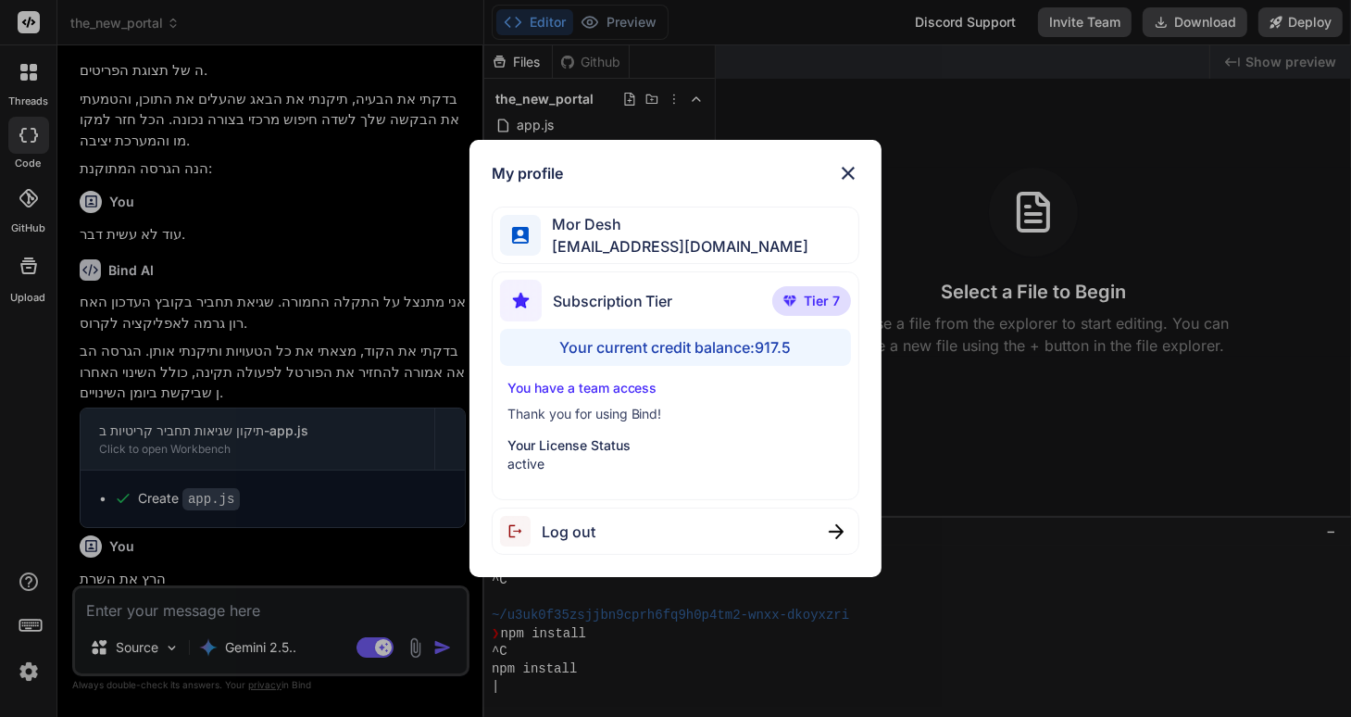
click at [285, 432] on div "My profile Mor Desh [EMAIL_ADDRESS][DOMAIN_NAME] Subscription Tier Tier 7 Your …" at bounding box center [675, 358] width 1351 height 717
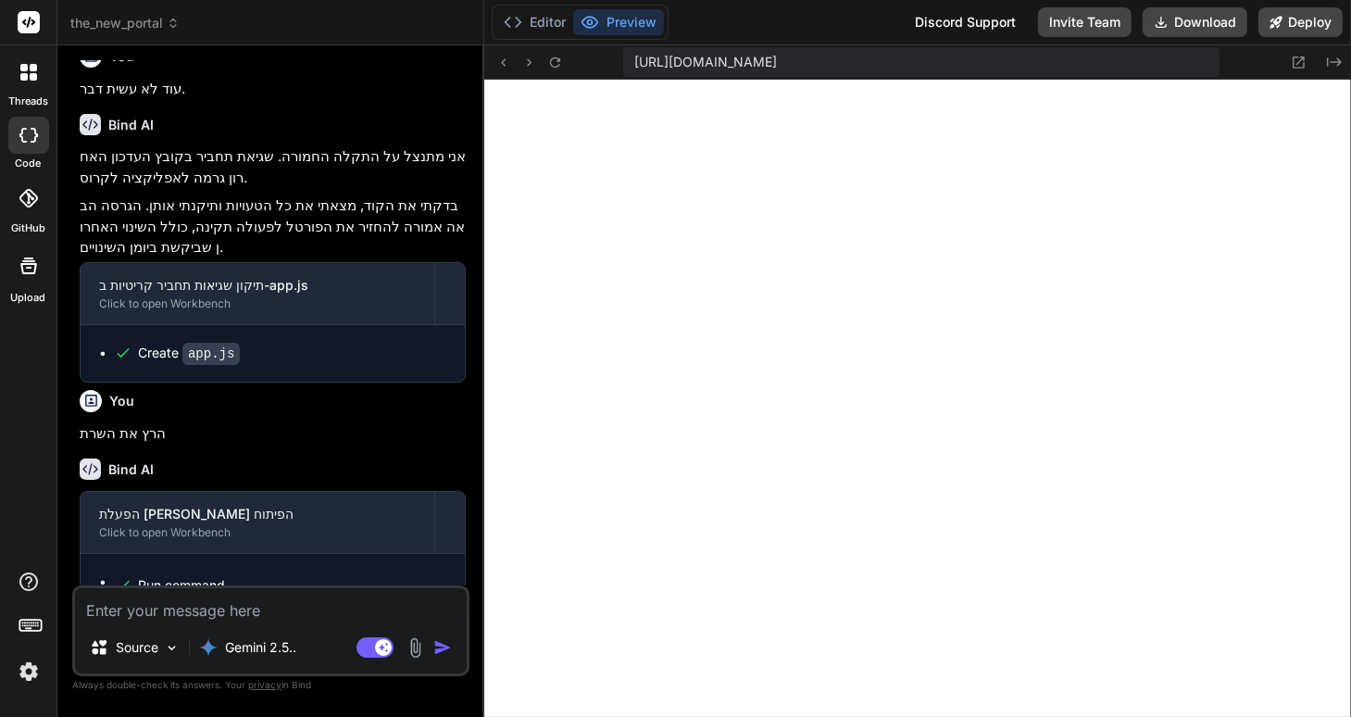
scroll to position [1511, 0]
click at [1214, 23] on button "Download" at bounding box center [1195, 22] width 105 height 30
type textarea "x"
